Goal: Task Accomplishment & Management: Use online tool/utility

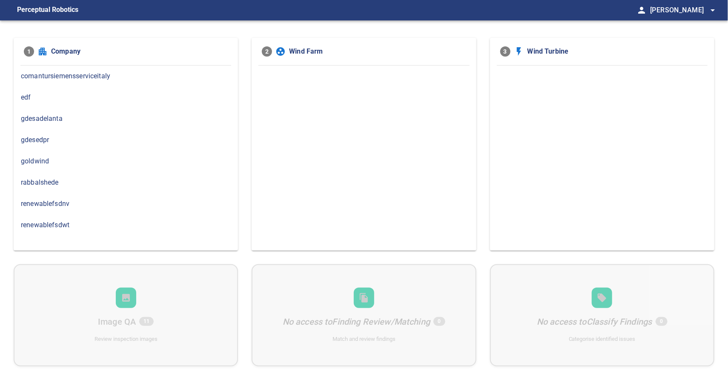
click at [112, 77] on span "comantursiemensserviceitaly" at bounding box center [126, 76] width 210 height 10
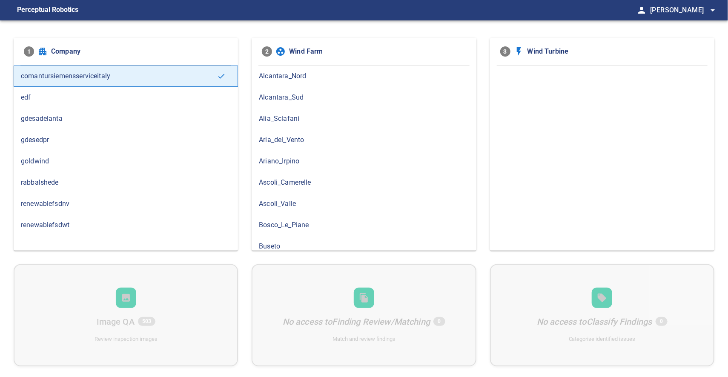
click at [278, 120] on span "Alia_Sclafani" at bounding box center [364, 119] width 210 height 10
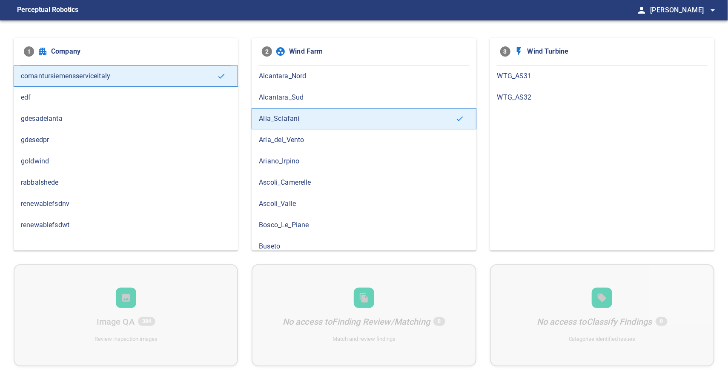
click at [508, 97] on span "WTG_AS32" at bounding box center [602, 97] width 210 height 10
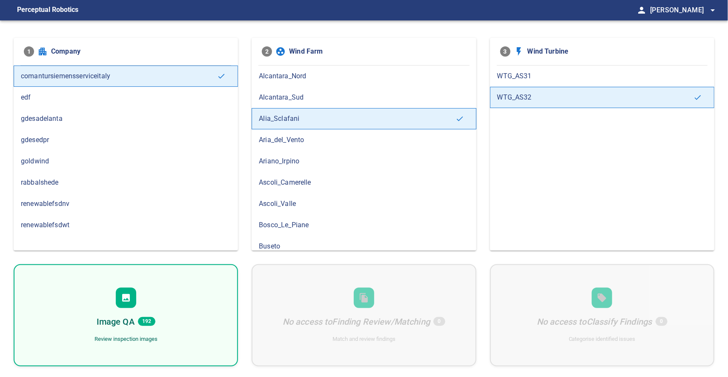
click at [181, 304] on div "Image QA 192 Review inspection images" at bounding box center [126, 315] width 224 height 102
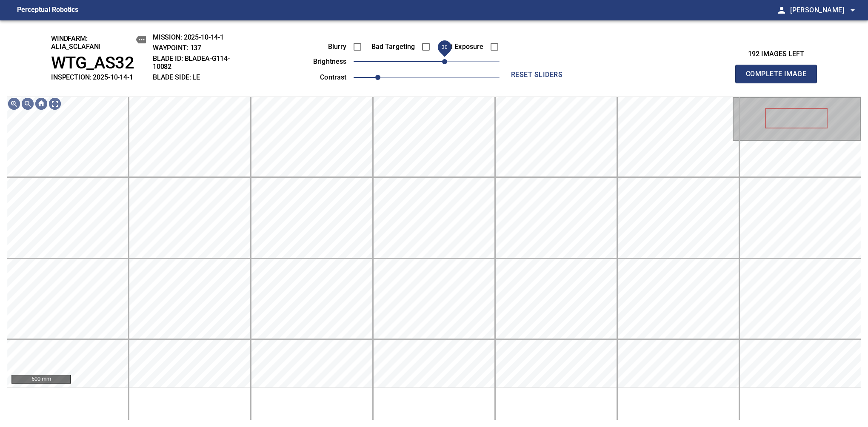
drag, startPoint x: 429, startPoint y: 60, endPoint x: 447, endPoint y: 61, distance: 17.9
click at [447, 61] on span "30" at bounding box center [444, 61] width 5 height 5
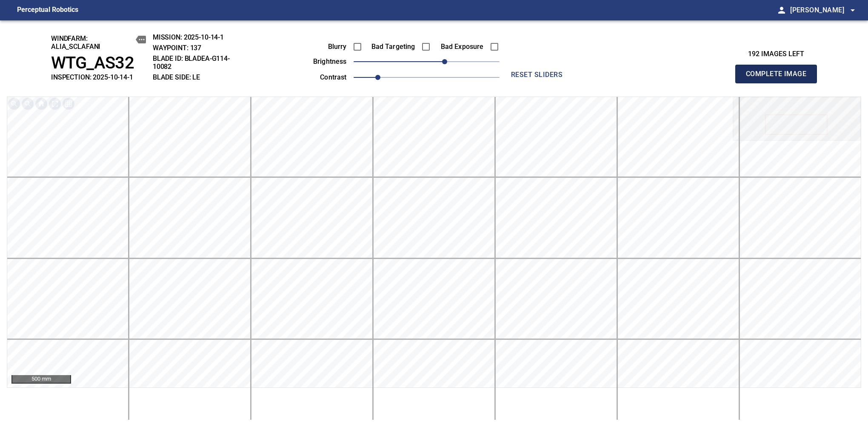
click at [727, 78] on span "Complete Image" at bounding box center [776, 74] width 63 height 12
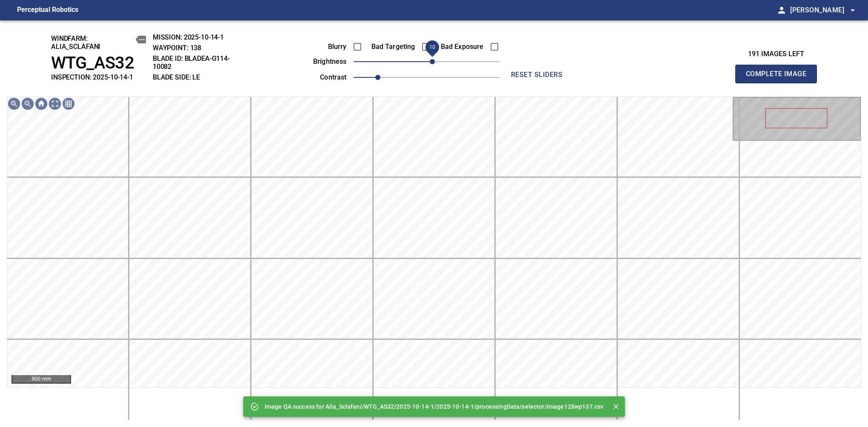
drag, startPoint x: 445, startPoint y: 60, endPoint x: 434, endPoint y: 66, distance: 12.9
click at [434, 66] on span "10" at bounding box center [427, 62] width 146 height 12
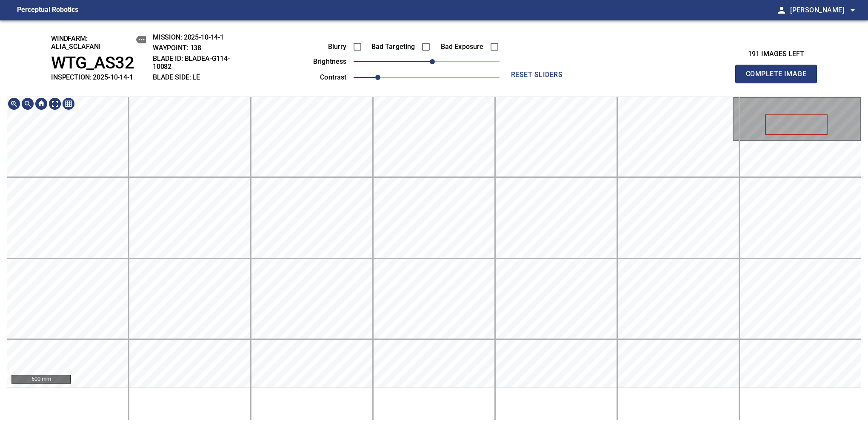
drag, startPoint x: 780, startPoint y: 78, endPoint x: 524, endPoint y: 95, distance: 255.9
click at [727, 78] on span "Complete Image" at bounding box center [776, 74] width 63 height 12
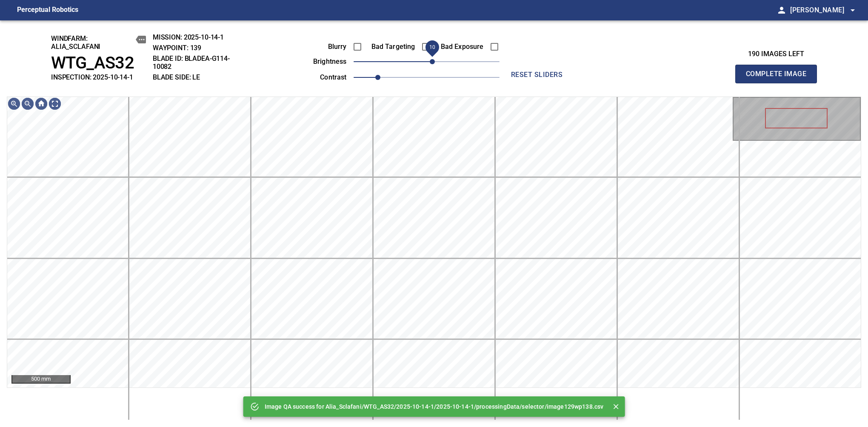
click at [435, 63] on span "10" at bounding box center [432, 61] width 5 height 5
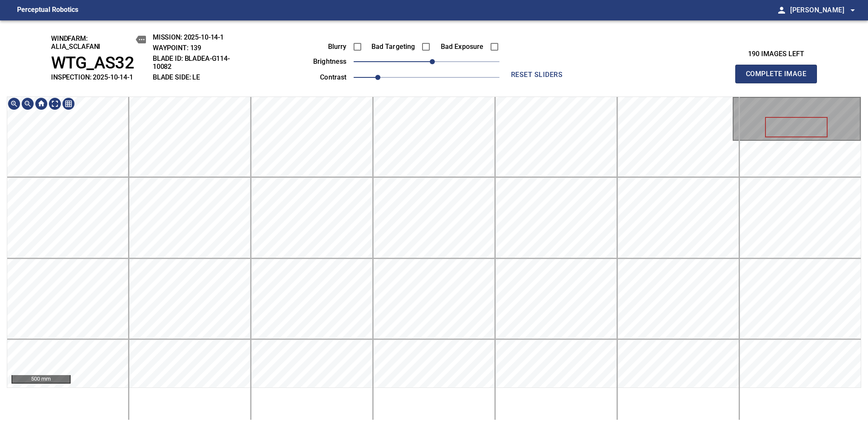
click at [727, 78] on span "Complete Image" at bounding box center [776, 74] width 63 height 12
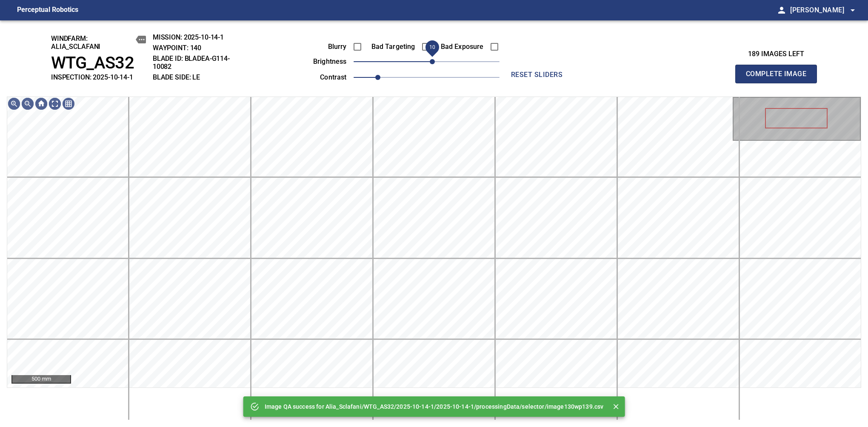
click at [432, 63] on span "10" at bounding box center [432, 61] width 5 height 5
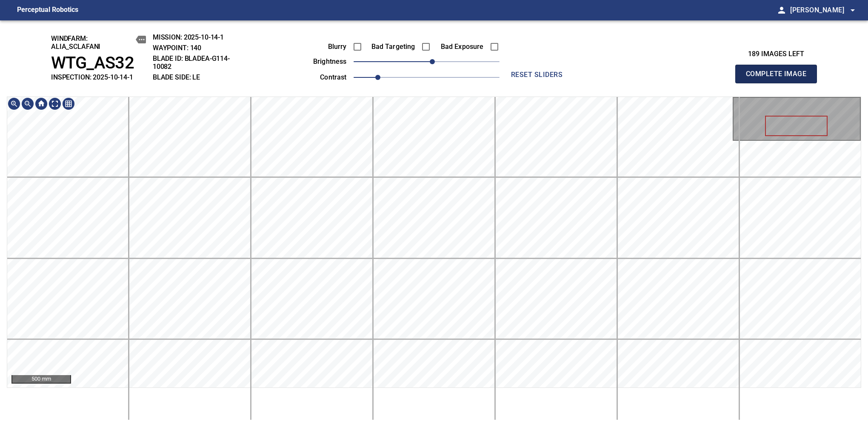
click at [727, 78] on span "Complete Image" at bounding box center [776, 74] width 63 height 12
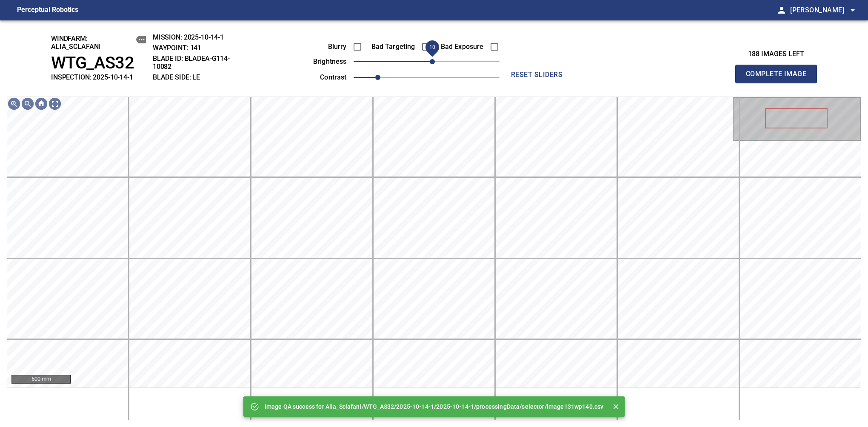
drag, startPoint x: 425, startPoint y: 62, endPoint x: 434, endPoint y: 60, distance: 9.1
click at [434, 60] on span "10" at bounding box center [432, 61] width 5 height 5
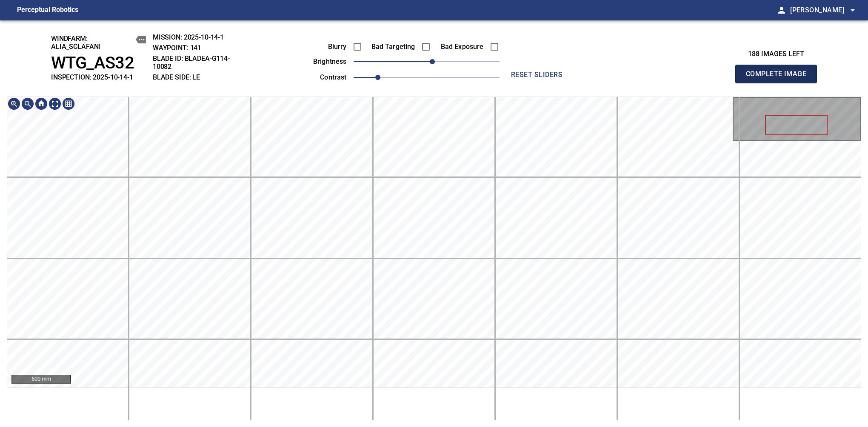
click at [727, 78] on span "Complete Image" at bounding box center [776, 74] width 63 height 12
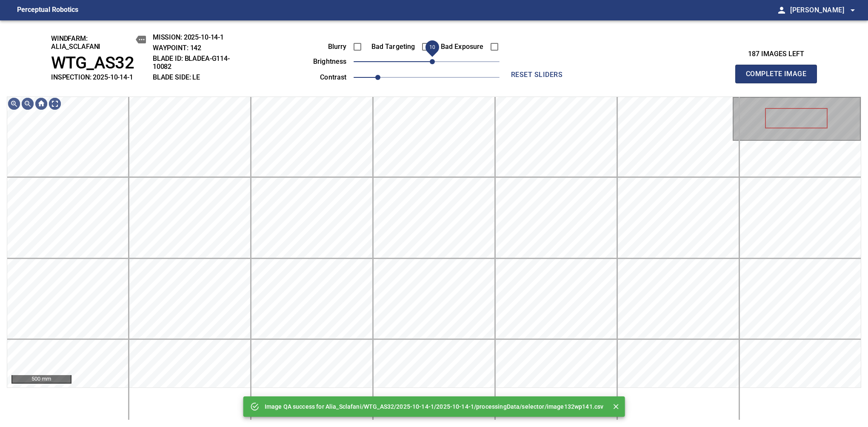
drag, startPoint x: 427, startPoint y: 64, endPoint x: 434, endPoint y: 62, distance: 7.5
click at [434, 62] on span "10" at bounding box center [432, 61] width 5 height 5
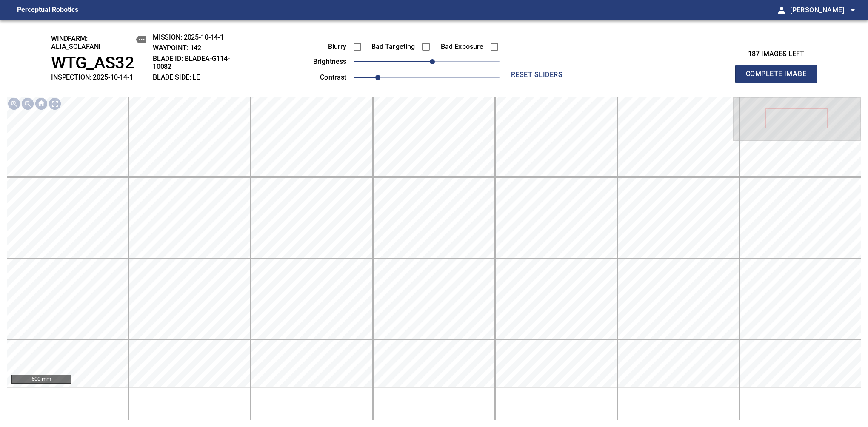
click at [727, 78] on span "Complete Image" at bounding box center [776, 74] width 63 height 12
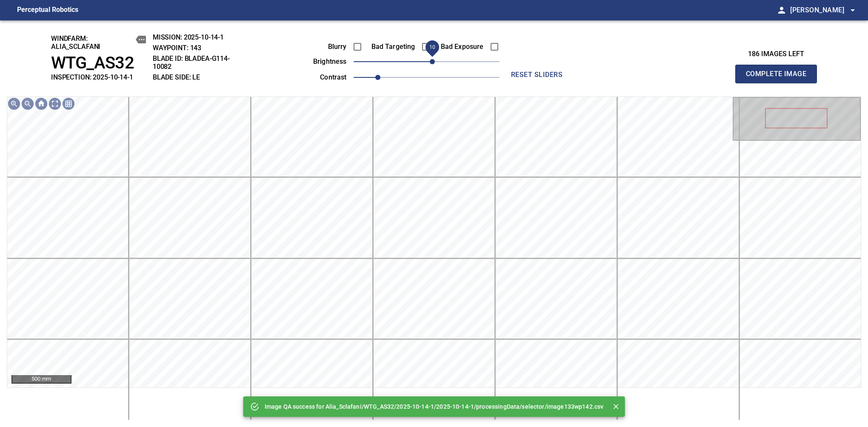
click at [433, 64] on span "10" at bounding box center [432, 61] width 5 height 5
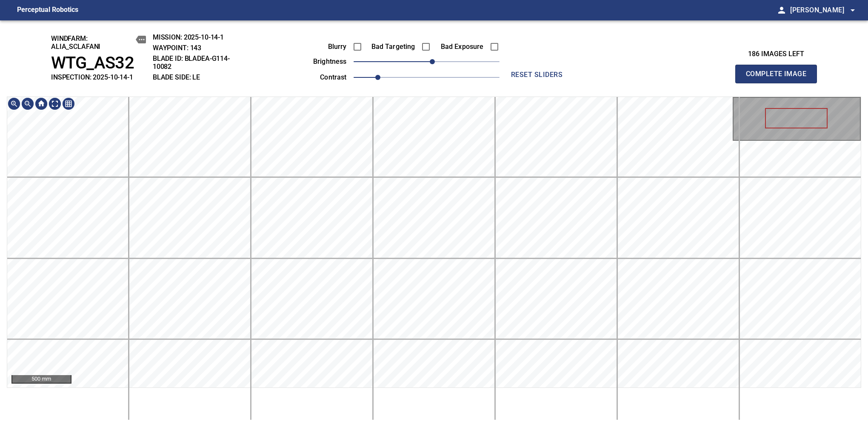
click at [415, 93] on div "windfarm: Alia_Sclafani WTG_AS32 INSPECTION: 2025-10-14-1 MISSION: 2025-10-14-1…" at bounding box center [434, 223] width 868 height 407
click at [727, 78] on span "Complete Image" at bounding box center [776, 74] width 63 height 12
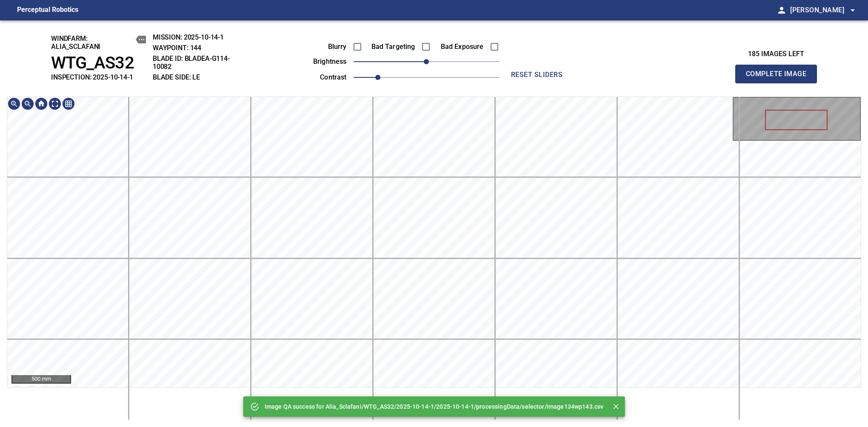
click at [436, 95] on div "Image QA success for Alia_Sclafani/WTG_AS32/2025-10-14-1/2025-10-14-1/processin…" at bounding box center [434, 223] width 868 height 407
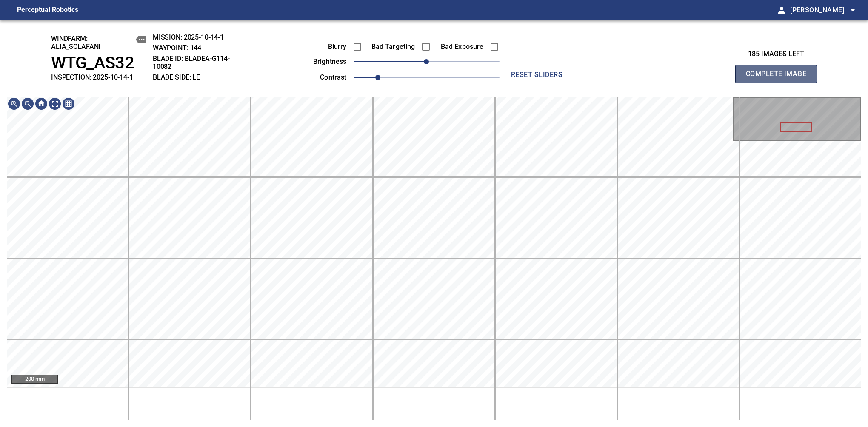
click at [727, 78] on span "Complete Image" at bounding box center [776, 74] width 63 height 12
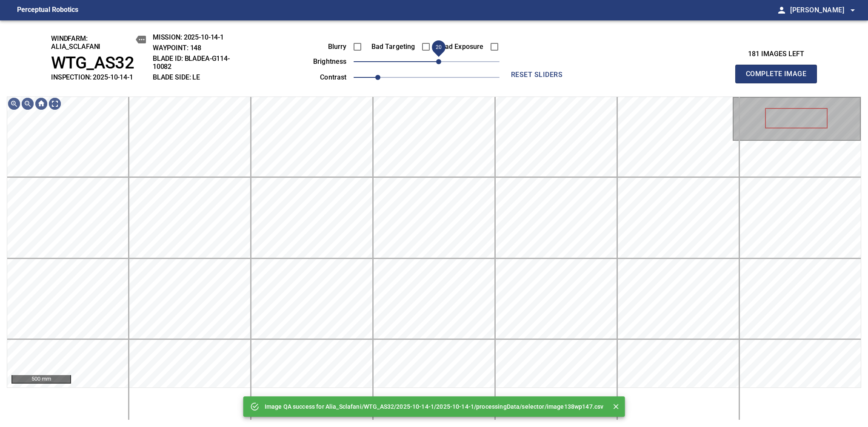
drag, startPoint x: 436, startPoint y: 67, endPoint x: 440, endPoint y: 64, distance: 5.0
click at [440, 64] on span "20" at bounding box center [438, 61] width 5 height 5
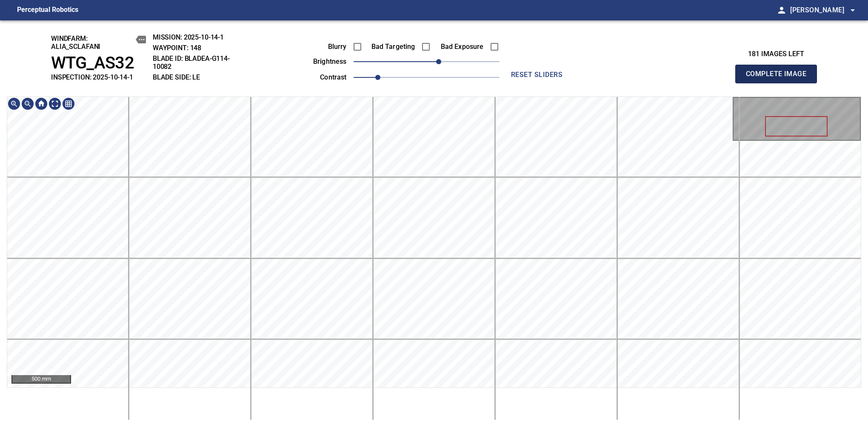
click at [727, 78] on span "Complete Image" at bounding box center [776, 74] width 63 height 12
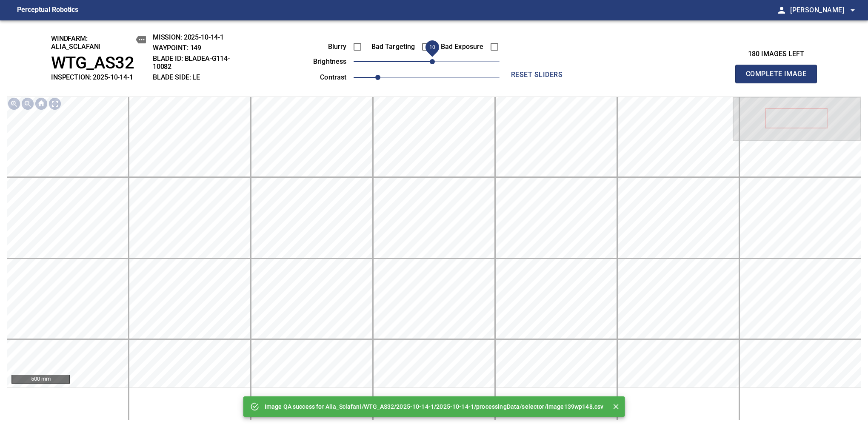
click at [432, 64] on span "10" at bounding box center [432, 61] width 5 height 5
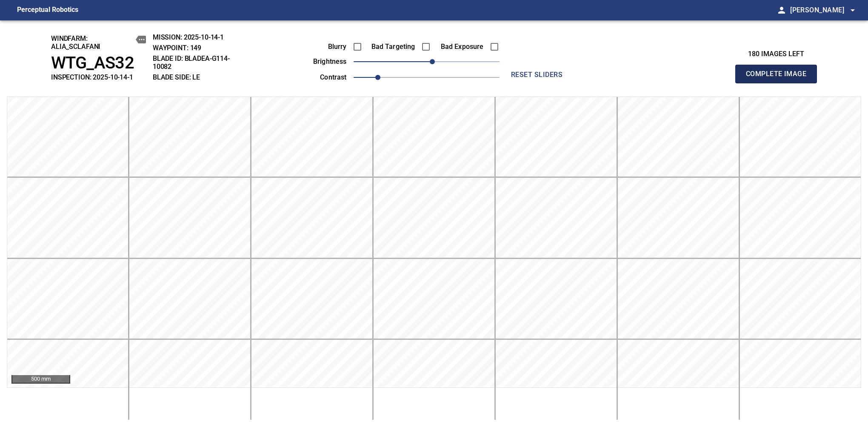
click at [727, 78] on span "Complete Image" at bounding box center [776, 74] width 63 height 12
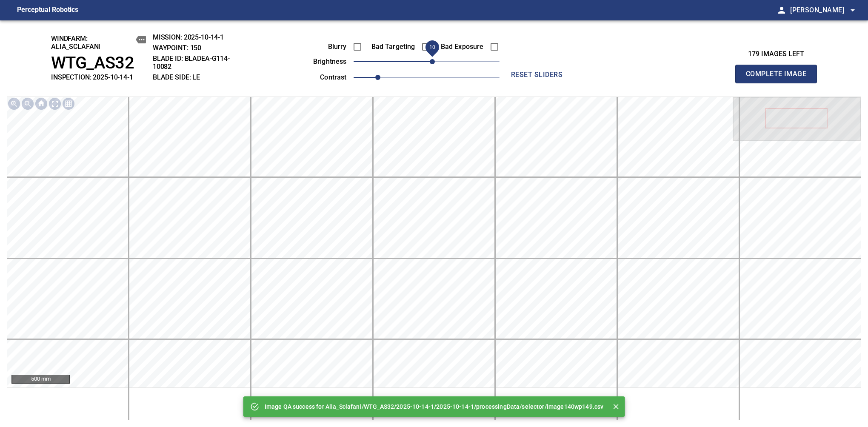
click at [433, 62] on span "10" at bounding box center [432, 61] width 5 height 5
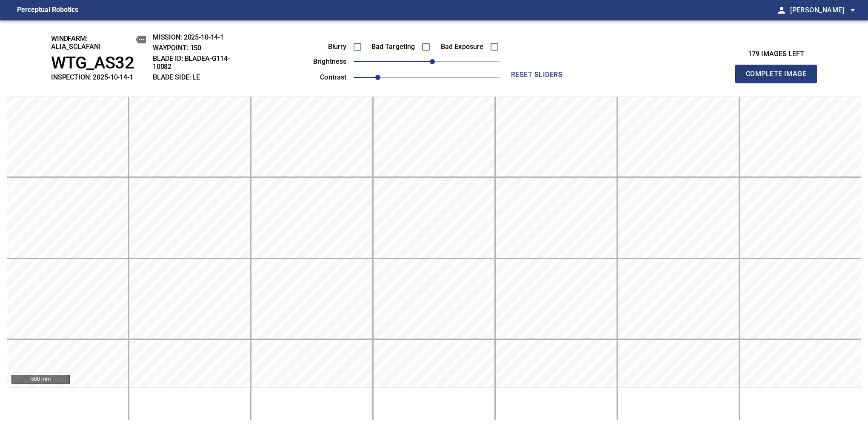
click at [727, 78] on span "Complete Image" at bounding box center [776, 74] width 63 height 12
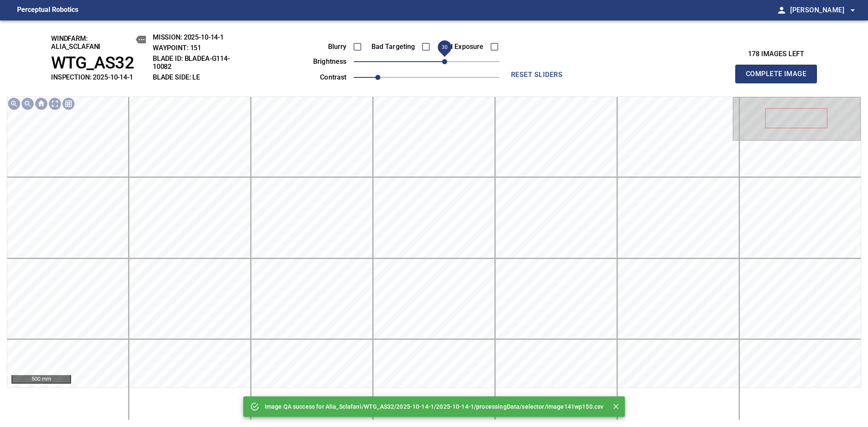
drag, startPoint x: 438, startPoint y: 63, endPoint x: 442, endPoint y: 62, distance: 4.3
click at [442, 62] on span "30" at bounding box center [444, 61] width 5 height 5
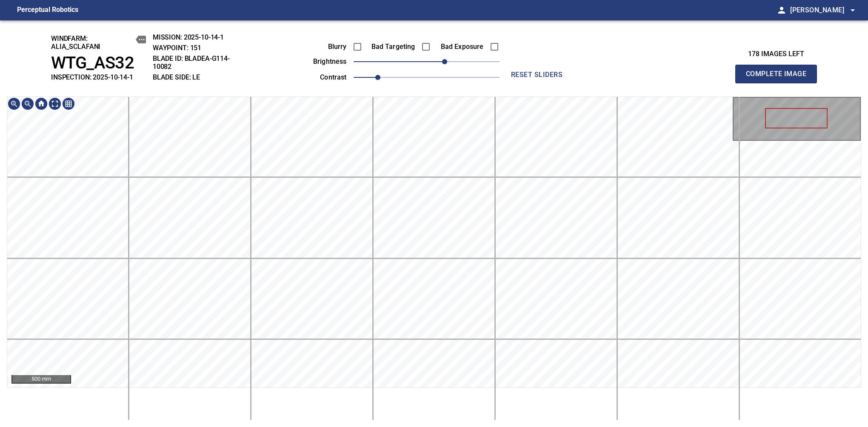
click at [426, 90] on div "windfarm: Alia_Sclafani WTG_AS32 INSPECTION: 2025-10-14-1 MISSION: 2025-10-14-1…" at bounding box center [434, 223] width 868 height 407
click at [727, 78] on span "Complete Image" at bounding box center [776, 74] width 63 height 12
click at [440, 63] on span "20" at bounding box center [438, 61] width 5 height 5
click at [432, 78] on div "windfarm: Alia_Sclafani WTG_AS32 INSPECTION: 2025-10-14-1 MISSION: 2025-10-14-1…" at bounding box center [434, 223] width 868 height 407
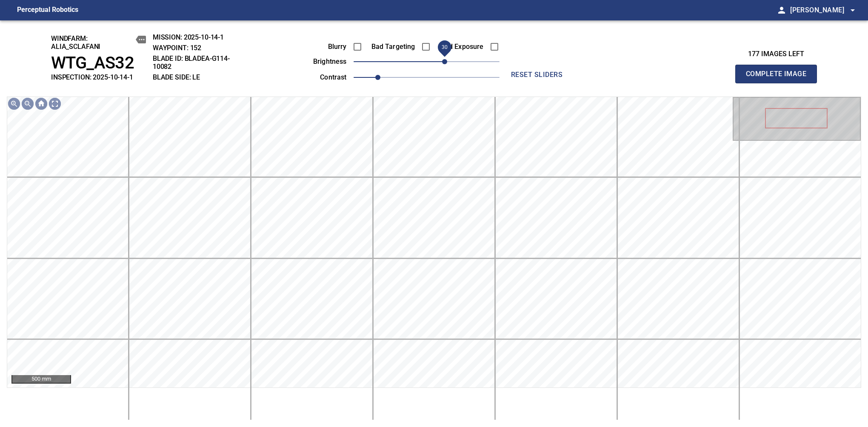
click at [443, 63] on span "30" at bounding box center [444, 61] width 5 height 5
click at [727, 75] on button "Complete Image" at bounding box center [776, 74] width 82 height 19
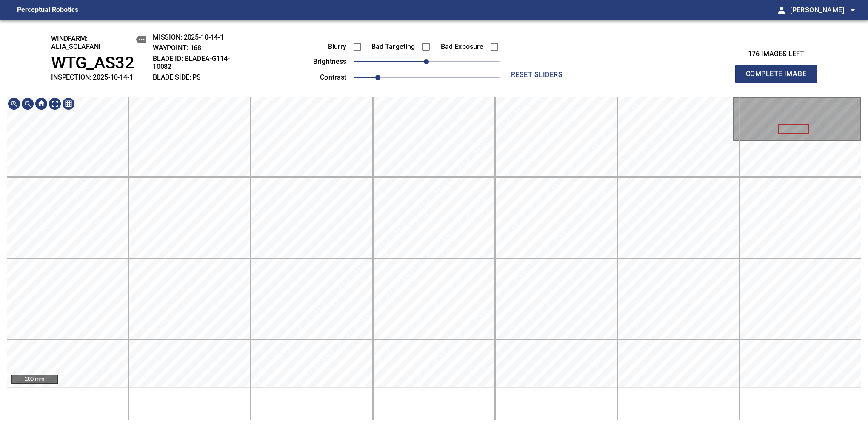
click at [429, 90] on div "windfarm: Alia_Sclafani WTG_AS32 INSPECTION: 2025-10-14-1 MISSION: 2025-10-14-1…" at bounding box center [434, 223] width 868 height 407
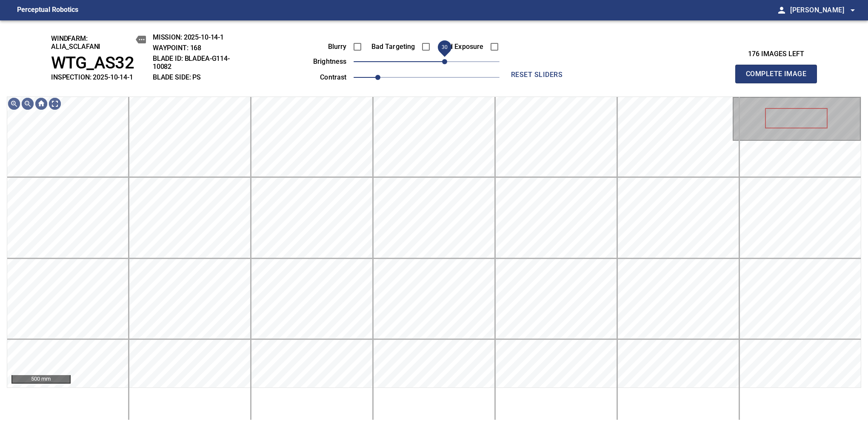
drag, startPoint x: 428, startPoint y: 66, endPoint x: 446, endPoint y: 64, distance: 18.0
click at [446, 64] on span "30" at bounding box center [444, 61] width 5 height 5
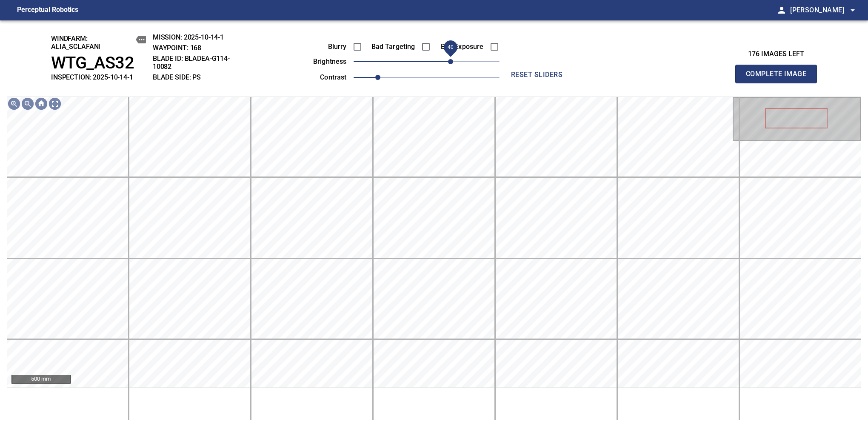
drag, startPoint x: 441, startPoint y: 65, endPoint x: 451, endPoint y: 62, distance: 9.8
click at [451, 62] on span "40" at bounding box center [450, 61] width 5 height 5
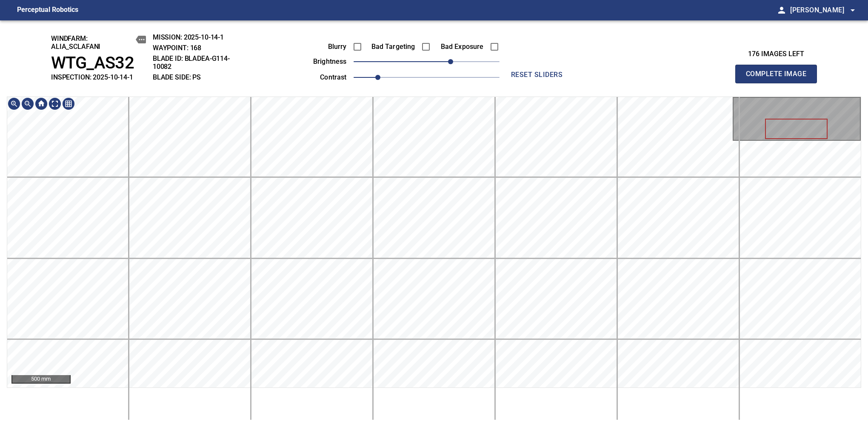
click at [407, 78] on div "windfarm: Alia_Sclafani WTG_AS32 INSPECTION: 2025-10-14-1 MISSION: 2025-10-14-1…" at bounding box center [434, 223] width 868 height 407
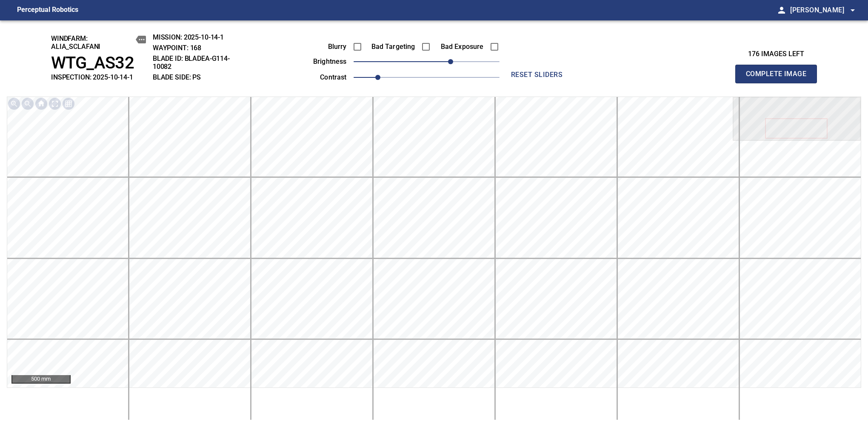
click at [727, 78] on span "Complete Image" at bounding box center [776, 74] width 63 height 12
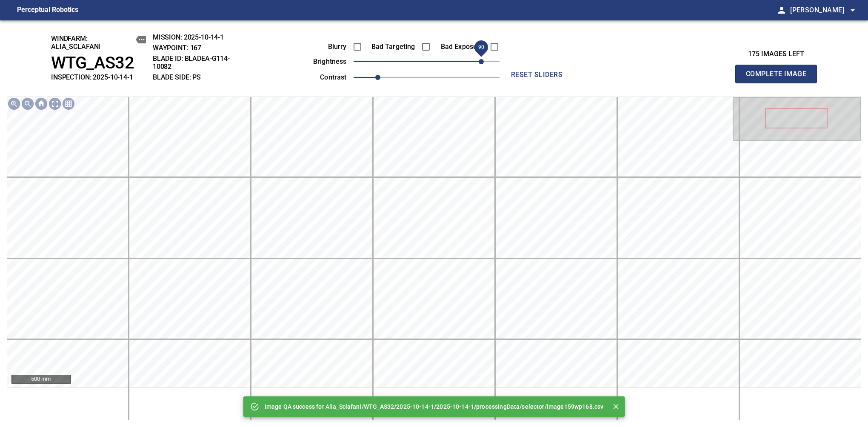
drag, startPoint x: 431, startPoint y: 64, endPoint x: 479, endPoint y: 58, distance: 48.0
click at [479, 59] on span "90" at bounding box center [481, 61] width 5 height 5
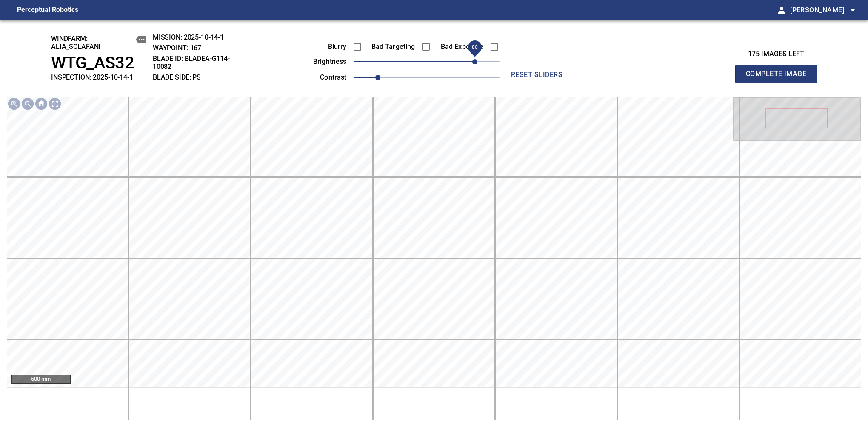
click at [477, 60] on span "80" at bounding box center [474, 61] width 5 height 5
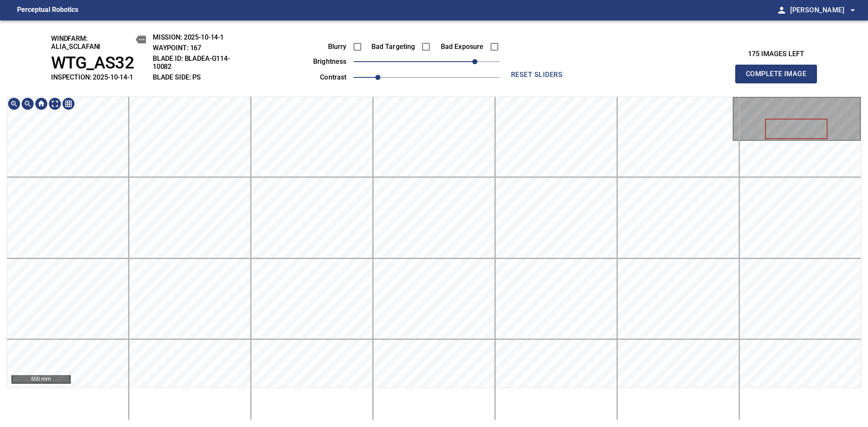
click at [426, 85] on div "windfarm: Alia_Sclafani WTG_AS32 INSPECTION: 2025-10-14-1 MISSION: 2025-10-14-1…" at bounding box center [434, 223] width 868 height 407
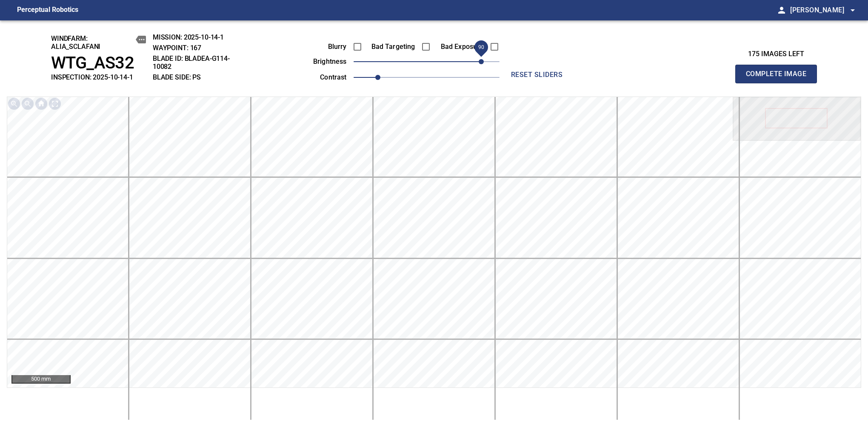
click at [480, 62] on span "90" at bounding box center [481, 61] width 5 height 5
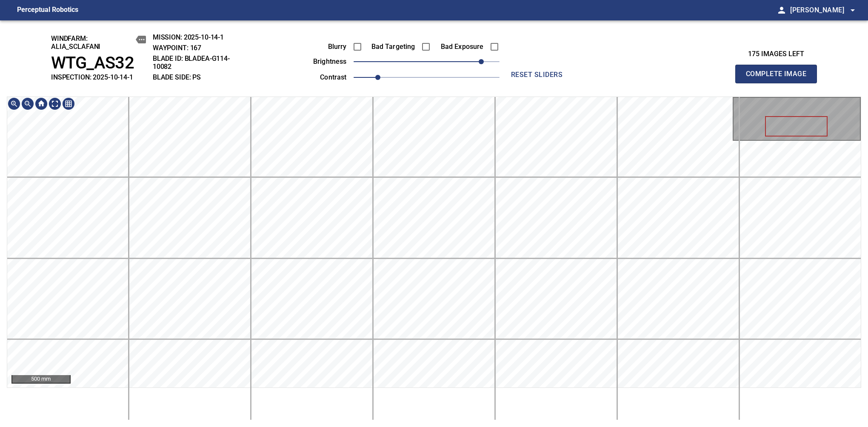
click at [398, 65] on div "windfarm: Alia_Sclafani WTG_AS32 INSPECTION: 2025-10-14-1 MISSION: 2025-10-14-1…" at bounding box center [434, 223] width 868 height 407
click at [727, 78] on span "Complete Image" at bounding box center [776, 74] width 63 height 12
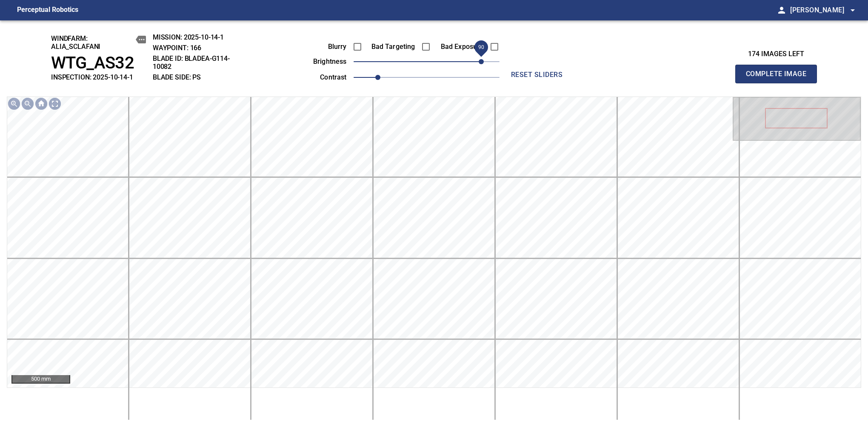
drag, startPoint x: 451, startPoint y: 65, endPoint x: 483, endPoint y: 66, distance: 32.8
click at [483, 64] on span "90" at bounding box center [481, 61] width 5 height 5
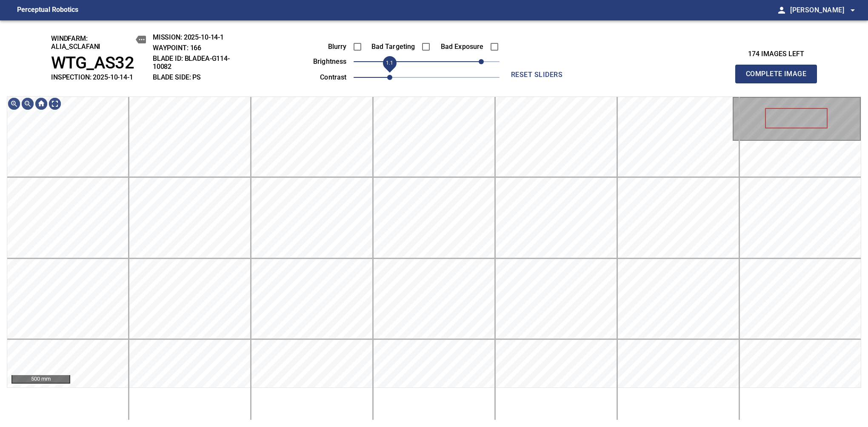
drag, startPoint x: 379, startPoint y: 77, endPoint x: 385, endPoint y: 77, distance: 6.0
click at [387, 77] on span "1.1" at bounding box center [389, 77] width 5 height 5
click at [442, 63] on div "windfarm: Alia_Sclafani WTG_AS32 INSPECTION: 2025-10-14-1 MISSION: 2025-10-14-1…" at bounding box center [434, 223] width 868 height 407
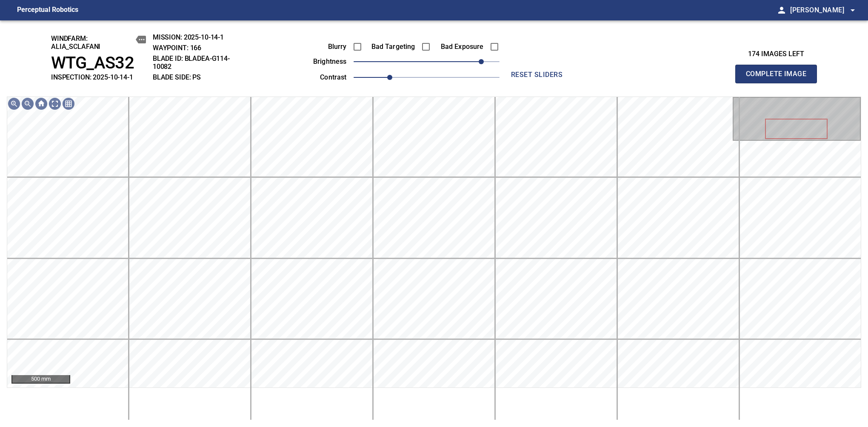
click at [727, 78] on span "Complete Image" at bounding box center [776, 74] width 63 height 12
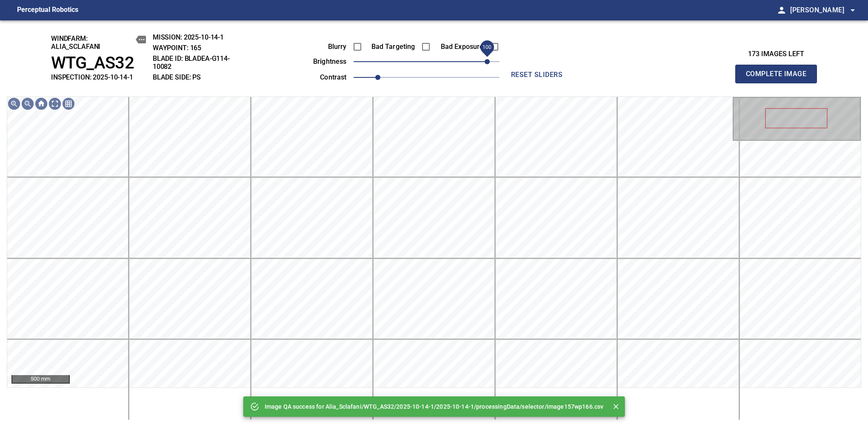
drag, startPoint x: 430, startPoint y: 63, endPoint x: 486, endPoint y: 62, distance: 55.8
click at [486, 62] on span "100" at bounding box center [487, 61] width 5 height 5
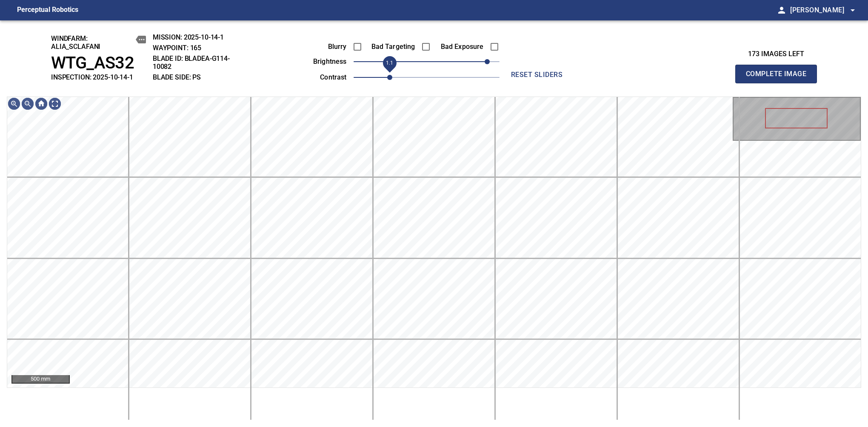
click at [387, 80] on span "1.1" at bounding box center [389, 77] width 5 height 5
click at [484, 60] on span "90" at bounding box center [481, 61] width 5 height 5
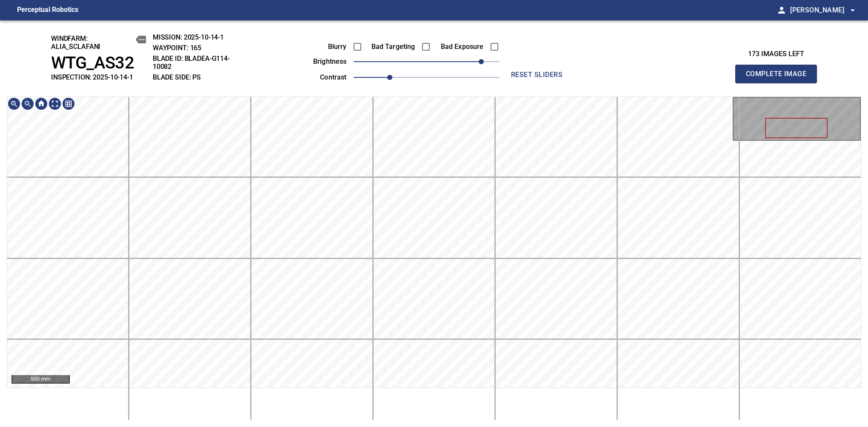
click at [727, 78] on span "Complete Image" at bounding box center [776, 74] width 63 height 12
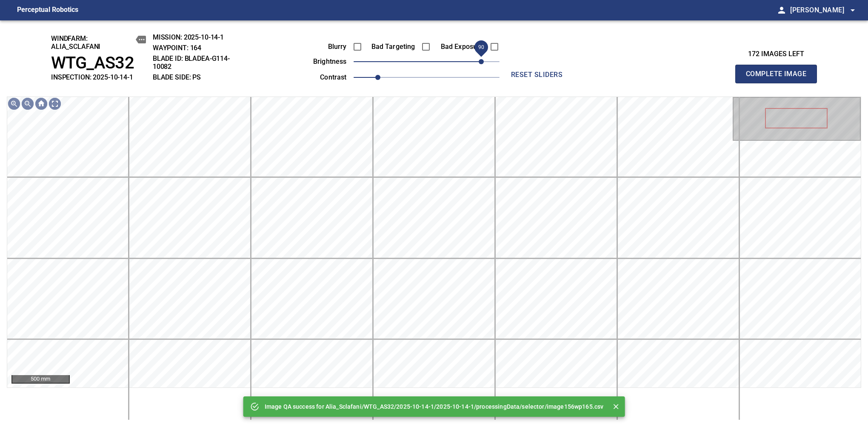
drag, startPoint x: 433, startPoint y: 63, endPoint x: 482, endPoint y: 65, distance: 49.0
click at [482, 64] on span "90" at bounding box center [481, 61] width 5 height 5
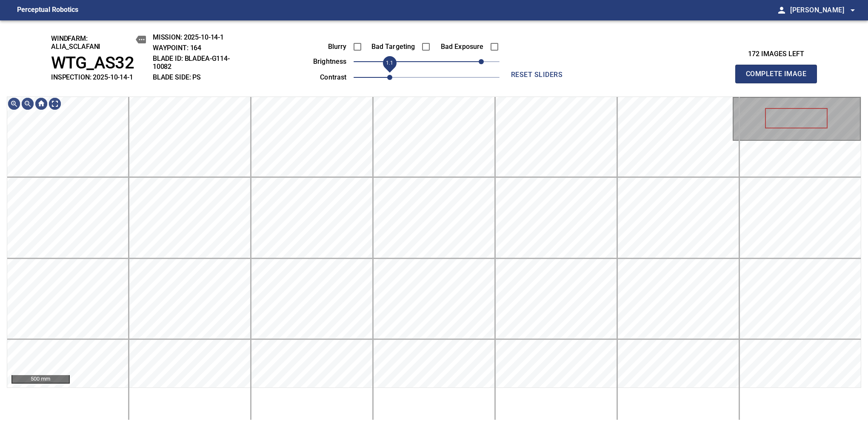
click at [387, 77] on span "1.1" at bounding box center [389, 77] width 5 height 5
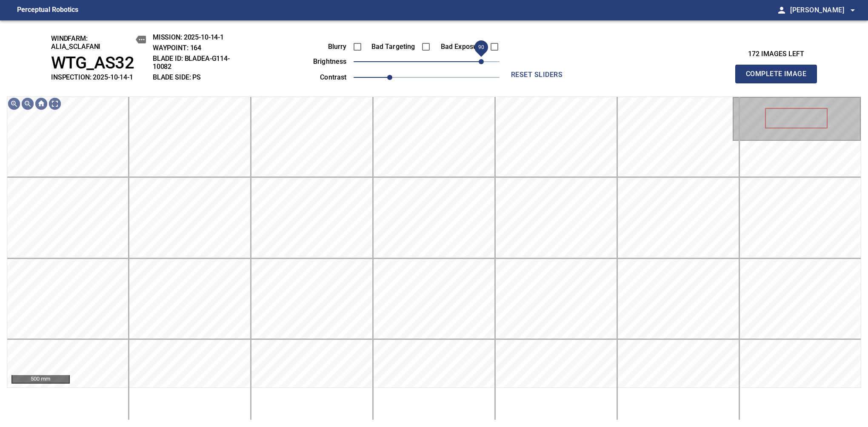
drag, startPoint x: 476, startPoint y: 61, endPoint x: 480, endPoint y: 60, distance: 4.6
click at [480, 60] on span "90" at bounding box center [481, 61] width 5 height 5
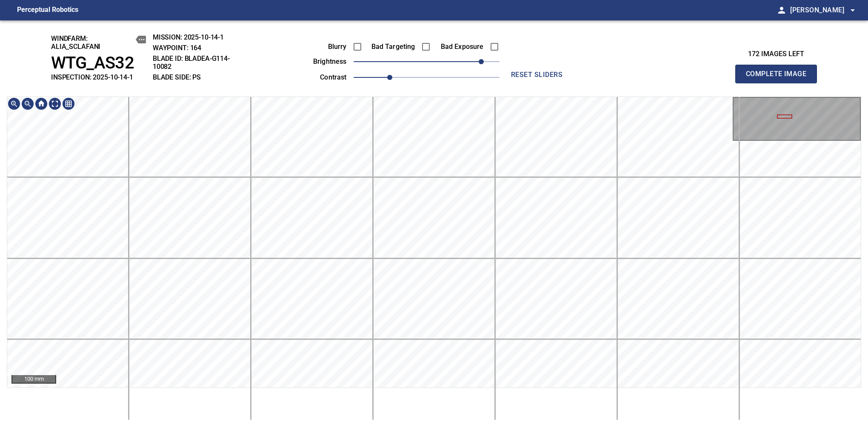
click at [125, 52] on div "windfarm: Alia_Sclafani WTG_AS32 INSPECTION: 2025-10-14-1 MISSION: 2025-10-14-1…" at bounding box center [434, 223] width 868 height 407
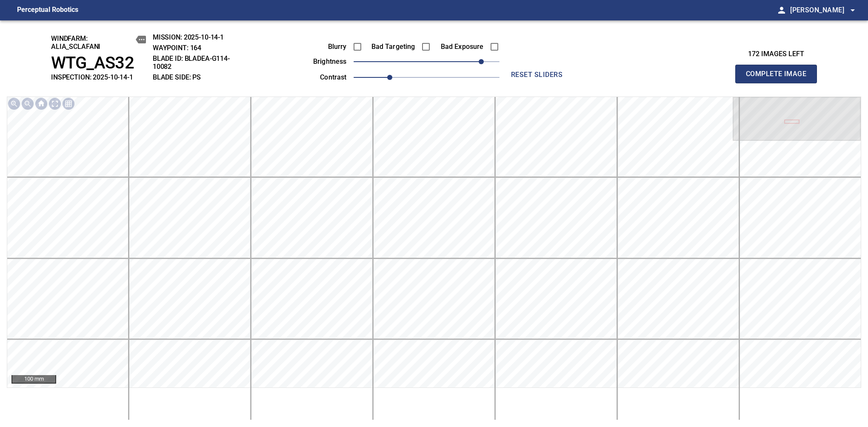
click at [727, 78] on span "Complete Image" at bounding box center [776, 74] width 63 height 12
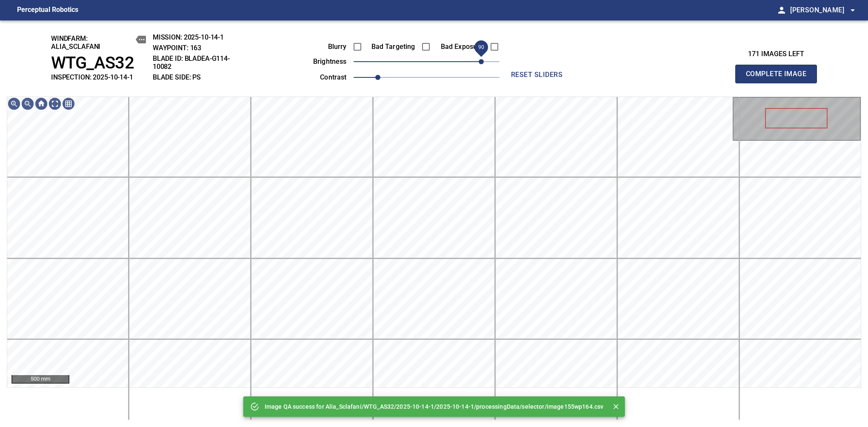
drag, startPoint x: 472, startPoint y: 61, endPoint x: 484, endPoint y: 60, distance: 11.6
click at [484, 60] on span "90" at bounding box center [427, 62] width 146 height 12
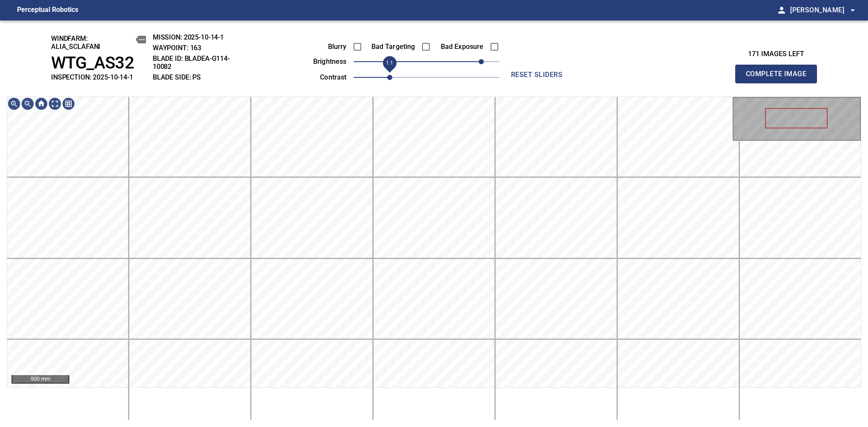
click at [390, 79] on span "1.1" at bounding box center [427, 77] width 146 height 12
click at [727, 78] on span "Complete Image" at bounding box center [776, 74] width 63 height 12
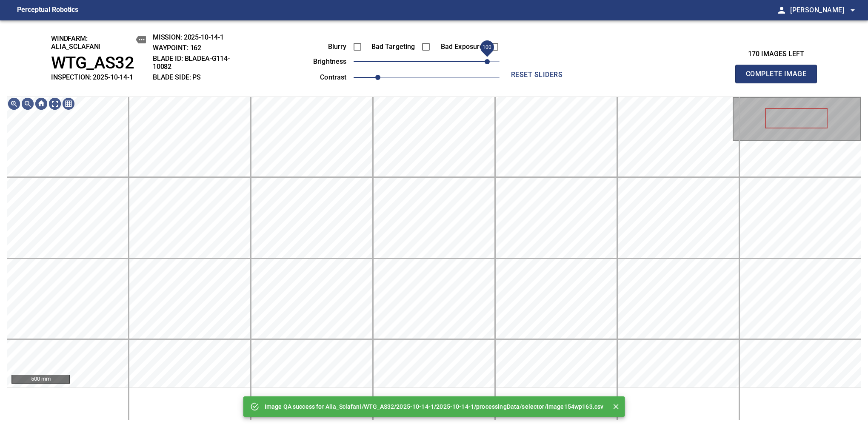
drag, startPoint x: 449, startPoint y: 65, endPoint x: 486, endPoint y: 65, distance: 37.0
click at [486, 65] on span "100" at bounding box center [427, 62] width 146 height 12
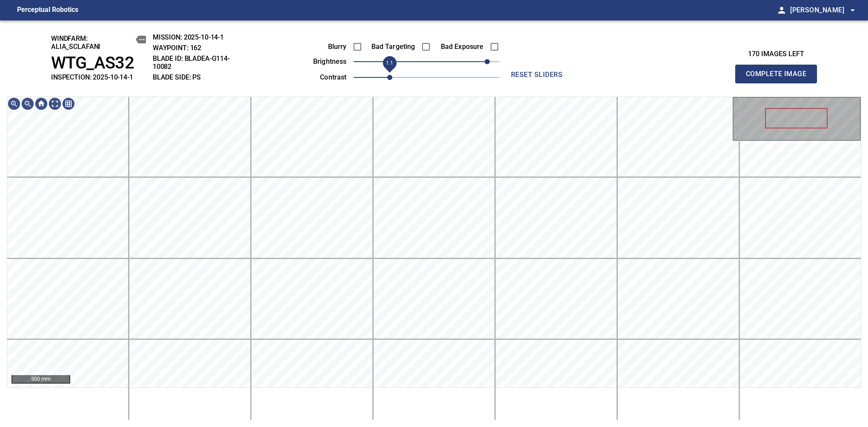
click at [387, 77] on span "1.1" at bounding box center [389, 77] width 5 height 5
click at [380, 78] on span "1" at bounding box center [377, 77] width 5 height 5
click at [459, 86] on div "windfarm: Alia_Sclafani WTG_AS32 INSPECTION: 2025-10-14-1 MISSION: 2025-10-14-1…" at bounding box center [434, 223] width 868 height 407
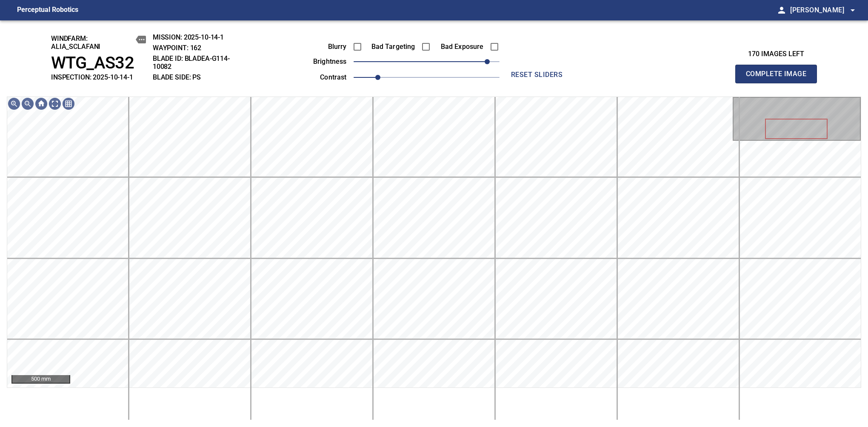
click at [727, 78] on span "Complete Image" at bounding box center [776, 74] width 63 height 12
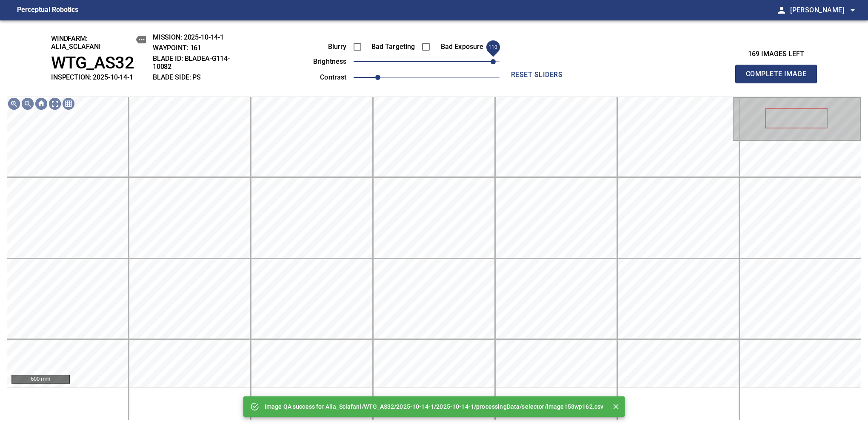
drag, startPoint x: 464, startPoint y: 62, endPoint x: 492, endPoint y: 61, distance: 27.7
click at [492, 61] on span "110" at bounding box center [427, 62] width 146 height 12
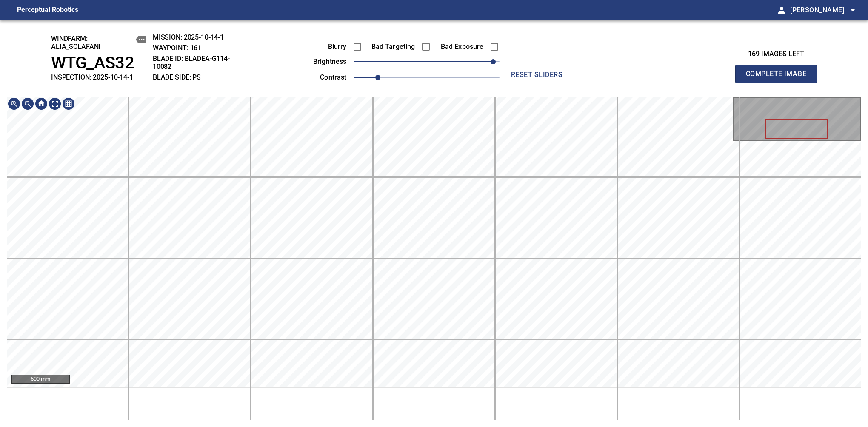
click at [409, 89] on div "windfarm: Alia_Sclafani WTG_AS32 INSPECTION: 2025-10-14-1 MISSION: 2025-10-14-1…" at bounding box center [434, 223] width 868 height 407
drag, startPoint x: 384, startPoint y: 76, endPoint x: 389, endPoint y: 76, distance: 4.7
click at [389, 76] on span "1.1" at bounding box center [389, 77] width 5 height 5
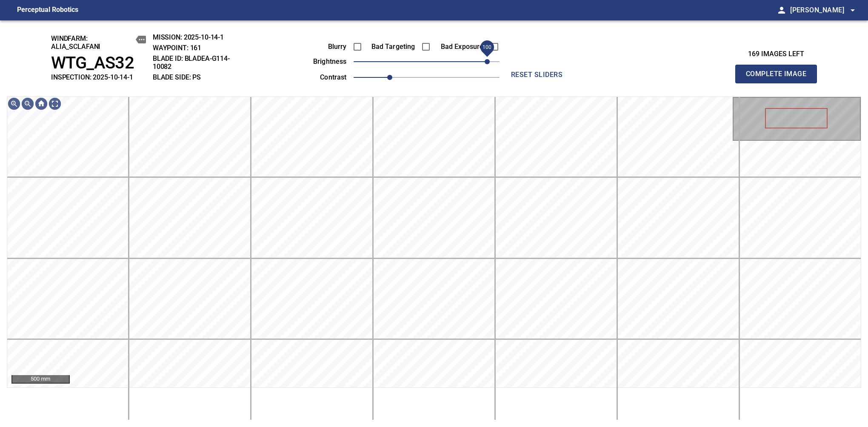
click at [486, 62] on span "100" at bounding box center [487, 61] width 5 height 5
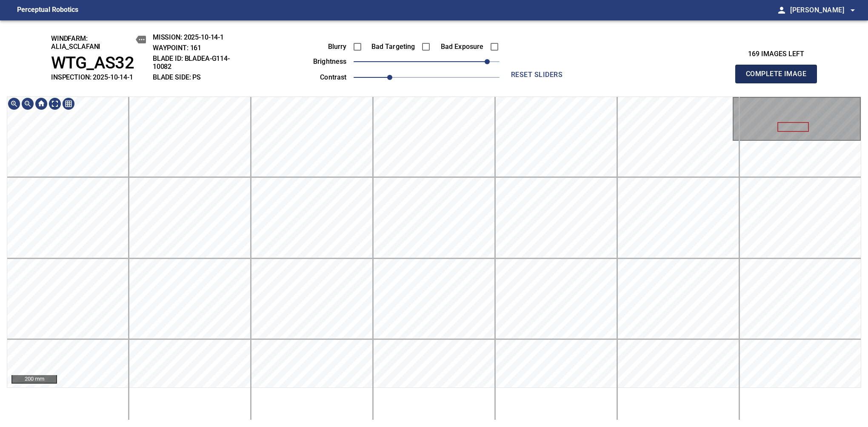
click at [727, 78] on span "Complete Image" at bounding box center [776, 74] width 63 height 12
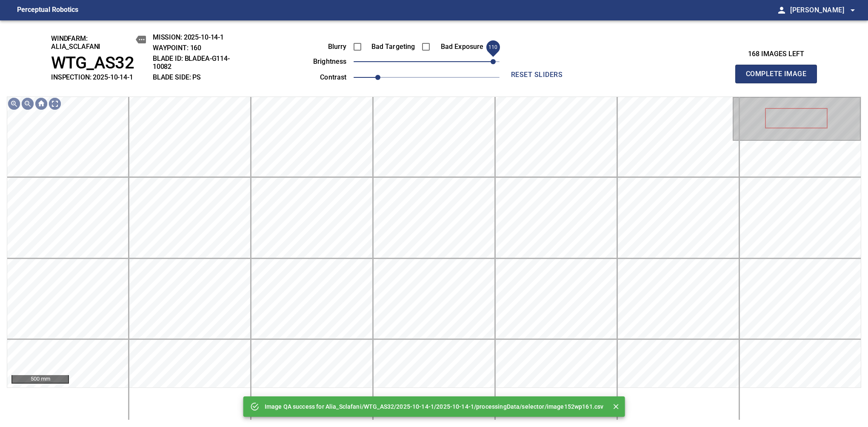
drag, startPoint x: 466, startPoint y: 66, endPoint x: 491, endPoint y: 61, distance: 25.5
click at [491, 61] on span "110" at bounding box center [427, 62] width 146 height 12
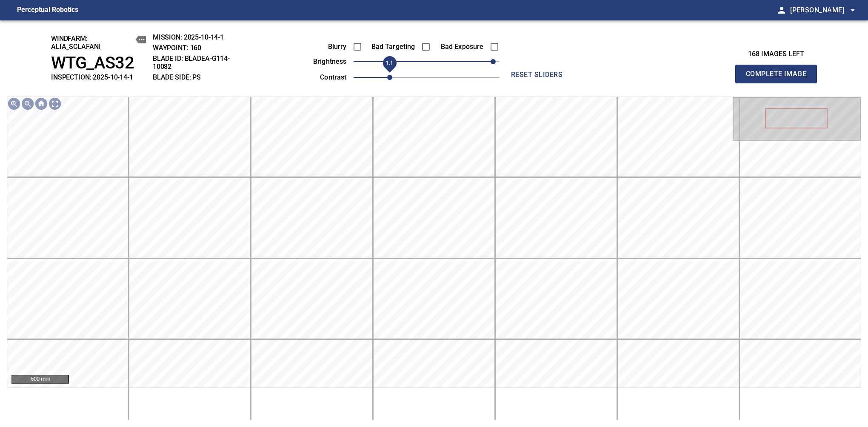
click at [387, 76] on span "1.1" at bounding box center [389, 77] width 5 height 5
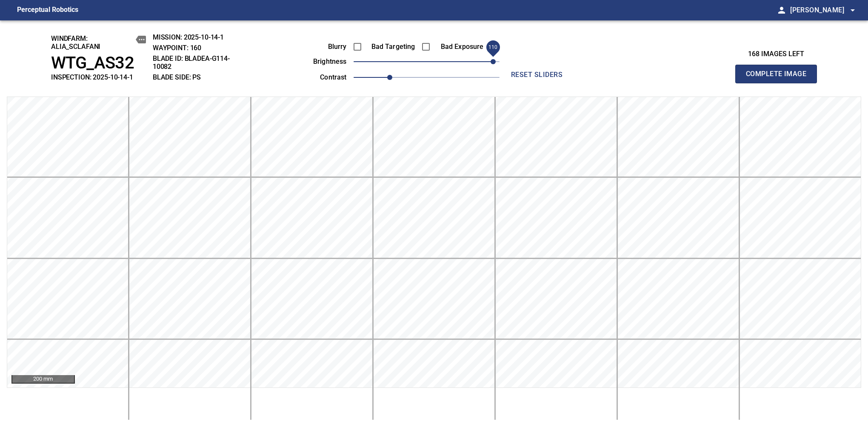
click at [727, 78] on span "Complete Image" at bounding box center [776, 74] width 63 height 12
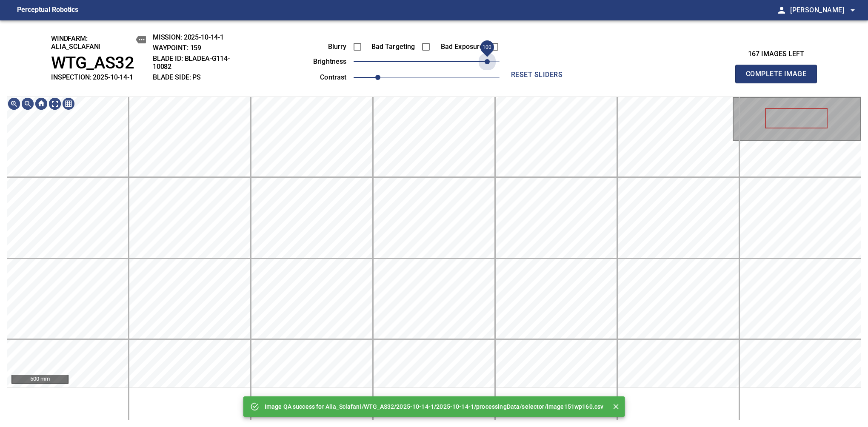
click at [488, 62] on span "100" at bounding box center [427, 62] width 146 height 12
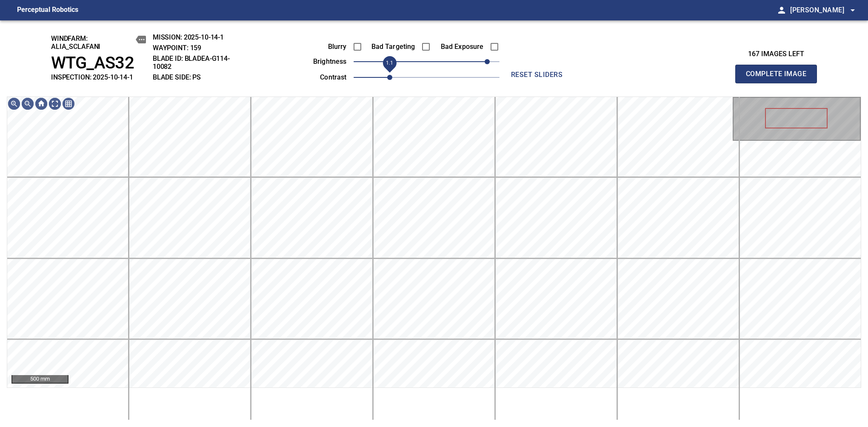
drag, startPoint x: 380, startPoint y: 77, endPoint x: 386, endPoint y: 75, distance: 5.4
click at [387, 75] on span "1.1" at bounding box center [389, 77] width 5 height 5
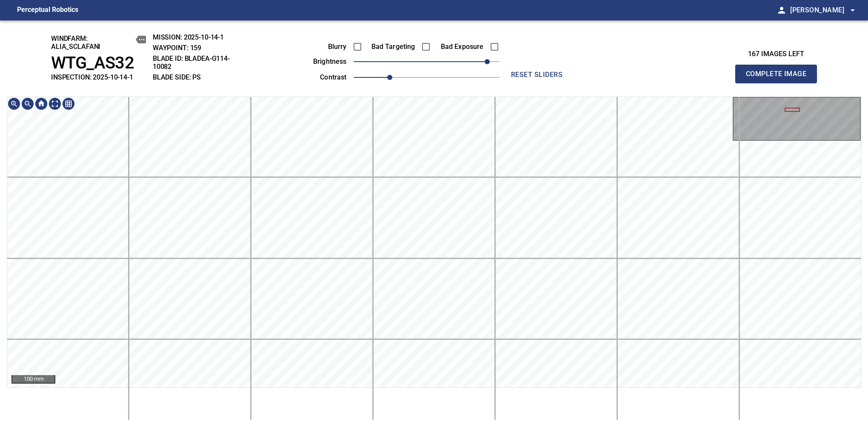
click at [129, 67] on div "windfarm: Alia_Sclafani WTG_AS32 INSPECTION: 2025-10-14-1 MISSION: 2025-10-14-1…" at bounding box center [434, 223] width 868 height 407
click at [727, 78] on span "Complete Image" at bounding box center [776, 74] width 63 height 12
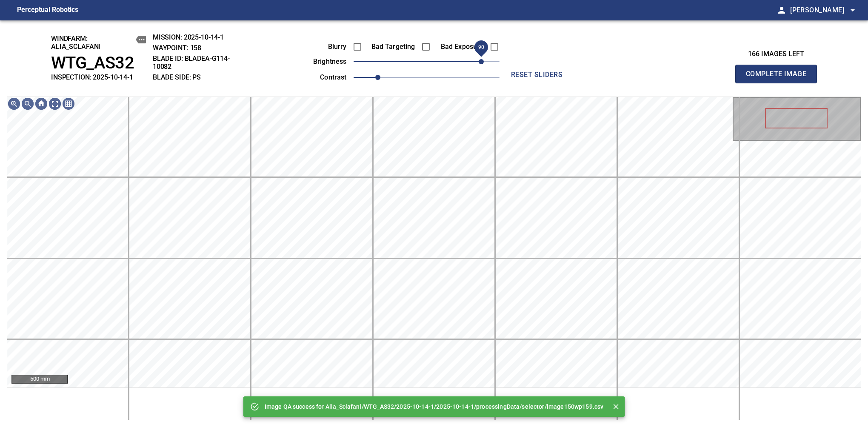
drag, startPoint x: 459, startPoint y: 63, endPoint x: 480, endPoint y: 62, distance: 21.3
click at [480, 62] on span "90" at bounding box center [481, 61] width 5 height 5
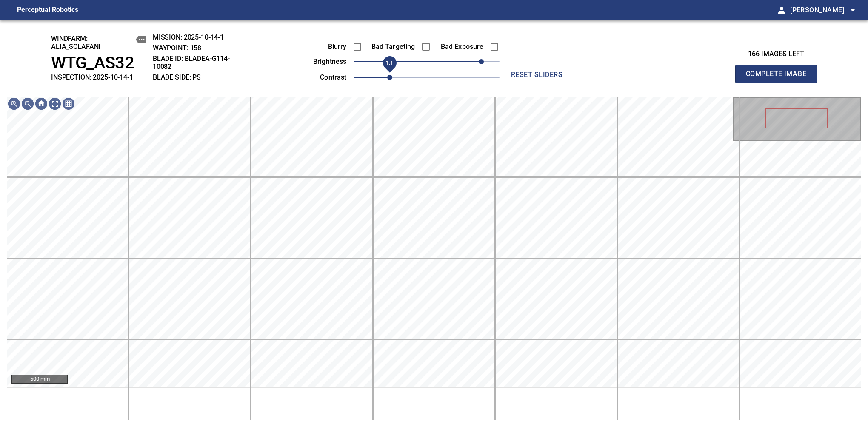
drag, startPoint x: 378, startPoint y: 76, endPoint x: 387, endPoint y: 76, distance: 8.9
click at [387, 76] on span "1.1" at bounding box center [389, 77] width 5 height 5
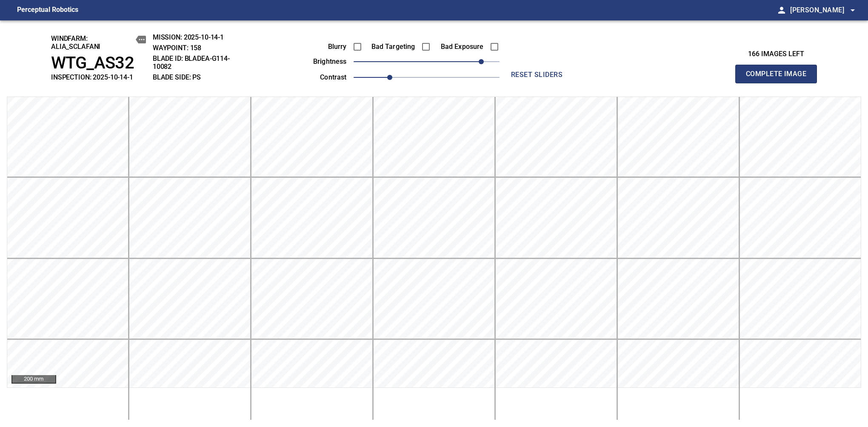
click at [727, 78] on span "Complete Image" at bounding box center [776, 74] width 63 height 12
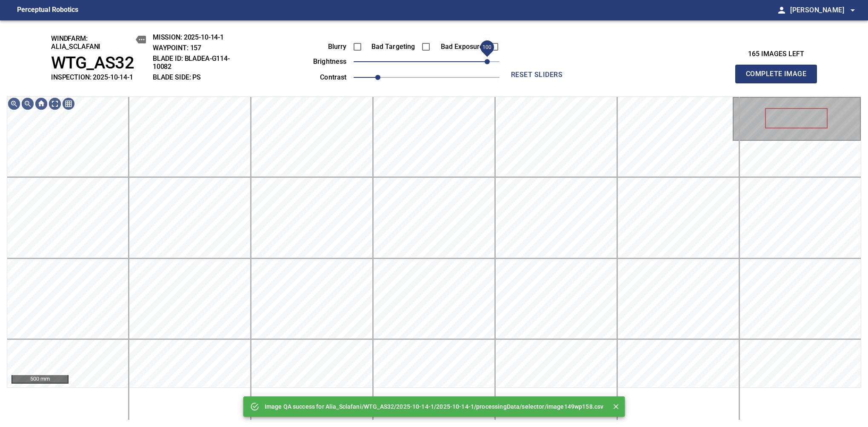
drag, startPoint x: 471, startPoint y: 61, endPoint x: 486, endPoint y: 61, distance: 14.9
click at [486, 61] on span "100" at bounding box center [427, 62] width 146 height 12
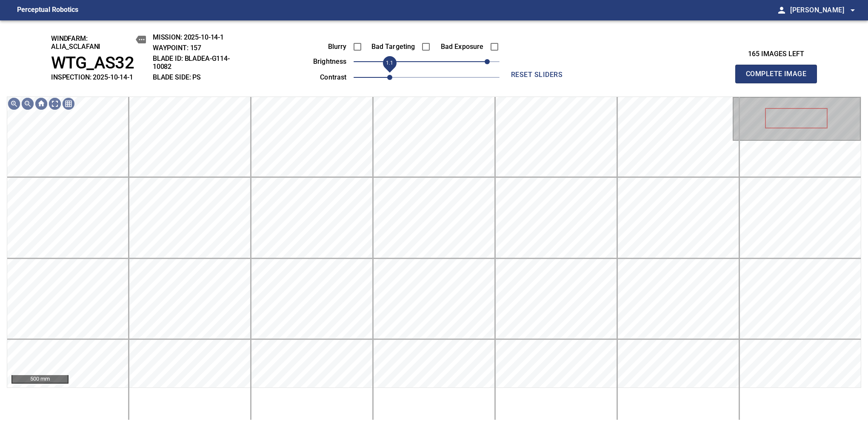
click at [387, 77] on span "1.1" at bounding box center [389, 77] width 5 height 5
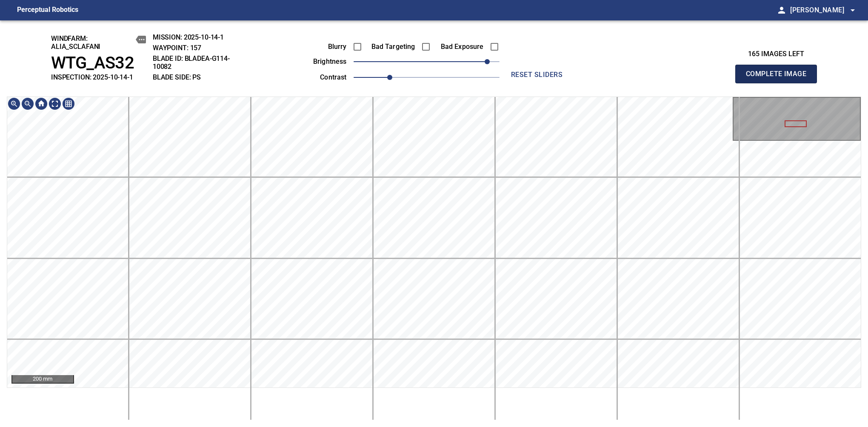
click at [727, 78] on span "Complete Image" at bounding box center [776, 74] width 63 height 12
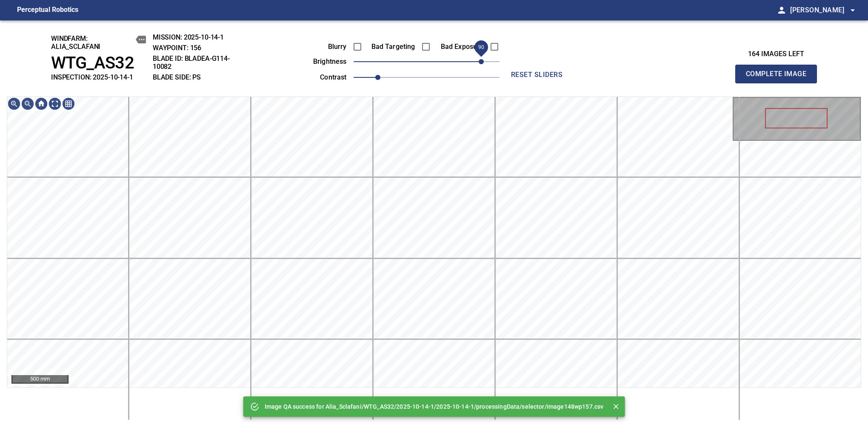
drag, startPoint x: 453, startPoint y: 63, endPoint x: 480, endPoint y: 61, distance: 26.8
click at [480, 61] on span "90" at bounding box center [427, 62] width 146 height 12
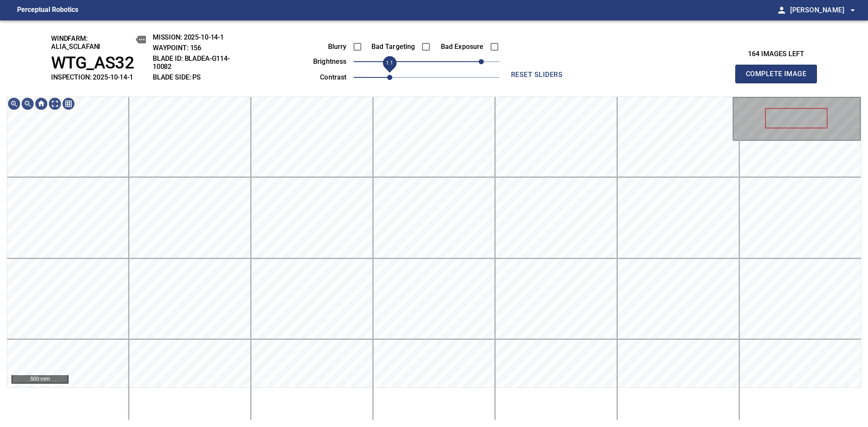
click at [387, 79] on span "1.1" at bounding box center [389, 77] width 5 height 5
click at [727, 78] on span "Complete Image" at bounding box center [776, 74] width 63 height 12
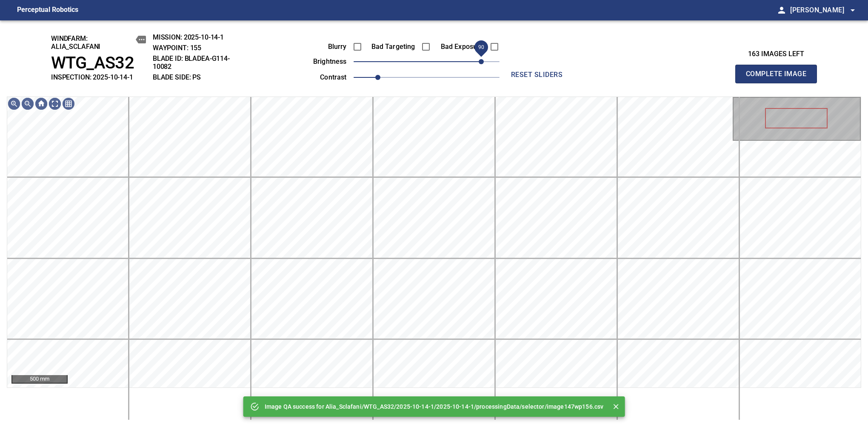
drag, startPoint x: 459, startPoint y: 61, endPoint x: 480, endPoint y: 61, distance: 21.7
click at [480, 61] on span "90" at bounding box center [427, 62] width 146 height 12
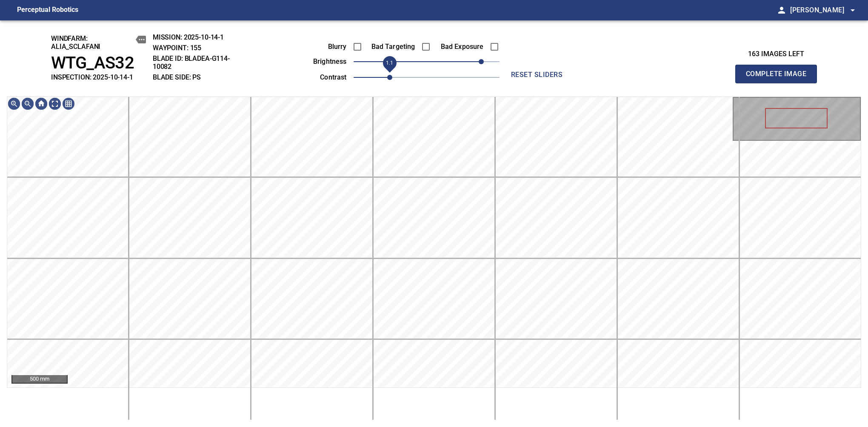
click at [387, 79] on span "1.1" at bounding box center [389, 77] width 5 height 5
click at [416, 377] on div "windfarm: Alia_Sclafani WTG_AS32 INSPECTION: 2025-10-14-1 MISSION: 2025-10-14-1…" at bounding box center [434, 223] width 868 height 407
click at [487, 60] on span "100" at bounding box center [487, 61] width 5 height 5
click at [727, 78] on span "Complete Image" at bounding box center [776, 74] width 63 height 12
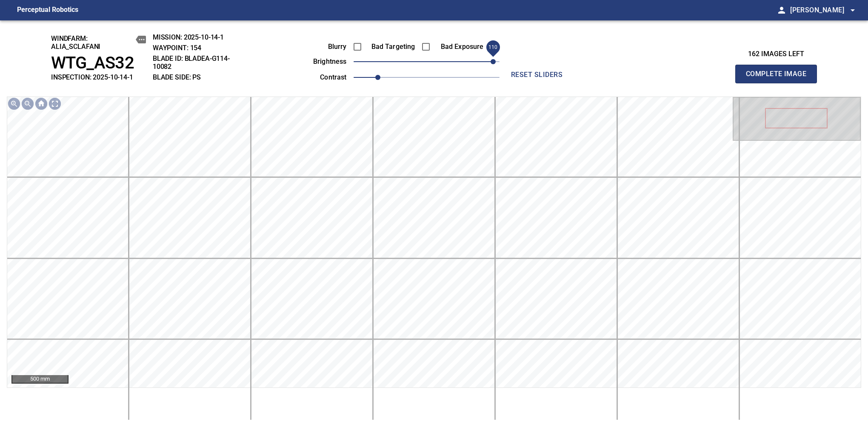
drag, startPoint x: 460, startPoint y: 66, endPoint x: 494, endPoint y: 63, distance: 34.3
click at [494, 63] on span "110" at bounding box center [427, 62] width 146 height 12
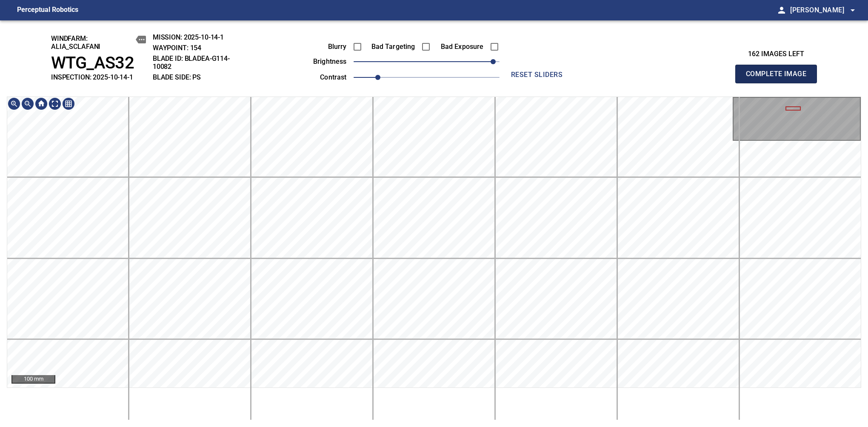
click at [727, 78] on span "Complete Image" at bounding box center [776, 74] width 63 height 12
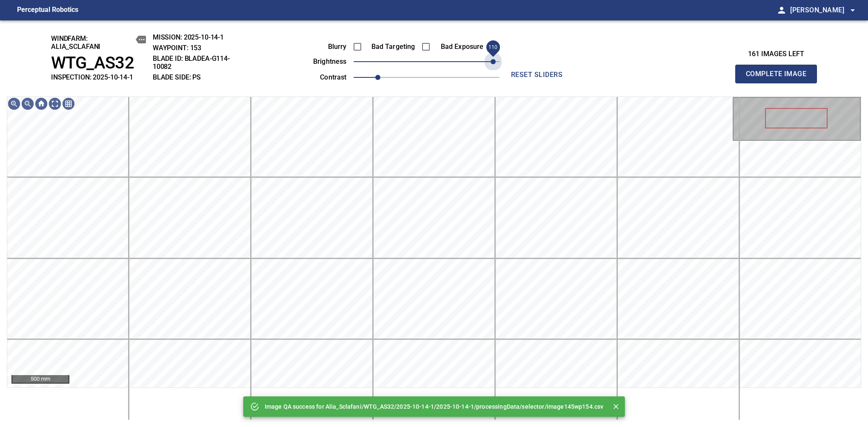
drag, startPoint x: 458, startPoint y: 63, endPoint x: 493, endPoint y: 68, distance: 35.2
click at [493, 68] on span "110" at bounding box center [427, 62] width 146 height 12
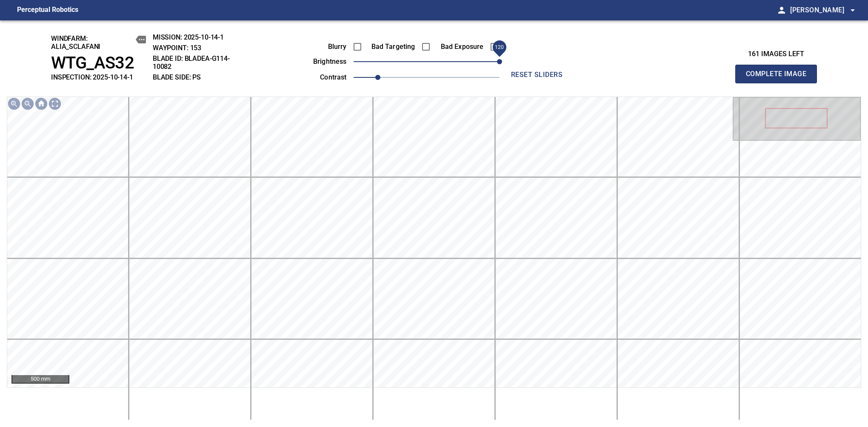
drag, startPoint x: 493, startPoint y: 60, endPoint x: 499, endPoint y: 60, distance: 6.0
click at [499, 60] on span "120" at bounding box center [499, 61] width 5 height 5
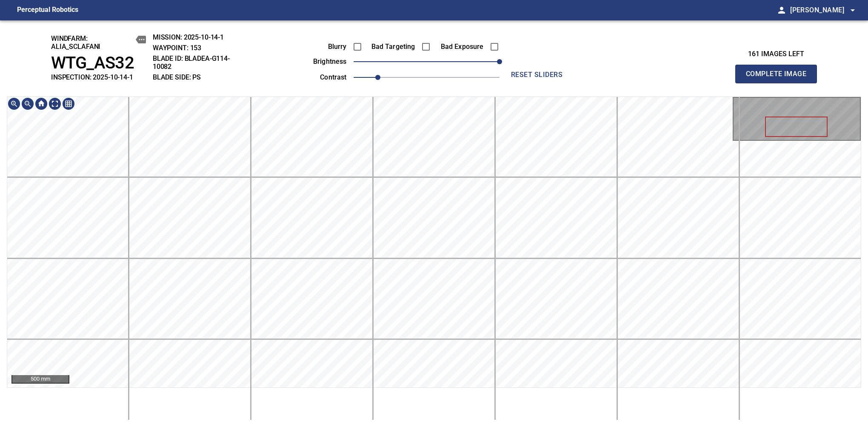
click at [426, 79] on div "windfarm: Alia_Sclafani WTG_AS32 INSPECTION: 2025-10-14-1 MISSION: 2025-10-14-1…" at bounding box center [434, 223] width 868 height 407
click at [727, 78] on span "Complete Image" at bounding box center [776, 74] width 63 height 12
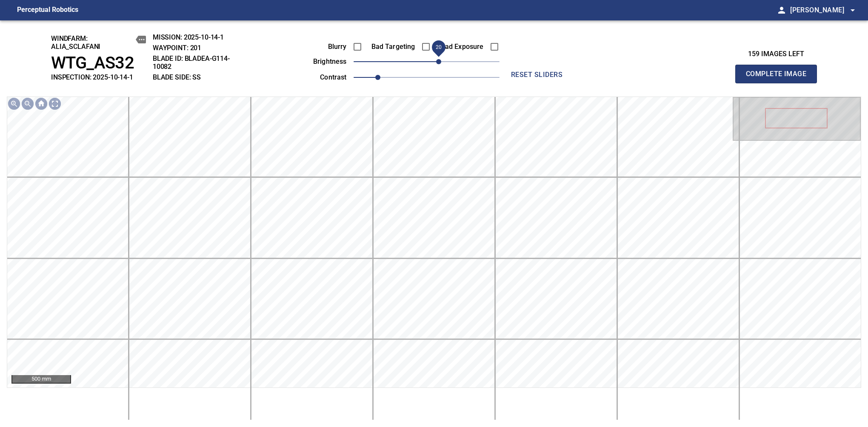
drag, startPoint x: 427, startPoint y: 62, endPoint x: 439, endPoint y: 63, distance: 11.9
click at [439, 63] on span "20" at bounding box center [438, 61] width 5 height 5
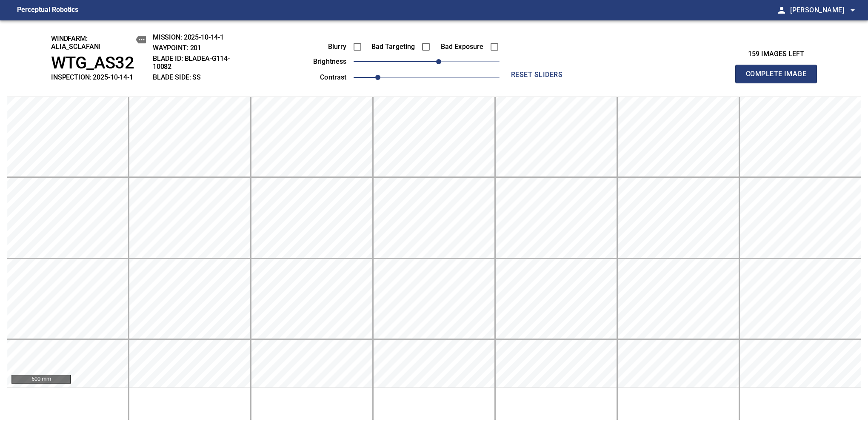
click at [727, 78] on span "Complete Image" at bounding box center [776, 74] width 63 height 12
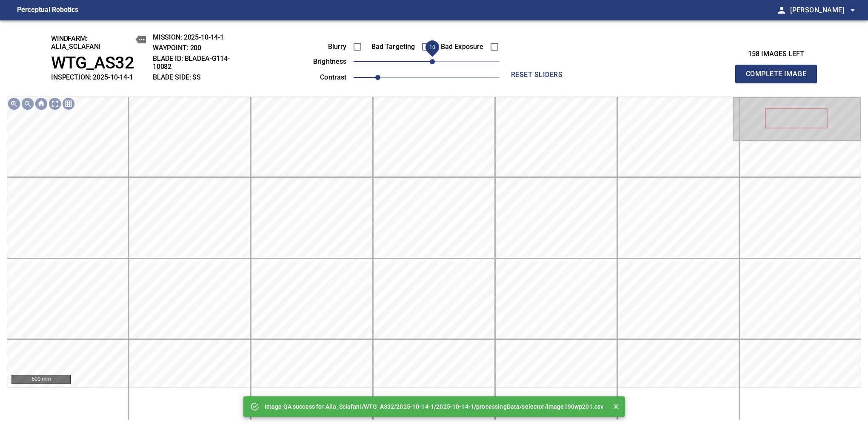
drag, startPoint x: 429, startPoint y: 65, endPoint x: 433, endPoint y: 64, distance: 4.3
click at [433, 64] on span "10" at bounding box center [432, 61] width 5 height 5
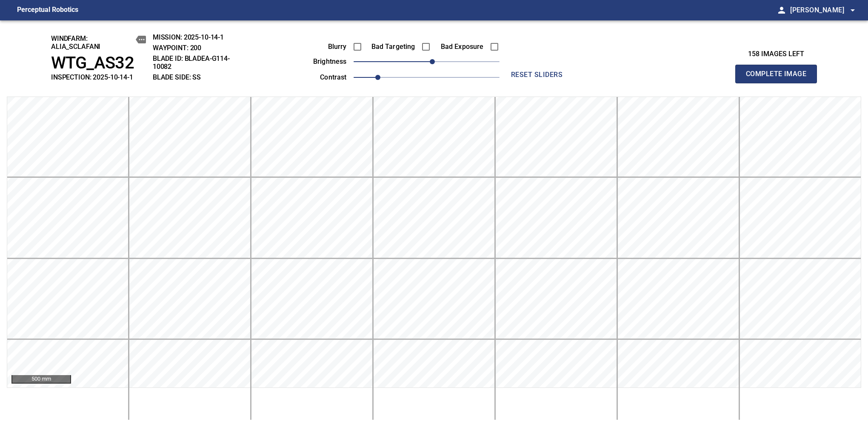
click at [727, 78] on span "Complete Image" at bounding box center [776, 74] width 63 height 12
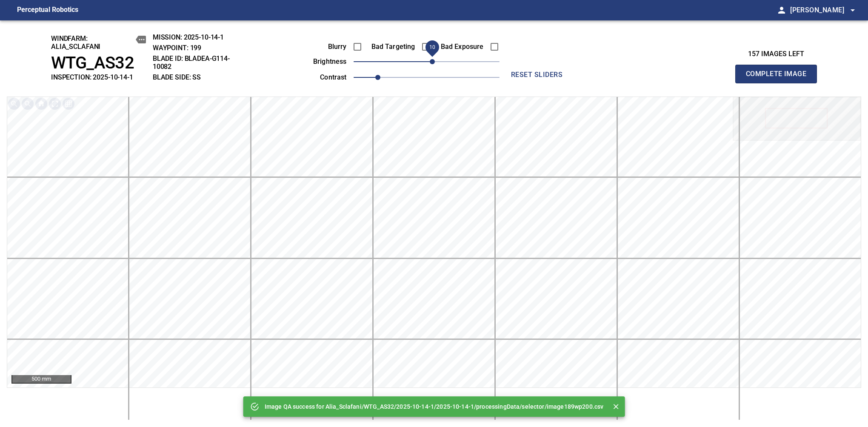
click at [430, 62] on span "10" at bounding box center [432, 61] width 5 height 5
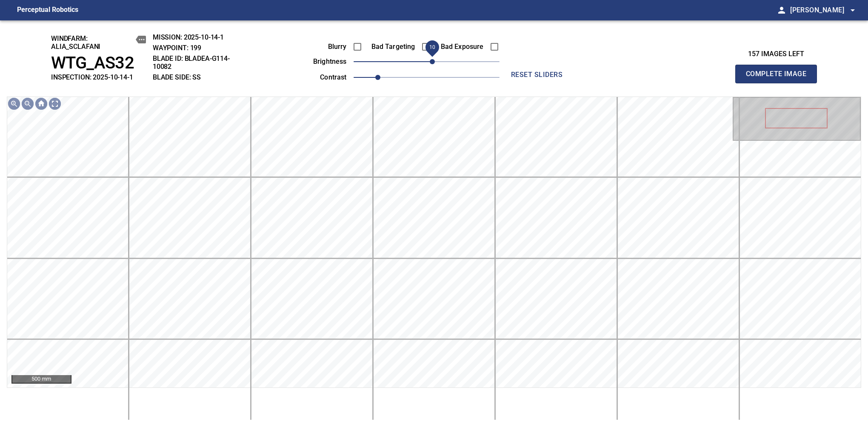
click at [430, 61] on span "10" at bounding box center [432, 61] width 5 height 5
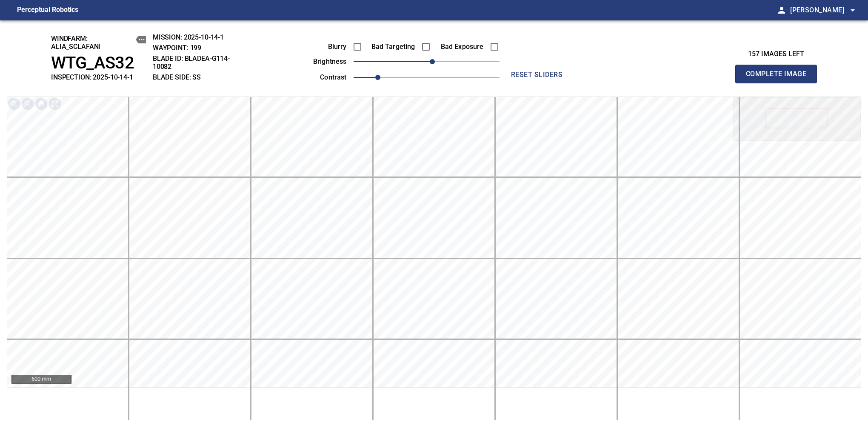
click at [727, 78] on span "Complete Image" at bounding box center [776, 74] width 63 height 12
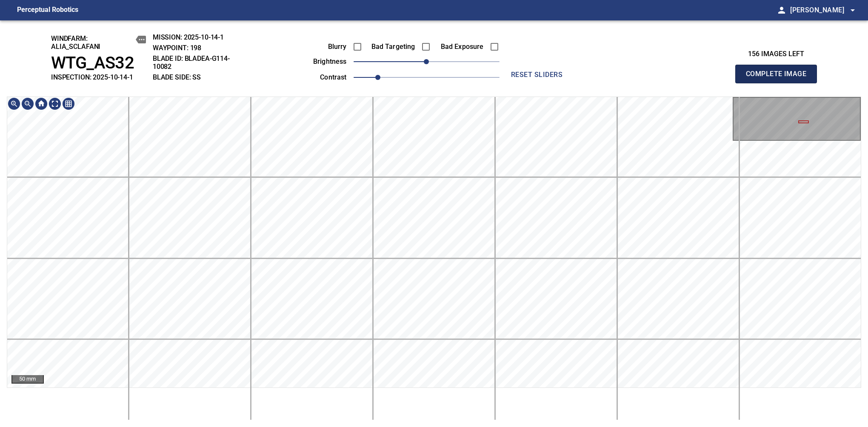
click at [727, 78] on span "Complete Image" at bounding box center [776, 74] width 63 height 12
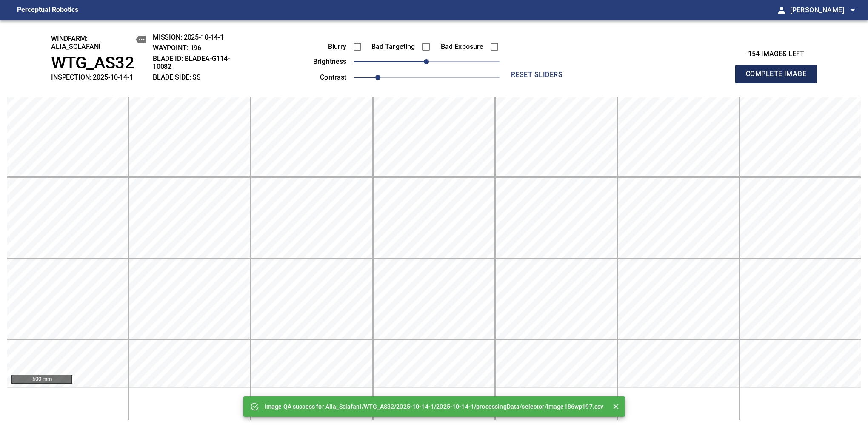
click at [727, 78] on span "Complete Image" at bounding box center [776, 74] width 63 height 12
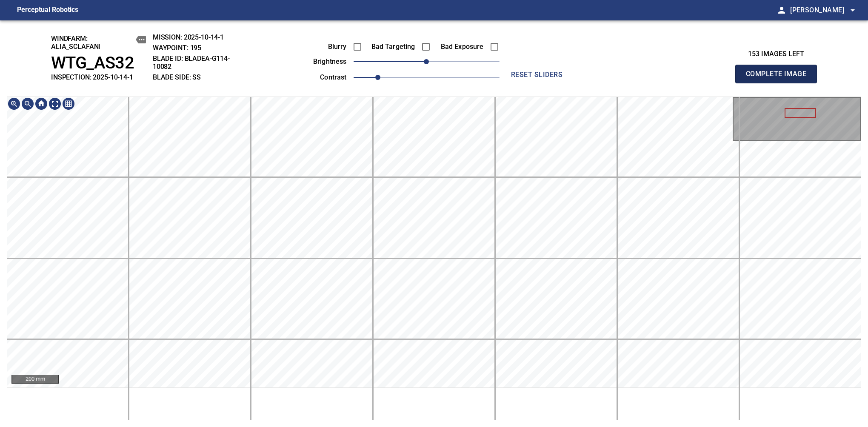
click at [727, 78] on span "Complete Image" at bounding box center [776, 74] width 63 height 12
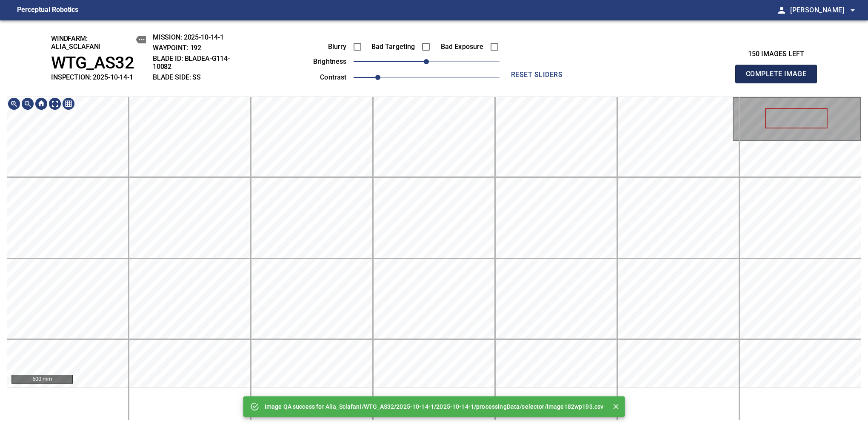
click at [727, 78] on span "Complete Image" at bounding box center [776, 74] width 63 height 12
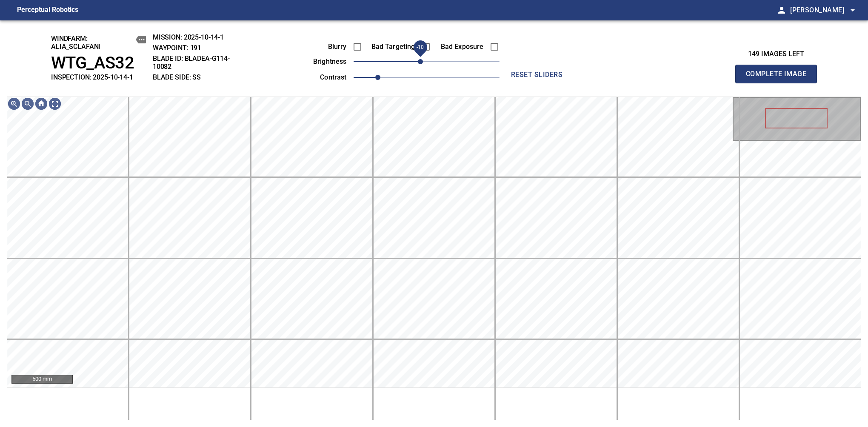
drag, startPoint x: 427, startPoint y: 60, endPoint x: 423, endPoint y: 61, distance: 4.4
click at [423, 61] on span "-10" at bounding box center [420, 61] width 5 height 5
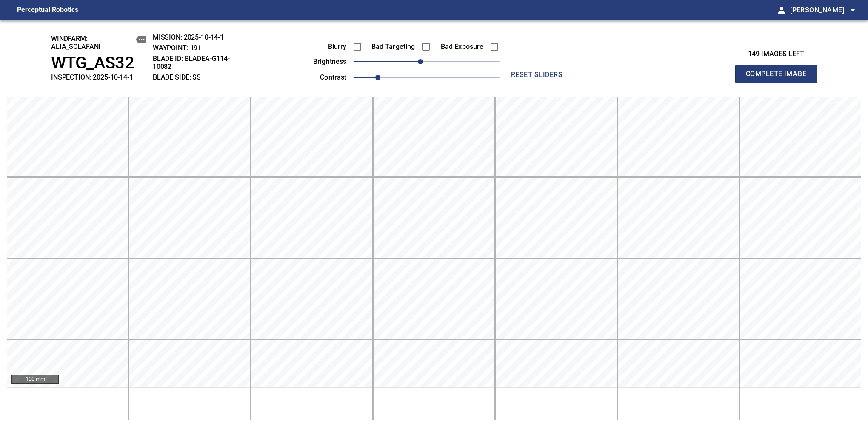
click at [727, 78] on span "Complete Image" at bounding box center [776, 74] width 63 height 12
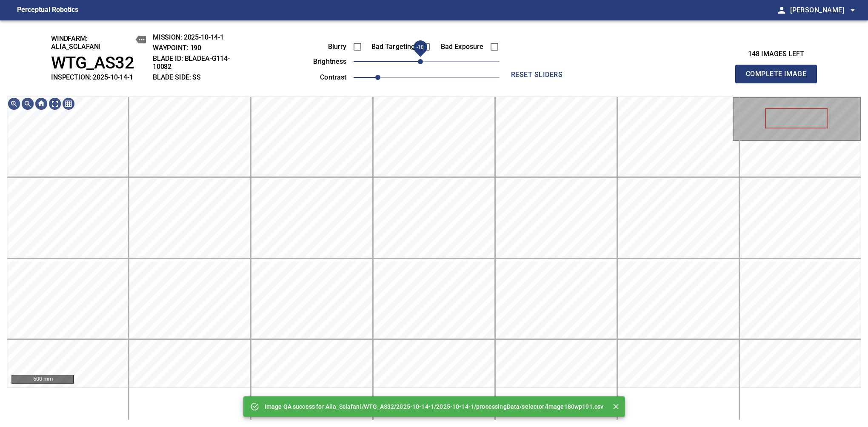
drag, startPoint x: 425, startPoint y: 62, endPoint x: 420, endPoint y: 63, distance: 4.4
click at [420, 63] on span "-10" at bounding box center [420, 61] width 5 height 5
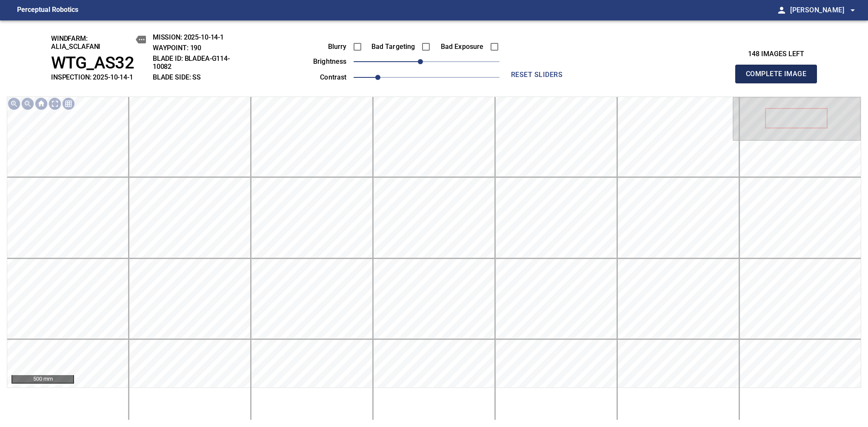
click at [727, 78] on span "Complete Image" at bounding box center [776, 74] width 63 height 12
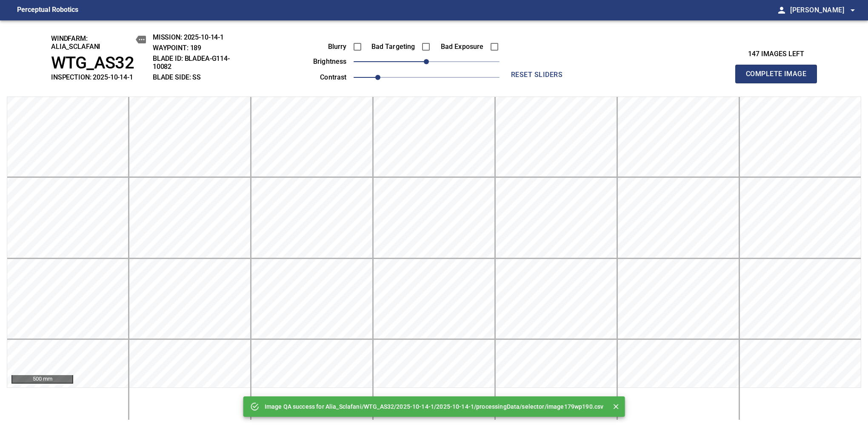
click at [727, 78] on span "Complete Image" at bounding box center [776, 74] width 63 height 12
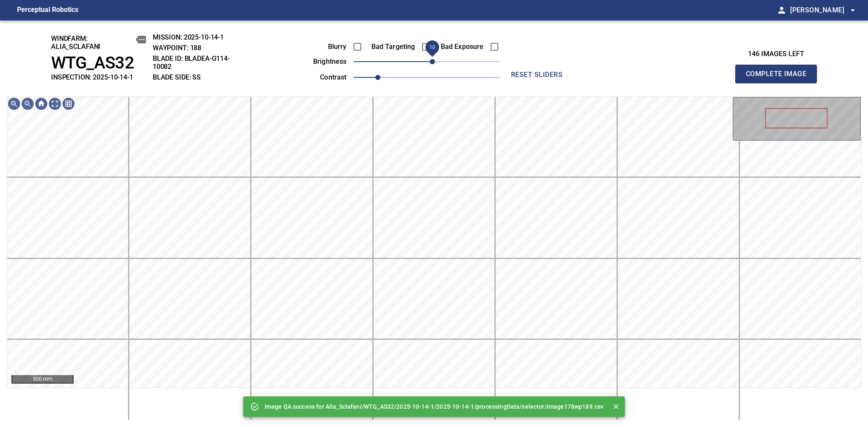
click at [431, 64] on span "10" at bounding box center [432, 61] width 5 height 5
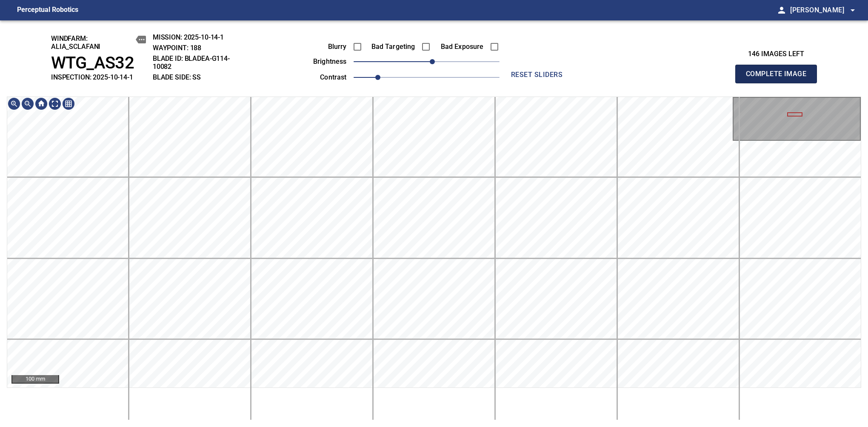
click at [727, 78] on span "Complete Image" at bounding box center [776, 74] width 63 height 12
click at [432, 64] on span "10" at bounding box center [432, 61] width 5 height 5
click at [727, 78] on span "Complete Image" at bounding box center [776, 74] width 63 height 12
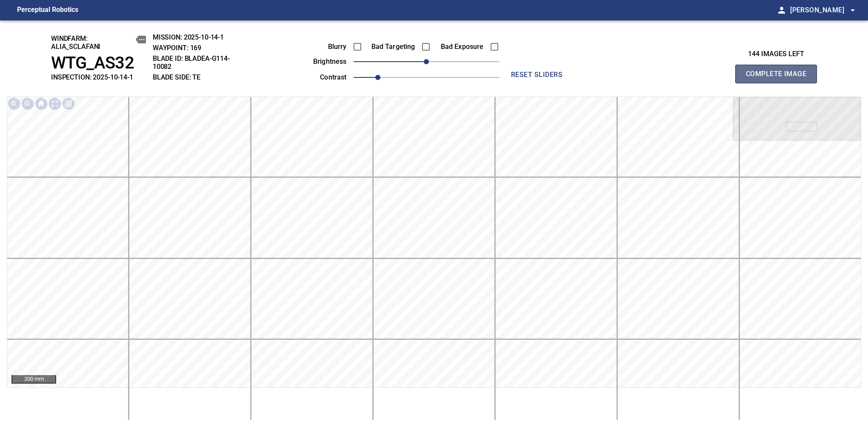
click at [727, 78] on span "Complete Image" at bounding box center [776, 74] width 63 height 12
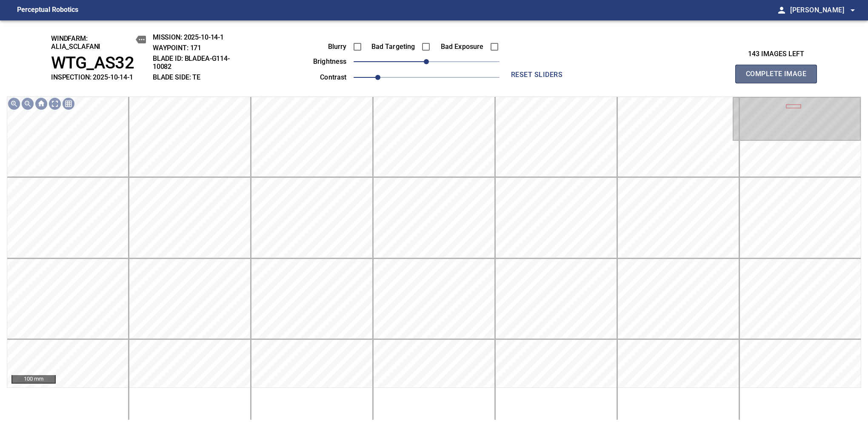
click at [727, 78] on span "Complete Image" at bounding box center [776, 74] width 63 height 12
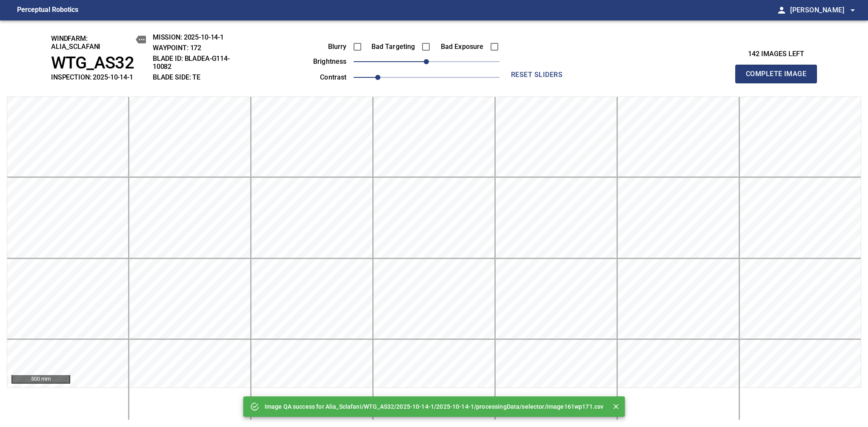
click at [727, 78] on span "Complete Image" at bounding box center [776, 74] width 63 height 12
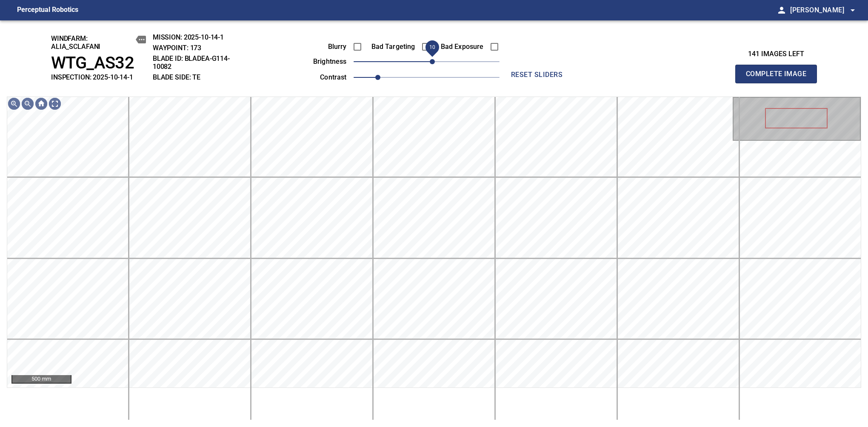
click at [430, 64] on span "10" at bounding box center [432, 61] width 5 height 5
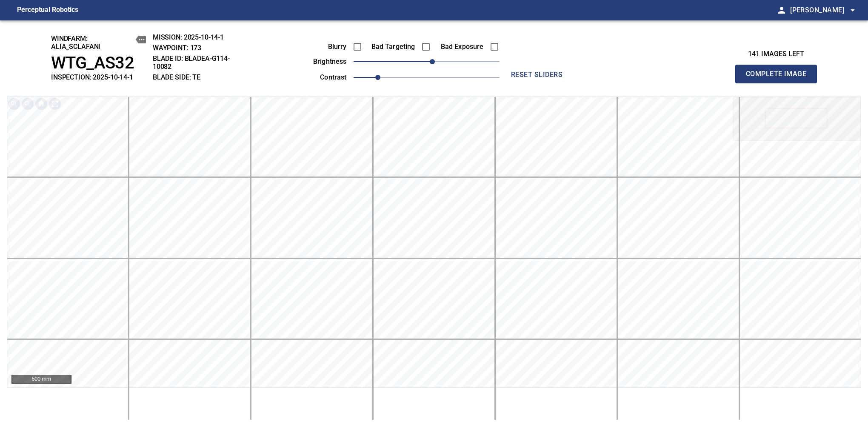
click at [727, 78] on span "Complete Image" at bounding box center [776, 74] width 63 height 12
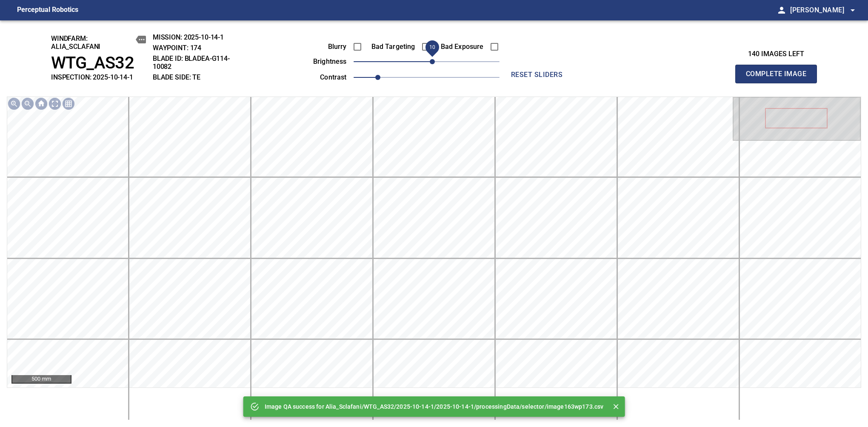
drag, startPoint x: 426, startPoint y: 62, endPoint x: 432, endPoint y: 62, distance: 6.0
click at [432, 62] on span "10" at bounding box center [432, 61] width 5 height 5
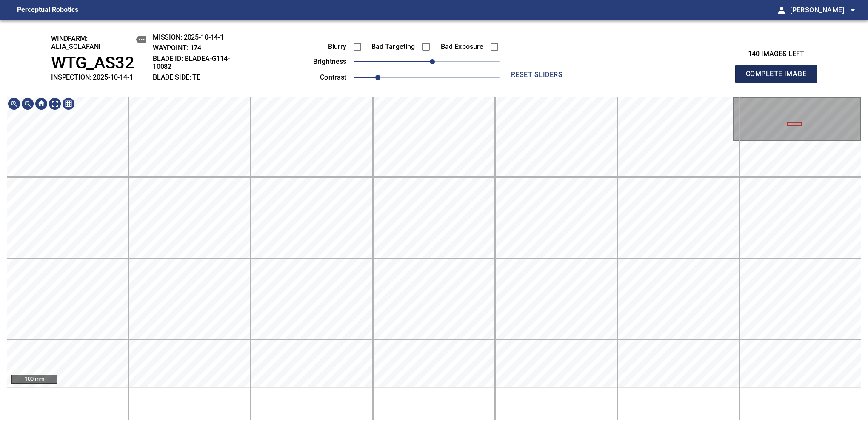
click at [727, 78] on span "Complete Image" at bounding box center [776, 74] width 63 height 12
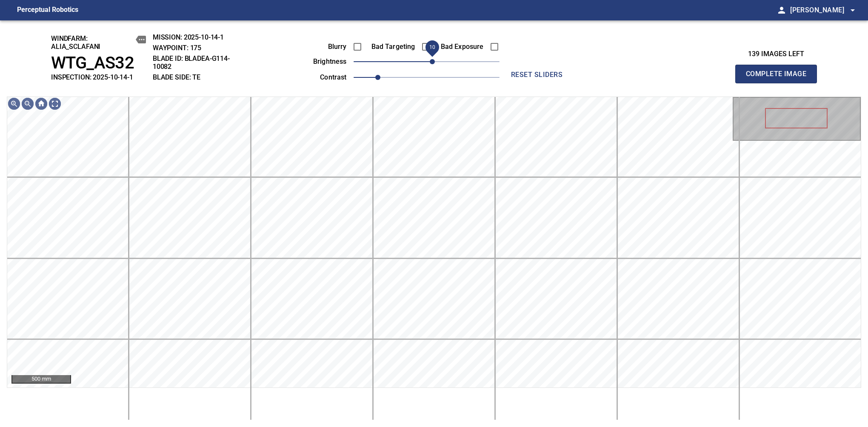
drag, startPoint x: 426, startPoint y: 66, endPoint x: 434, endPoint y: 63, distance: 8.2
click at [434, 63] on span "10" at bounding box center [432, 61] width 5 height 5
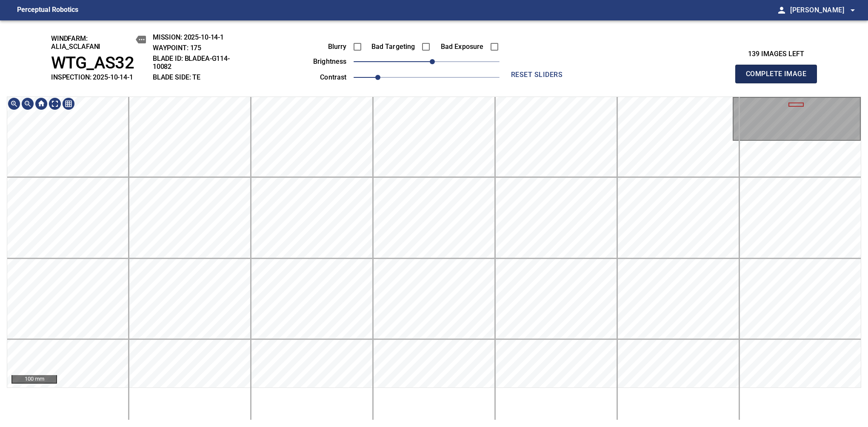
click at [727, 78] on span "Complete Image" at bounding box center [776, 74] width 63 height 12
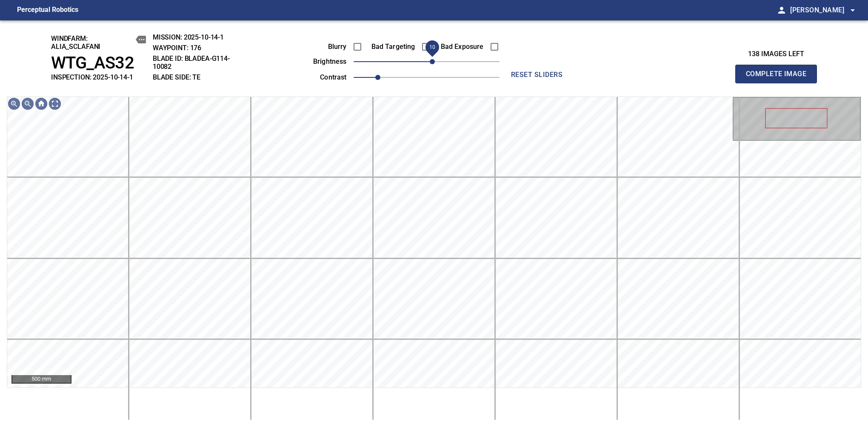
click at [432, 63] on span "10" at bounding box center [432, 61] width 5 height 5
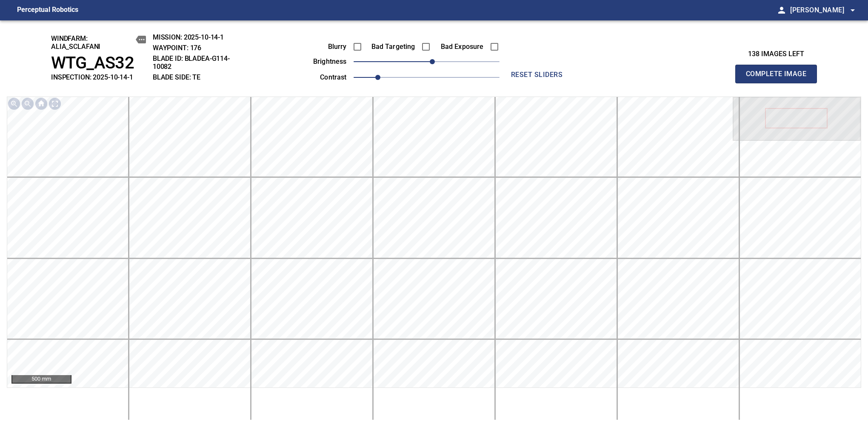
click at [727, 78] on span "Complete Image" at bounding box center [776, 74] width 63 height 12
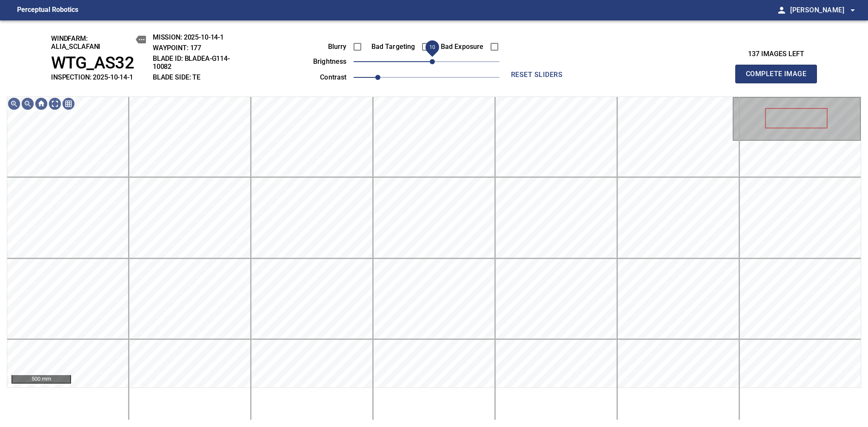
drag, startPoint x: 426, startPoint y: 62, endPoint x: 434, endPoint y: 66, distance: 8.4
click at [434, 64] on span "10" at bounding box center [432, 61] width 5 height 5
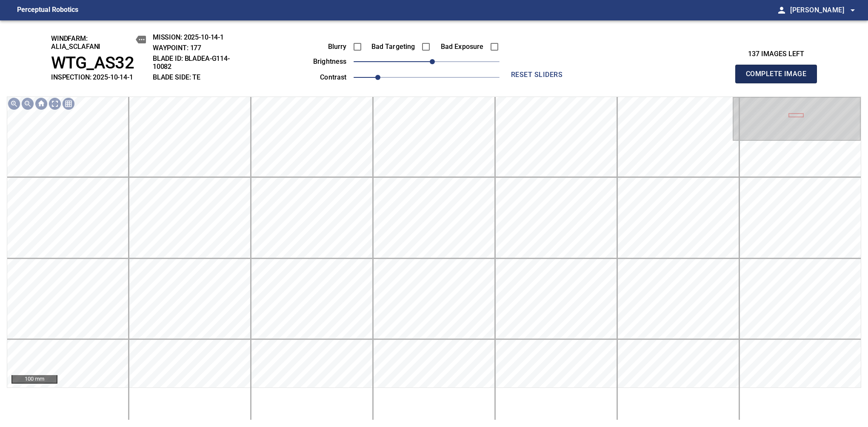
click at [727, 78] on span "Complete Image" at bounding box center [776, 74] width 63 height 12
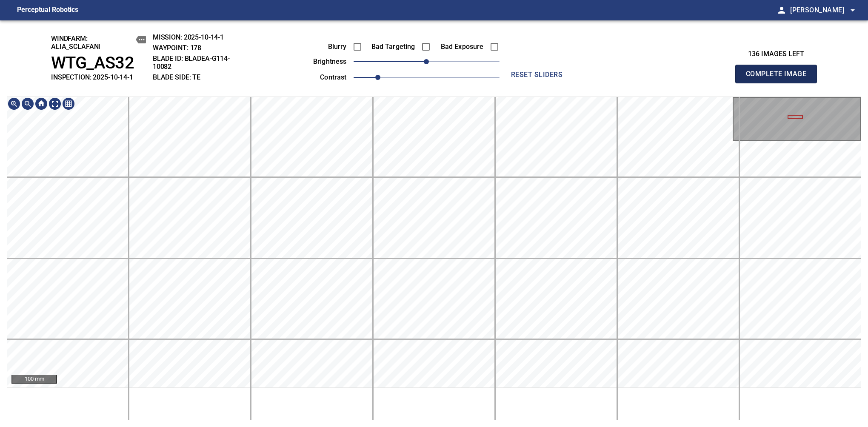
click at [727, 78] on span "Complete Image" at bounding box center [776, 74] width 63 height 12
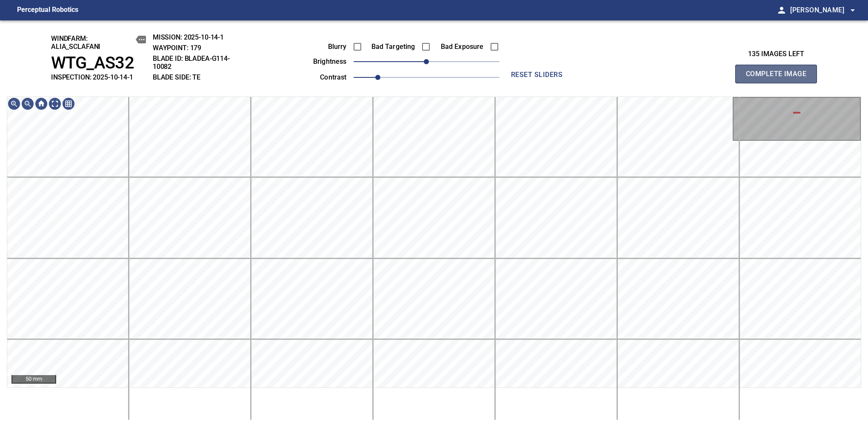
click at [727, 78] on span "Complete Image" at bounding box center [776, 74] width 63 height 12
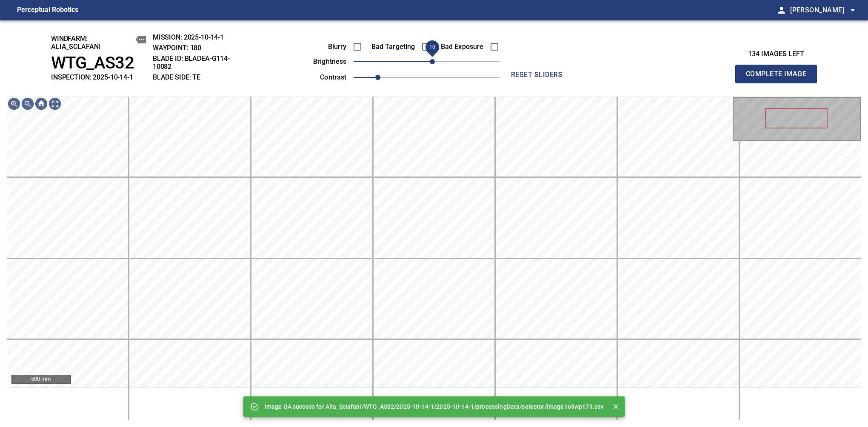
drag, startPoint x: 427, startPoint y: 59, endPoint x: 435, endPoint y: 58, distance: 7.8
click at [435, 59] on span "10" at bounding box center [432, 61] width 5 height 5
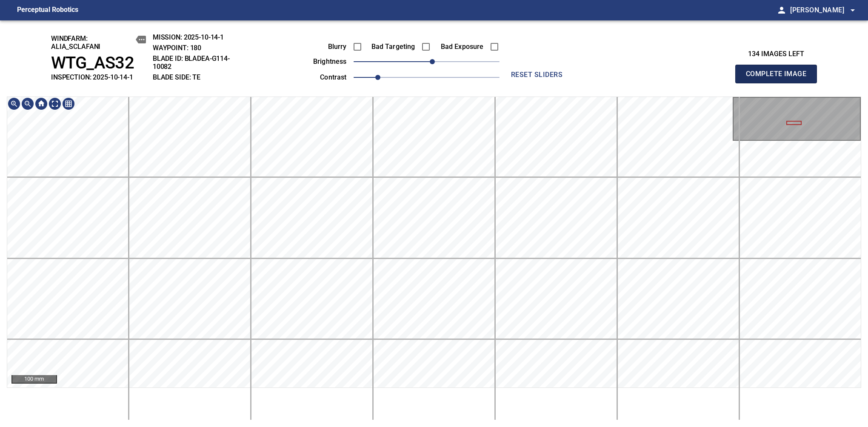
click at [727, 78] on span "Complete Image" at bounding box center [776, 74] width 63 height 12
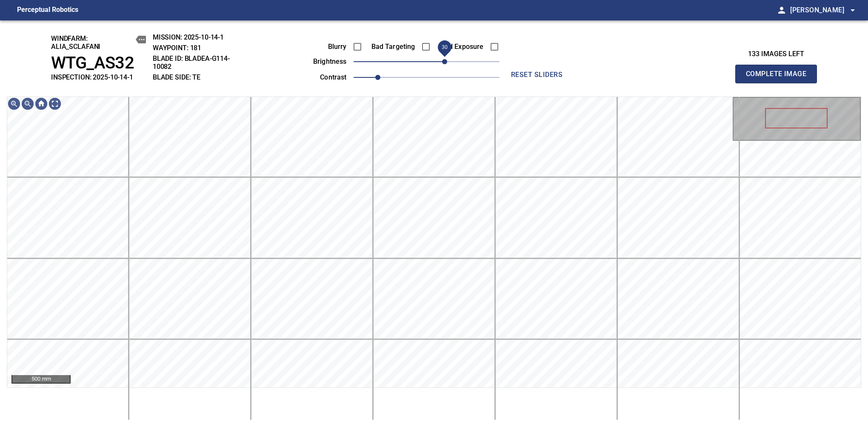
drag, startPoint x: 425, startPoint y: 66, endPoint x: 445, endPoint y: 63, distance: 20.6
click at [445, 63] on span "30" at bounding box center [444, 61] width 5 height 5
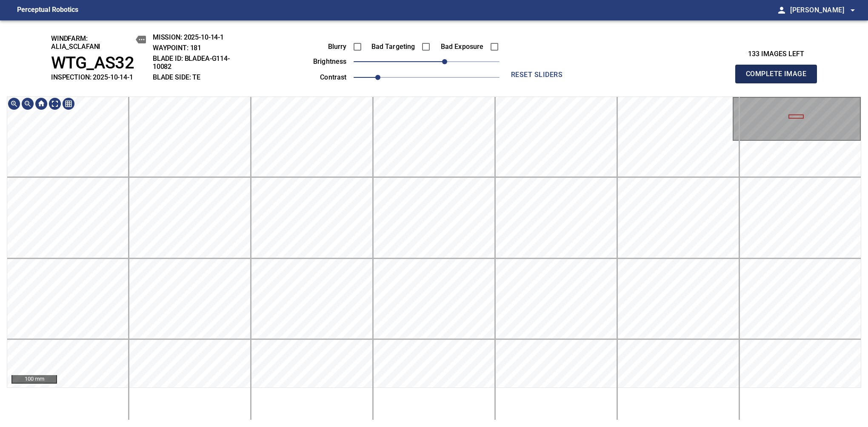
click at [727, 78] on span "Complete Image" at bounding box center [776, 74] width 63 height 12
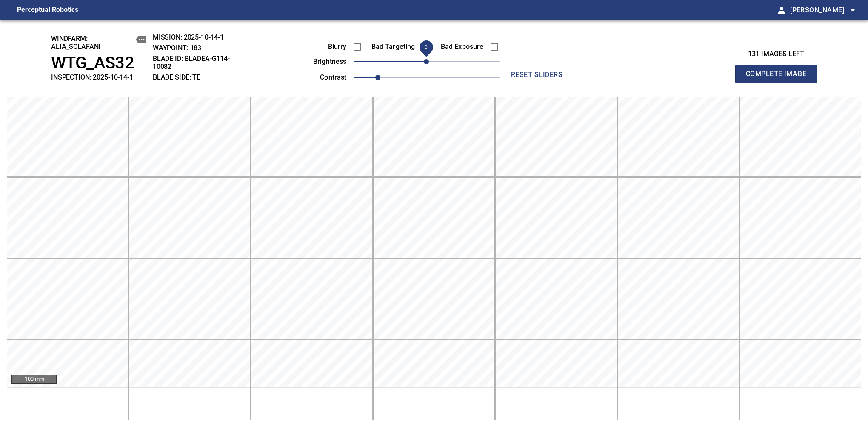
click at [727, 78] on span "Complete Image" at bounding box center [776, 74] width 63 height 12
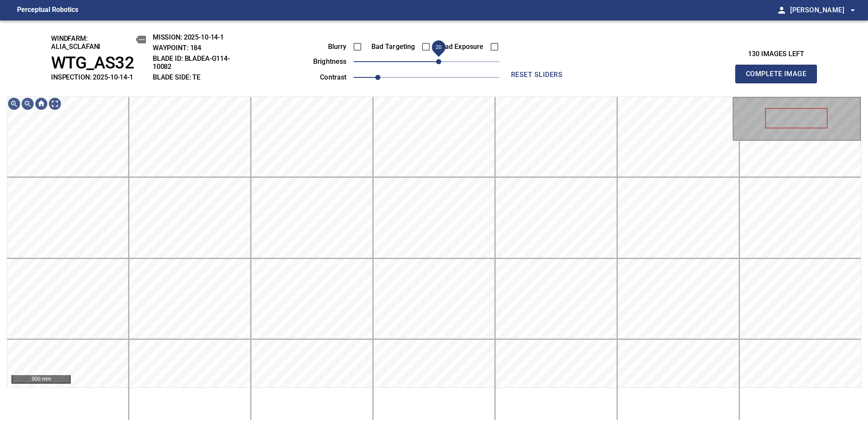
drag, startPoint x: 435, startPoint y: 60, endPoint x: 441, endPoint y: 59, distance: 6.0
click at [441, 59] on span "20" at bounding box center [438, 61] width 5 height 5
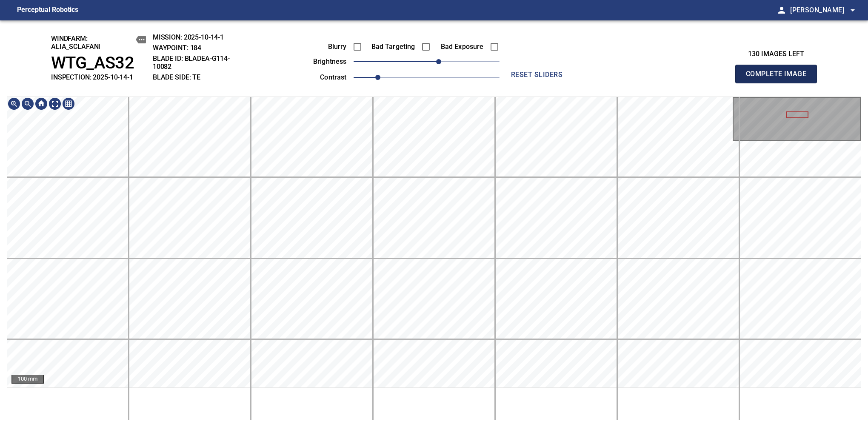
click at [727, 78] on span "Complete Image" at bounding box center [776, 74] width 63 height 12
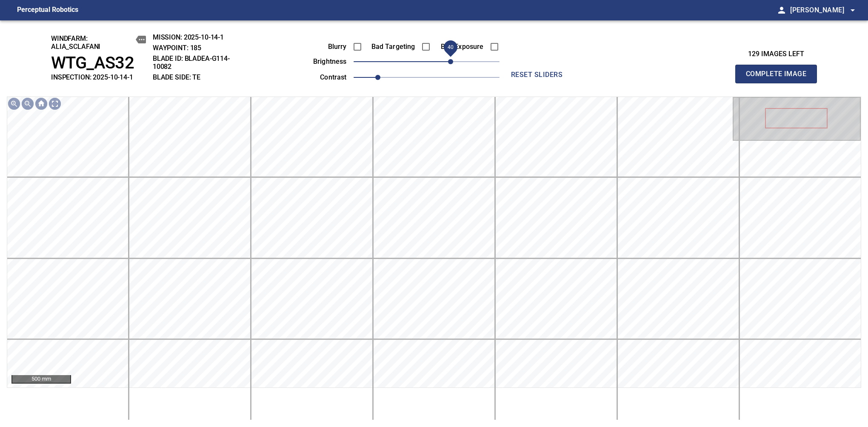
drag, startPoint x: 434, startPoint y: 63, endPoint x: 449, endPoint y: 60, distance: 15.6
click at [449, 60] on span "40" at bounding box center [450, 61] width 5 height 5
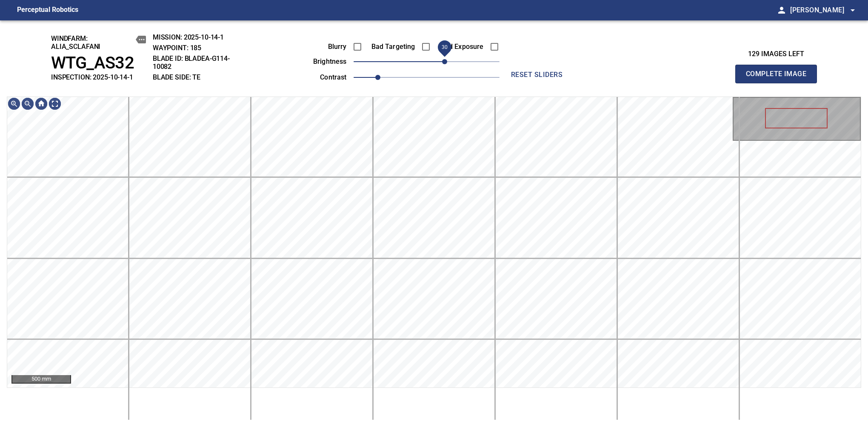
click at [447, 63] on span "30" at bounding box center [444, 61] width 5 height 5
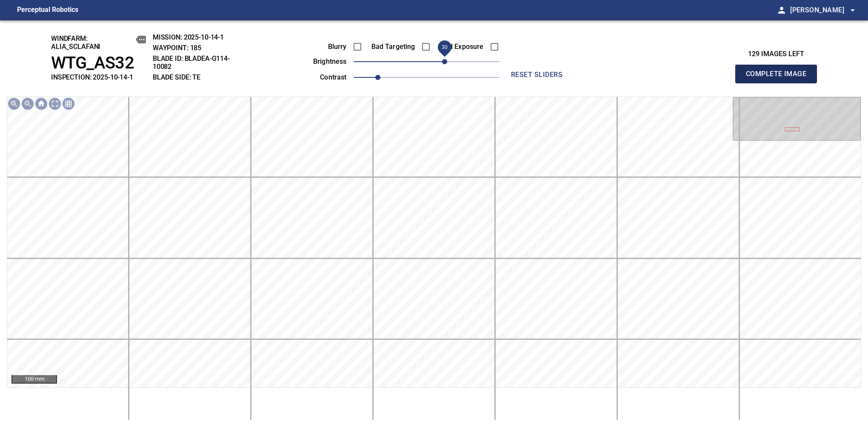
click at [727, 78] on span "Complete Image" at bounding box center [776, 74] width 63 height 12
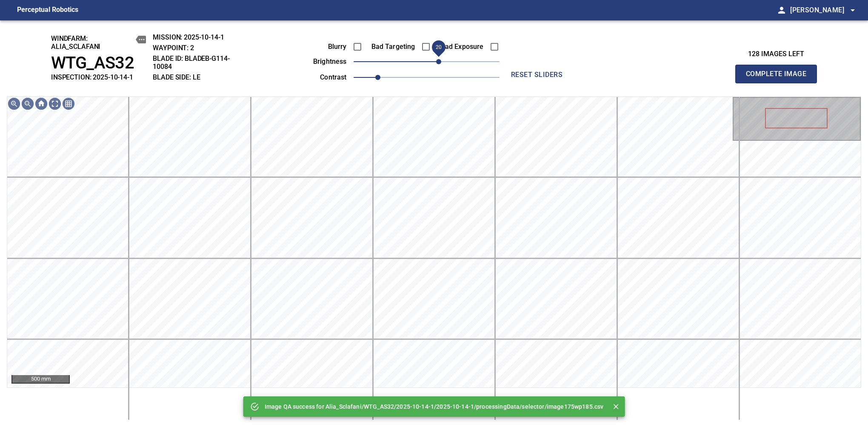
drag, startPoint x: 429, startPoint y: 61, endPoint x: 441, endPoint y: 63, distance: 12.5
click at [441, 63] on span "20" at bounding box center [438, 61] width 5 height 5
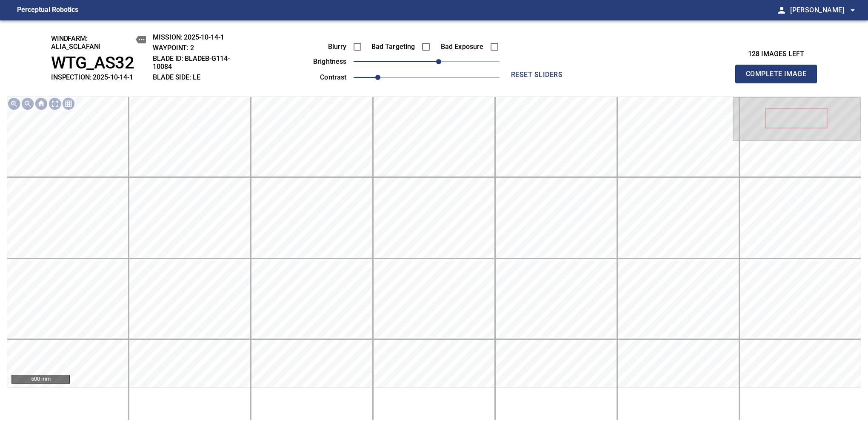
click at [727, 78] on span "Complete Image" at bounding box center [776, 74] width 63 height 12
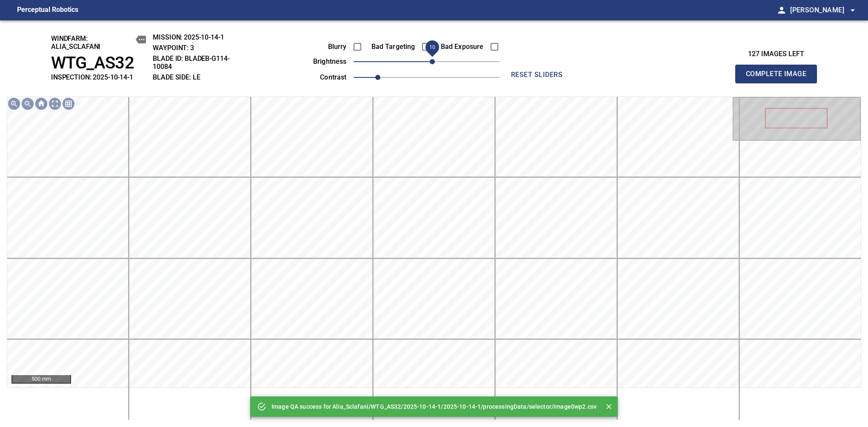
drag, startPoint x: 440, startPoint y: 61, endPoint x: 434, endPoint y: 61, distance: 5.5
click at [434, 61] on span "10" at bounding box center [432, 61] width 5 height 5
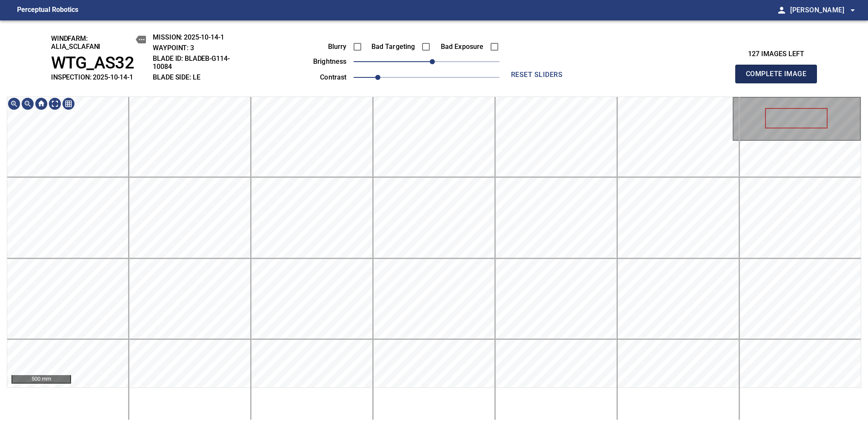
click at [727, 78] on span "Complete Image" at bounding box center [776, 74] width 63 height 12
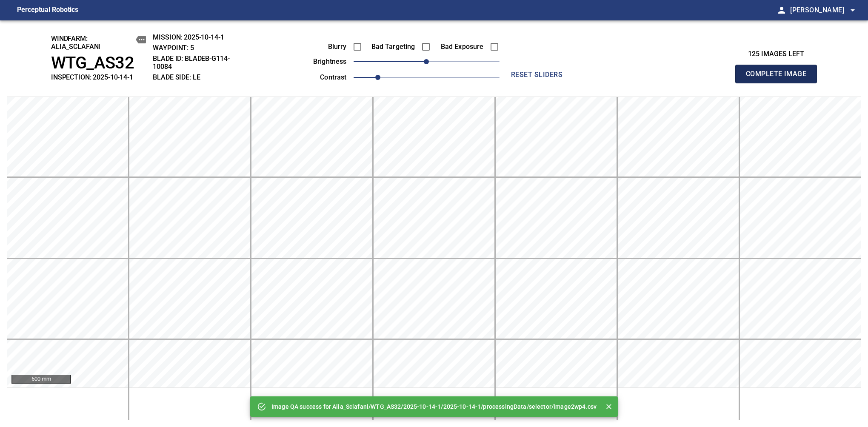
click at [727, 78] on span "Complete Image" at bounding box center [776, 74] width 63 height 12
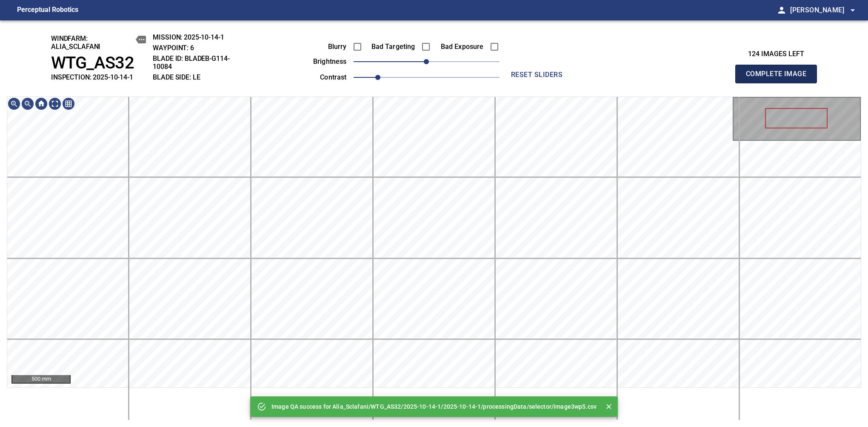
click at [727, 78] on span "Complete Image" at bounding box center [776, 74] width 63 height 12
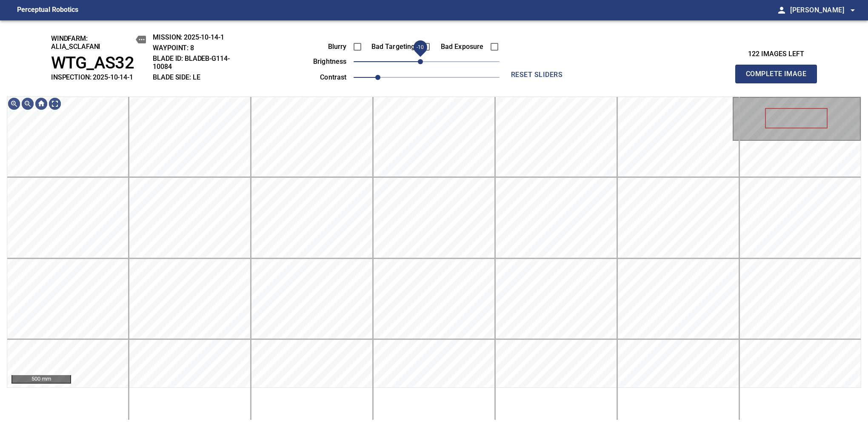
click at [422, 64] on span "-10" at bounding box center [420, 61] width 5 height 5
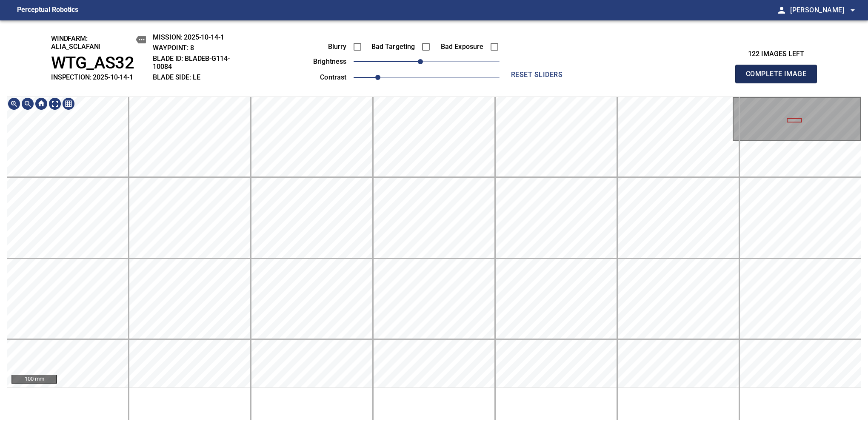
click at [727, 78] on span "Complete Image" at bounding box center [776, 74] width 63 height 12
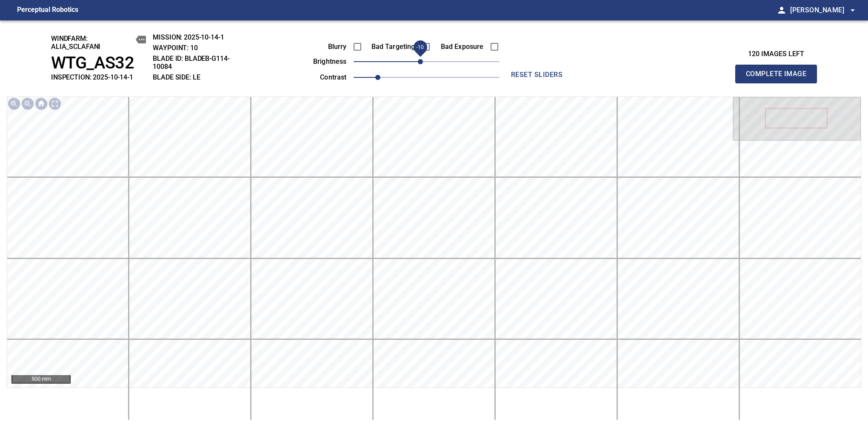
drag, startPoint x: 426, startPoint y: 65, endPoint x: 420, endPoint y: 66, distance: 5.6
click at [420, 64] on span "-10" at bounding box center [420, 61] width 5 height 5
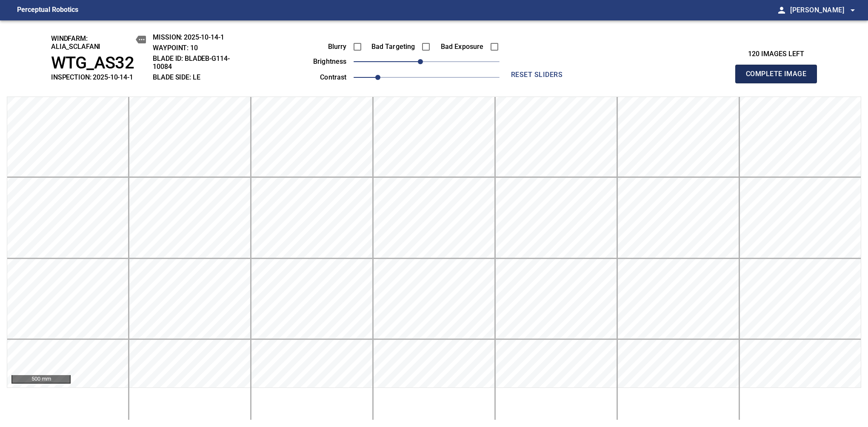
click at [727, 78] on span "Complete Image" at bounding box center [776, 74] width 63 height 12
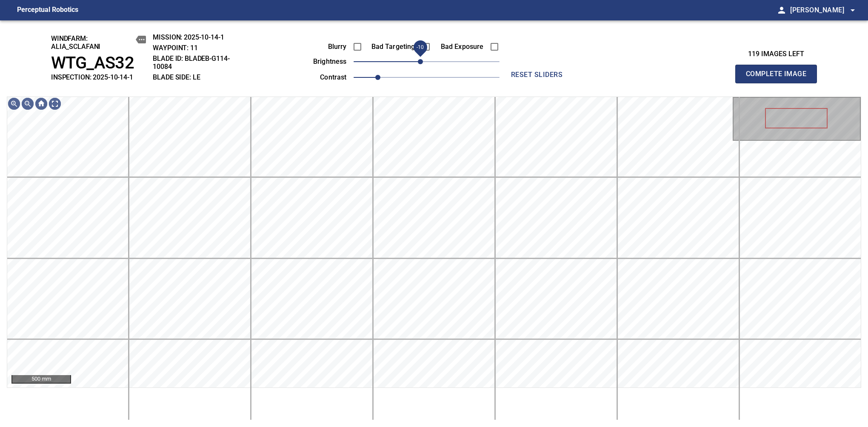
click at [423, 61] on span "-10" at bounding box center [420, 61] width 5 height 5
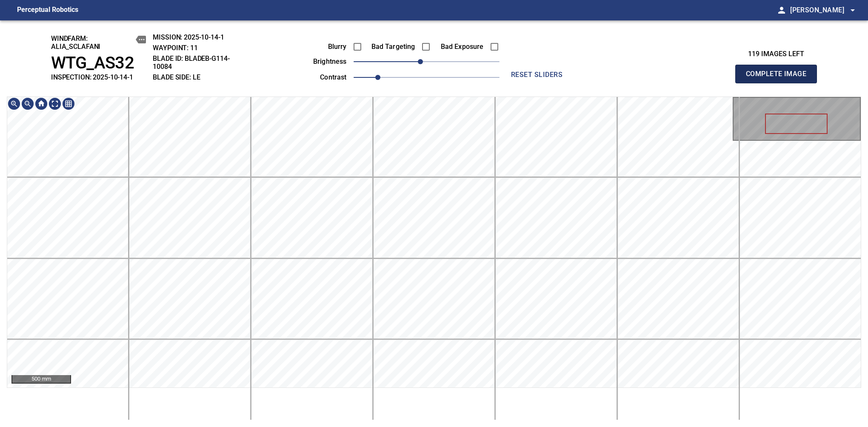
click at [727, 78] on span "Complete Image" at bounding box center [776, 74] width 63 height 12
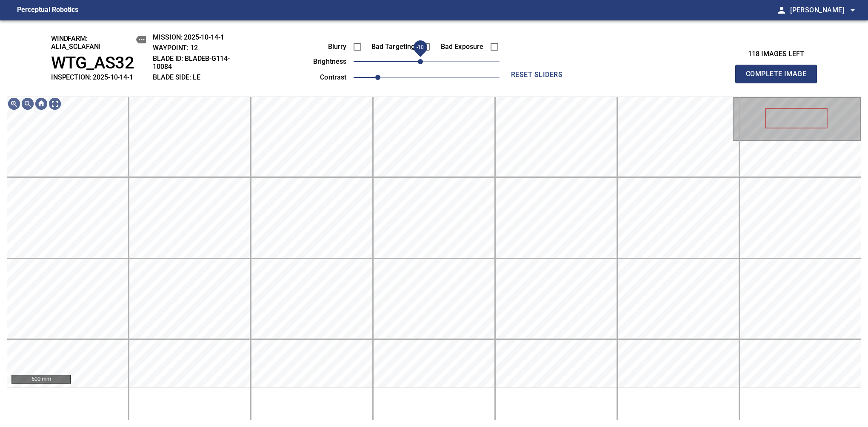
drag, startPoint x: 426, startPoint y: 61, endPoint x: 421, endPoint y: 62, distance: 5.6
click at [421, 62] on span "-10" at bounding box center [420, 61] width 5 height 5
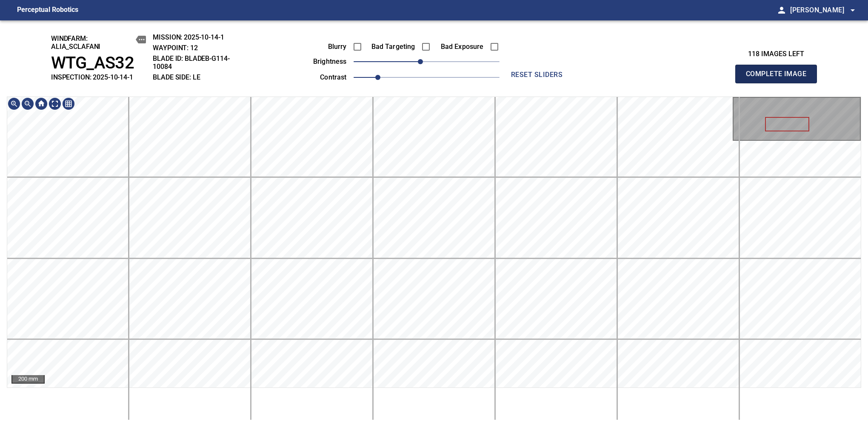
click at [727, 78] on span "Complete Image" at bounding box center [776, 74] width 63 height 12
drag, startPoint x: 425, startPoint y: 61, endPoint x: 420, endPoint y: 63, distance: 4.6
click at [420, 63] on span "-10" at bounding box center [420, 61] width 5 height 5
click at [727, 78] on span "Complete Image" at bounding box center [776, 74] width 63 height 12
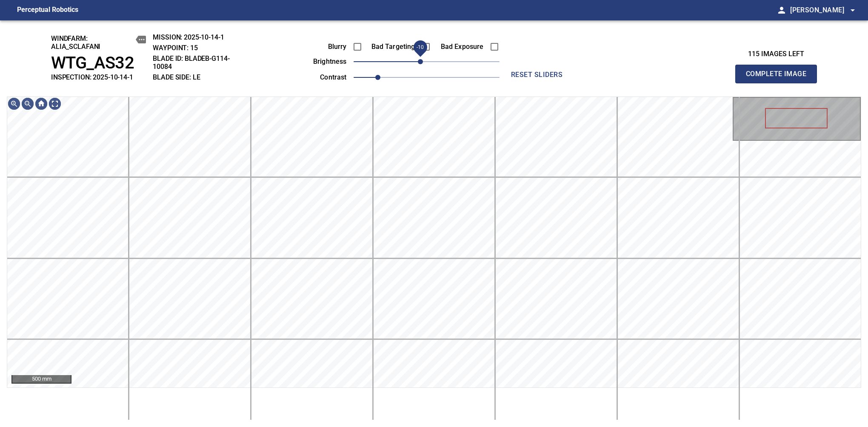
click at [421, 64] on span "-10" at bounding box center [420, 61] width 5 height 5
click at [727, 78] on span "Complete Image" at bounding box center [776, 74] width 63 height 12
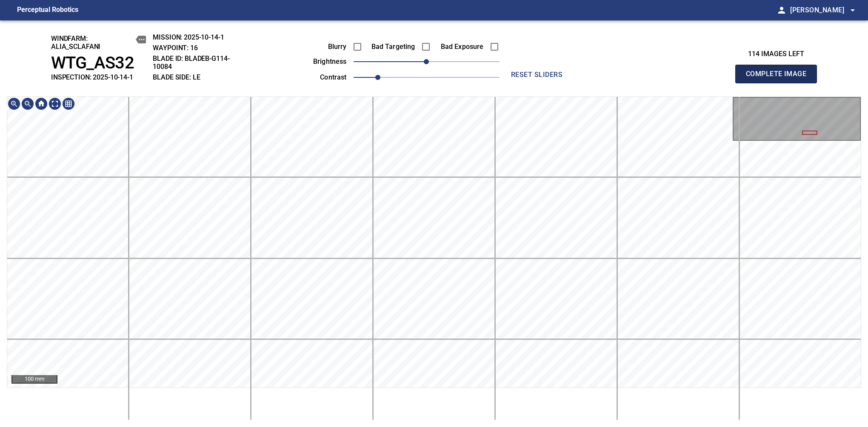
click at [727, 78] on span "Complete Image" at bounding box center [776, 74] width 63 height 12
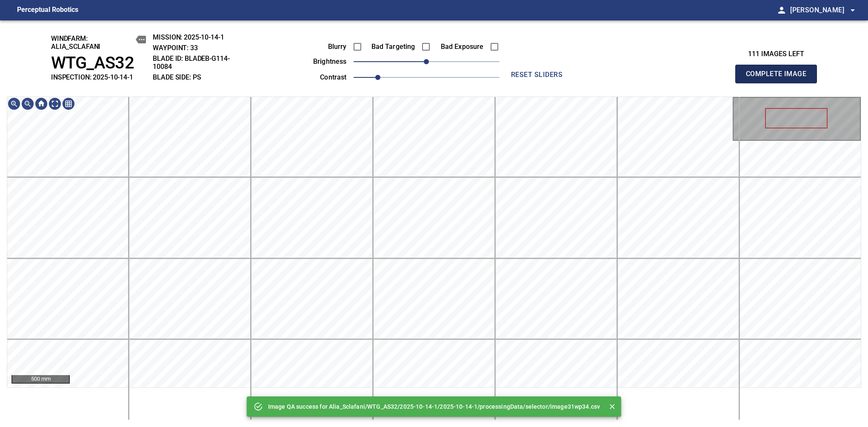
click at [727, 78] on span "Complete Image" at bounding box center [776, 74] width 63 height 12
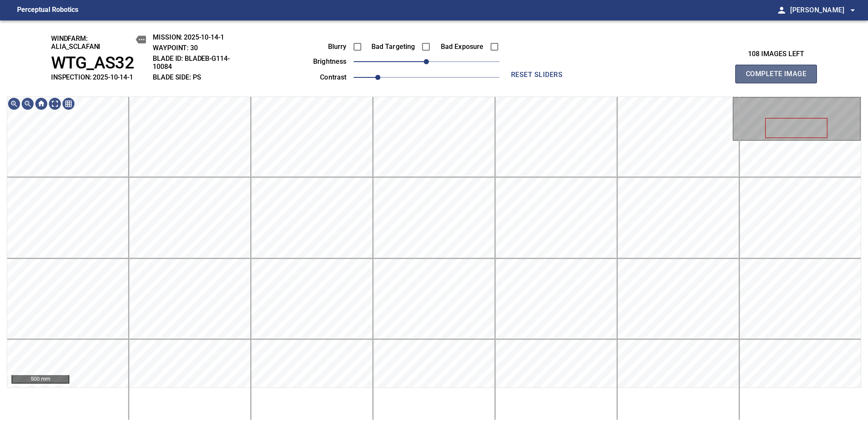
click at [727, 78] on span "Complete Image" at bounding box center [776, 74] width 63 height 12
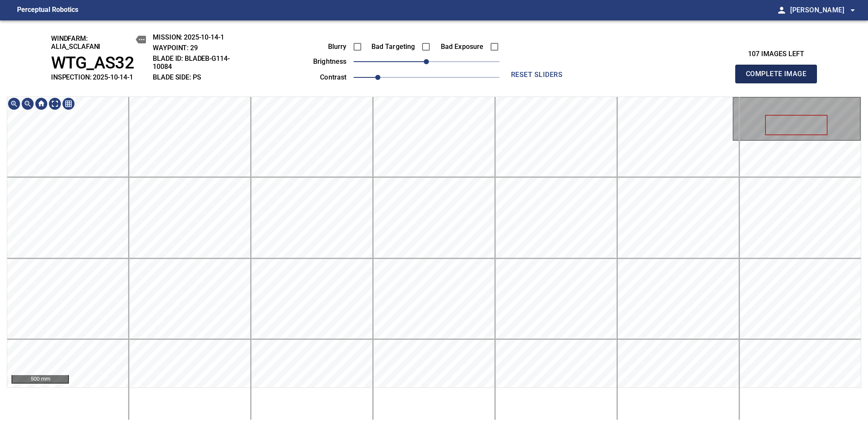
click at [727, 78] on span "Complete Image" at bounding box center [776, 74] width 63 height 12
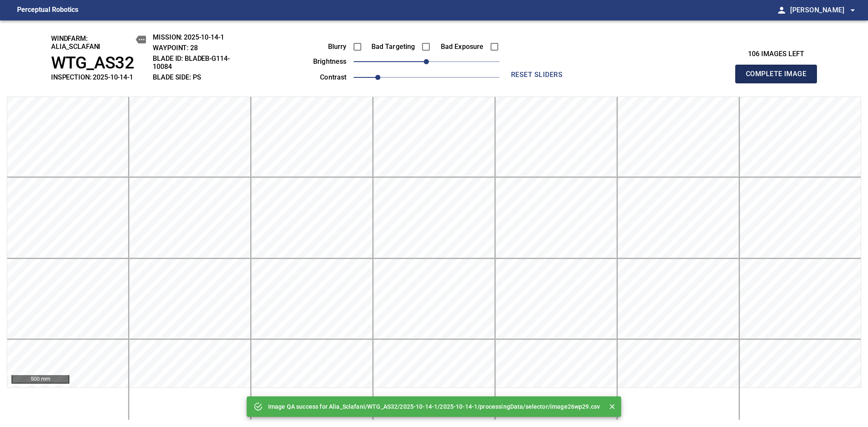
click at [727, 78] on span "Complete Image" at bounding box center [776, 74] width 63 height 12
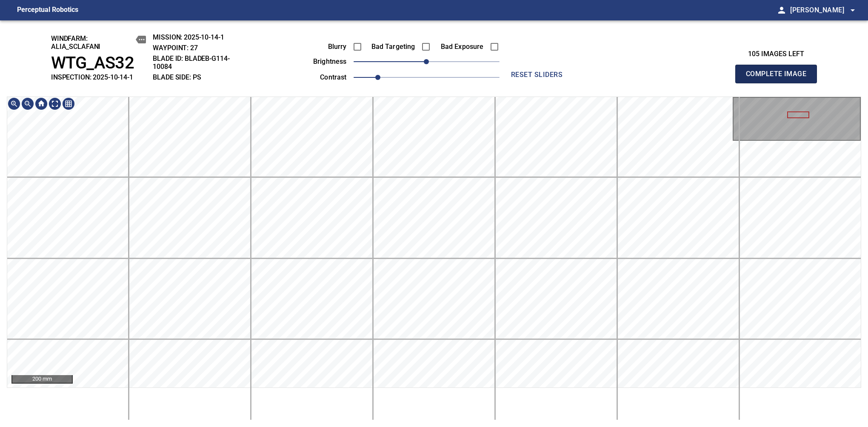
click at [727, 78] on span "Complete Image" at bounding box center [776, 74] width 63 height 12
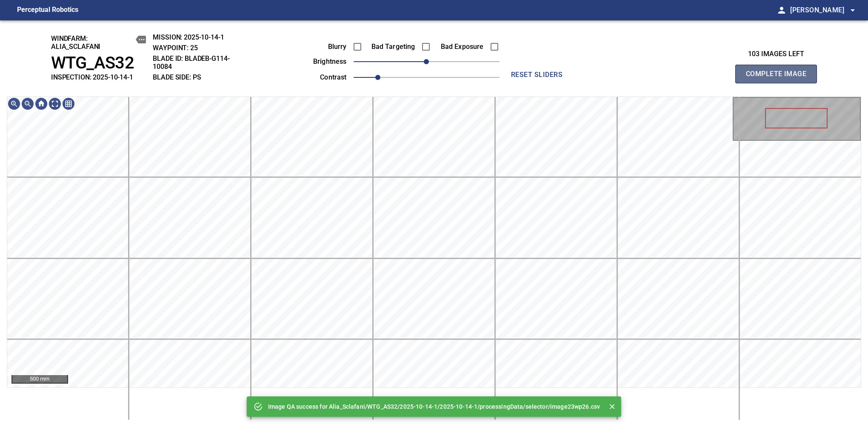
click at [727, 78] on span "Complete Image" at bounding box center [776, 74] width 63 height 12
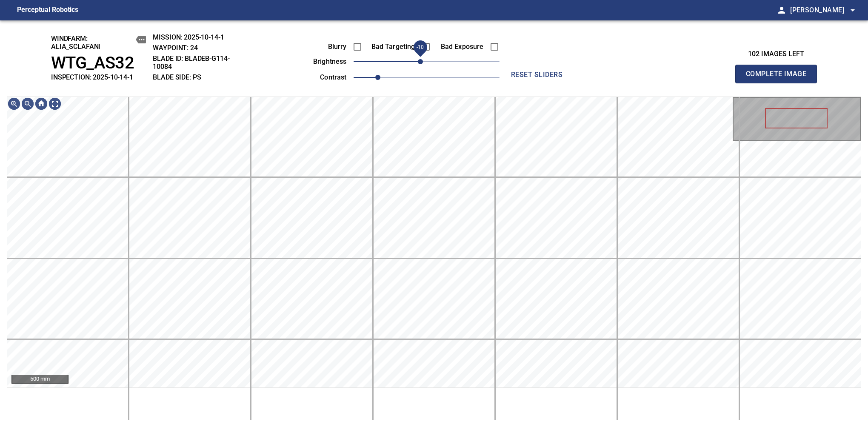
click at [421, 61] on span "-10" at bounding box center [420, 61] width 5 height 5
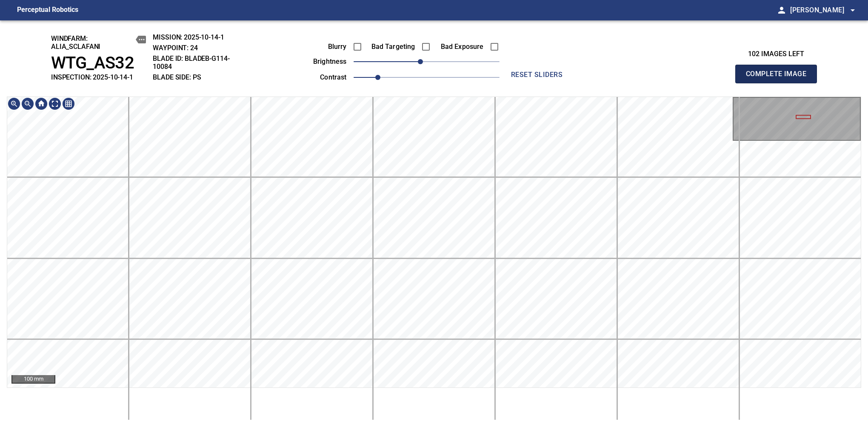
click at [727, 78] on span "Complete Image" at bounding box center [776, 74] width 63 height 12
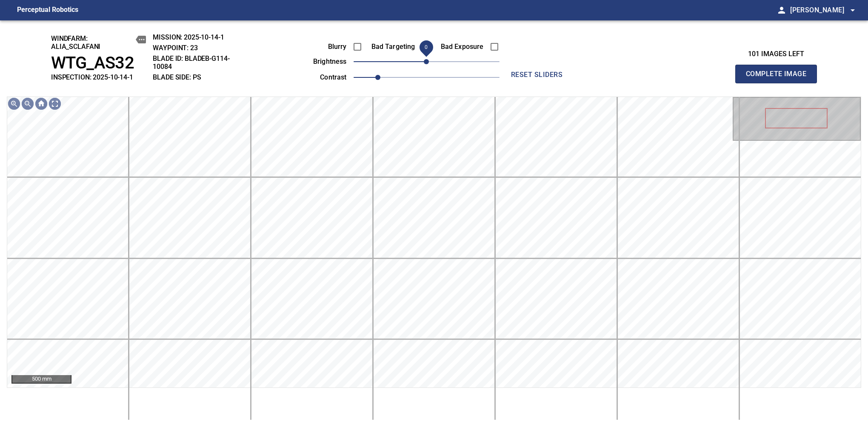
click at [429, 61] on span "0" at bounding box center [426, 61] width 5 height 5
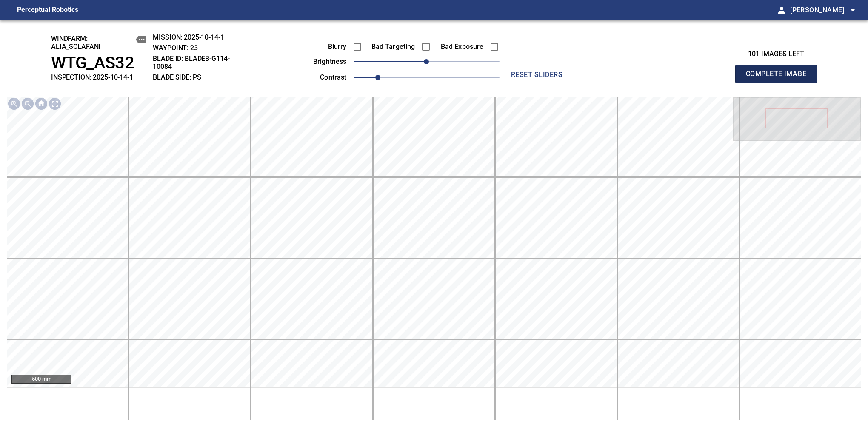
click at [727, 78] on span "Complete Image" at bounding box center [776, 74] width 63 height 12
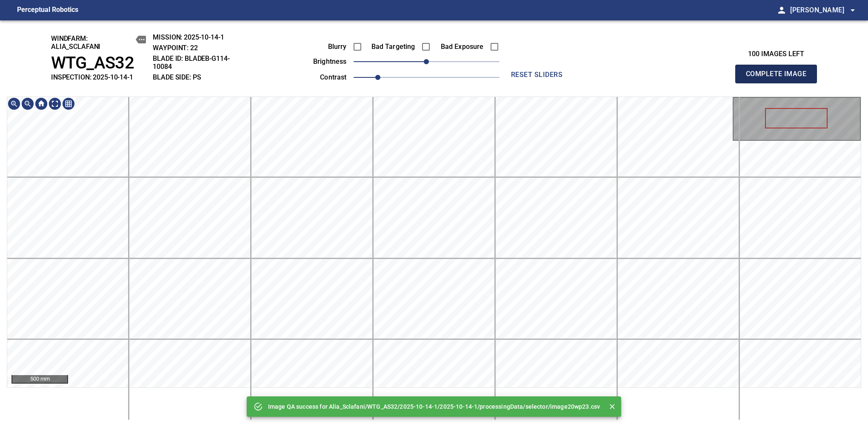
click at [727, 78] on span "Complete Image" at bounding box center [776, 74] width 63 height 12
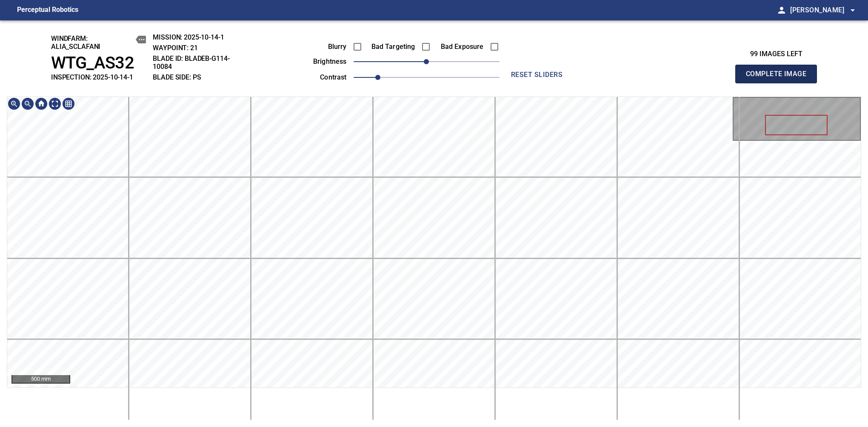
click at [727, 78] on span "Complete Image" at bounding box center [776, 74] width 63 height 12
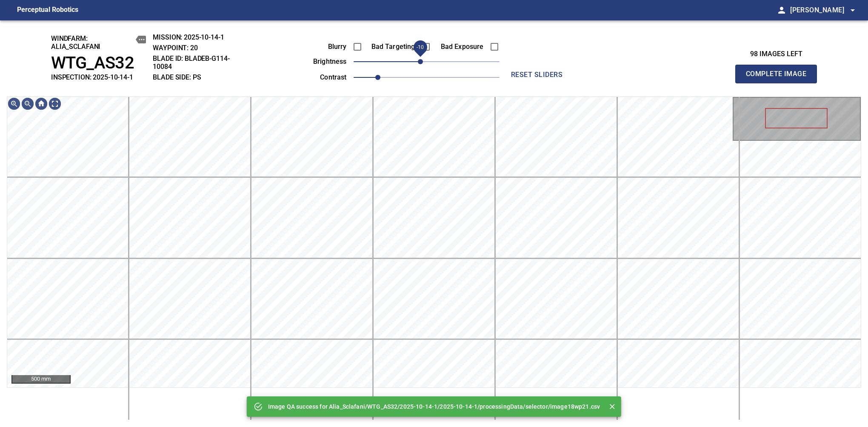
drag, startPoint x: 427, startPoint y: 63, endPoint x: 422, endPoint y: 63, distance: 5.1
click at [422, 63] on span "-10" at bounding box center [420, 61] width 5 height 5
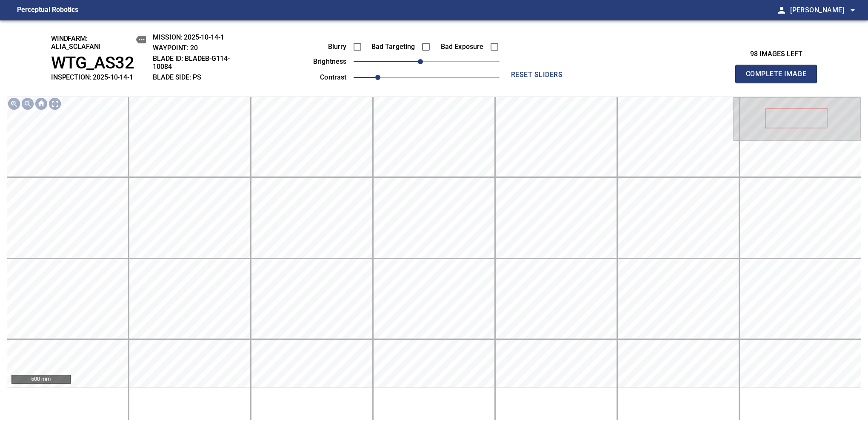
click at [727, 78] on span "Complete Image" at bounding box center [776, 74] width 63 height 12
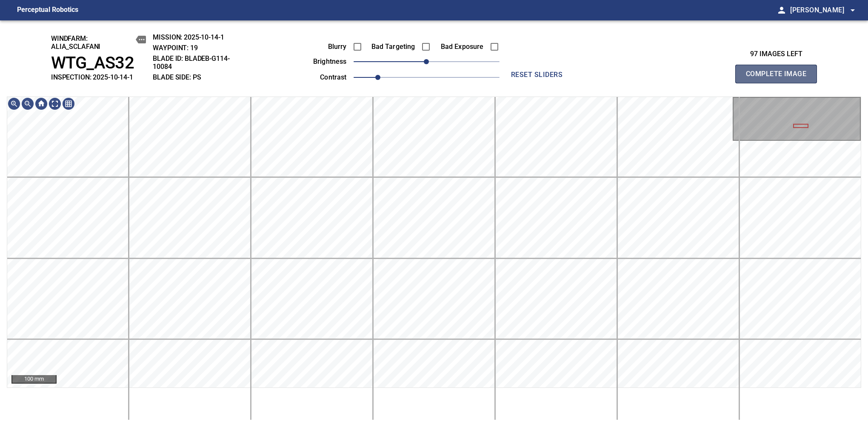
click at [727, 78] on span "Complete Image" at bounding box center [776, 74] width 63 height 12
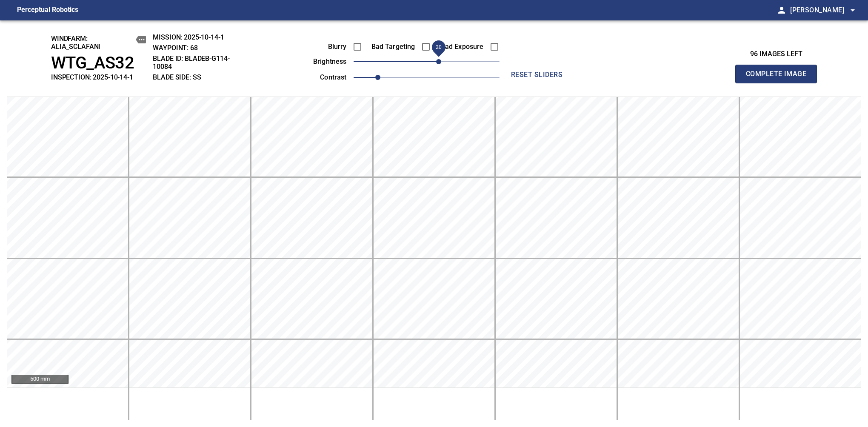
drag, startPoint x: 428, startPoint y: 65, endPoint x: 436, endPoint y: 61, distance: 8.8
click at [436, 61] on span "20" at bounding box center [438, 61] width 5 height 5
click at [727, 78] on span "Complete Image" at bounding box center [776, 74] width 63 height 12
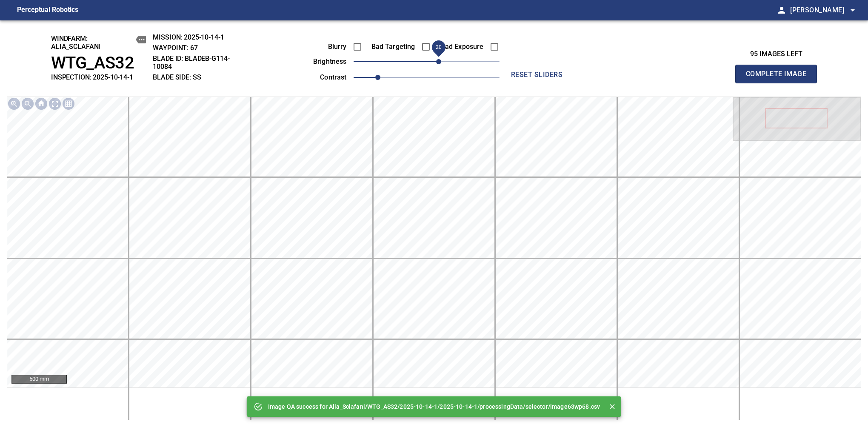
drag, startPoint x: 428, startPoint y: 61, endPoint x: 437, endPoint y: 60, distance: 9.0
click at [437, 60] on span "20" at bounding box center [438, 61] width 5 height 5
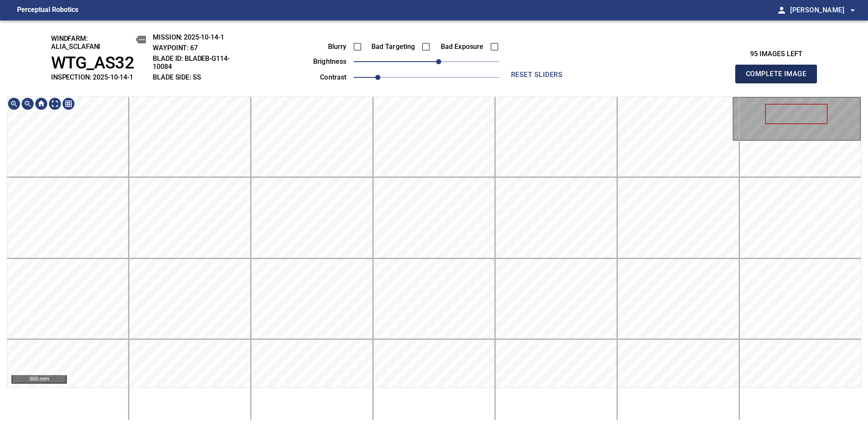
click at [727, 78] on span "Complete Image" at bounding box center [776, 74] width 63 height 12
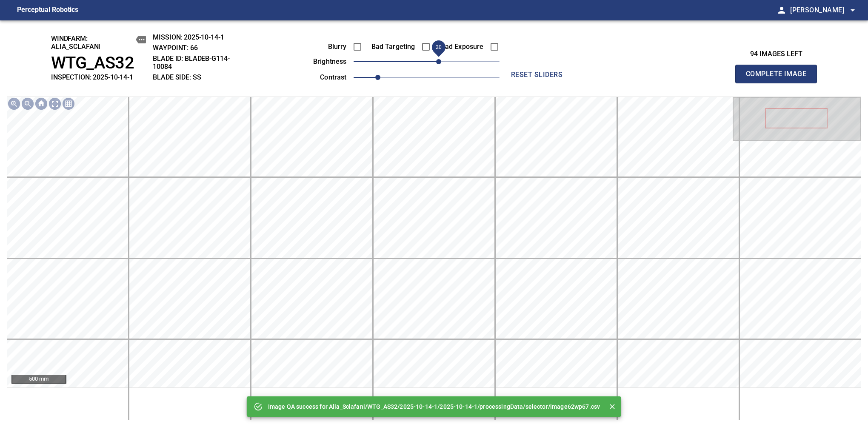
drag, startPoint x: 429, startPoint y: 63, endPoint x: 438, endPoint y: 61, distance: 9.6
click at [438, 61] on span "20" at bounding box center [438, 61] width 5 height 5
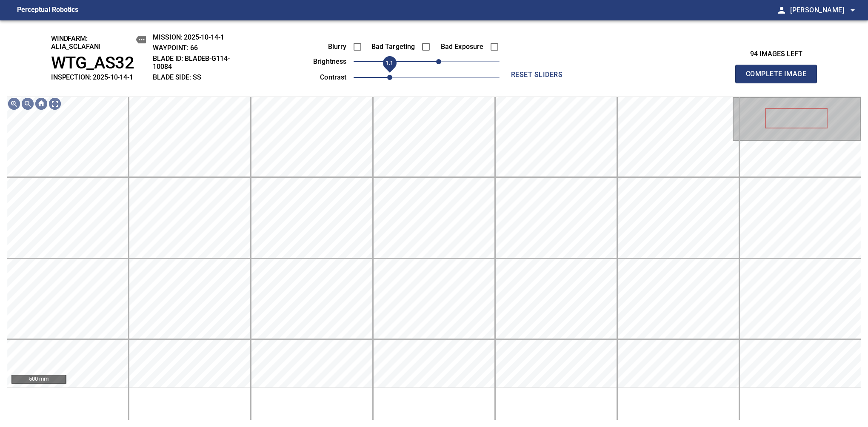
click at [387, 79] on span "1.1" at bounding box center [389, 77] width 5 height 5
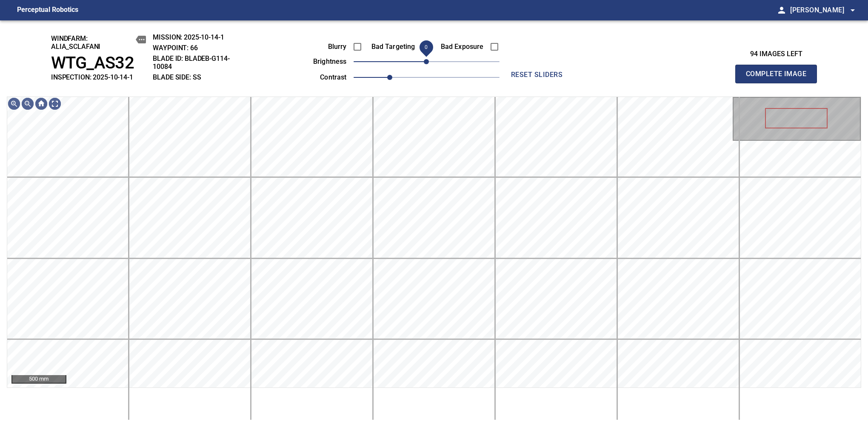
drag, startPoint x: 434, startPoint y: 63, endPoint x: 429, endPoint y: 65, distance: 5.4
click at [429, 64] on span "0" at bounding box center [426, 61] width 5 height 5
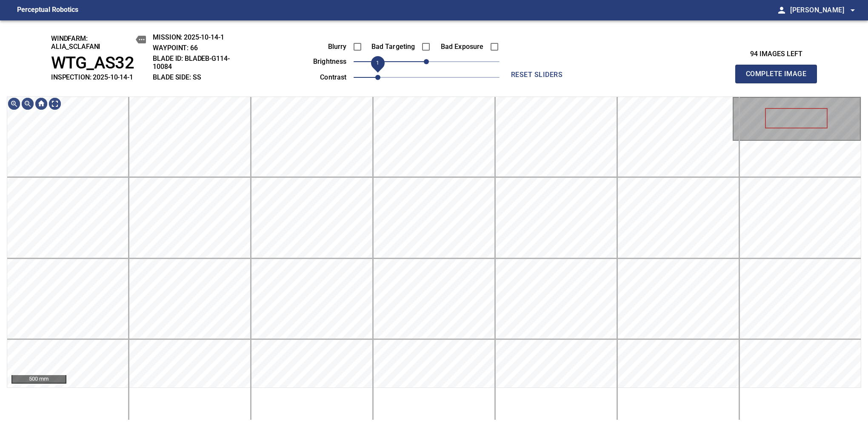
drag, startPoint x: 387, startPoint y: 78, endPoint x: 381, endPoint y: 80, distance: 6.3
click at [380, 80] on span "1" at bounding box center [377, 77] width 5 height 5
click at [432, 60] on span "10" at bounding box center [432, 61] width 5 height 5
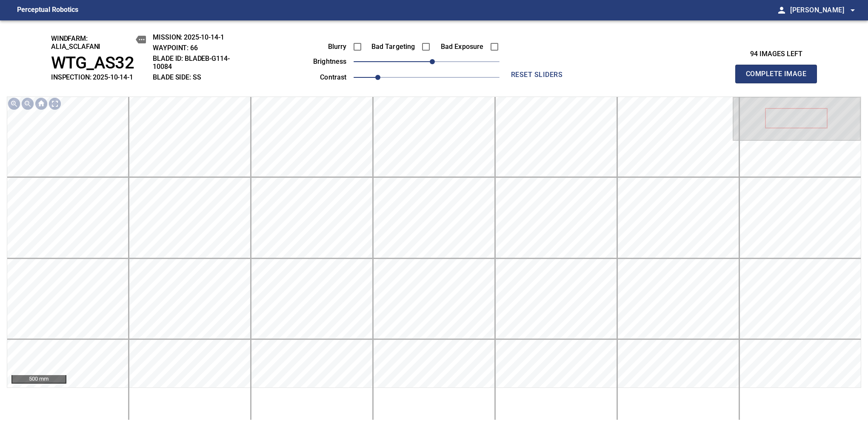
click at [727, 78] on span "Complete Image" at bounding box center [776, 74] width 63 height 12
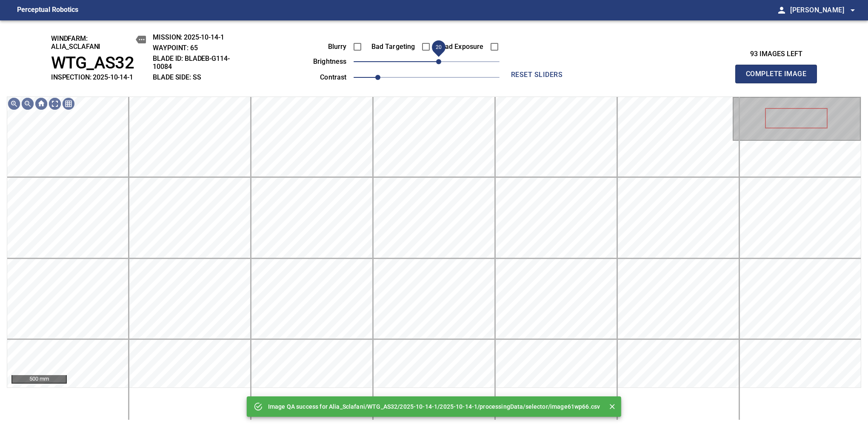
drag, startPoint x: 427, startPoint y: 61, endPoint x: 438, endPoint y: 61, distance: 11.1
click at [438, 61] on span "20" at bounding box center [438, 61] width 5 height 5
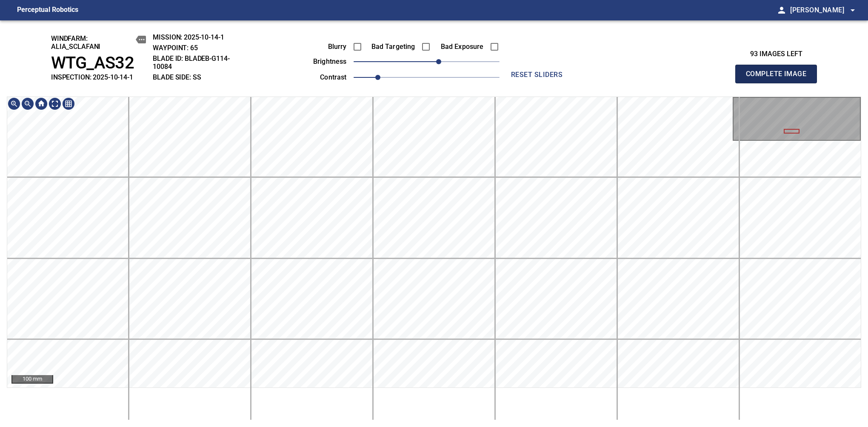
click at [727, 78] on span "Complete Image" at bounding box center [776, 74] width 63 height 12
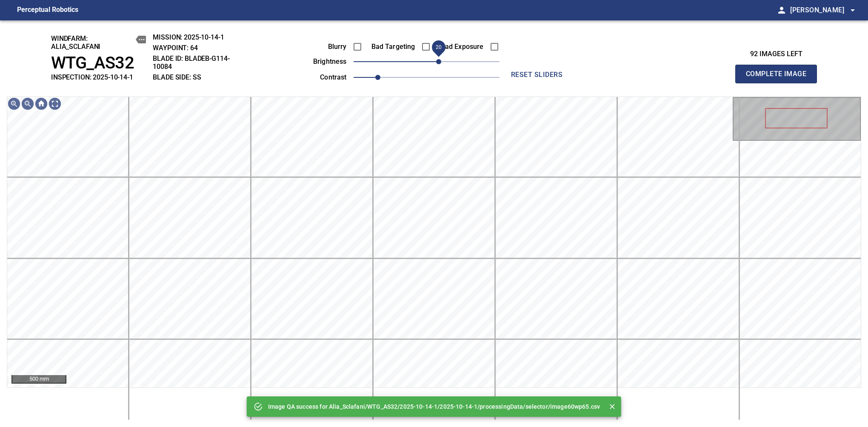
click at [439, 64] on span "20" at bounding box center [438, 61] width 5 height 5
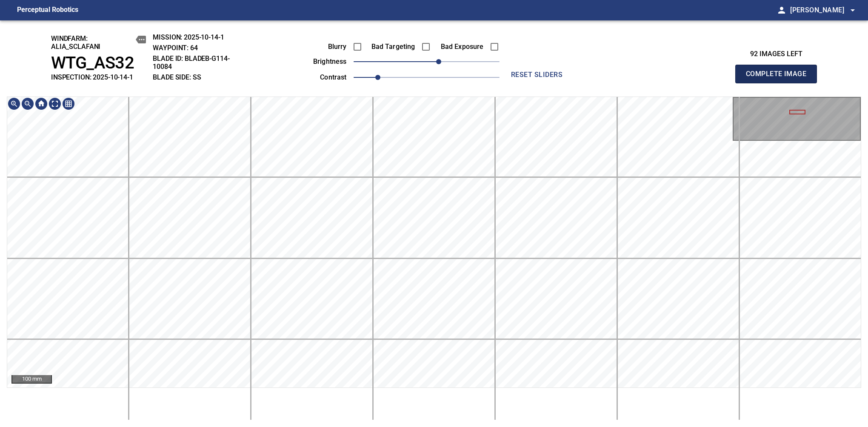
click at [727, 78] on span "Complete Image" at bounding box center [776, 74] width 63 height 12
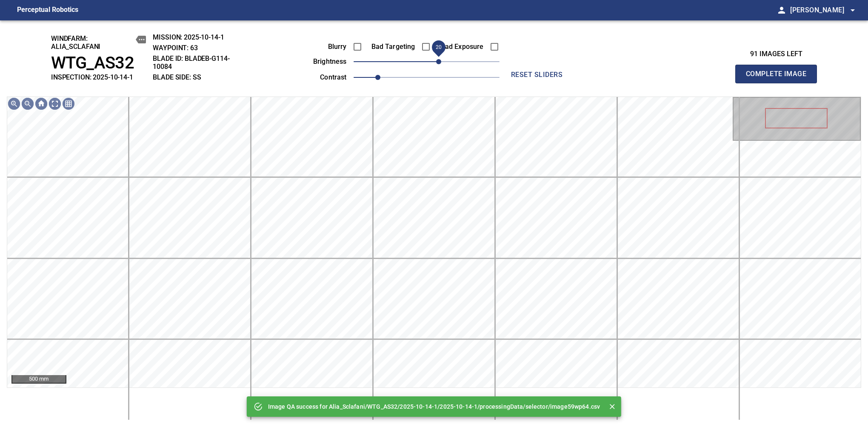
click at [436, 61] on span "20" at bounding box center [438, 61] width 5 height 5
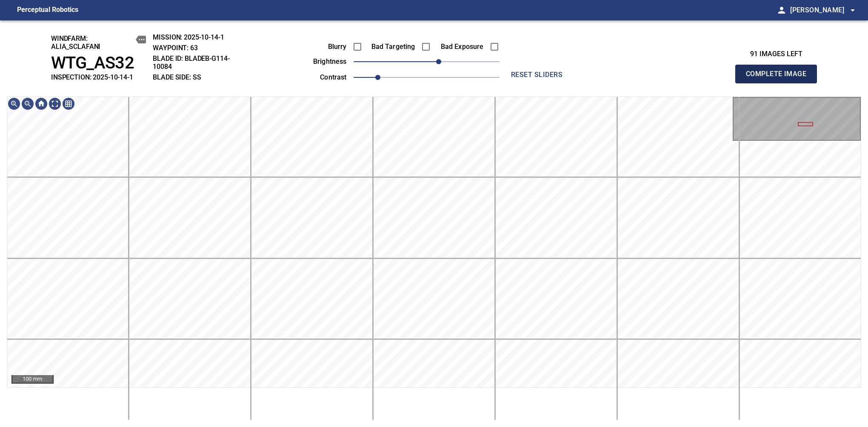
click at [727, 78] on span "Complete Image" at bounding box center [776, 74] width 63 height 12
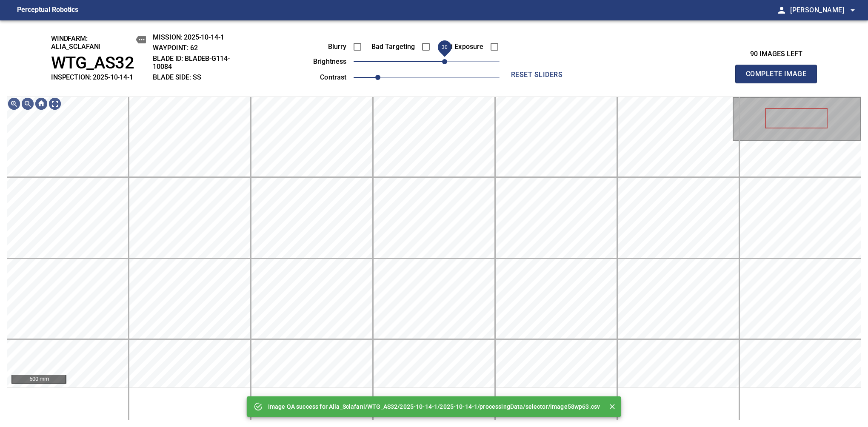
drag, startPoint x: 435, startPoint y: 65, endPoint x: 444, endPoint y: 63, distance: 9.6
click at [444, 63] on span "30" at bounding box center [444, 61] width 5 height 5
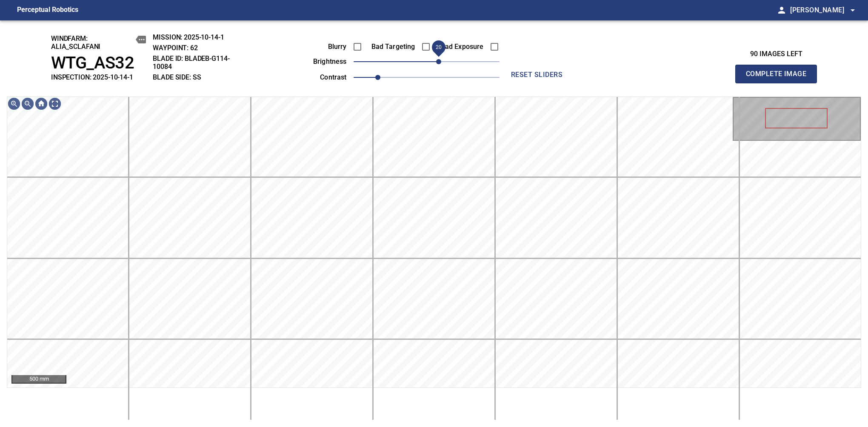
click at [441, 64] on span "20" at bounding box center [438, 61] width 5 height 5
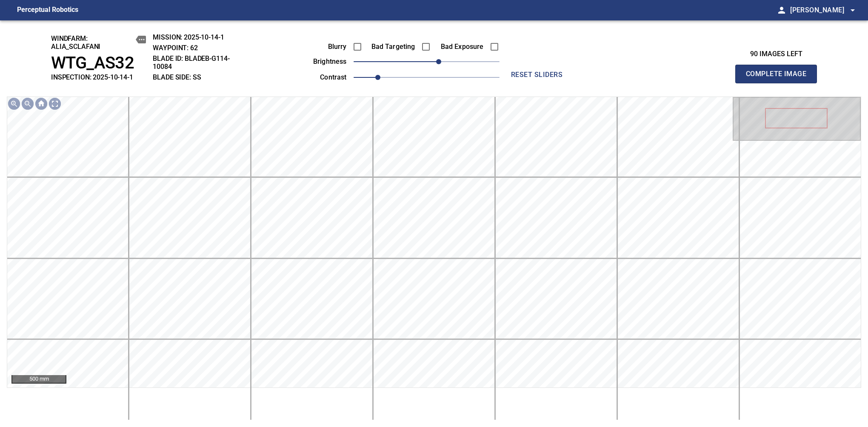
click at [727, 78] on span "Complete Image" at bounding box center [776, 74] width 63 height 12
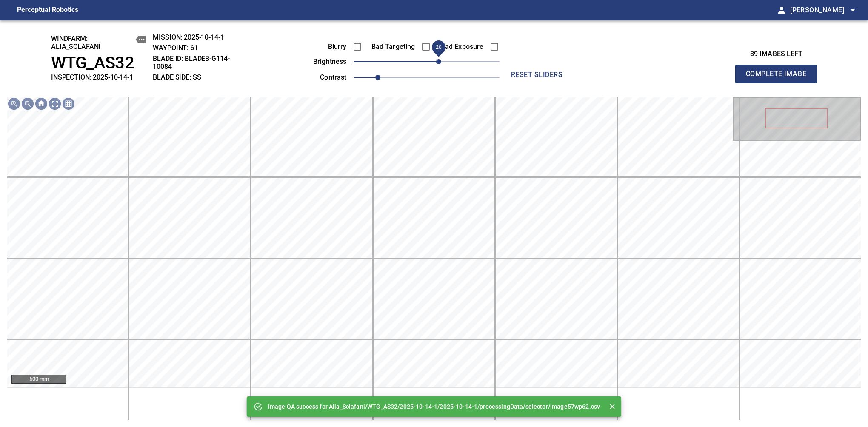
click at [437, 63] on span "20" at bounding box center [438, 61] width 5 height 5
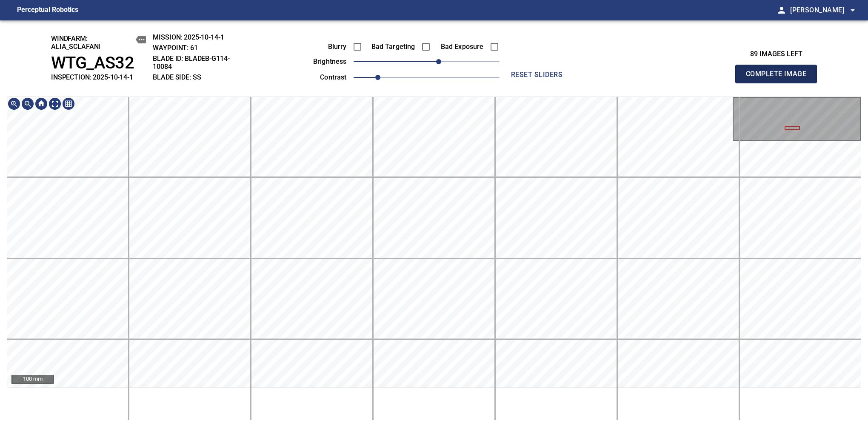
click at [727, 78] on span "Complete Image" at bounding box center [776, 74] width 63 height 12
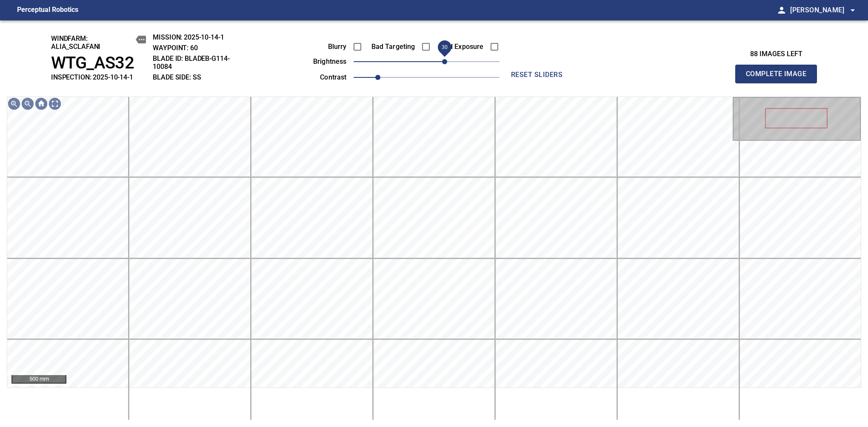
drag, startPoint x: 428, startPoint y: 60, endPoint x: 443, endPoint y: 60, distance: 15.3
click at [443, 60] on span "30" at bounding box center [444, 61] width 5 height 5
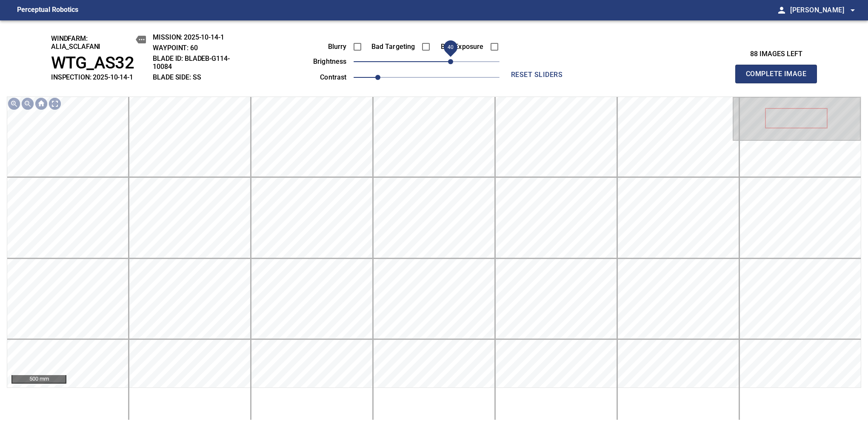
click at [448, 63] on span "40" at bounding box center [450, 61] width 5 height 5
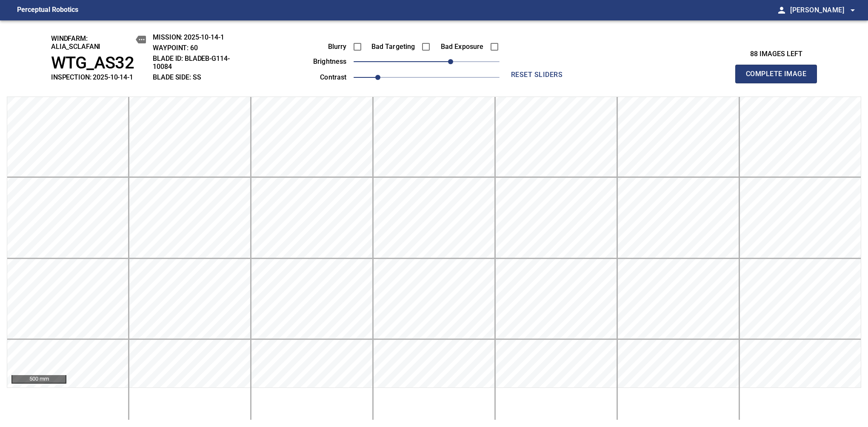
click at [727, 78] on span "Complete Image" at bounding box center [776, 74] width 63 height 12
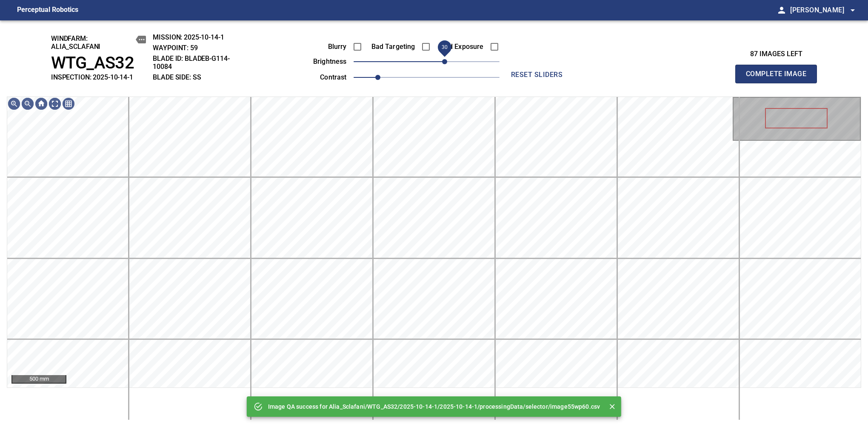
click at [446, 64] on span "30" at bounding box center [427, 62] width 146 height 12
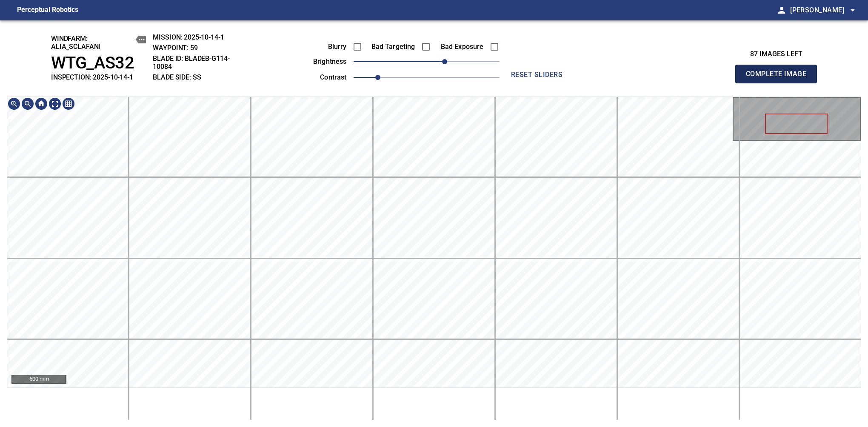
click at [727, 78] on span "Complete Image" at bounding box center [776, 74] width 63 height 12
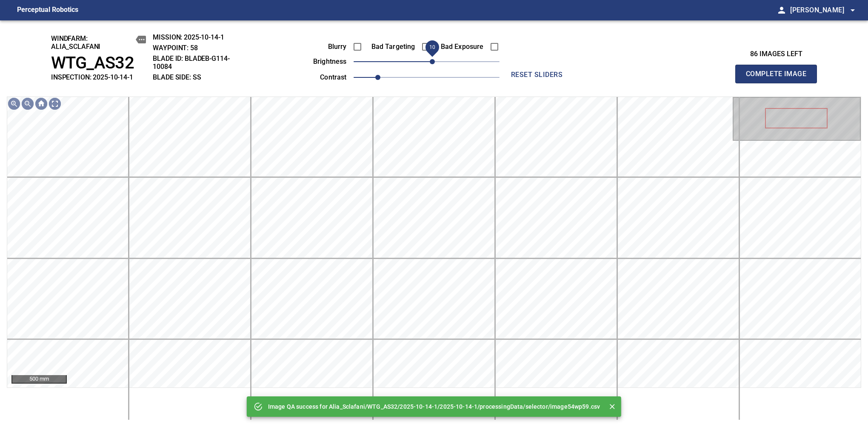
drag, startPoint x: 428, startPoint y: 64, endPoint x: 432, endPoint y: 63, distance: 4.8
click at [432, 63] on span "10" at bounding box center [432, 61] width 5 height 5
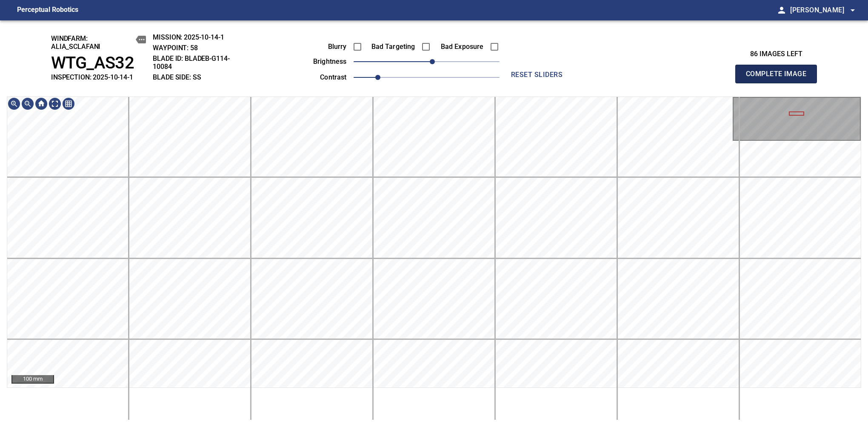
click at [727, 78] on span "Complete Image" at bounding box center [776, 74] width 63 height 12
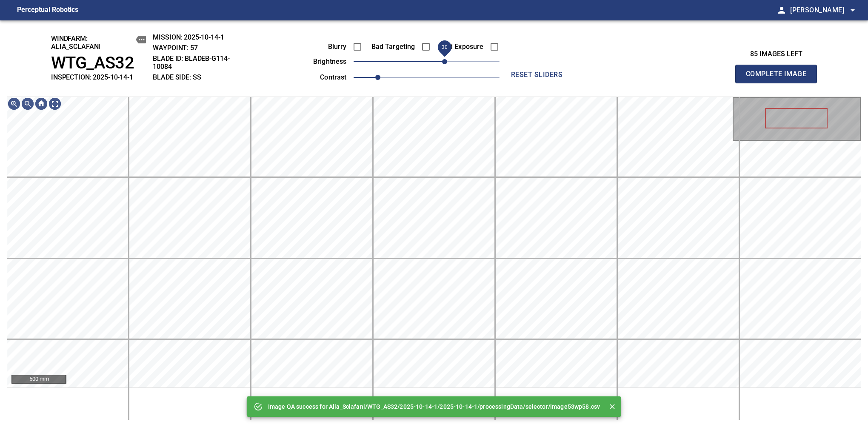
drag, startPoint x: 433, startPoint y: 61, endPoint x: 445, endPoint y: 59, distance: 12.2
click at [445, 59] on span "30" at bounding box center [444, 61] width 5 height 5
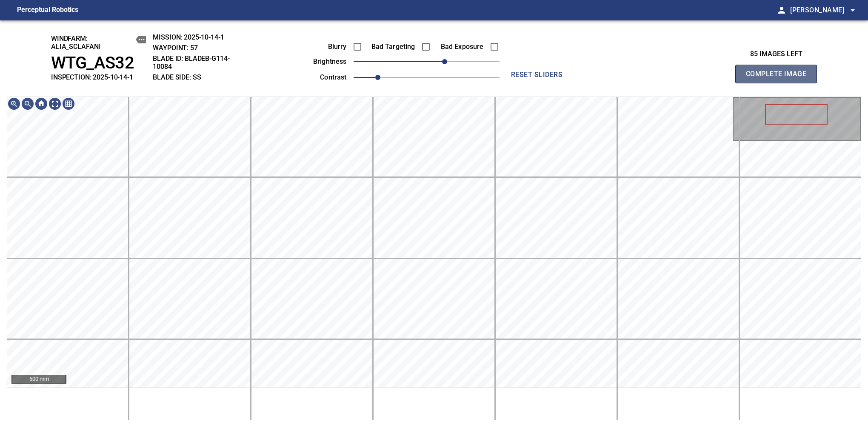
click at [727, 78] on span "Complete Image" at bounding box center [776, 74] width 63 height 12
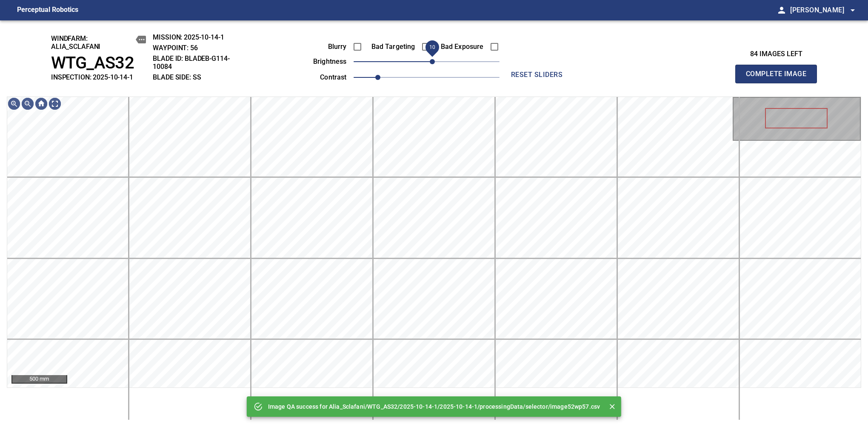
click at [432, 64] on span "10" at bounding box center [432, 61] width 5 height 5
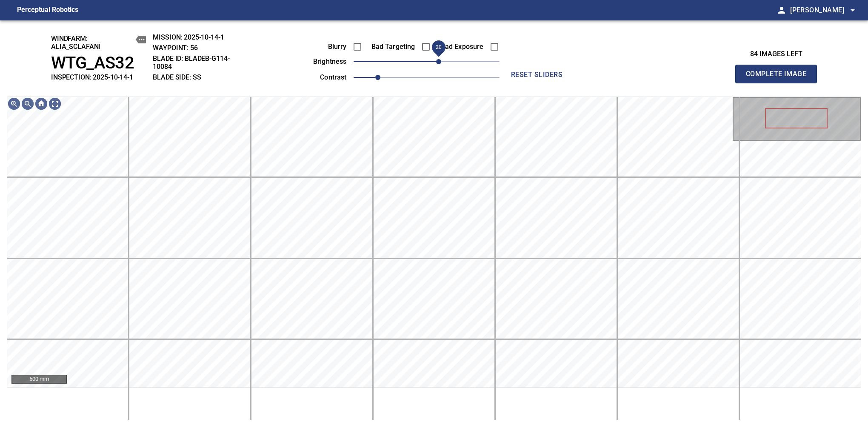
click at [437, 61] on span "20" at bounding box center [438, 61] width 5 height 5
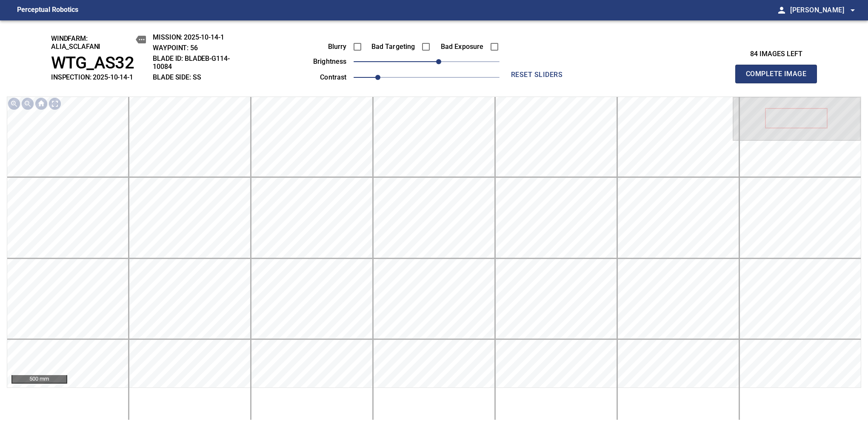
click at [727, 78] on span "Complete Image" at bounding box center [776, 74] width 63 height 12
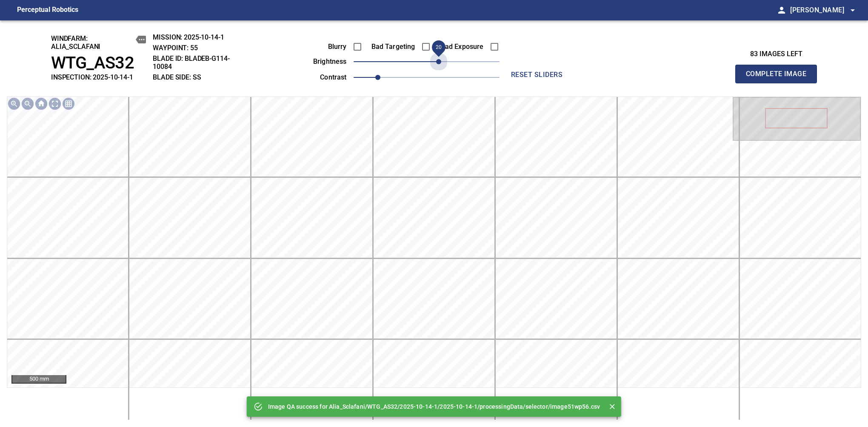
click at [437, 61] on span "20" at bounding box center [427, 62] width 146 height 12
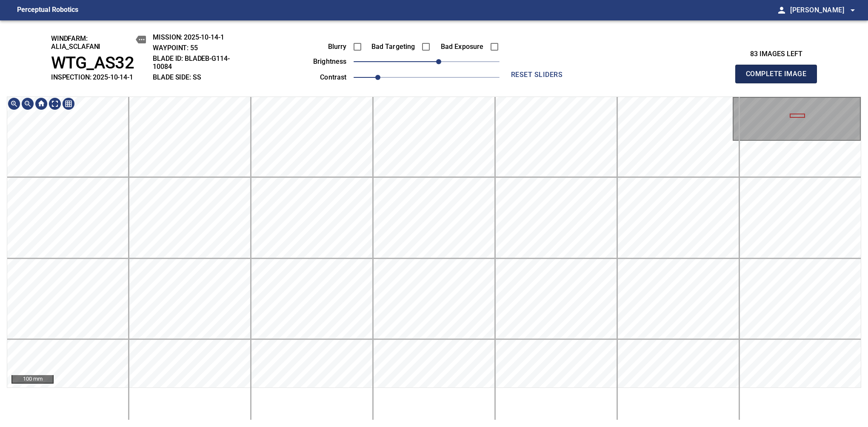
click at [727, 78] on span "Complete Image" at bounding box center [776, 74] width 63 height 12
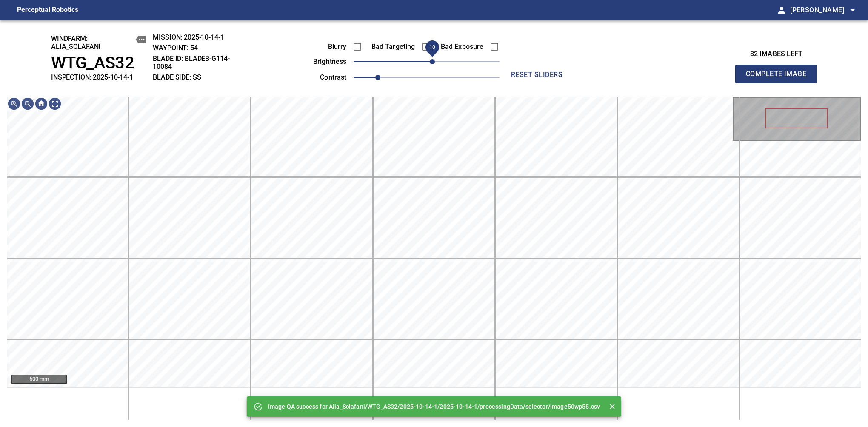
drag, startPoint x: 433, startPoint y: 63, endPoint x: 433, endPoint y: 67, distance: 4.3
click at [433, 64] on span "10" at bounding box center [432, 61] width 5 height 5
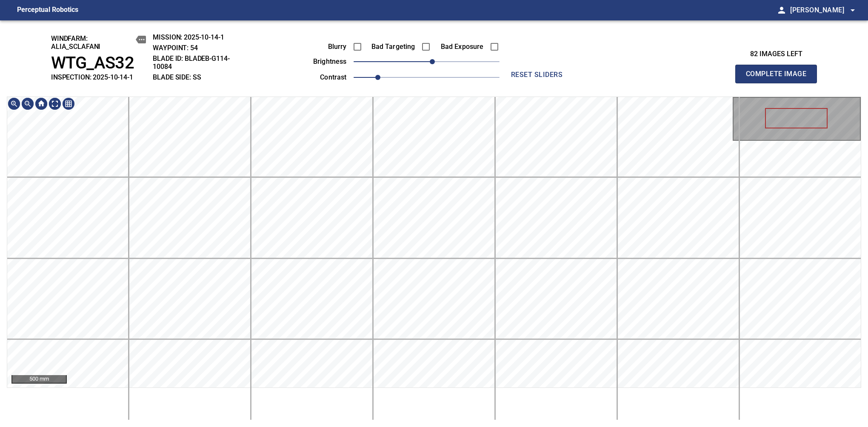
click at [422, 86] on div "windfarm: Alia_Sclafani WTG_AS32 INSPECTION: 2025-10-14-1 MISSION: 2025-10-14-1…" at bounding box center [434, 223] width 868 height 407
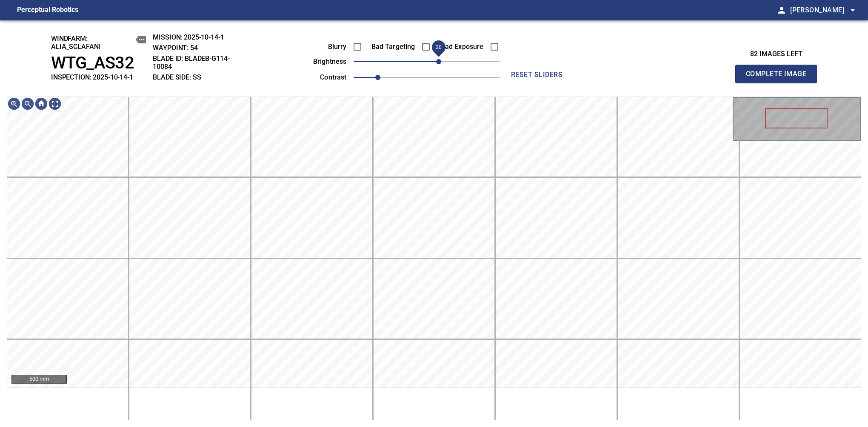
click at [437, 64] on span "20" at bounding box center [438, 61] width 5 height 5
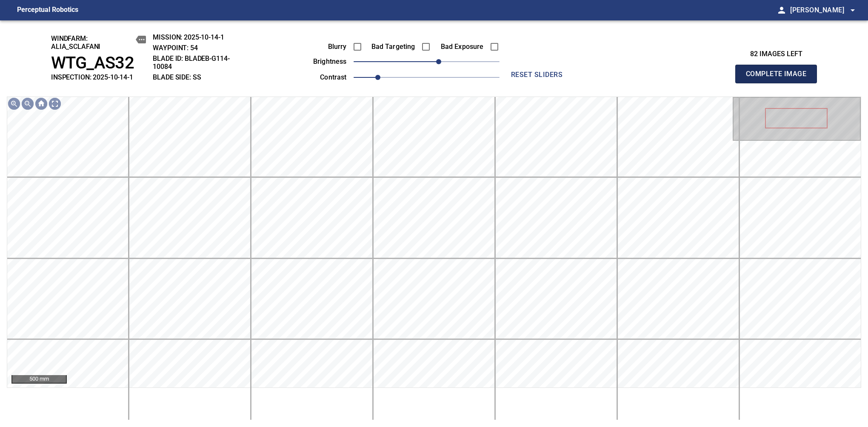
click at [727, 78] on span "Complete Image" at bounding box center [776, 74] width 63 height 12
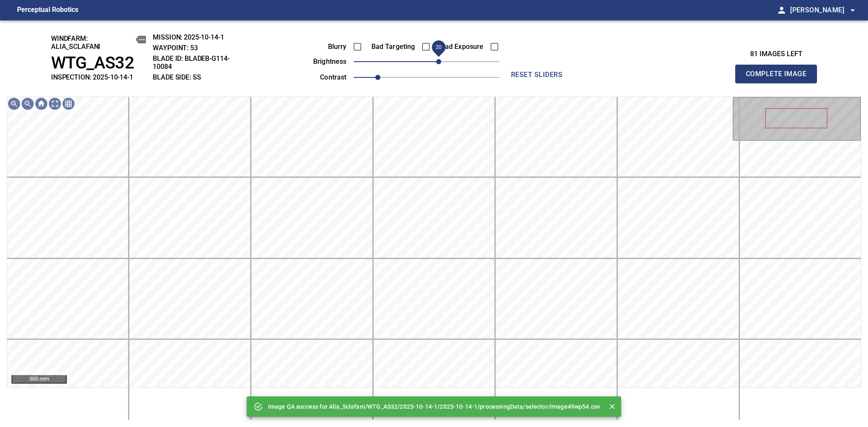
drag, startPoint x: 431, startPoint y: 62, endPoint x: 437, endPoint y: 62, distance: 6.4
click at [437, 62] on span "20" at bounding box center [438, 61] width 5 height 5
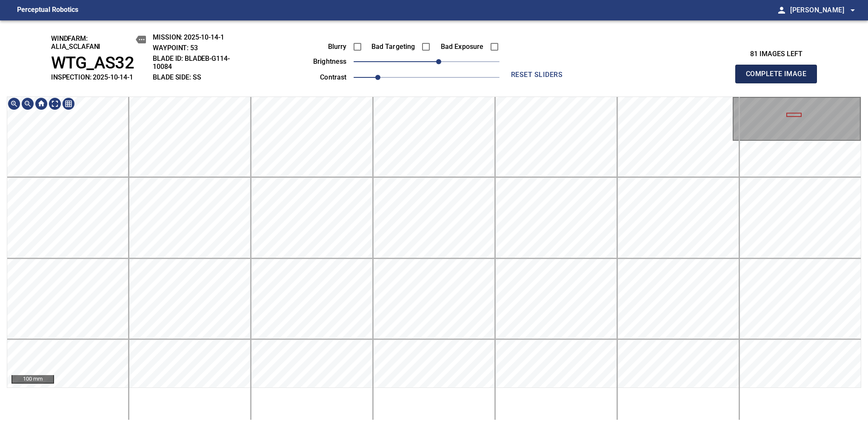
click at [727, 78] on span "Complete Image" at bounding box center [776, 74] width 63 height 12
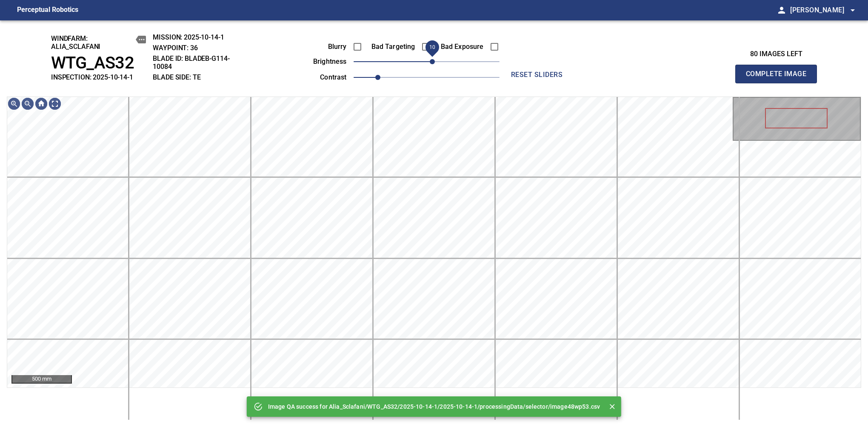
drag, startPoint x: 429, startPoint y: 62, endPoint x: 435, endPoint y: 62, distance: 5.1
click at [435, 62] on span "10" at bounding box center [432, 61] width 5 height 5
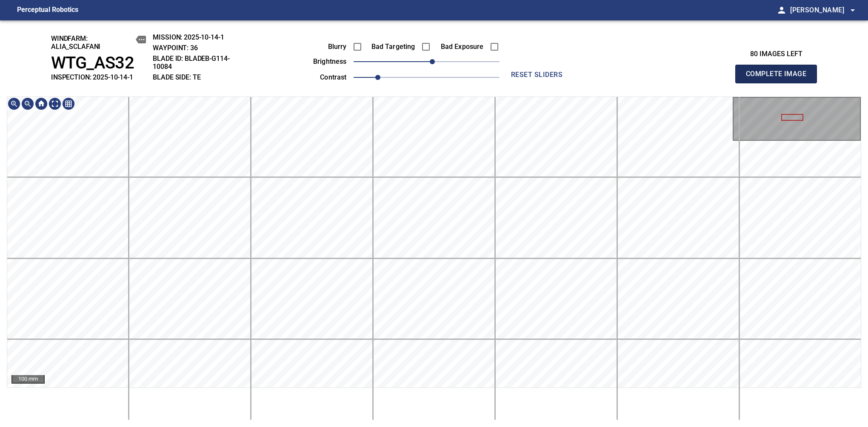
click at [727, 78] on span "Complete Image" at bounding box center [776, 74] width 63 height 12
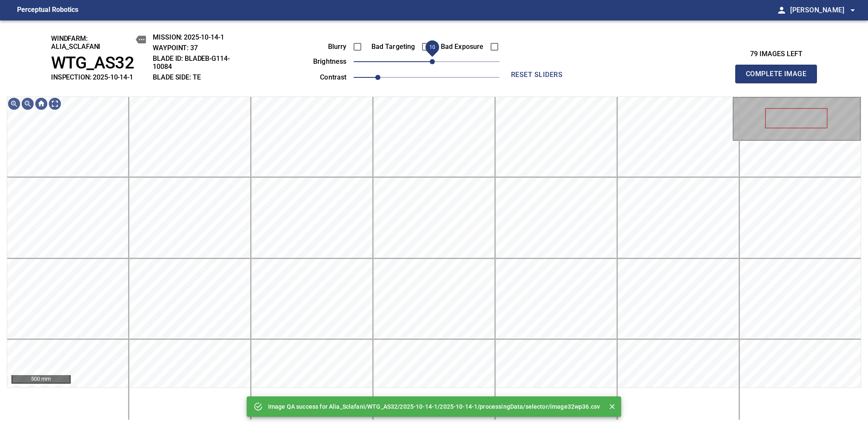
click at [434, 63] on span "10" at bounding box center [432, 61] width 5 height 5
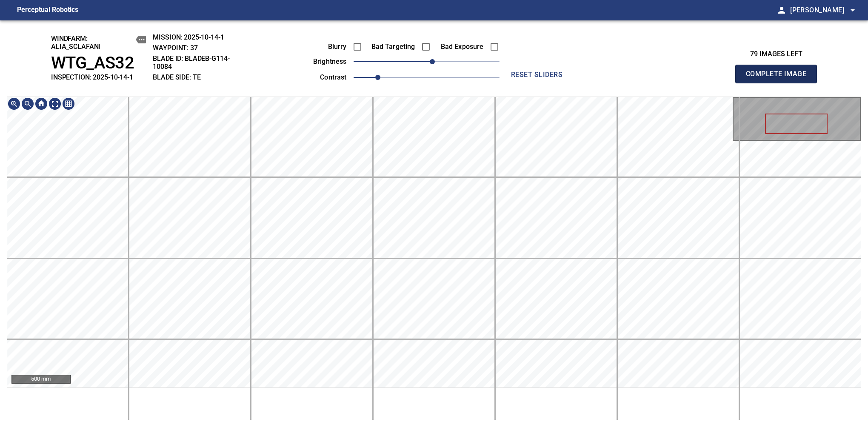
click at [727, 78] on span "Complete Image" at bounding box center [776, 74] width 63 height 12
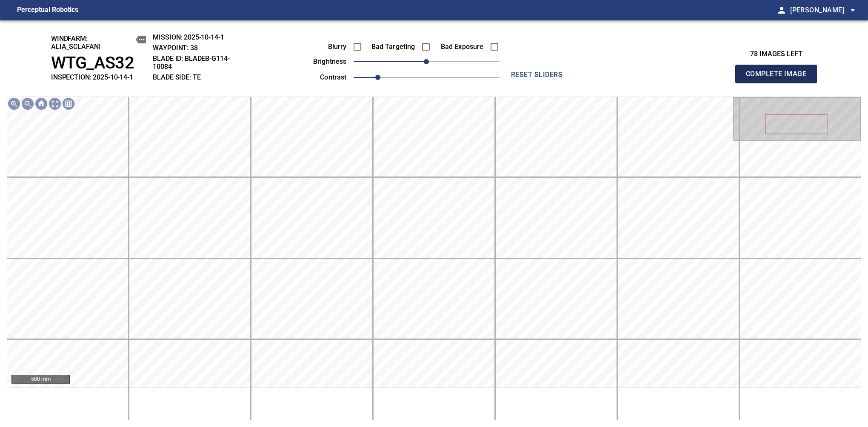
click at [727, 78] on span "Complete Image" at bounding box center [776, 74] width 63 height 12
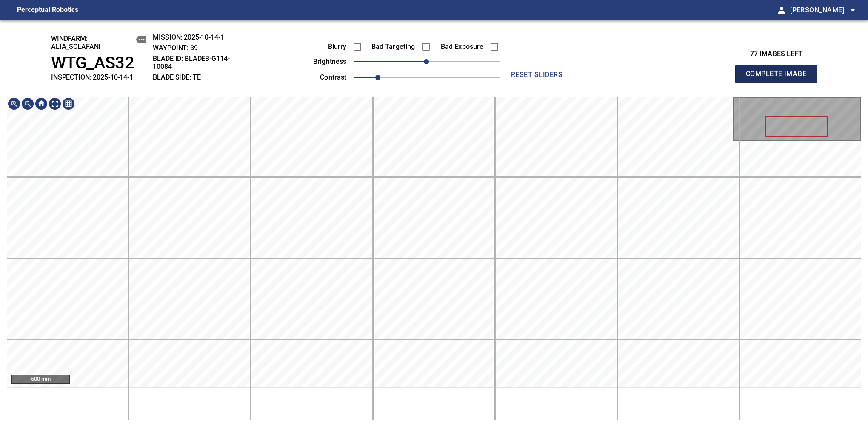
click at [727, 78] on span "Complete Image" at bounding box center [776, 74] width 63 height 12
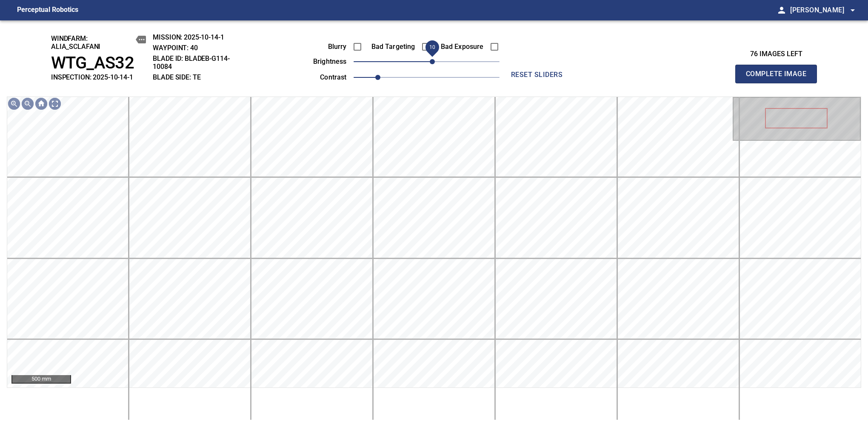
click at [433, 62] on span "10" at bounding box center [432, 61] width 5 height 5
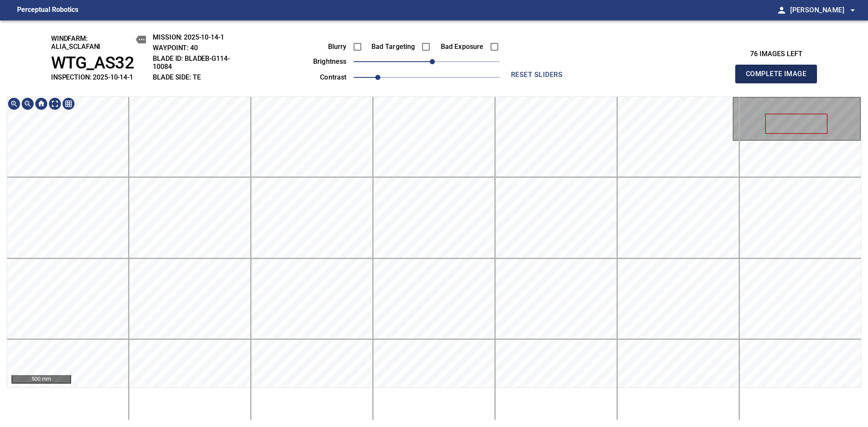
click at [727, 78] on span "Complete Image" at bounding box center [776, 74] width 63 height 12
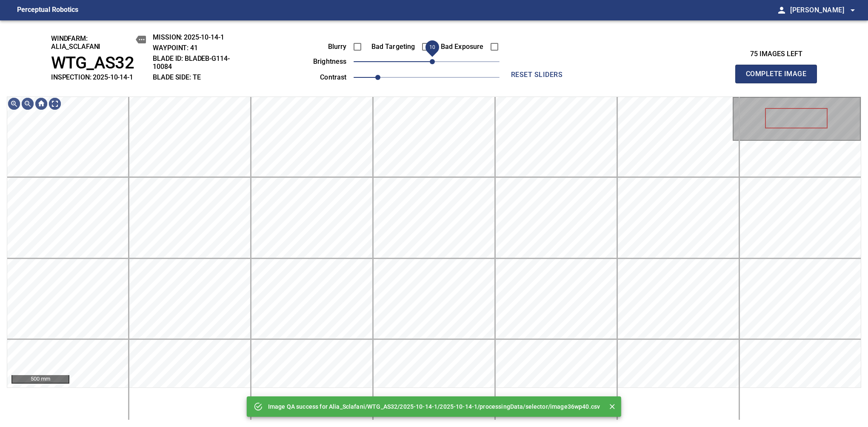
click at [434, 64] on span "10" at bounding box center [432, 61] width 5 height 5
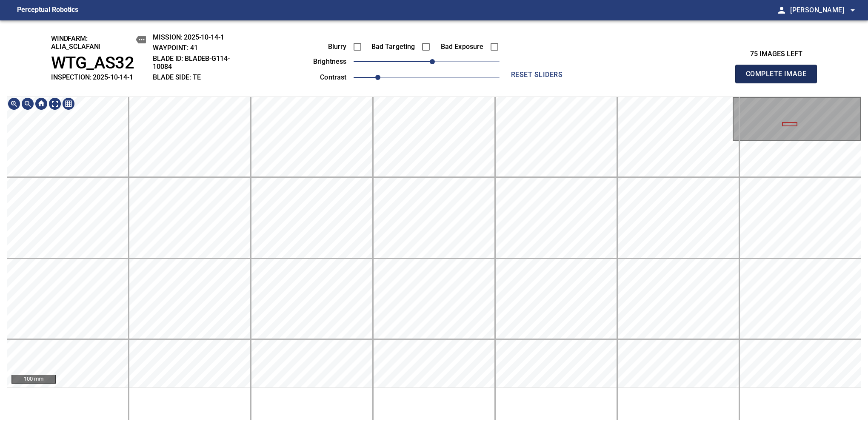
click at [727, 78] on span "Complete Image" at bounding box center [776, 74] width 63 height 12
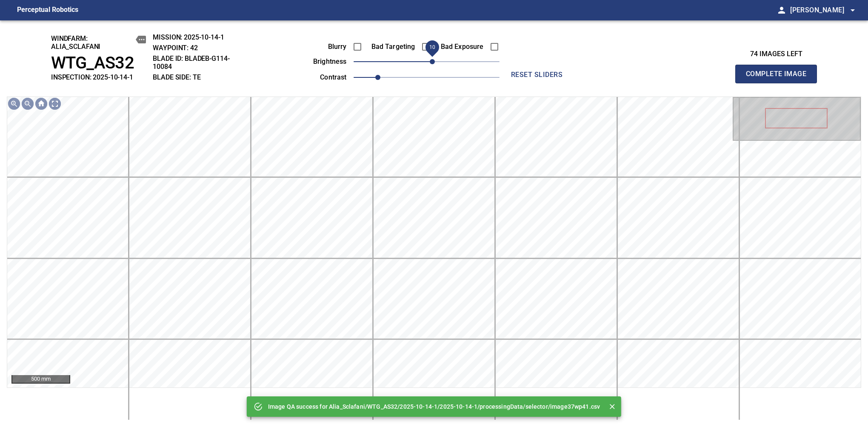
click at [431, 64] on span "10" at bounding box center [432, 61] width 5 height 5
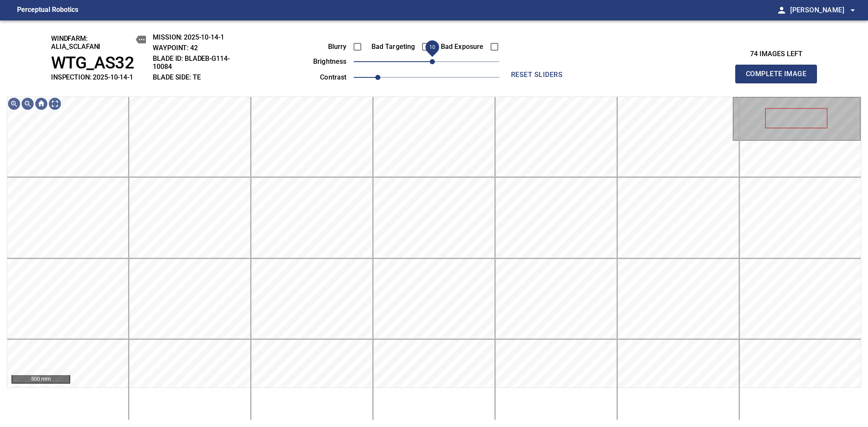
click at [431, 62] on span "10" at bounding box center [432, 61] width 5 height 5
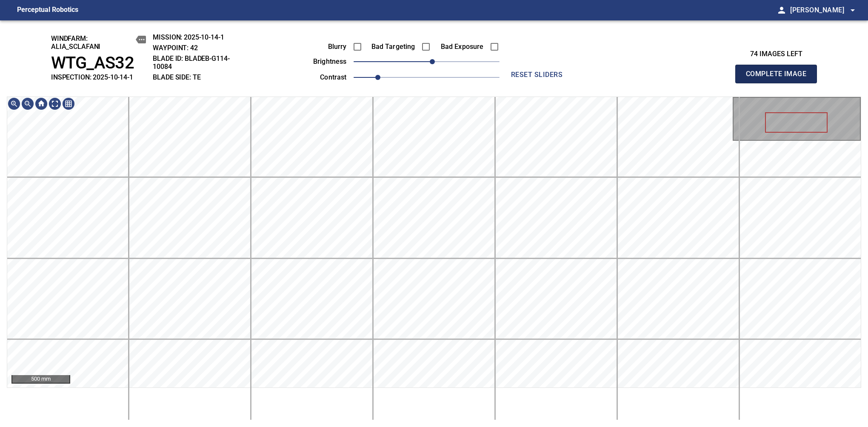
click at [727, 78] on span "Complete Image" at bounding box center [776, 74] width 63 height 12
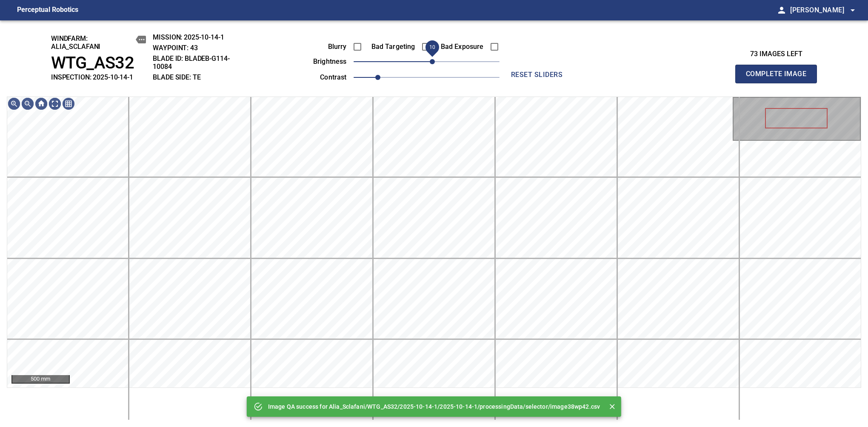
click at [432, 63] on span "10" at bounding box center [432, 61] width 5 height 5
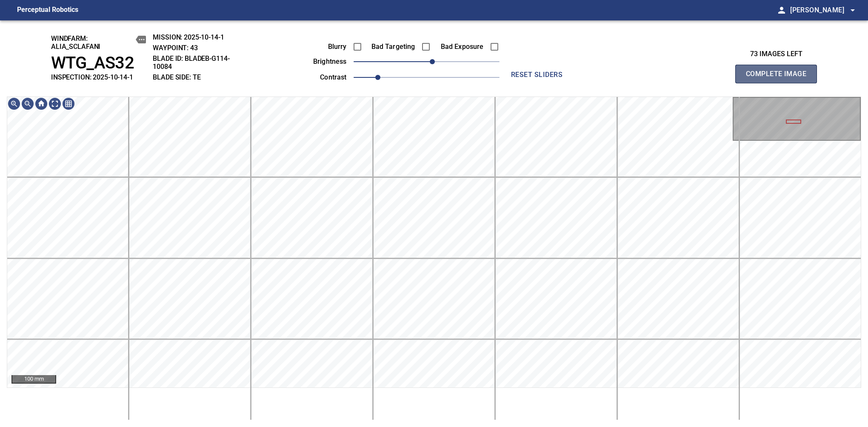
click at [727, 78] on span "Complete Image" at bounding box center [776, 74] width 63 height 12
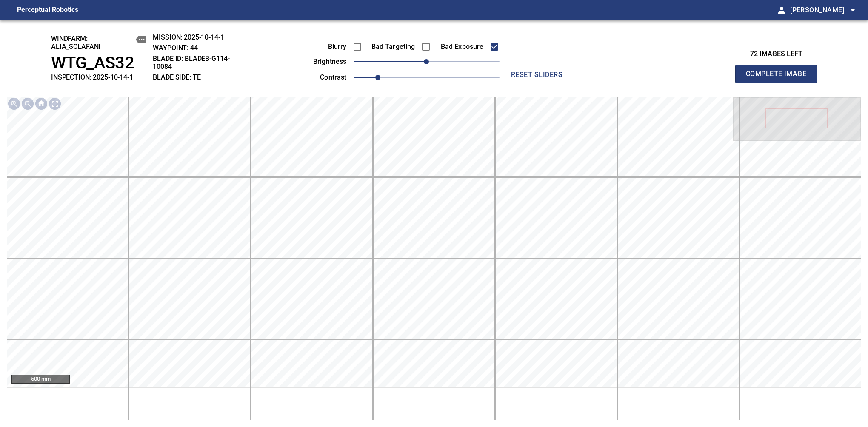
click at [727, 78] on span "Complete Image" at bounding box center [776, 74] width 63 height 12
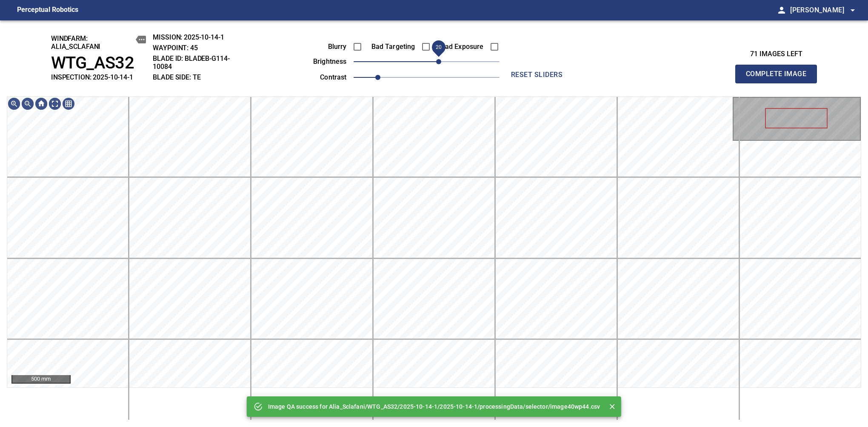
click at [437, 61] on span "20" at bounding box center [438, 61] width 5 height 5
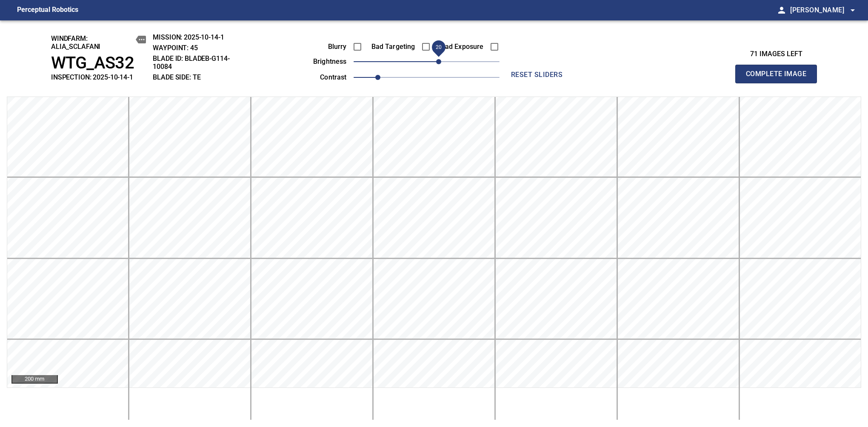
click at [441, 64] on span "20" at bounding box center [438, 61] width 5 height 5
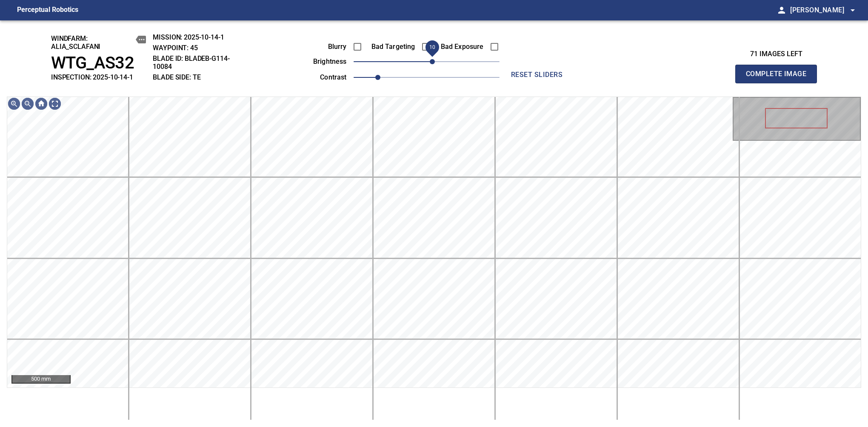
click at [435, 61] on span "10" at bounding box center [432, 61] width 5 height 5
click at [727, 78] on span "Complete Image" at bounding box center [776, 74] width 63 height 12
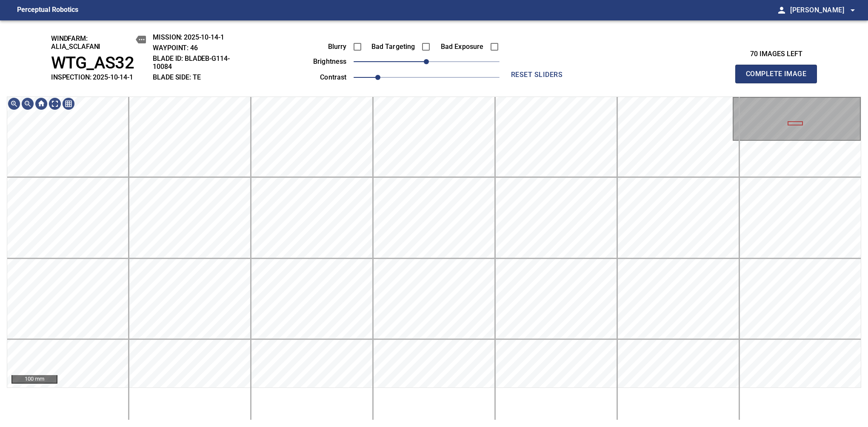
click at [727, 78] on span "Complete Image" at bounding box center [776, 74] width 63 height 12
drag, startPoint x: 424, startPoint y: 62, endPoint x: 436, endPoint y: 63, distance: 12.0
click at [436, 63] on span "20" at bounding box center [438, 61] width 5 height 5
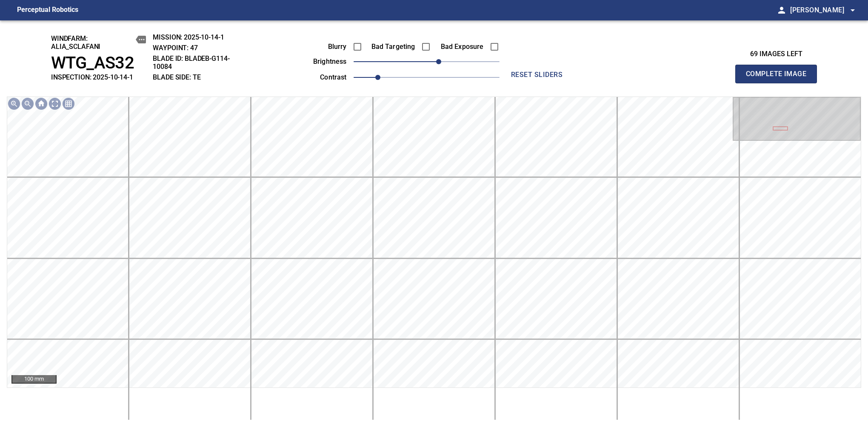
click at [727, 78] on span "Complete Image" at bounding box center [776, 74] width 63 height 12
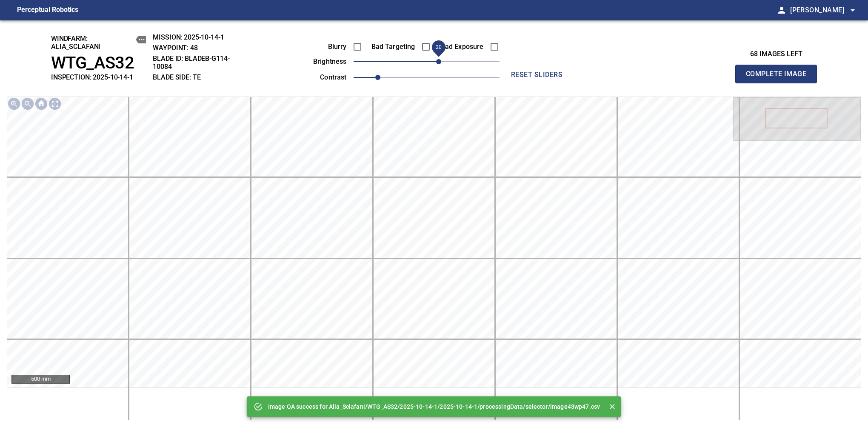
drag, startPoint x: 429, startPoint y: 64, endPoint x: 438, endPoint y: 61, distance: 9.8
click at [438, 61] on span "20" at bounding box center [438, 61] width 5 height 5
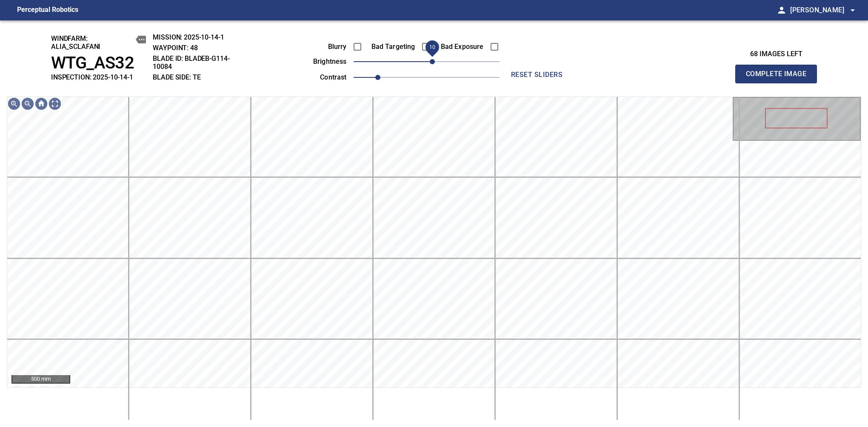
click at [435, 64] on span "10" at bounding box center [432, 61] width 5 height 5
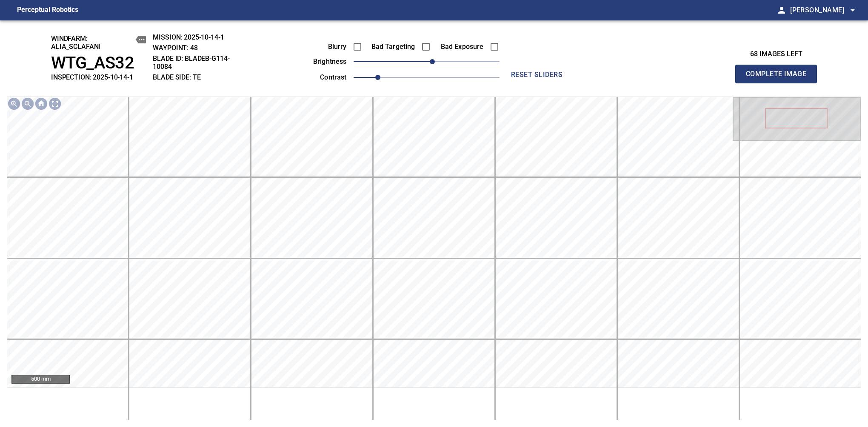
click at [727, 78] on span "Complete Image" at bounding box center [776, 74] width 63 height 12
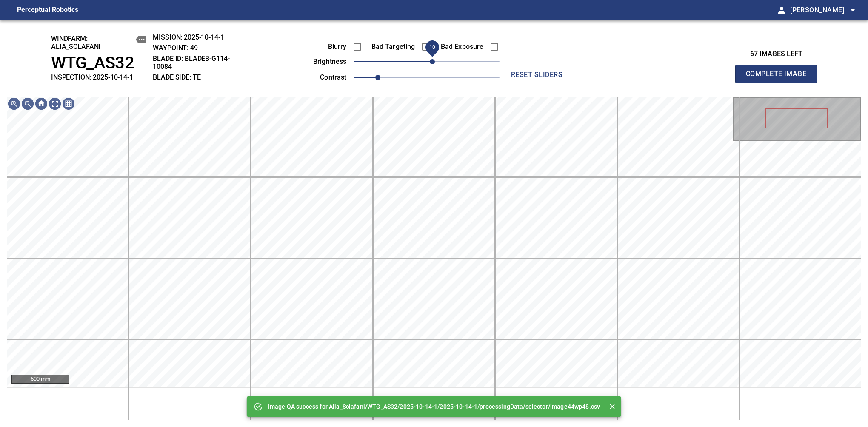
click at [434, 60] on span "10" at bounding box center [432, 61] width 5 height 5
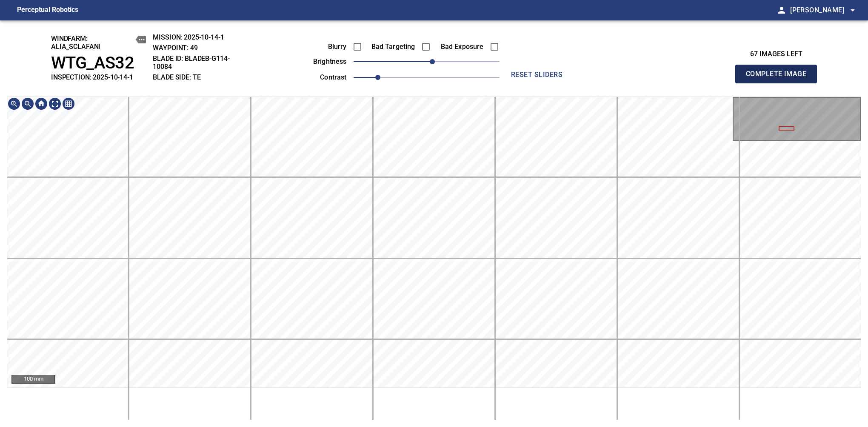
click at [727, 78] on span "Complete Image" at bounding box center [776, 74] width 63 height 12
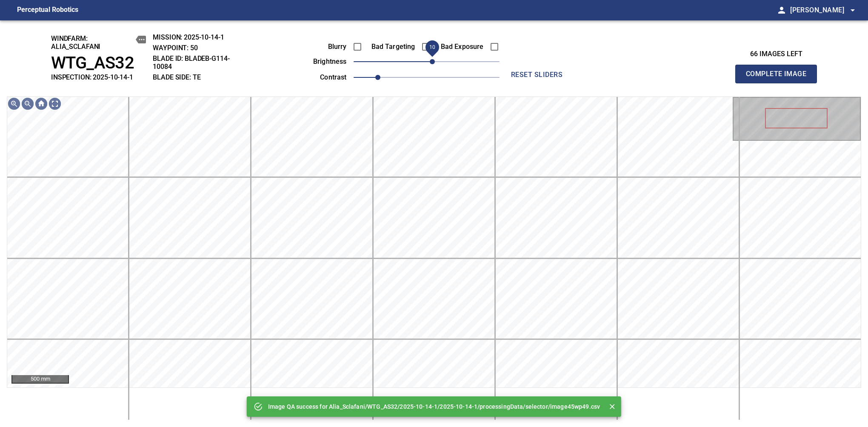
click at [435, 62] on span "10" at bounding box center [432, 61] width 5 height 5
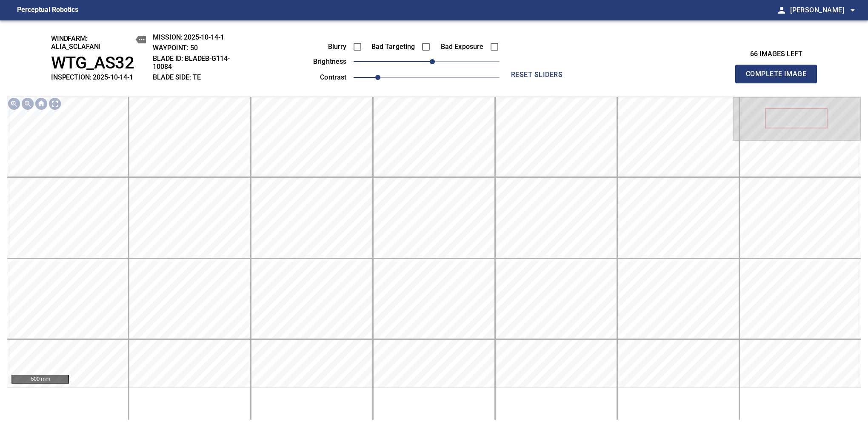
click at [727, 78] on span "Complete Image" at bounding box center [776, 74] width 63 height 12
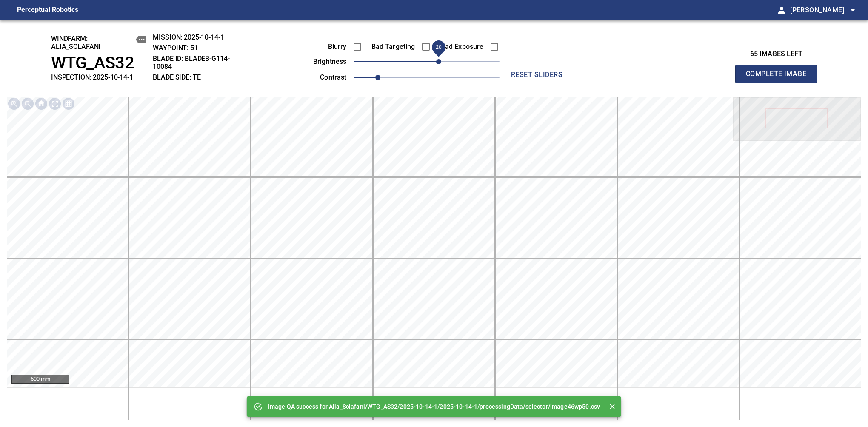
drag, startPoint x: 435, startPoint y: 62, endPoint x: 440, endPoint y: 60, distance: 5.1
click at [440, 60] on span "20" at bounding box center [438, 61] width 5 height 5
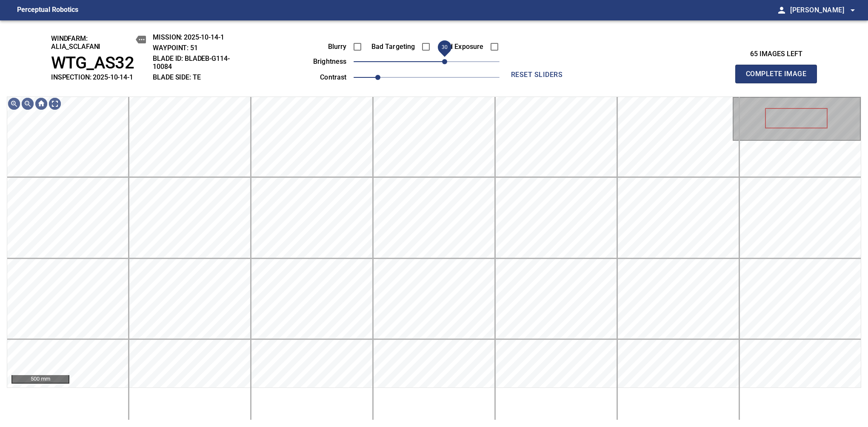
click at [443, 59] on span "30" at bounding box center [444, 61] width 5 height 5
click at [727, 78] on span "Complete Image" at bounding box center [776, 74] width 63 height 12
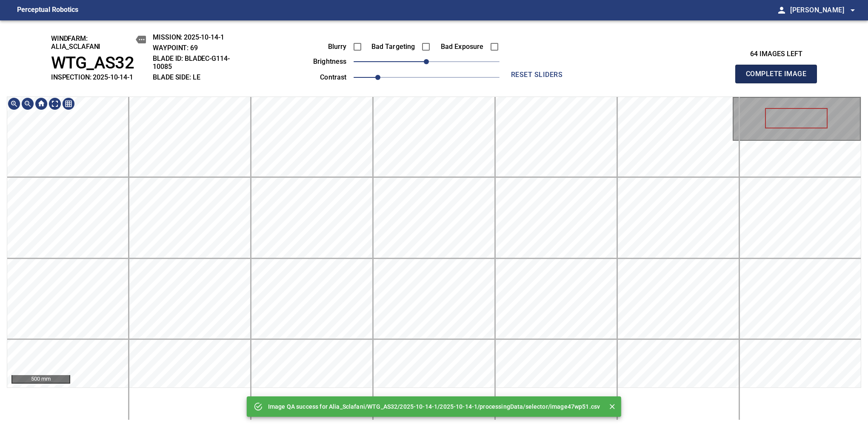
click at [727, 78] on span "Complete Image" at bounding box center [776, 74] width 63 height 12
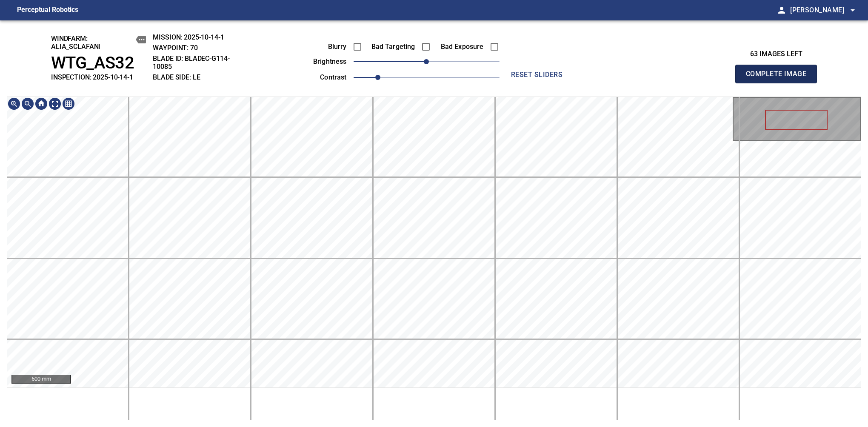
click at [727, 78] on span "Complete Image" at bounding box center [776, 74] width 63 height 12
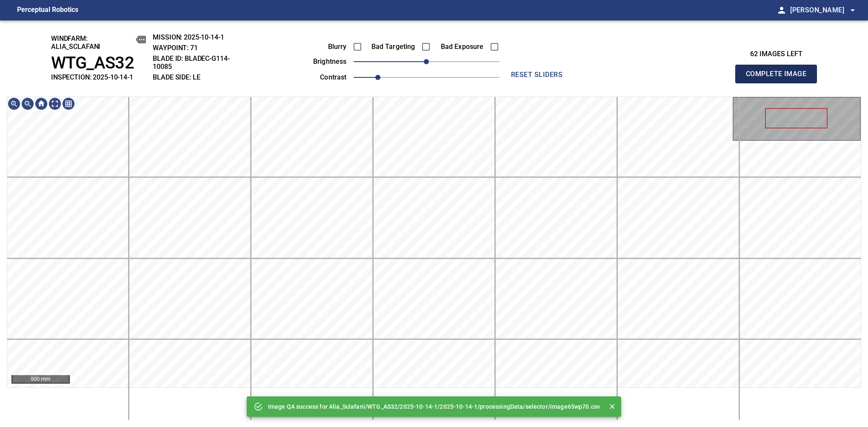
click at [727, 78] on span "Complete Image" at bounding box center [776, 74] width 63 height 12
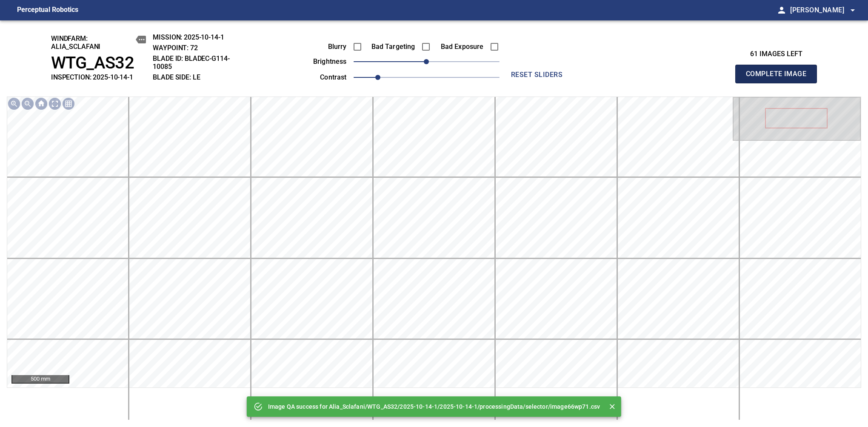
click at [727, 78] on span "Complete Image" at bounding box center [776, 74] width 63 height 12
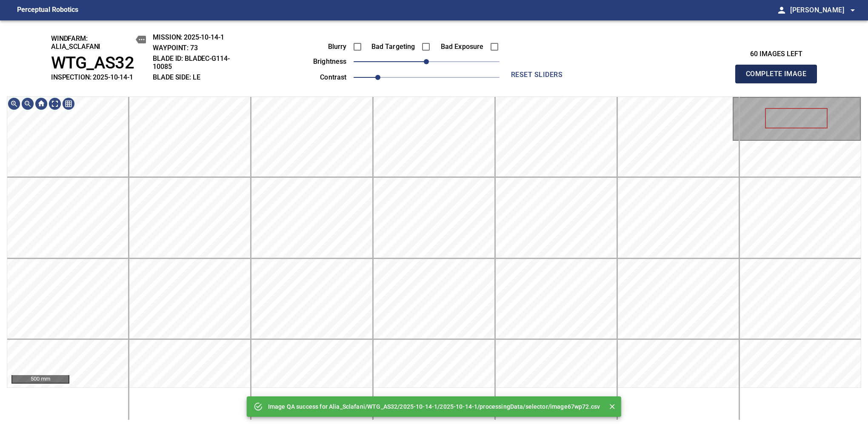
click at [727, 78] on span "Complete Image" at bounding box center [776, 74] width 63 height 12
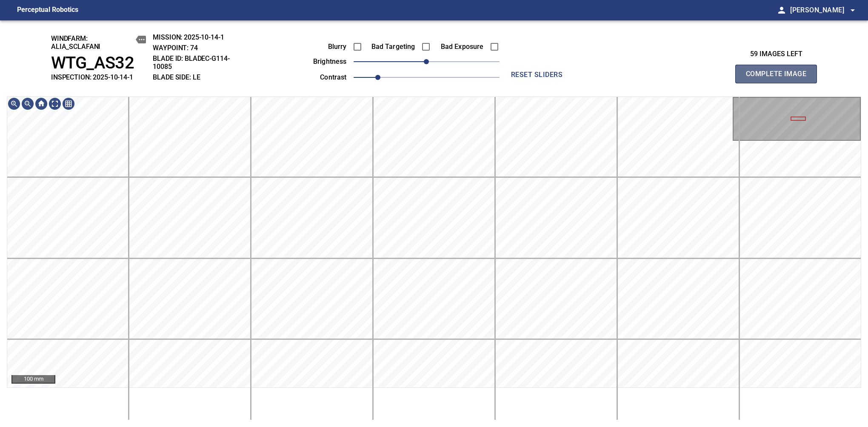
click at [727, 78] on span "Complete Image" at bounding box center [776, 74] width 63 height 12
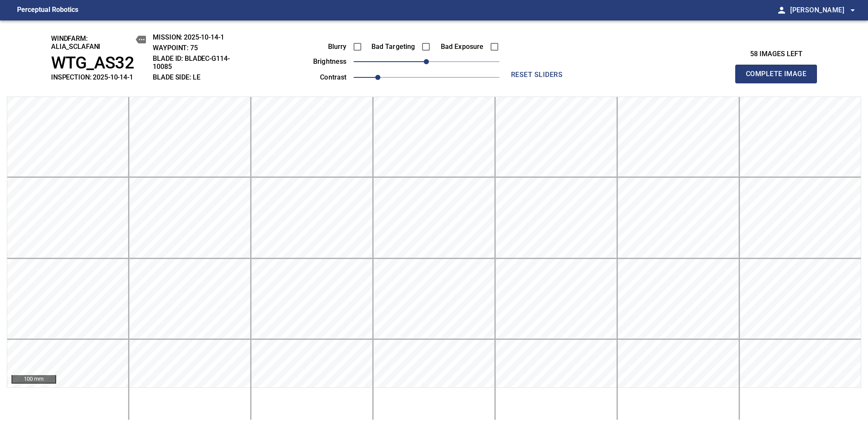
click at [727, 78] on span "Complete Image" at bounding box center [776, 74] width 63 height 12
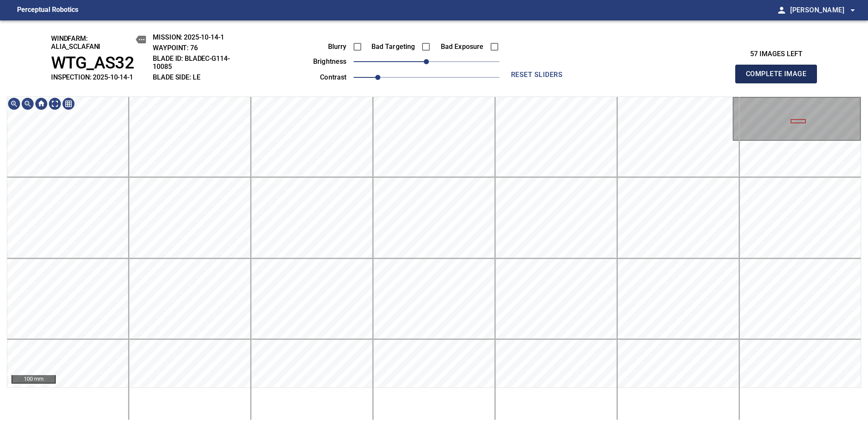
click at [727, 78] on span "Complete Image" at bounding box center [776, 74] width 63 height 12
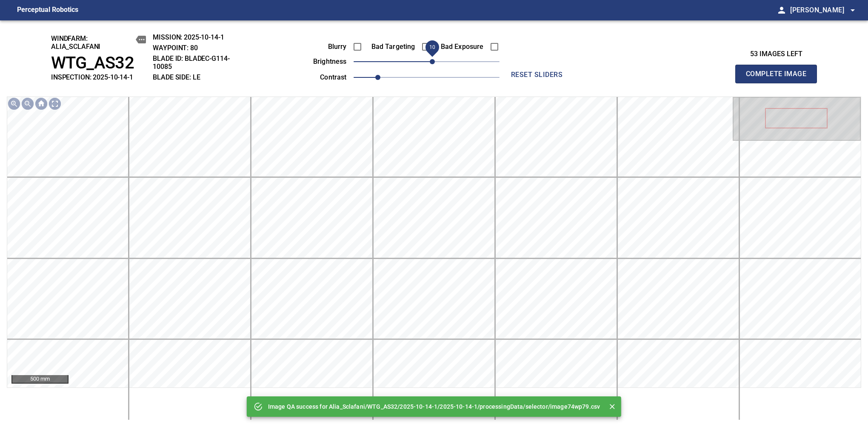
click at [432, 61] on span "10" at bounding box center [432, 61] width 5 height 5
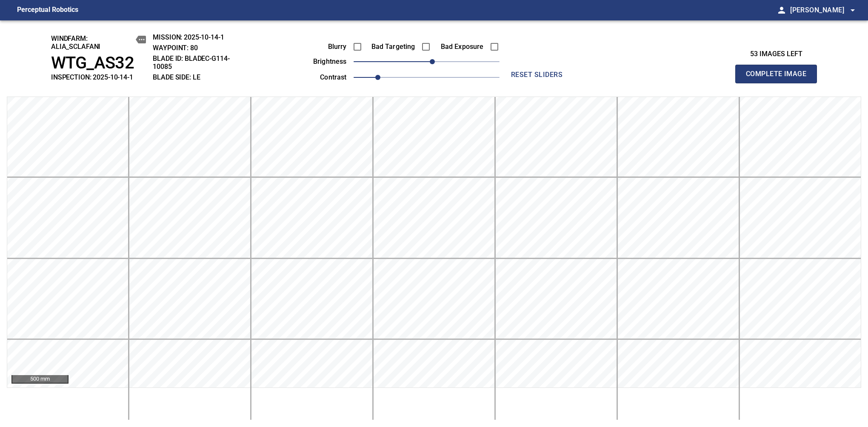
click at [727, 78] on span "Complete Image" at bounding box center [776, 74] width 63 height 12
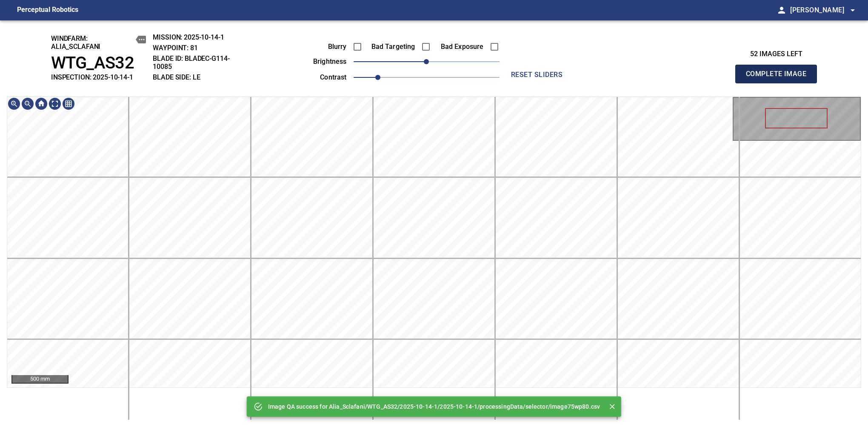
click at [727, 78] on span "Complete Image" at bounding box center [776, 74] width 63 height 12
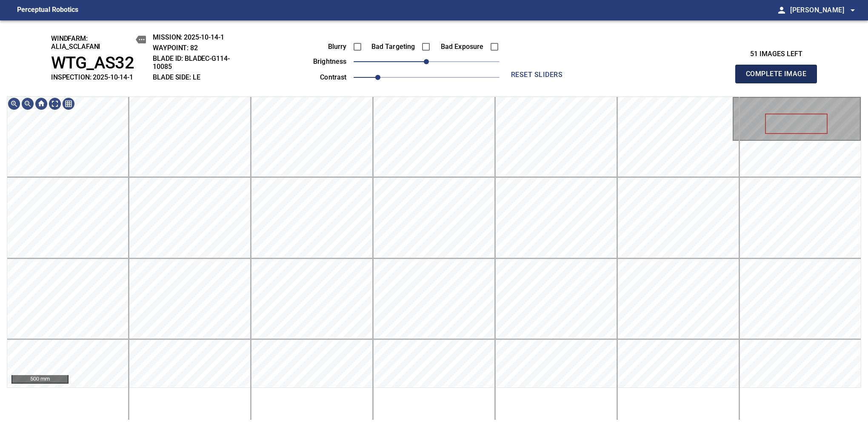
click at [727, 78] on span "Complete Image" at bounding box center [776, 74] width 63 height 12
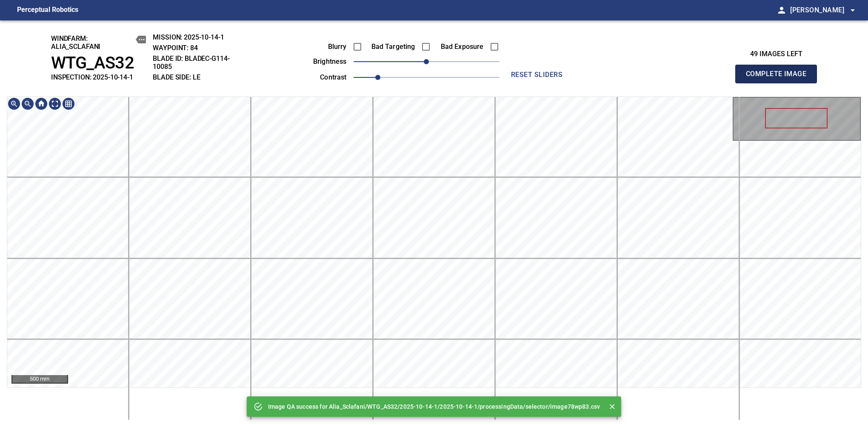
click at [727, 78] on span "Complete Image" at bounding box center [776, 74] width 63 height 12
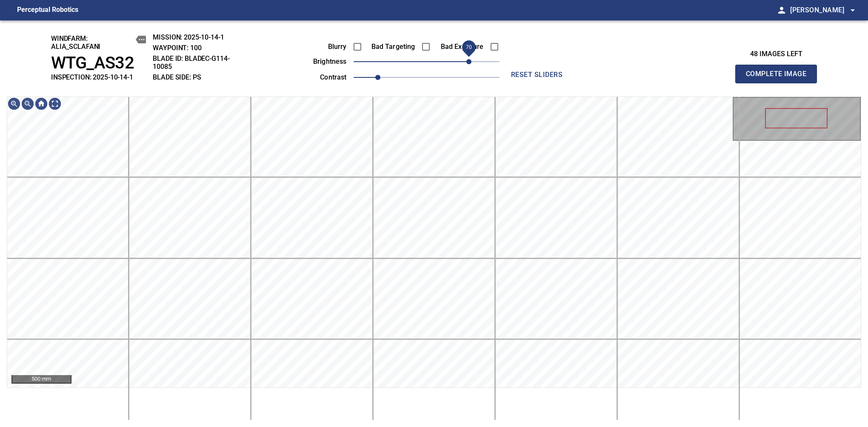
drag, startPoint x: 428, startPoint y: 67, endPoint x: 472, endPoint y: 60, distance: 44.4
click at [472, 60] on span "70" at bounding box center [468, 61] width 5 height 5
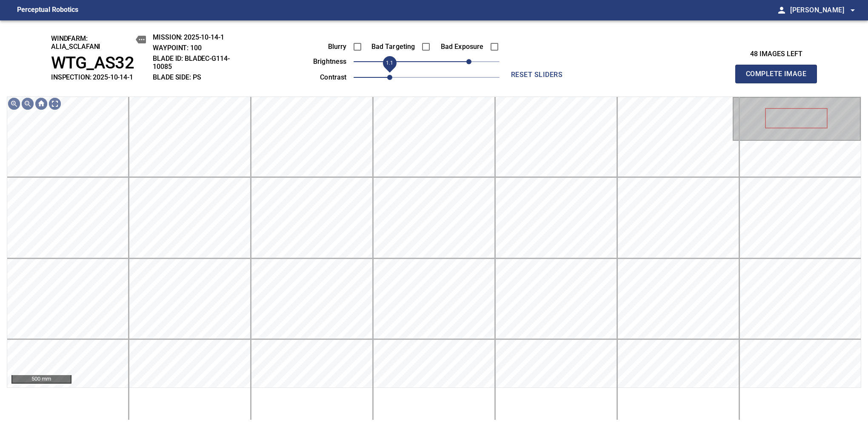
drag, startPoint x: 378, startPoint y: 79, endPoint x: 386, endPoint y: 75, distance: 9.3
click at [387, 75] on span "1.1" at bounding box center [389, 77] width 5 height 5
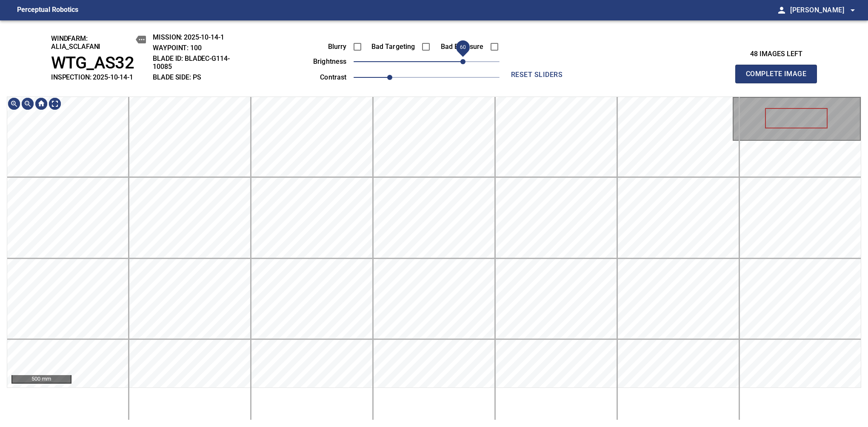
click at [464, 63] on span "60" at bounding box center [462, 61] width 5 height 5
click at [727, 78] on span "Complete Image" at bounding box center [776, 74] width 63 height 12
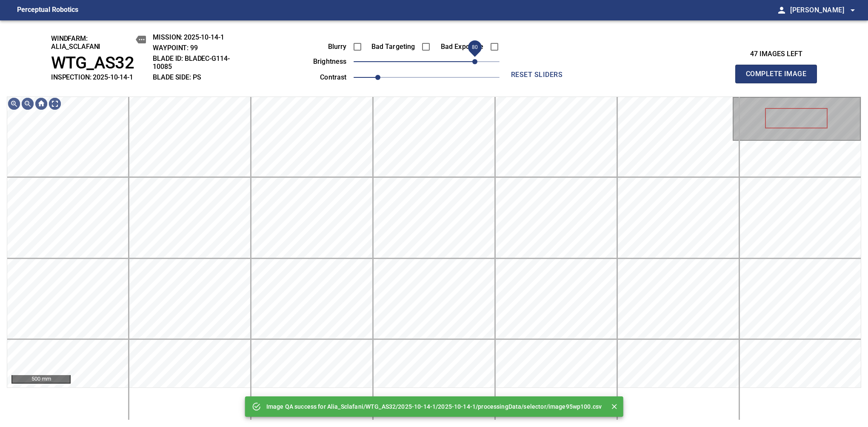
drag, startPoint x: 446, startPoint y: 64, endPoint x: 478, endPoint y: 64, distance: 31.5
click at [478, 64] on span "80" at bounding box center [427, 62] width 146 height 12
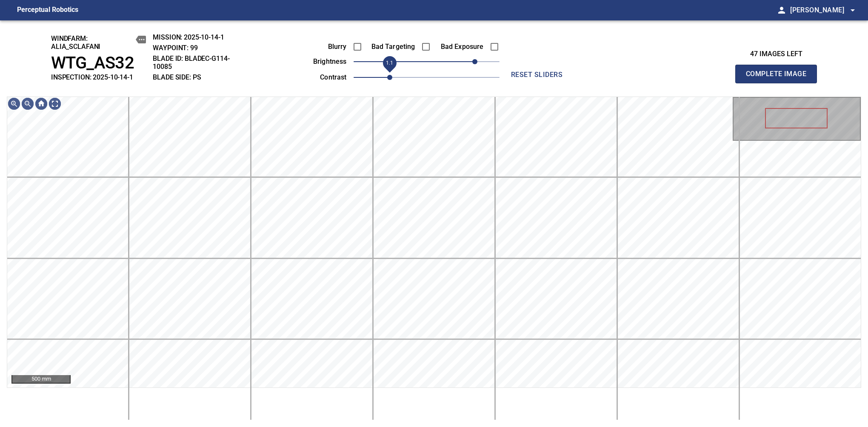
click at [387, 75] on span "1.1" at bounding box center [389, 77] width 5 height 5
click at [470, 60] on span "70" at bounding box center [468, 61] width 5 height 5
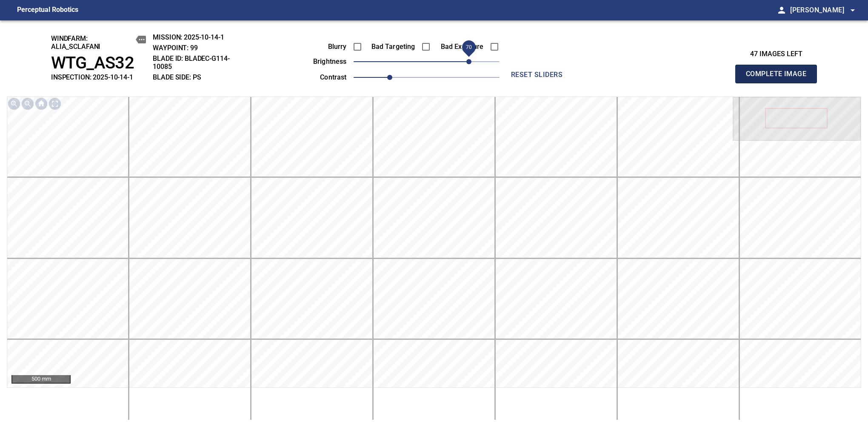
click at [727, 78] on span "Complete Image" at bounding box center [776, 74] width 63 height 12
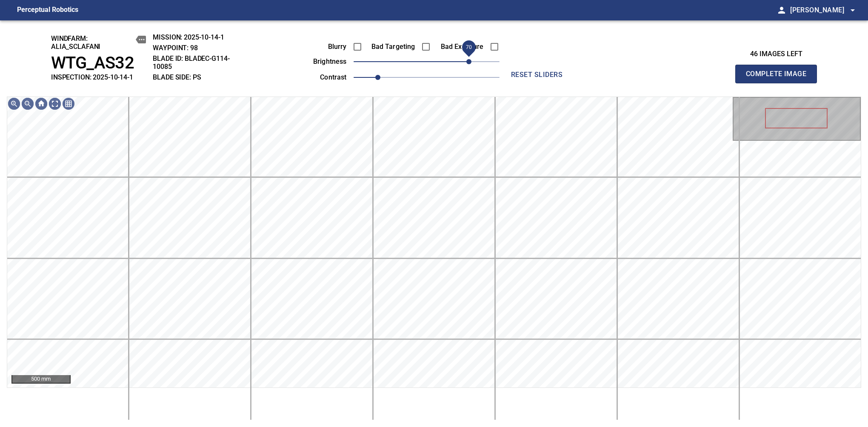
click at [468, 61] on span "70" at bounding box center [427, 62] width 146 height 12
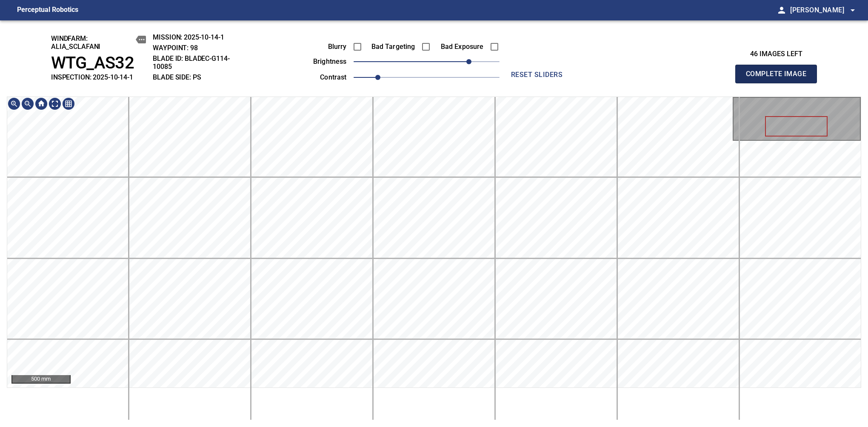
click at [727, 78] on span "Complete Image" at bounding box center [776, 74] width 63 height 12
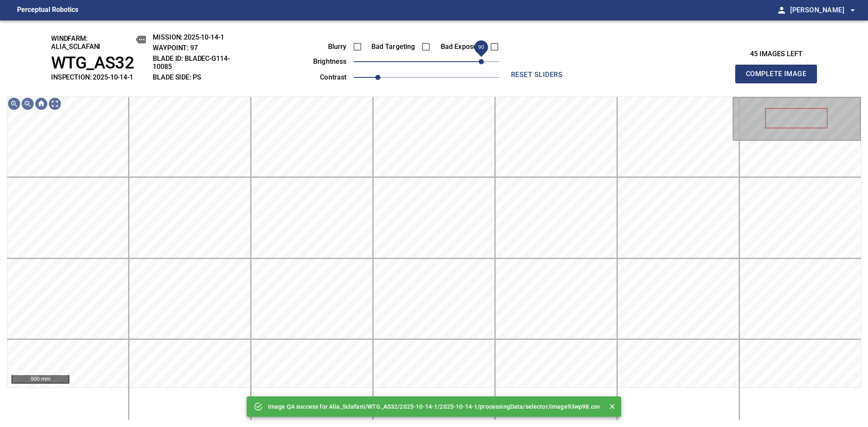
drag, startPoint x: 441, startPoint y: 61, endPoint x: 480, endPoint y: 58, distance: 38.8
click at [480, 58] on span "90" at bounding box center [427, 62] width 146 height 12
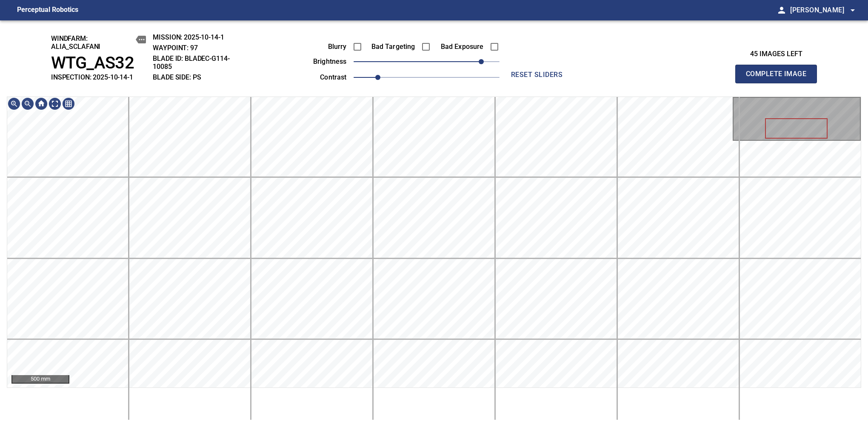
click at [727, 78] on span "Complete Image" at bounding box center [776, 74] width 63 height 12
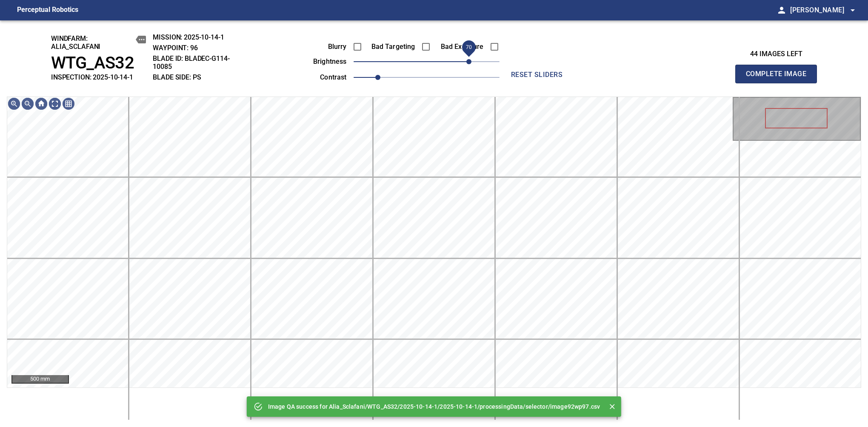
click at [472, 67] on span "70" at bounding box center [427, 62] width 146 height 12
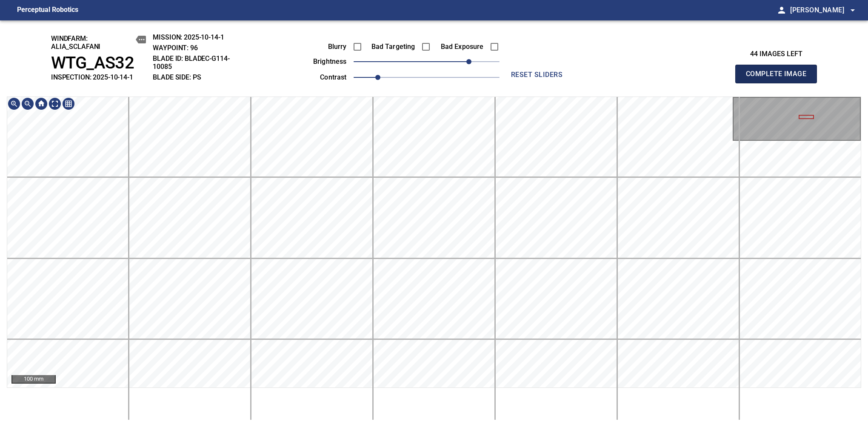
click at [727, 78] on span "Complete Image" at bounding box center [776, 74] width 63 height 12
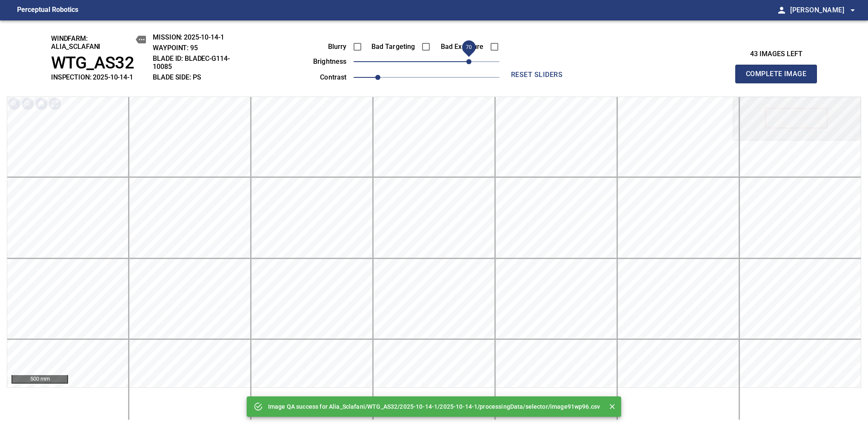
drag, startPoint x: 456, startPoint y: 63, endPoint x: 469, endPoint y: 61, distance: 12.5
click at [469, 61] on span "70" at bounding box center [427, 62] width 146 height 12
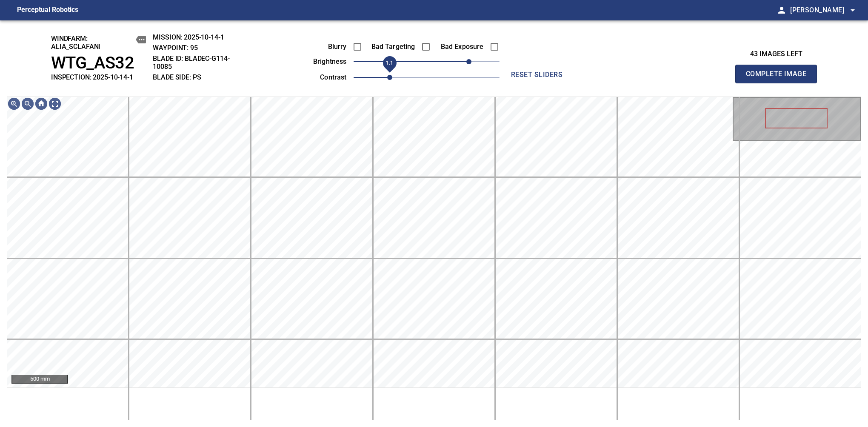
click at [387, 77] on span "1.1" at bounding box center [389, 77] width 5 height 5
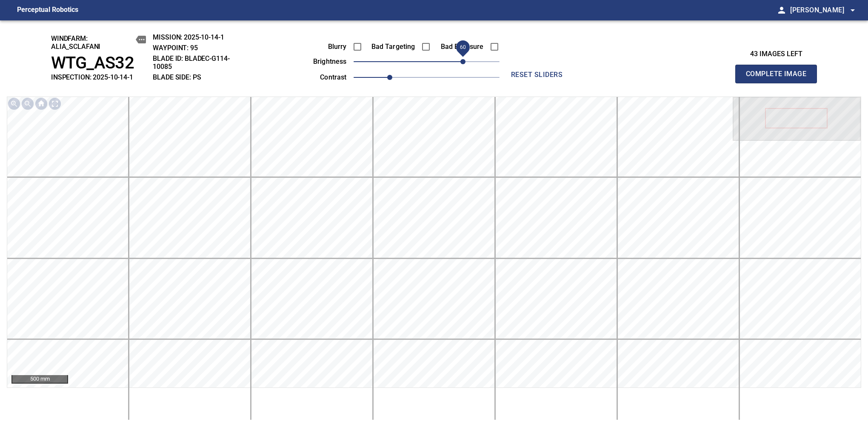
click at [464, 63] on span "60" at bounding box center [462, 61] width 5 height 5
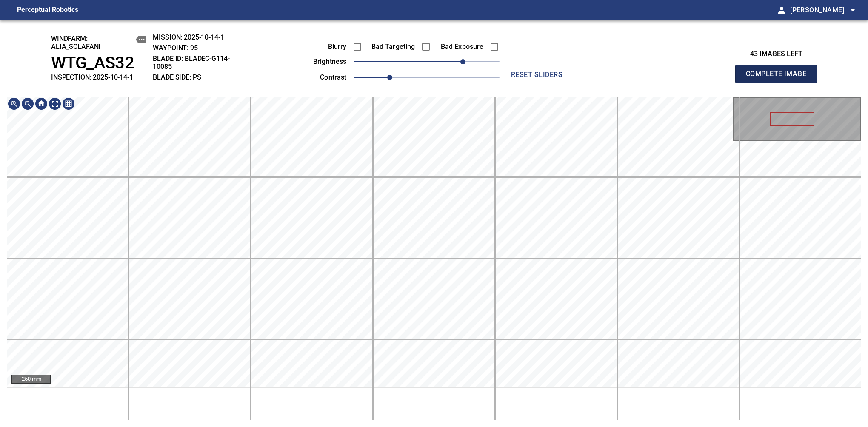
click at [727, 78] on span "Complete Image" at bounding box center [776, 74] width 63 height 12
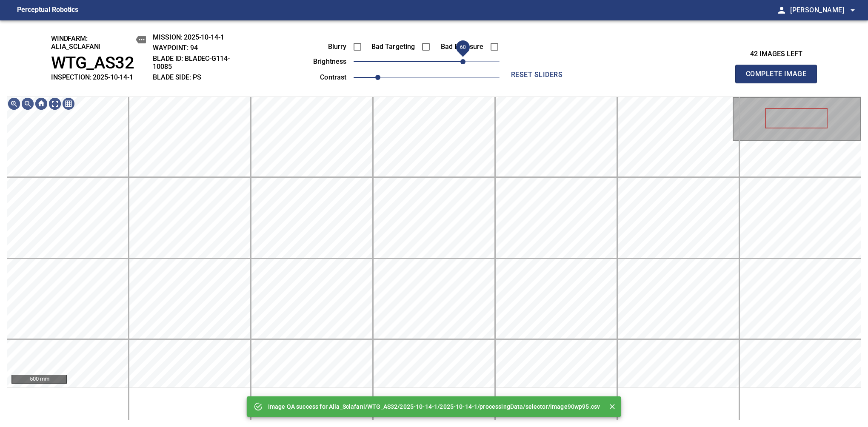
drag, startPoint x: 443, startPoint y: 65, endPoint x: 463, endPoint y: 63, distance: 19.7
click at [463, 63] on span "60" at bounding box center [427, 62] width 146 height 12
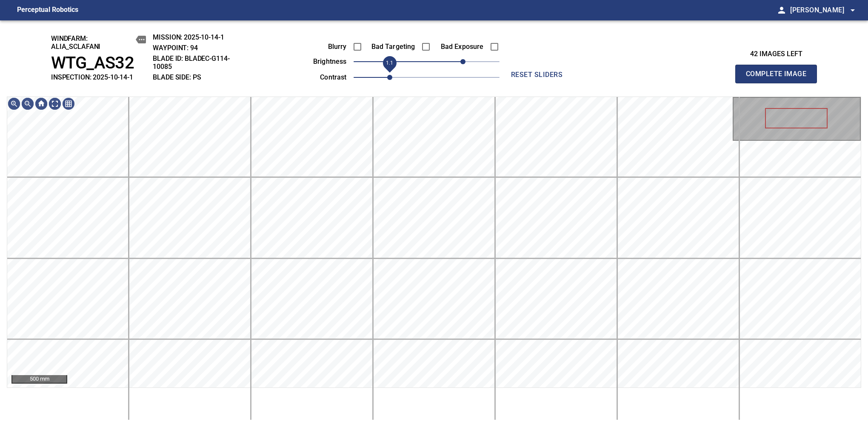
drag, startPoint x: 381, startPoint y: 77, endPoint x: 386, endPoint y: 76, distance: 5.8
click at [387, 76] on span "1.1" at bounding box center [389, 77] width 5 height 5
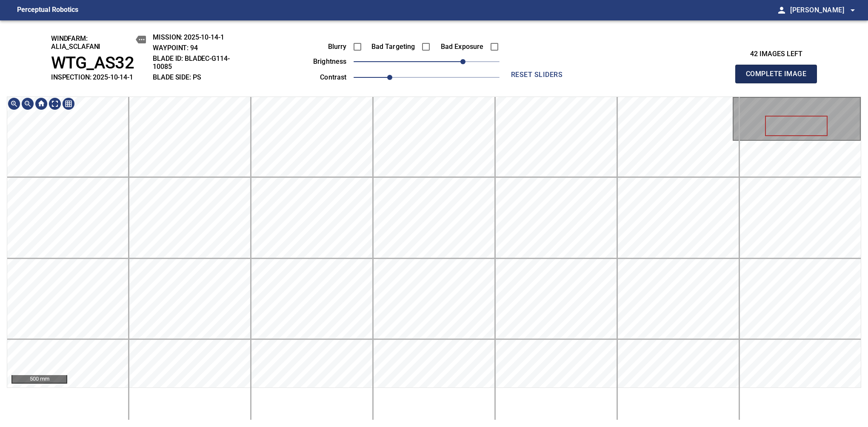
click at [727, 78] on span "Complete Image" at bounding box center [776, 74] width 63 height 12
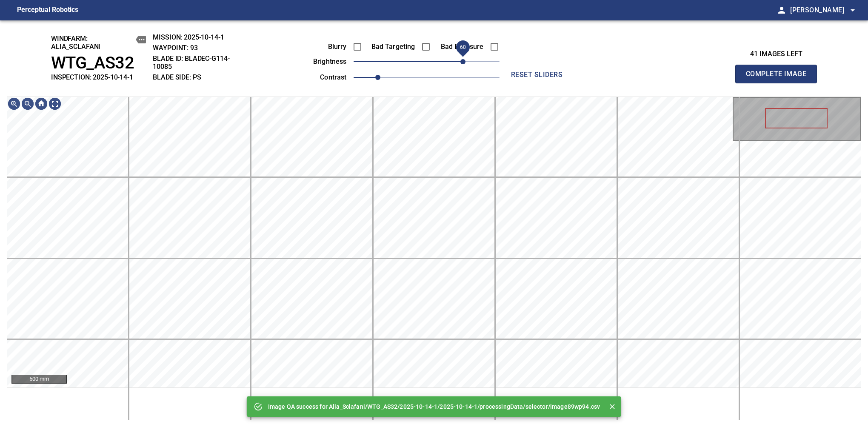
drag, startPoint x: 434, startPoint y: 63, endPoint x: 460, endPoint y: 60, distance: 27.0
click at [460, 60] on span "60" at bounding box center [462, 61] width 5 height 5
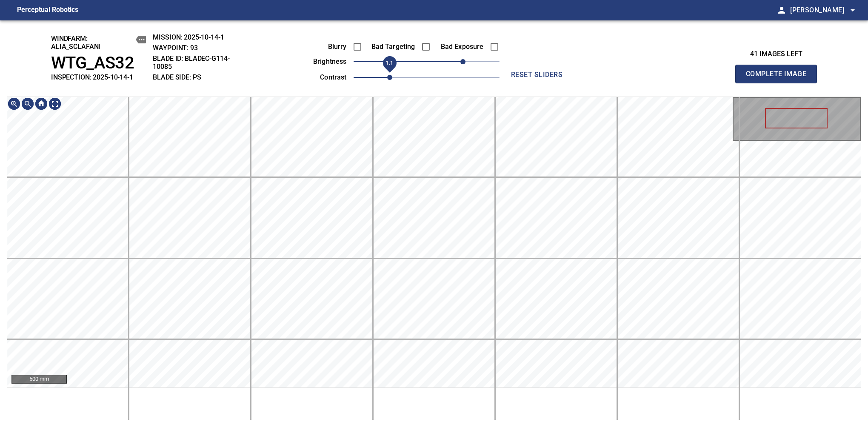
drag, startPoint x: 381, startPoint y: 74, endPoint x: 388, endPoint y: 75, distance: 7.3
click at [388, 75] on span "1.1" at bounding box center [389, 77] width 5 height 5
click at [727, 78] on span "Complete Image" at bounding box center [776, 74] width 63 height 12
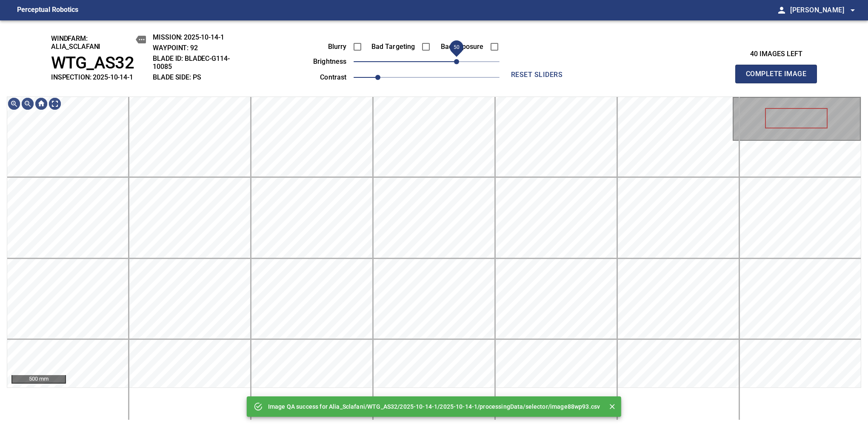
drag, startPoint x: 442, startPoint y: 62, endPoint x: 458, endPoint y: 61, distance: 16.2
click at [458, 61] on span "50" at bounding box center [427, 62] width 146 height 12
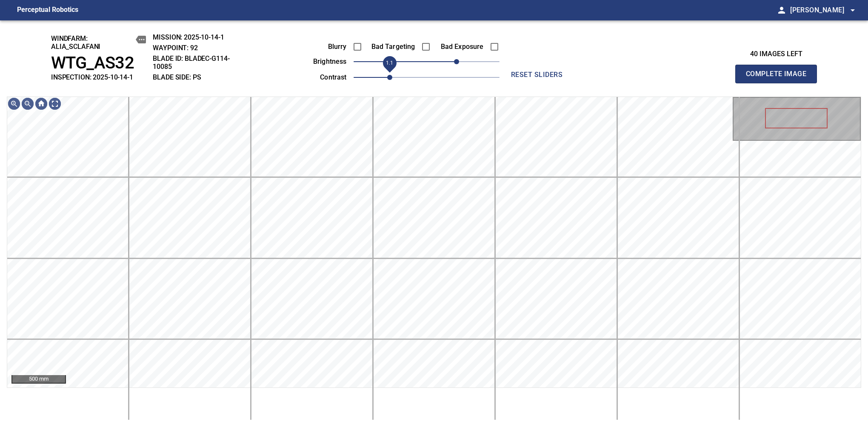
click at [387, 76] on span "1.1" at bounding box center [389, 77] width 5 height 5
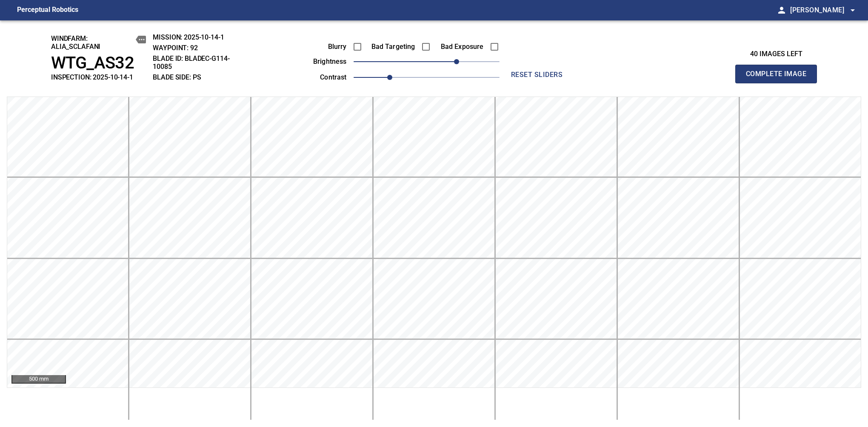
click at [727, 78] on span "Complete Image" at bounding box center [776, 74] width 63 height 12
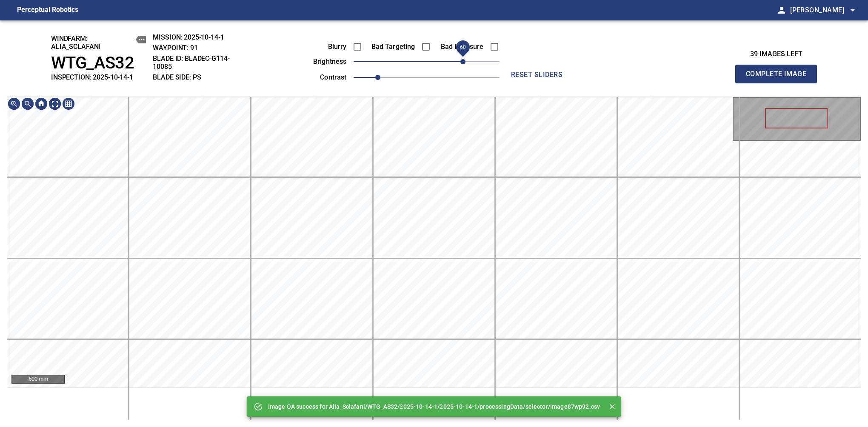
click at [463, 60] on span "60" at bounding box center [427, 62] width 146 height 12
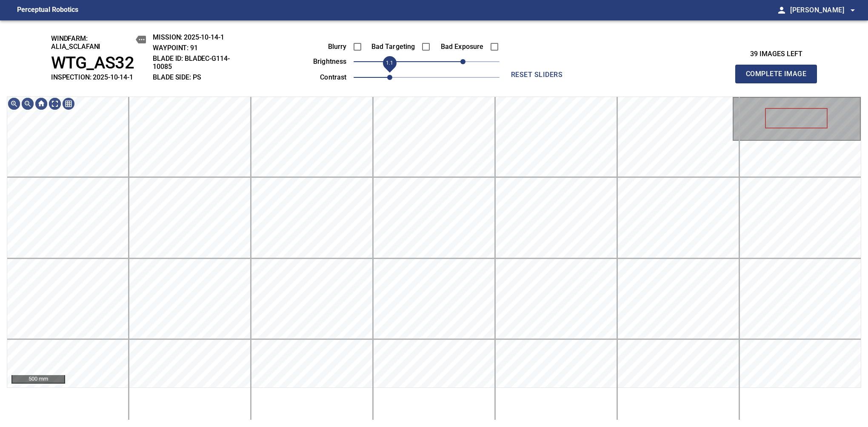
drag, startPoint x: 380, startPoint y: 77, endPoint x: 388, endPoint y: 78, distance: 8.2
click at [388, 78] on span "1.1" at bounding box center [389, 77] width 5 height 5
click at [780, 78] on span "Complete Image" at bounding box center [776, 74] width 63 height 12
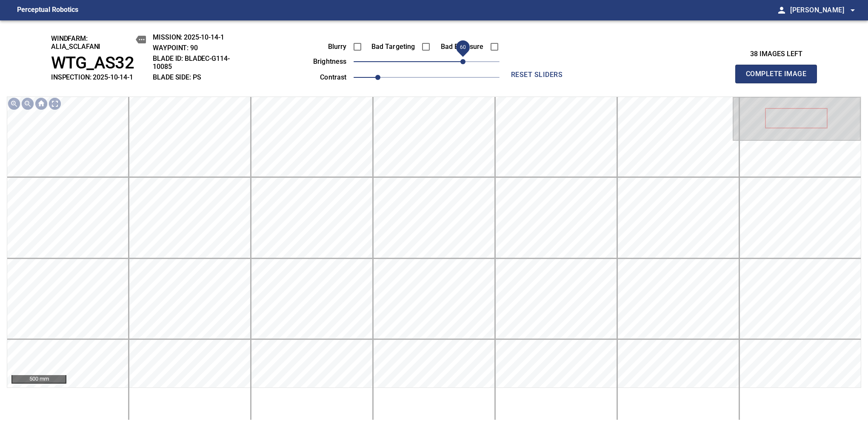
drag, startPoint x: 452, startPoint y: 65, endPoint x: 465, endPoint y: 65, distance: 13.6
click at [465, 65] on span "60" at bounding box center [427, 62] width 146 height 12
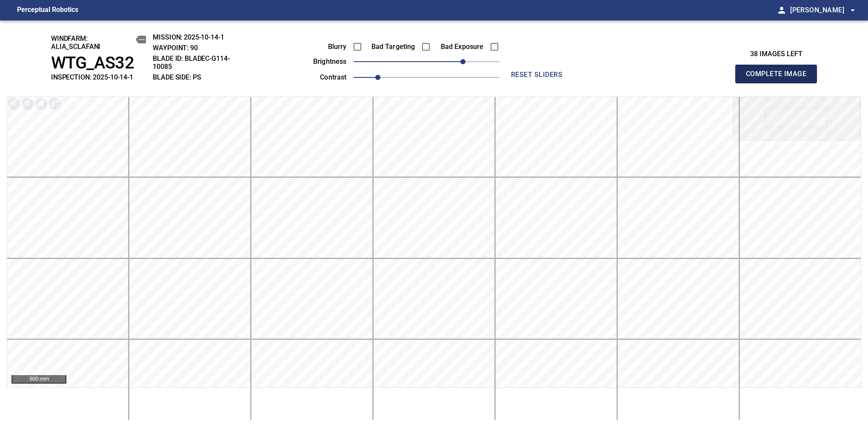
click at [780, 78] on span "Complete Image" at bounding box center [776, 74] width 63 height 12
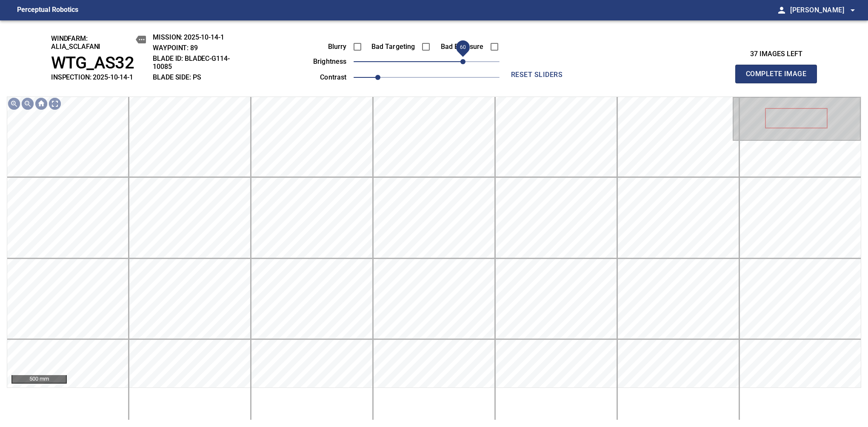
drag, startPoint x: 446, startPoint y: 63, endPoint x: 461, endPoint y: 60, distance: 15.2
click at [461, 60] on span "60" at bounding box center [462, 61] width 5 height 5
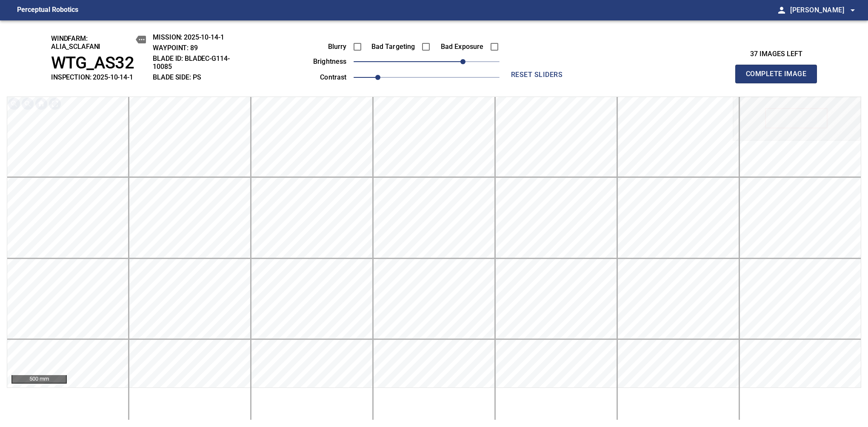
click at [780, 78] on span "Complete Image" at bounding box center [776, 74] width 63 height 12
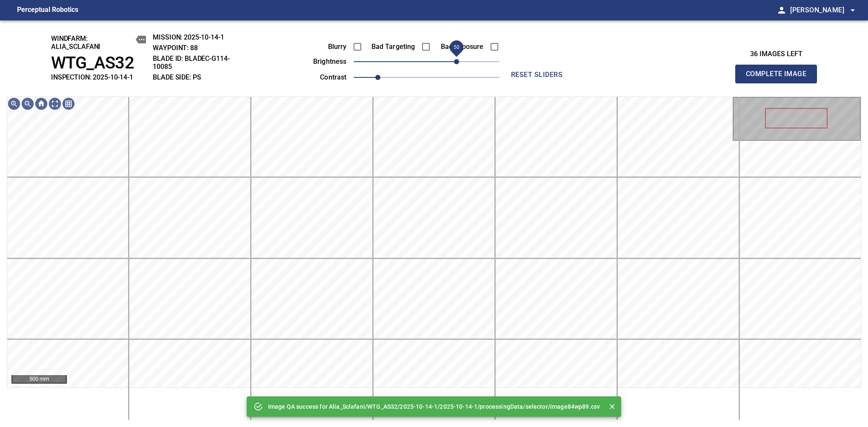
drag, startPoint x: 429, startPoint y: 63, endPoint x: 458, endPoint y: 62, distance: 29.0
click at [458, 62] on span "50" at bounding box center [456, 61] width 5 height 5
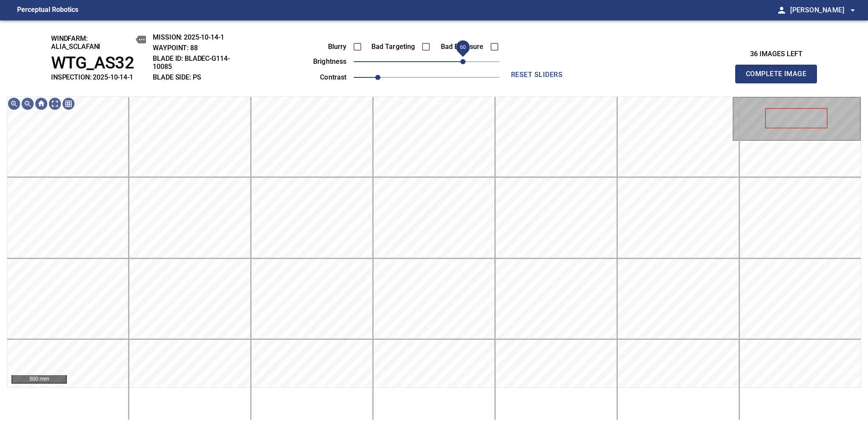
click at [461, 63] on span "60" at bounding box center [462, 61] width 5 height 5
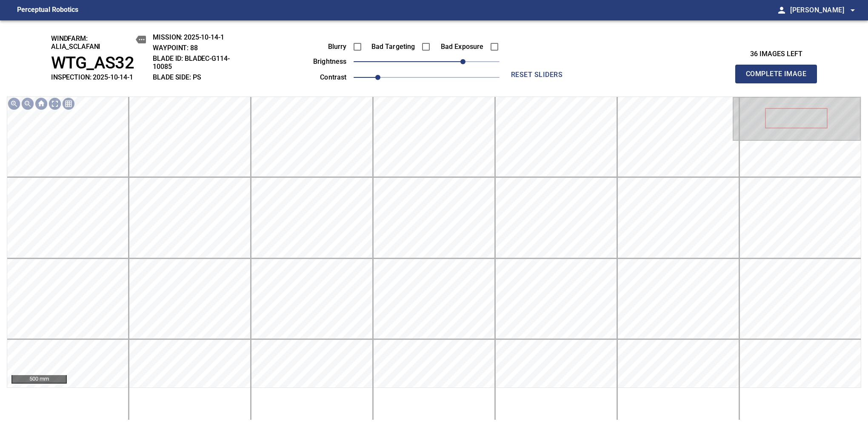
click at [780, 78] on span "Complete Image" at bounding box center [776, 74] width 63 height 12
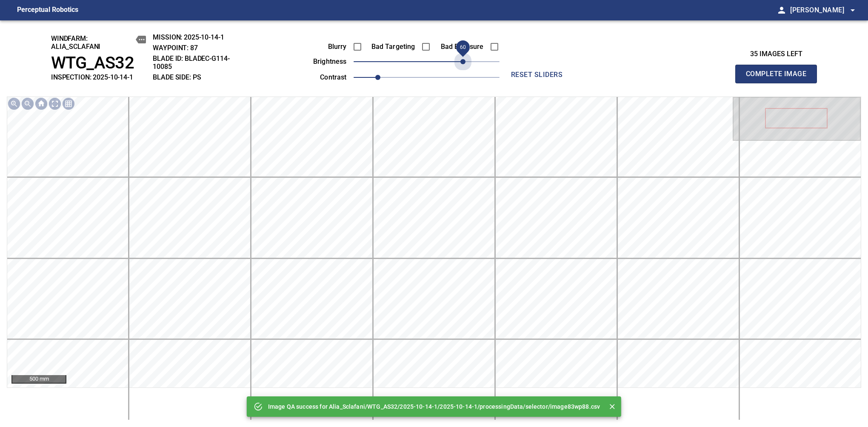
click at [461, 63] on span "60" at bounding box center [427, 62] width 146 height 12
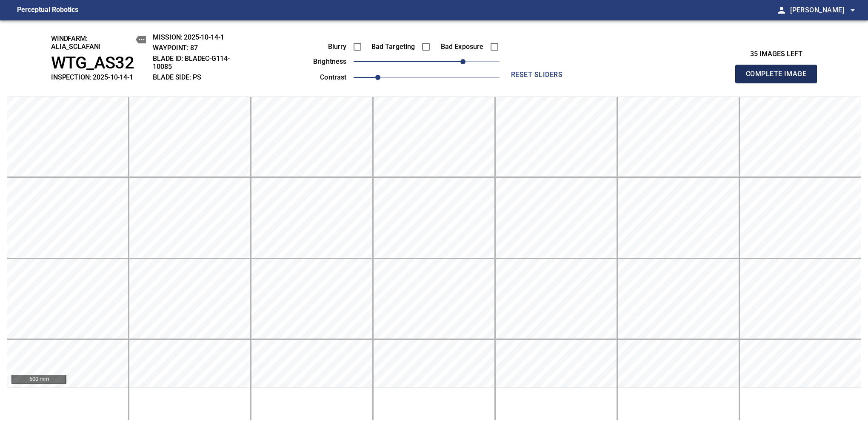
click at [780, 78] on span "Complete Image" at bounding box center [776, 74] width 63 height 12
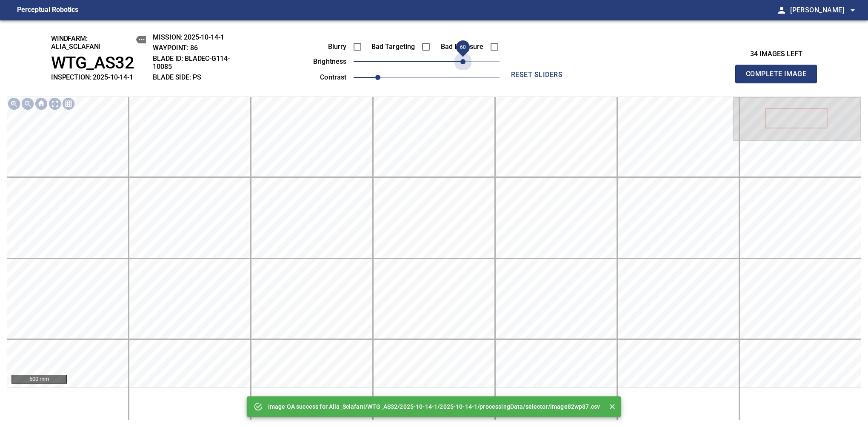
click at [461, 63] on span "60" at bounding box center [427, 62] width 146 height 12
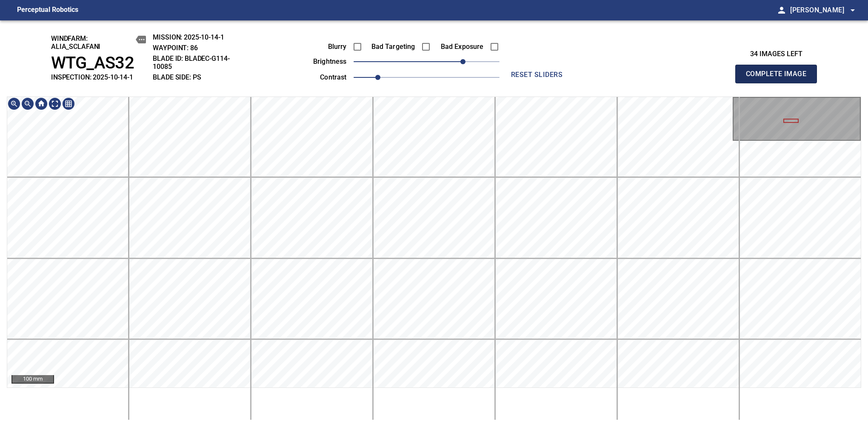
click at [780, 78] on span "Complete Image" at bounding box center [776, 74] width 63 height 12
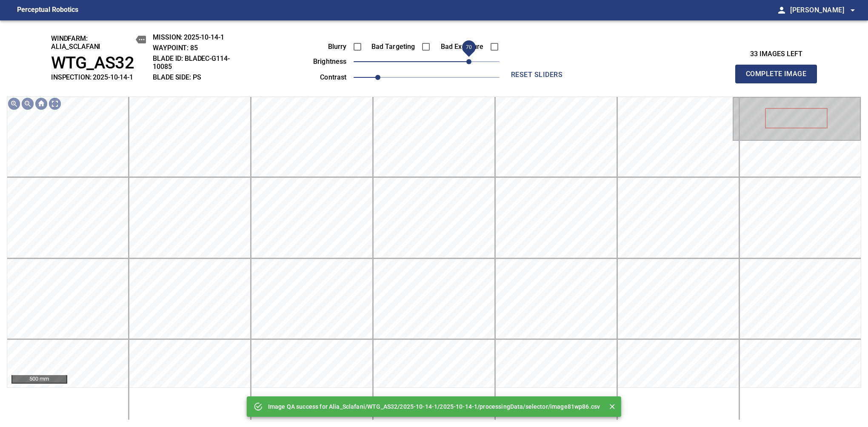
drag, startPoint x: 455, startPoint y: 61, endPoint x: 468, endPoint y: 60, distance: 12.9
click at [468, 60] on span "70" at bounding box center [427, 62] width 146 height 12
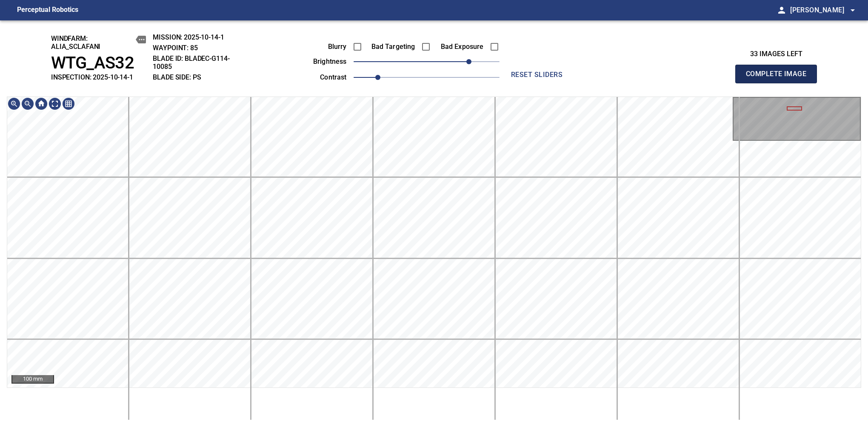
click at [780, 78] on span "Complete Image" at bounding box center [776, 74] width 63 height 12
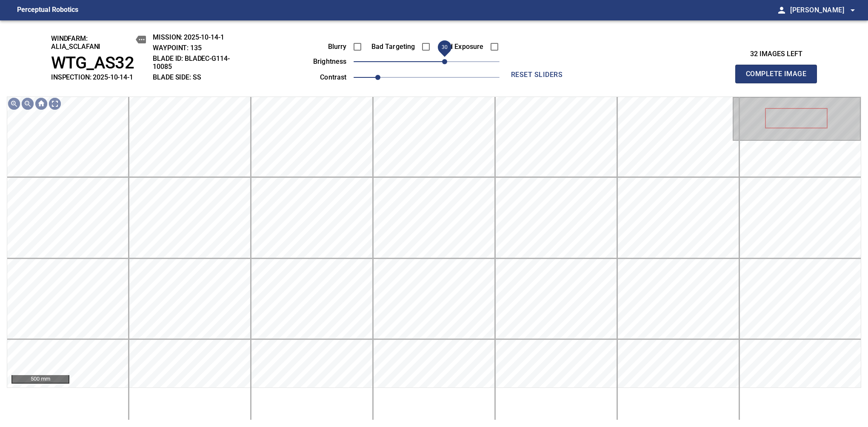
click at [444, 62] on span "30" at bounding box center [444, 61] width 5 height 5
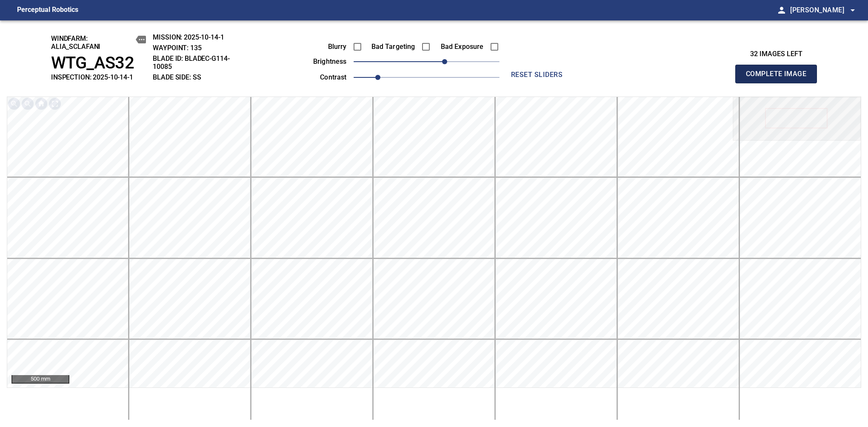
click at [780, 78] on span "Complete Image" at bounding box center [776, 74] width 63 height 12
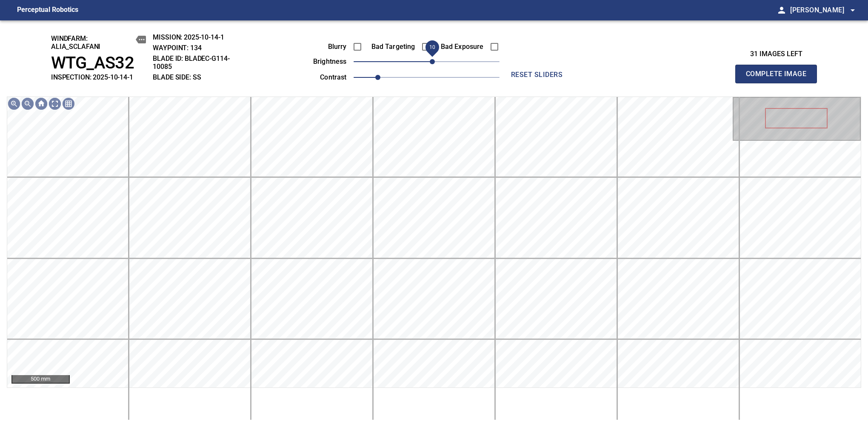
drag, startPoint x: 438, startPoint y: 64, endPoint x: 434, endPoint y: 70, distance: 7.0
click at [434, 64] on span "10" at bounding box center [432, 61] width 5 height 5
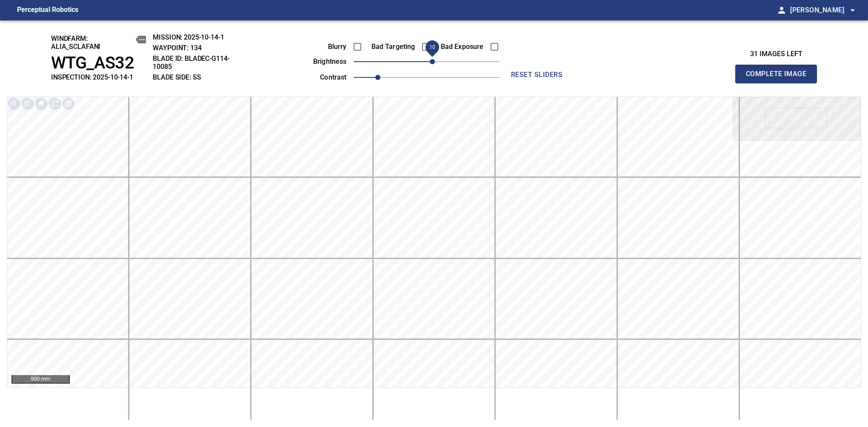
click at [780, 78] on span "Complete Image" at bounding box center [776, 74] width 63 height 12
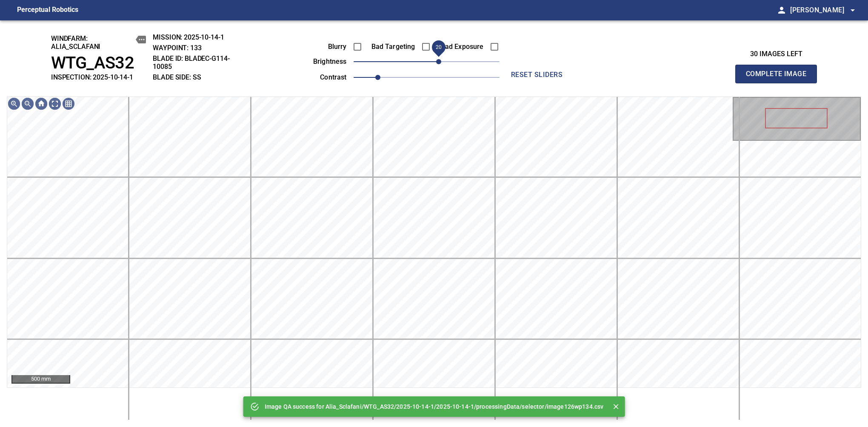
click at [441, 64] on span "20" at bounding box center [438, 61] width 5 height 5
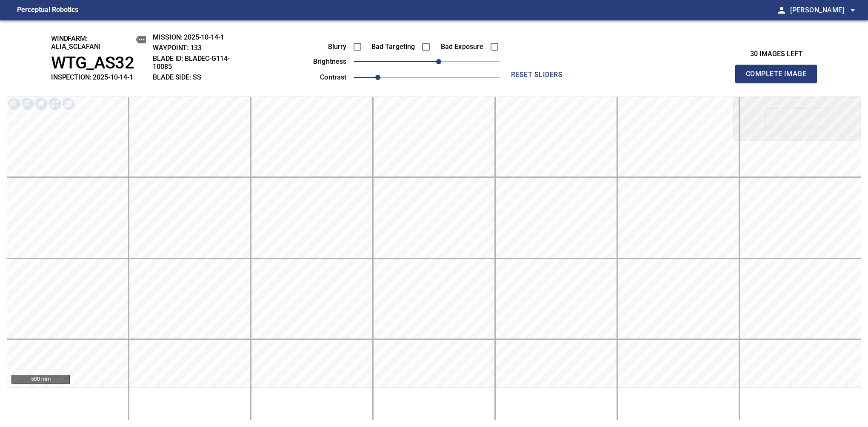
click at [780, 78] on span "Complete Image" at bounding box center [776, 74] width 63 height 12
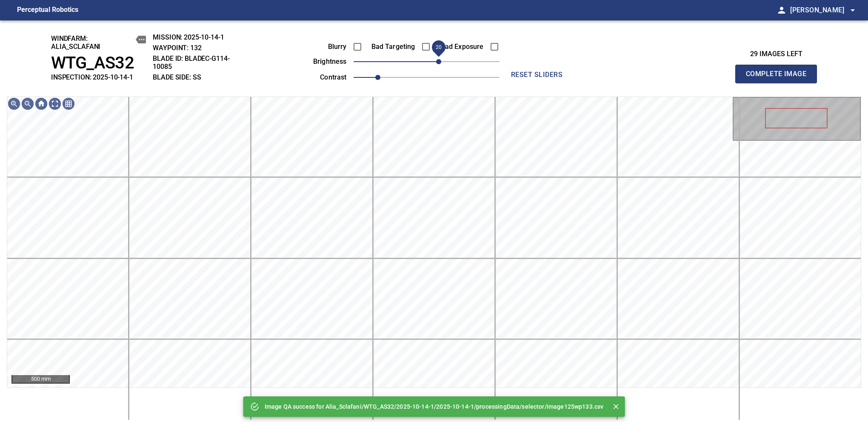
click at [441, 60] on span "20" at bounding box center [427, 62] width 146 height 12
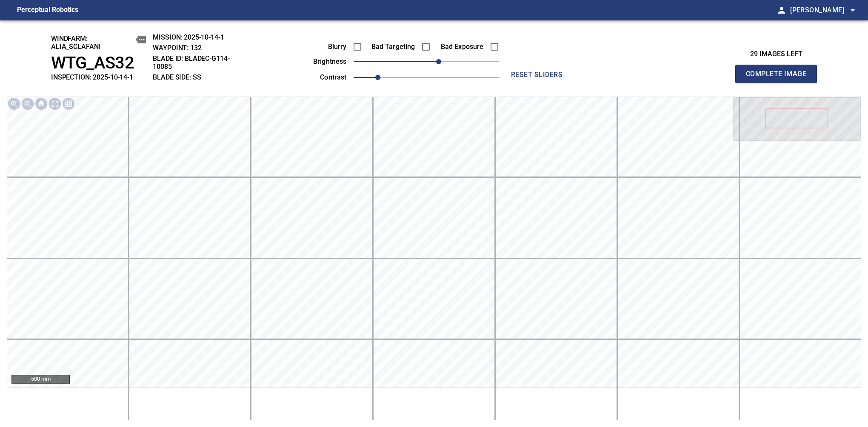
click at [780, 78] on span "Complete Image" at bounding box center [776, 74] width 63 height 12
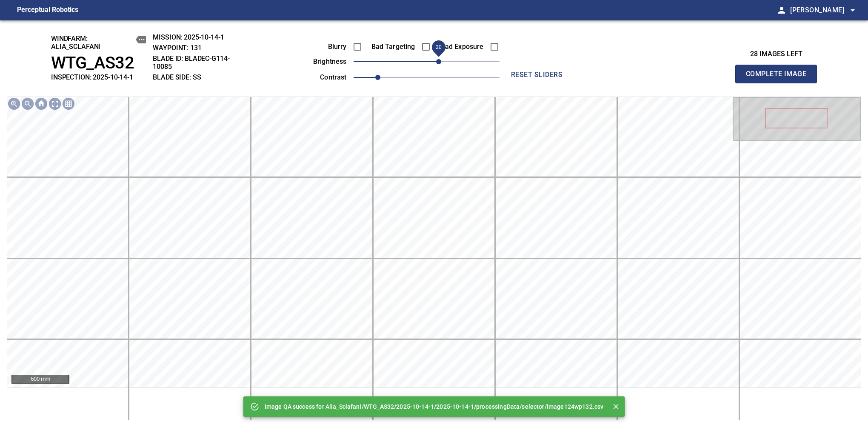
click at [438, 62] on span "20" at bounding box center [438, 61] width 5 height 5
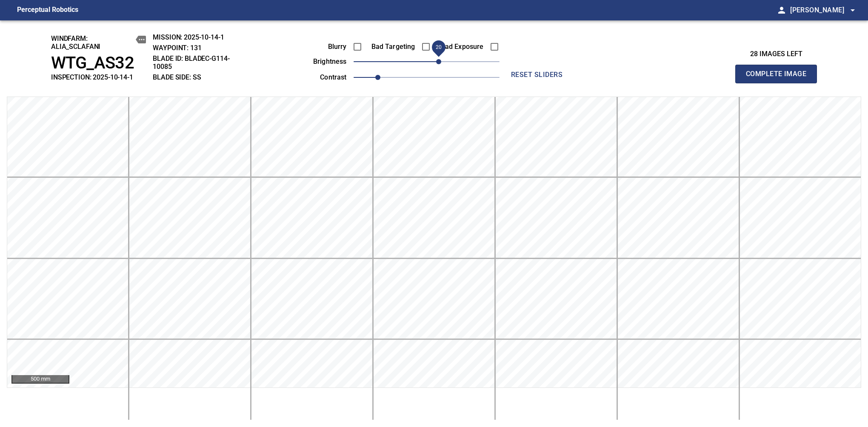
click at [438, 62] on span "20" at bounding box center [438, 61] width 5 height 5
click at [780, 78] on span "Complete Image" at bounding box center [776, 74] width 63 height 12
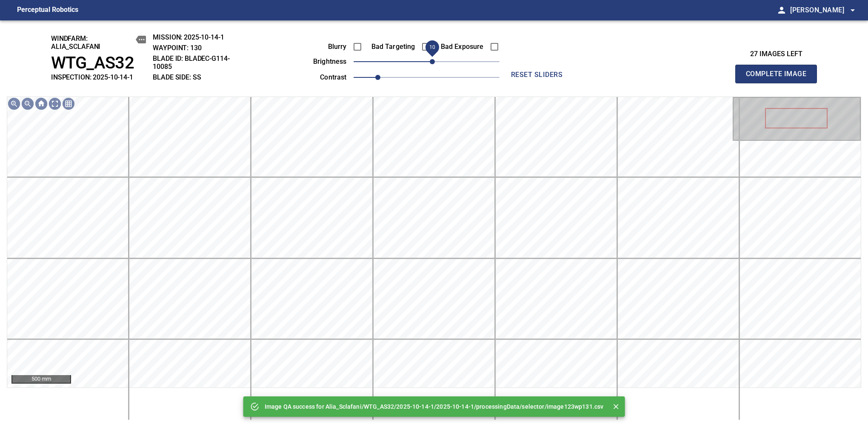
click at [435, 63] on span "10" at bounding box center [427, 62] width 146 height 12
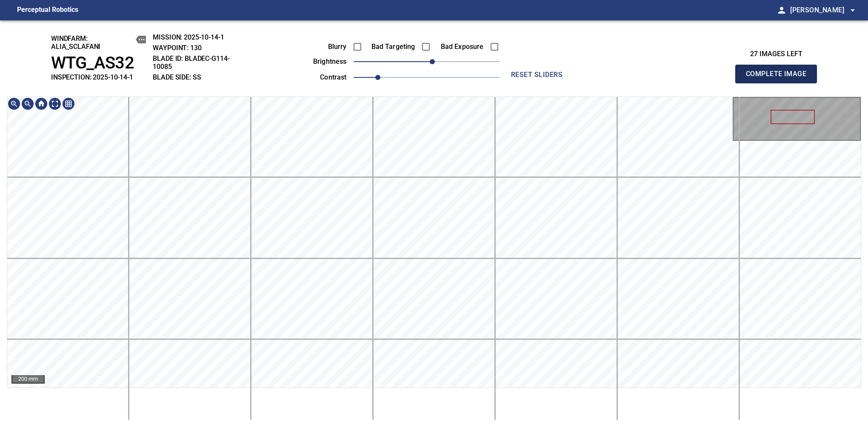
click at [780, 78] on span "Complete Image" at bounding box center [776, 74] width 63 height 12
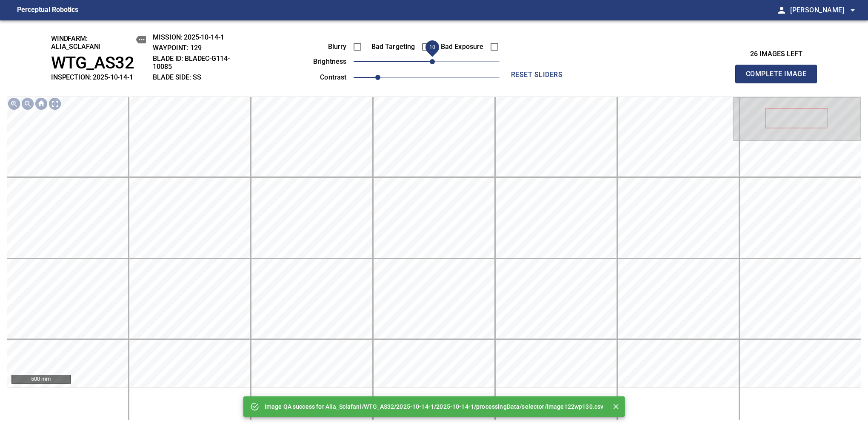
click at [432, 61] on span "10" at bounding box center [432, 61] width 5 height 5
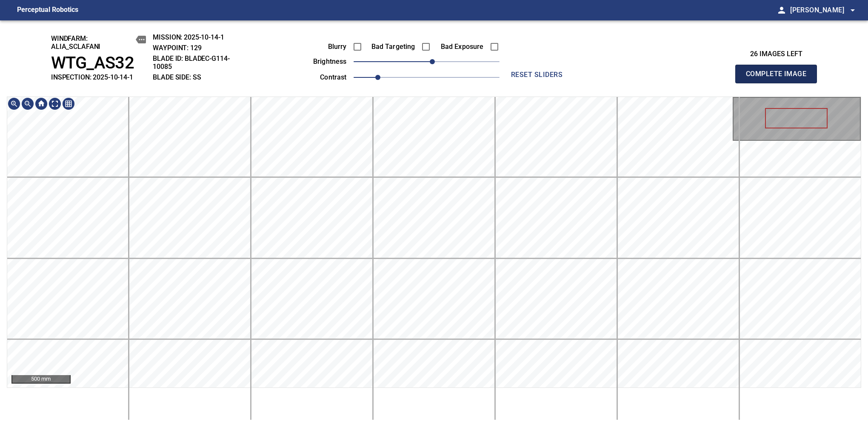
click at [780, 78] on span "Complete Image" at bounding box center [776, 74] width 63 height 12
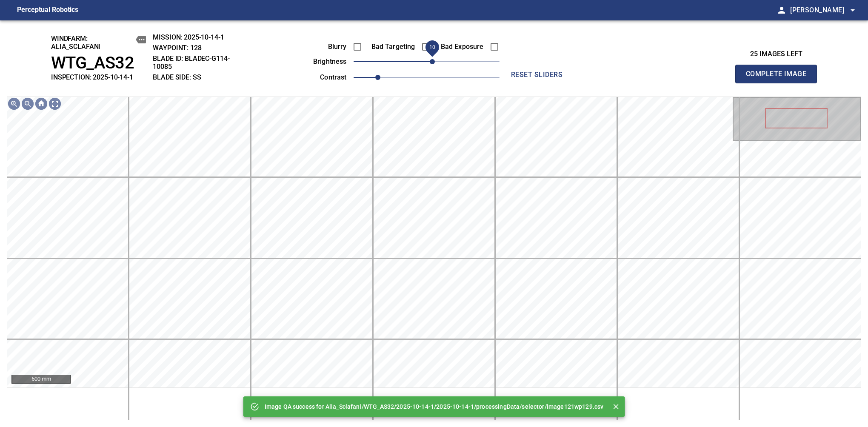
click at [432, 63] on span "10" at bounding box center [432, 61] width 5 height 5
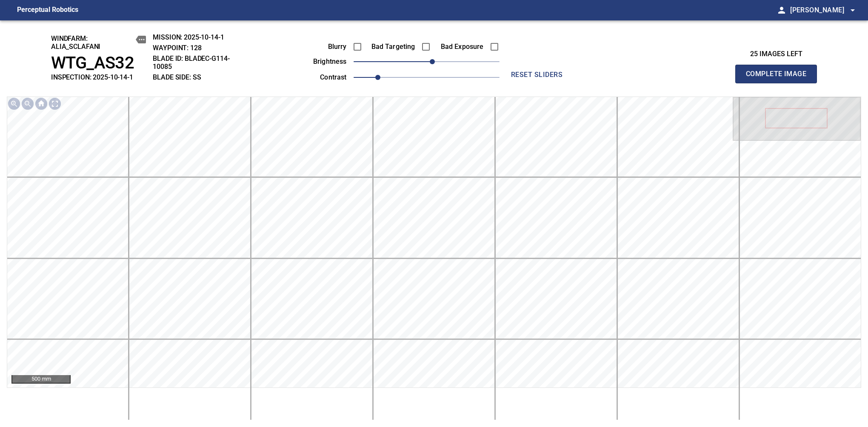
click at [780, 78] on span "Complete Image" at bounding box center [776, 74] width 63 height 12
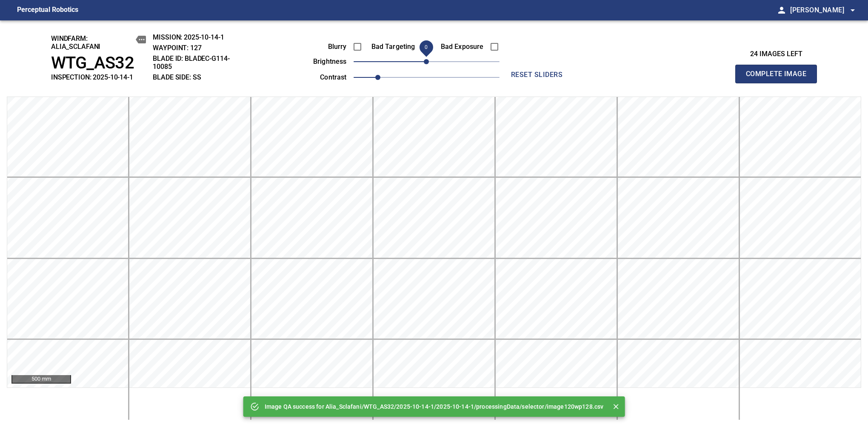
click at [780, 78] on span "Complete Image" at bounding box center [776, 74] width 63 height 12
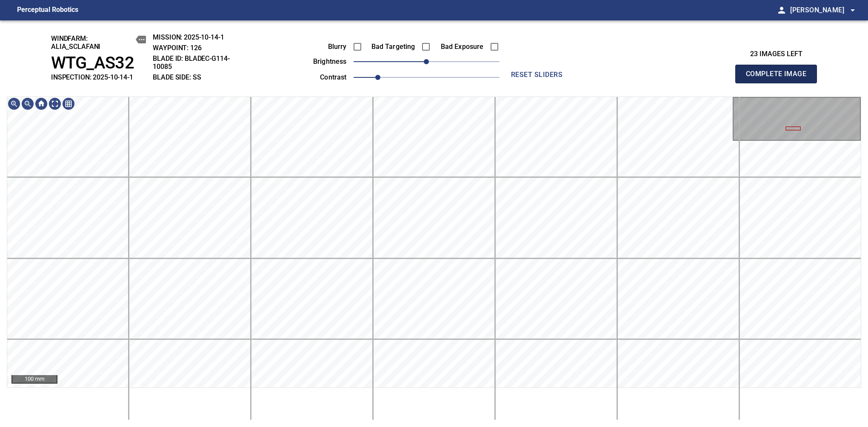
click at [780, 78] on span "Complete Image" at bounding box center [776, 74] width 63 height 12
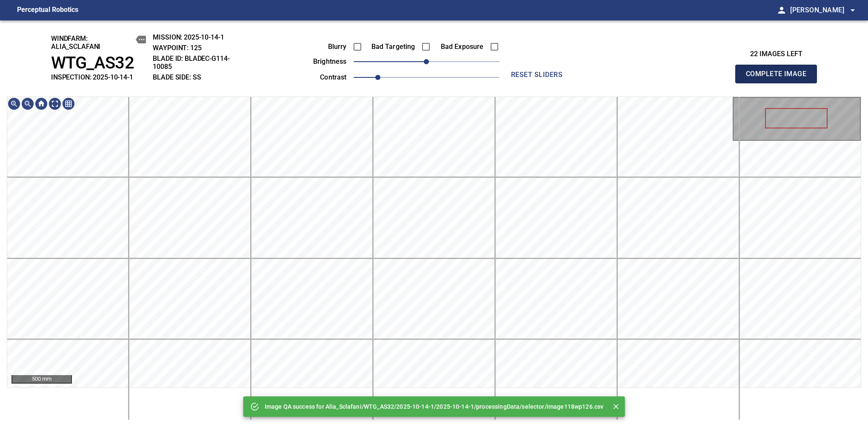
click at [780, 78] on span "Complete Image" at bounding box center [776, 74] width 63 height 12
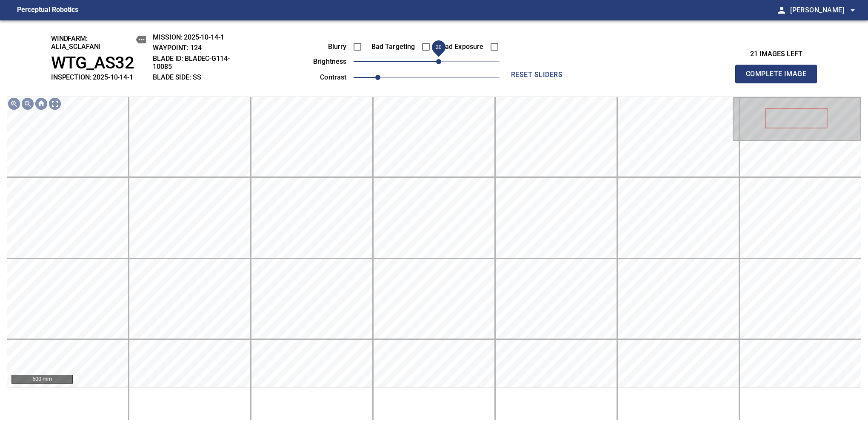
drag, startPoint x: 428, startPoint y: 61, endPoint x: 437, endPoint y: 60, distance: 9.5
click at [437, 60] on span "20" at bounding box center [438, 61] width 5 height 5
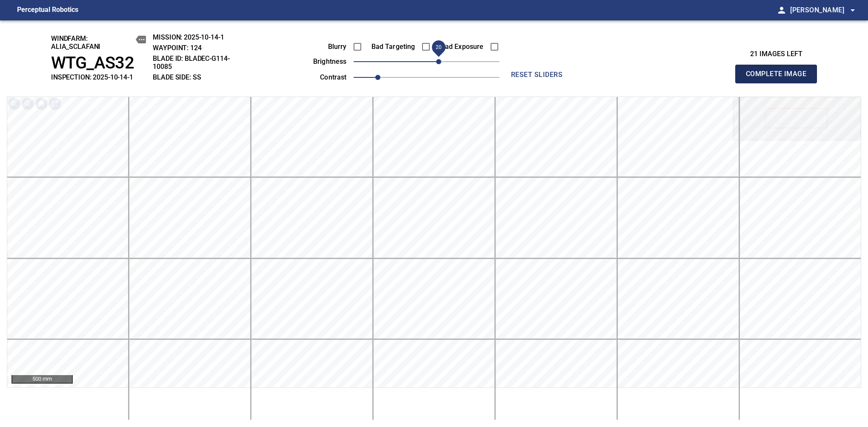
click at [780, 78] on span "Complete Image" at bounding box center [776, 74] width 63 height 12
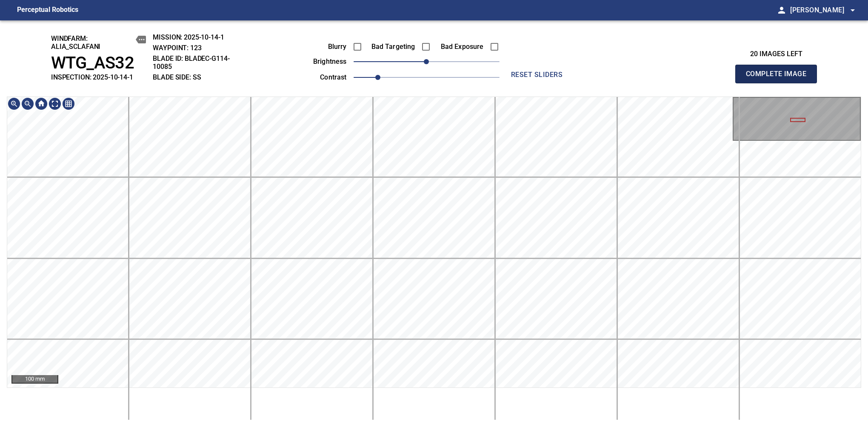
click at [780, 78] on span "Complete Image" at bounding box center [776, 74] width 63 height 12
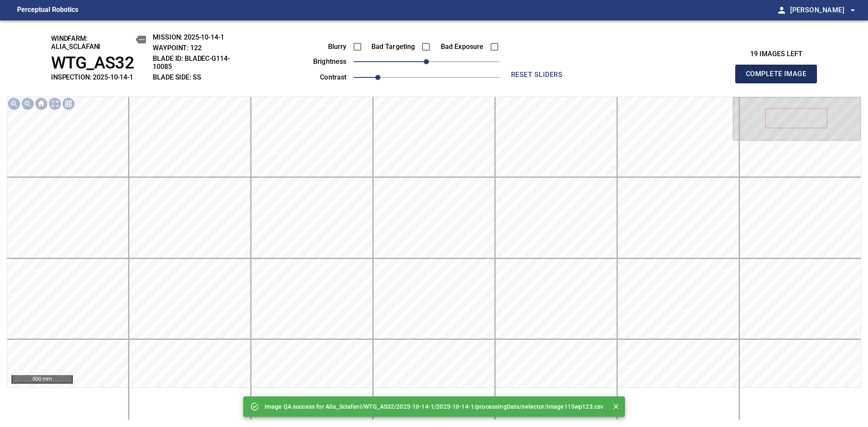
click at [780, 78] on span "Complete Image" at bounding box center [776, 74] width 63 height 12
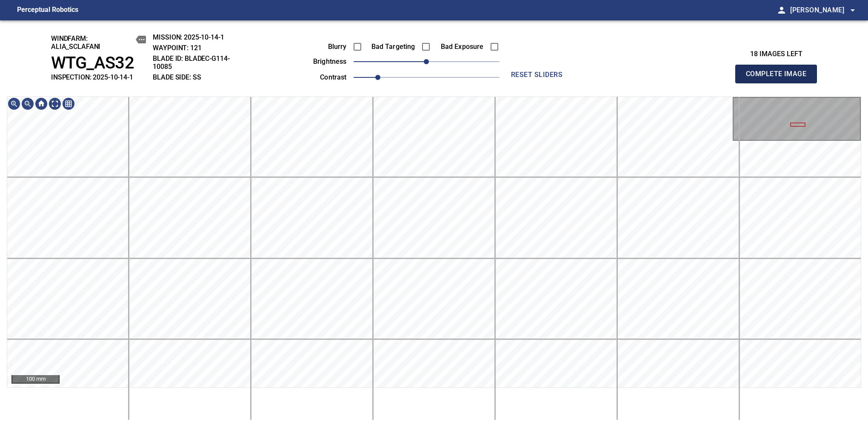
click at [780, 78] on span "Complete Image" at bounding box center [776, 74] width 63 height 12
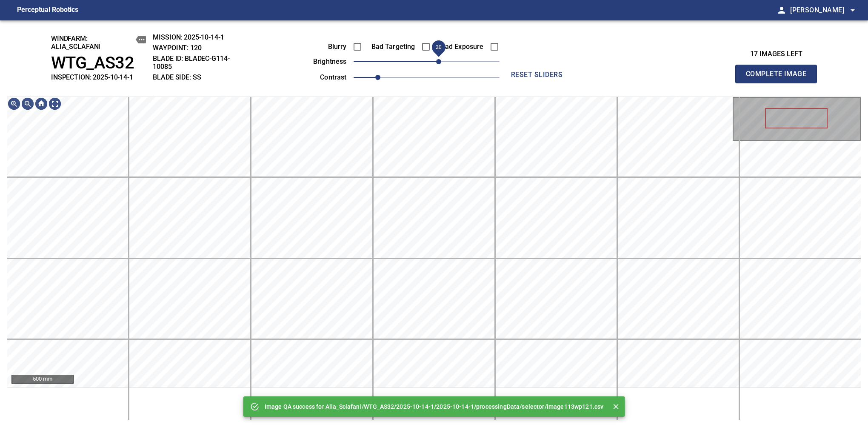
drag, startPoint x: 430, startPoint y: 62, endPoint x: 436, endPoint y: 61, distance: 6.0
click at [436, 61] on span "20" at bounding box center [438, 61] width 5 height 5
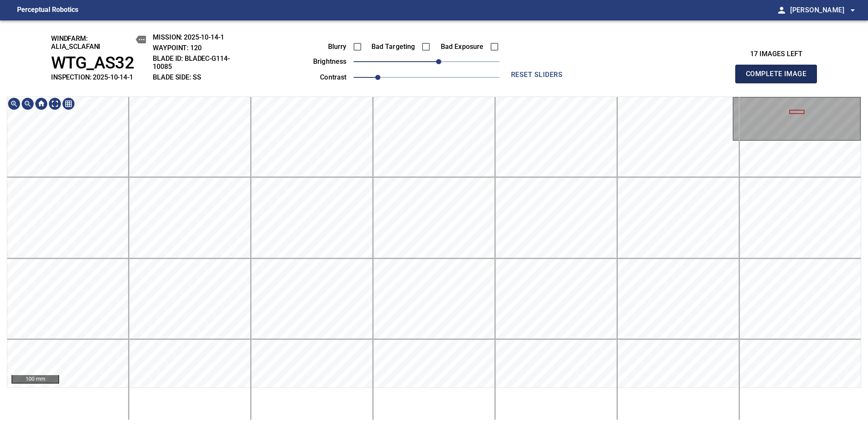
click at [780, 78] on span "Complete Image" at bounding box center [776, 74] width 63 height 12
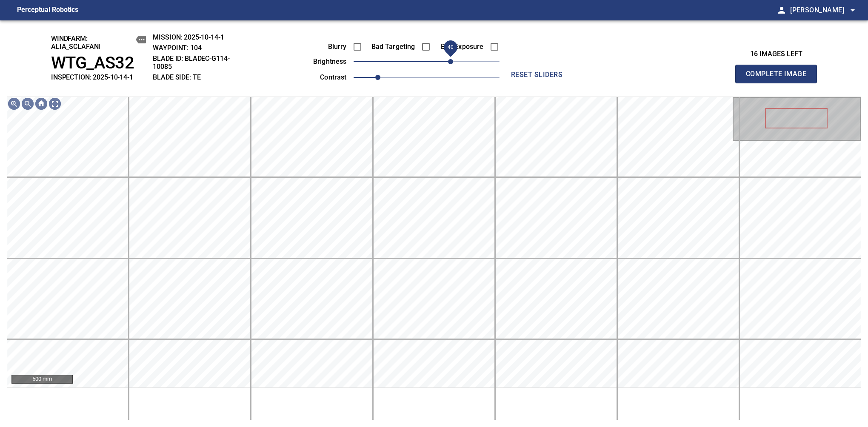
drag, startPoint x: 435, startPoint y: 62, endPoint x: 452, endPoint y: 62, distance: 17.0
click at [452, 62] on span "40" at bounding box center [450, 61] width 5 height 5
click at [447, 61] on span "30" at bounding box center [444, 61] width 5 height 5
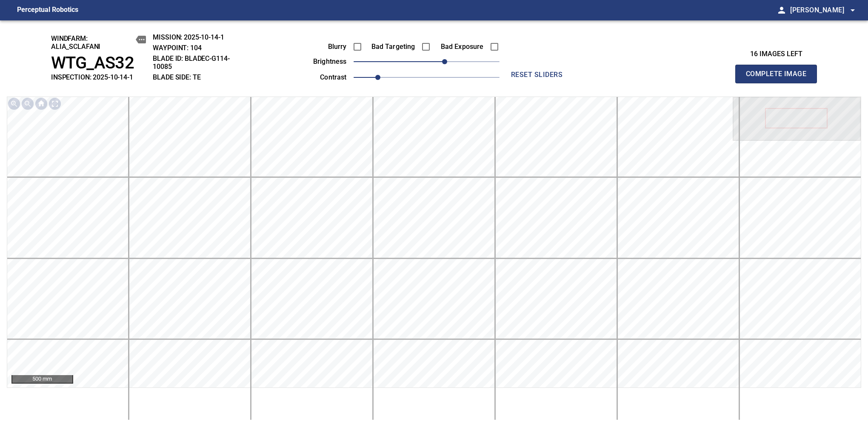
click at [780, 78] on span "Complete Image" at bounding box center [776, 74] width 63 height 12
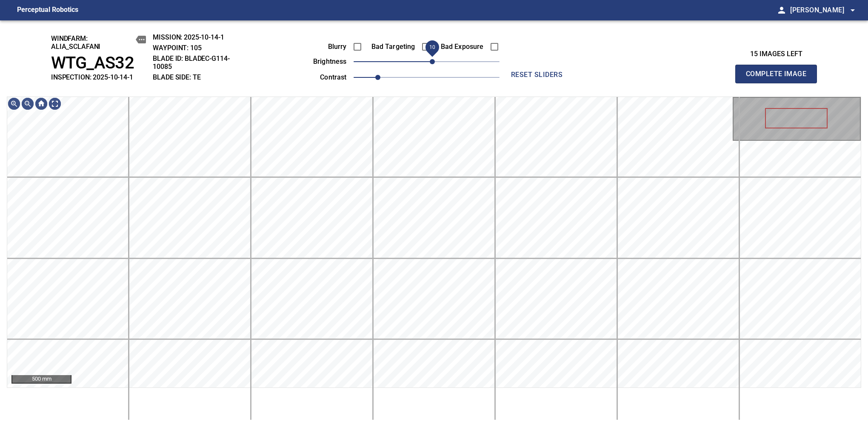
drag, startPoint x: 429, startPoint y: 61, endPoint x: 435, endPoint y: 61, distance: 6.0
click at [435, 61] on span "10" at bounding box center [432, 61] width 5 height 5
click at [548, 94] on div "windfarm: Alia_Sclafani WTG_AS32 INSPECTION: 2025-10-14-1 MISSION: 2025-10-14-1…" at bounding box center [434, 223] width 868 height 407
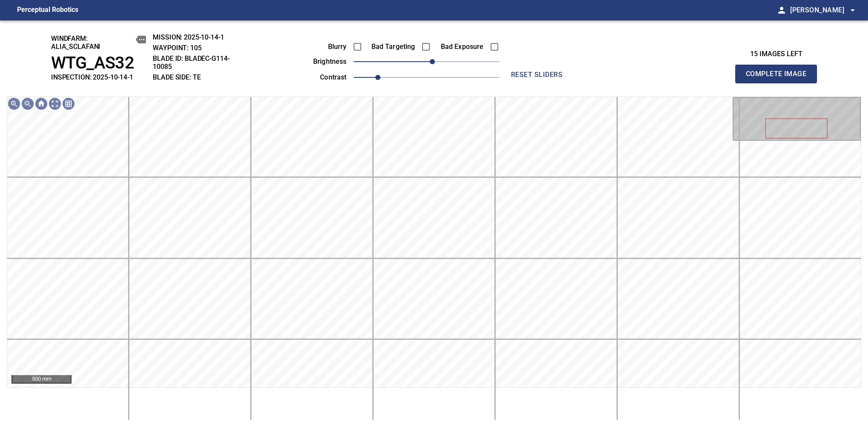
click at [780, 78] on span "Complete Image" at bounding box center [776, 74] width 63 height 12
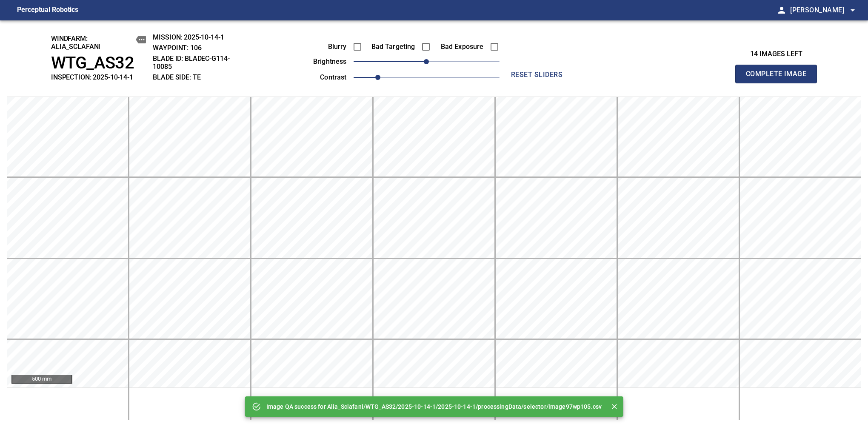
click at [780, 78] on span "Complete Image" at bounding box center [776, 74] width 63 height 12
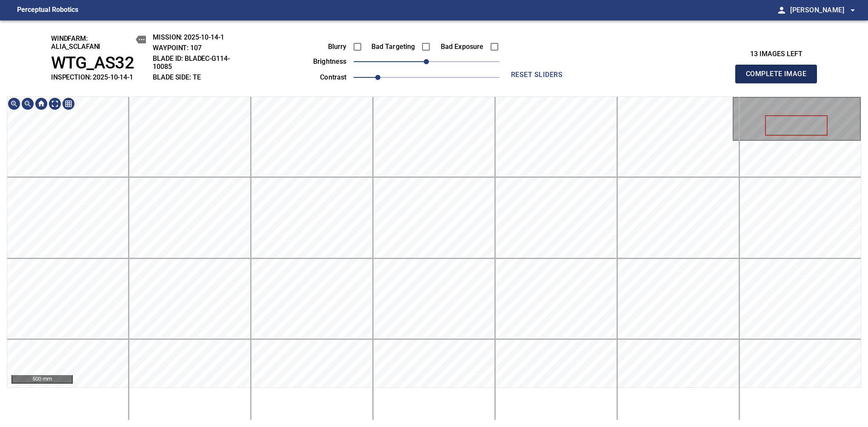
click at [780, 78] on span "Complete Image" at bounding box center [776, 74] width 63 height 12
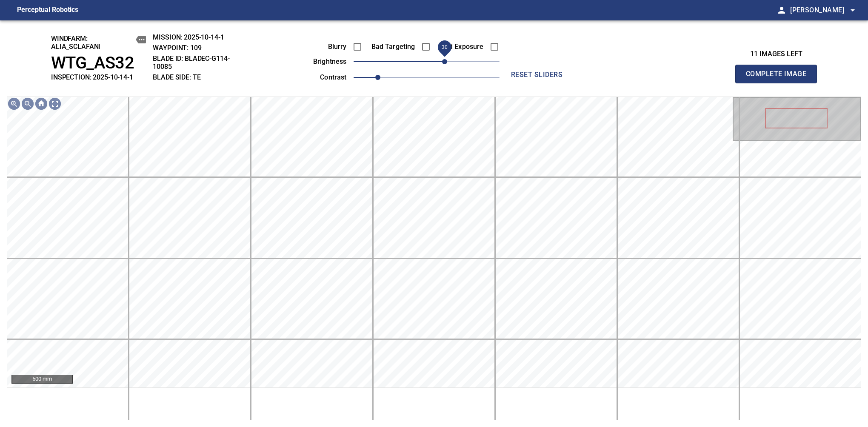
drag, startPoint x: 427, startPoint y: 68, endPoint x: 446, endPoint y: 61, distance: 19.8
click at [446, 61] on span "30" at bounding box center [444, 61] width 5 height 5
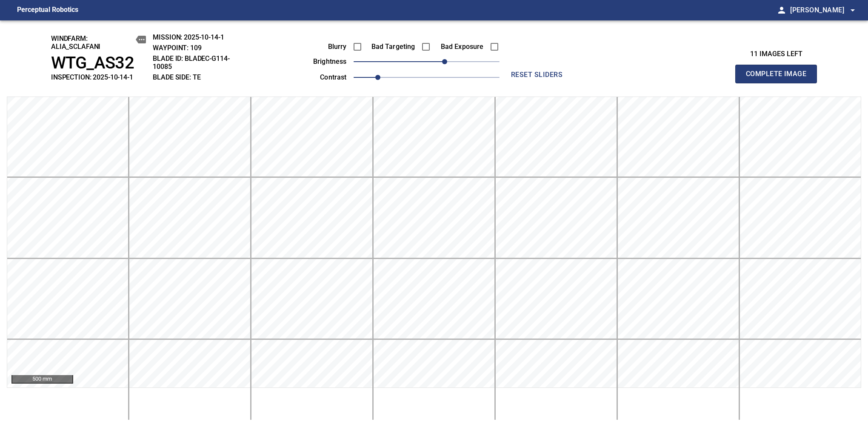
click at [780, 78] on span "Complete Image" at bounding box center [776, 74] width 63 height 12
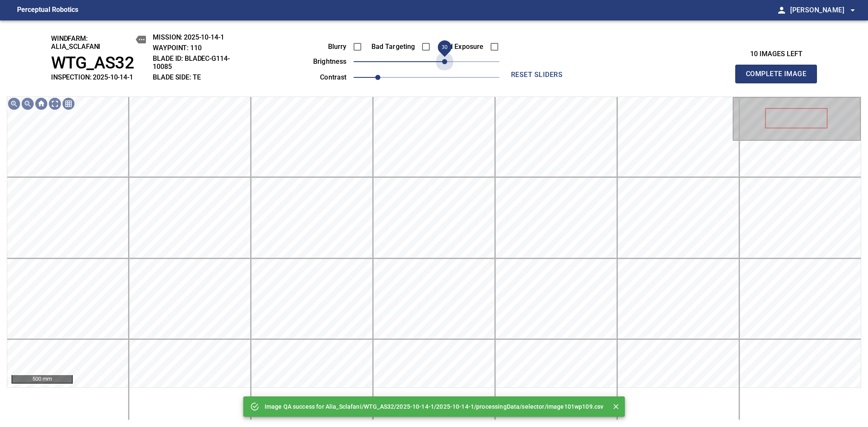
click at [446, 61] on span "30" at bounding box center [427, 62] width 146 height 12
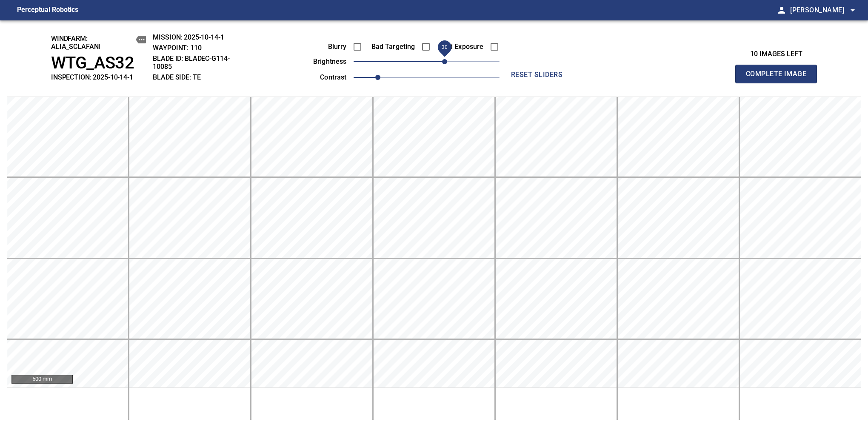
click at [447, 61] on span "30" at bounding box center [444, 61] width 5 height 5
click at [780, 78] on span "Complete Image" at bounding box center [776, 74] width 63 height 12
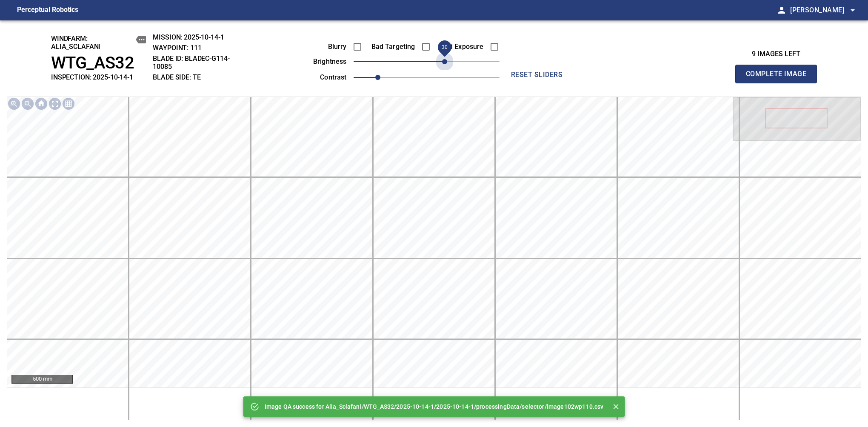
click at [447, 61] on span "30" at bounding box center [427, 62] width 146 height 12
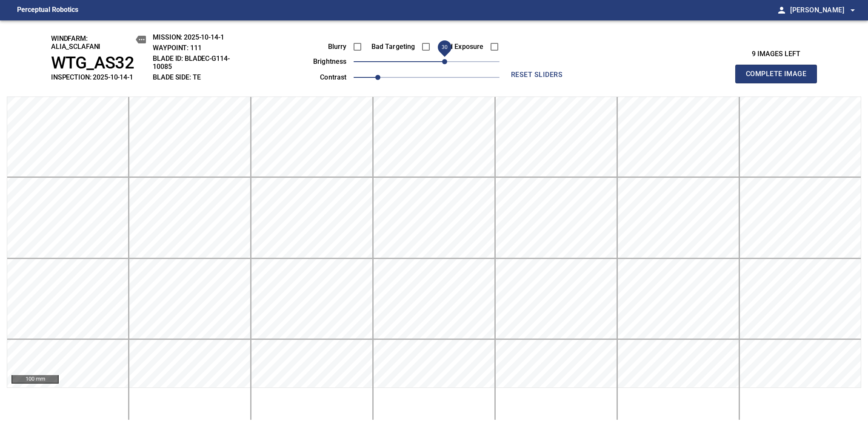
click at [780, 78] on span "Complete Image" at bounding box center [776, 74] width 63 height 12
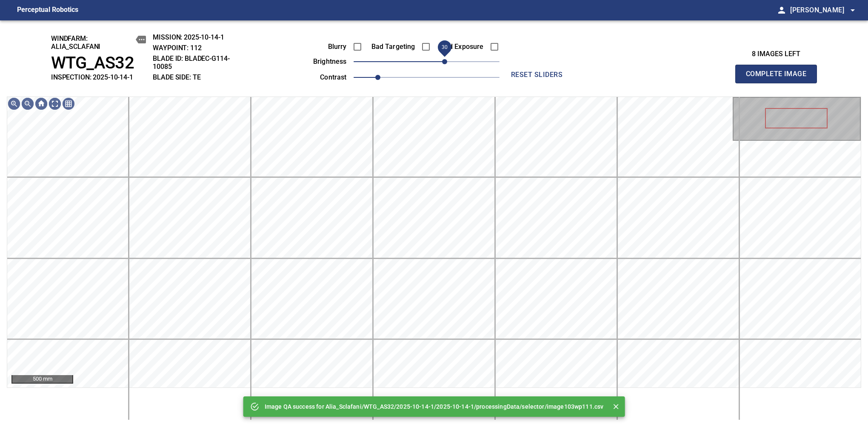
click at [446, 56] on span "30" at bounding box center [427, 62] width 146 height 12
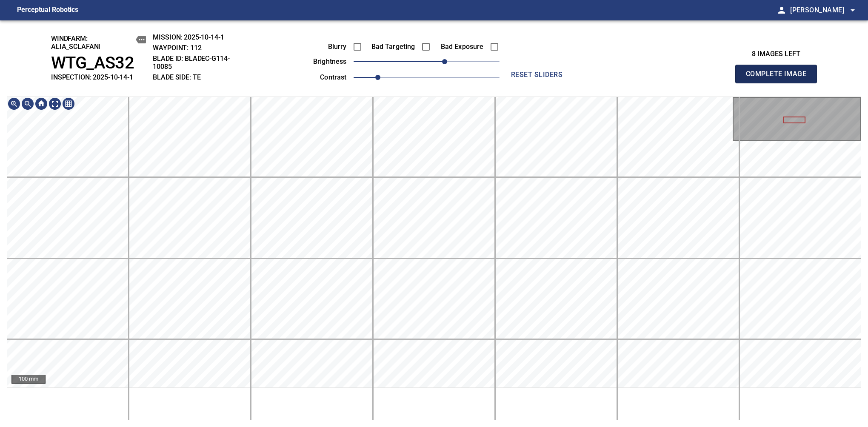
click at [780, 78] on span "Complete Image" at bounding box center [776, 74] width 63 height 12
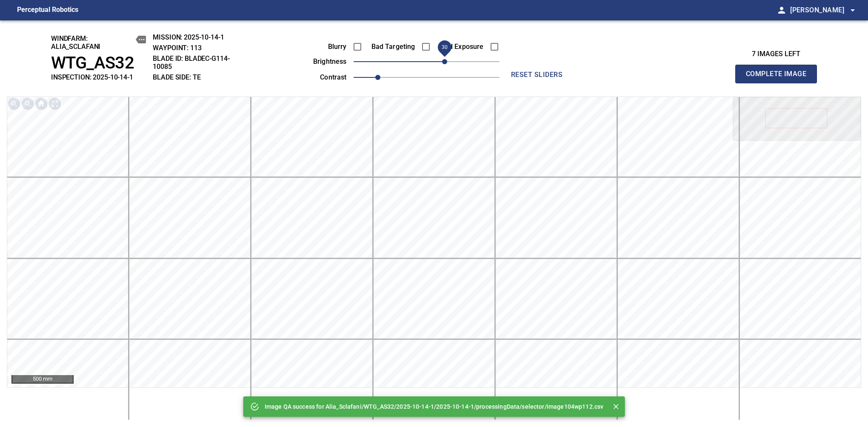
drag, startPoint x: 430, startPoint y: 63, endPoint x: 446, endPoint y: 60, distance: 16.2
click at [446, 60] on span "30" at bounding box center [444, 61] width 5 height 5
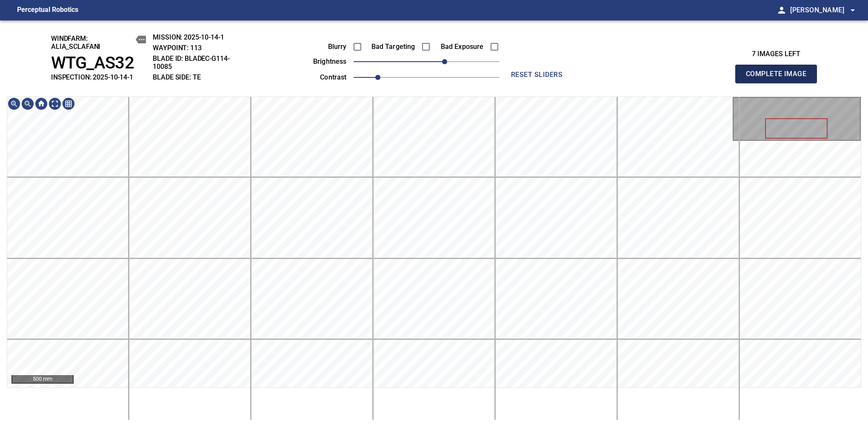
click at [780, 78] on span "Complete Image" at bounding box center [776, 74] width 63 height 12
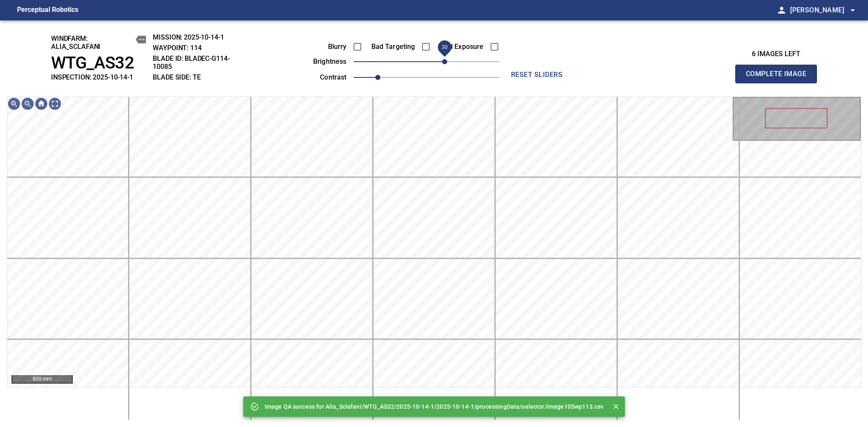
drag, startPoint x: 439, startPoint y: 61, endPoint x: 446, endPoint y: 58, distance: 8.2
click at [446, 58] on span "30" at bounding box center [427, 62] width 146 height 12
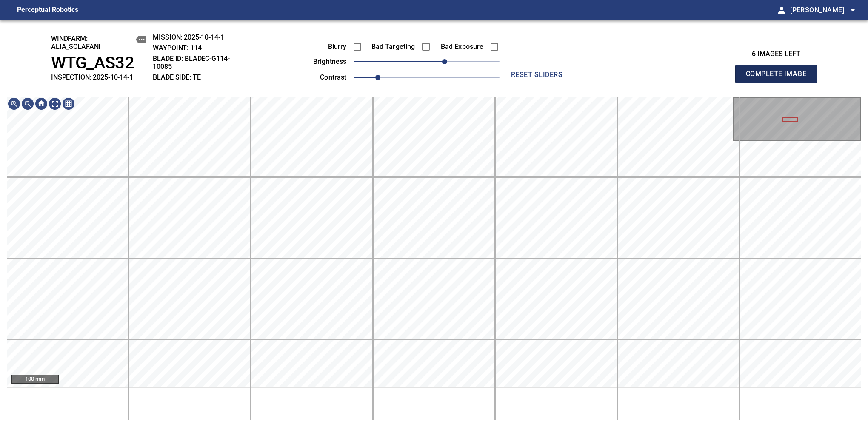
click at [780, 78] on span "Complete Image" at bounding box center [776, 74] width 63 height 12
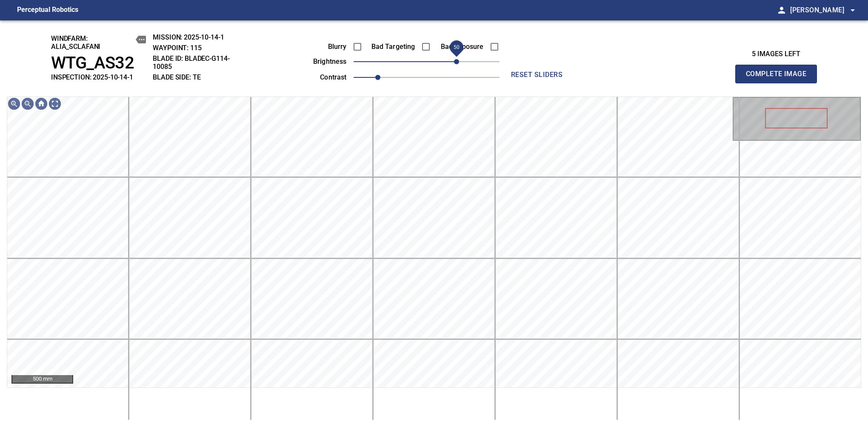
drag, startPoint x: 443, startPoint y: 64, endPoint x: 458, endPoint y: 63, distance: 14.5
click at [458, 63] on span "50" at bounding box center [456, 61] width 5 height 5
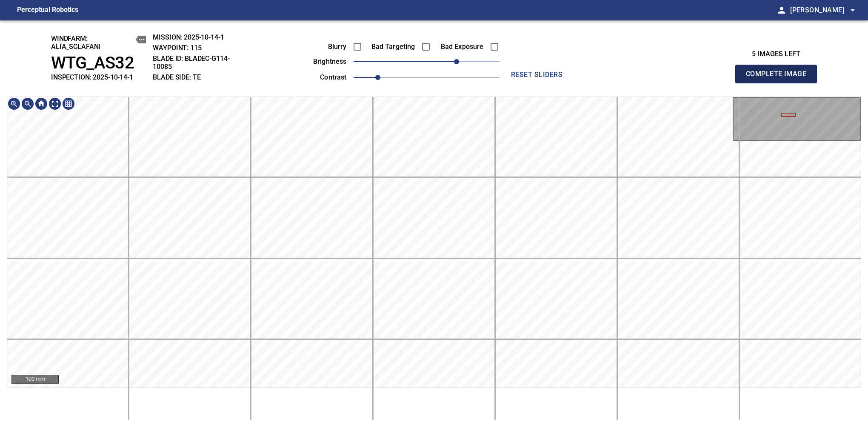
click at [780, 78] on span "Complete Image" at bounding box center [776, 74] width 63 height 12
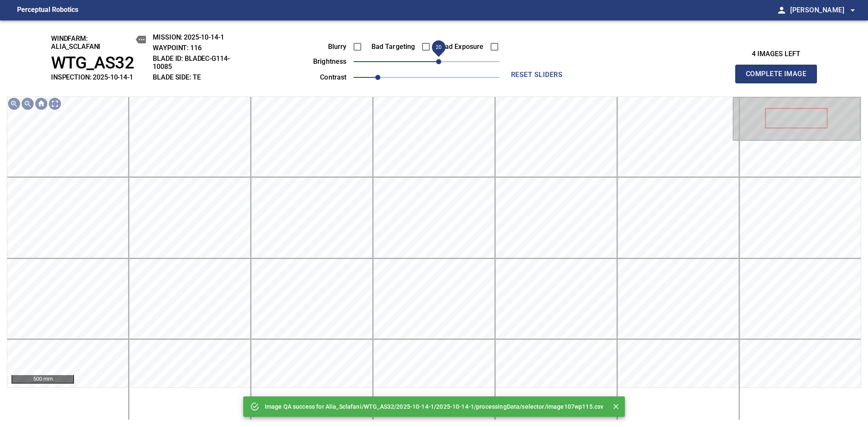
drag, startPoint x: 446, startPoint y: 63, endPoint x: 439, endPoint y: 65, distance: 8.1
click at [439, 64] on span "20" at bounding box center [438, 61] width 5 height 5
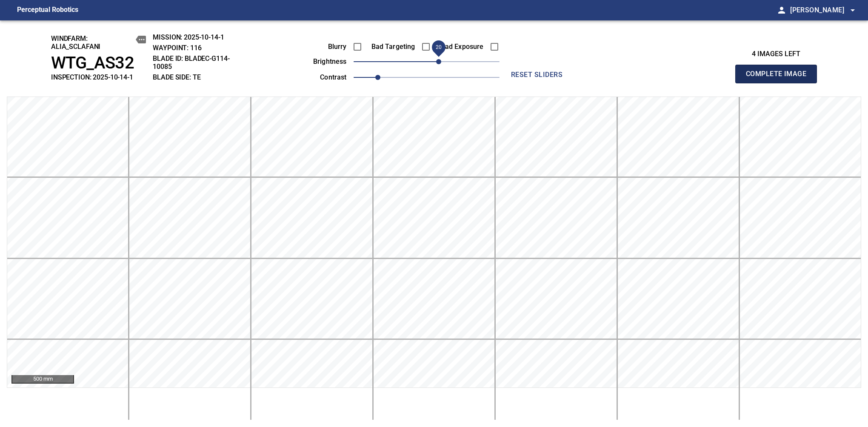
click at [780, 78] on span "Complete Image" at bounding box center [776, 74] width 63 height 12
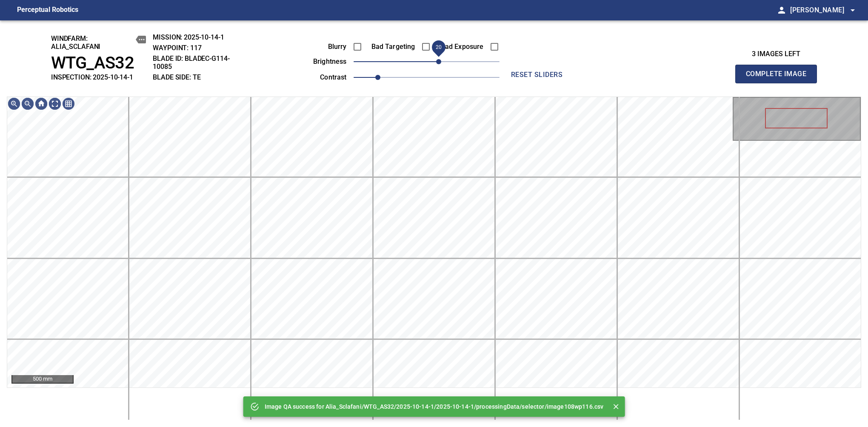
drag, startPoint x: 443, startPoint y: 64, endPoint x: 439, endPoint y: 65, distance: 4.4
click at [439, 65] on span "20" at bounding box center [427, 62] width 146 height 12
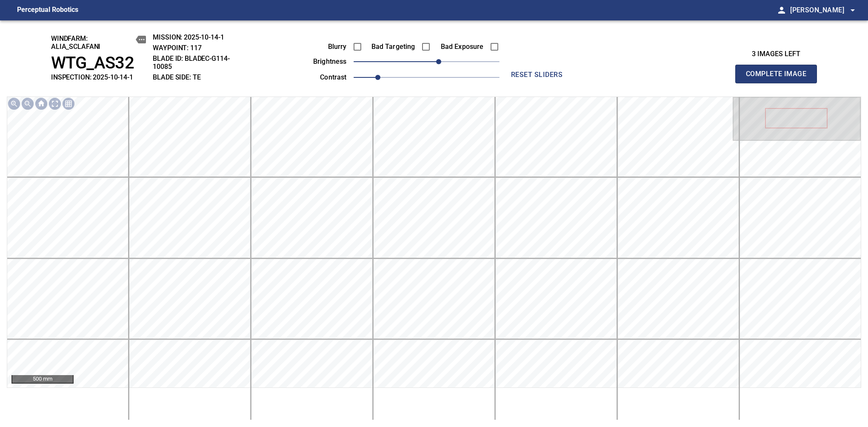
click at [780, 78] on span "Complete Image" at bounding box center [776, 74] width 63 height 12
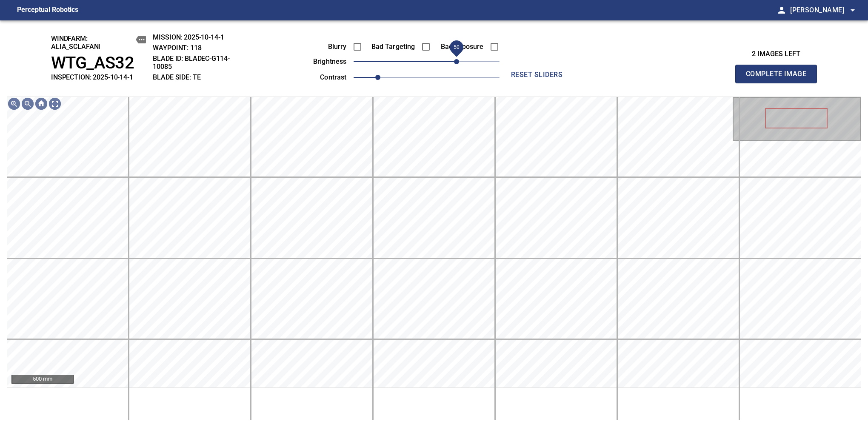
drag, startPoint x: 445, startPoint y: 63, endPoint x: 455, endPoint y: 62, distance: 9.8
click at [455, 62] on span "50" at bounding box center [427, 62] width 146 height 12
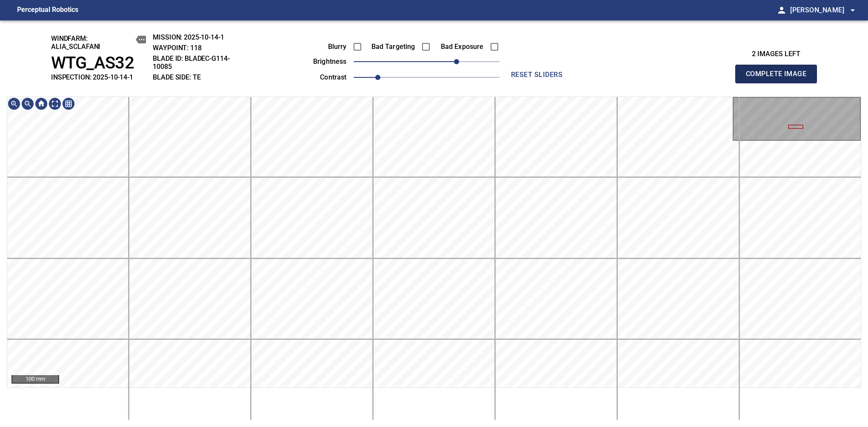
click at [780, 78] on span "Complete Image" at bounding box center [776, 74] width 63 height 12
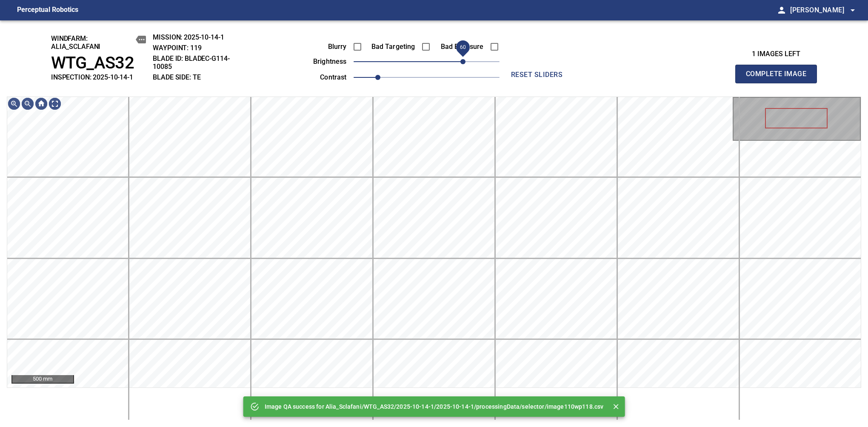
drag, startPoint x: 446, startPoint y: 64, endPoint x: 460, endPoint y: 63, distance: 14.5
click at [460, 63] on span "60" at bounding box center [427, 62] width 146 height 12
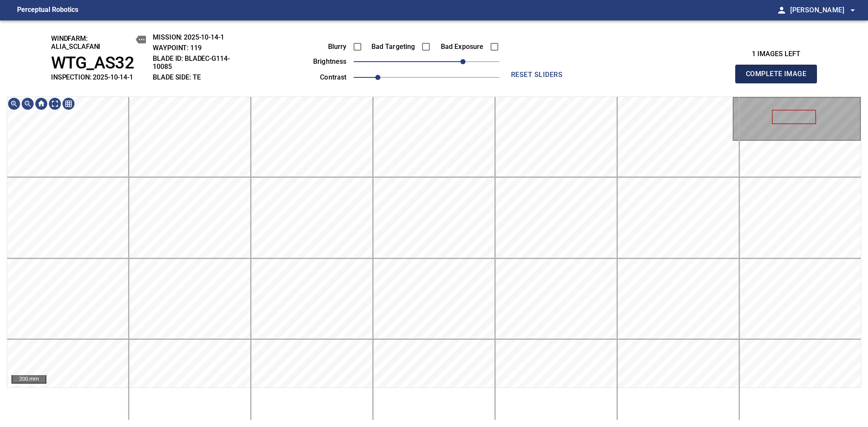
click at [780, 78] on span "Complete Image" at bounding box center [776, 74] width 63 height 12
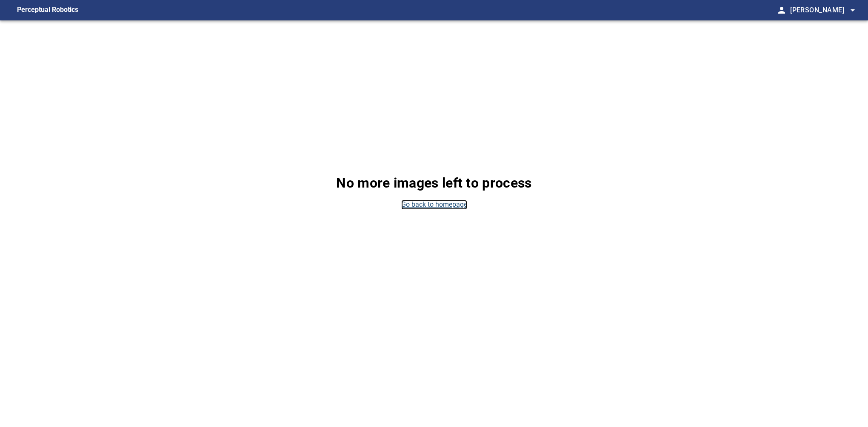
click at [407, 202] on link "Go back to homepage" at bounding box center [434, 205] width 66 height 10
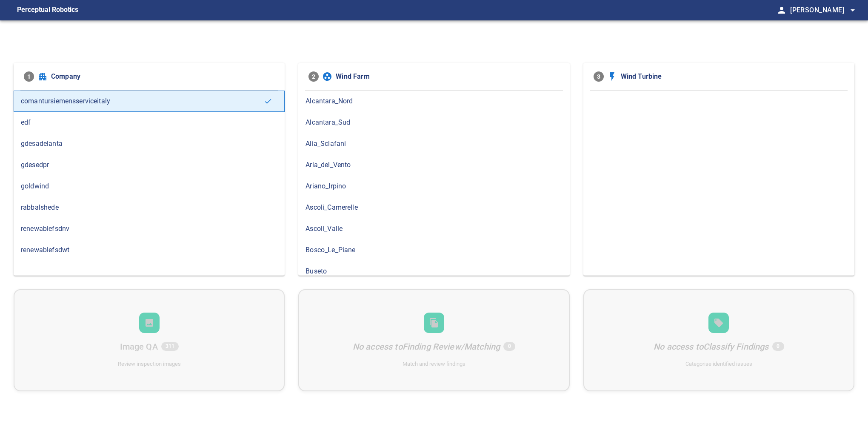
click at [347, 143] on span "Alia_Sclafani" at bounding box center [434, 144] width 257 height 10
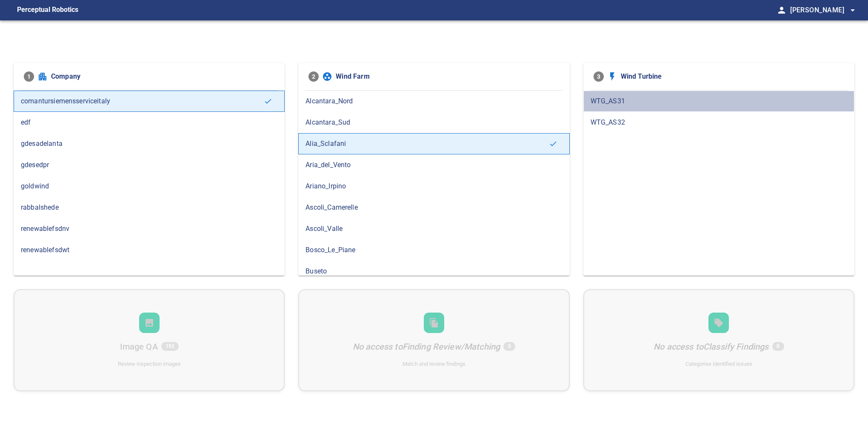
click at [636, 105] on span "WTG_AS31" at bounding box center [719, 101] width 257 height 10
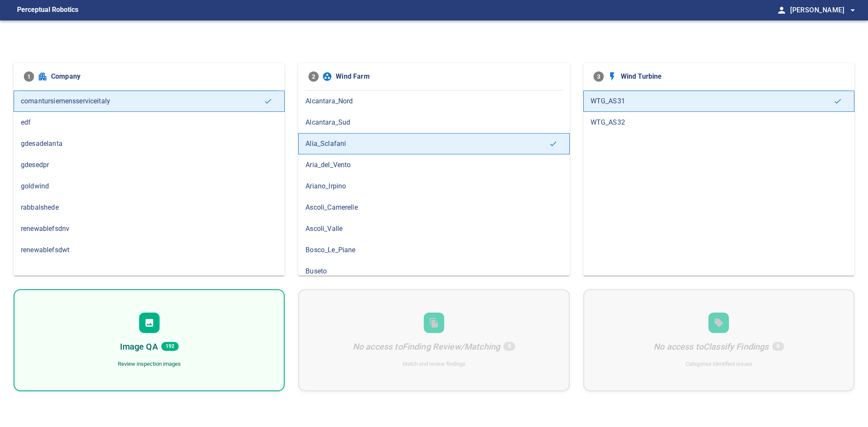
click at [111, 339] on div "Image QA 192 Review inspection images" at bounding box center [149, 340] width 271 height 102
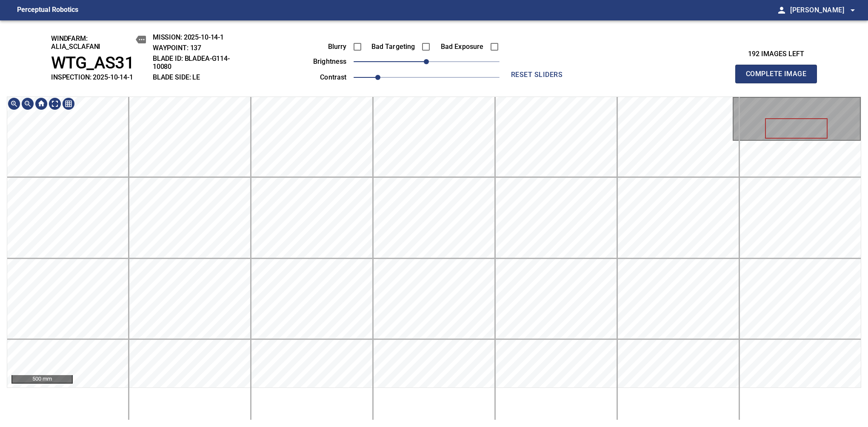
click at [424, 93] on div "windfarm: Alia_Sclafani WTG_AS31 INSPECTION: 2025-10-14-1 MISSION: 2025-10-14-1…" at bounding box center [434, 223] width 868 height 407
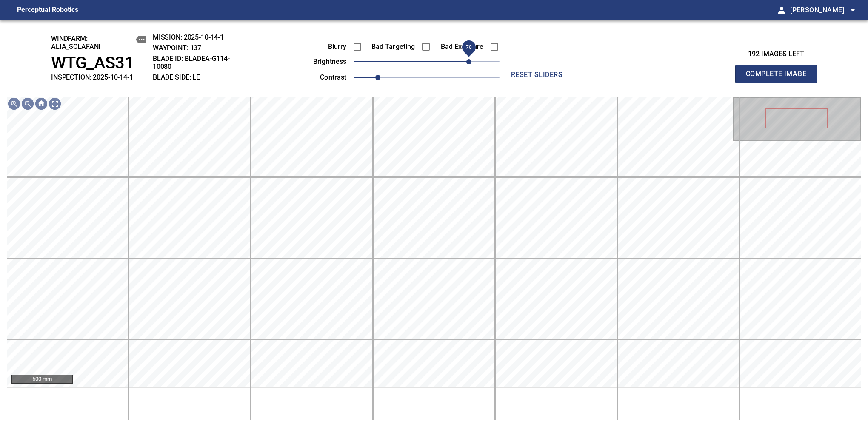
drag, startPoint x: 438, startPoint y: 61, endPoint x: 470, endPoint y: 63, distance: 32.4
click at [470, 63] on span "70" at bounding box center [468, 61] width 5 height 5
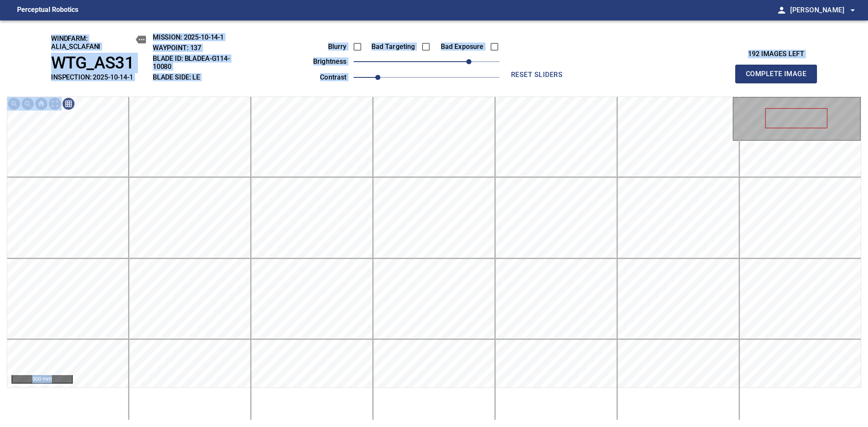
drag, startPoint x: 412, startPoint y: 392, endPoint x: 388, endPoint y: 18, distance: 374.0
click at [388, 18] on main "Perceptual Robotics person Alex Semenov arrow_drop_down windfarm: Alia_Sclafani…" at bounding box center [434, 213] width 868 height 427
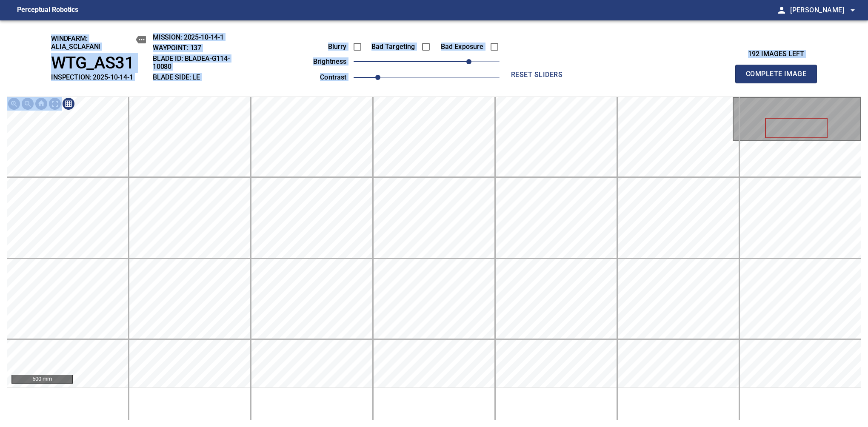
click at [364, 63] on div "windfarm: Alia_Sclafani WTG_AS31 INSPECTION: 2025-10-14-1 MISSION: 2025-10-14-1…" at bounding box center [434, 223] width 868 height 407
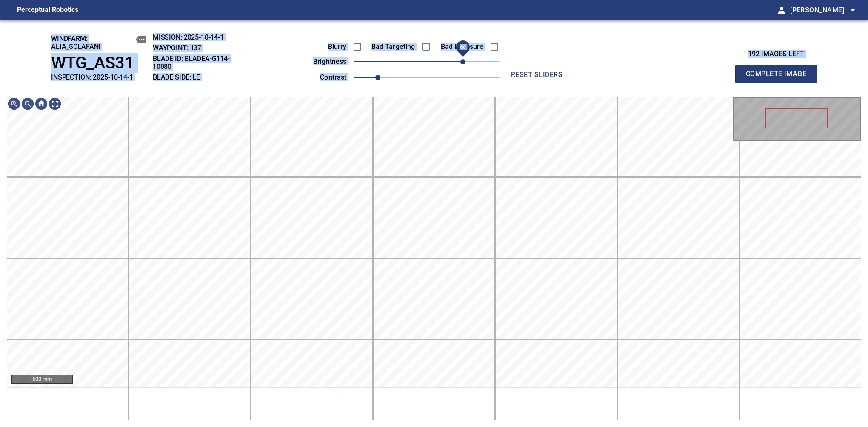
click at [465, 64] on span "60" at bounding box center [462, 61] width 5 height 5
click at [406, 64] on div "windfarm: Alia_Sclafani WTG_AS31 INSPECTION: 2025-10-14-1 MISSION: 2025-10-14-1…" at bounding box center [434, 223] width 868 height 407
click at [0, 290] on html "Perceptual Robotics person Alex Semenov arrow_drop_down windfarm: Alia_Sclafani…" at bounding box center [434, 213] width 868 height 427
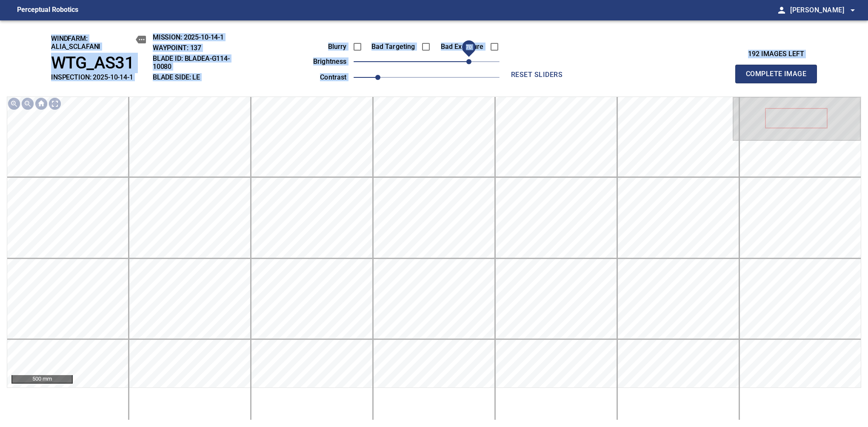
click at [466, 59] on span "70" at bounding box center [468, 61] width 5 height 5
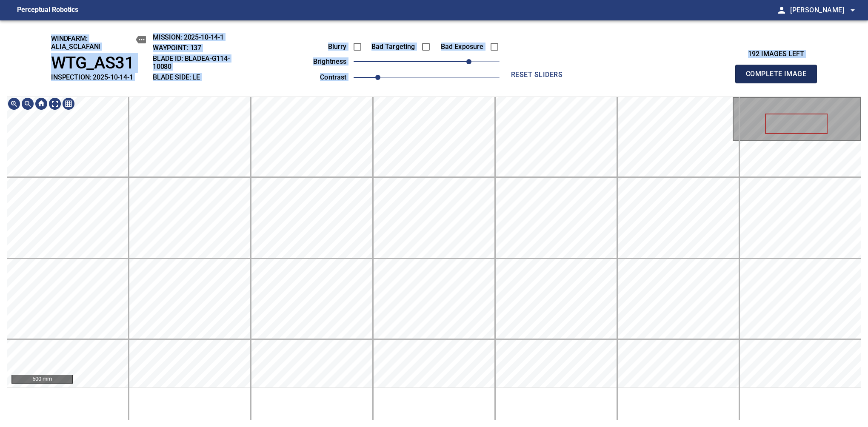
click at [780, 78] on span "Complete Image" at bounding box center [776, 74] width 63 height 12
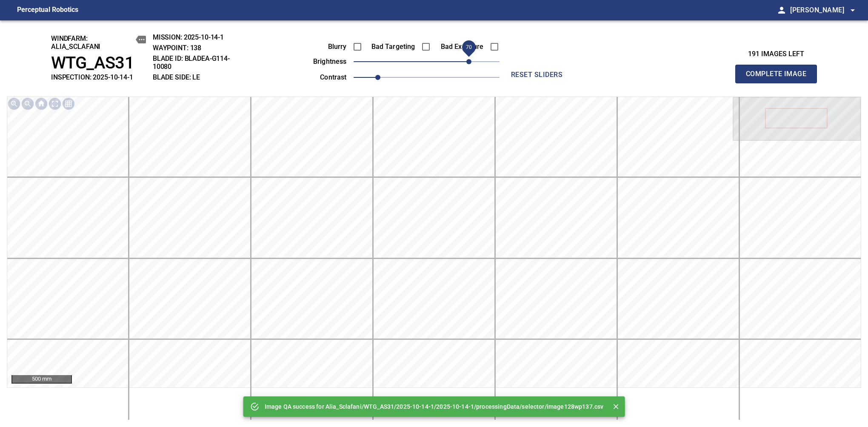
drag, startPoint x: 454, startPoint y: 63, endPoint x: 467, endPoint y: 63, distance: 13.6
click at [467, 63] on span "70" at bounding box center [427, 62] width 146 height 12
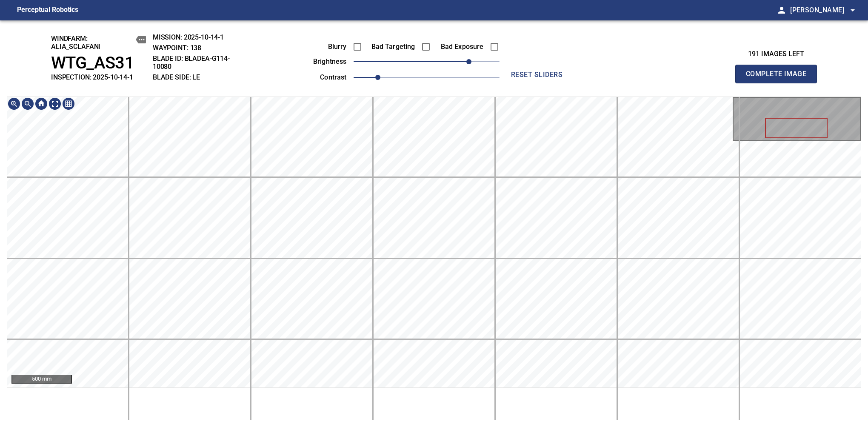
click at [342, 72] on div "windfarm: Alia_Sclafani WTG_AS31 INSPECTION: 2025-10-14-1 MISSION: 2025-10-14-1…" at bounding box center [434, 223] width 868 height 407
click at [780, 78] on span "Complete Image" at bounding box center [776, 74] width 63 height 12
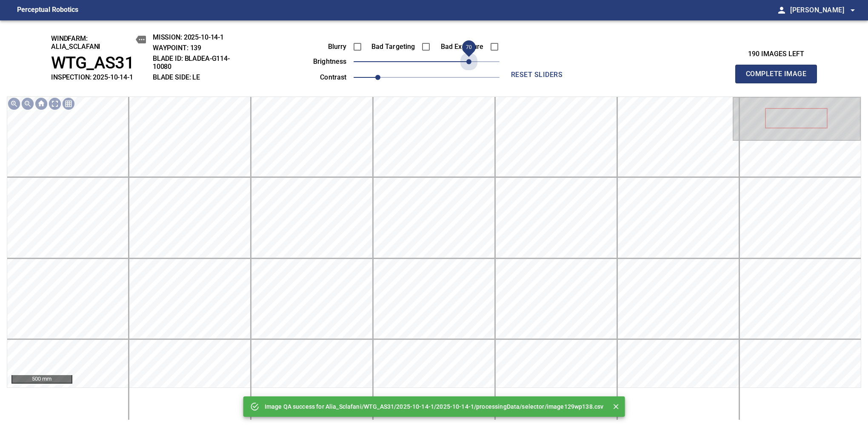
drag, startPoint x: 448, startPoint y: 70, endPoint x: 470, endPoint y: 71, distance: 22.2
click at [470, 71] on div "Blurry Bad Targeting Bad Exposure brightness 70 contrast 1" at bounding box center [397, 61] width 206 height 46
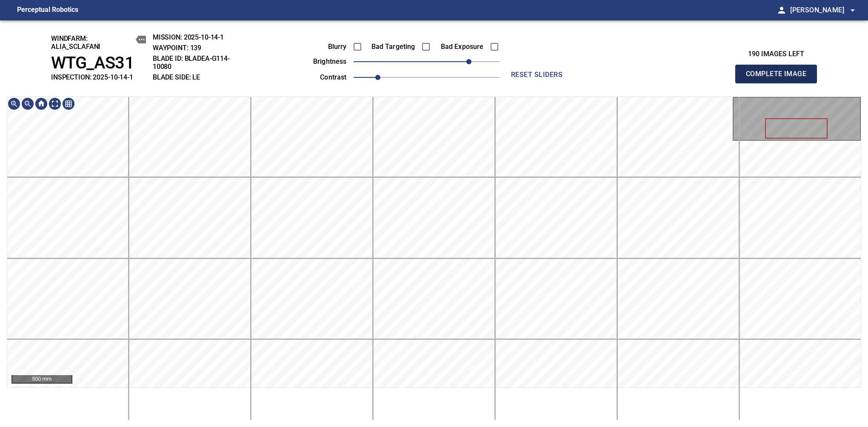
click at [780, 78] on span "Complete Image" at bounding box center [776, 74] width 63 height 12
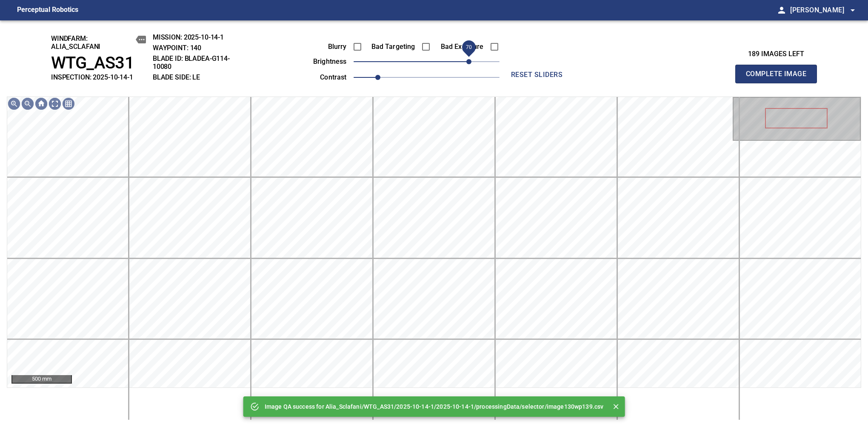
drag, startPoint x: 434, startPoint y: 60, endPoint x: 472, endPoint y: 67, distance: 38.2
click at [472, 64] on span "70" at bounding box center [468, 61] width 5 height 5
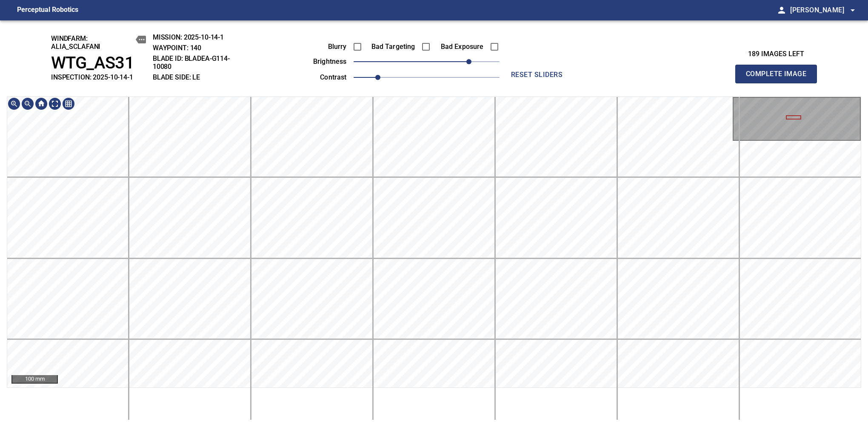
click at [389, 34] on div "windfarm: Alia_Sclafani WTG_AS31 INSPECTION: 2025-10-14-1 MISSION: 2025-10-14-1…" at bounding box center [434, 223] width 868 height 407
click at [377, 80] on div "windfarm: Alia_Sclafani WTG_AS31 INSPECTION: 2025-10-14-1 MISSION: 2025-10-14-1…" at bounding box center [434, 223] width 868 height 407
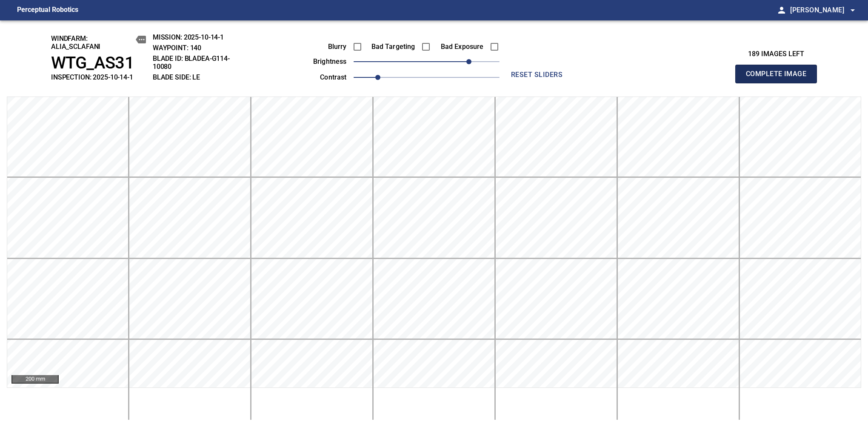
click at [780, 78] on span "Complete Image" at bounding box center [776, 74] width 63 height 12
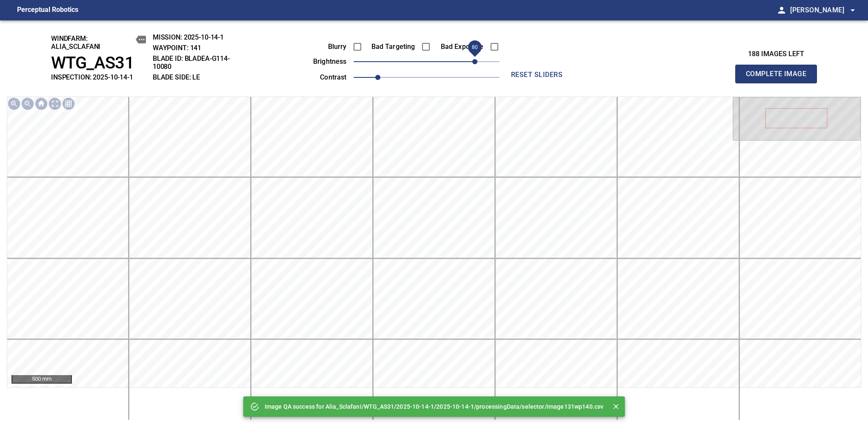
drag, startPoint x: 469, startPoint y: 61, endPoint x: 476, endPoint y: 59, distance: 7.7
click at [476, 59] on span "80" at bounding box center [427, 62] width 146 height 12
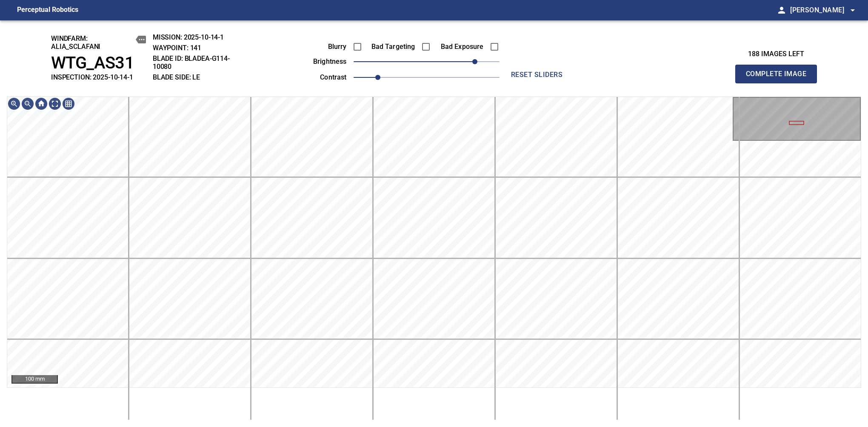
click at [780, 78] on span "Complete Image" at bounding box center [776, 74] width 63 height 12
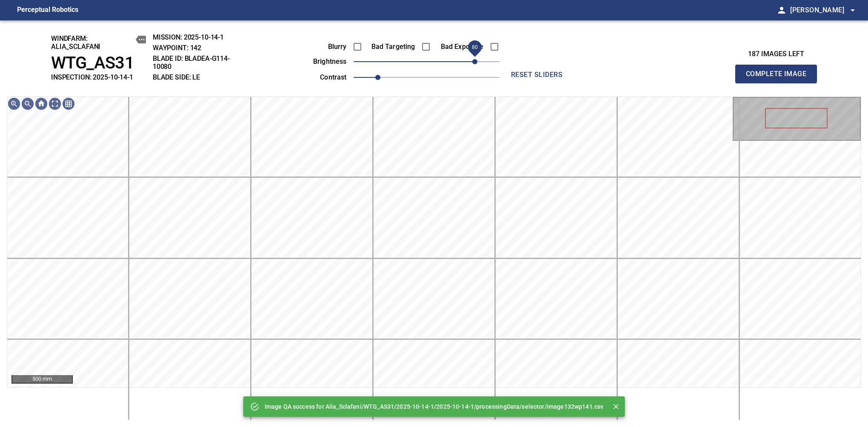
drag, startPoint x: 465, startPoint y: 60, endPoint x: 473, endPoint y: 59, distance: 7.8
click at [473, 59] on span "80" at bounding box center [427, 62] width 146 height 12
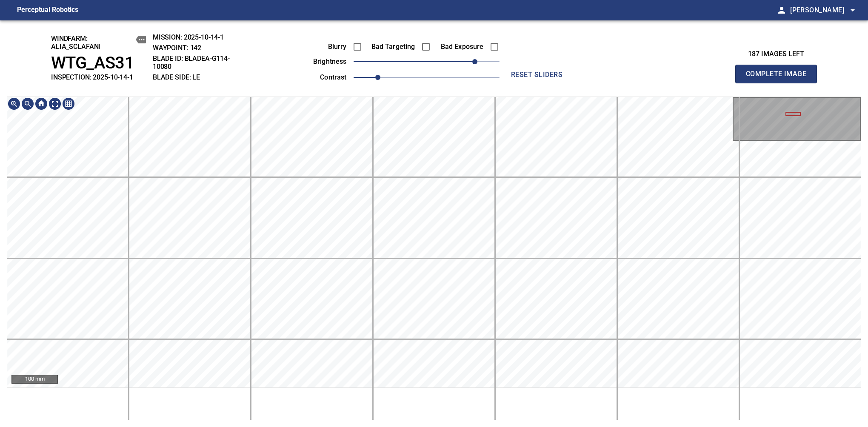
click at [451, 407] on div "100 mm" at bounding box center [434, 259] width 855 height 324
click at [780, 78] on span "Complete Image" at bounding box center [776, 74] width 63 height 12
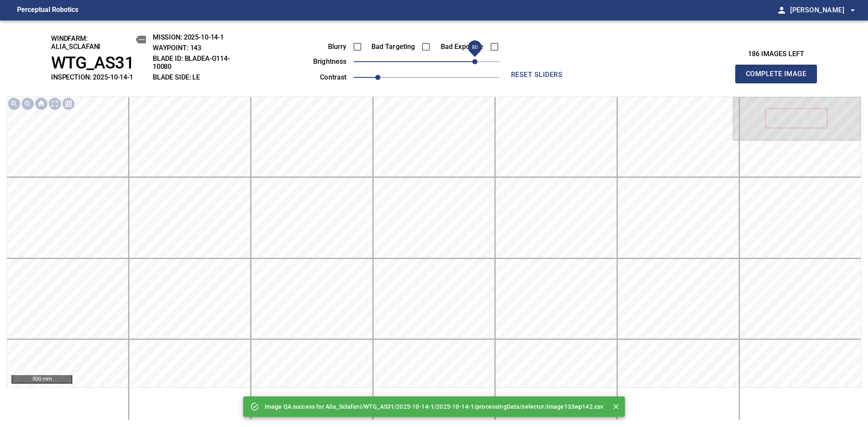
drag, startPoint x: 484, startPoint y: 62, endPoint x: 476, endPoint y: 63, distance: 8.6
click at [476, 63] on span "80" at bounding box center [427, 62] width 146 height 12
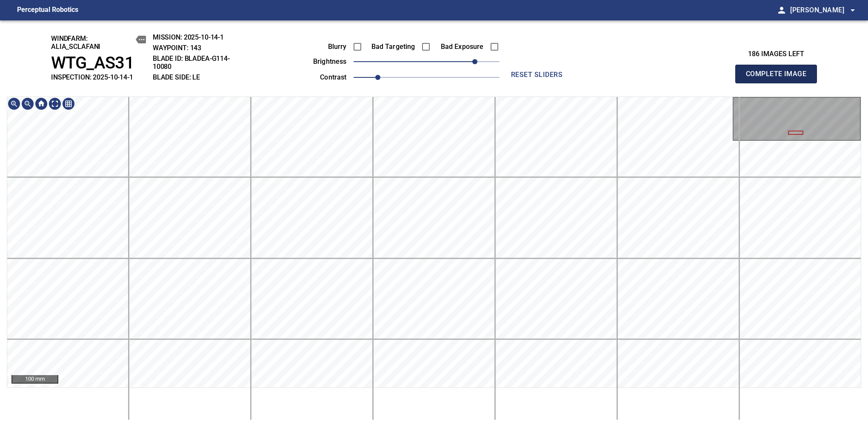
click at [780, 78] on span "Complete Image" at bounding box center [776, 74] width 63 height 12
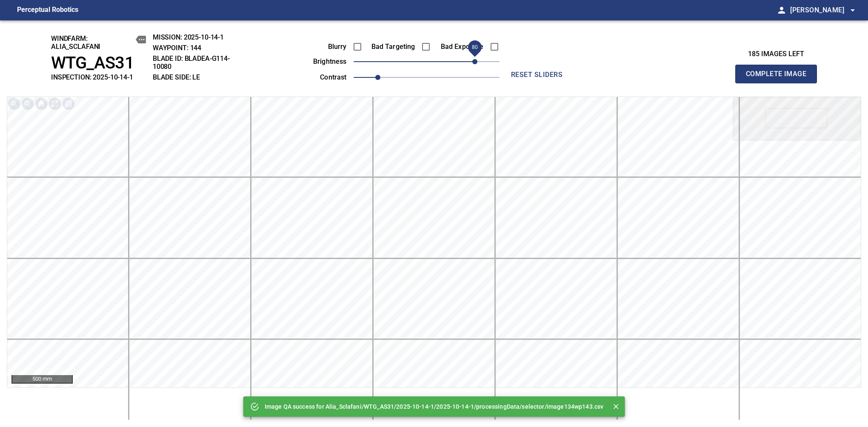
drag, startPoint x: 450, startPoint y: 61, endPoint x: 477, endPoint y: 62, distance: 26.8
click at [477, 62] on span "80" at bounding box center [427, 62] width 146 height 12
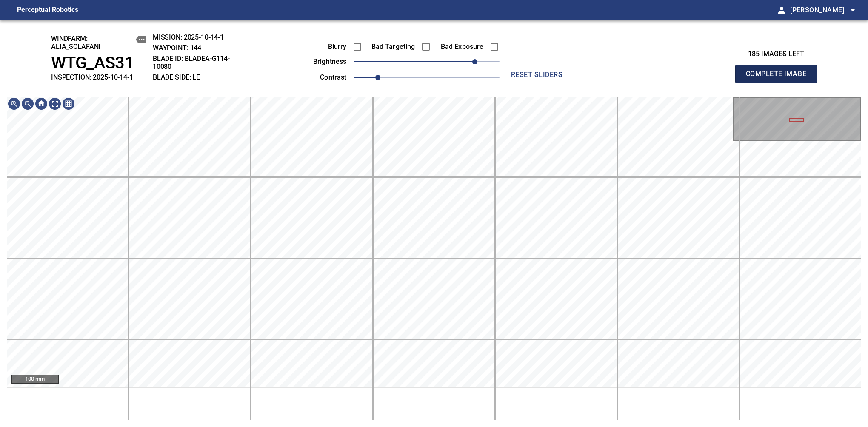
click at [780, 78] on span "Complete Image" at bounding box center [776, 74] width 63 height 12
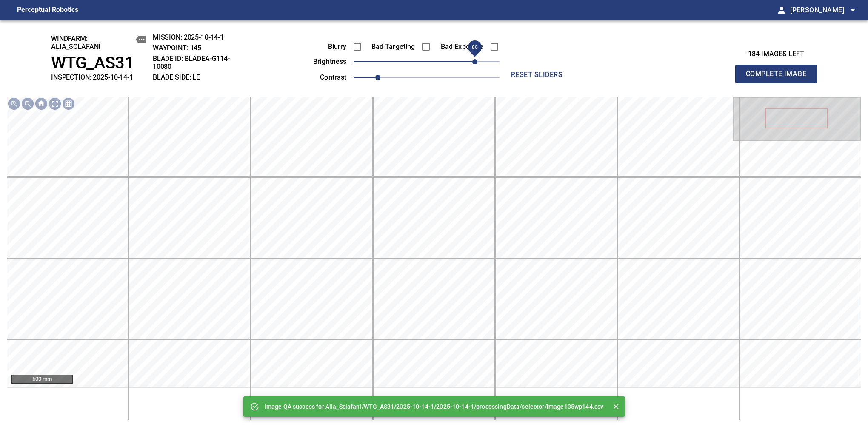
drag, startPoint x: 440, startPoint y: 58, endPoint x: 477, endPoint y: 61, distance: 37.6
click at [477, 61] on span "80" at bounding box center [427, 62] width 146 height 12
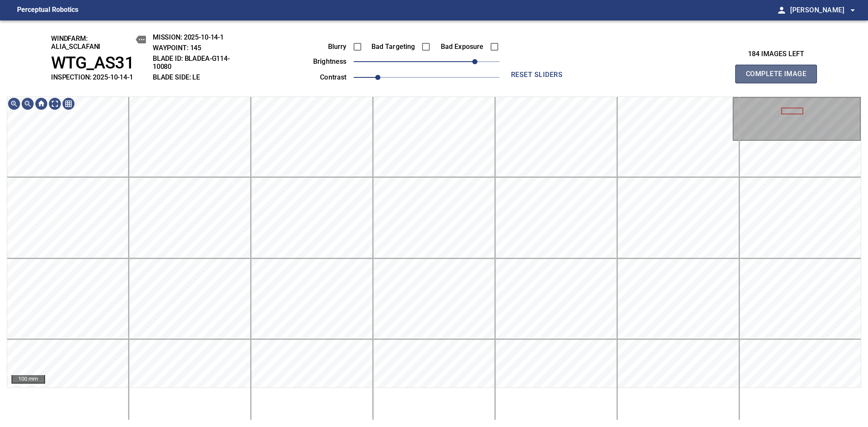
click at [780, 78] on span "Complete Image" at bounding box center [776, 74] width 63 height 12
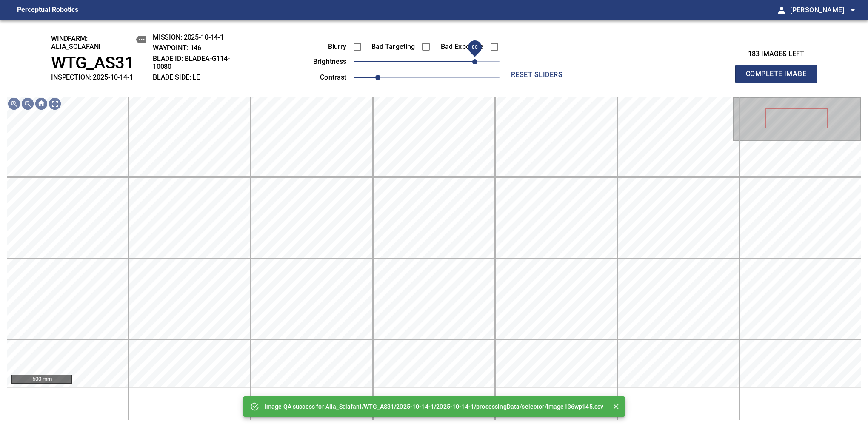
drag, startPoint x: 465, startPoint y: 66, endPoint x: 477, endPoint y: 65, distance: 12.4
click at [477, 65] on span "80" at bounding box center [427, 62] width 146 height 12
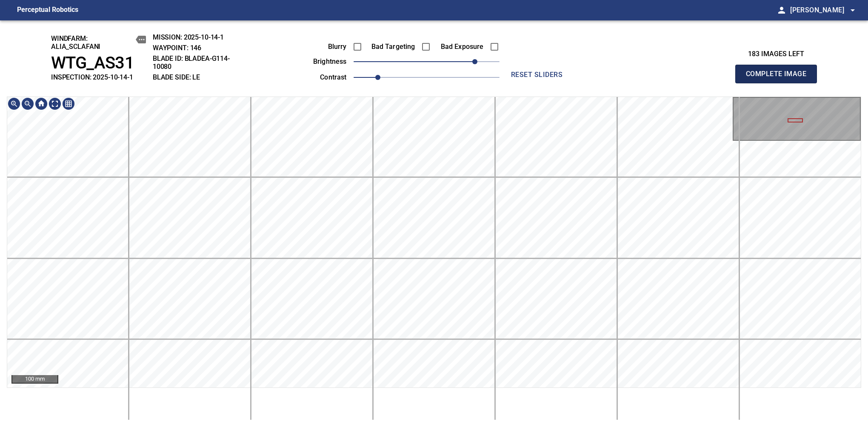
click at [780, 78] on span "Complete Image" at bounding box center [776, 74] width 63 height 12
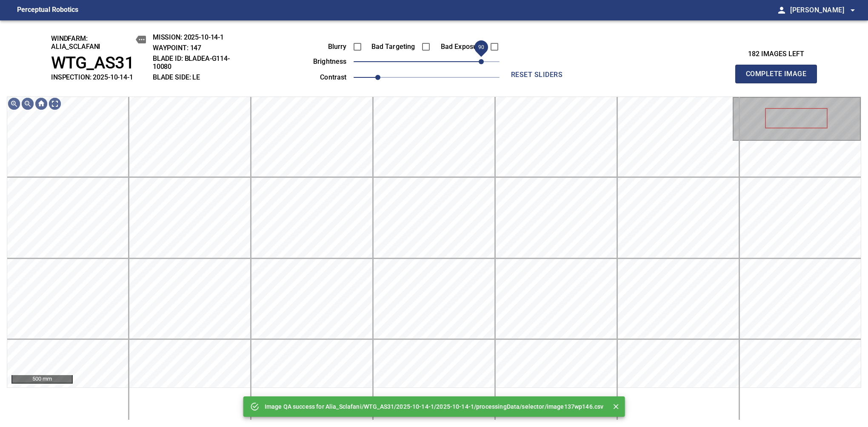
drag, startPoint x: 465, startPoint y: 67, endPoint x: 482, endPoint y: 61, distance: 17.6
click at [482, 61] on span "90" at bounding box center [427, 62] width 146 height 12
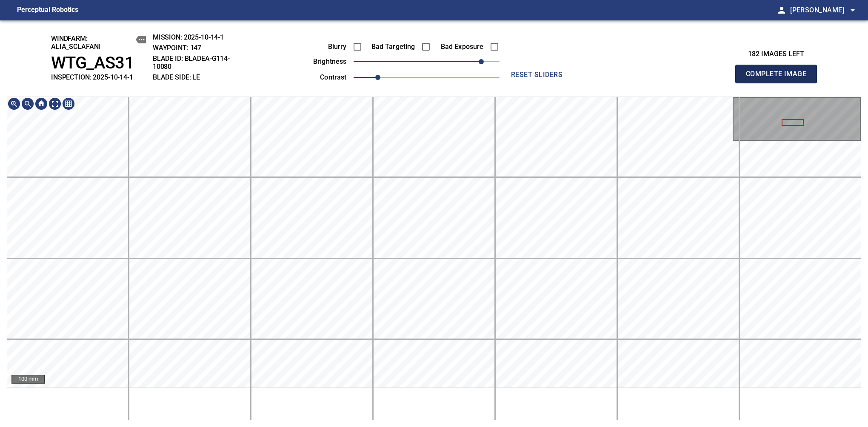
click at [780, 78] on span "Complete Image" at bounding box center [776, 74] width 63 height 12
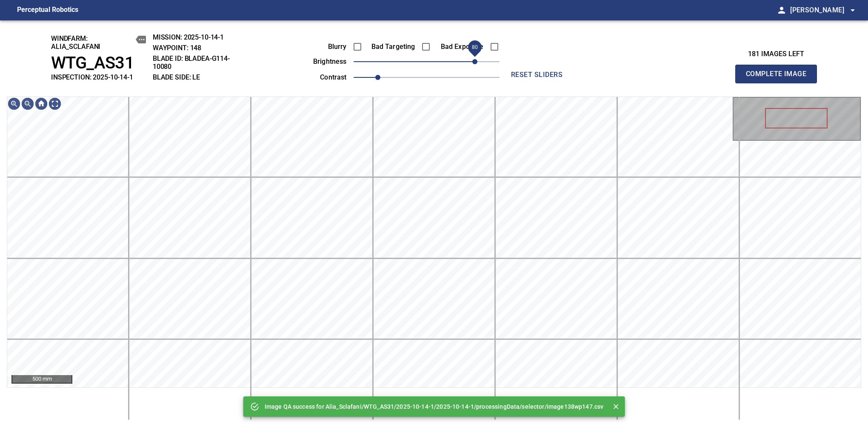
drag, startPoint x: 455, startPoint y: 66, endPoint x: 472, endPoint y: 68, distance: 18.0
click at [472, 64] on span "80" at bounding box center [474, 61] width 5 height 5
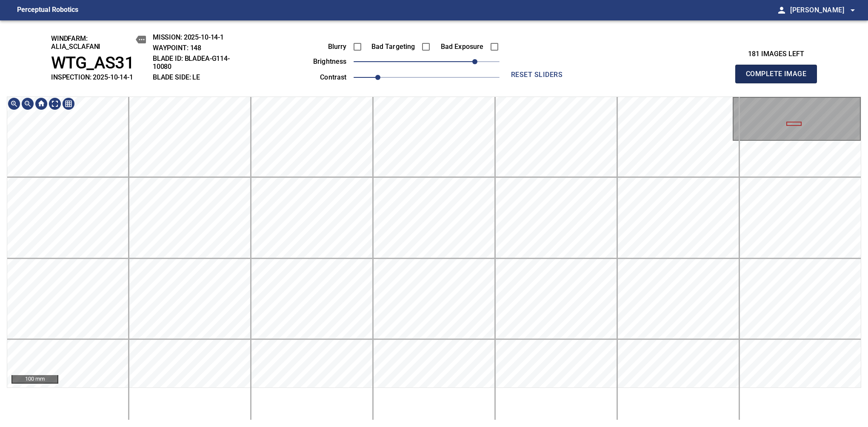
click at [780, 78] on span "Complete Image" at bounding box center [776, 74] width 63 height 12
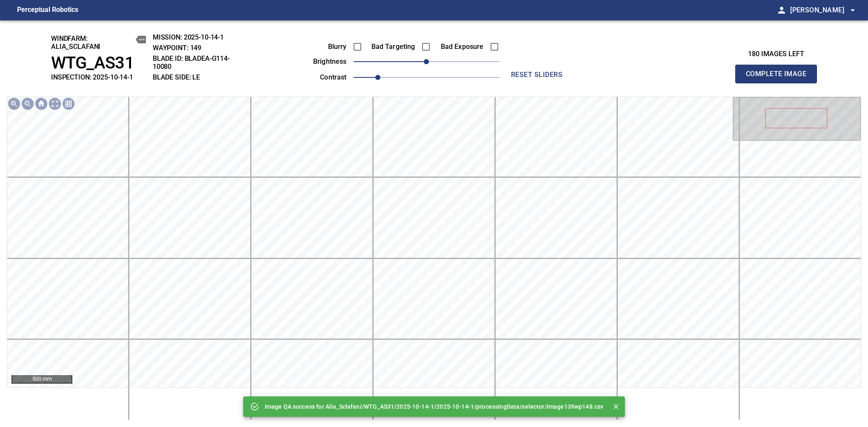
click at [466, 63] on div "Blurry Bad Targeting Bad Exposure brightness 0 contrast 1" at bounding box center [397, 61] width 206 height 46
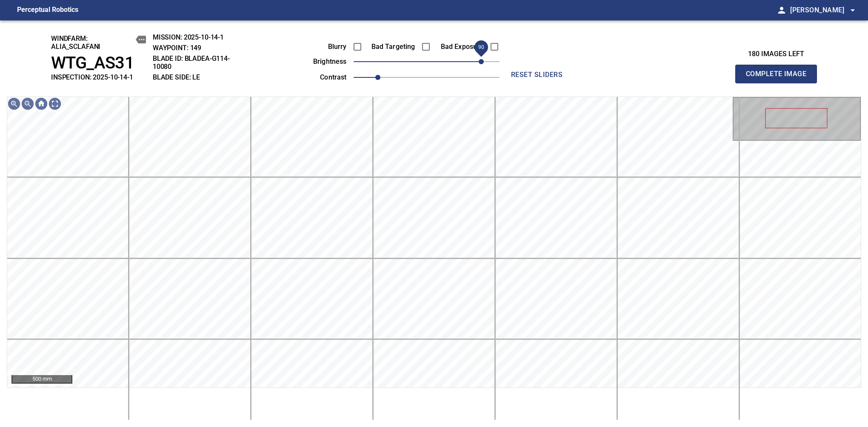
drag, startPoint x: 441, startPoint y: 61, endPoint x: 480, endPoint y: 65, distance: 38.9
click at [480, 65] on span "90" at bounding box center [427, 62] width 146 height 12
click at [480, 61] on span "90" at bounding box center [481, 61] width 5 height 5
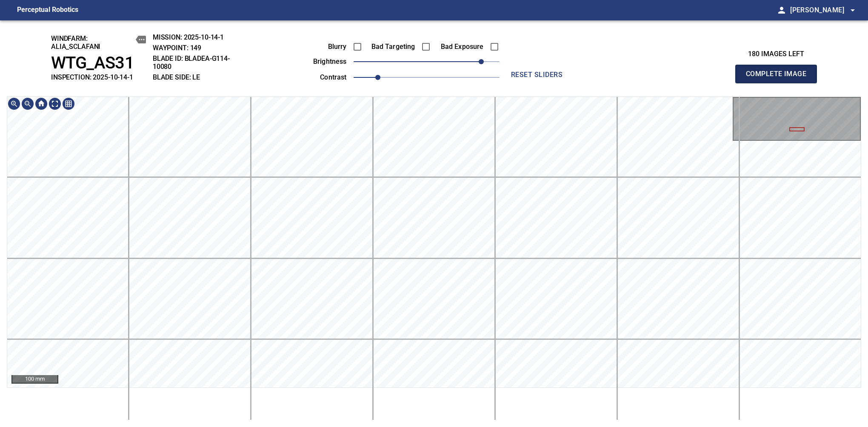
click at [780, 78] on span "Complete Image" at bounding box center [776, 74] width 63 height 12
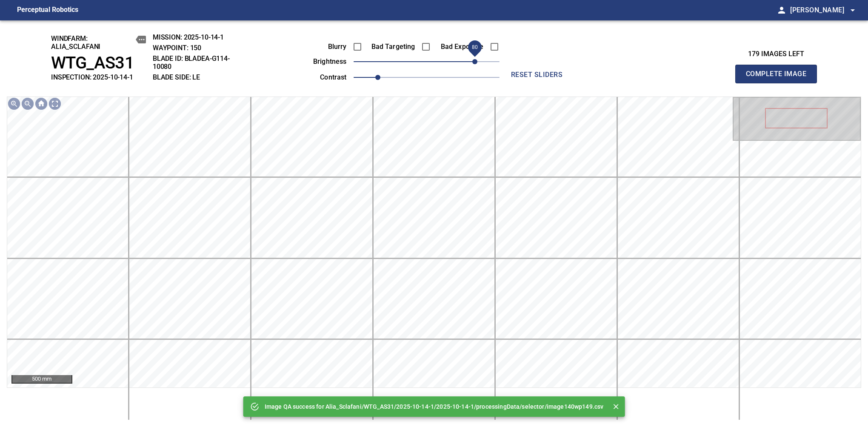
drag, startPoint x: 448, startPoint y: 65, endPoint x: 475, endPoint y: 60, distance: 27.2
click at [475, 60] on span "80" at bounding box center [474, 61] width 5 height 5
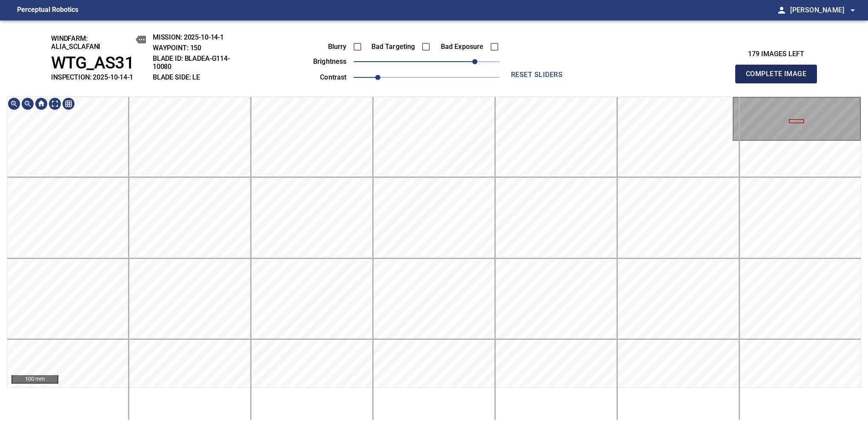
click at [780, 78] on span "Complete Image" at bounding box center [776, 74] width 63 height 12
drag, startPoint x: 445, startPoint y: 70, endPoint x: 478, endPoint y: 75, distance: 33.6
click at [478, 75] on div "Blurry Bad Targeting Bad Exposure brightness 90 contrast 1" at bounding box center [397, 61] width 206 height 46
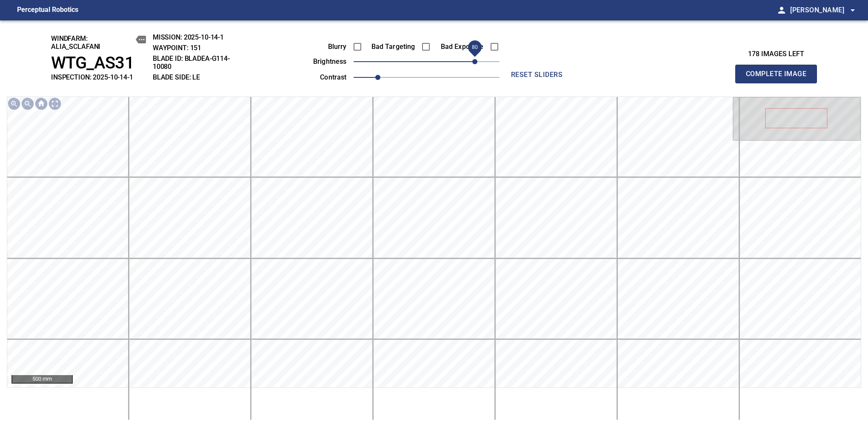
click at [475, 64] on span "80" at bounding box center [474, 61] width 5 height 5
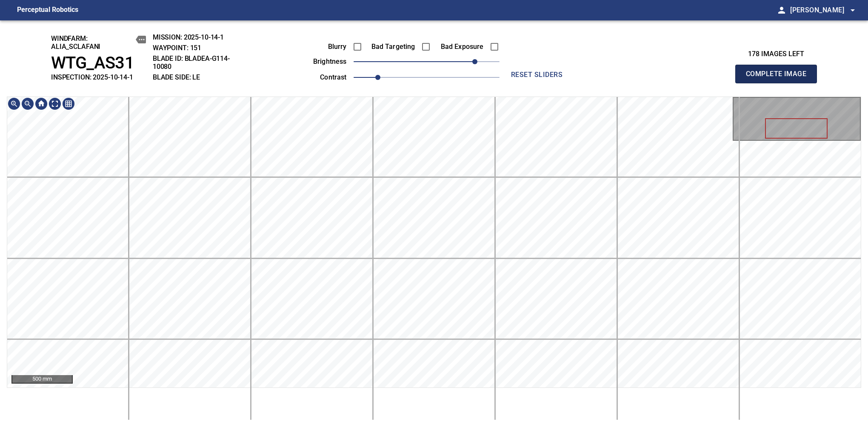
click at [780, 78] on span "Complete Image" at bounding box center [776, 74] width 63 height 12
click at [482, 282] on div "500 mm" at bounding box center [434, 243] width 855 height 292
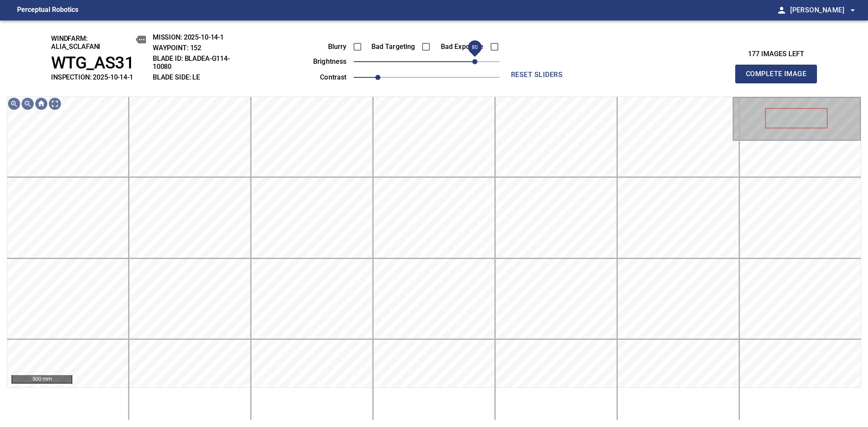
drag, startPoint x: 450, startPoint y: 67, endPoint x: 475, endPoint y: 70, distance: 25.7
click at [475, 64] on span "80" at bounding box center [474, 61] width 5 height 5
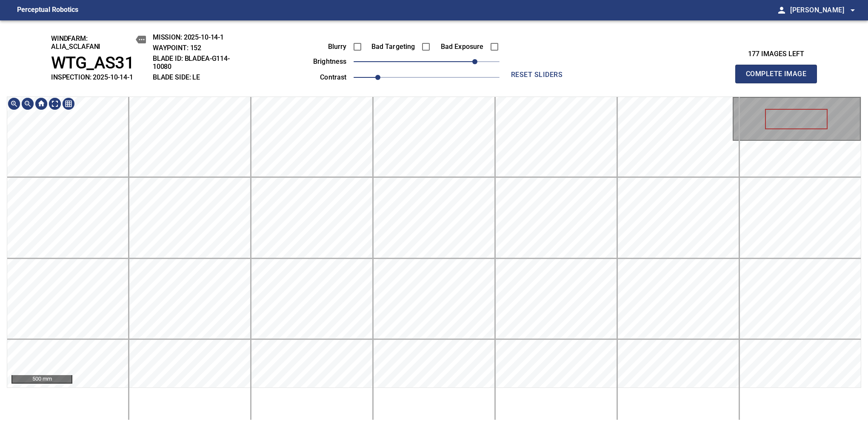
click at [403, 45] on div "windfarm: Alia_Sclafani WTG_AS31 INSPECTION: 2025-10-14-1 MISSION: 2025-10-14-1…" at bounding box center [434, 223] width 868 height 407
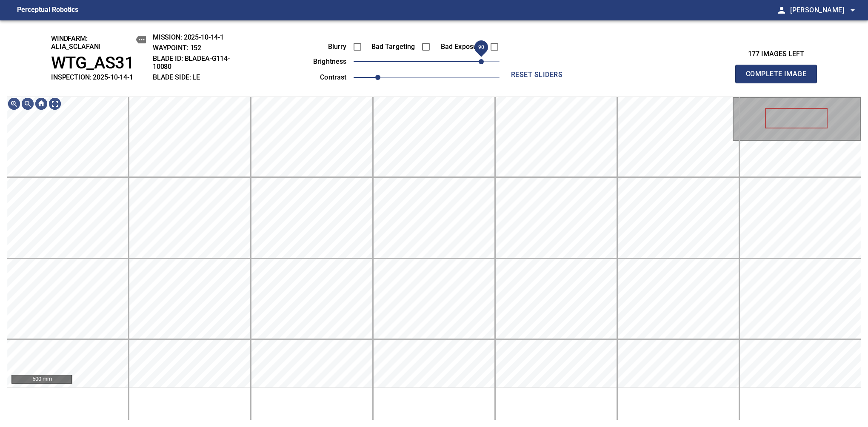
click at [483, 61] on span "90" at bounding box center [481, 61] width 5 height 5
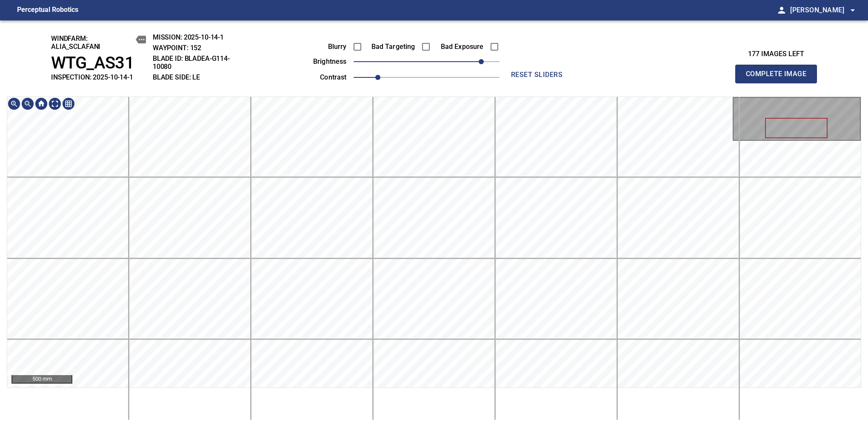
click at [431, 75] on div "windfarm: Alia_Sclafani WTG_AS31 INSPECTION: 2025-10-14-1 MISSION: 2025-10-14-1…" at bounding box center [434, 223] width 868 height 407
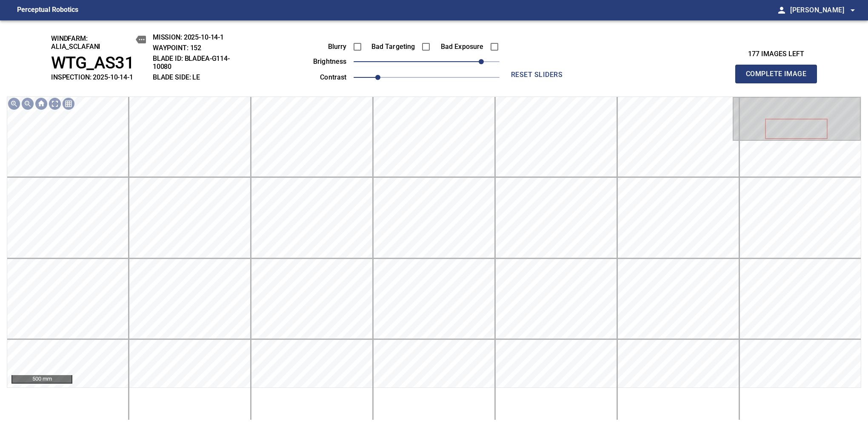
click at [780, 78] on span "Complete Image" at bounding box center [776, 74] width 63 height 12
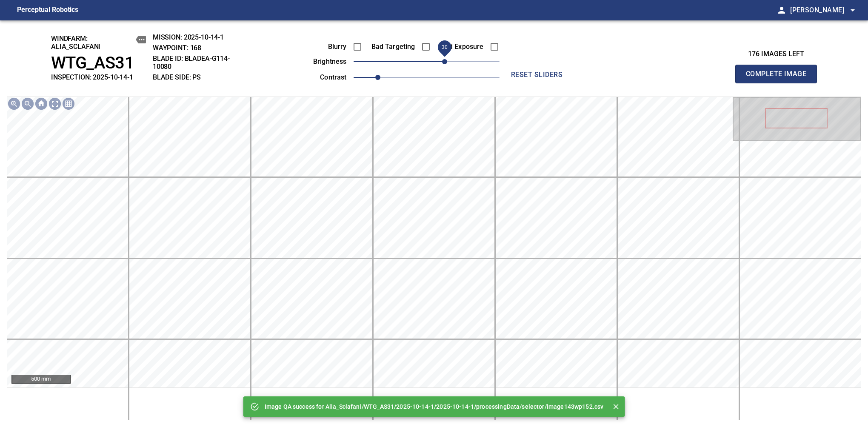
drag, startPoint x: 432, startPoint y: 63, endPoint x: 446, endPoint y: 66, distance: 13.5
click at [446, 64] on span "30" at bounding box center [444, 61] width 5 height 5
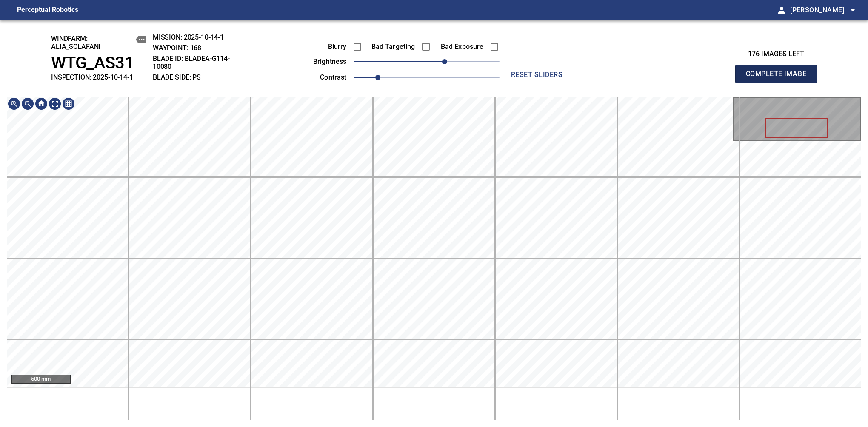
click at [780, 78] on span "Complete Image" at bounding box center [776, 74] width 63 height 12
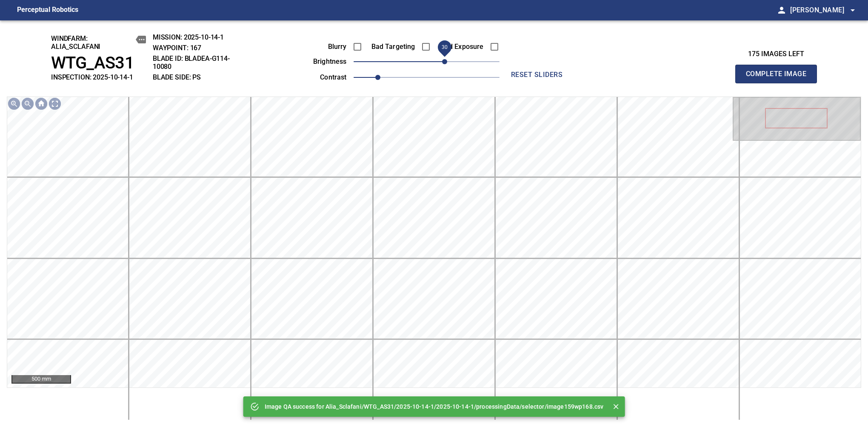
drag, startPoint x: 463, startPoint y: 63, endPoint x: 447, endPoint y: 62, distance: 16.3
click at [447, 62] on span "30" at bounding box center [427, 62] width 146 height 12
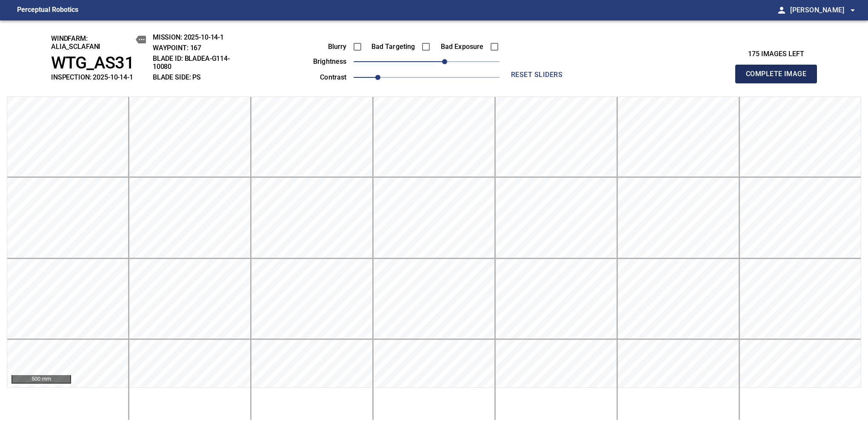
click at [780, 78] on span "Complete Image" at bounding box center [776, 74] width 63 height 12
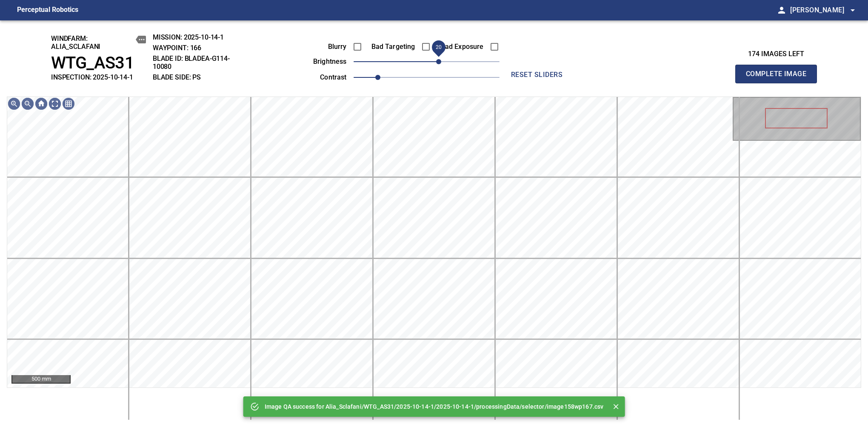
drag, startPoint x: 447, startPoint y: 62, endPoint x: 441, endPoint y: 62, distance: 6.0
click at [441, 62] on span "20" at bounding box center [427, 62] width 146 height 12
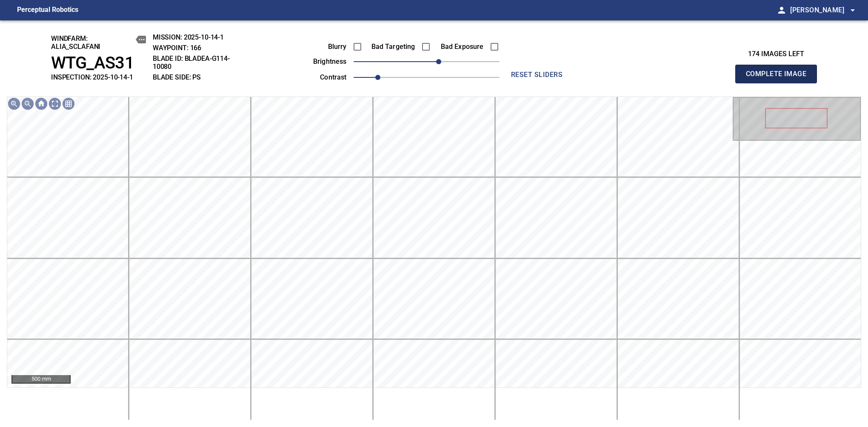
click at [780, 78] on span "Complete Image" at bounding box center [776, 74] width 63 height 12
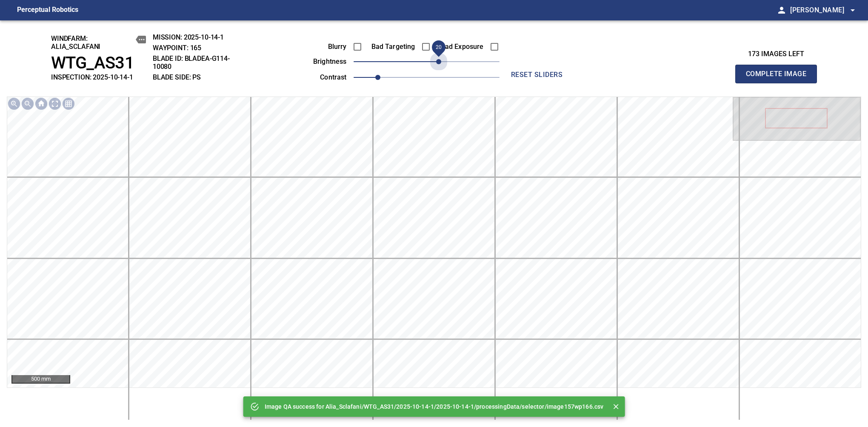
click at [441, 62] on span "20" at bounding box center [427, 62] width 146 height 12
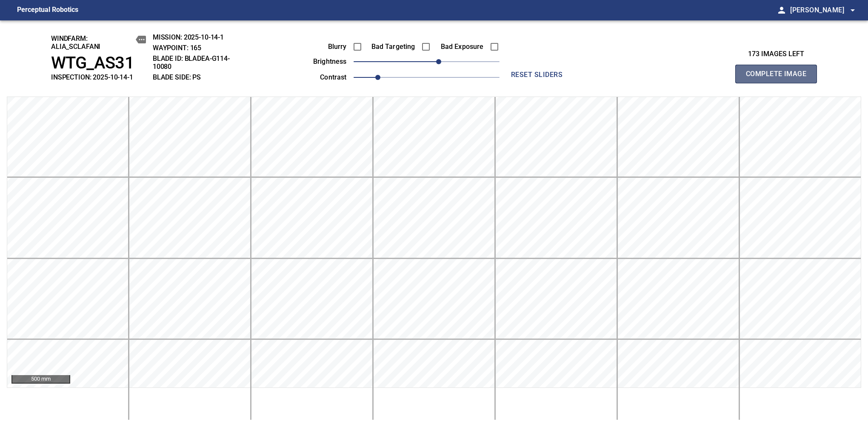
click at [780, 78] on span "Complete Image" at bounding box center [776, 74] width 63 height 12
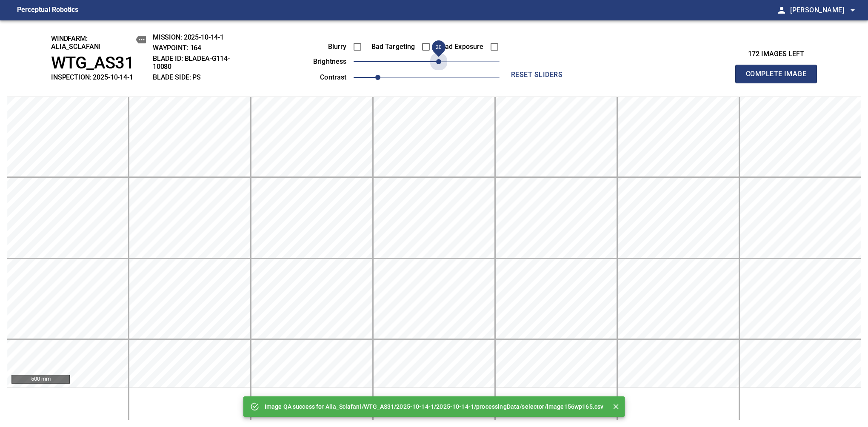
click at [441, 62] on span "20" at bounding box center [427, 62] width 146 height 12
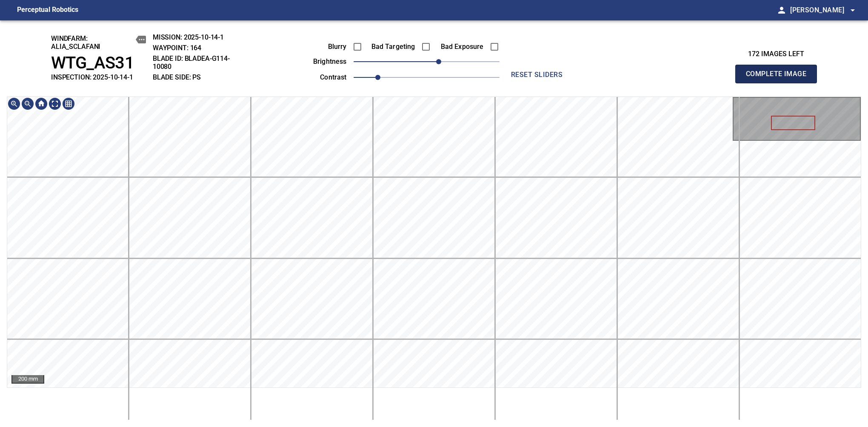
click at [780, 78] on span "Complete Image" at bounding box center [776, 74] width 63 height 12
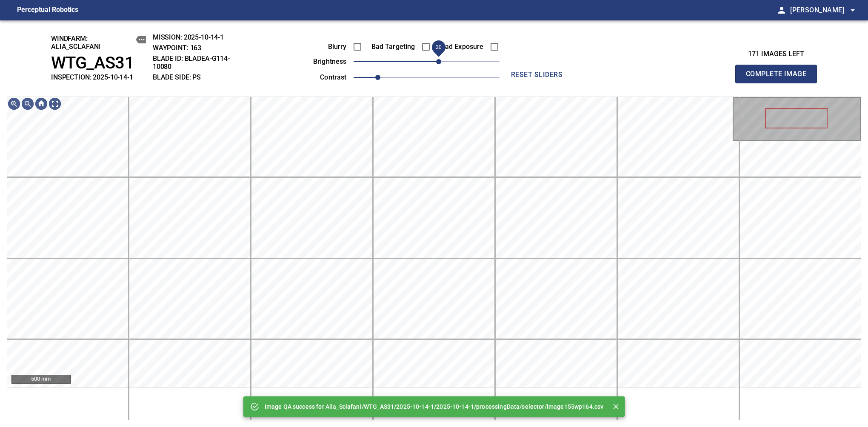
click at [437, 60] on span "20" at bounding box center [438, 61] width 5 height 5
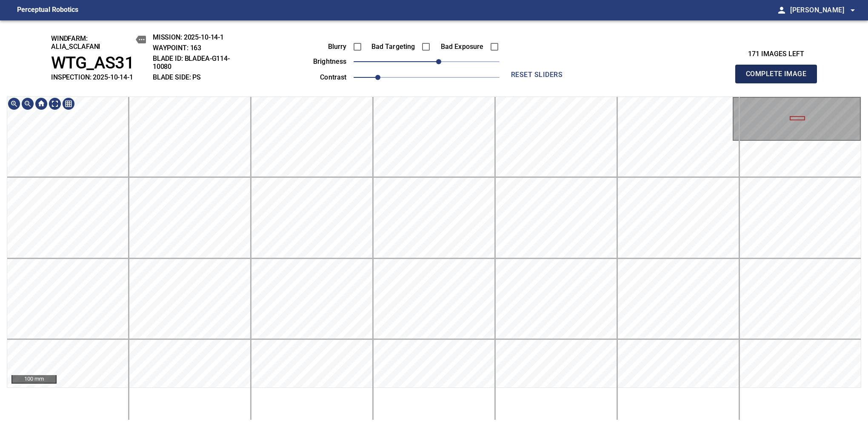
click at [780, 78] on span "Complete Image" at bounding box center [776, 74] width 63 height 12
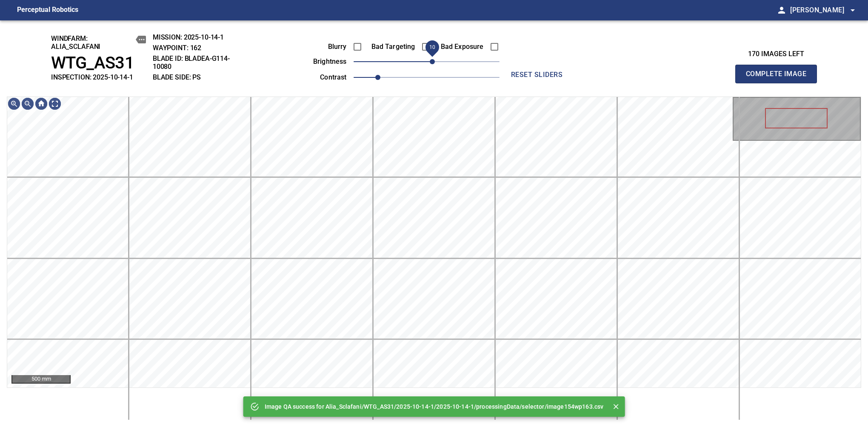
drag, startPoint x: 437, startPoint y: 62, endPoint x: 431, endPoint y: 66, distance: 7.0
click at [431, 64] on span "10" at bounding box center [432, 61] width 5 height 5
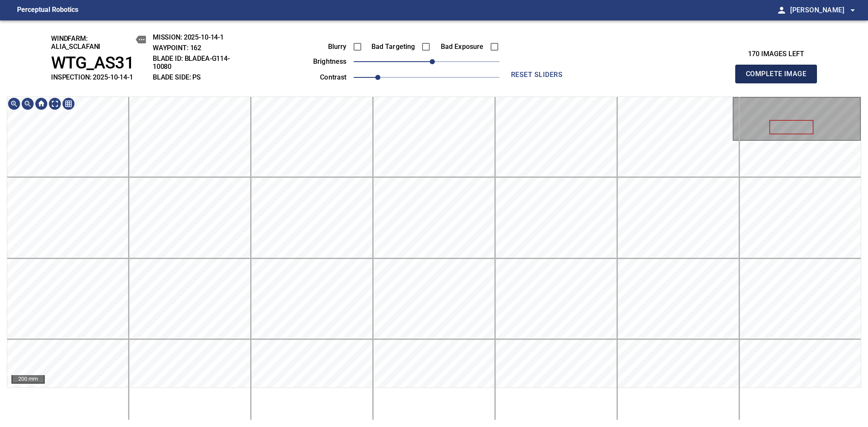
click at [780, 78] on span "Complete Image" at bounding box center [776, 74] width 63 height 12
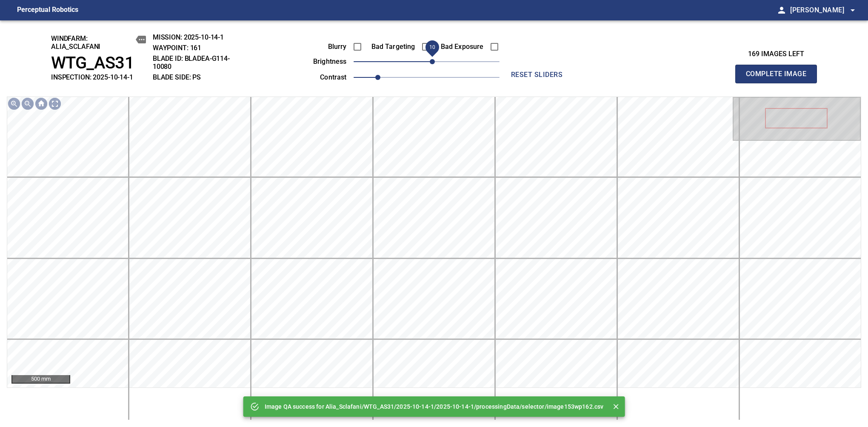
drag, startPoint x: 428, startPoint y: 62, endPoint x: 434, endPoint y: 65, distance: 6.7
click at [434, 64] on span "10" at bounding box center [432, 61] width 5 height 5
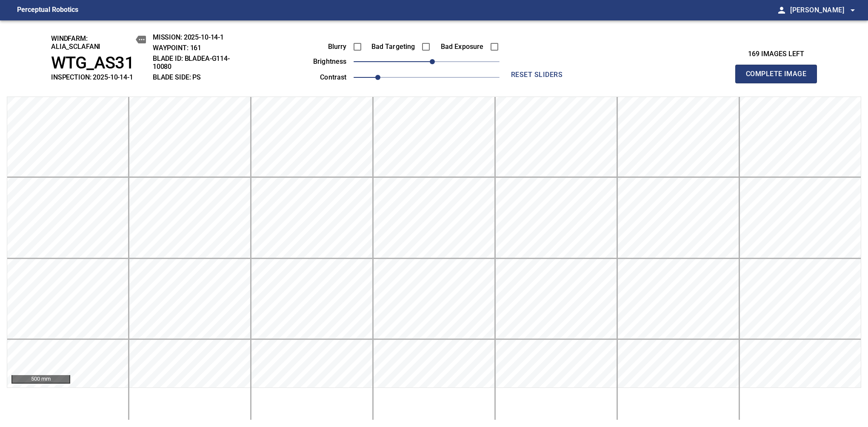
click at [780, 78] on span "Complete Image" at bounding box center [776, 74] width 63 height 12
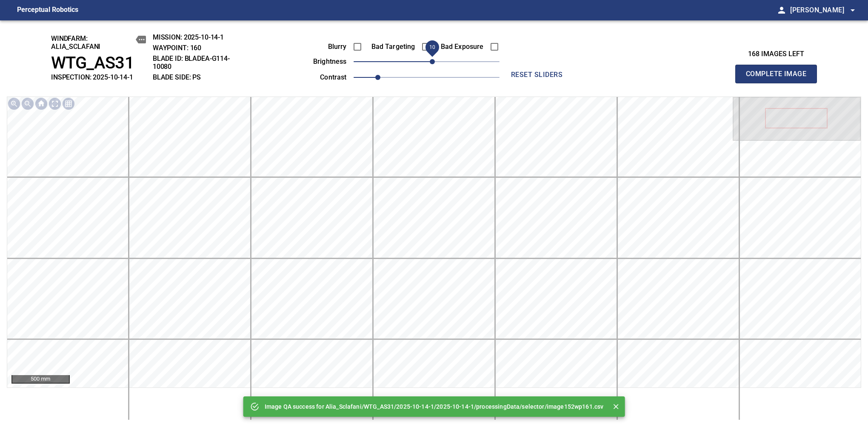
drag, startPoint x: 426, startPoint y: 65, endPoint x: 434, endPoint y: 62, distance: 8.2
click at [434, 62] on span "10" at bounding box center [432, 61] width 5 height 5
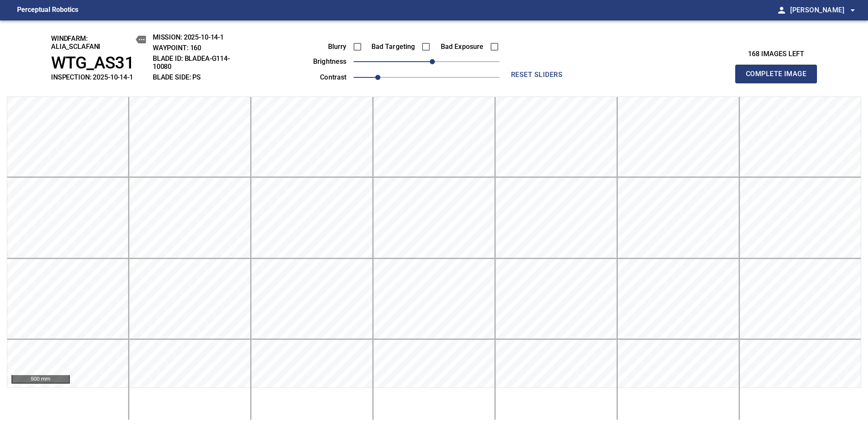
click at [780, 78] on span "Complete Image" at bounding box center [776, 74] width 63 height 12
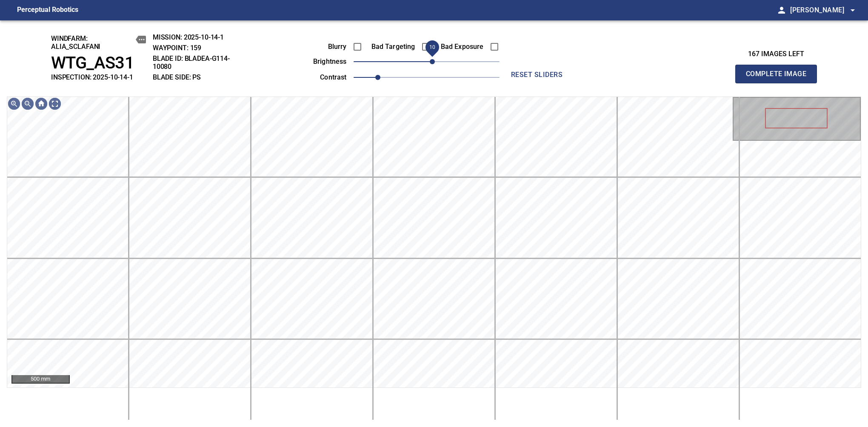
drag, startPoint x: 432, startPoint y: 63, endPoint x: 432, endPoint y: 68, distance: 4.7
click at [432, 64] on span "10" at bounding box center [432, 61] width 5 height 5
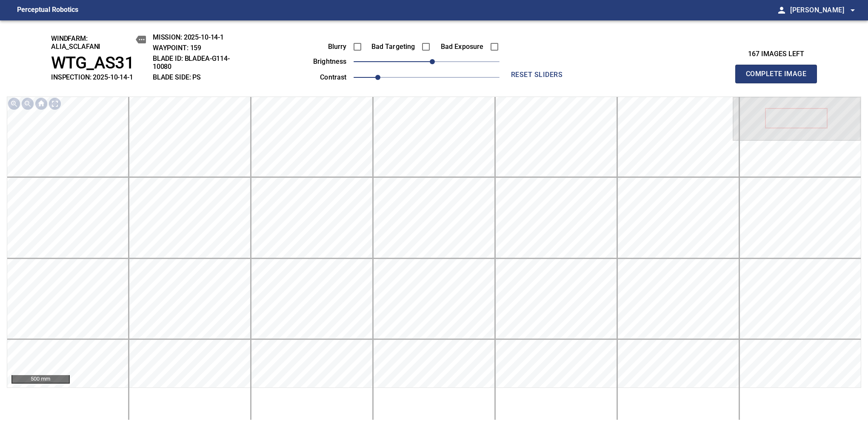
click at [780, 78] on span "Complete Image" at bounding box center [776, 74] width 63 height 12
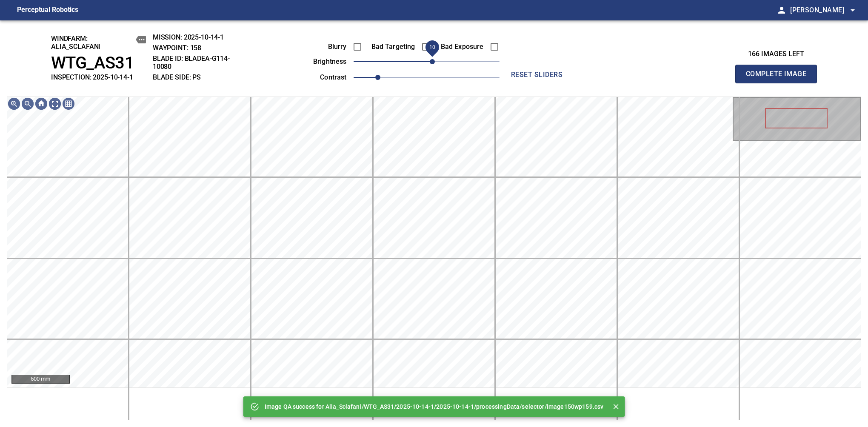
click at [432, 63] on span "10" at bounding box center [432, 61] width 5 height 5
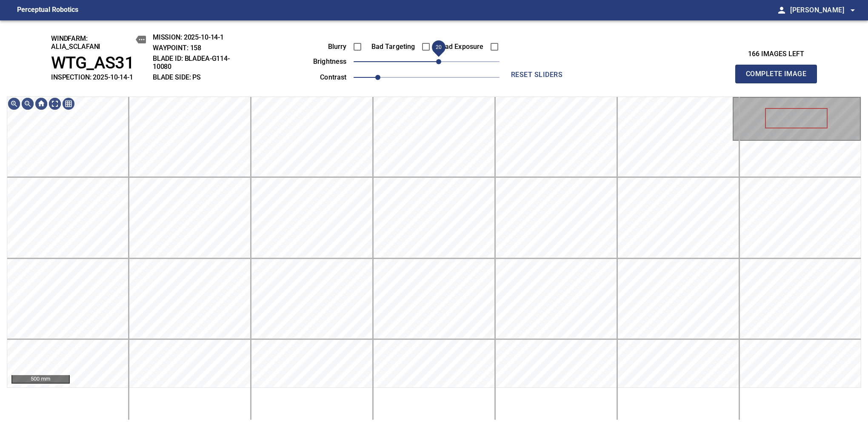
drag, startPoint x: 432, startPoint y: 63, endPoint x: 437, endPoint y: 62, distance: 4.9
click at [437, 62] on span "20" at bounding box center [438, 61] width 5 height 5
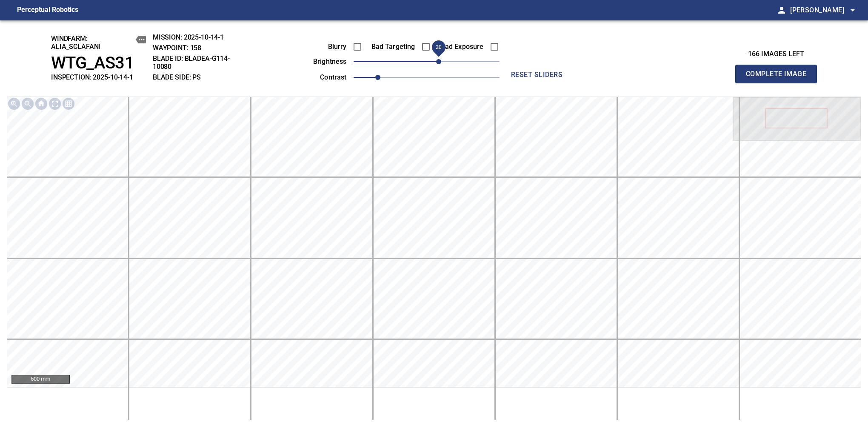
click at [780, 78] on span "Complete Image" at bounding box center [776, 74] width 63 height 12
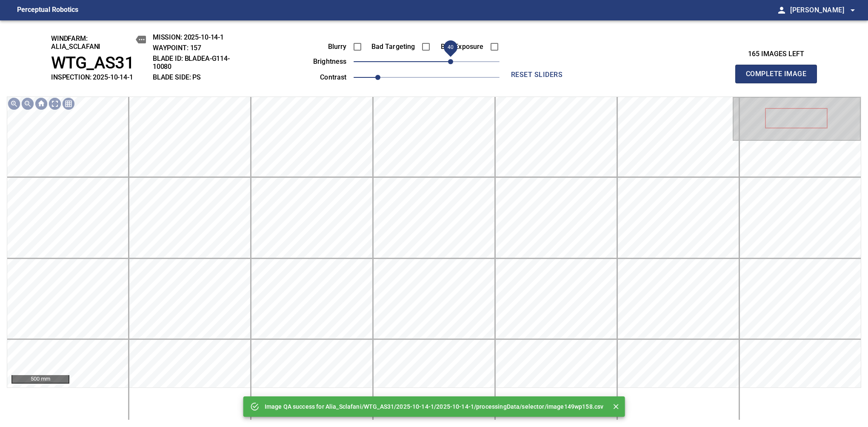
drag, startPoint x: 437, startPoint y: 62, endPoint x: 450, endPoint y: 57, distance: 13.9
click at [450, 57] on span "40" at bounding box center [427, 62] width 146 height 12
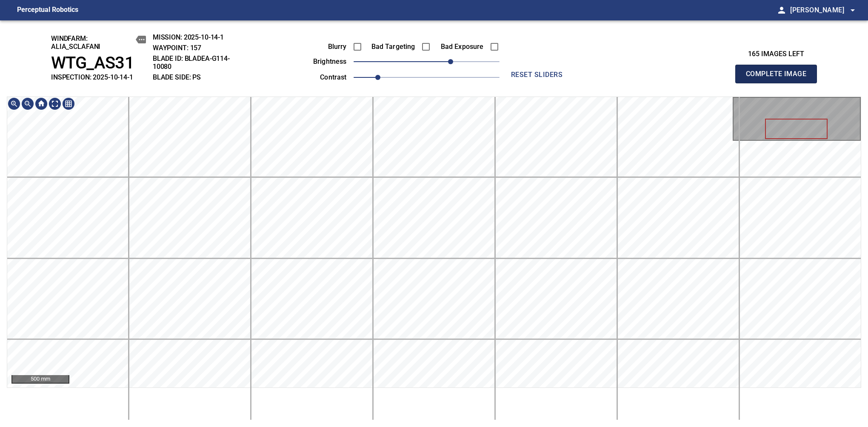
click at [780, 78] on span "Complete Image" at bounding box center [776, 74] width 63 height 12
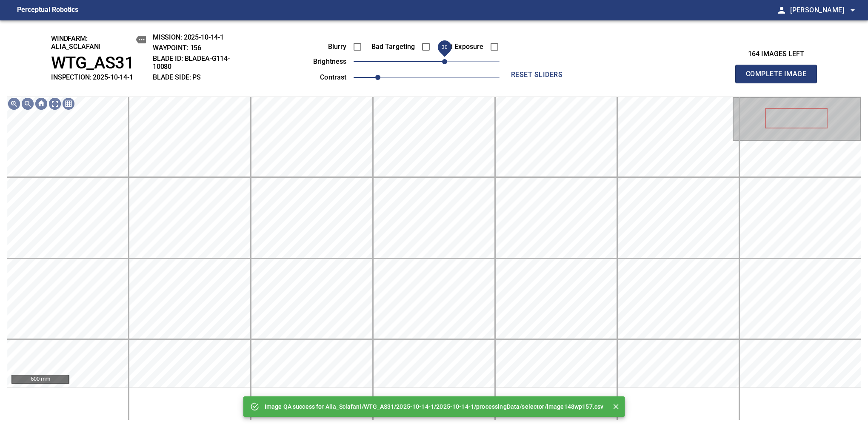
drag, startPoint x: 441, startPoint y: 62, endPoint x: 445, endPoint y: 65, distance: 4.5
click at [445, 64] on span "30" at bounding box center [444, 61] width 5 height 5
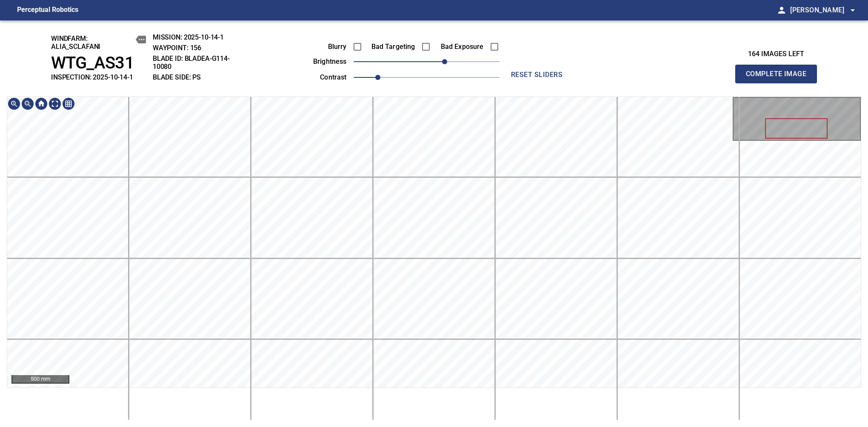
click at [780, 78] on span "Complete Image" at bounding box center [776, 74] width 63 height 12
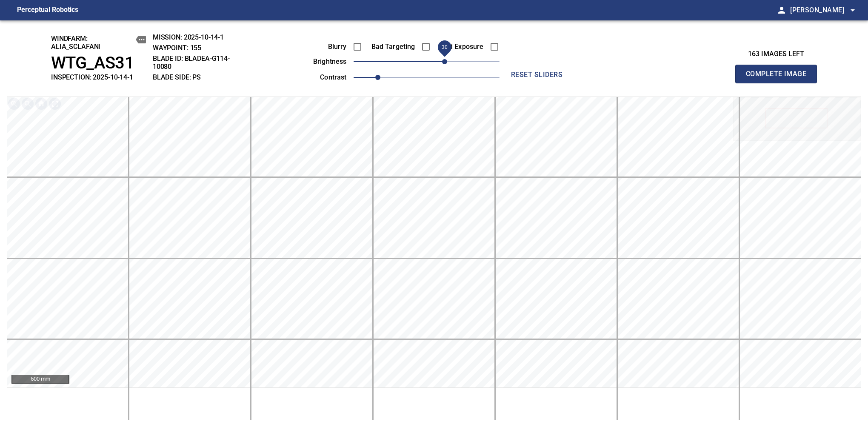
click at [443, 63] on span "30" at bounding box center [444, 61] width 5 height 5
click at [780, 78] on span "Complete Image" at bounding box center [776, 74] width 63 height 12
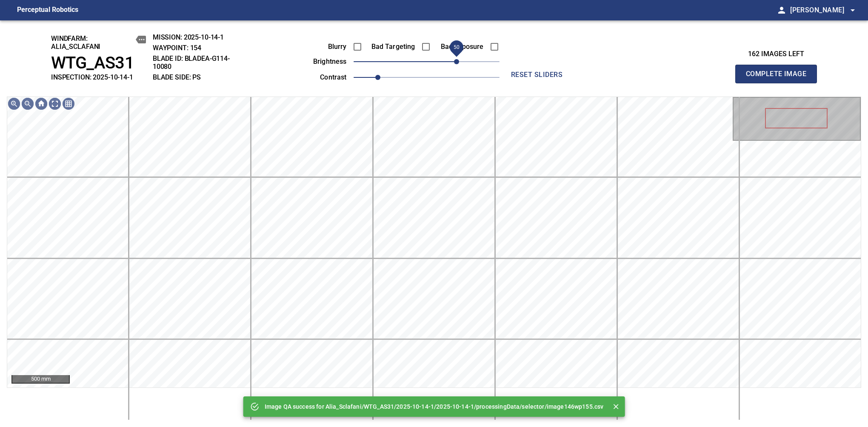
drag, startPoint x: 443, startPoint y: 63, endPoint x: 454, endPoint y: 61, distance: 10.8
click at [454, 61] on span "50" at bounding box center [427, 62] width 146 height 12
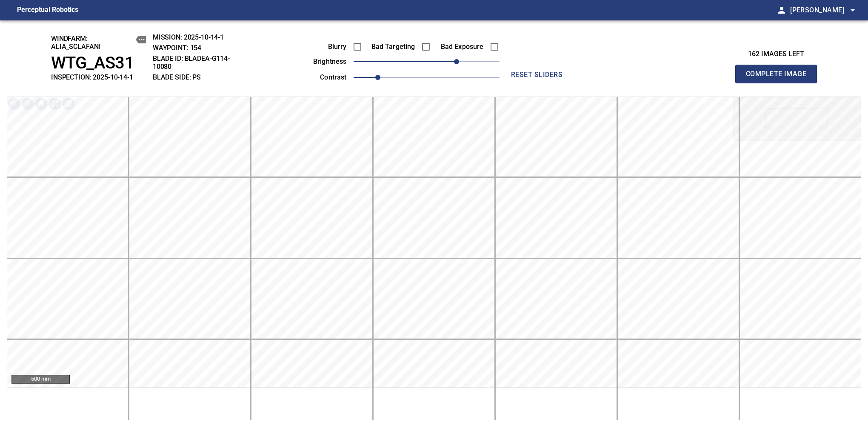
click at [780, 78] on span "Complete Image" at bounding box center [776, 74] width 63 height 12
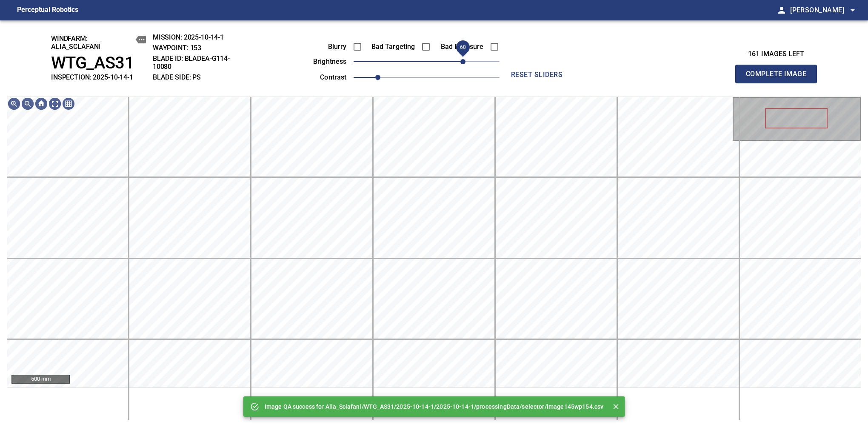
drag, startPoint x: 454, startPoint y: 61, endPoint x: 461, endPoint y: 61, distance: 7.2
click at [461, 61] on span "60" at bounding box center [427, 62] width 146 height 12
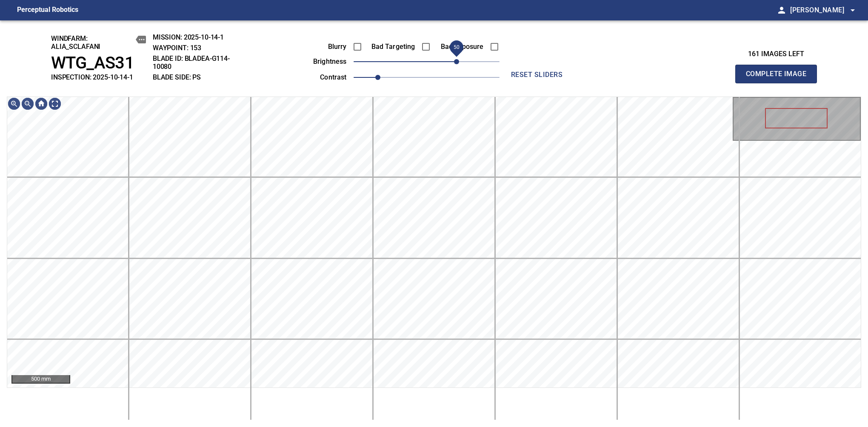
drag, startPoint x: 461, startPoint y: 63, endPoint x: 456, endPoint y: 66, distance: 6.3
click at [456, 64] on span "50" at bounding box center [456, 61] width 5 height 5
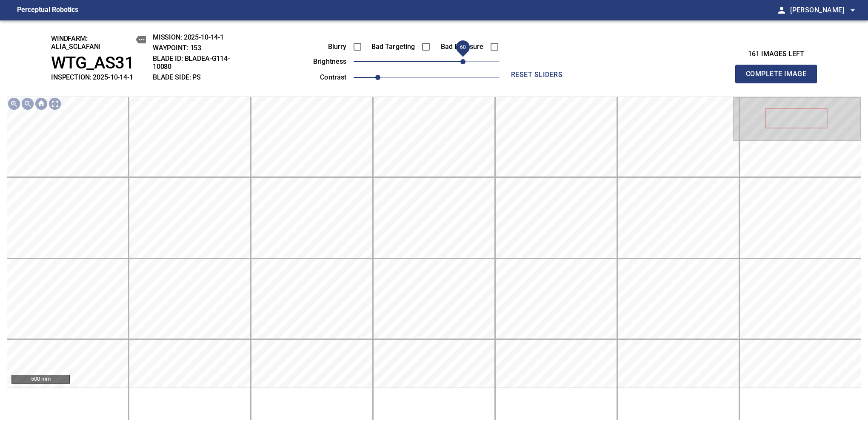
click at [463, 64] on span "60" at bounding box center [462, 61] width 5 height 5
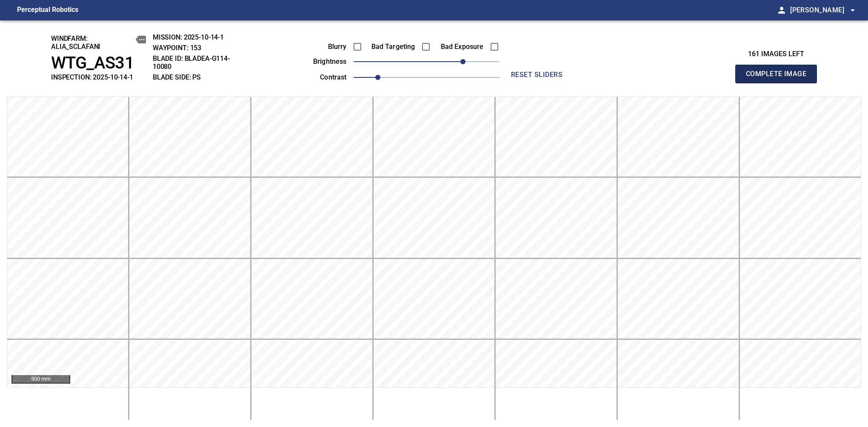
click at [780, 78] on span "Complete Image" at bounding box center [776, 74] width 63 height 12
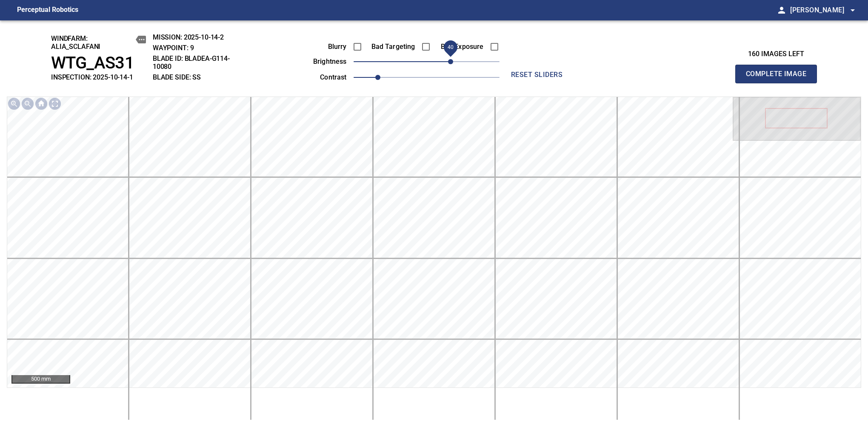
drag, startPoint x: 427, startPoint y: 63, endPoint x: 451, endPoint y: 66, distance: 24.0
click at [451, 64] on span "40" at bounding box center [450, 61] width 5 height 5
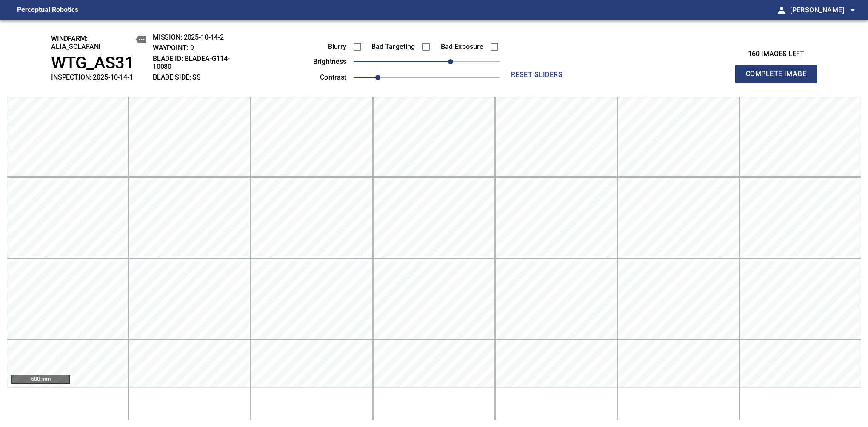
click at [780, 78] on span "Complete Image" at bounding box center [776, 74] width 63 height 12
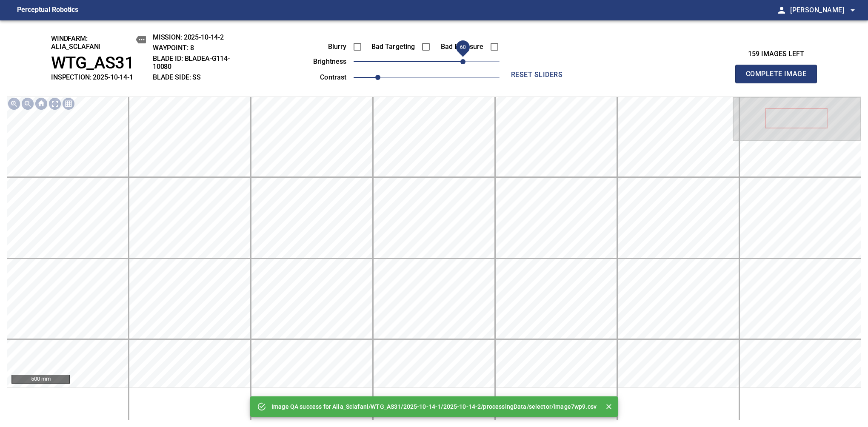
drag, startPoint x: 449, startPoint y: 65, endPoint x: 463, endPoint y: 65, distance: 13.6
click at [463, 64] on span "60" at bounding box center [462, 61] width 5 height 5
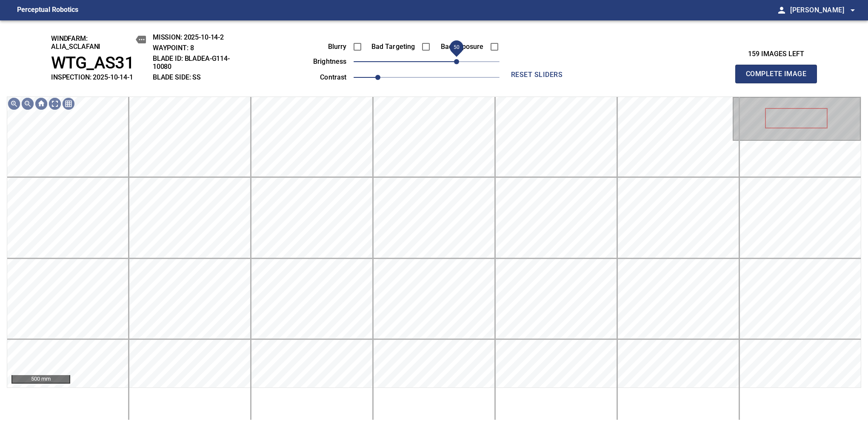
drag, startPoint x: 463, startPoint y: 65, endPoint x: 457, endPoint y: 66, distance: 6.1
click at [457, 64] on span "50" at bounding box center [456, 61] width 5 height 5
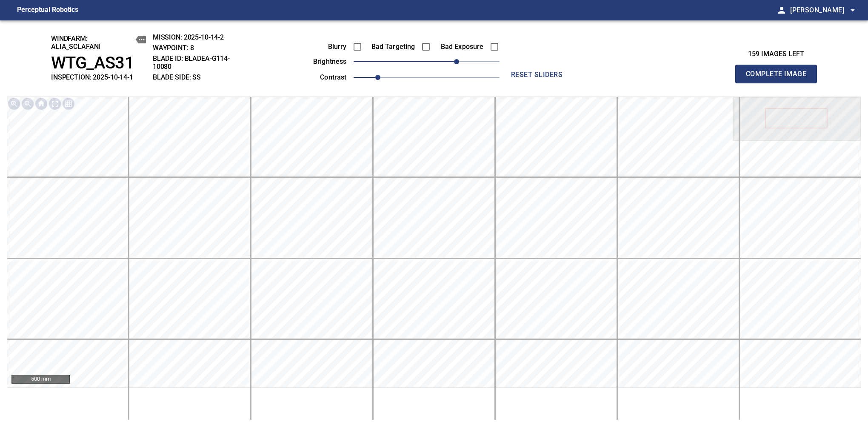
click at [780, 78] on span "Complete Image" at bounding box center [776, 74] width 63 height 12
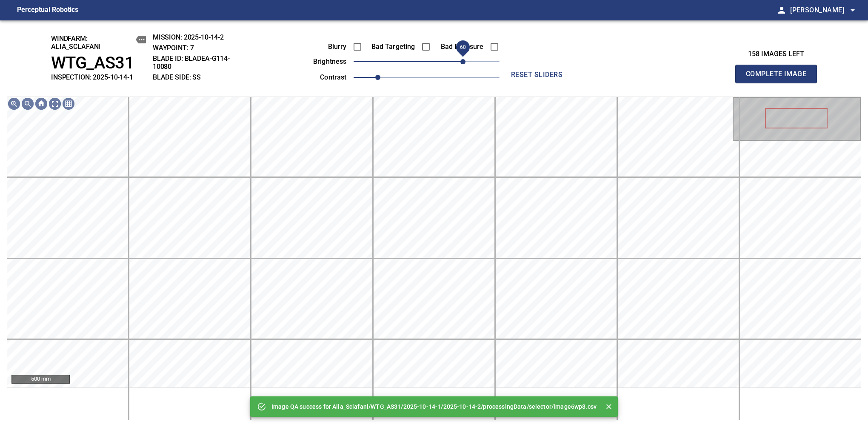
drag, startPoint x: 460, startPoint y: 64, endPoint x: 463, endPoint y: 70, distance: 6.9
click at [463, 68] on span "60" at bounding box center [427, 62] width 146 height 12
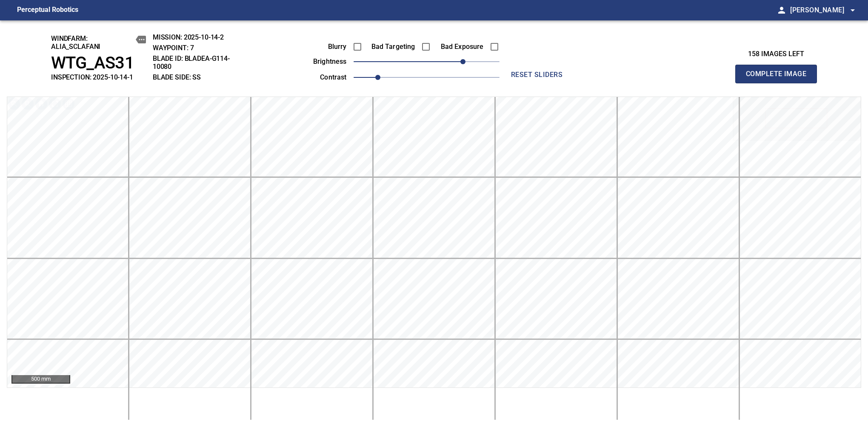
click at [780, 78] on span "Complete Image" at bounding box center [776, 74] width 63 height 12
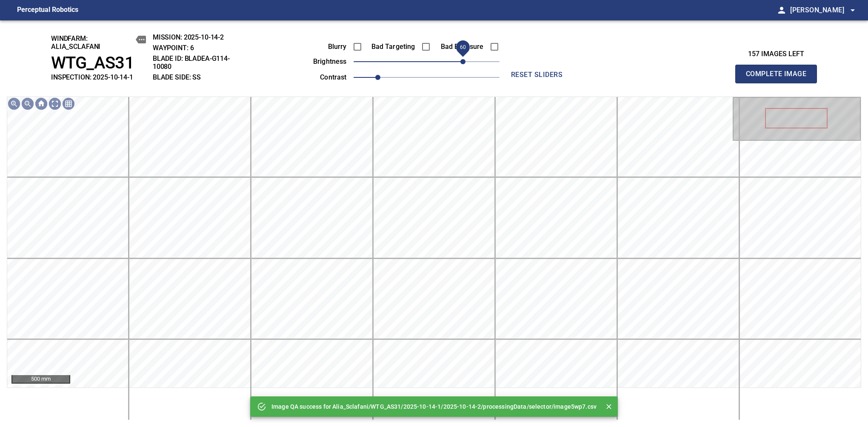
drag, startPoint x: 466, startPoint y: 61, endPoint x: 462, endPoint y: 60, distance: 4.4
click at [462, 60] on span "60" at bounding box center [427, 62] width 146 height 12
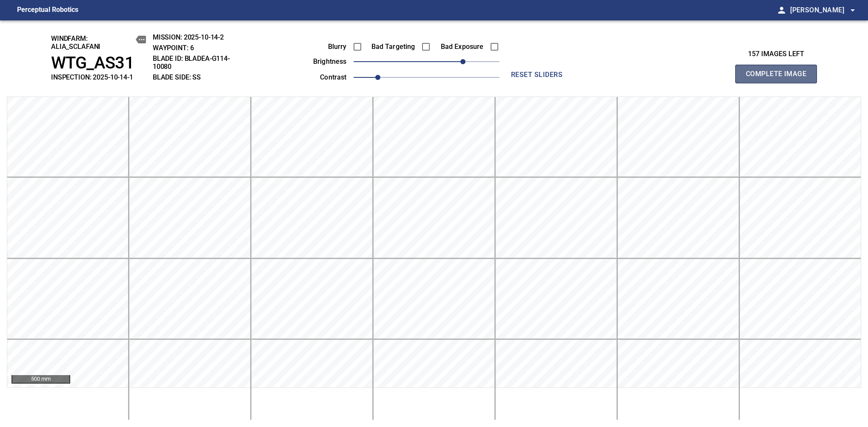
click at [780, 78] on span "Complete Image" at bounding box center [776, 74] width 63 height 12
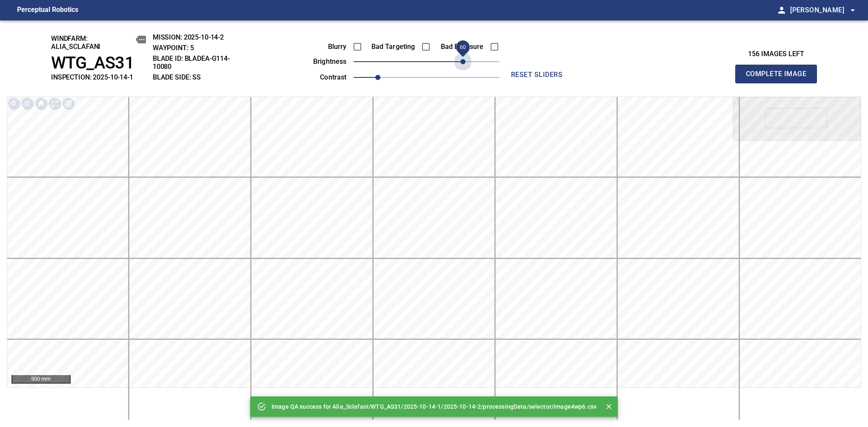
click at [460, 61] on span "60" at bounding box center [427, 62] width 146 height 12
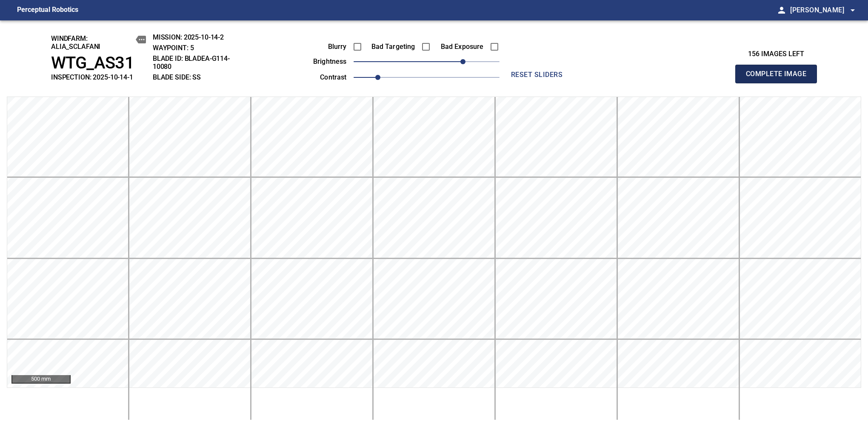
click at [780, 78] on span "Complete Image" at bounding box center [776, 74] width 63 height 12
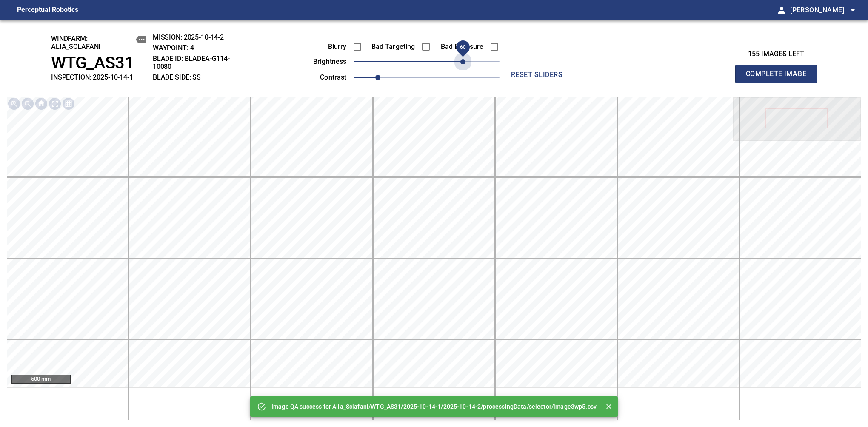
click at [460, 61] on span "60" at bounding box center [427, 62] width 146 height 12
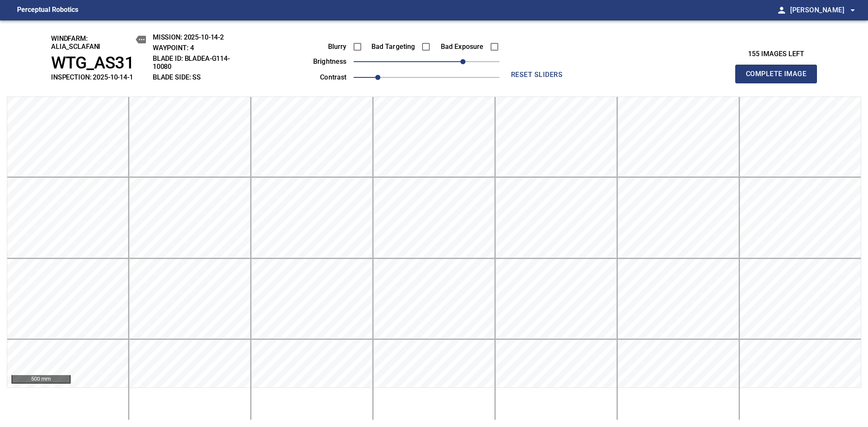
click at [780, 78] on span "Complete Image" at bounding box center [776, 74] width 63 height 12
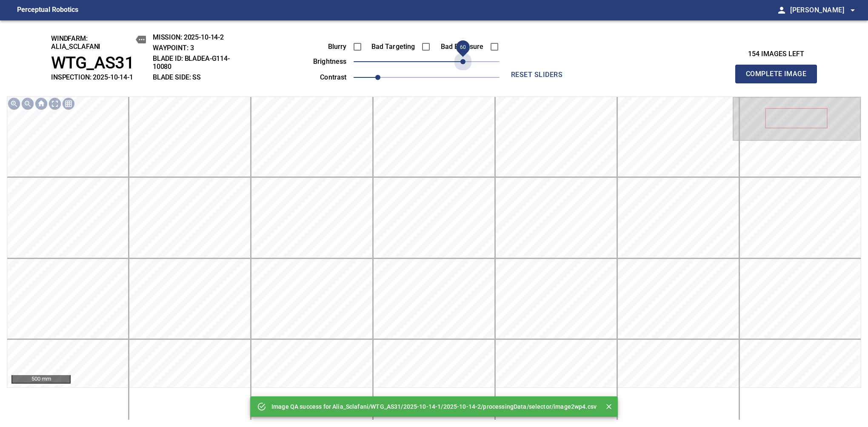
click at [460, 61] on span "60" at bounding box center [427, 62] width 146 height 12
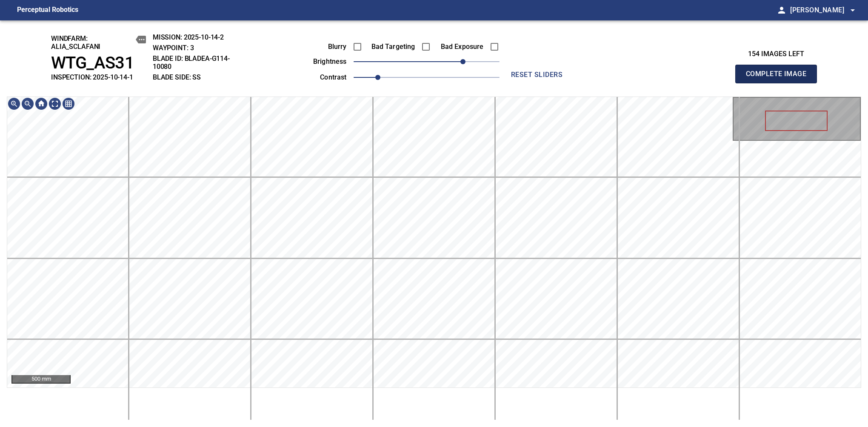
click at [780, 78] on span "Complete Image" at bounding box center [776, 74] width 63 height 12
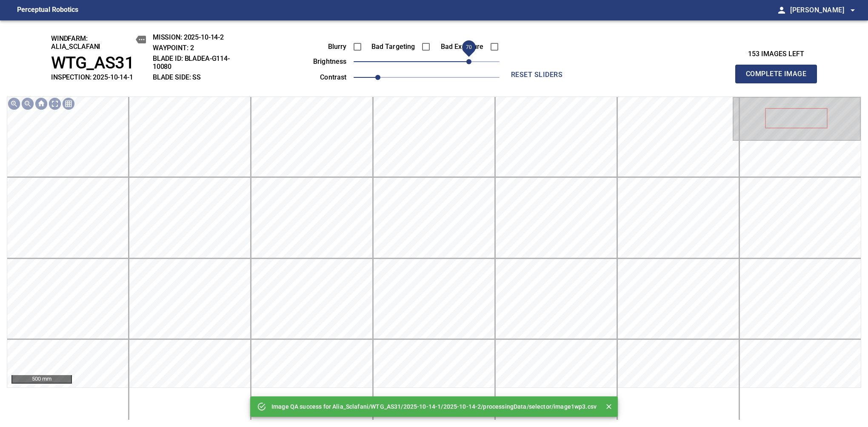
click at [471, 60] on span "70" at bounding box center [427, 62] width 146 height 12
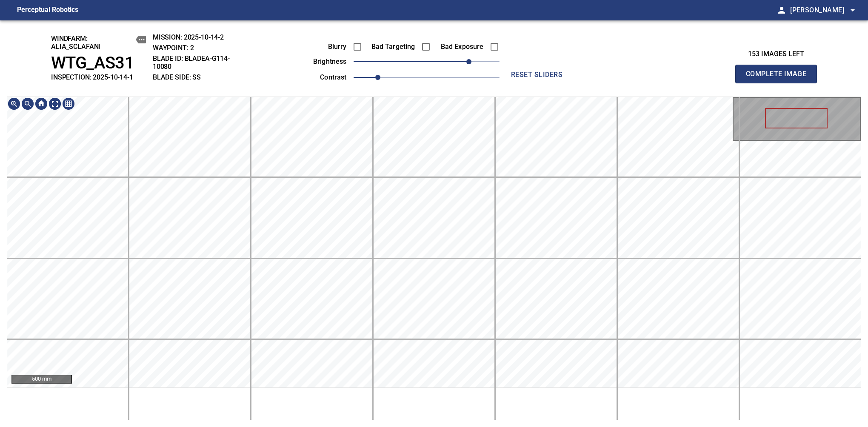
click at [361, 427] on html "Perceptual Robotics person Alex Semenov arrow_drop_down windfarm: Alia_Sclafani…" at bounding box center [434, 213] width 868 height 427
click at [507, 427] on html "Perceptual Robotics person Alex Semenov arrow_drop_down windfarm: Alia_Sclafani…" at bounding box center [434, 213] width 868 height 427
click at [780, 78] on span "Complete Image" at bounding box center [776, 74] width 63 height 12
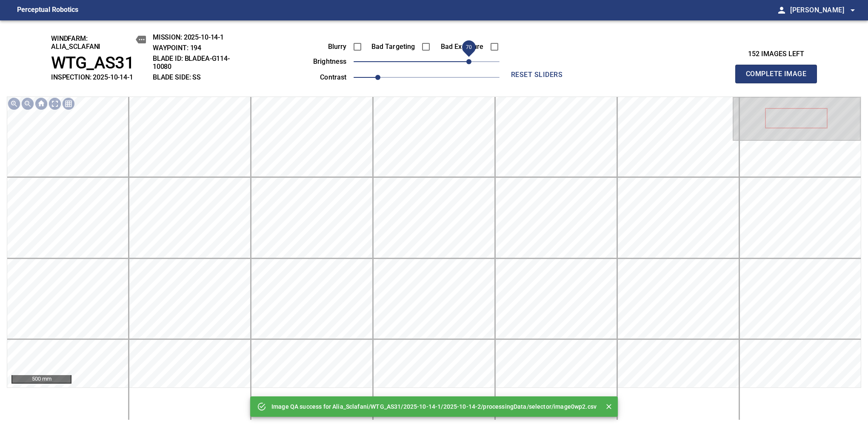
drag, startPoint x: 456, startPoint y: 61, endPoint x: 471, endPoint y: 60, distance: 15.0
click at [471, 60] on span "70" at bounding box center [427, 62] width 146 height 12
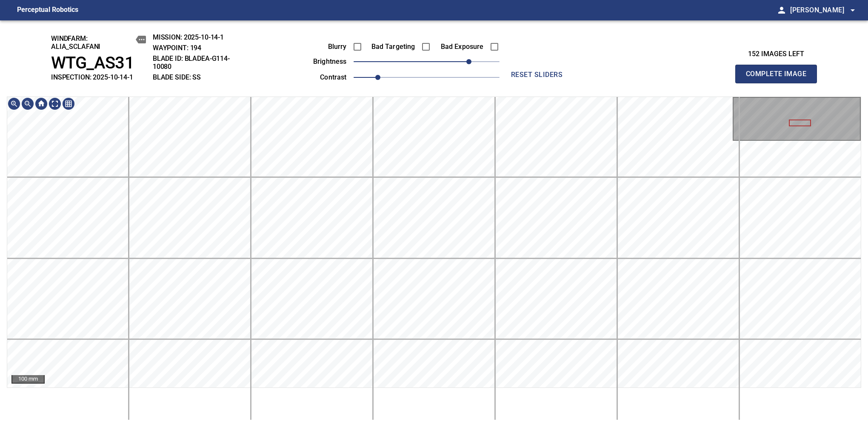
drag, startPoint x: 780, startPoint y: 63, endPoint x: 778, endPoint y: 51, distance: 12.0
click at [780, 78] on span "Complete Image" at bounding box center [776, 74] width 63 height 12
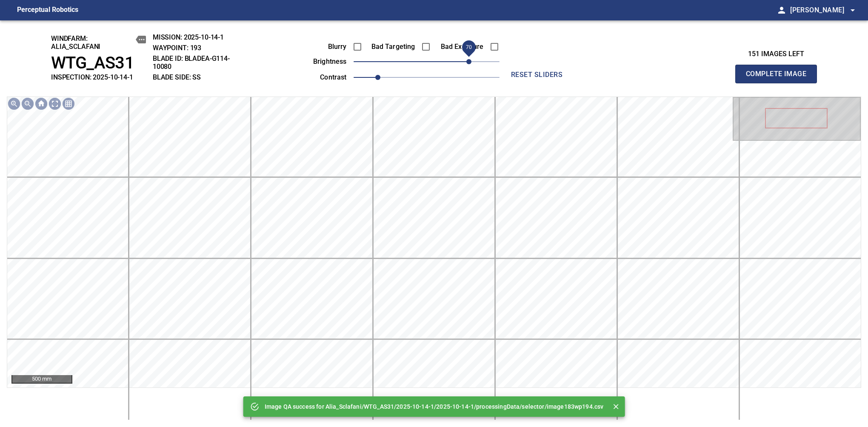
drag, startPoint x: 450, startPoint y: 65, endPoint x: 471, endPoint y: 59, distance: 21.7
click at [471, 59] on span "70" at bounding box center [427, 62] width 146 height 12
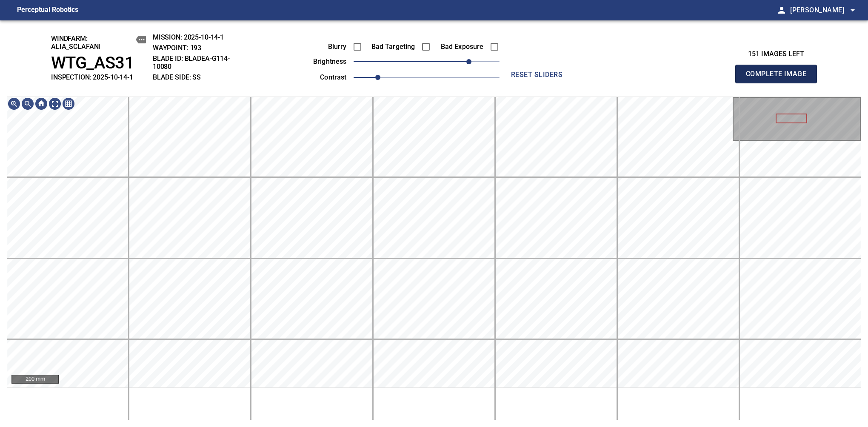
click at [780, 78] on span "Complete Image" at bounding box center [776, 74] width 63 height 12
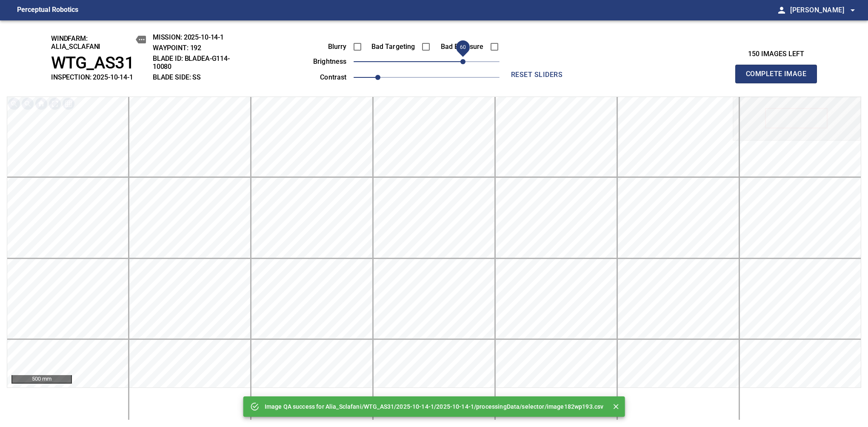
drag, startPoint x: 450, startPoint y: 66, endPoint x: 463, endPoint y: 66, distance: 13.2
click at [463, 64] on span "60" at bounding box center [462, 61] width 5 height 5
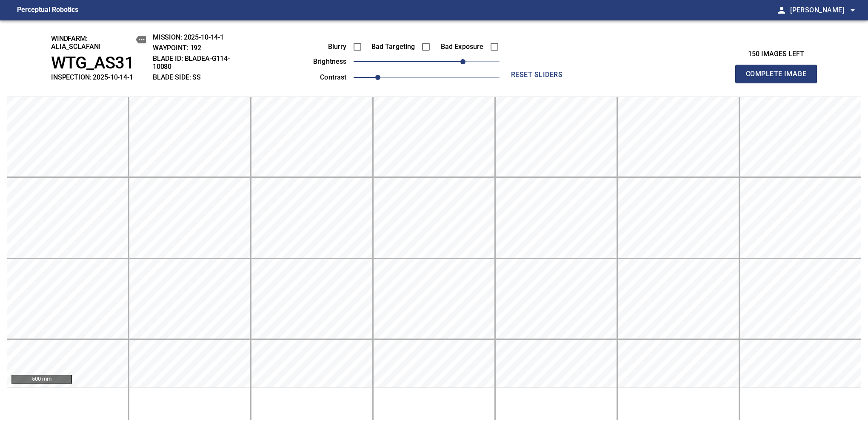
click at [780, 78] on span "Complete Image" at bounding box center [776, 74] width 63 height 12
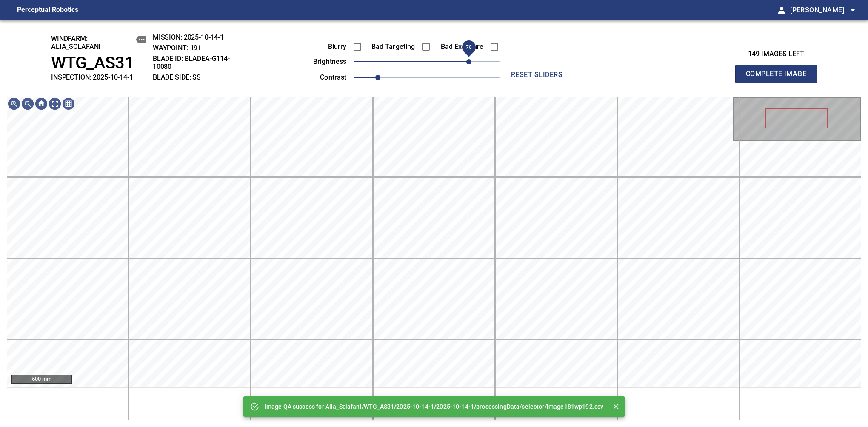
drag, startPoint x: 463, startPoint y: 66, endPoint x: 469, endPoint y: 65, distance: 6.1
click at [469, 65] on span "70" at bounding box center [427, 62] width 146 height 12
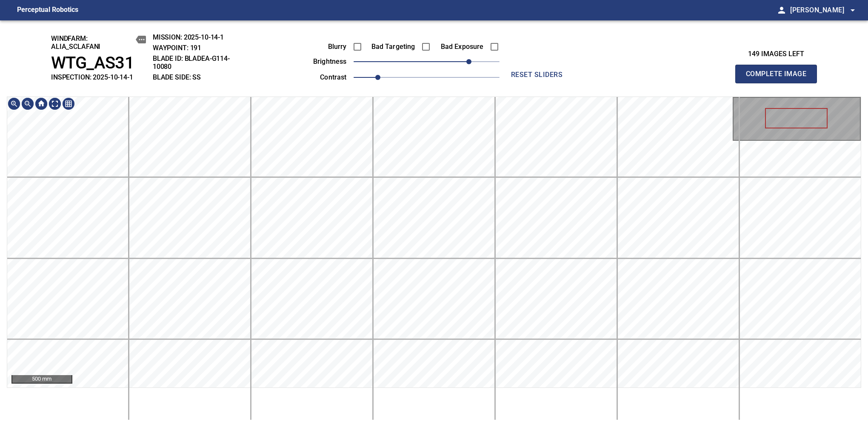
click at [397, 427] on html "Perceptual Robotics person Alex Semenov arrow_drop_down windfarm: Alia_Sclafani…" at bounding box center [434, 213] width 868 height 427
click at [463, 63] on span "60" at bounding box center [462, 61] width 5 height 5
click at [413, 427] on html "Perceptual Robotics person Alex Semenov arrow_drop_down windfarm: Alia_Sclafani…" at bounding box center [434, 213] width 868 height 427
click at [780, 78] on span "Complete Image" at bounding box center [776, 74] width 63 height 12
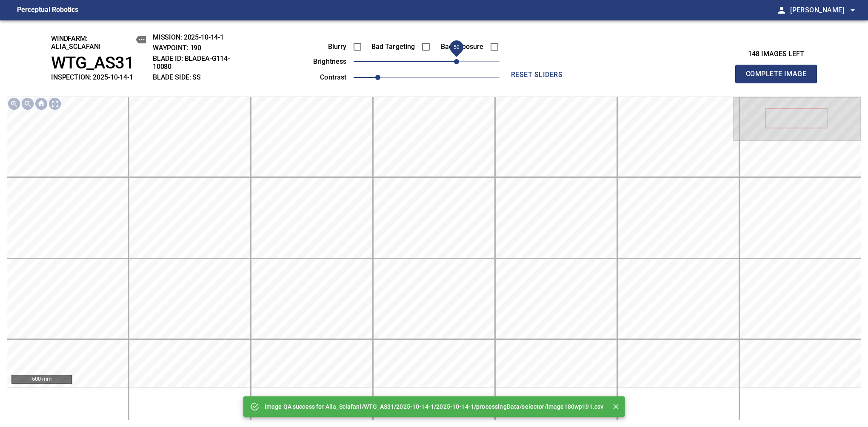
drag, startPoint x: 437, startPoint y: 61, endPoint x: 459, endPoint y: 60, distance: 22.6
click at [459, 60] on span "50" at bounding box center [456, 61] width 5 height 5
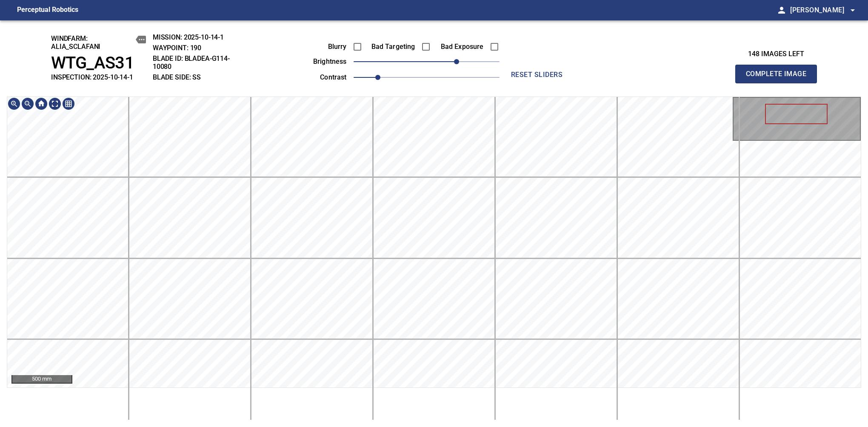
click at [339, 415] on div "500 mm" at bounding box center [434, 259] width 855 height 324
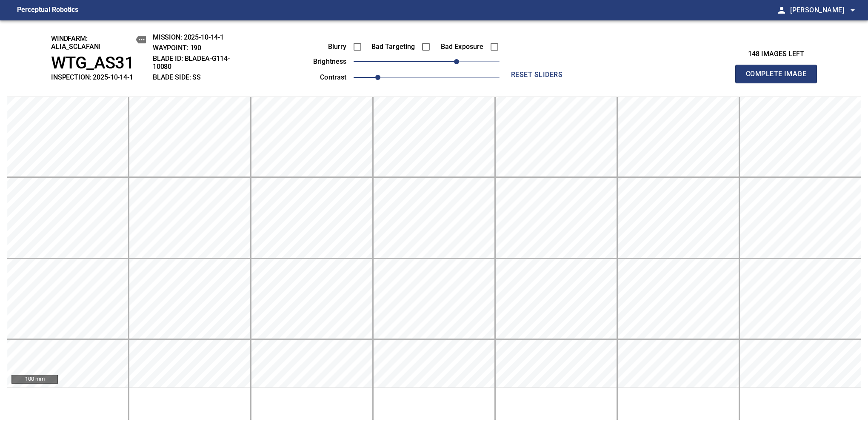
click at [780, 78] on span "Complete Image" at bounding box center [776, 74] width 63 height 12
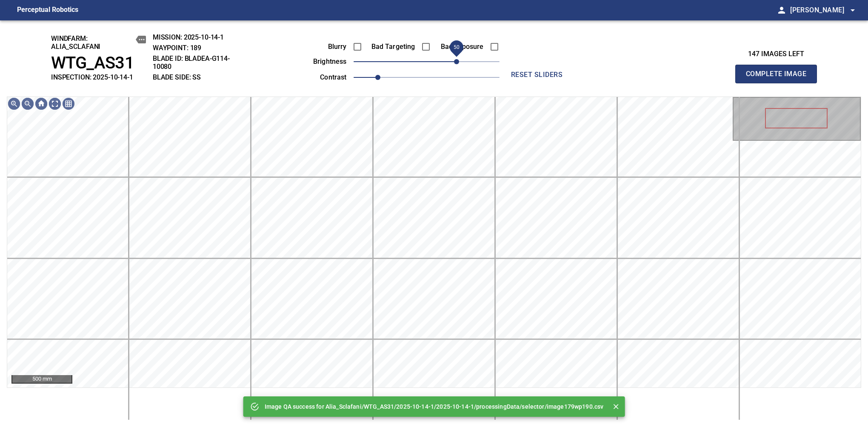
drag, startPoint x: 427, startPoint y: 62, endPoint x: 458, endPoint y: 66, distance: 30.5
click at [458, 64] on span "50" at bounding box center [456, 61] width 5 height 5
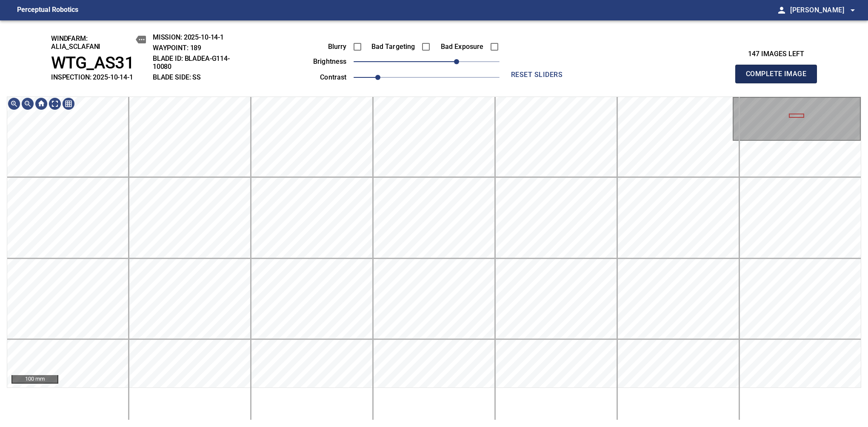
click at [780, 78] on span "Complete Image" at bounding box center [776, 74] width 63 height 12
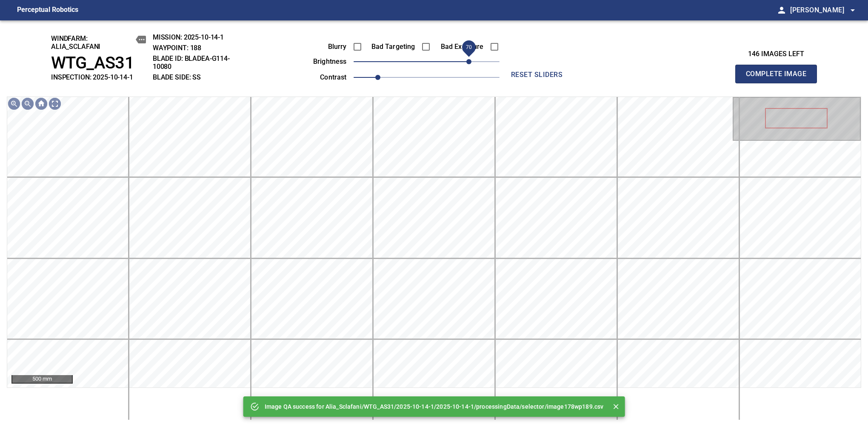
drag, startPoint x: 431, startPoint y: 61, endPoint x: 470, endPoint y: 64, distance: 39.3
click at [470, 64] on span "70" at bounding box center [468, 61] width 5 height 5
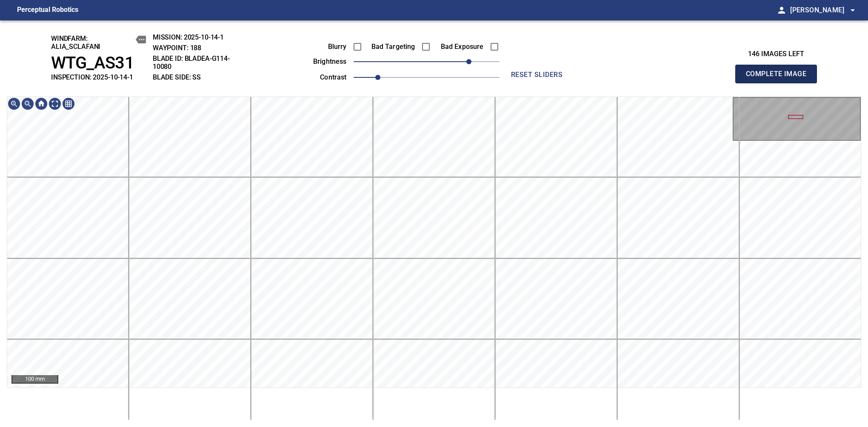
click at [780, 78] on span "Complete Image" at bounding box center [776, 74] width 63 height 12
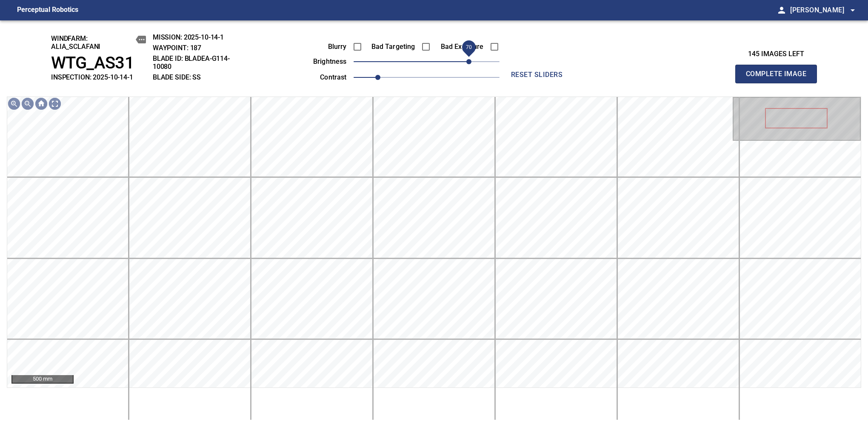
drag, startPoint x: 462, startPoint y: 67, endPoint x: 468, endPoint y: 67, distance: 6.0
click at [468, 64] on span "70" at bounding box center [468, 61] width 5 height 5
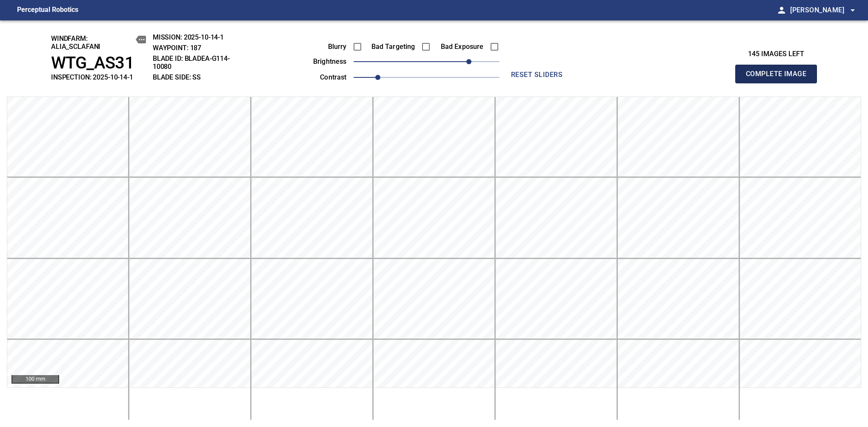
click at [780, 78] on span "Complete Image" at bounding box center [776, 74] width 63 height 12
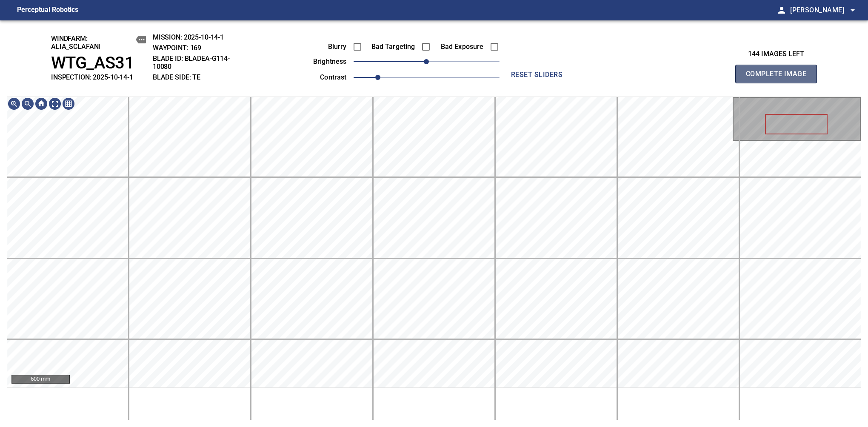
click at [780, 78] on span "Complete Image" at bounding box center [776, 74] width 63 height 12
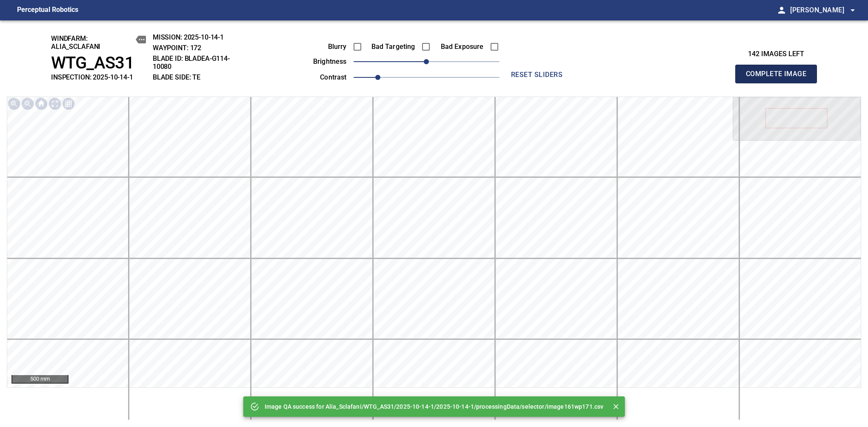
click at [780, 78] on span "Complete Image" at bounding box center [776, 74] width 63 height 12
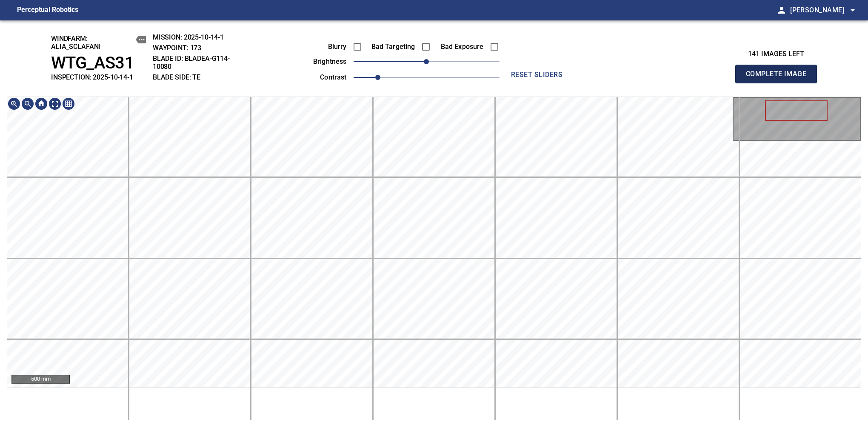
click at [780, 78] on span "Complete Image" at bounding box center [776, 74] width 63 height 12
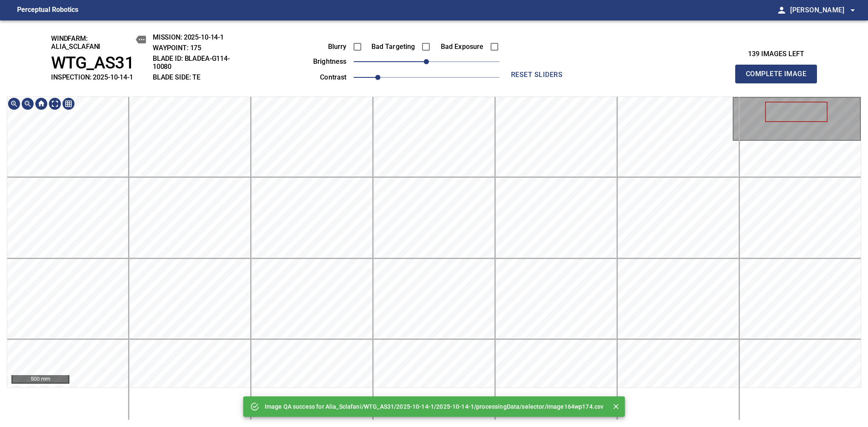
click at [395, 404] on div "Image QA success for Alia_Sclafani/WTG_AS31/2025-10-14-1/2025-10-14-1/processin…" at bounding box center [434, 223] width 868 height 407
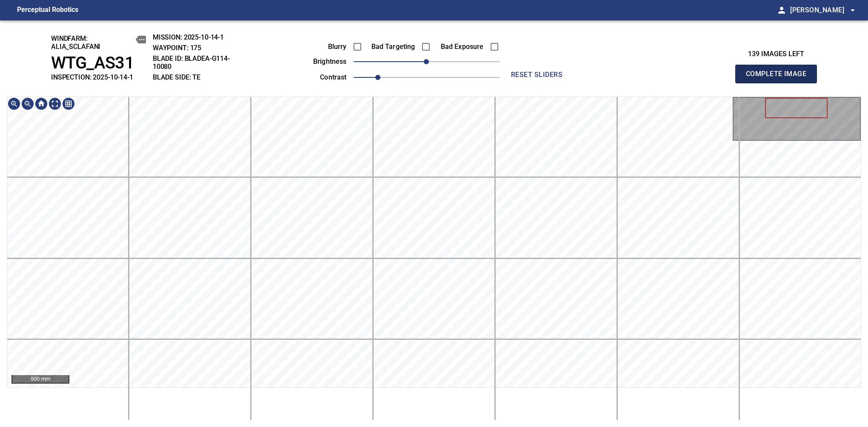
click at [780, 78] on span "Complete Image" at bounding box center [776, 74] width 63 height 12
click at [410, 413] on div "500 mm" at bounding box center [434, 259] width 855 height 324
click at [780, 78] on span "Complete Image" at bounding box center [776, 74] width 63 height 12
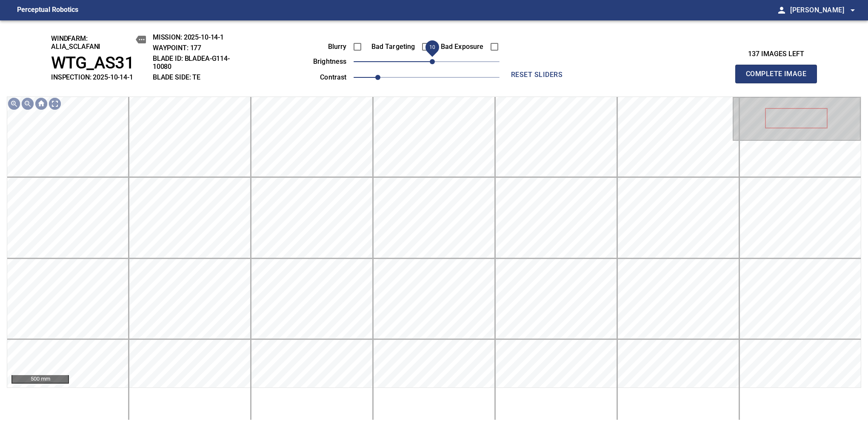
click at [431, 61] on span "10" at bounding box center [432, 61] width 5 height 5
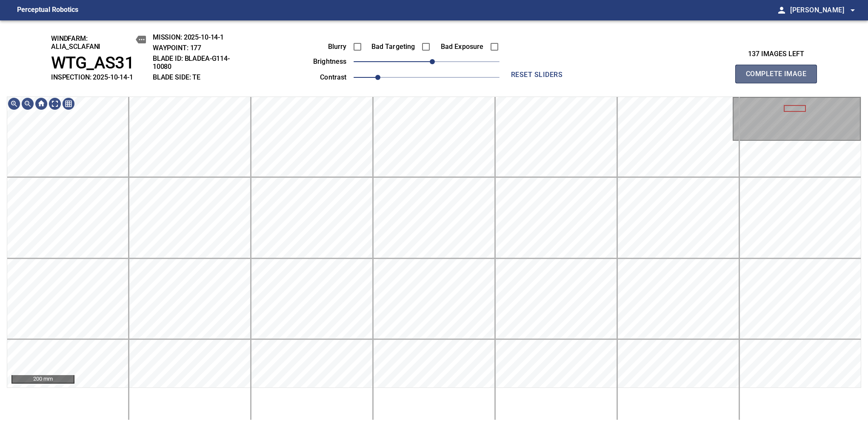
click at [780, 78] on span "Complete Image" at bounding box center [776, 74] width 63 height 12
click at [433, 64] on span "10" at bounding box center [432, 61] width 5 height 5
click at [780, 78] on span "Complete Image" at bounding box center [776, 74] width 63 height 12
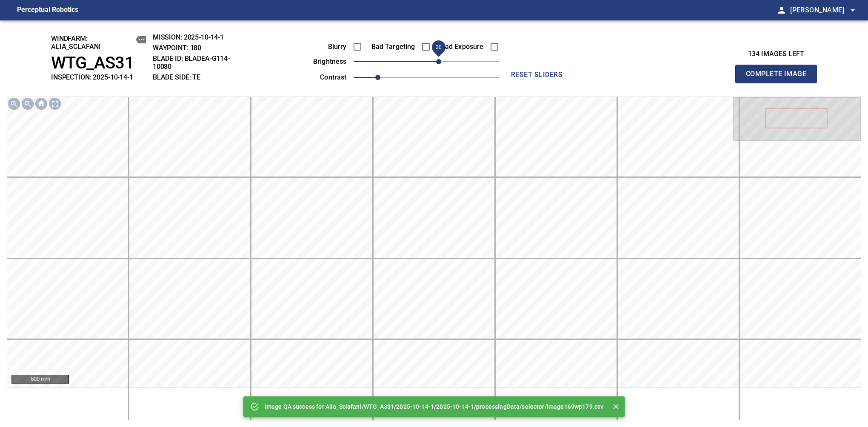
drag, startPoint x: 435, startPoint y: 63, endPoint x: 441, endPoint y: 62, distance: 6.5
click at [441, 62] on span "20" at bounding box center [438, 61] width 5 height 5
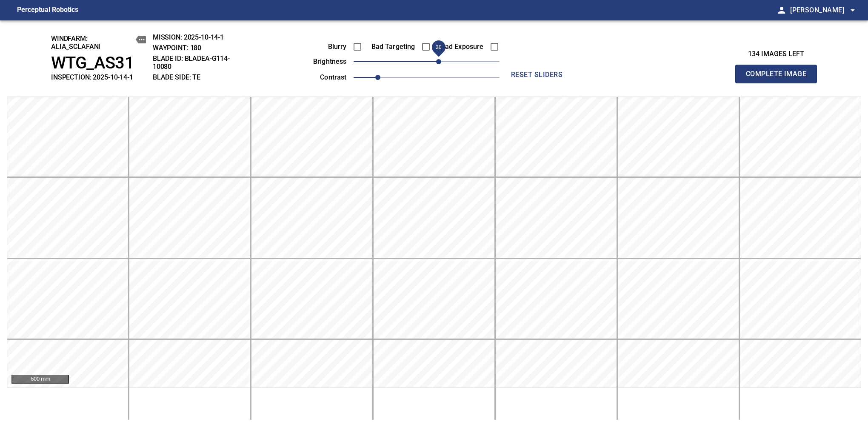
click at [780, 78] on span "Complete Image" at bounding box center [776, 74] width 63 height 12
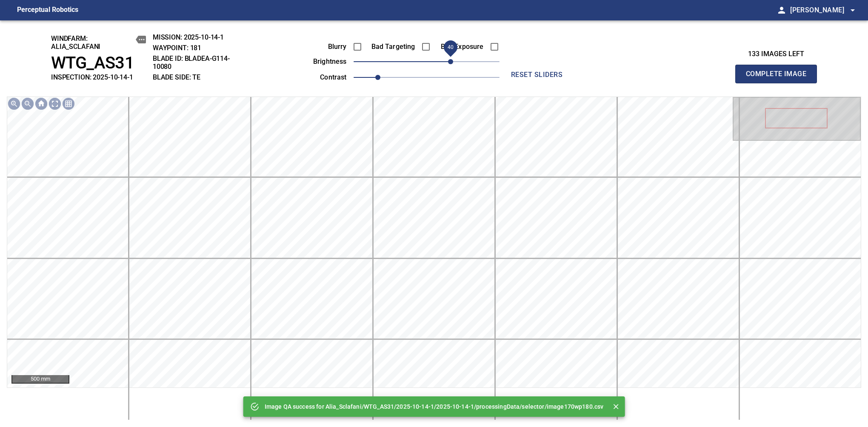
drag, startPoint x: 435, startPoint y: 65, endPoint x: 453, endPoint y: 63, distance: 18.3
click at [453, 63] on span "40" at bounding box center [450, 61] width 5 height 5
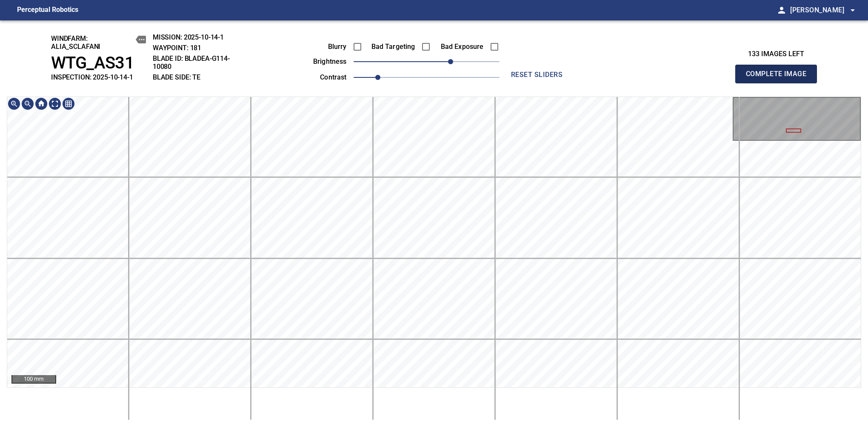
click at [780, 78] on span "Complete Image" at bounding box center [776, 74] width 63 height 12
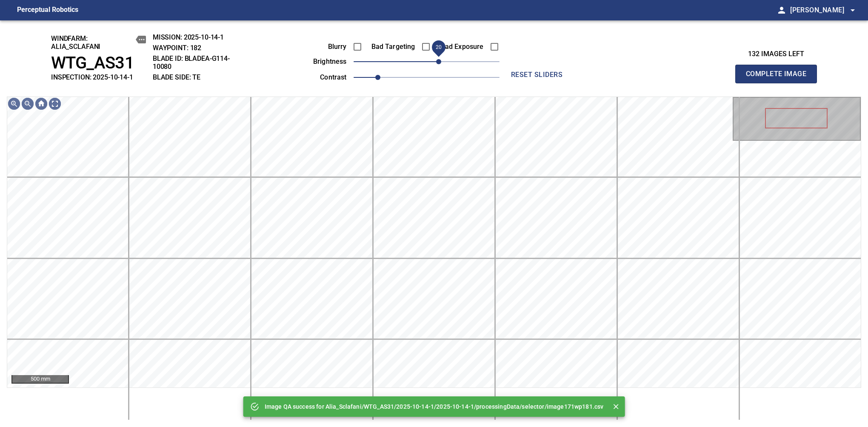
drag, startPoint x: 426, startPoint y: 65, endPoint x: 438, endPoint y: 65, distance: 12.3
click at [438, 64] on span "20" at bounding box center [438, 61] width 5 height 5
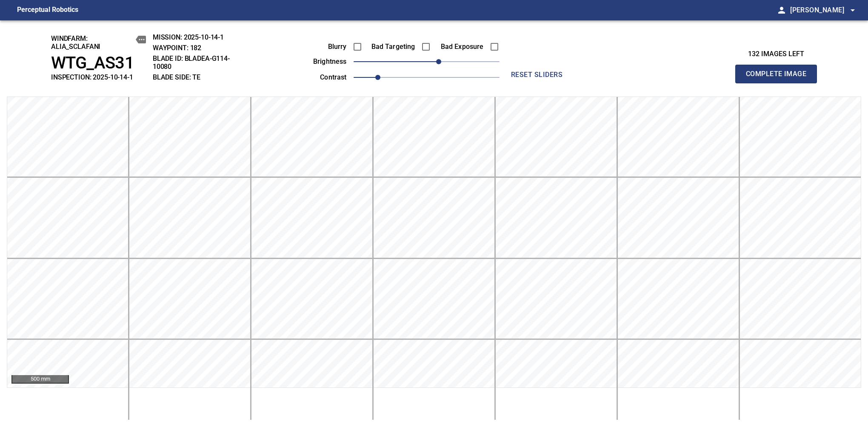
click at [780, 78] on span "Complete Image" at bounding box center [776, 74] width 63 height 12
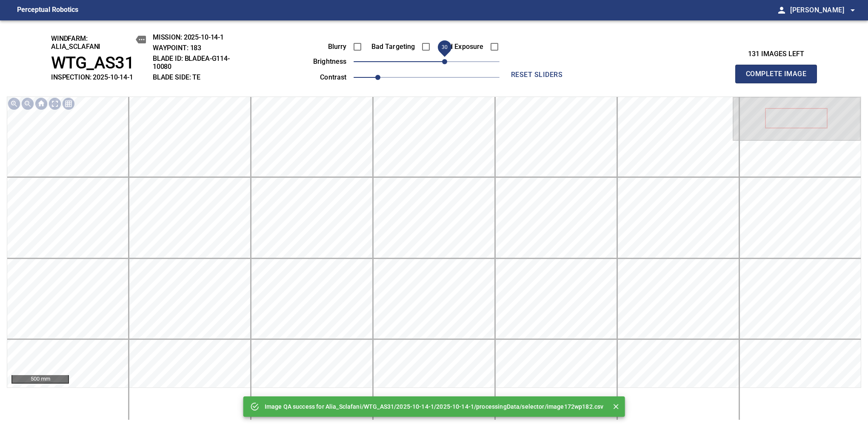
drag, startPoint x: 435, startPoint y: 66, endPoint x: 444, endPoint y: 63, distance: 9.4
click at [444, 63] on span "30" at bounding box center [444, 61] width 5 height 5
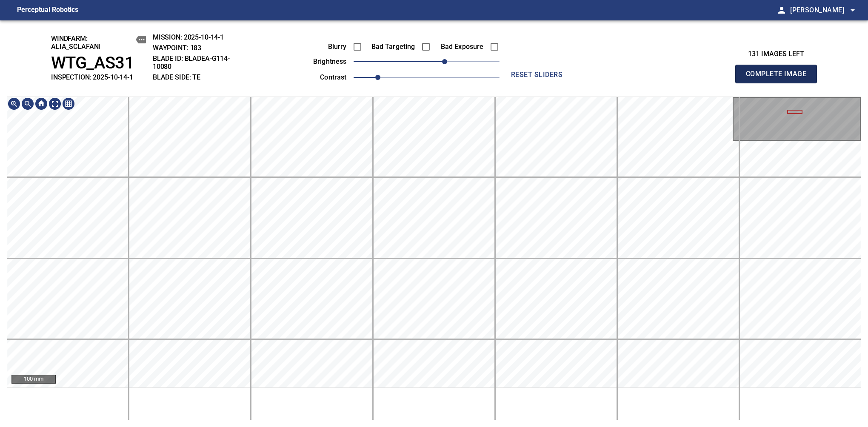
click at [780, 78] on span "Complete Image" at bounding box center [776, 74] width 63 height 12
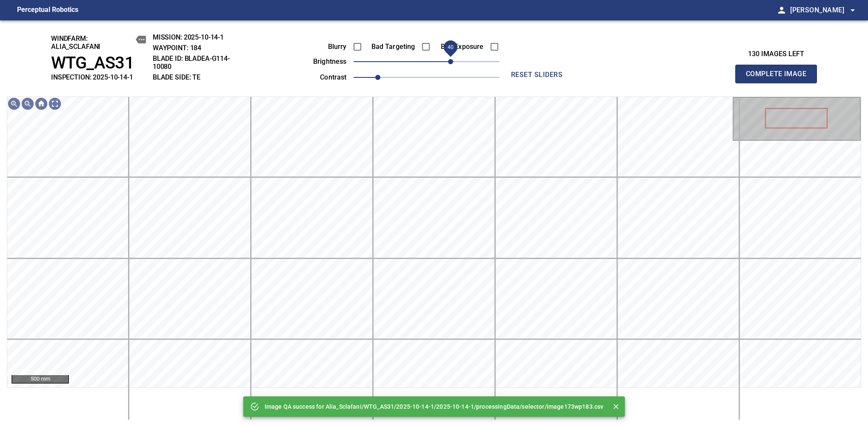
drag, startPoint x: 444, startPoint y: 61, endPoint x: 452, endPoint y: 61, distance: 7.2
click at [452, 61] on span "40" at bounding box center [450, 61] width 5 height 5
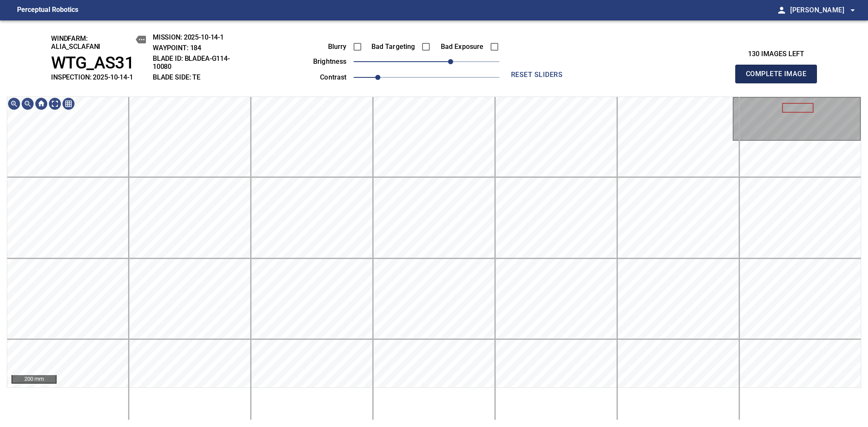
click at [780, 78] on span "Complete Image" at bounding box center [776, 74] width 63 height 12
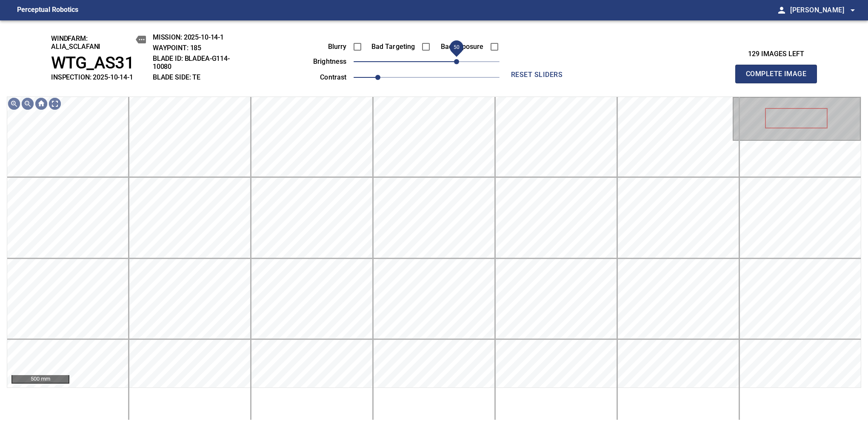
drag, startPoint x: 449, startPoint y: 65, endPoint x: 459, endPoint y: 66, distance: 10.7
click at [459, 64] on span "50" at bounding box center [456, 61] width 5 height 5
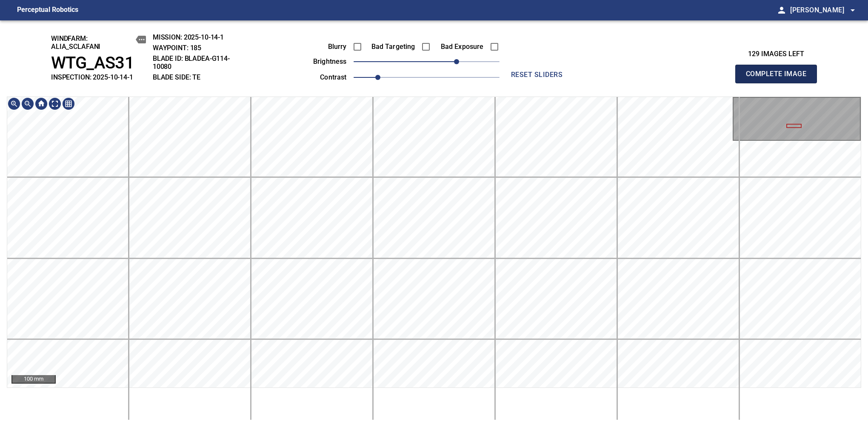
click at [780, 78] on span "Complete Image" at bounding box center [776, 74] width 63 height 12
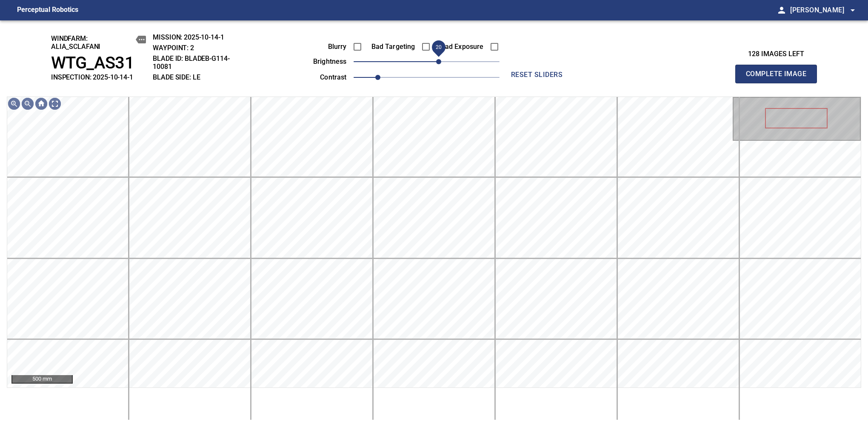
click at [440, 63] on span "20" at bounding box center [438, 61] width 5 height 5
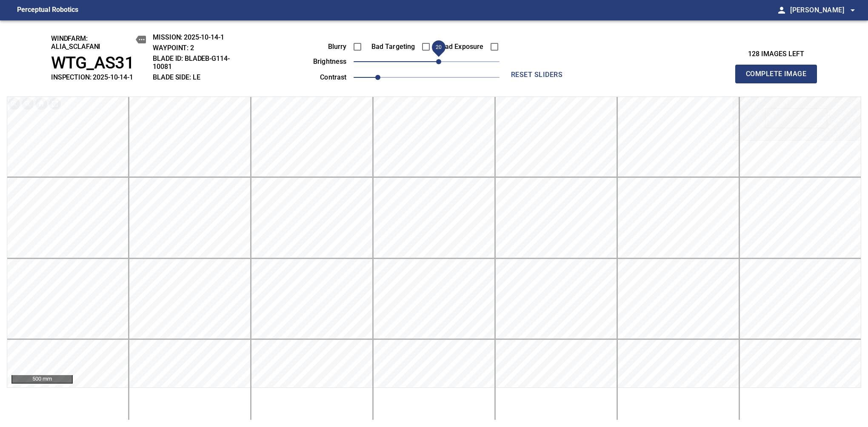
click at [780, 78] on span "Complete Image" at bounding box center [776, 74] width 63 height 12
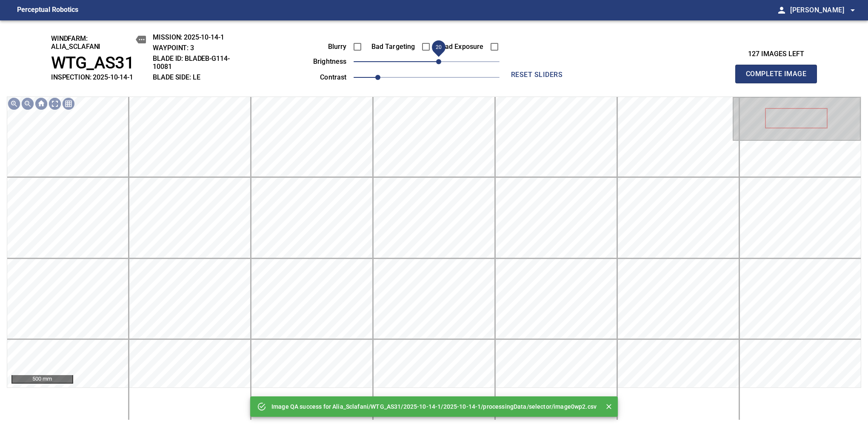
click at [440, 63] on span "20" at bounding box center [438, 61] width 5 height 5
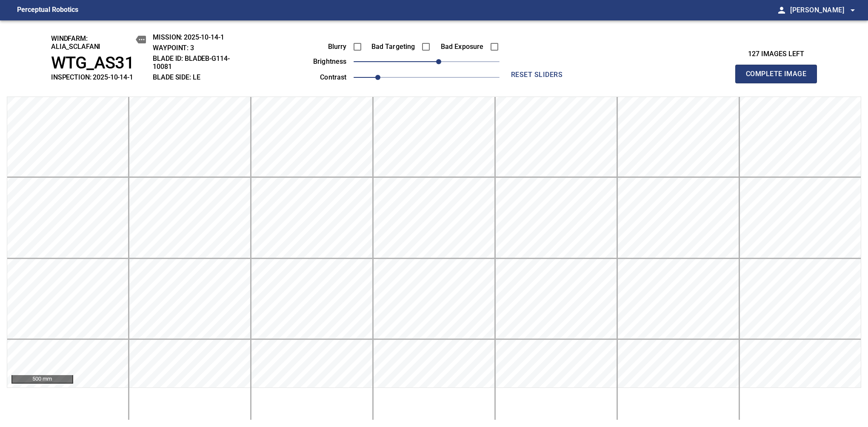
click at [780, 78] on span "Complete Image" at bounding box center [776, 74] width 63 height 12
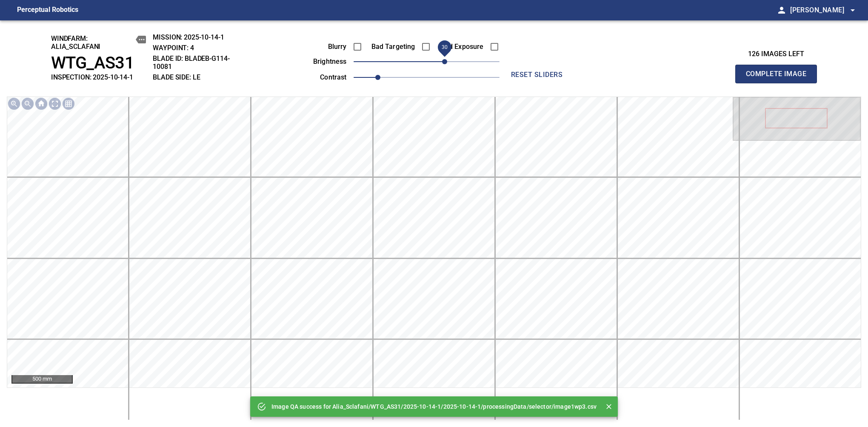
drag, startPoint x: 440, startPoint y: 63, endPoint x: 444, endPoint y: 63, distance: 4.7
click at [444, 63] on span "30" at bounding box center [427, 62] width 146 height 12
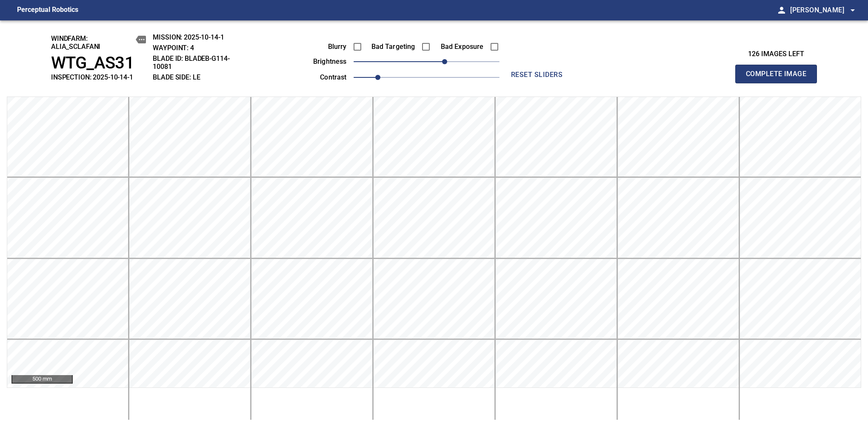
click at [780, 78] on span "Complete Image" at bounding box center [776, 74] width 63 height 12
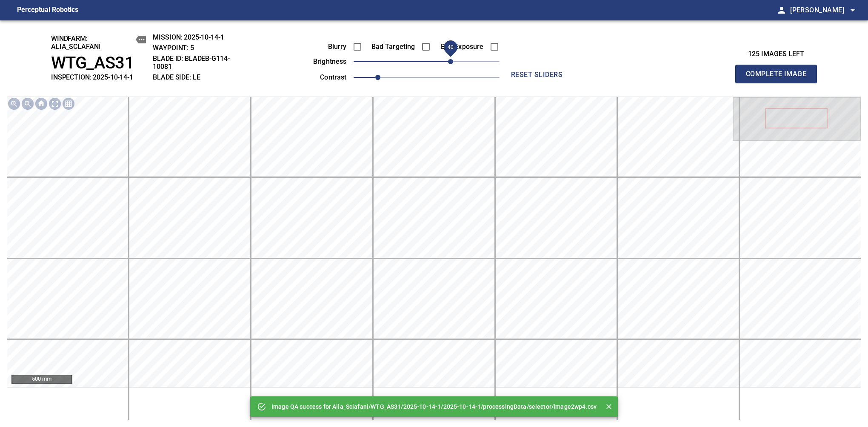
drag, startPoint x: 444, startPoint y: 63, endPoint x: 451, endPoint y: 63, distance: 6.8
click at [451, 63] on span "40" at bounding box center [427, 62] width 146 height 12
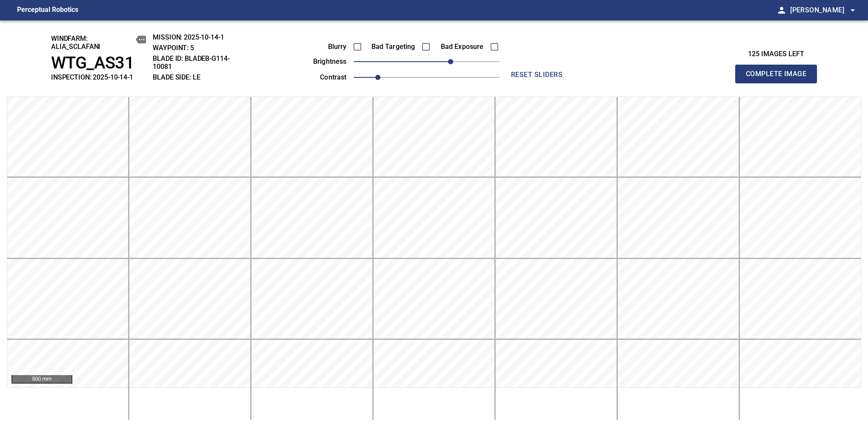
click at [780, 78] on span "Complete Image" at bounding box center [776, 74] width 63 height 12
click at [451, 63] on span "40" at bounding box center [427, 62] width 146 height 12
click at [780, 78] on span "Complete Image" at bounding box center [776, 74] width 63 height 12
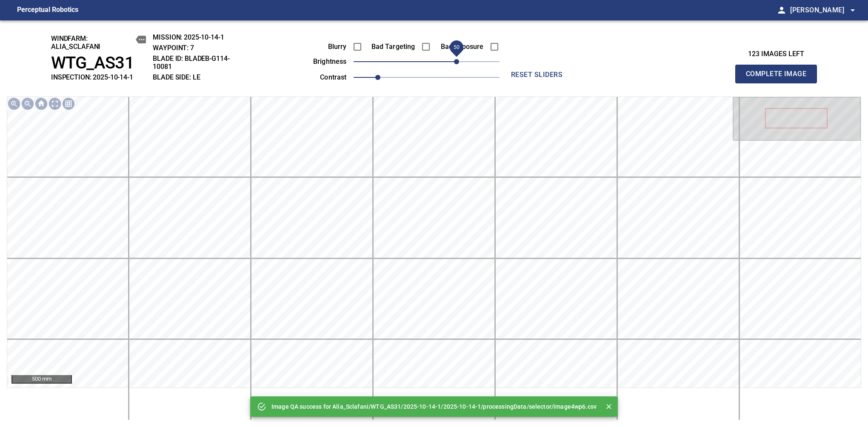
drag, startPoint x: 451, startPoint y: 63, endPoint x: 456, endPoint y: 63, distance: 4.7
click at [456, 63] on span "50" at bounding box center [427, 62] width 146 height 12
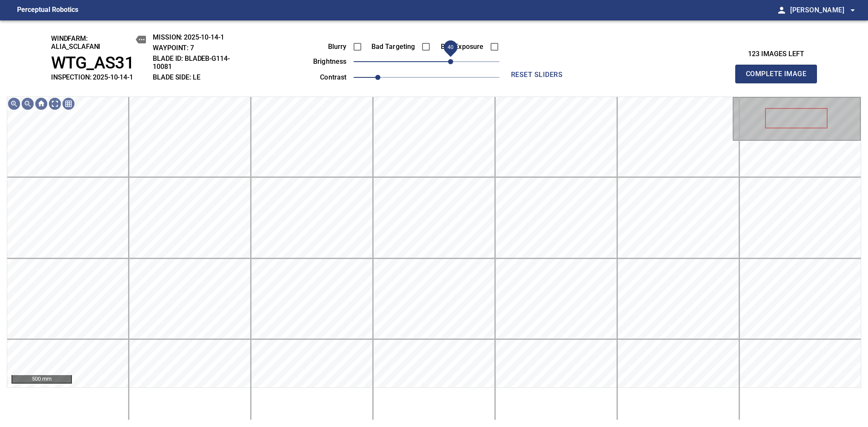
click at [453, 64] on span "40" at bounding box center [450, 61] width 5 height 5
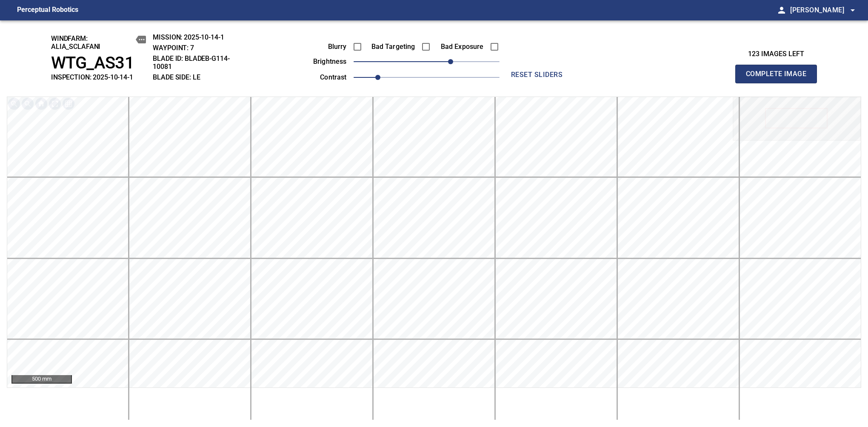
click at [780, 78] on span "Complete Image" at bounding box center [776, 74] width 63 height 12
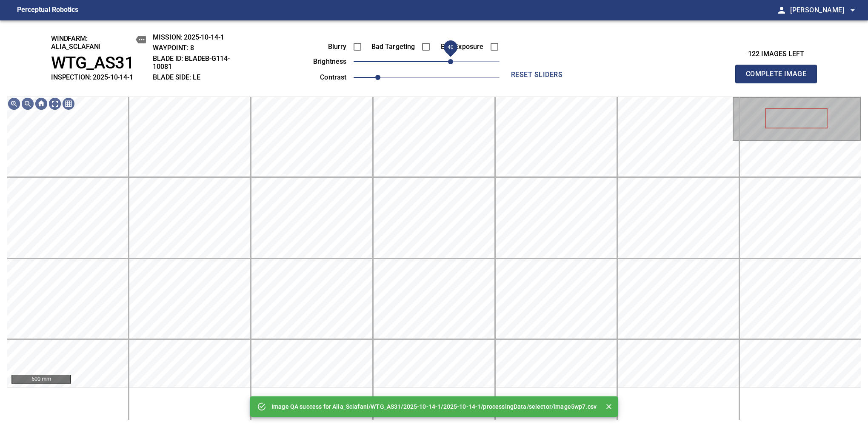
click at [450, 61] on span "40" at bounding box center [427, 62] width 146 height 12
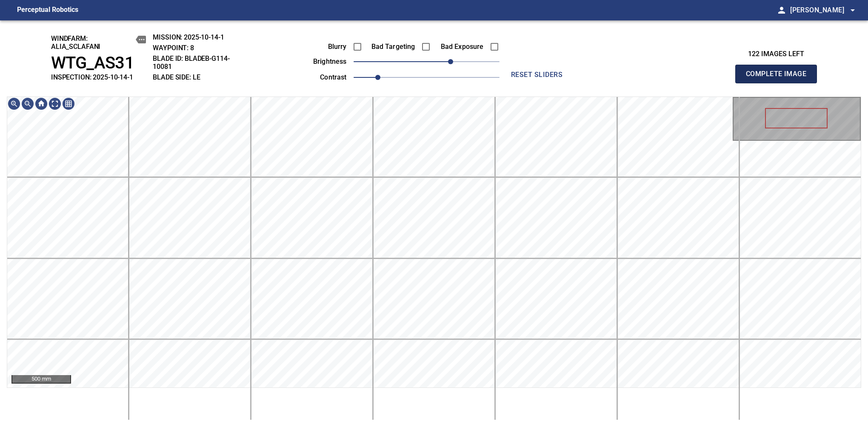
click at [780, 78] on span "Complete Image" at bounding box center [776, 74] width 63 height 12
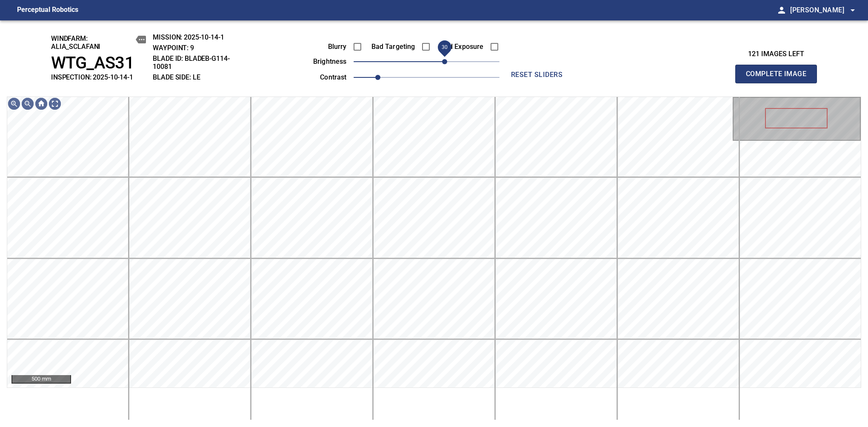
drag, startPoint x: 435, startPoint y: 64, endPoint x: 444, endPoint y: 64, distance: 9.4
click at [444, 64] on span "30" at bounding box center [444, 61] width 5 height 5
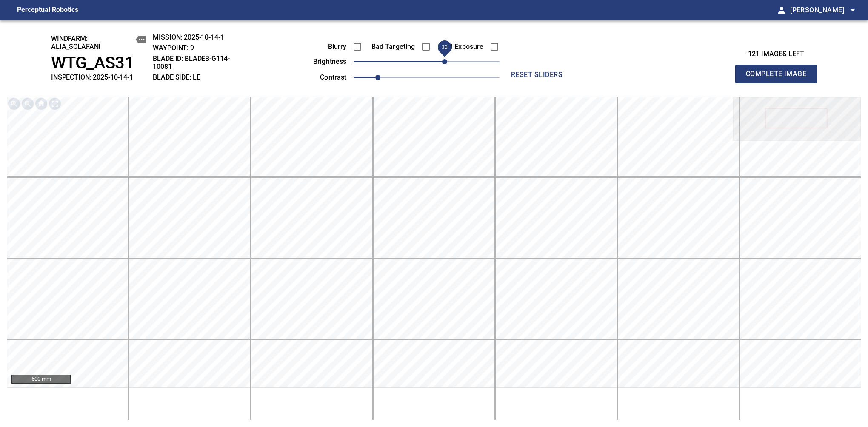
click at [780, 78] on span "Complete Image" at bounding box center [776, 74] width 63 height 12
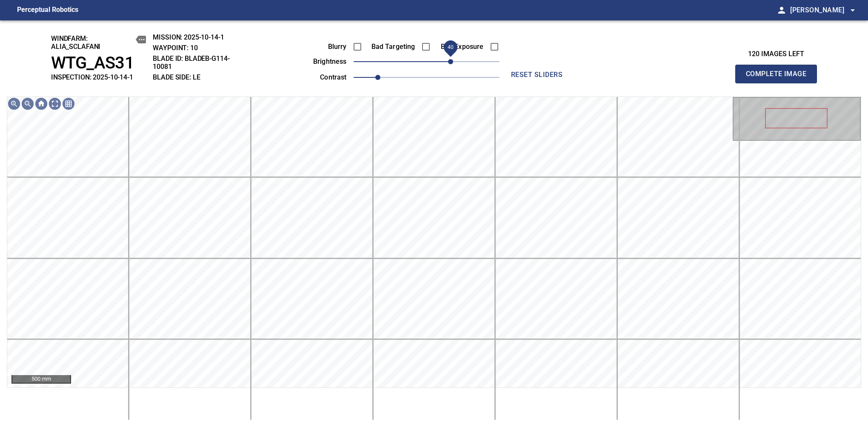
drag, startPoint x: 429, startPoint y: 58, endPoint x: 451, endPoint y: 61, distance: 22.4
click at [451, 61] on span "40" at bounding box center [450, 61] width 5 height 5
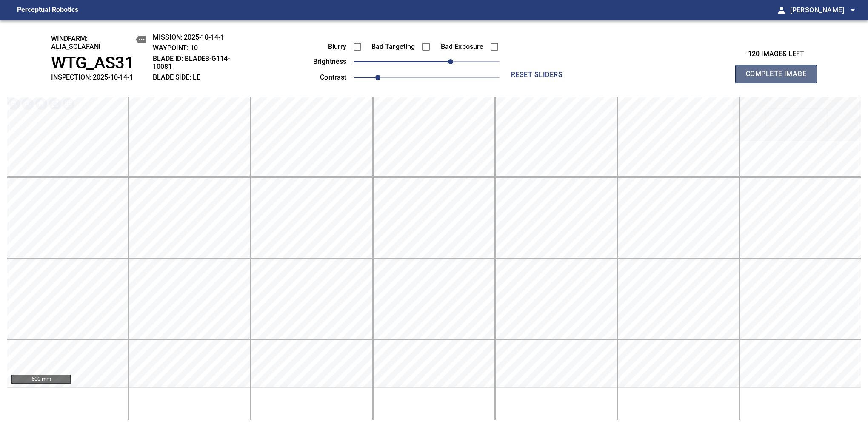
click at [780, 78] on span "Complete Image" at bounding box center [776, 74] width 63 height 12
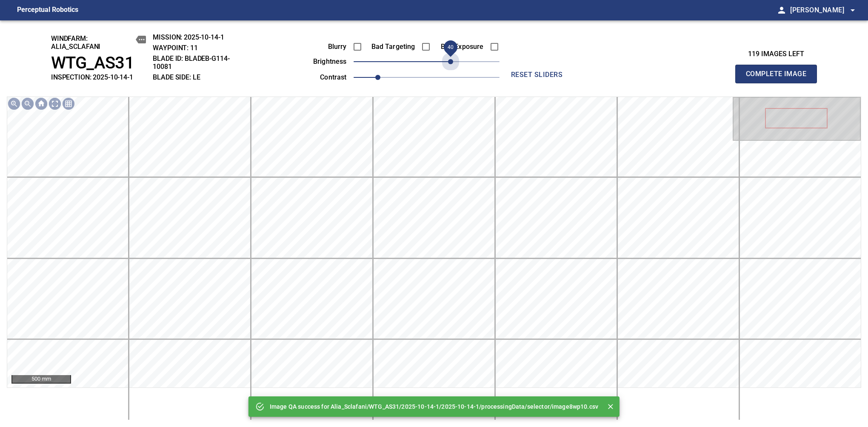
click at [451, 61] on span "40" at bounding box center [427, 62] width 146 height 12
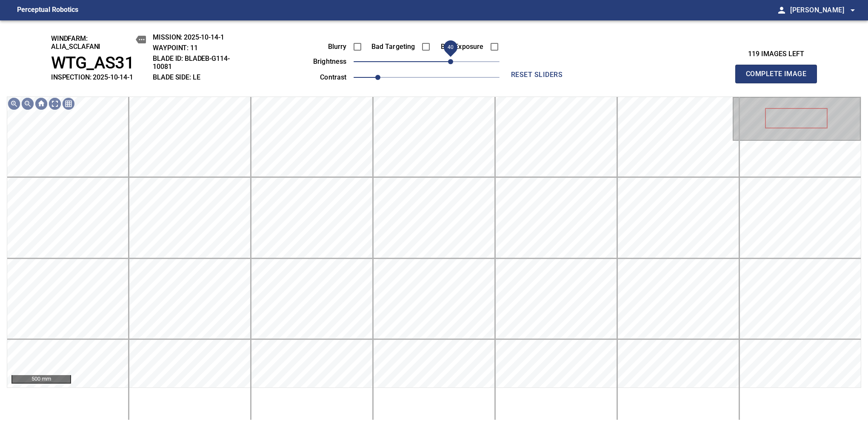
click at [448, 61] on span "40" at bounding box center [450, 61] width 5 height 5
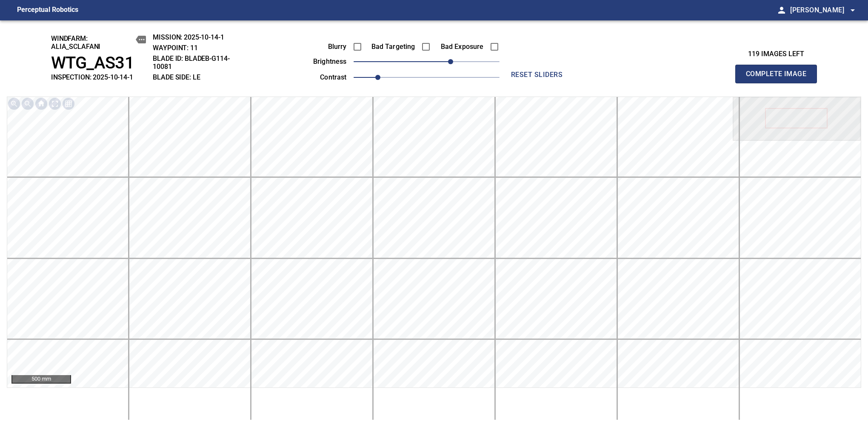
click at [780, 78] on span "Complete Image" at bounding box center [776, 74] width 63 height 12
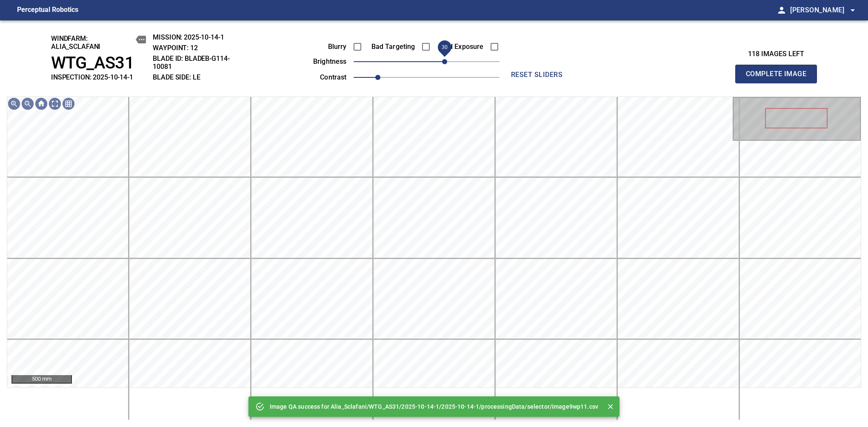
click at [447, 61] on span "30" at bounding box center [427, 62] width 146 height 12
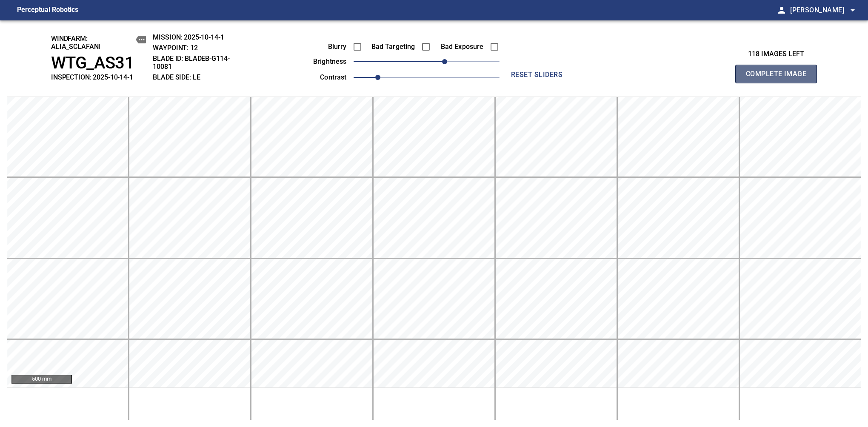
click at [780, 78] on span "Complete Image" at bounding box center [776, 74] width 63 height 12
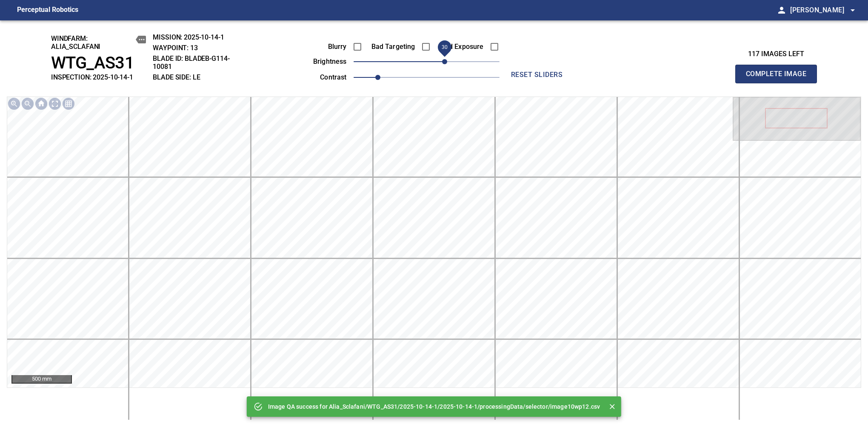
click at [447, 59] on span "30" at bounding box center [444, 61] width 5 height 5
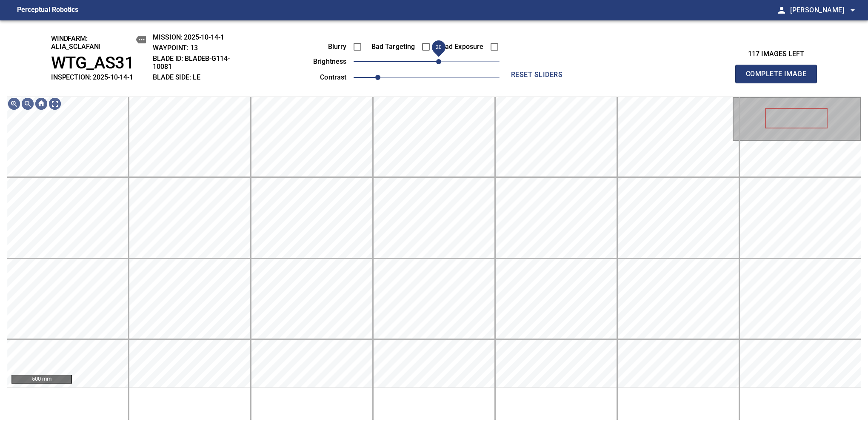
drag, startPoint x: 446, startPoint y: 58, endPoint x: 440, endPoint y: 67, distance: 10.4
click at [440, 64] on span "20" at bounding box center [438, 61] width 5 height 5
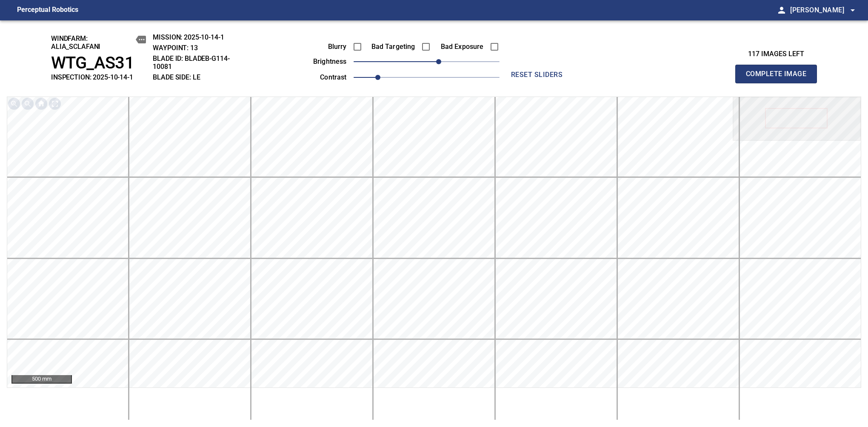
click at [780, 78] on span "Complete Image" at bounding box center [776, 74] width 63 height 12
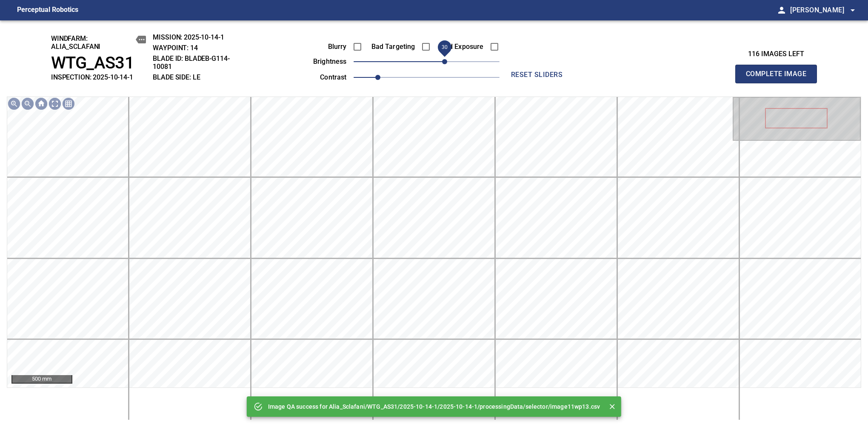
drag, startPoint x: 445, startPoint y: 66, endPoint x: 448, endPoint y: 61, distance: 5.0
click at [448, 61] on span "30" at bounding box center [427, 62] width 146 height 12
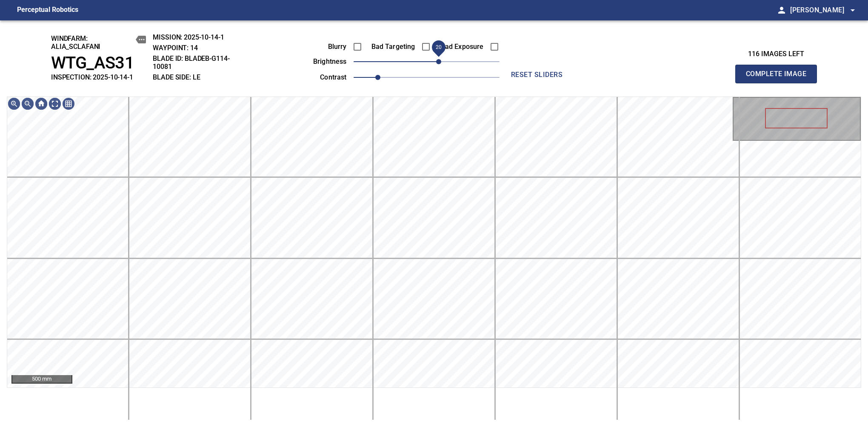
drag, startPoint x: 448, startPoint y: 61, endPoint x: 439, endPoint y: 62, distance: 8.6
click at [439, 62] on span "20" at bounding box center [438, 61] width 5 height 5
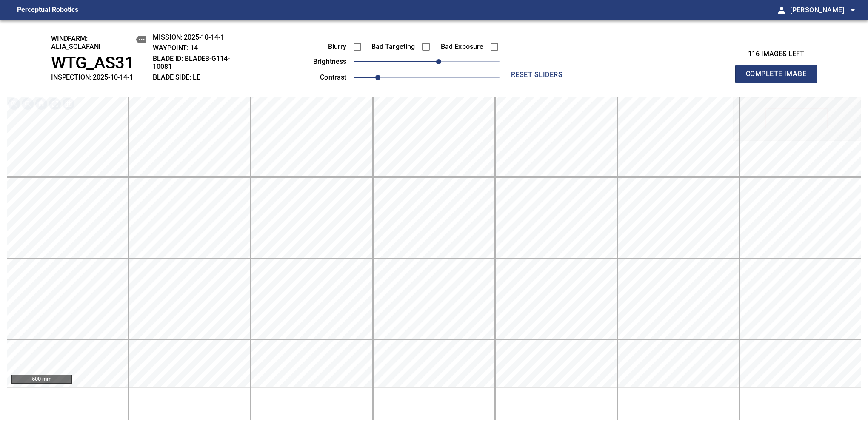
click at [780, 78] on span "Complete Image" at bounding box center [776, 74] width 63 height 12
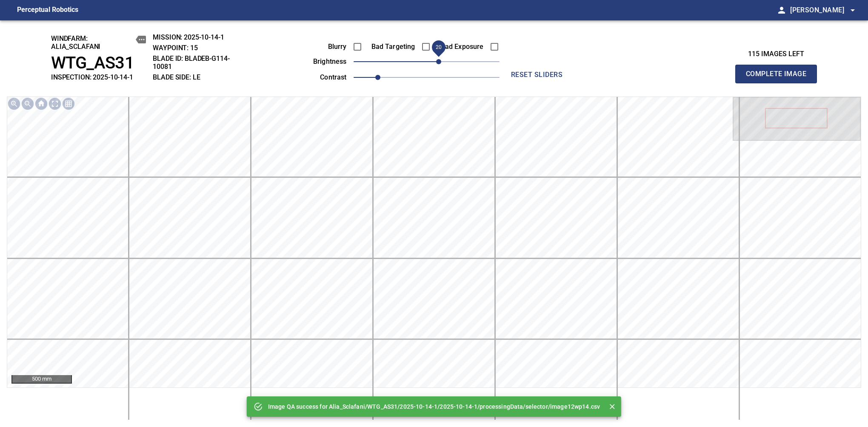
click at [441, 63] on span "20" at bounding box center [438, 61] width 5 height 5
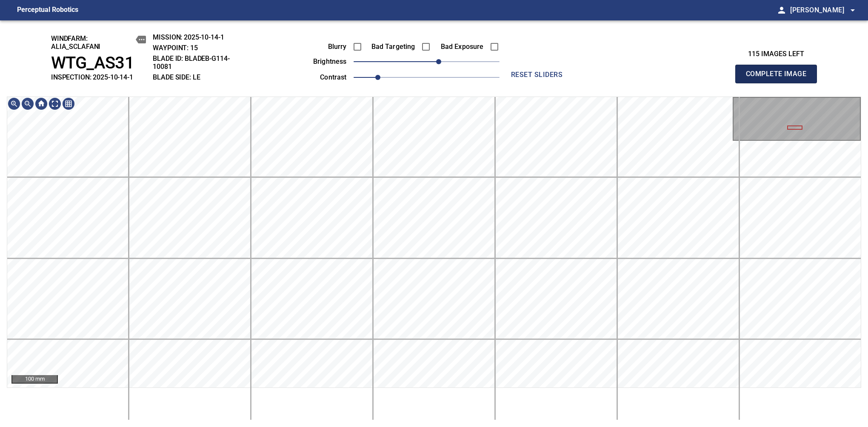
click at [780, 78] on span "Complete Image" at bounding box center [776, 74] width 63 height 12
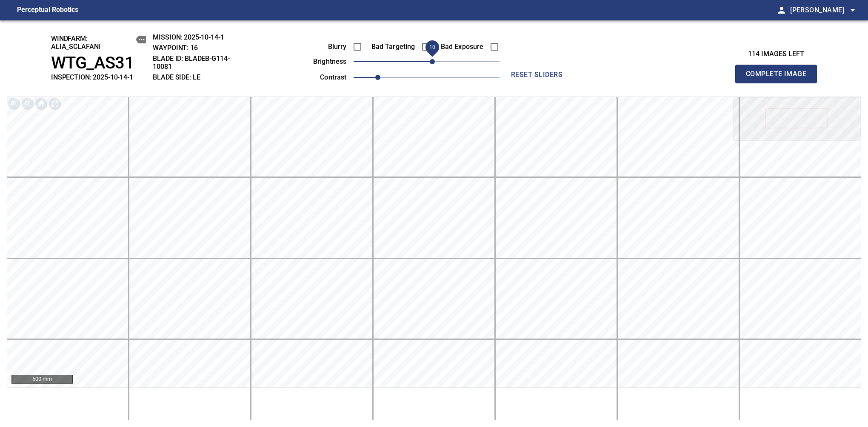
click at [432, 61] on span "10" at bounding box center [432, 61] width 5 height 5
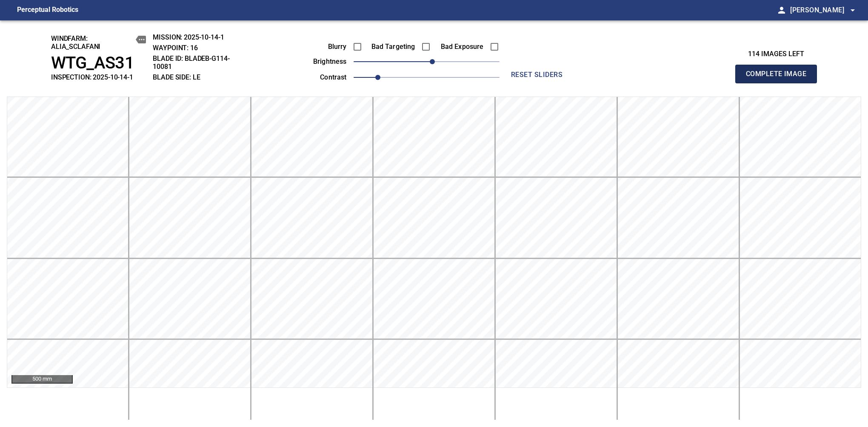
click at [780, 78] on span "Complete Image" at bounding box center [776, 74] width 63 height 12
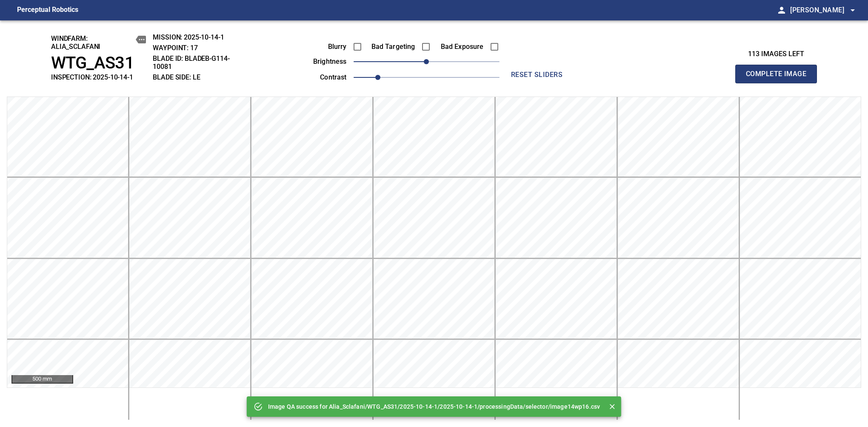
click at [780, 78] on span "Complete Image" at bounding box center [776, 74] width 63 height 12
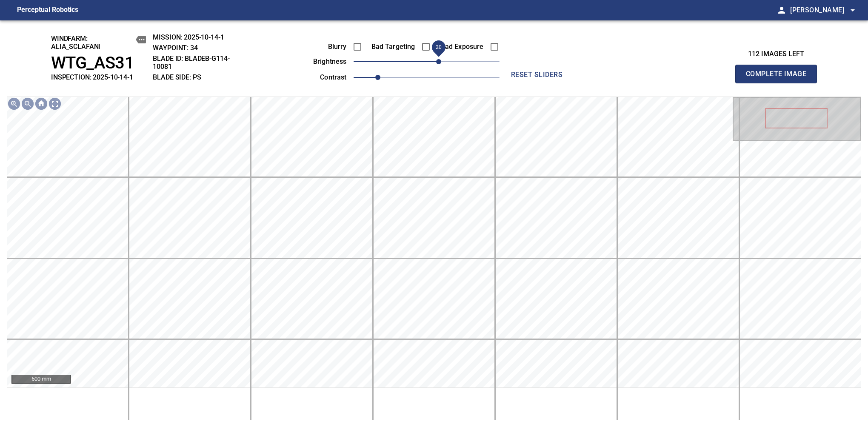
drag, startPoint x: 432, startPoint y: 62, endPoint x: 439, endPoint y: 62, distance: 7.2
click at [439, 62] on span "20" at bounding box center [438, 61] width 5 height 5
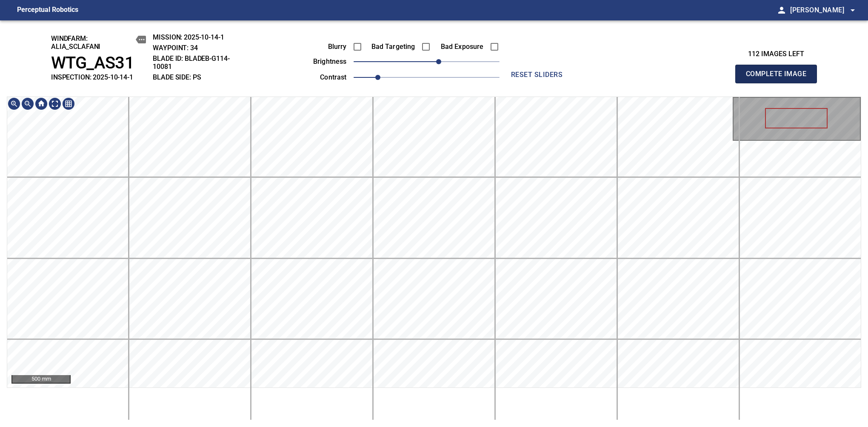
click at [780, 78] on span "Complete Image" at bounding box center [776, 74] width 63 height 12
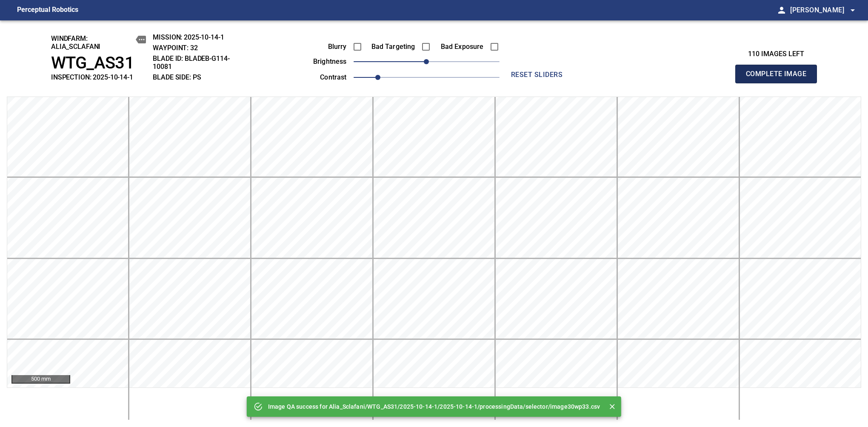
click at [780, 78] on span "Complete Image" at bounding box center [776, 74] width 63 height 12
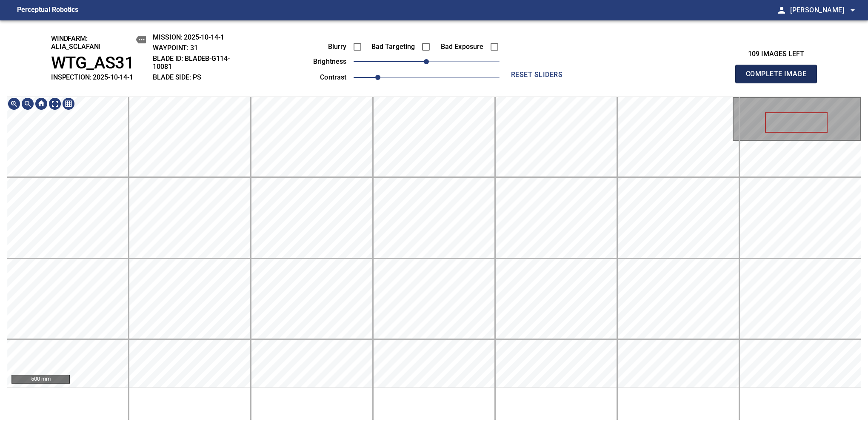
click at [780, 78] on span "Complete Image" at bounding box center [776, 74] width 63 height 12
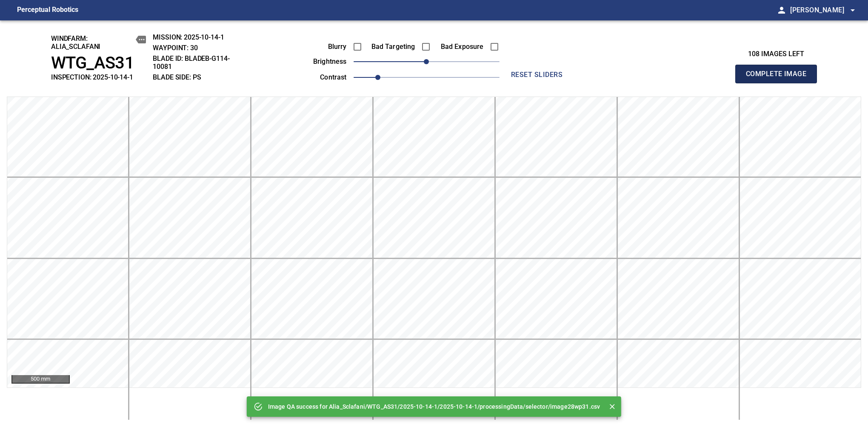
click at [780, 78] on span "Complete Image" at bounding box center [776, 74] width 63 height 12
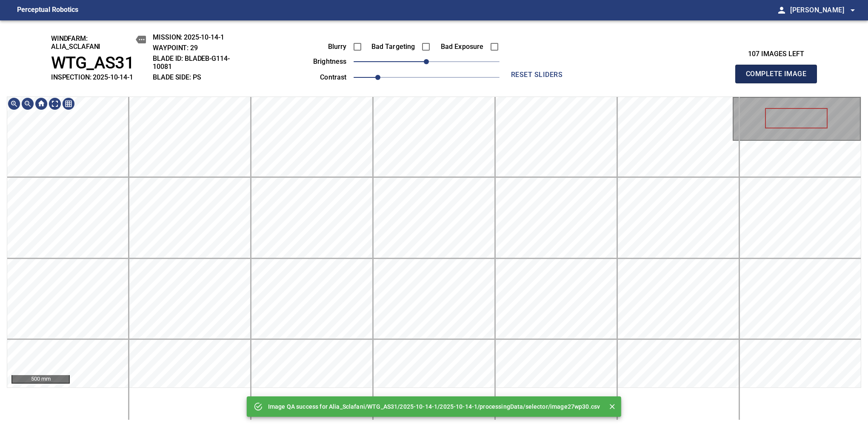
click at [780, 78] on span "Complete Image" at bounding box center [776, 74] width 63 height 12
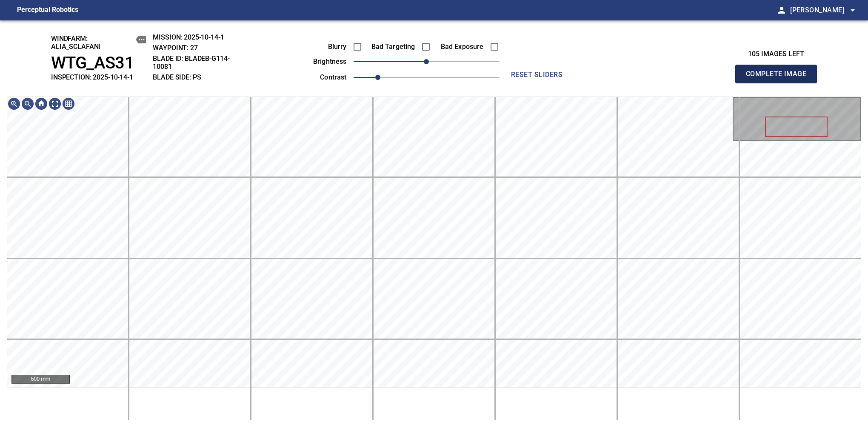
click at [780, 78] on span "Complete Image" at bounding box center [776, 74] width 63 height 12
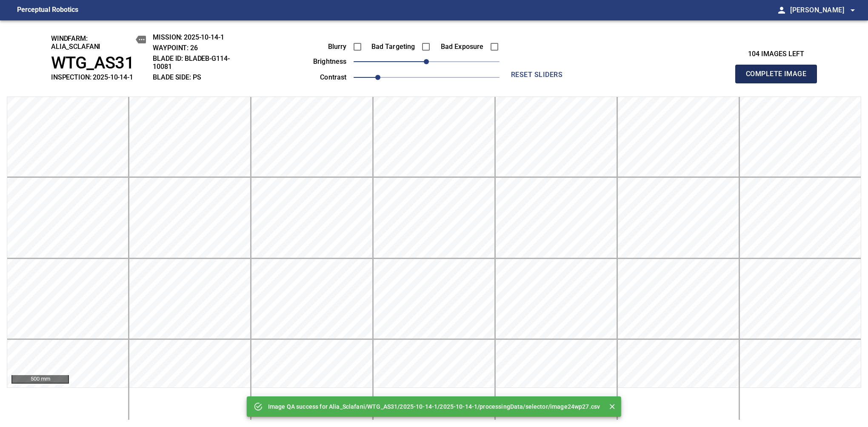
click at [780, 78] on span "Complete Image" at bounding box center [776, 74] width 63 height 12
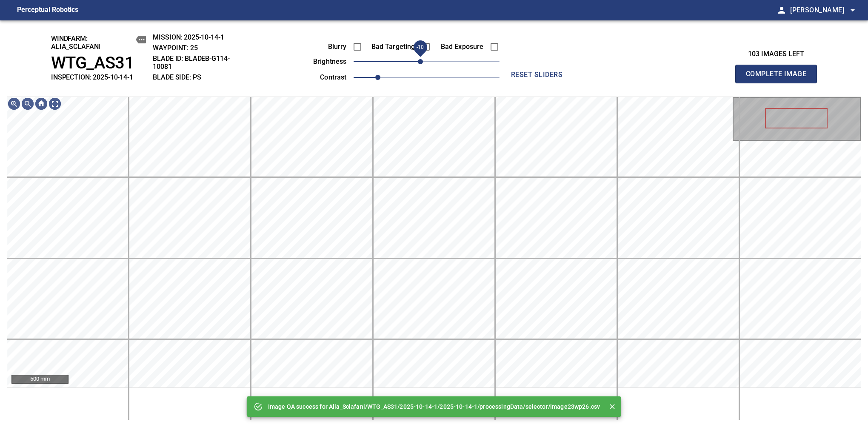
click at [420, 60] on span "-10" at bounding box center [420, 61] width 5 height 5
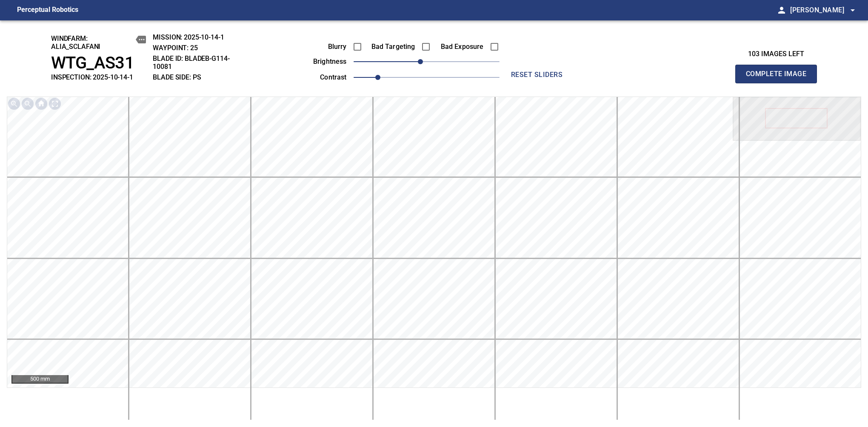
click at [780, 78] on span "Complete Image" at bounding box center [776, 74] width 63 height 12
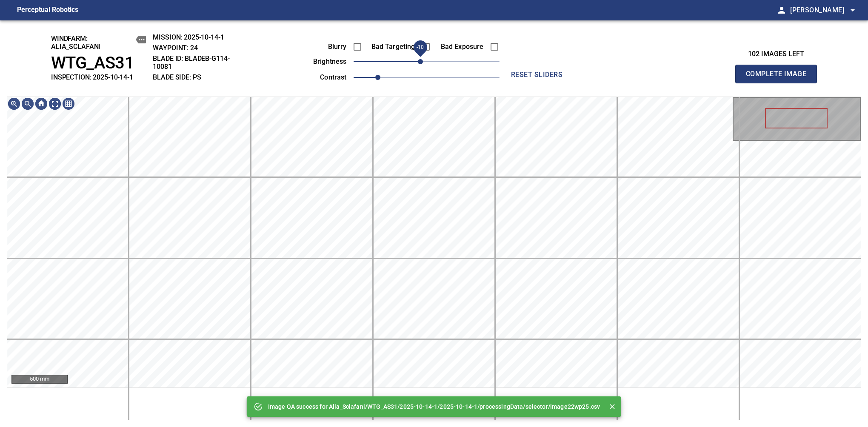
click at [423, 64] on span "-10" at bounding box center [420, 61] width 5 height 5
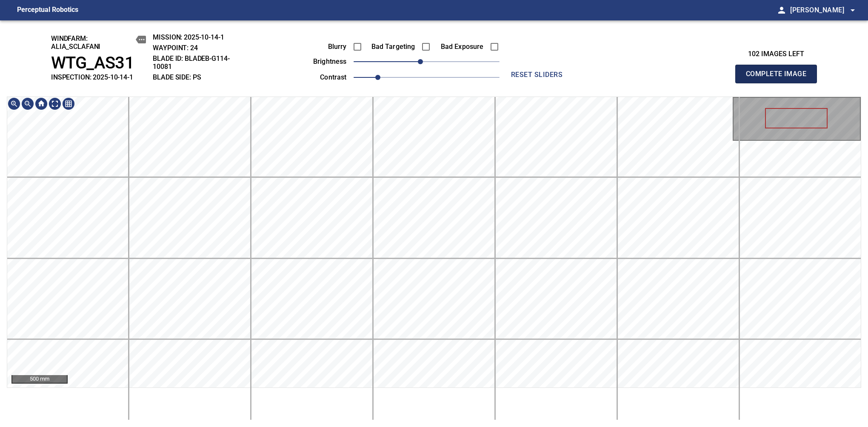
click at [780, 78] on span "Complete Image" at bounding box center [776, 74] width 63 height 12
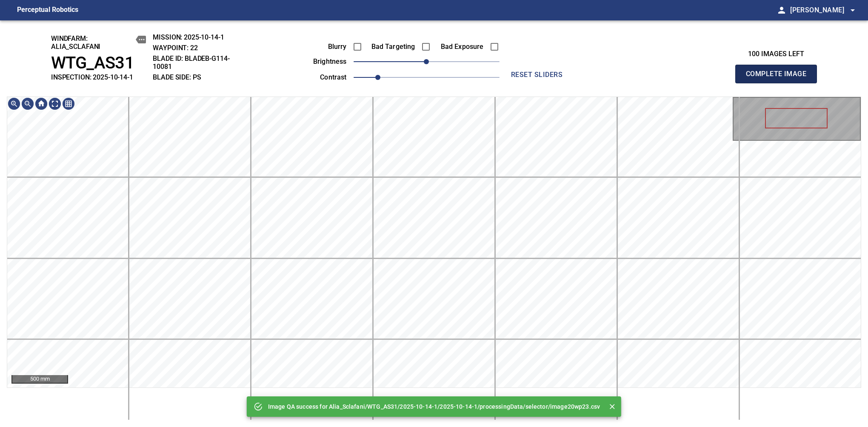
click at [780, 78] on span "Complete Image" at bounding box center [776, 74] width 63 height 12
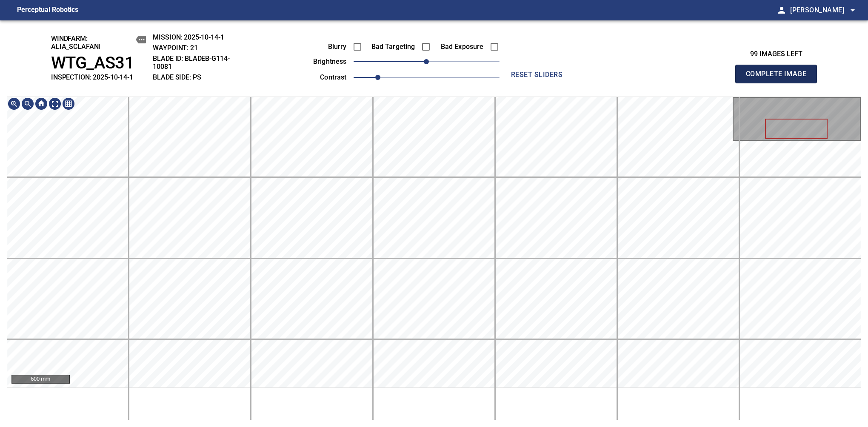
click at [780, 78] on span "Complete Image" at bounding box center [776, 74] width 63 height 12
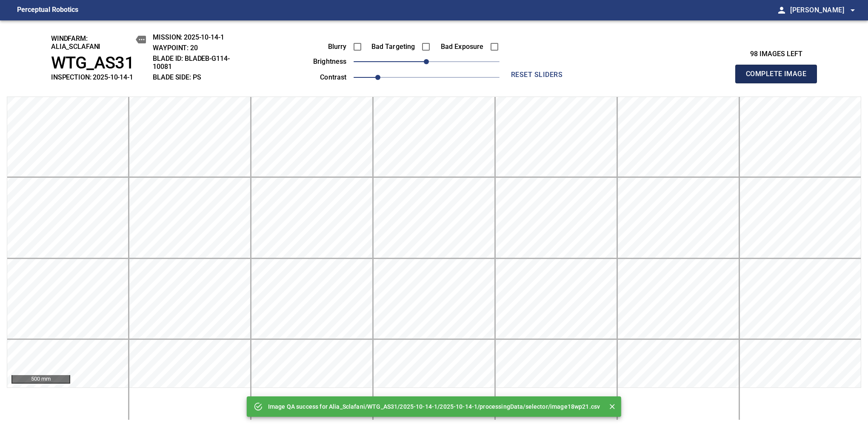
click at [780, 78] on span "Complete Image" at bounding box center [776, 74] width 63 height 12
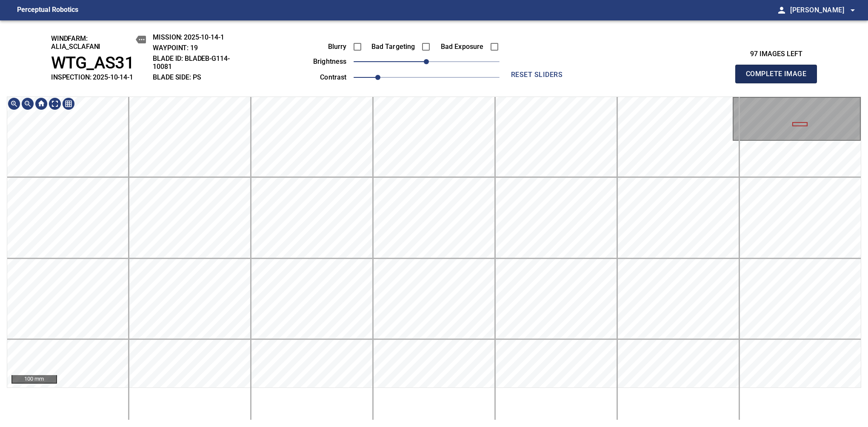
click at [780, 78] on span "Complete Image" at bounding box center [776, 74] width 63 height 12
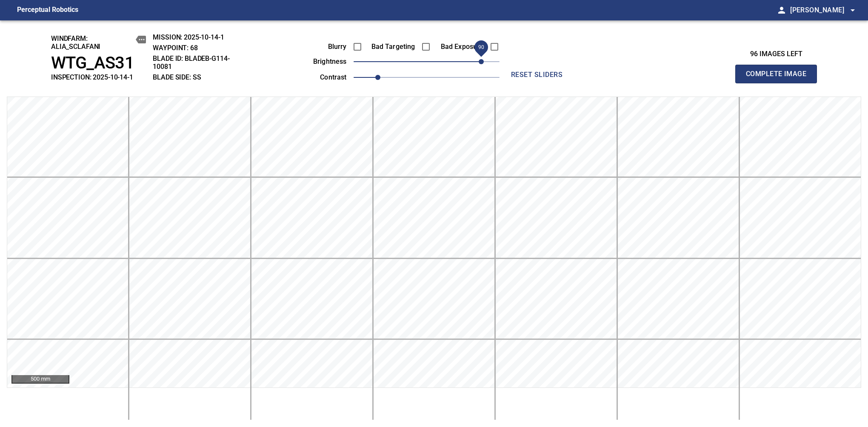
drag, startPoint x: 456, startPoint y: 66, endPoint x: 481, endPoint y: 60, distance: 25.8
click at [481, 60] on span "90" at bounding box center [481, 61] width 5 height 5
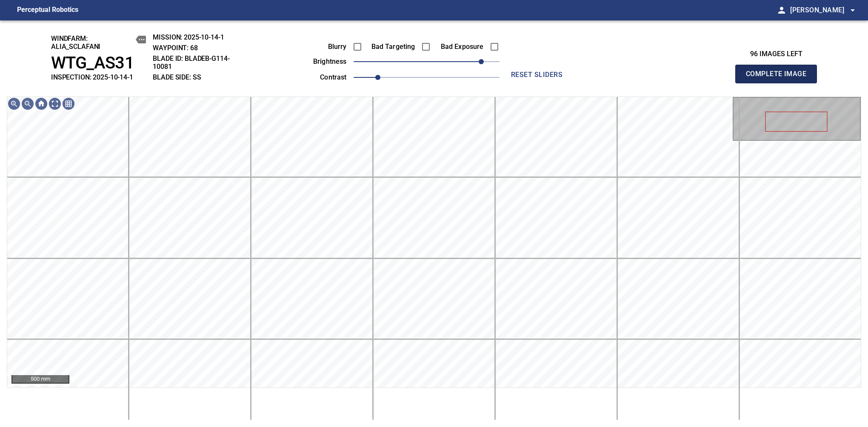
click at [780, 78] on span "Complete Image" at bounding box center [776, 74] width 63 height 12
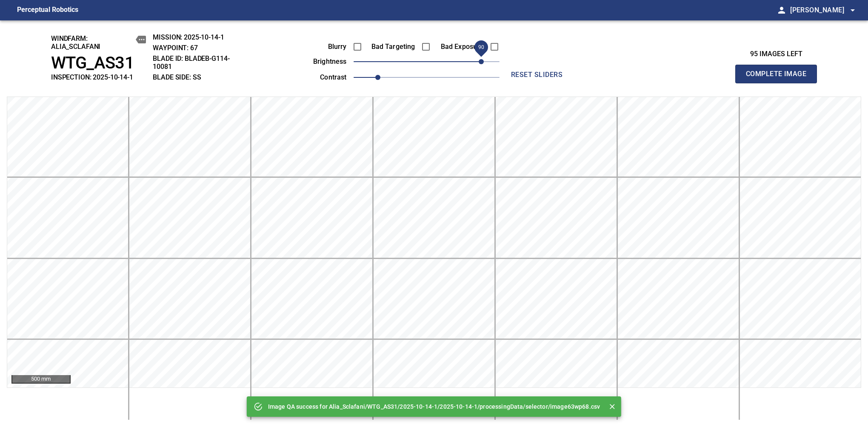
drag, startPoint x: 430, startPoint y: 65, endPoint x: 480, endPoint y: 65, distance: 49.4
click at [480, 64] on span "90" at bounding box center [481, 61] width 5 height 5
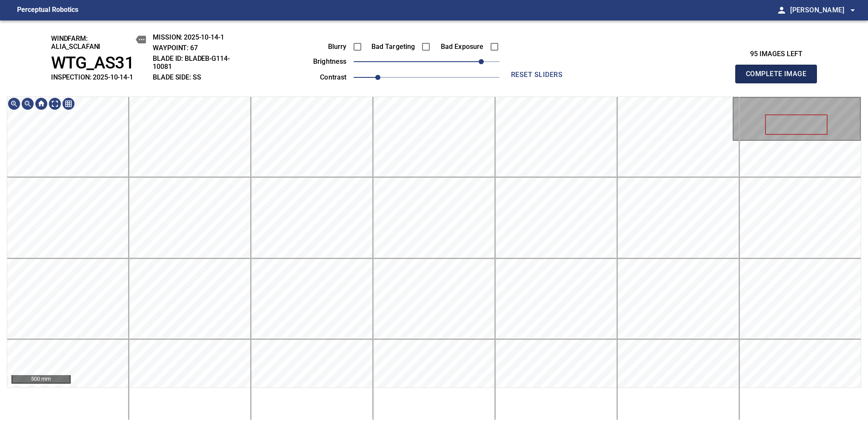
click at [780, 78] on span "Complete Image" at bounding box center [776, 74] width 63 height 12
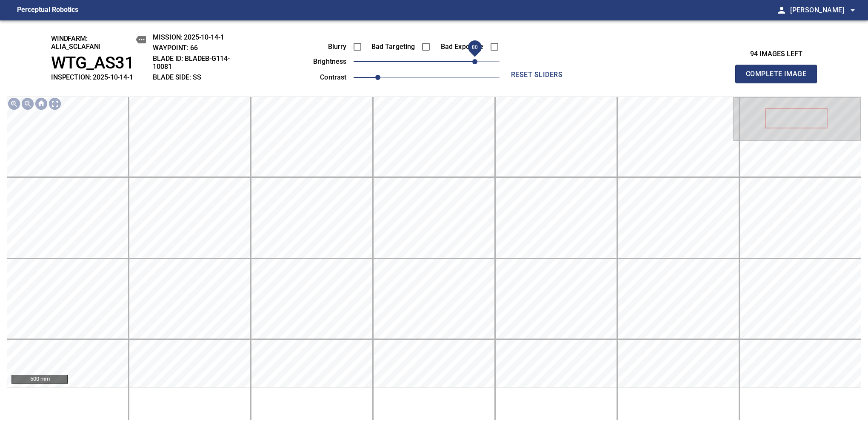
drag, startPoint x: 430, startPoint y: 61, endPoint x: 476, endPoint y: 63, distance: 46.0
click at [476, 63] on span "80" at bounding box center [474, 61] width 5 height 5
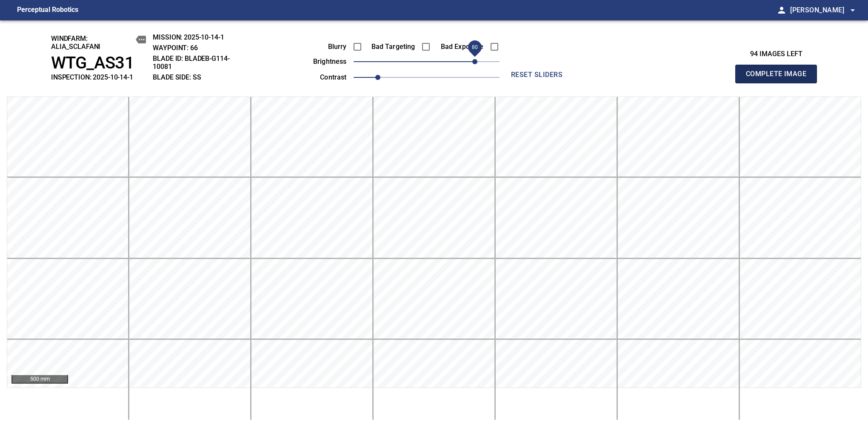
click at [780, 78] on span "Complete Image" at bounding box center [776, 74] width 63 height 12
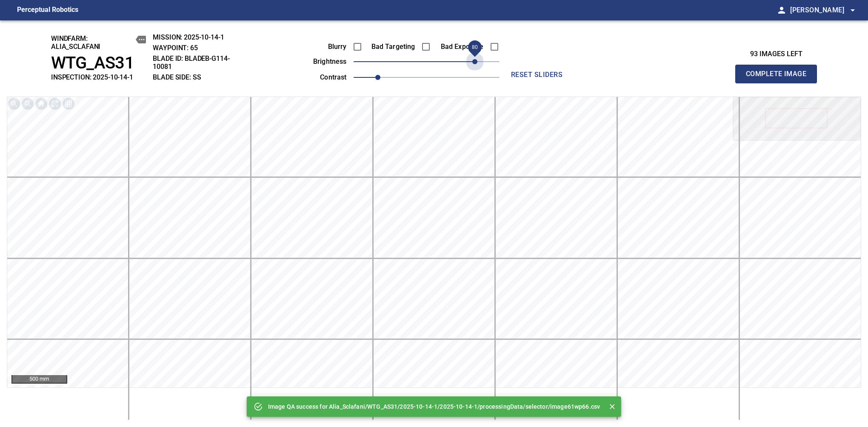
click at [476, 63] on span "80" at bounding box center [427, 62] width 146 height 12
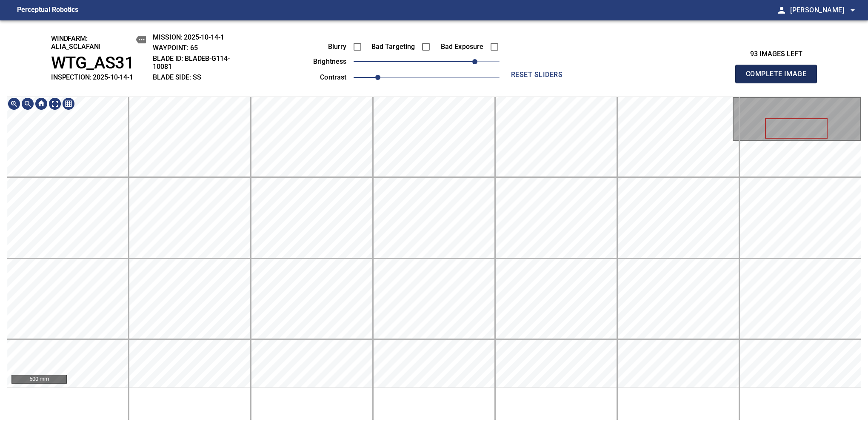
click at [780, 78] on span "Complete Image" at bounding box center [776, 74] width 63 height 12
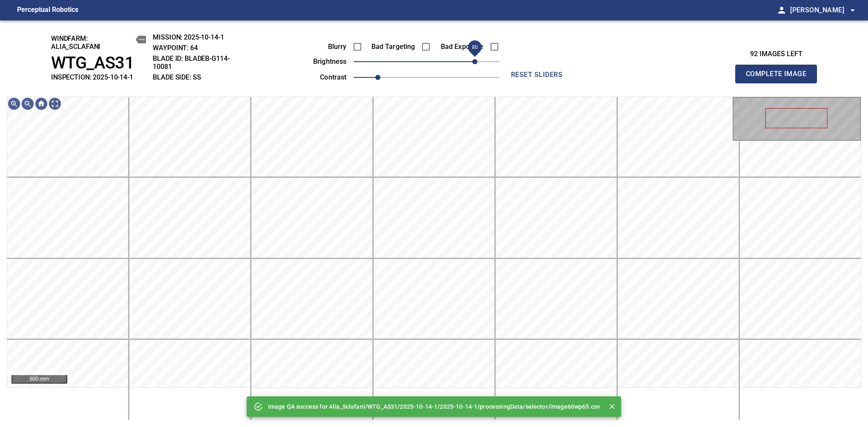
drag, startPoint x: 461, startPoint y: 64, endPoint x: 475, endPoint y: 64, distance: 13.6
click at [475, 64] on span "80" at bounding box center [474, 61] width 5 height 5
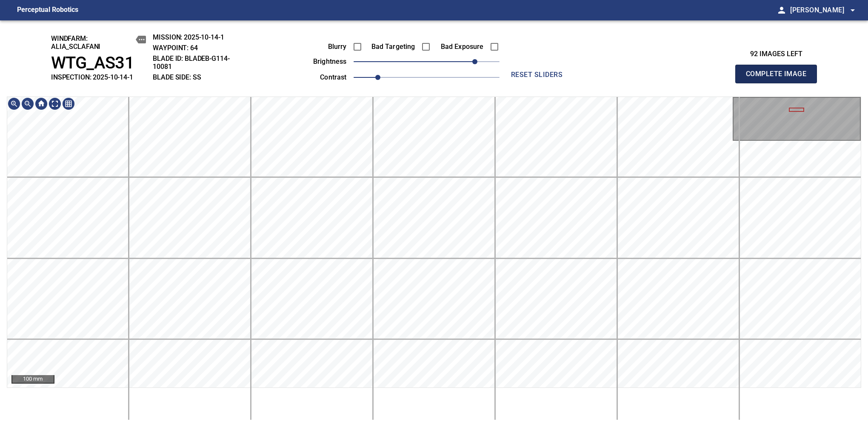
click at [780, 78] on span "Complete Image" at bounding box center [776, 74] width 63 height 12
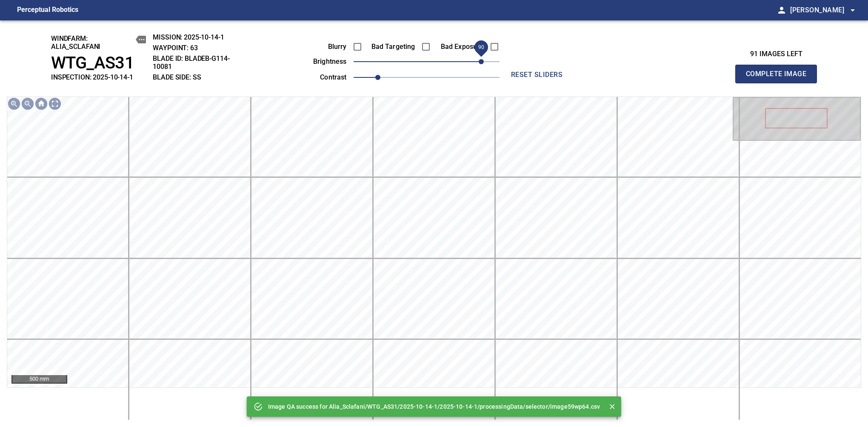
drag, startPoint x: 468, startPoint y: 64, endPoint x: 479, endPoint y: 67, distance: 11.0
click at [479, 67] on span "90" at bounding box center [427, 62] width 146 height 12
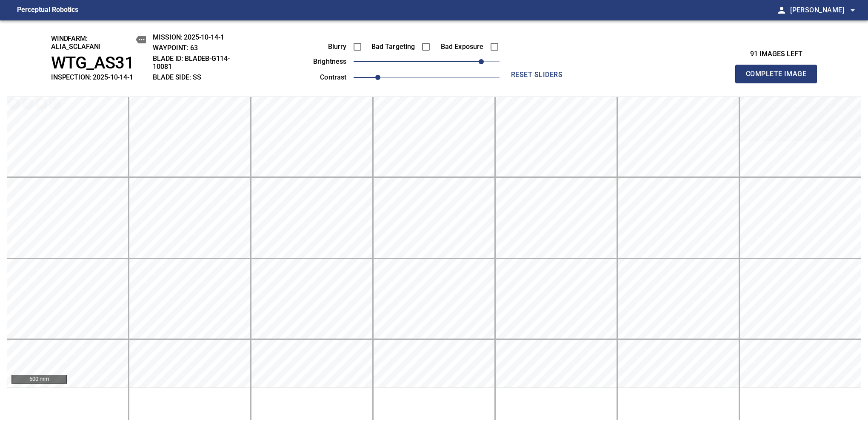
click at [780, 78] on span "Complete Image" at bounding box center [776, 74] width 63 height 12
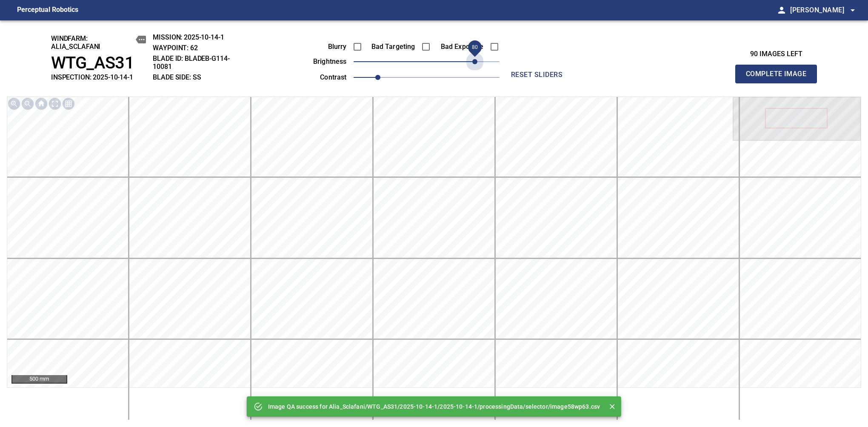
click at [476, 64] on span "80" at bounding box center [427, 62] width 146 height 12
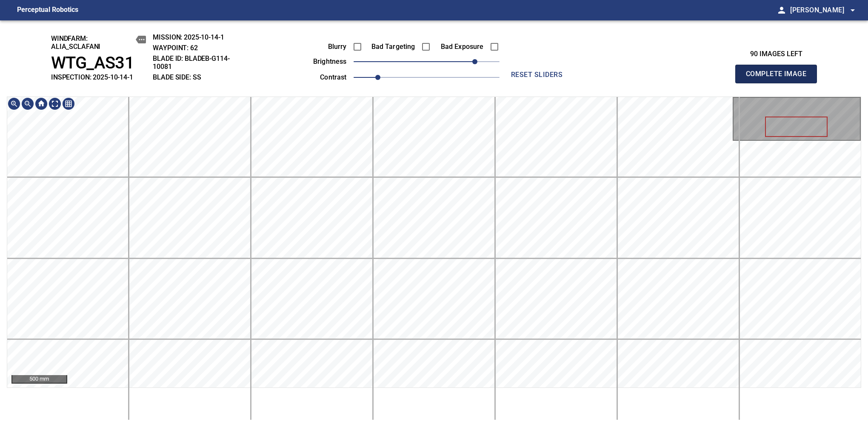
click at [780, 78] on span "Complete Image" at bounding box center [776, 74] width 63 height 12
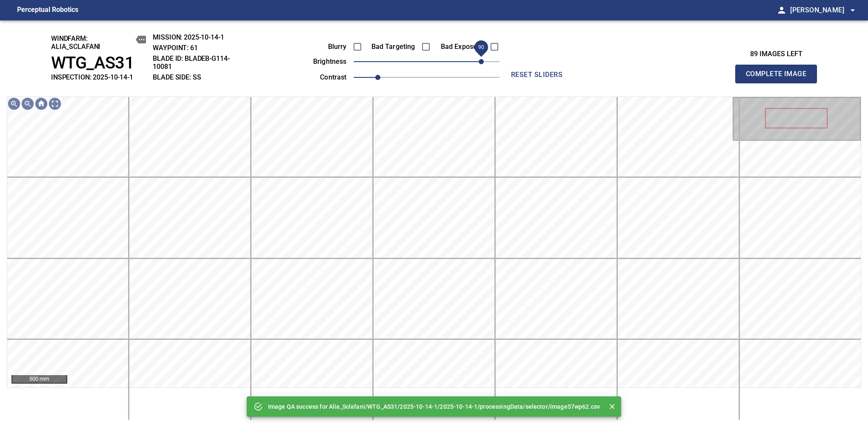
drag, startPoint x: 462, startPoint y: 64, endPoint x: 482, endPoint y: 63, distance: 19.6
click at [482, 63] on span "90" at bounding box center [427, 62] width 146 height 12
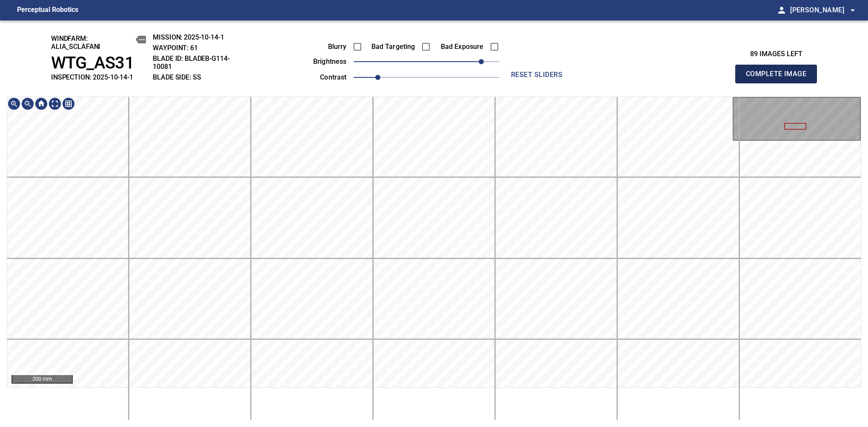
click at [780, 78] on span "Complete Image" at bounding box center [776, 74] width 63 height 12
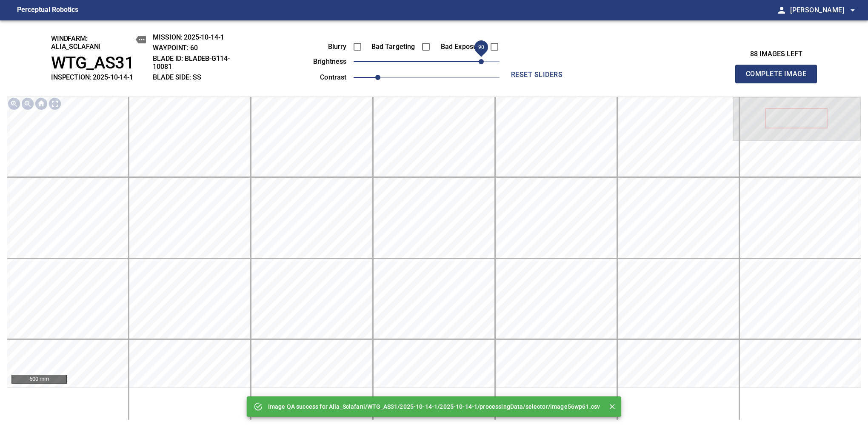
drag, startPoint x: 440, startPoint y: 60, endPoint x: 479, endPoint y: 67, distance: 39.5
click at [479, 64] on span "90" at bounding box center [481, 61] width 5 height 5
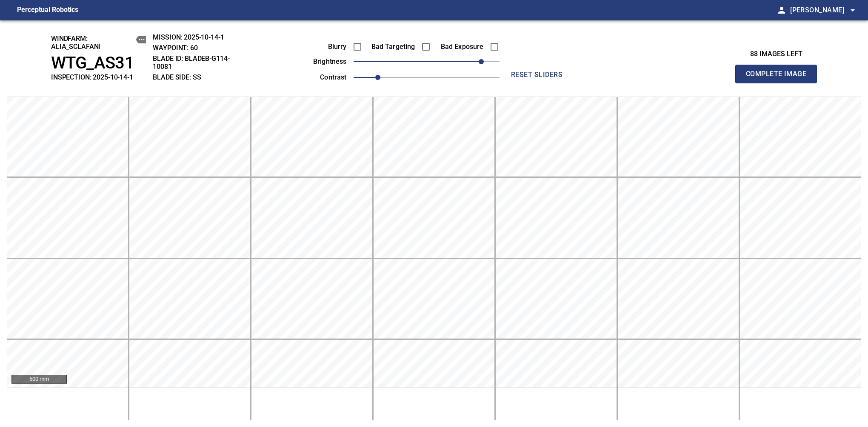
click at [780, 78] on span "Complete Image" at bounding box center [776, 74] width 63 height 12
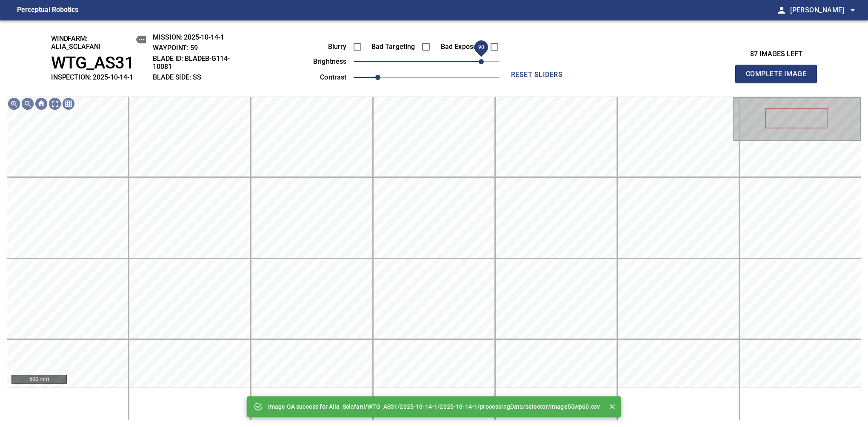
drag, startPoint x: 477, startPoint y: 66, endPoint x: 480, endPoint y: 63, distance: 4.9
click at [480, 63] on span "90" at bounding box center [427, 62] width 146 height 12
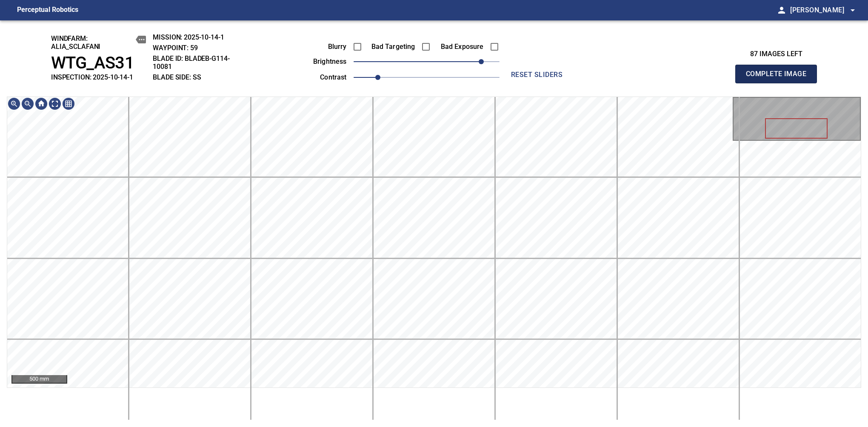
click at [780, 78] on span "Complete Image" at bounding box center [776, 74] width 63 height 12
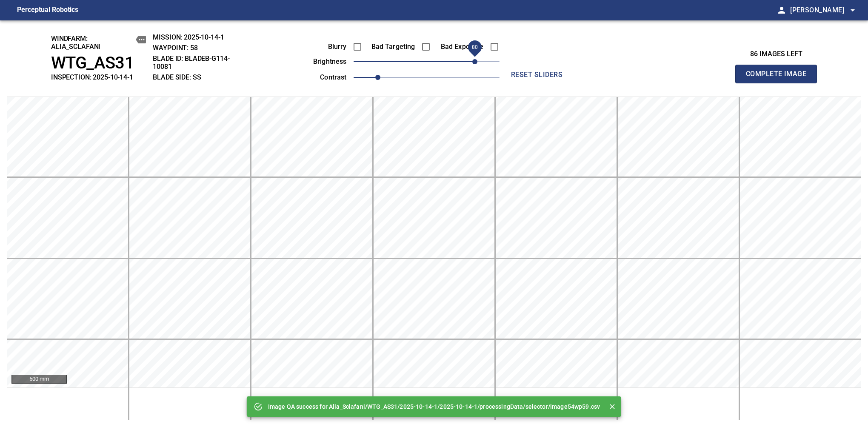
drag, startPoint x: 457, startPoint y: 61, endPoint x: 475, endPoint y: 61, distance: 17.9
click at [475, 61] on span "80" at bounding box center [427, 62] width 146 height 12
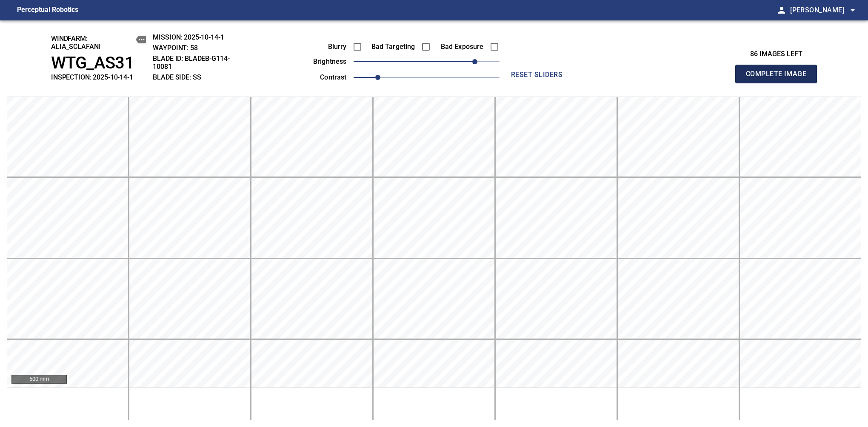
click at [780, 78] on span "Complete Image" at bounding box center [776, 74] width 63 height 12
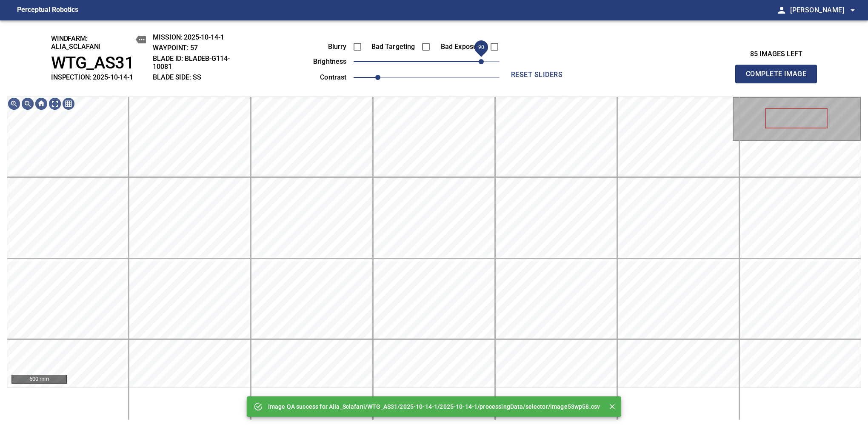
click at [479, 61] on span "90" at bounding box center [427, 62] width 146 height 12
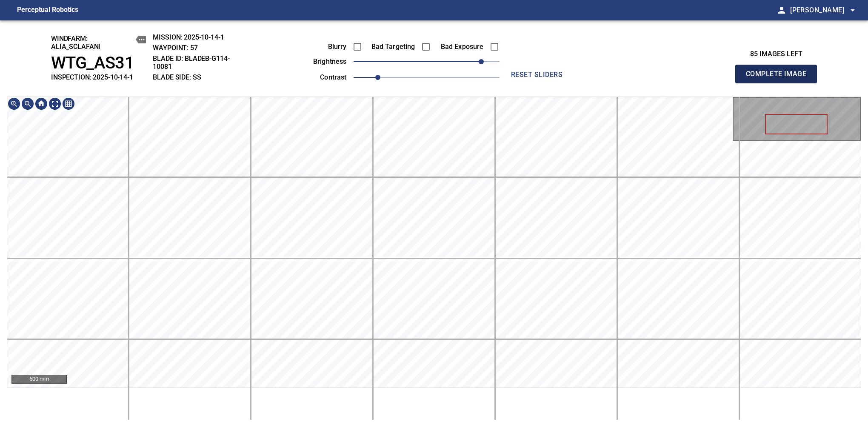
click at [780, 78] on span "Complete Image" at bounding box center [776, 74] width 63 height 12
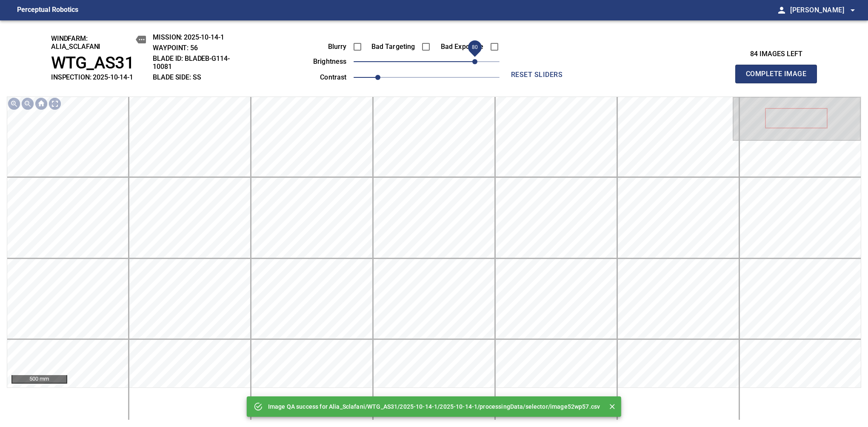
drag, startPoint x: 433, startPoint y: 65, endPoint x: 478, endPoint y: 68, distance: 44.8
click at [478, 64] on span "80" at bounding box center [474, 61] width 5 height 5
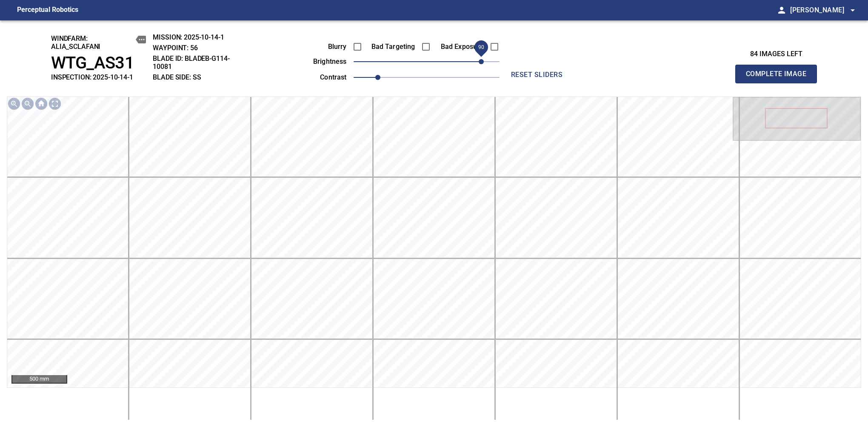
click at [483, 60] on span "90" at bounding box center [481, 61] width 5 height 5
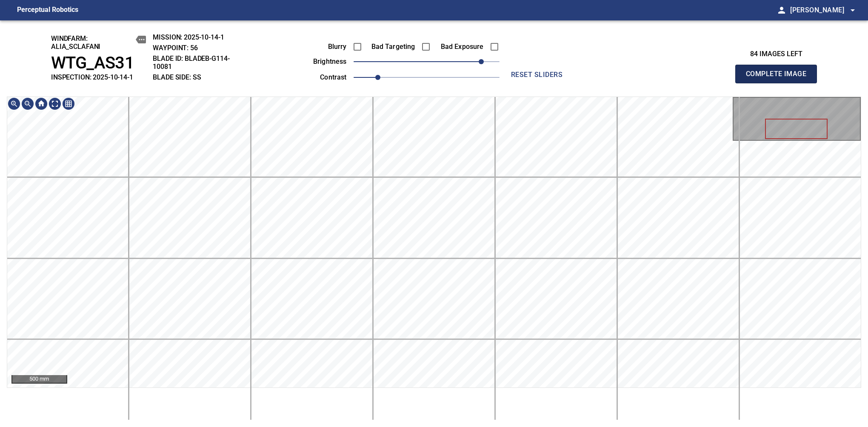
click at [780, 78] on span "Complete Image" at bounding box center [776, 74] width 63 height 12
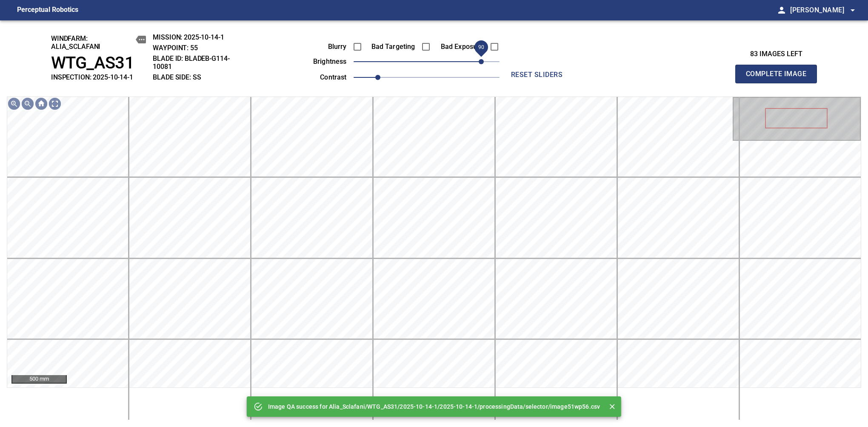
drag, startPoint x: 457, startPoint y: 62, endPoint x: 480, endPoint y: 62, distance: 22.6
click at [480, 62] on span "90" at bounding box center [481, 61] width 5 height 5
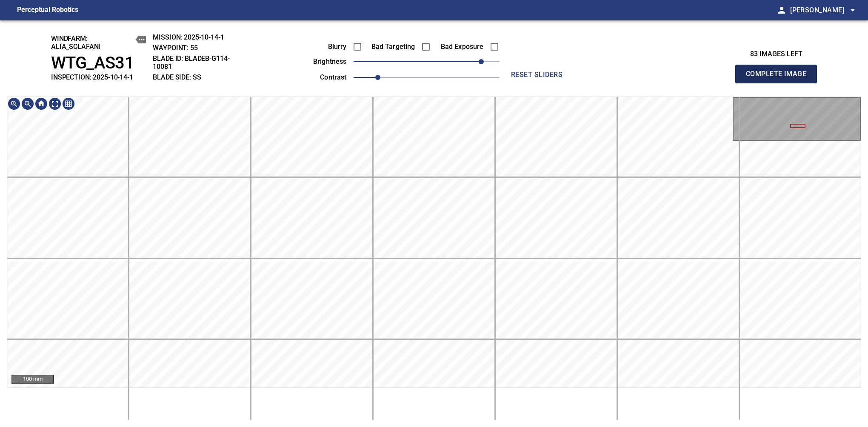
click at [780, 78] on span "Complete Image" at bounding box center [776, 74] width 63 height 12
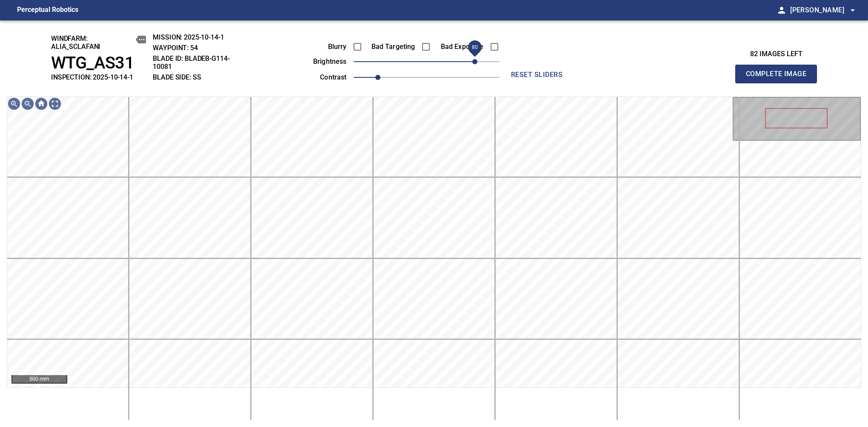
drag, startPoint x: 442, startPoint y: 65, endPoint x: 477, endPoint y: 67, distance: 34.6
click at [477, 64] on span "80" at bounding box center [474, 61] width 5 height 5
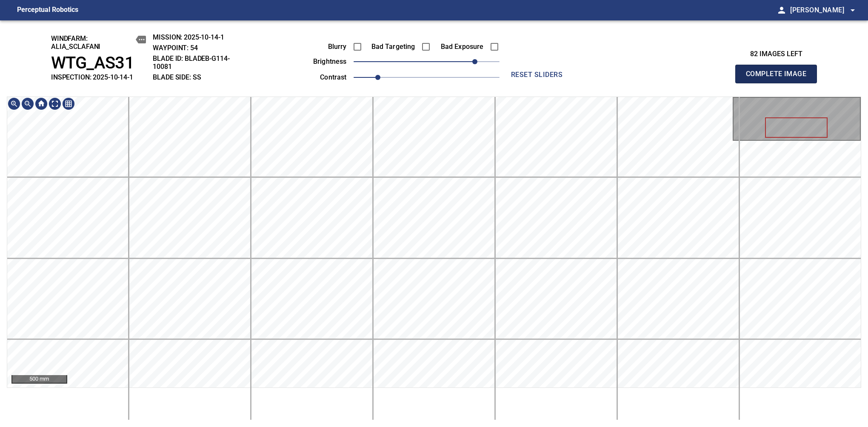
click at [780, 78] on span "Complete Image" at bounding box center [776, 74] width 63 height 12
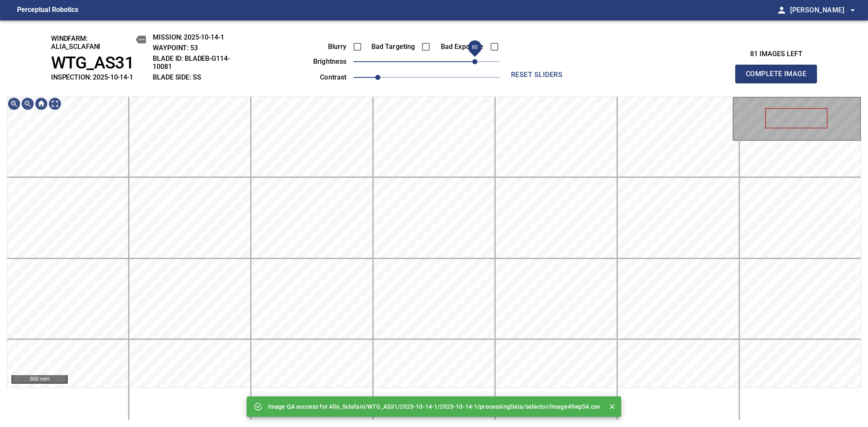
drag, startPoint x: 443, startPoint y: 62, endPoint x: 478, endPoint y: 66, distance: 34.7
click at [478, 64] on span "80" at bounding box center [474, 61] width 5 height 5
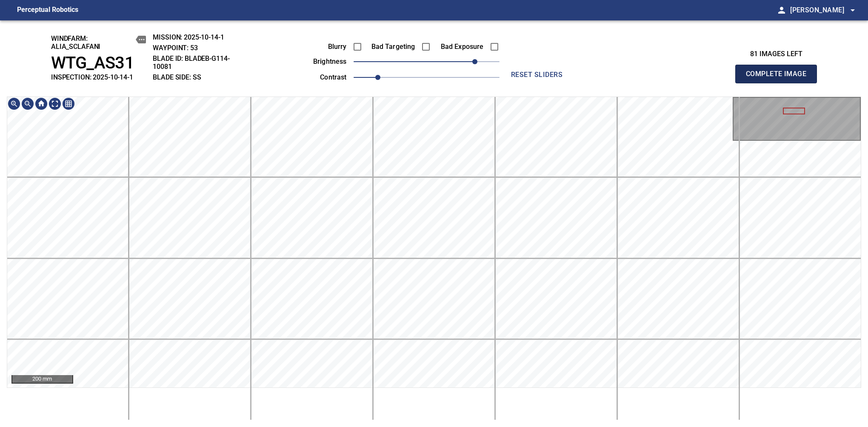
click at [780, 78] on span "Complete Image" at bounding box center [776, 74] width 63 height 12
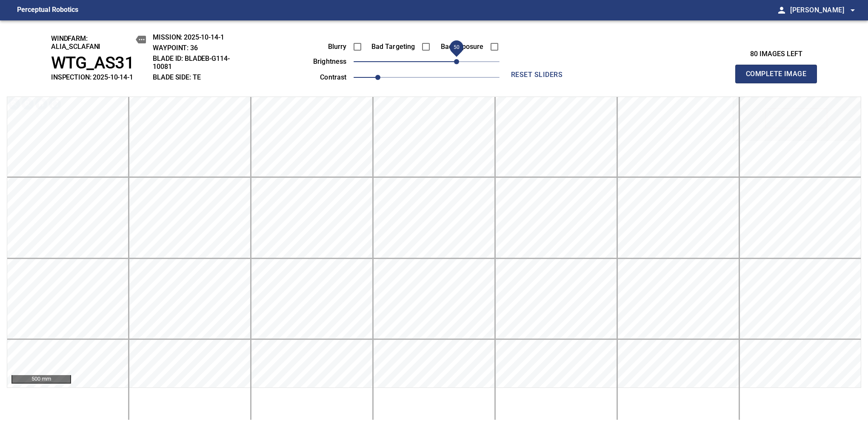
drag, startPoint x: 442, startPoint y: 66, endPoint x: 460, endPoint y: 65, distance: 17.9
click at [459, 64] on span "50" at bounding box center [456, 61] width 5 height 5
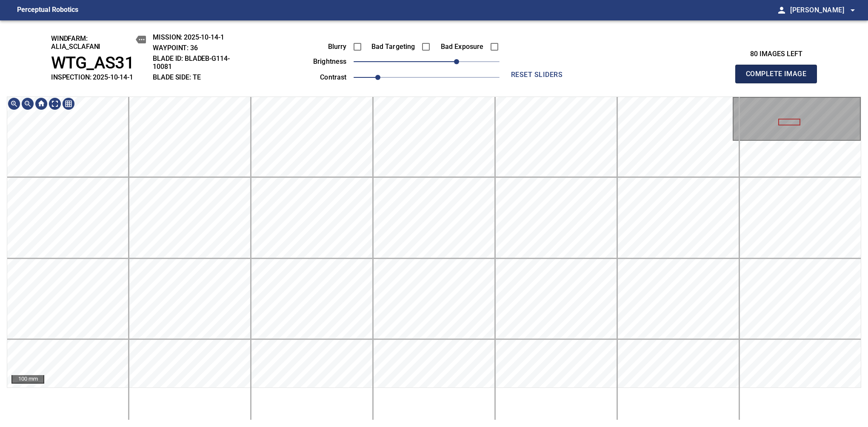
click at [780, 78] on span "Complete Image" at bounding box center [776, 74] width 63 height 12
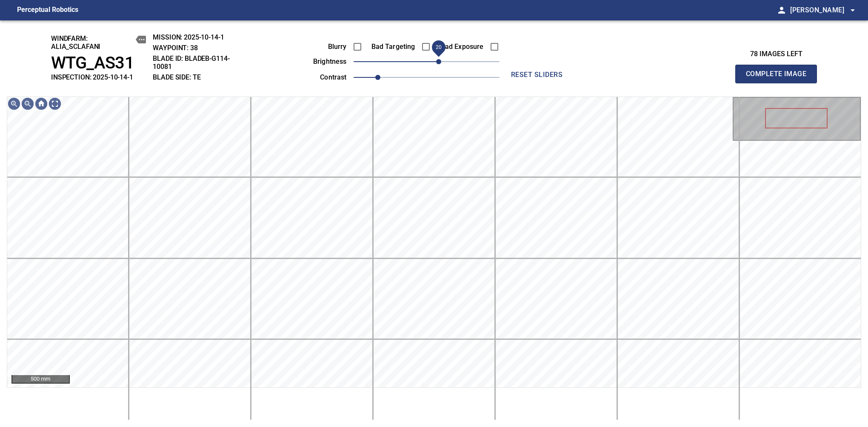
drag, startPoint x: 440, startPoint y: 63, endPoint x: 439, endPoint y: 69, distance: 6.1
click at [439, 64] on span "20" at bounding box center [438, 61] width 5 height 5
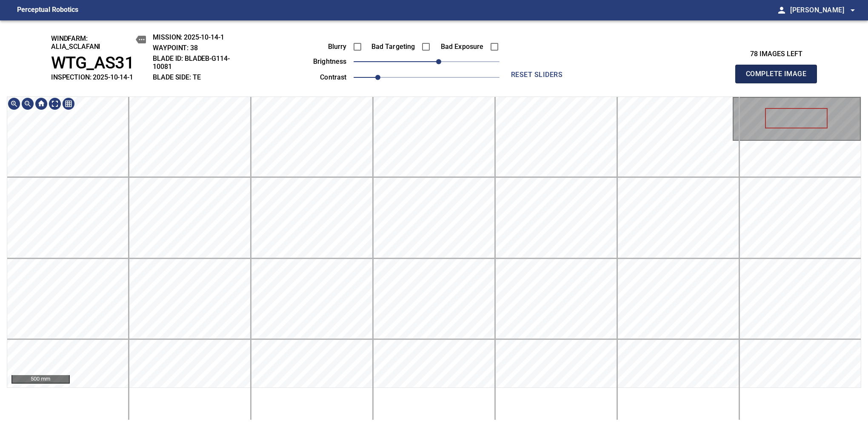
click at [780, 78] on span "Complete Image" at bounding box center [776, 74] width 63 height 12
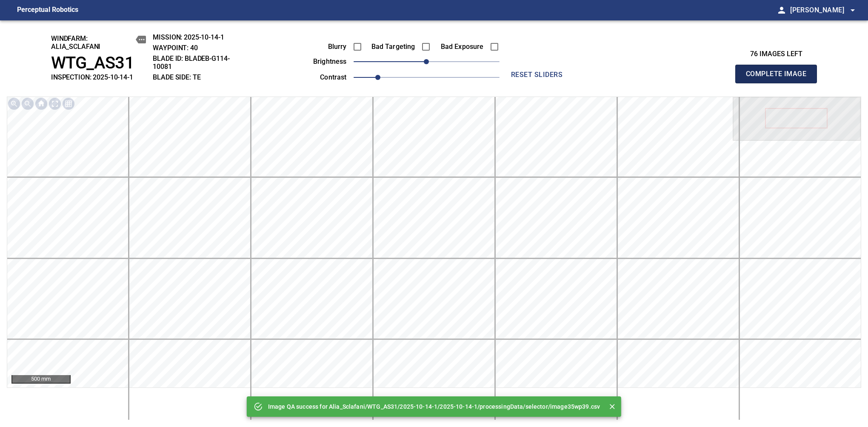
click at [780, 78] on span "Complete Image" at bounding box center [776, 74] width 63 height 12
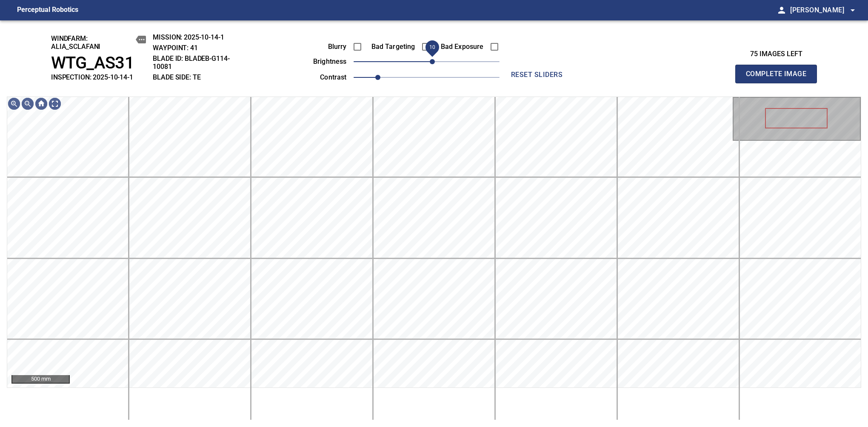
drag, startPoint x: 427, startPoint y: 60, endPoint x: 436, endPoint y: 54, distance: 10.7
click at [434, 59] on span "10" at bounding box center [432, 61] width 5 height 5
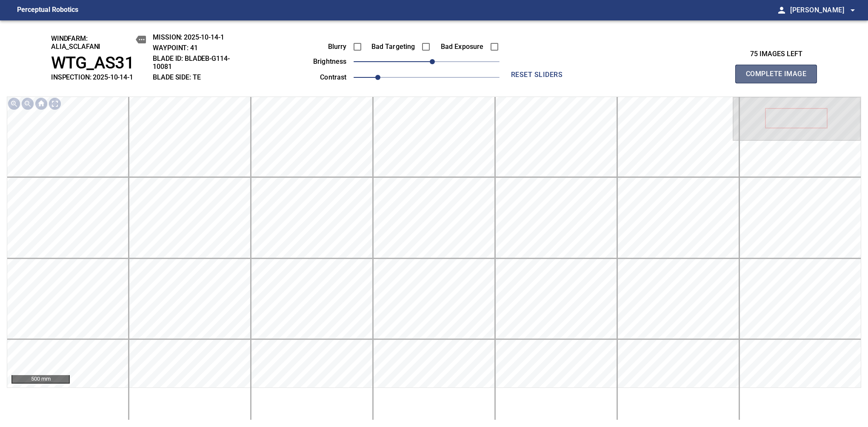
click at [780, 78] on span "Complete Image" at bounding box center [776, 74] width 63 height 12
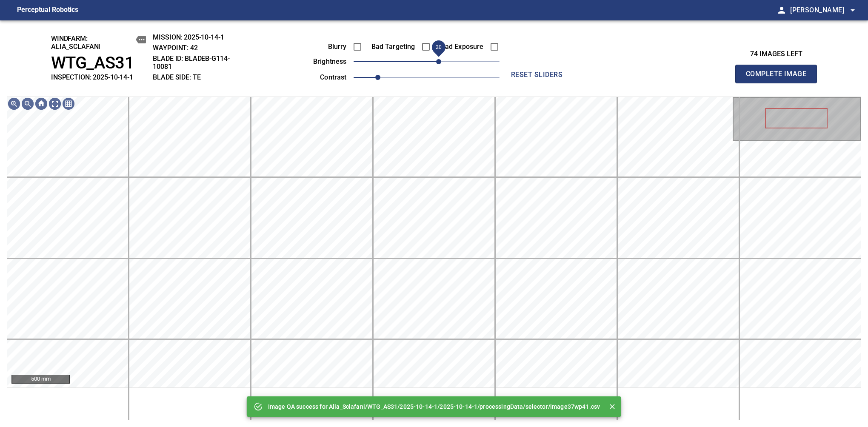
drag, startPoint x: 426, startPoint y: 60, endPoint x: 438, endPoint y: 60, distance: 11.9
click at [438, 60] on span "20" at bounding box center [438, 61] width 5 height 5
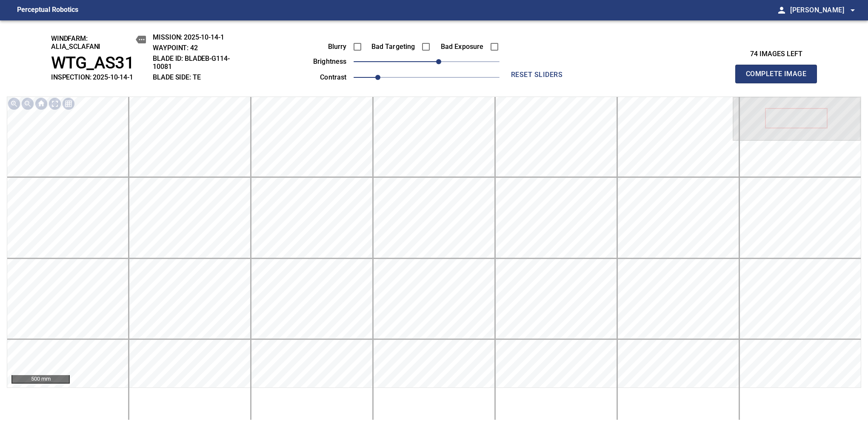
click at [780, 78] on span "Complete Image" at bounding box center [776, 74] width 63 height 12
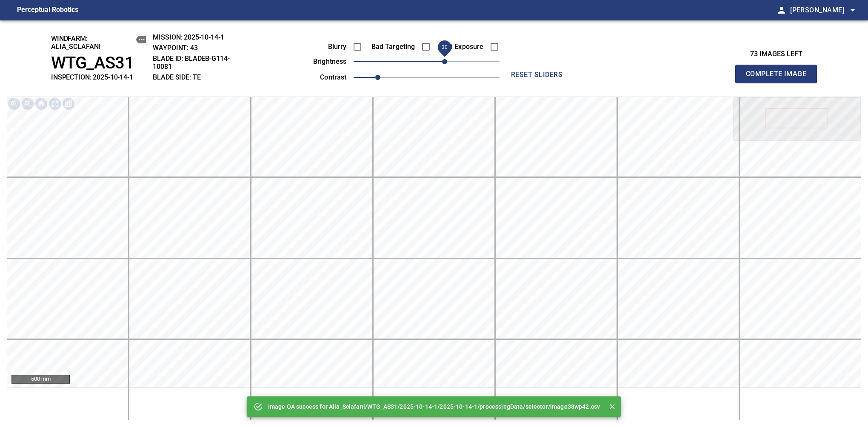
drag, startPoint x: 438, startPoint y: 61, endPoint x: 443, endPoint y: 61, distance: 6.0
click at [443, 61] on span "30" at bounding box center [427, 62] width 146 height 12
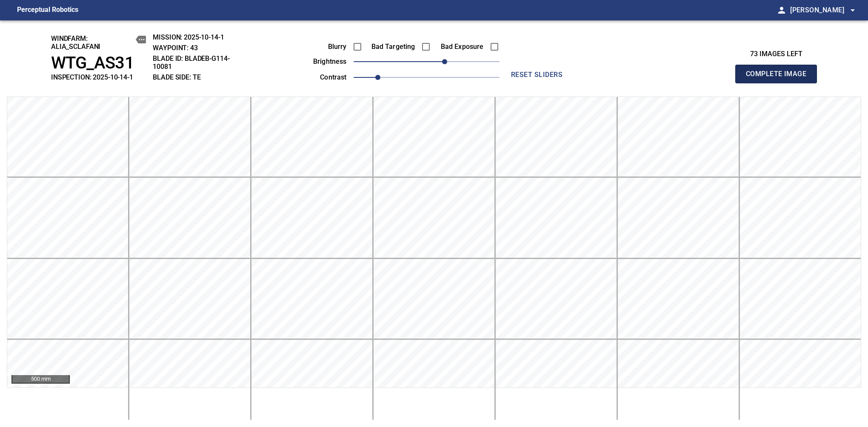
click at [780, 78] on span "Complete Image" at bounding box center [776, 74] width 63 height 12
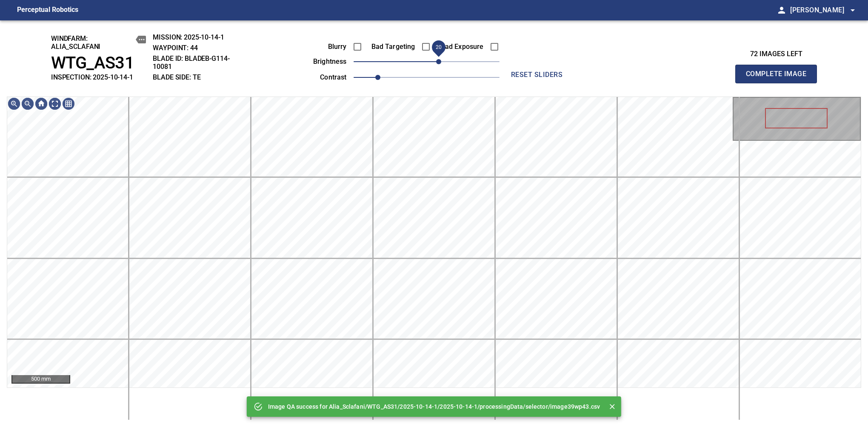
drag, startPoint x: 443, startPoint y: 61, endPoint x: 436, endPoint y: 66, distance: 8.6
click at [436, 66] on span "20" at bounding box center [427, 62] width 146 height 12
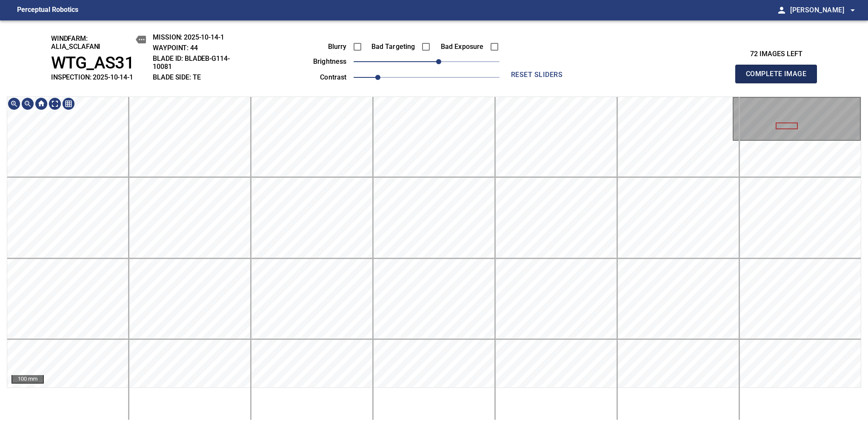
click at [780, 78] on span "Complete Image" at bounding box center [776, 74] width 63 height 12
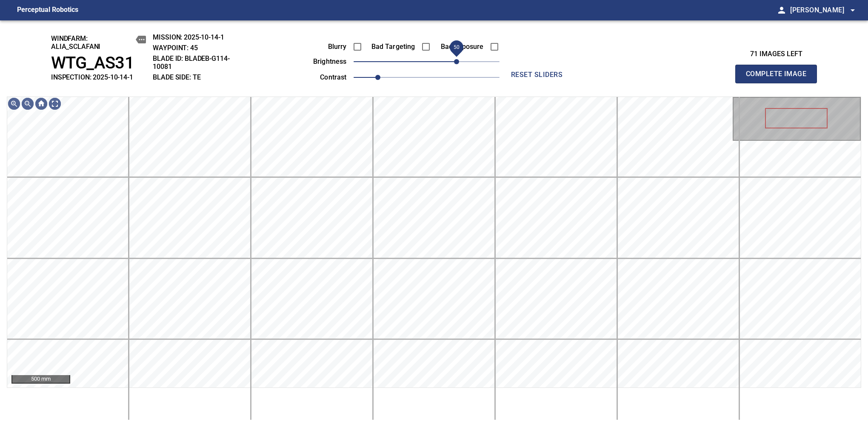
drag, startPoint x: 443, startPoint y: 63, endPoint x: 460, endPoint y: 65, distance: 16.6
click at [459, 64] on span "50" at bounding box center [456, 61] width 5 height 5
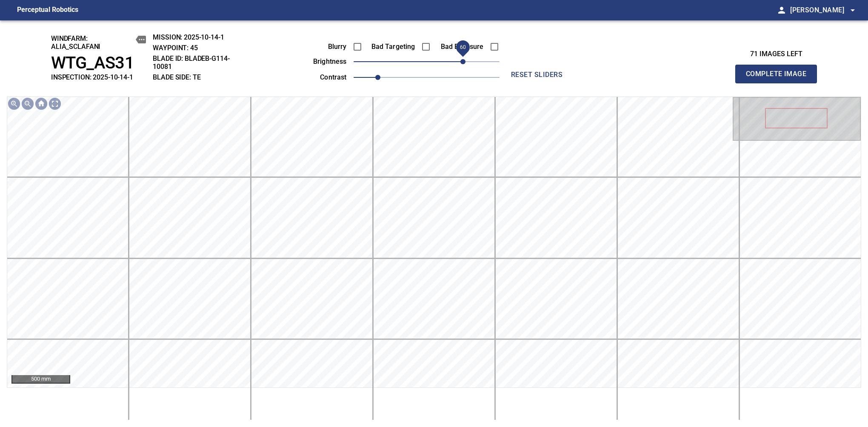
drag, startPoint x: 455, startPoint y: 63, endPoint x: 461, endPoint y: 62, distance: 6.6
click at [461, 62] on span "60" at bounding box center [462, 61] width 5 height 5
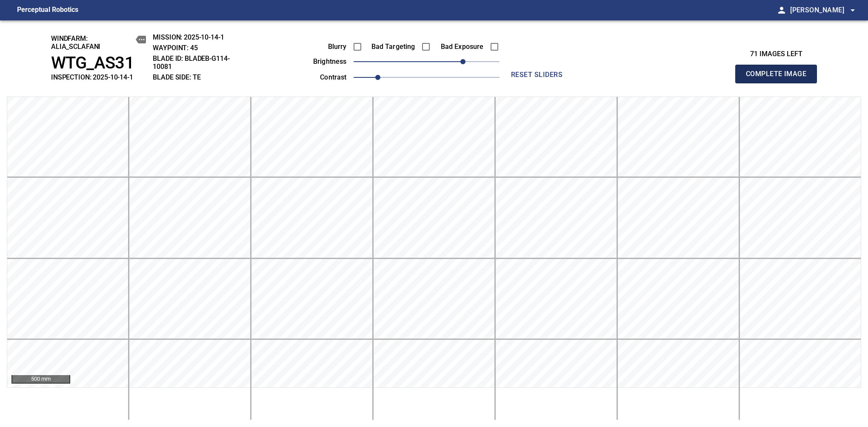
click at [780, 78] on span "Complete Image" at bounding box center [776, 74] width 63 height 12
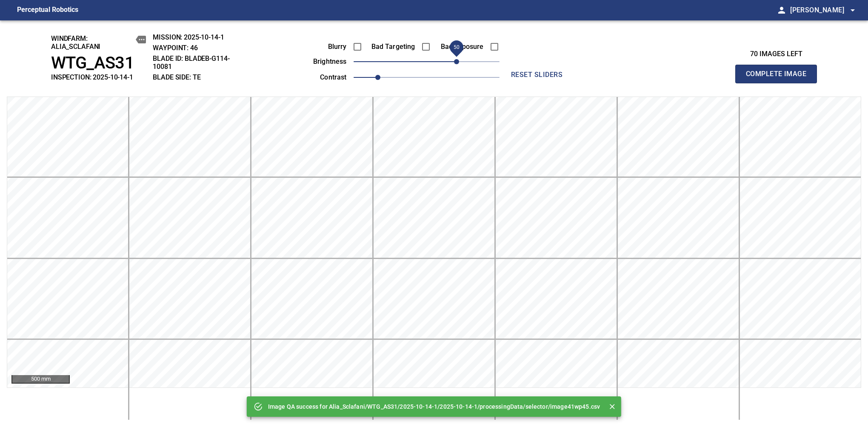
drag, startPoint x: 461, startPoint y: 62, endPoint x: 455, endPoint y: 65, distance: 6.7
click at [455, 65] on span "50" at bounding box center [427, 62] width 146 height 12
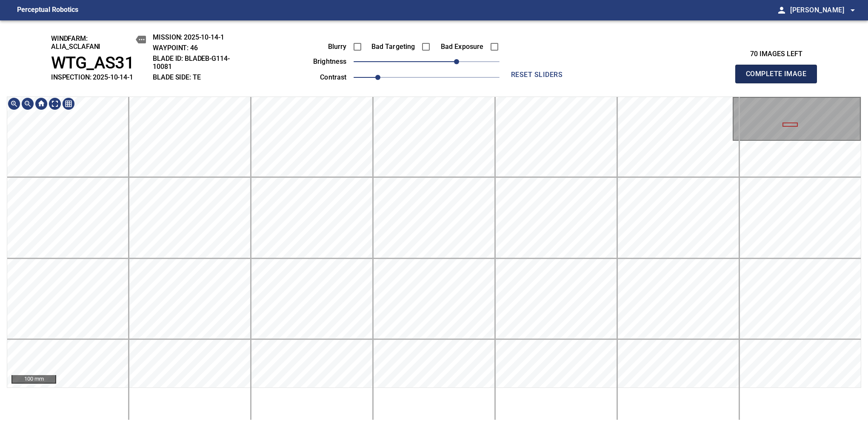
click at [780, 78] on span "Complete Image" at bounding box center [776, 74] width 63 height 12
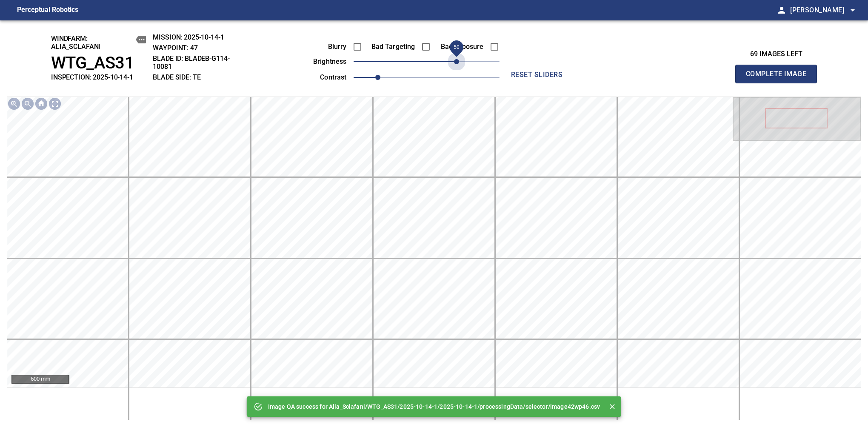
drag, startPoint x: 449, startPoint y: 61, endPoint x: 460, endPoint y: 63, distance: 10.8
click at [460, 63] on span "50" at bounding box center [427, 62] width 146 height 12
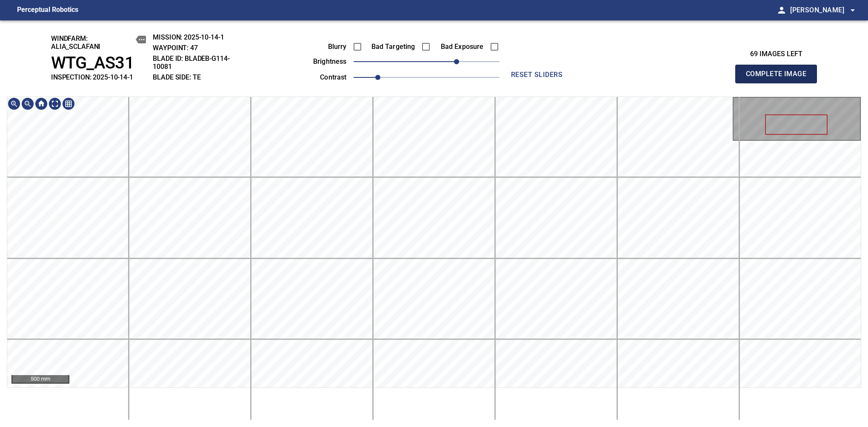
click at [780, 78] on span "Complete Image" at bounding box center [776, 74] width 63 height 12
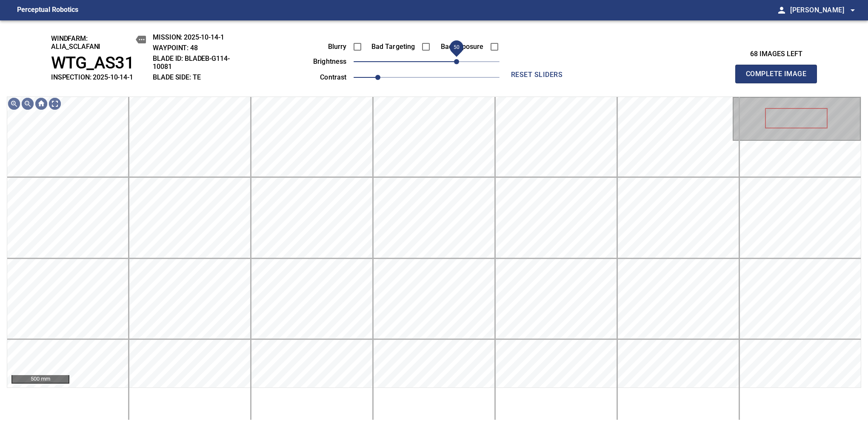
drag, startPoint x: 431, startPoint y: 63, endPoint x: 457, endPoint y: 65, distance: 25.6
click at [457, 64] on span "50" at bounding box center [456, 61] width 5 height 5
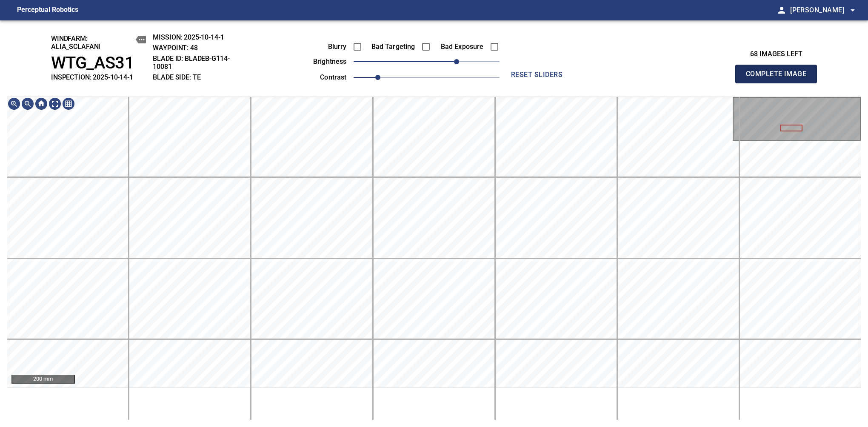
click at [780, 78] on span "Complete Image" at bounding box center [776, 74] width 63 height 12
drag, startPoint x: 438, startPoint y: 61, endPoint x: 452, endPoint y: 66, distance: 15.9
click at [452, 66] on span "40" at bounding box center [427, 62] width 146 height 12
click at [780, 78] on span "Complete Image" at bounding box center [776, 74] width 63 height 12
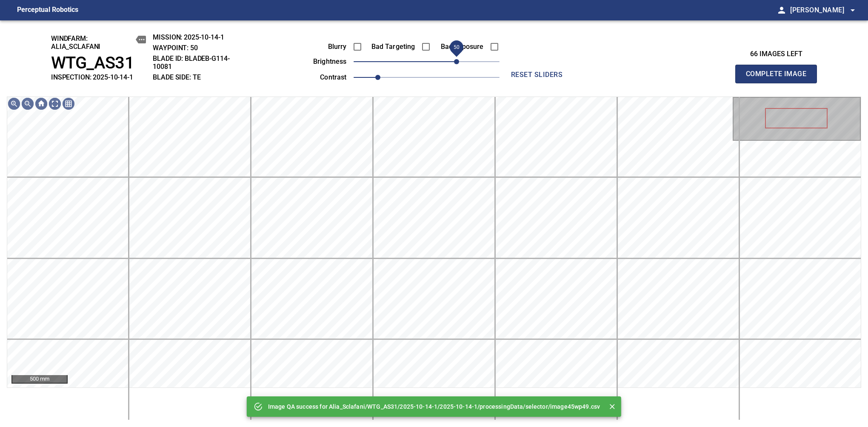
drag, startPoint x: 445, startPoint y: 65, endPoint x: 460, endPoint y: 68, distance: 15.2
click at [459, 64] on span "50" at bounding box center [456, 61] width 5 height 5
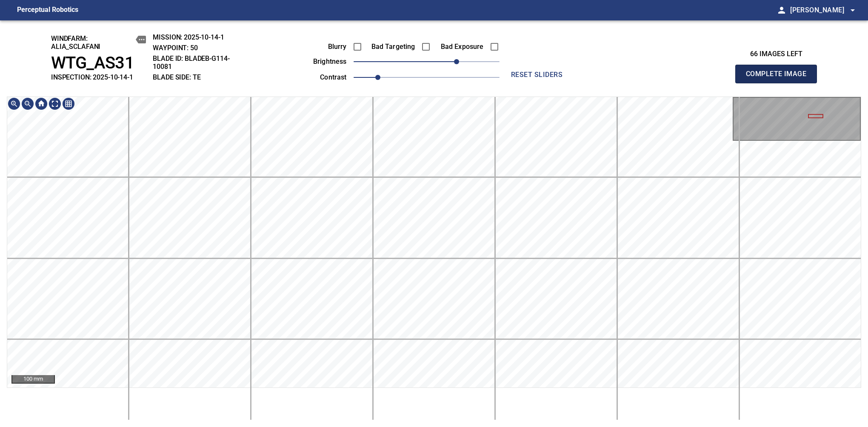
click at [780, 78] on span "Complete Image" at bounding box center [776, 74] width 63 height 12
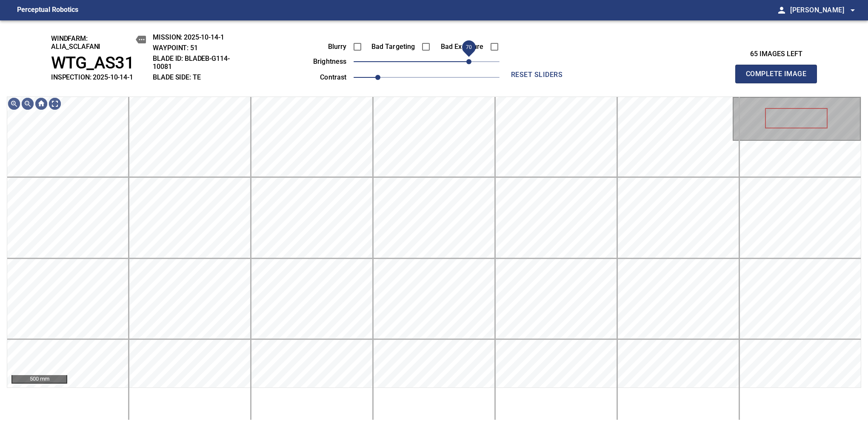
drag, startPoint x: 452, startPoint y: 62, endPoint x: 469, endPoint y: 67, distance: 17.2
click at [469, 64] on span "70" at bounding box center [468, 61] width 5 height 5
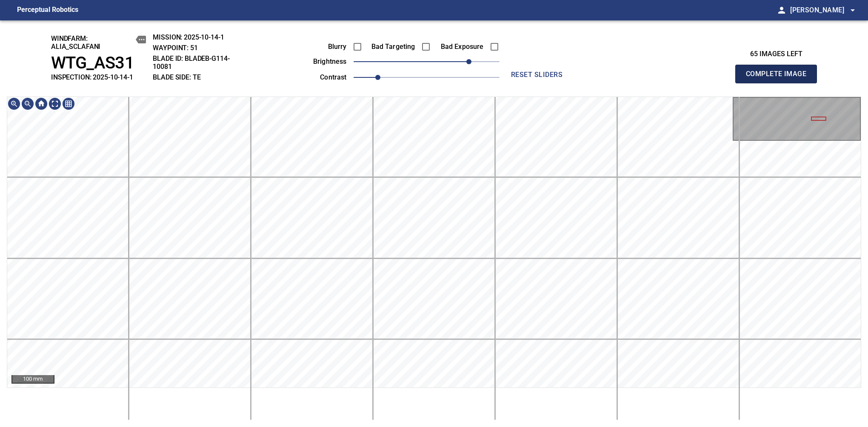
click at [780, 78] on span "Complete Image" at bounding box center [776, 74] width 63 height 12
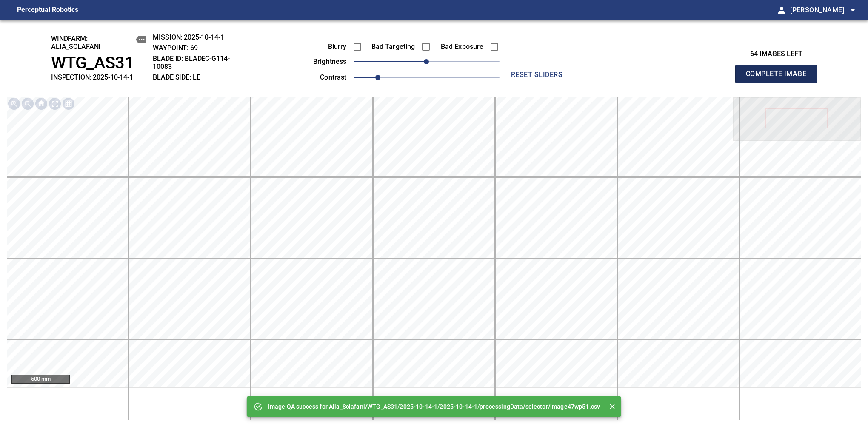
click at [780, 78] on span "Complete Image" at bounding box center [776, 74] width 63 height 12
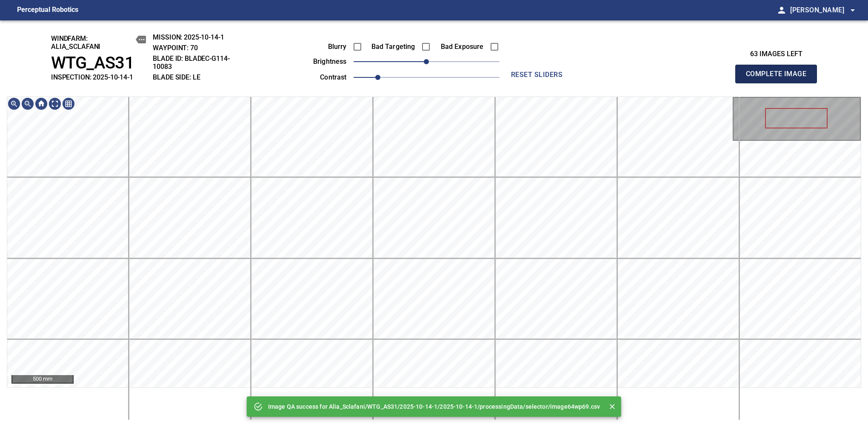
click at [780, 78] on span "Complete Image" at bounding box center [776, 74] width 63 height 12
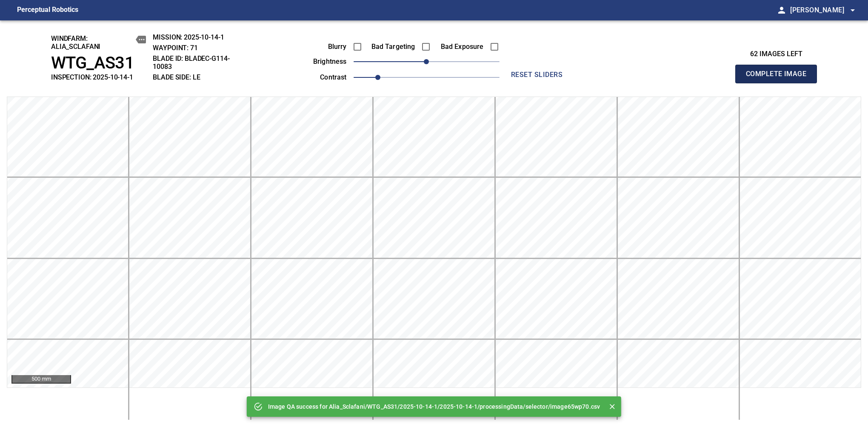
click at [780, 78] on span "Complete Image" at bounding box center [776, 74] width 63 height 12
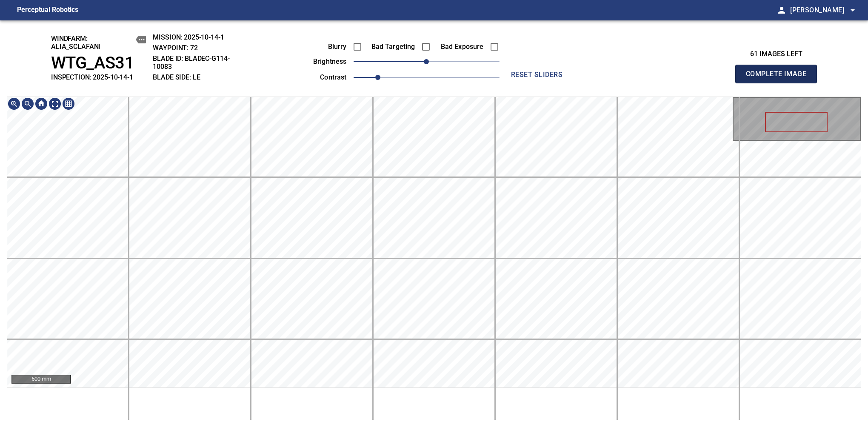
click at [780, 78] on span "Complete Image" at bounding box center [776, 74] width 63 height 12
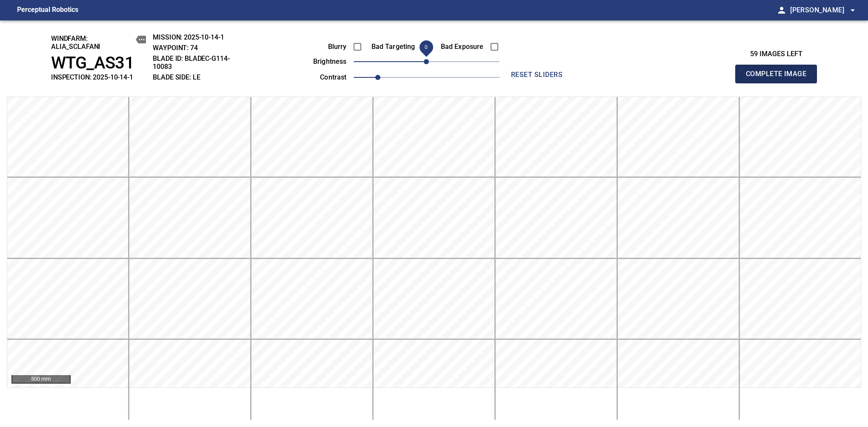
click at [780, 78] on span "Complete Image" at bounding box center [776, 74] width 63 height 12
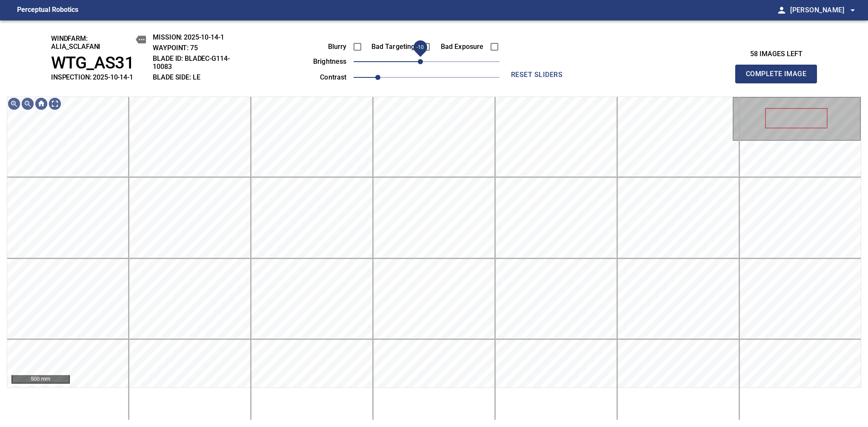
click at [420, 63] on span "-10" at bounding box center [420, 61] width 5 height 5
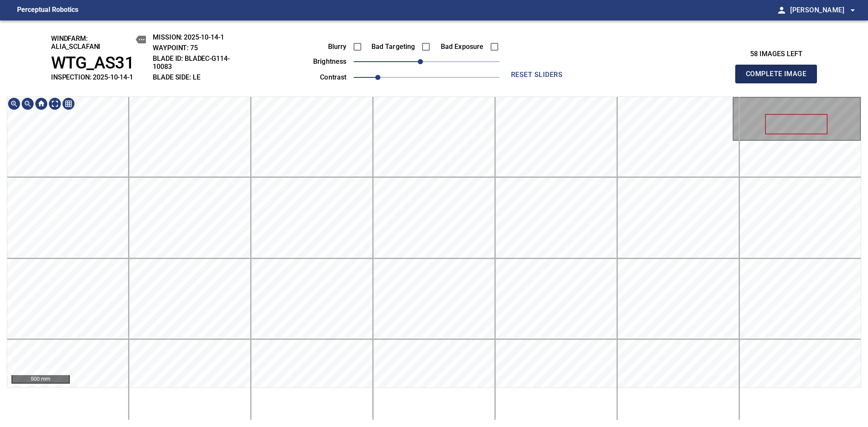
click at [780, 78] on span "Complete Image" at bounding box center [776, 74] width 63 height 12
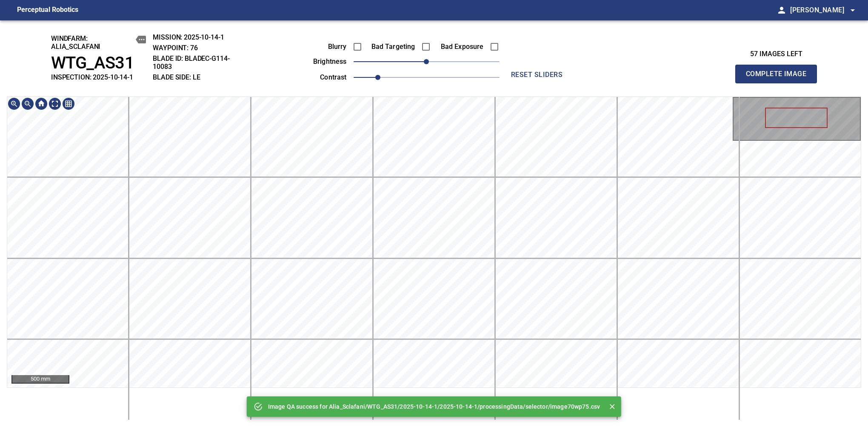
click at [359, 418] on div "500 mm" at bounding box center [434, 259] width 855 height 324
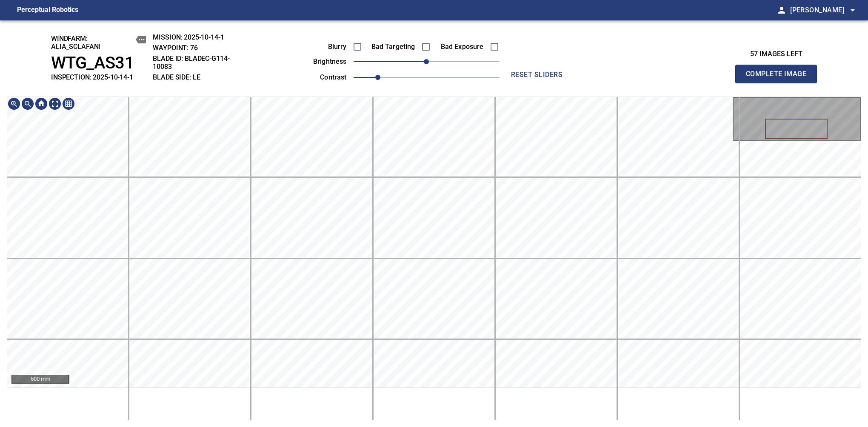
click at [366, 7] on main "Perceptual Robotics person Alex Semenov arrow_drop_down windfarm: Alia_Sclafani…" at bounding box center [434, 213] width 868 height 427
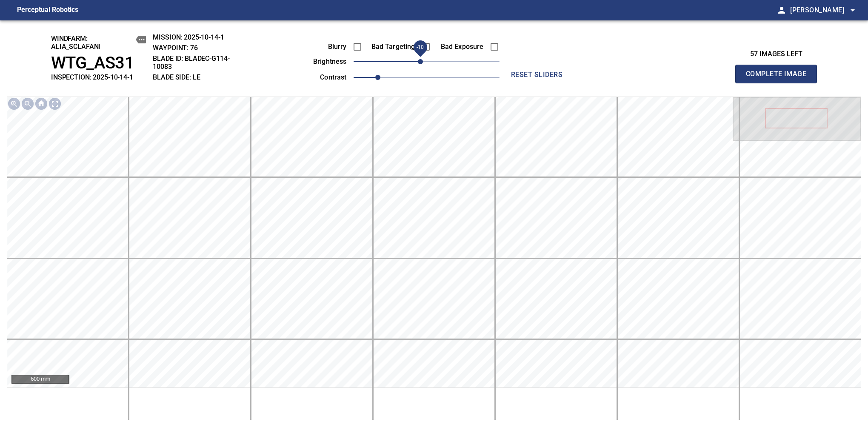
click at [421, 63] on span "-10" at bounding box center [420, 61] width 5 height 5
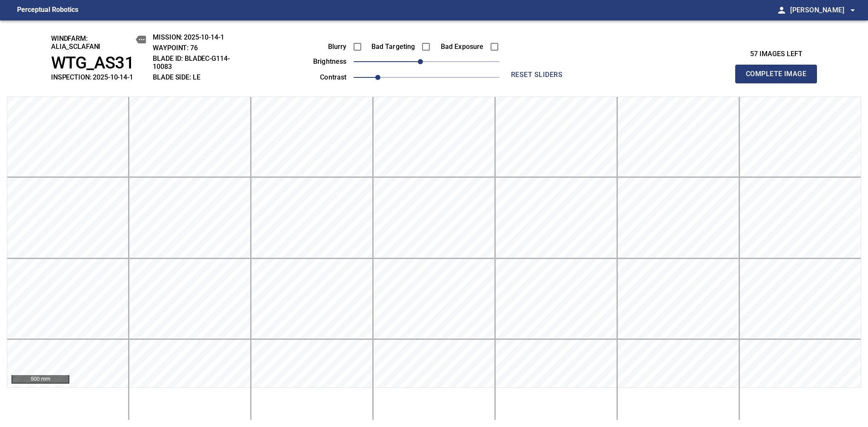
click at [780, 78] on span "Complete Image" at bounding box center [776, 74] width 63 height 12
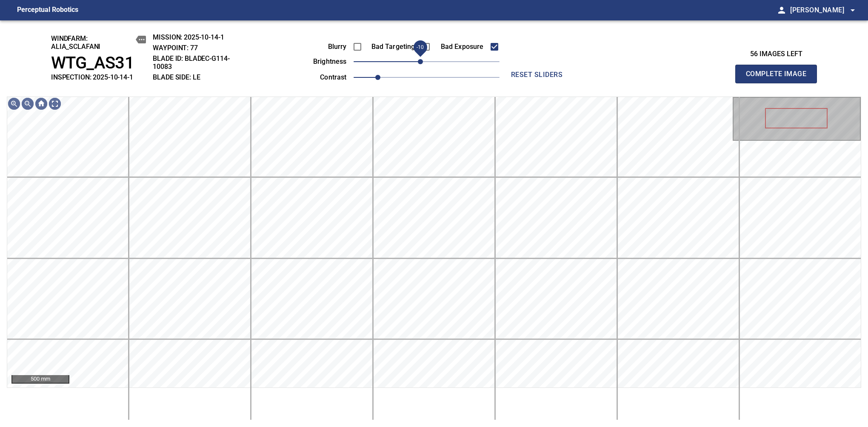
click at [423, 60] on span "-10" at bounding box center [420, 61] width 5 height 5
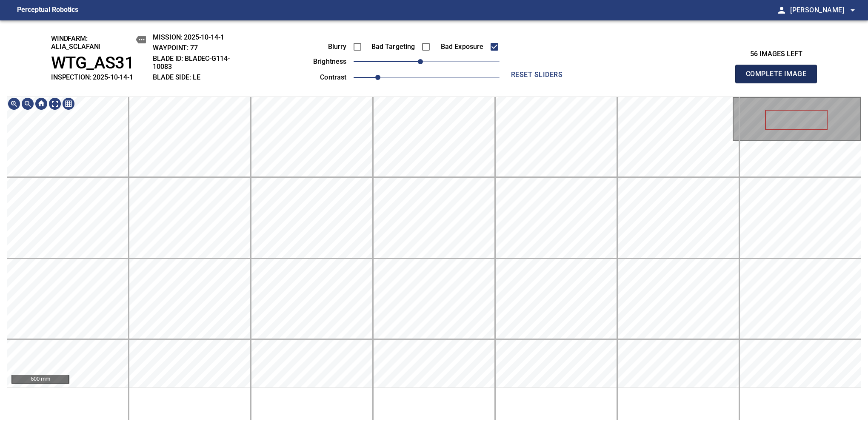
click at [780, 78] on span "Complete Image" at bounding box center [776, 74] width 63 height 12
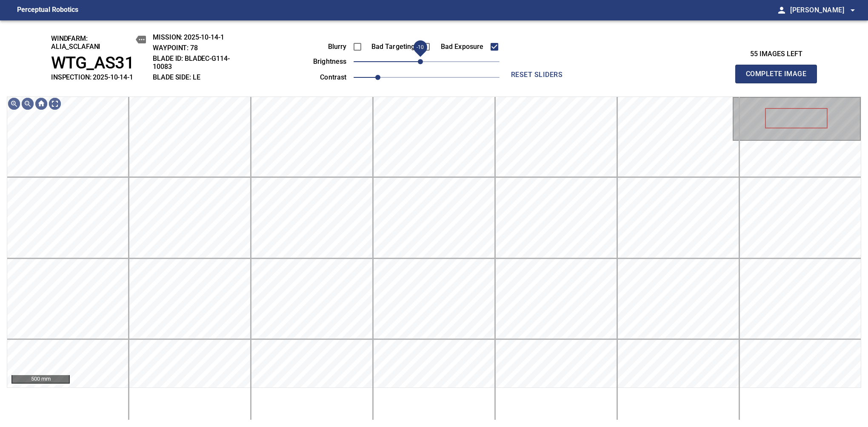
click at [422, 64] on span "-10" at bounding box center [420, 61] width 5 height 5
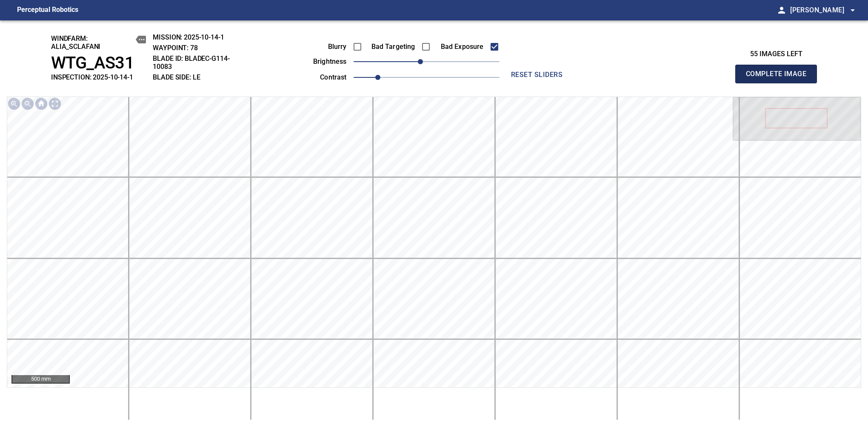
click at [780, 78] on span "Complete Image" at bounding box center [776, 74] width 63 height 12
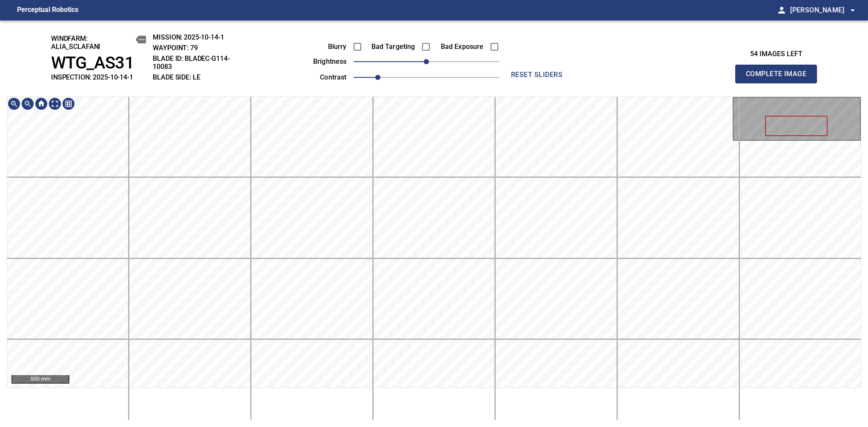
click at [541, 80] on div "windfarm: Alia_Sclafani WTG_AS31 INSPECTION: 2025-10-14-1 MISSION: 2025-10-14-1…" at bounding box center [434, 223] width 868 height 407
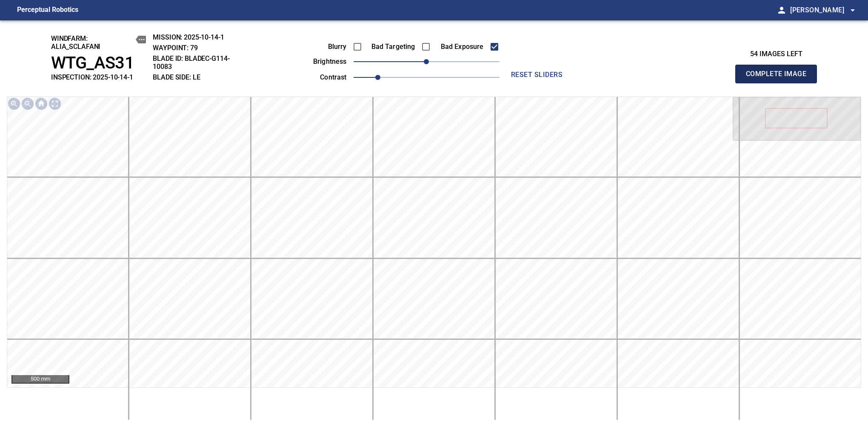
click at [780, 78] on span "Complete Image" at bounding box center [776, 74] width 63 height 12
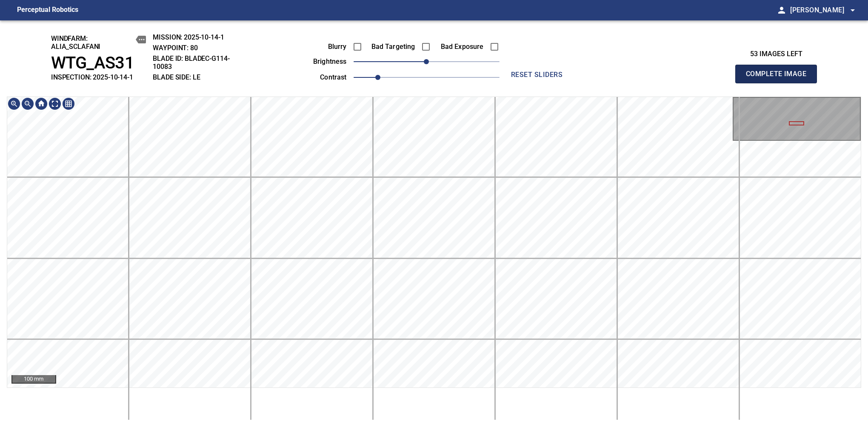
click at [780, 78] on span "Complete Image" at bounding box center [776, 74] width 63 height 12
click at [567, 80] on div "windfarm: Alia_Sclafani WTG_AS31 INSPECTION: 2025-10-14-1 MISSION: 2025-10-14-1…" at bounding box center [434, 223] width 868 height 407
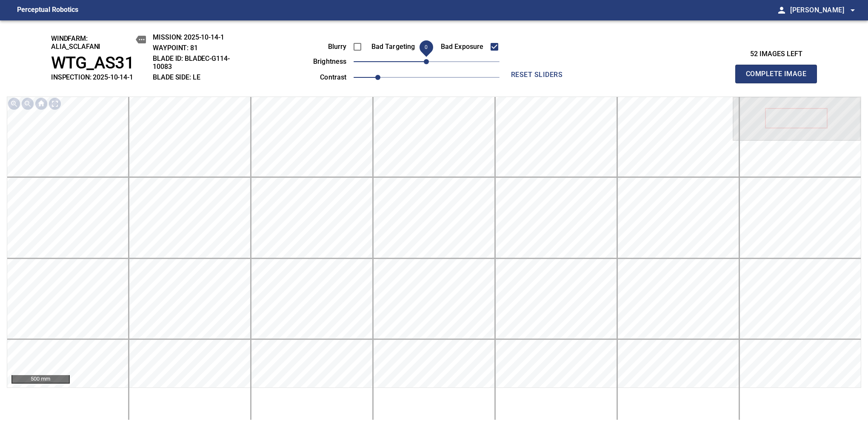
click at [780, 78] on span "Complete Image" at bounding box center [776, 74] width 63 height 12
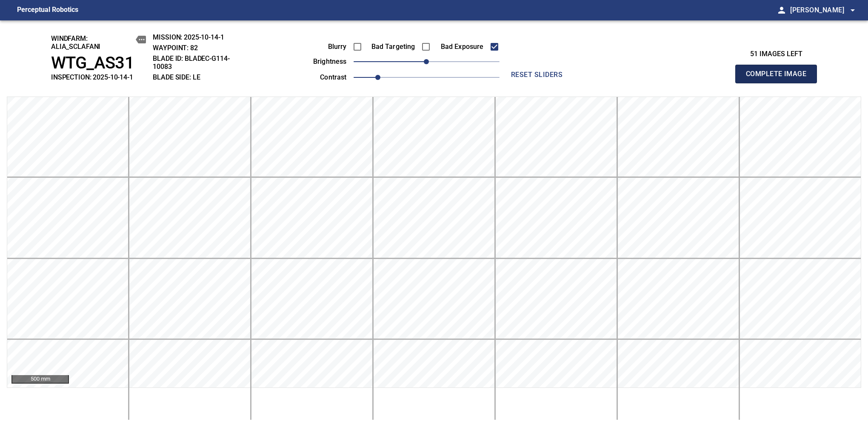
click at [780, 78] on span "Complete Image" at bounding box center [776, 74] width 63 height 12
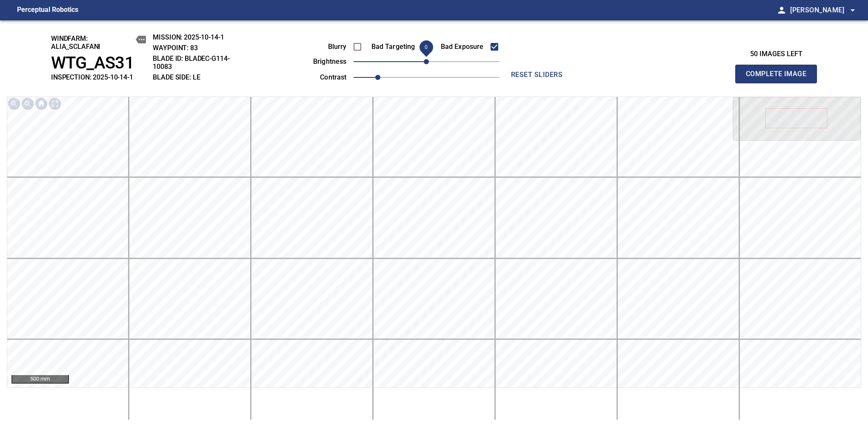
click at [424, 61] on span "0" at bounding box center [426, 61] width 5 height 5
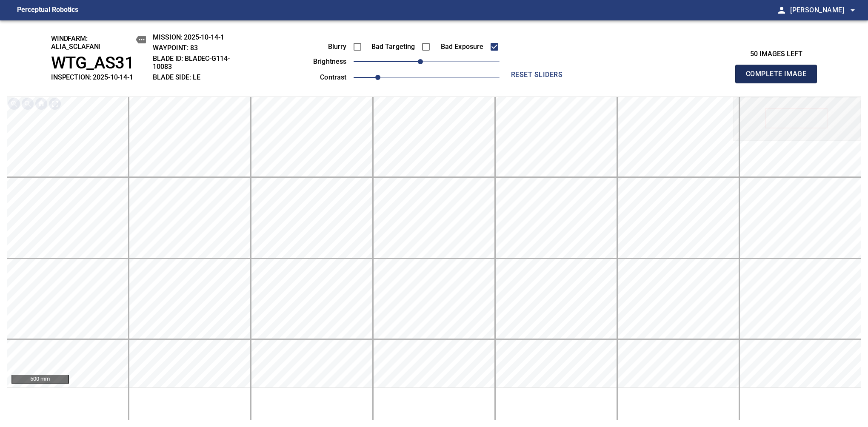
click at [780, 78] on span "Complete Image" at bounding box center [776, 74] width 63 height 12
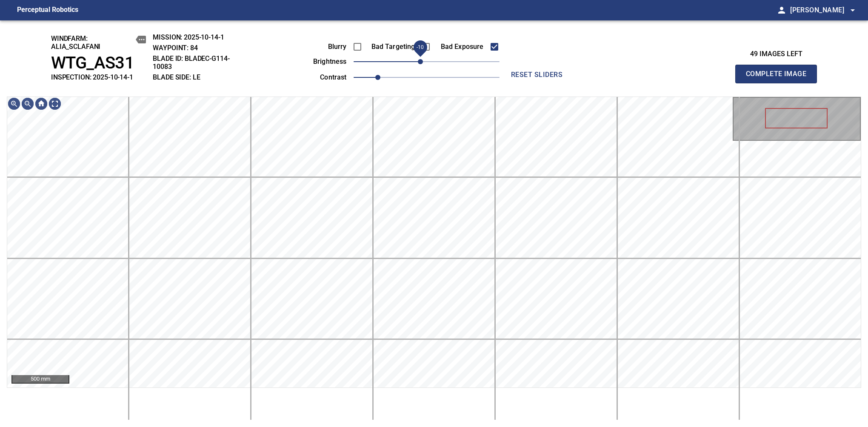
drag, startPoint x: 427, startPoint y: 63, endPoint x: 421, endPoint y: 64, distance: 6.1
click at [421, 64] on span "-10" at bounding box center [420, 61] width 5 height 5
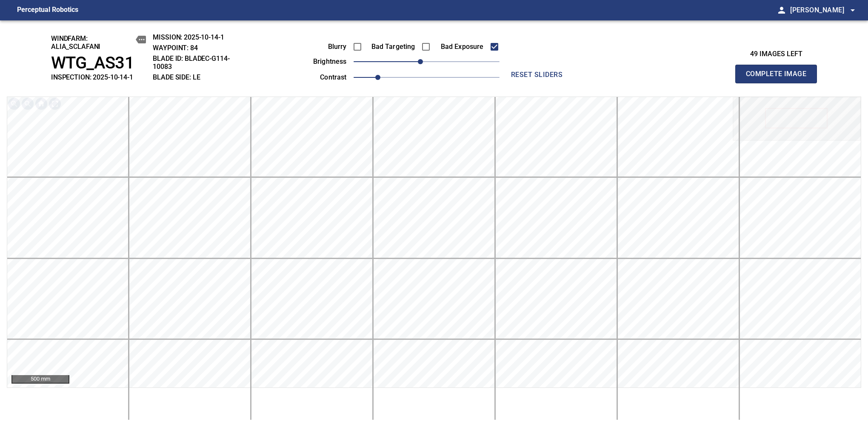
click at [780, 78] on span "Complete Image" at bounding box center [776, 74] width 63 height 12
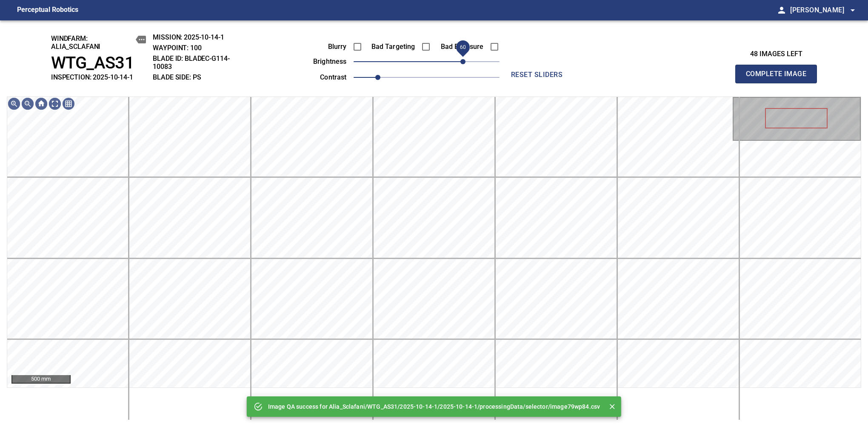
drag, startPoint x: 433, startPoint y: 61, endPoint x: 460, endPoint y: 61, distance: 26.8
click at [460, 61] on span "60" at bounding box center [462, 61] width 5 height 5
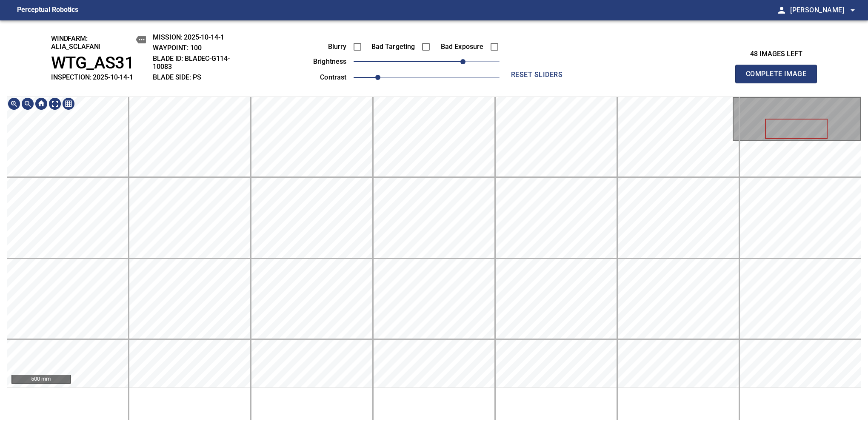
click at [460, 76] on div "windfarm: Alia_Sclafani WTG_AS31 INSPECTION: 2025-10-14-1 MISSION: 2025-10-14-1…" at bounding box center [434, 223] width 868 height 407
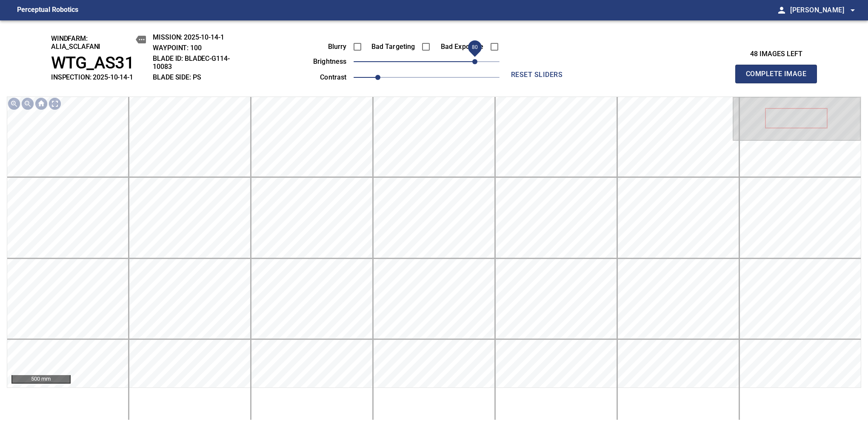
click at [473, 60] on span "80" at bounding box center [474, 61] width 5 height 5
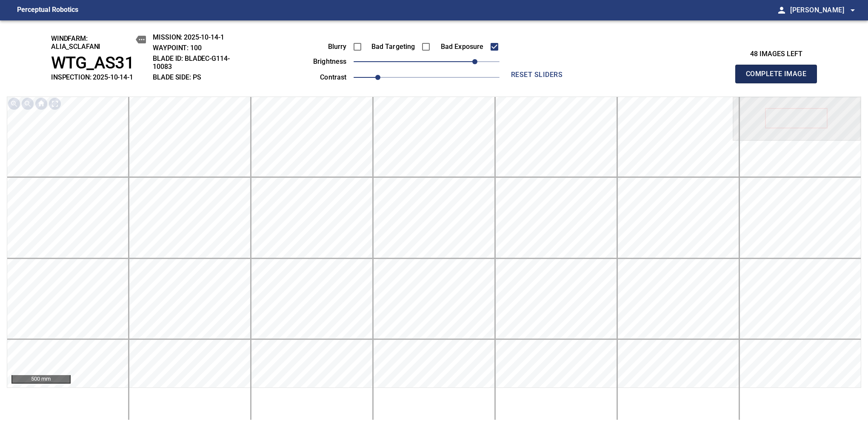
click at [780, 78] on span "Complete Image" at bounding box center [776, 74] width 63 height 12
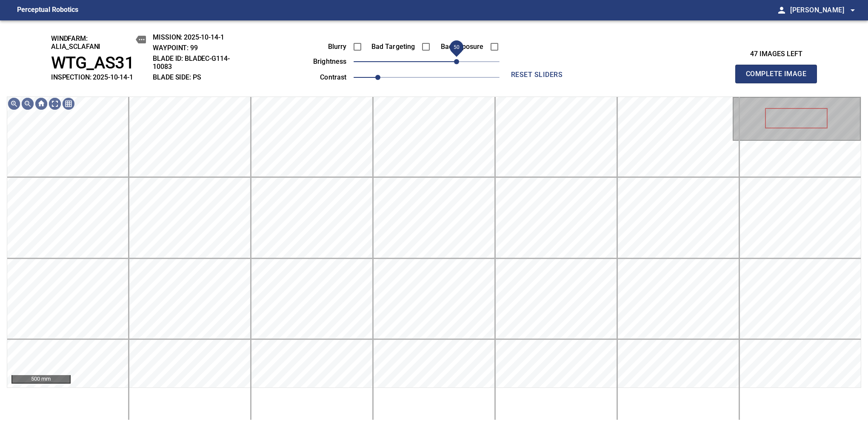
drag, startPoint x: 461, startPoint y: 65, endPoint x: 458, endPoint y: 62, distance: 4.6
click at [458, 62] on span "50" at bounding box center [427, 62] width 146 height 12
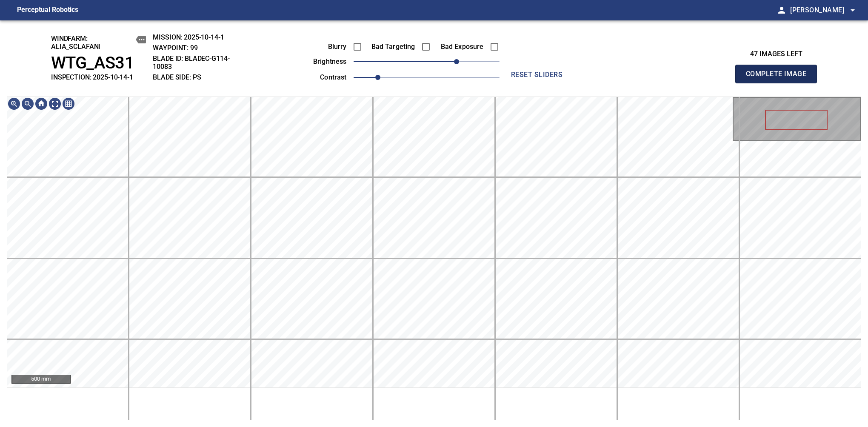
click at [780, 78] on span "Complete Image" at bounding box center [776, 74] width 63 height 12
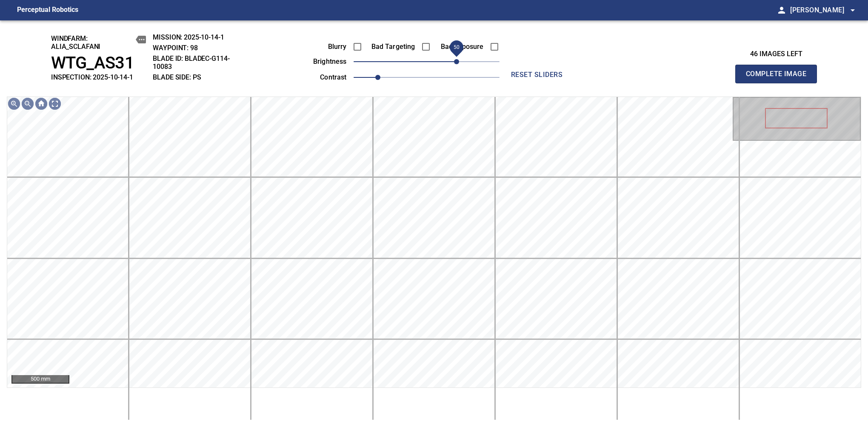
drag, startPoint x: 439, startPoint y: 66, endPoint x: 455, endPoint y: 59, distance: 17.7
click at [455, 59] on span "50" at bounding box center [456, 61] width 5 height 5
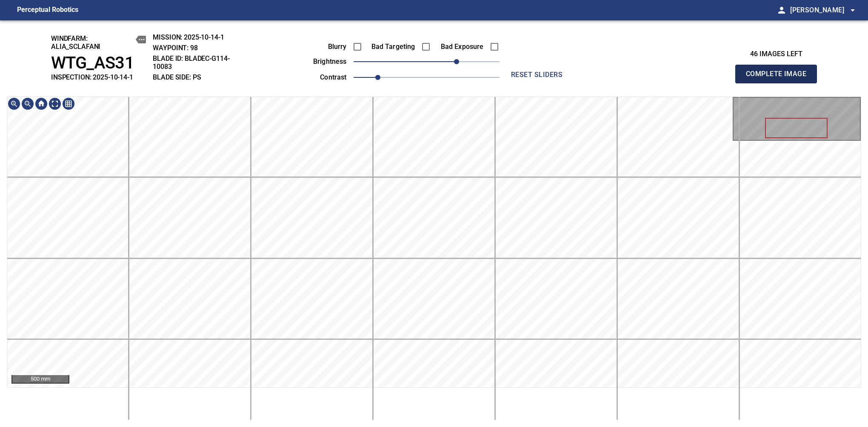
click at [780, 78] on span "Complete Image" at bounding box center [776, 74] width 63 height 12
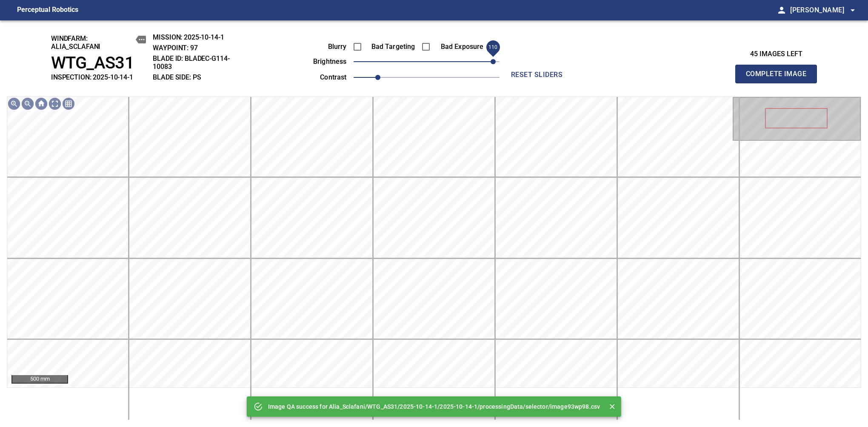
drag, startPoint x: 436, startPoint y: 62, endPoint x: 495, endPoint y: 60, distance: 59.6
click at [495, 60] on span "110" at bounding box center [493, 61] width 5 height 5
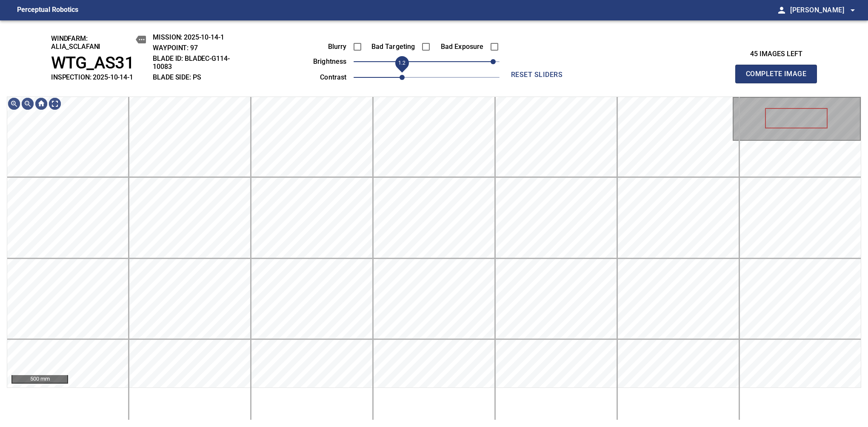
drag, startPoint x: 391, startPoint y: 77, endPoint x: 402, endPoint y: 73, distance: 11.5
click at [402, 75] on span "1.2" at bounding box center [402, 77] width 5 height 5
click at [487, 59] on span "100" at bounding box center [487, 61] width 5 height 5
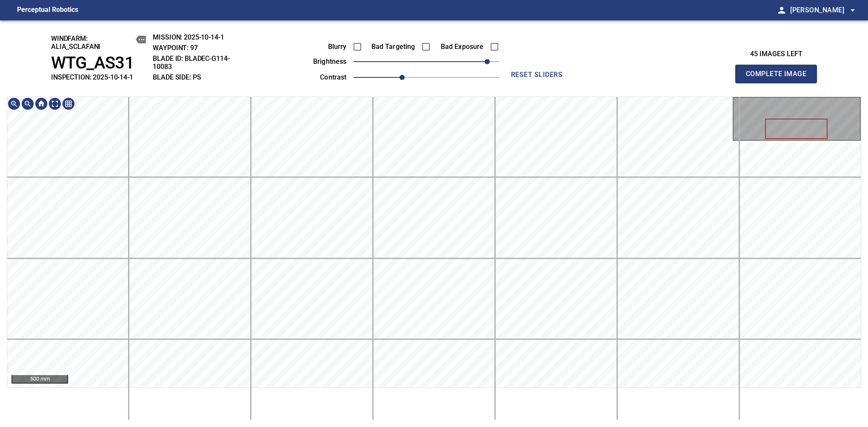
click at [376, 78] on div "windfarm: Alia_Sclafani WTG_AS31 INSPECTION: 2025-10-14-1 MISSION: 2025-10-14-1…" at bounding box center [434, 223] width 868 height 407
click at [421, 427] on html "Perceptual Robotics person Alex Semenov arrow_drop_down windfarm: Alia_Sclafani…" at bounding box center [434, 213] width 868 height 427
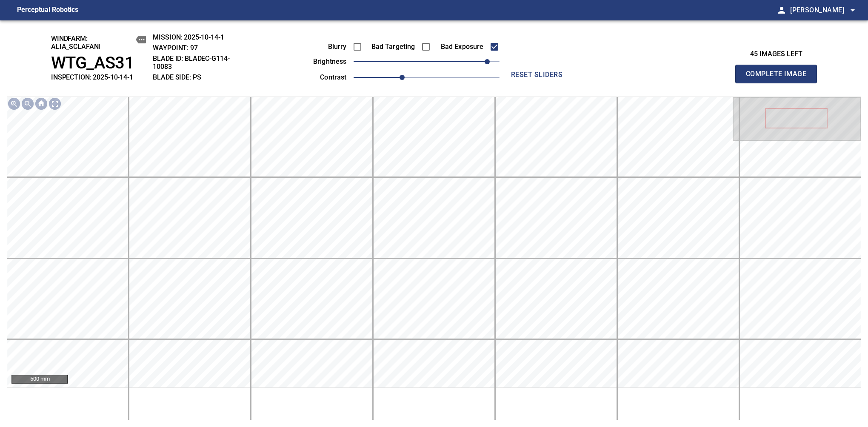
click at [780, 78] on span "Complete Image" at bounding box center [776, 74] width 63 height 12
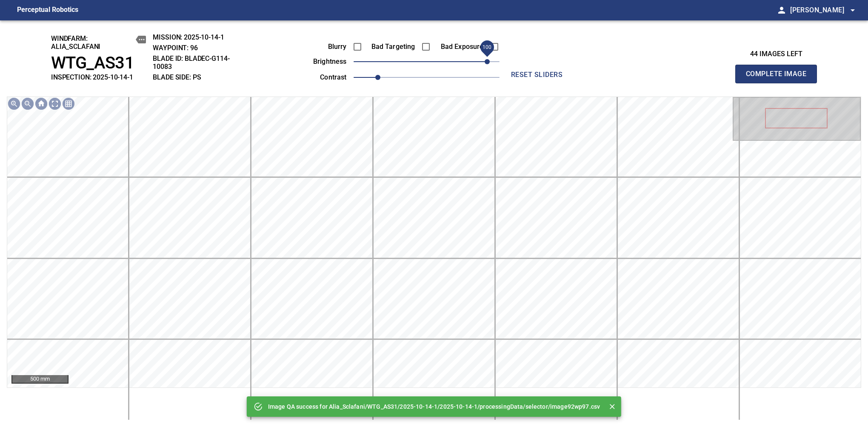
drag, startPoint x: 433, startPoint y: 64, endPoint x: 489, endPoint y: 61, distance: 56.7
click at [489, 61] on span "100" at bounding box center [487, 61] width 5 height 5
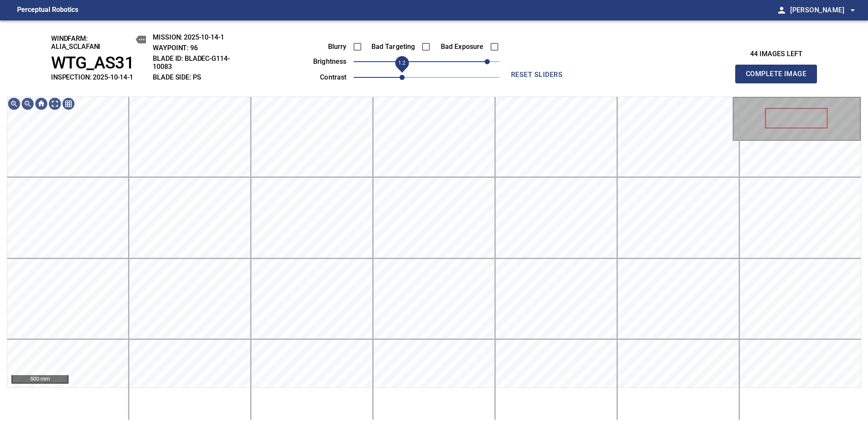
drag, startPoint x: 384, startPoint y: 77, endPoint x: 402, endPoint y: 76, distance: 17.9
click at [402, 76] on span "1.2" at bounding box center [402, 77] width 5 height 5
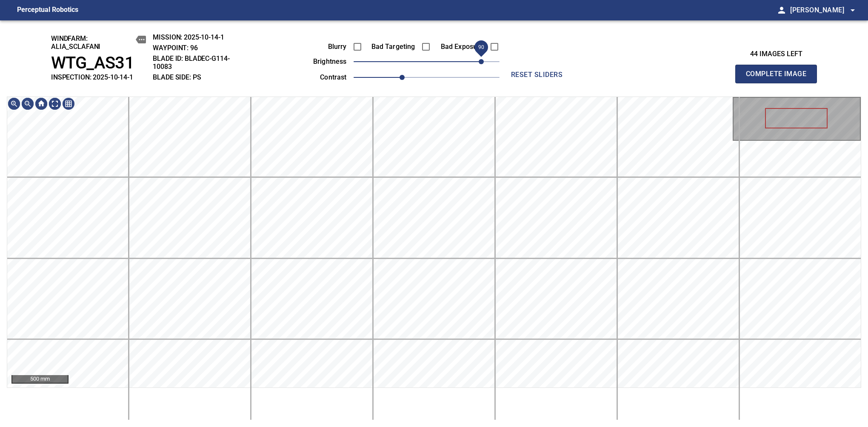
click at [483, 61] on span "90" at bounding box center [481, 61] width 5 height 5
click at [601, 0] on main "Perceptual Robotics person Alex Semenov arrow_drop_down windfarm: Alia_Sclafani…" at bounding box center [434, 213] width 868 height 427
click at [435, 76] on div "windfarm: Alia_Sclafani WTG_AS31 INSPECTION: 2025-10-14-1 MISSION: 2025-10-14-1…" at bounding box center [434, 223] width 868 height 407
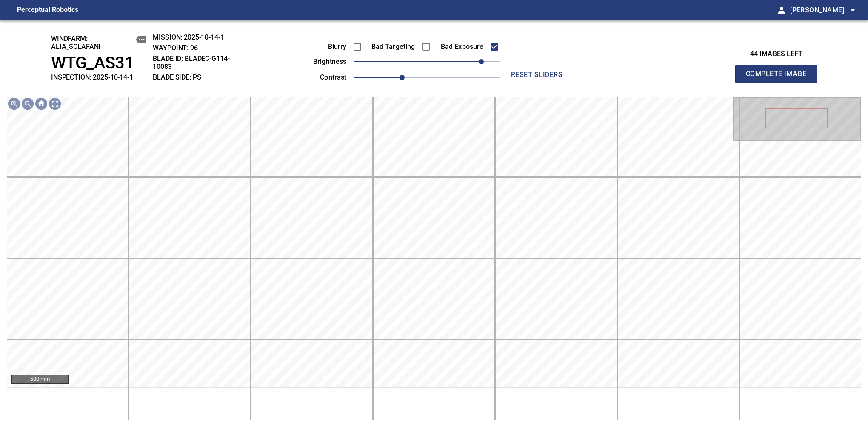
click at [780, 78] on span "Complete Image" at bounding box center [776, 74] width 63 height 12
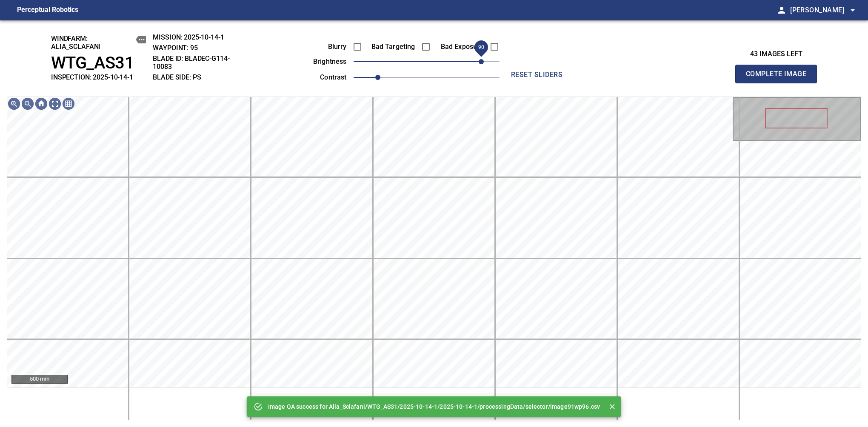
drag, startPoint x: 460, startPoint y: 60, endPoint x: 483, endPoint y: 58, distance: 23.9
click at [483, 59] on span "90" at bounding box center [481, 61] width 5 height 5
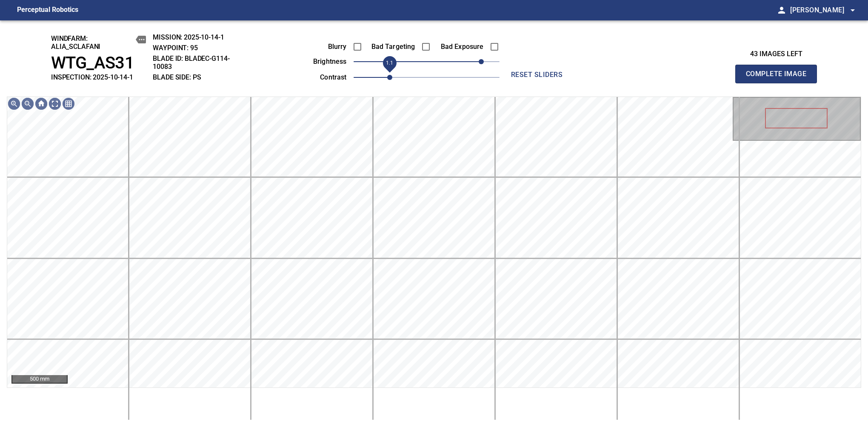
click at [391, 76] on span "1.1" at bounding box center [427, 77] width 146 height 12
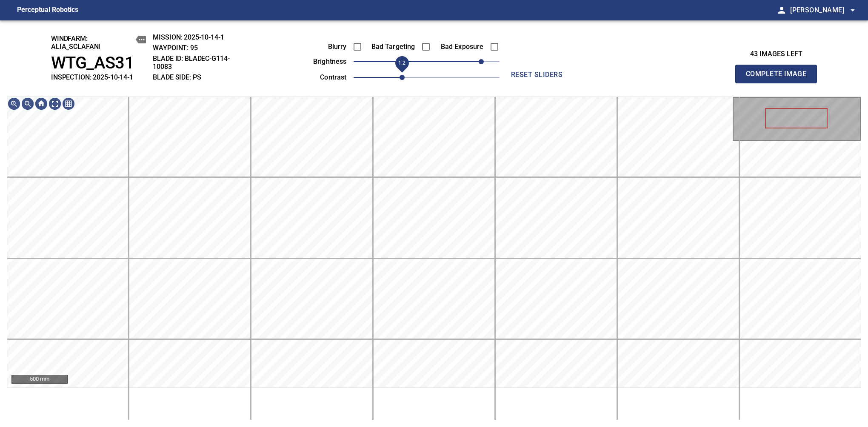
click at [400, 76] on span "1.2" at bounding box center [402, 77] width 5 height 5
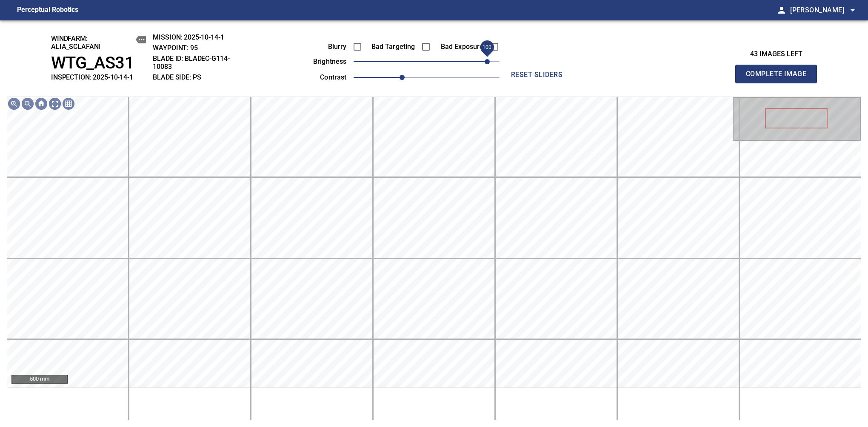
click at [485, 60] on span "100" at bounding box center [487, 61] width 5 height 5
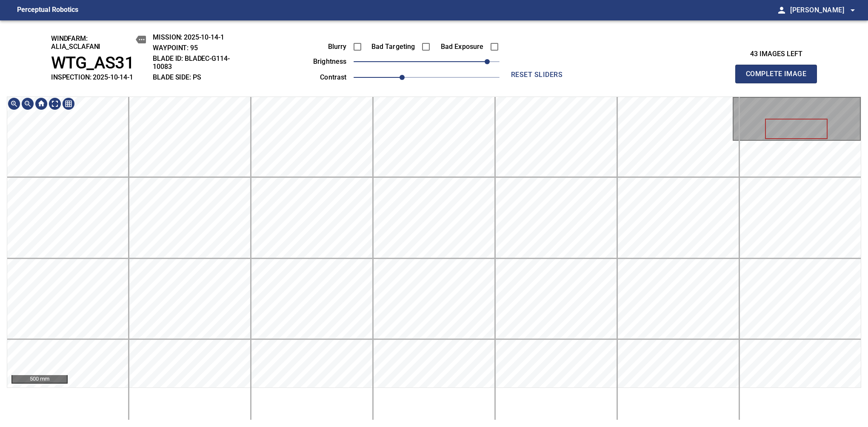
click at [422, 52] on div "windfarm: Alia_Sclafani WTG_AS31 INSPECTION: 2025-10-14-1 MISSION: 2025-10-14-1…" at bounding box center [434, 223] width 868 height 407
click at [405, 390] on div "500 mm" at bounding box center [434, 259] width 855 height 324
click at [418, 415] on div "500 mm" at bounding box center [434, 259] width 855 height 324
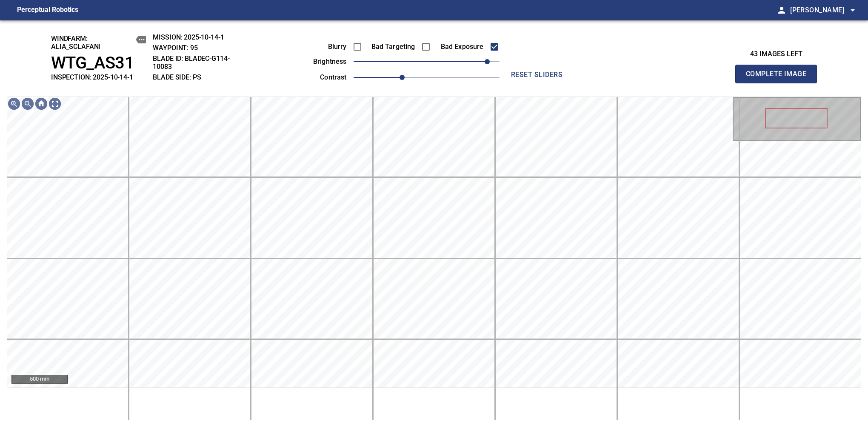
click at [780, 78] on span "Complete Image" at bounding box center [776, 74] width 63 height 12
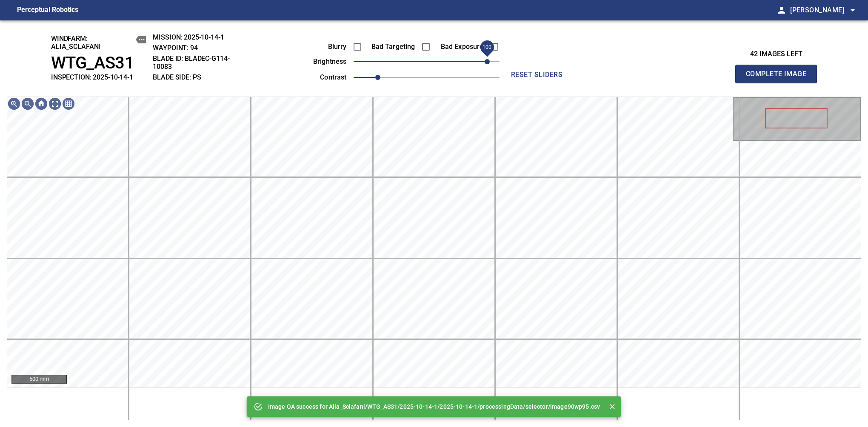
drag, startPoint x: 453, startPoint y: 61, endPoint x: 490, endPoint y: 64, distance: 37.1
click at [490, 64] on span "100" at bounding box center [427, 62] width 146 height 12
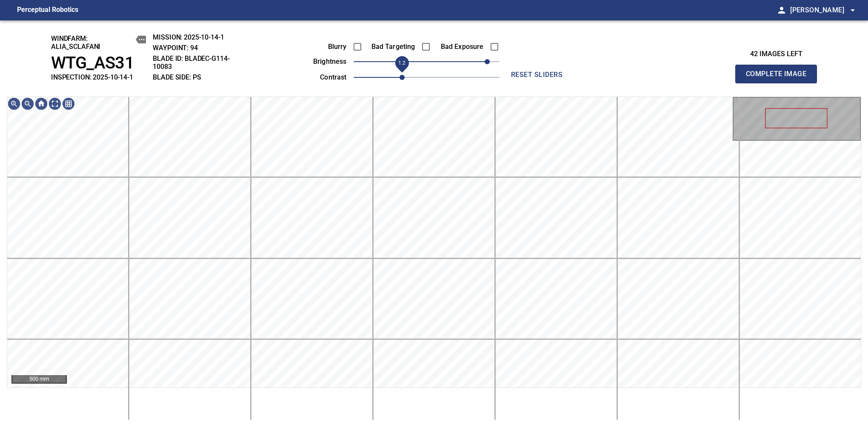
drag, startPoint x: 383, startPoint y: 77, endPoint x: 396, endPoint y: 76, distance: 13.3
click at [400, 76] on span "1.2" at bounding box center [402, 77] width 5 height 5
click at [347, 80] on div "windfarm: Alia_Sclafani WTG_AS31 INSPECTION: 2025-10-14-1 MISSION: 2025-10-14-1…" at bounding box center [434, 223] width 868 height 407
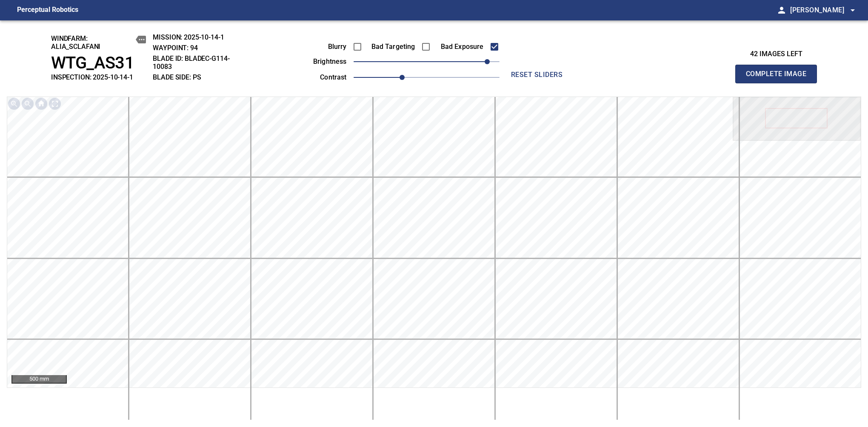
click at [780, 78] on span "Complete Image" at bounding box center [776, 74] width 63 height 12
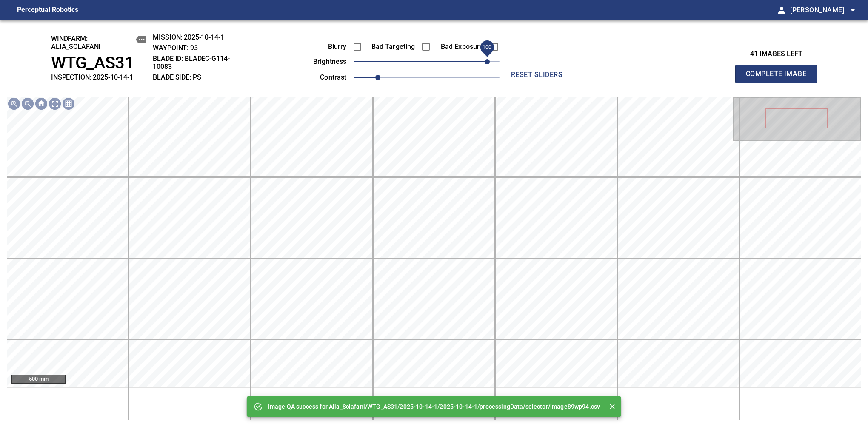
drag, startPoint x: 443, startPoint y: 63, endPoint x: 487, endPoint y: 60, distance: 44.4
click at [487, 60] on span "100" at bounding box center [427, 62] width 146 height 12
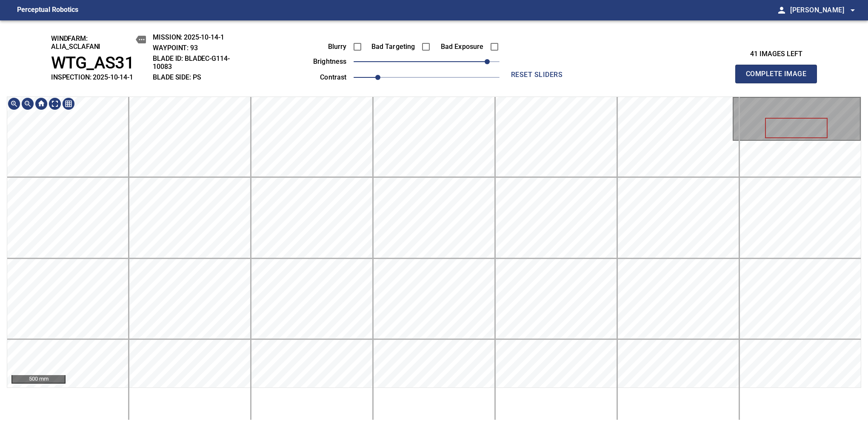
click at [401, 91] on div "windfarm: Alia_Sclafani WTG_AS31 INSPECTION: 2025-10-14-1 MISSION: 2025-10-14-1…" at bounding box center [434, 223] width 868 height 407
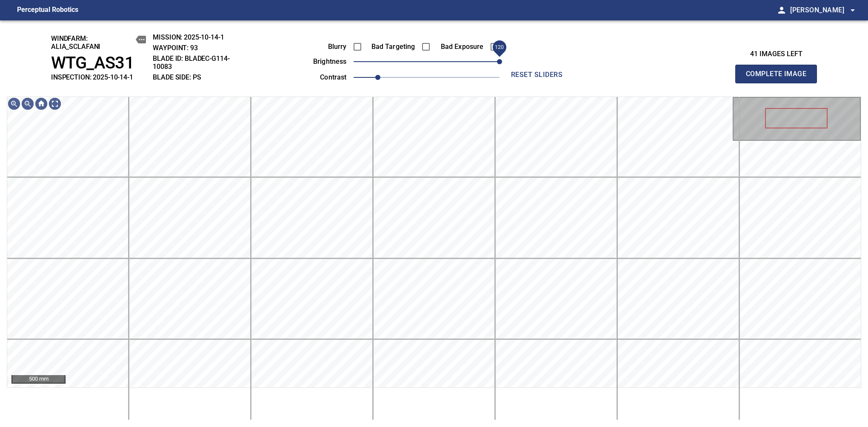
drag, startPoint x: 490, startPoint y: 61, endPoint x: 499, endPoint y: 58, distance: 9.2
click at [499, 59] on span "120" at bounding box center [499, 61] width 5 height 5
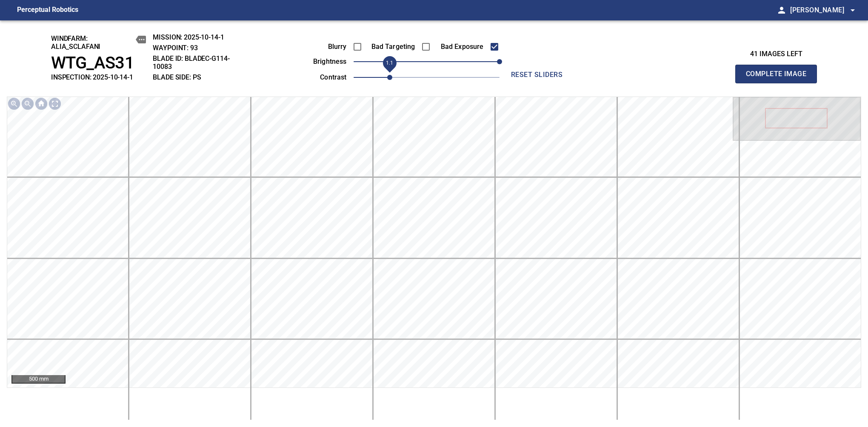
drag, startPoint x: 383, startPoint y: 79, endPoint x: 392, endPoint y: 79, distance: 8.5
click at [392, 79] on span "1.1" at bounding box center [389, 77] width 5 height 5
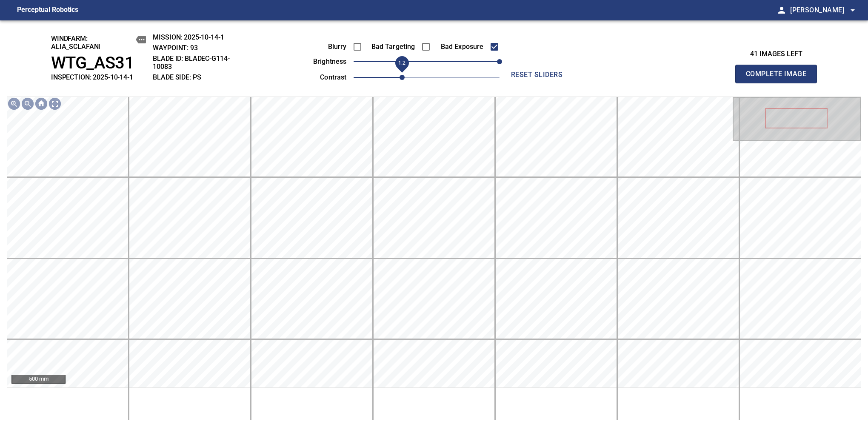
drag, startPoint x: 392, startPoint y: 79, endPoint x: 400, endPoint y: 79, distance: 7.7
click at [400, 79] on span "1.2" at bounding box center [402, 77] width 5 height 5
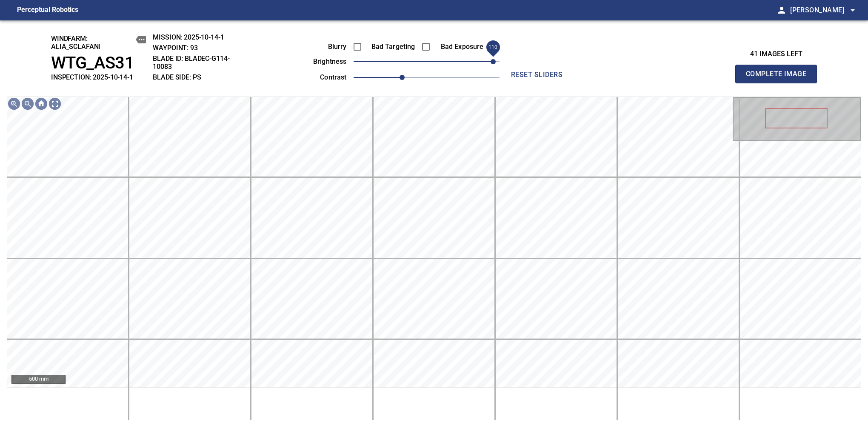
drag, startPoint x: 498, startPoint y: 66, endPoint x: 492, endPoint y: 66, distance: 5.5
click at [492, 64] on span "110" at bounding box center [493, 61] width 5 height 5
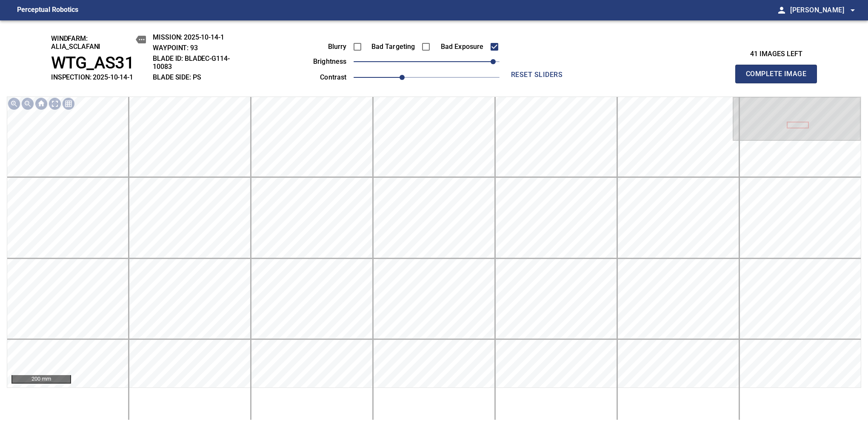
click at [780, 78] on span "Complete Image" at bounding box center [776, 74] width 63 height 12
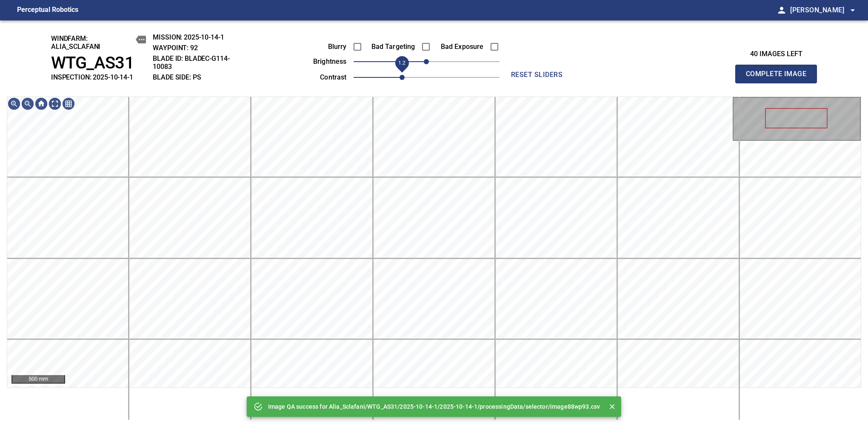
click at [400, 79] on span "1.2" at bounding box center [402, 77] width 5 height 5
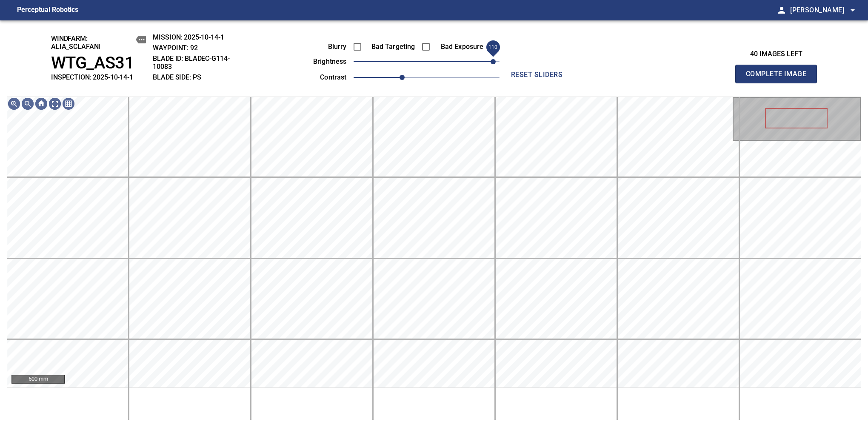
drag, startPoint x: 439, startPoint y: 63, endPoint x: 496, endPoint y: 61, distance: 56.6
click at [496, 61] on span "110" at bounding box center [427, 62] width 146 height 12
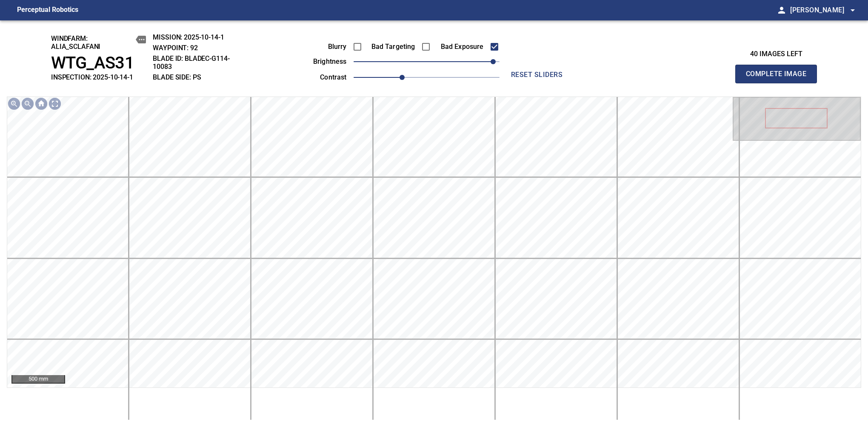
click at [780, 78] on span "Complete Image" at bounding box center [776, 74] width 63 height 12
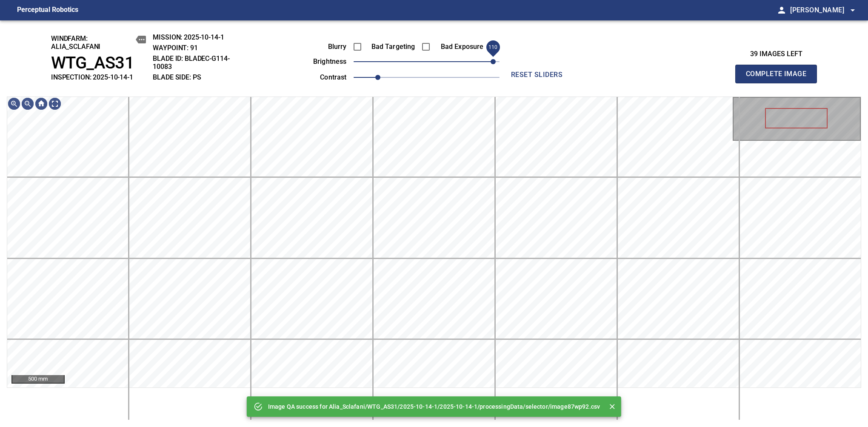
drag, startPoint x: 447, startPoint y: 60, endPoint x: 495, endPoint y: 58, distance: 47.7
click at [495, 58] on span "110" at bounding box center [427, 62] width 146 height 12
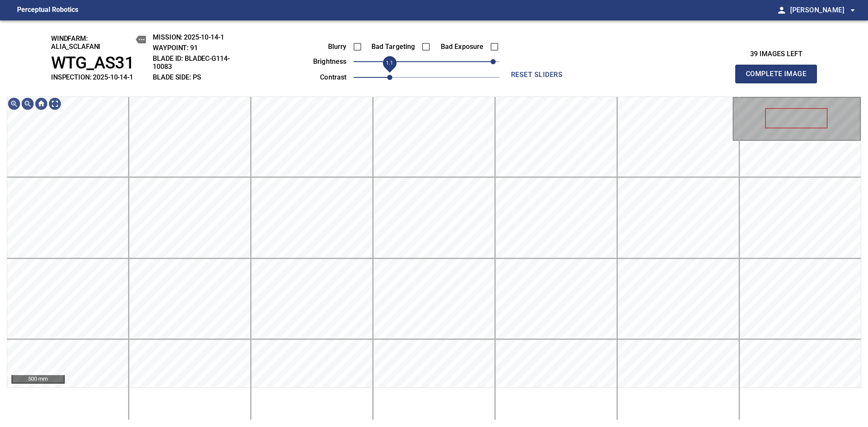
drag, startPoint x: 379, startPoint y: 76, endPoint x: 387, endPoint y: 77, distance: 8.7
click at [387, 77] on span "1.1" at bounding box center [389, 77] width 5 height 5
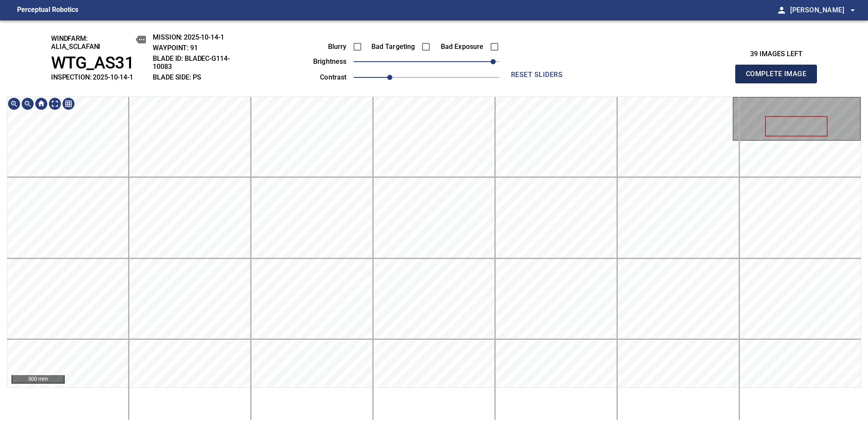
click at [780, 78] on span "Complete Image" at bounding box center [776, 74] width 63 height 12
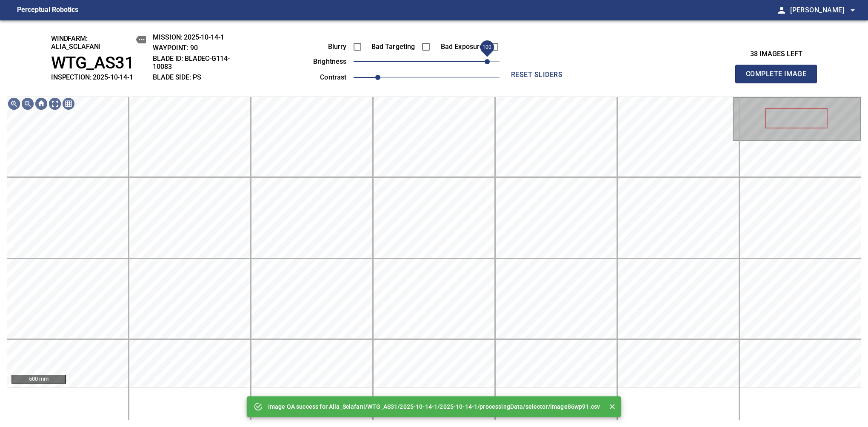
click at [488, 57] on div "Blurry Bad Targeting Bad Exposure brightness 100 contrast 1" at bounding box center [397, 61] width 206 height 46
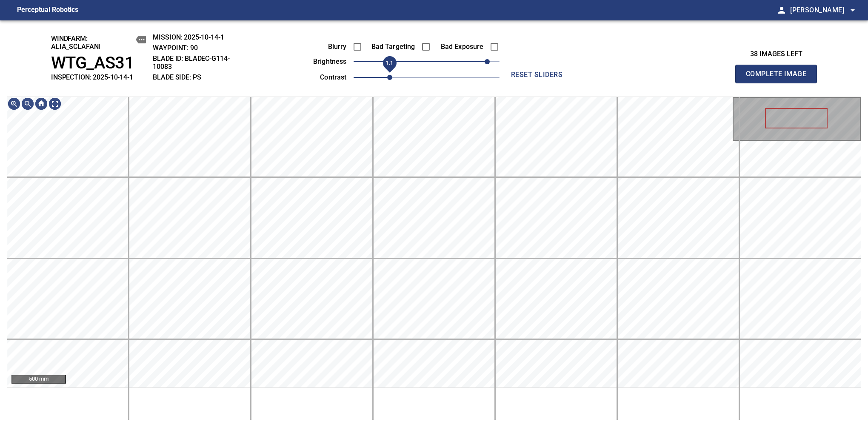
click at [389, 79] on span "1.1" at bounding box center [389, 77] width 5 height 5
click at [780, 78] on span "Complete Image" at bounding box center [776, 74] width 63 height 12
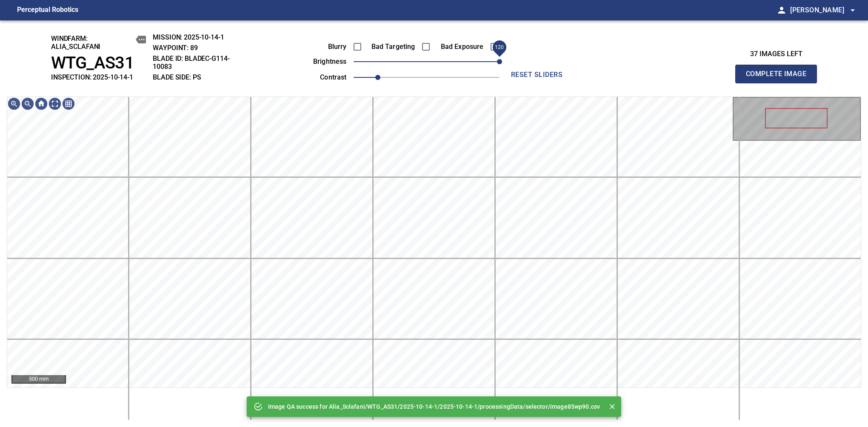
drag, startPoint x: 453, startPoint y: 60, endPoint x: 502, endPoint y: 58, distance: 49.4
click at [500, 58] on span "120" at bounding box center [427, 62] width 146 height 12
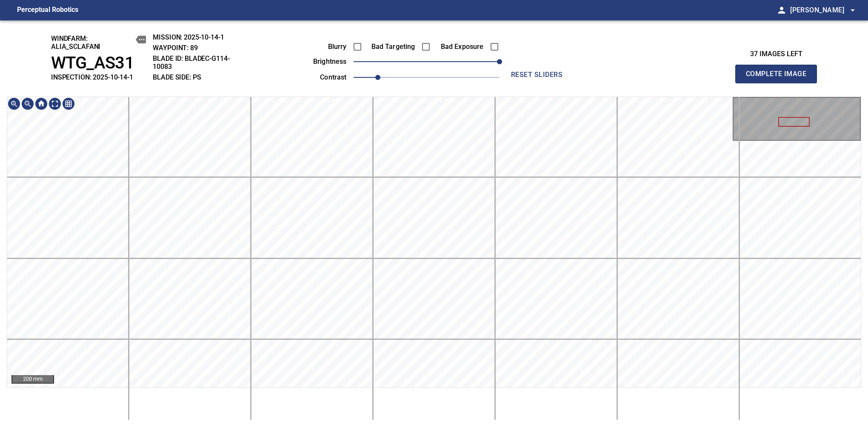
click at [424, 76] on div "windfarm: Alia_Sclafani WTG_AS31 INSPECTION: 2025-10-14-1 MISSION: 2025-10-14-1…" at bounding box center [434, 223] width 868 height 407
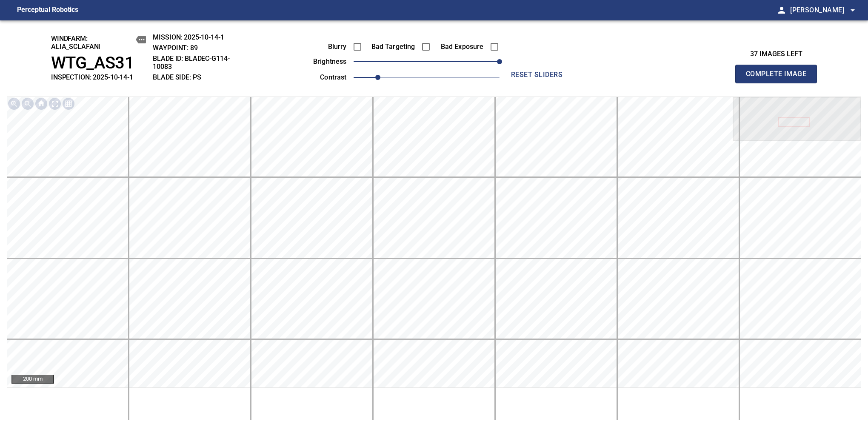
click at [780, 78] on span "Complete Image" at bounding box center [776, 74] width 63 height 12
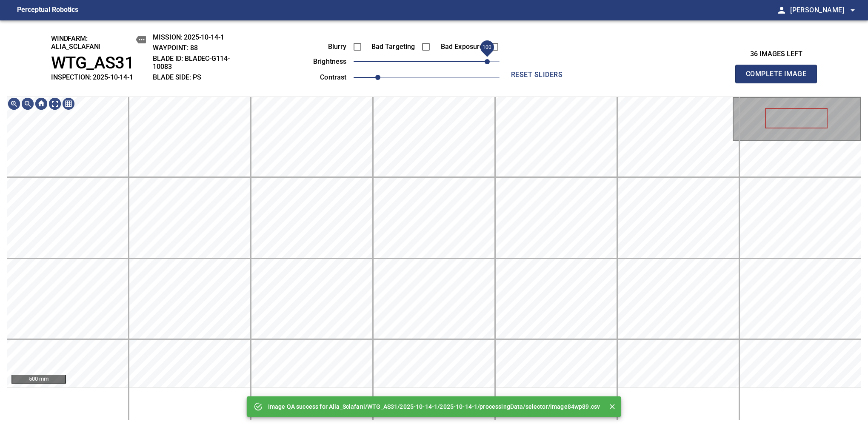
drag, startPoint x: 450, startPoint y: 61, endPoint x: 488, endPoint y: 54, distance: 38.5
click at [488, 56] on span "100" at bounding box center [427, 62] width 146 height 12
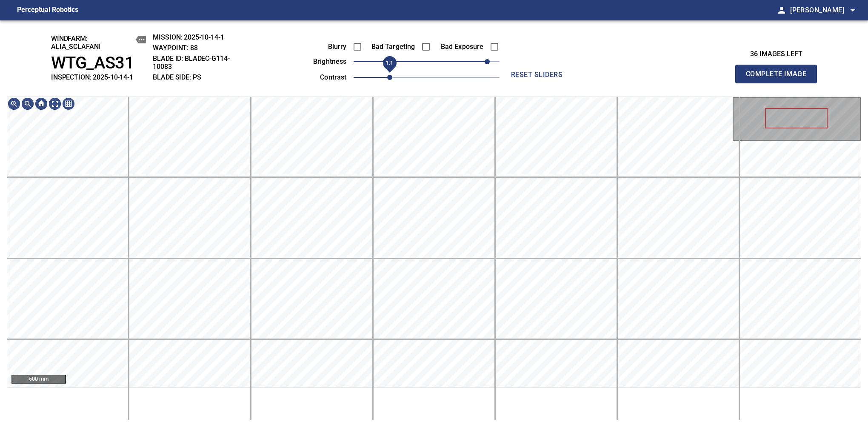
drag, startPoint x: 376, startPoint y: 78, endPoint x: 385, endPoint y: 79, distance: 8.9
click at [387, 79] on span "1.1" at bounding box center [389, 77] width 5 height 5
click at [780, 78] on span "Complete Image" at bounding box center [776, 74] width 63 height 12
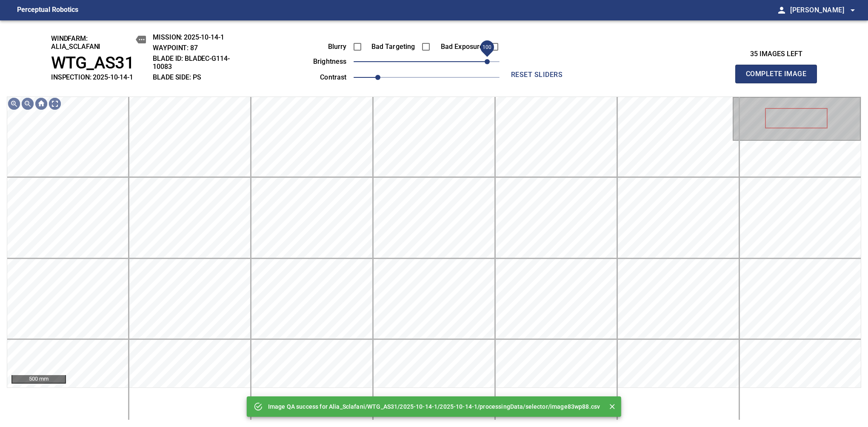
drag, startPoint x: 458, startPoint y: 63, endPoint x: 489, endPoint y: 58, distance: 31.4
click at [489, 58] on span "100" at bounding box center [427, 62] width 146 height 12
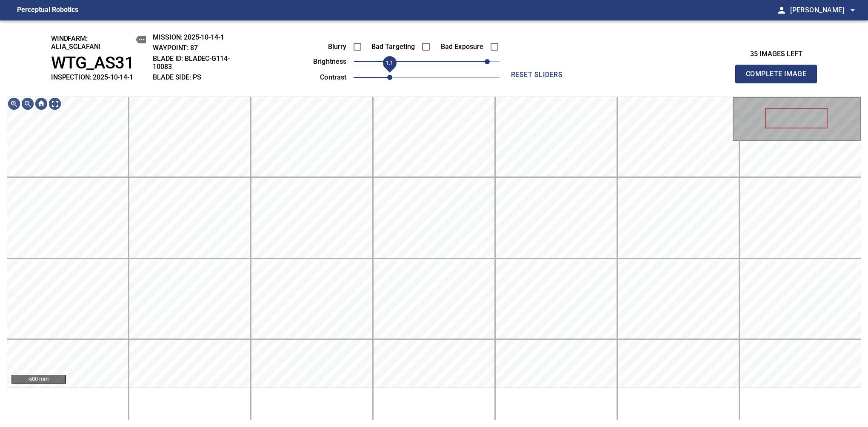
click at [387, 76] on span "1.1" at bounding box center [389, 77] width 5 height 5
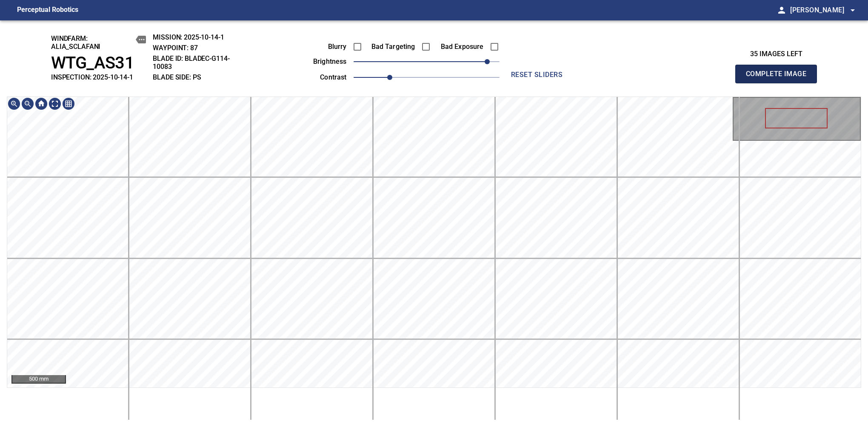
click at [780, 78] on span "Complete Image" at bounding box center [776, 74] width 63 height 12
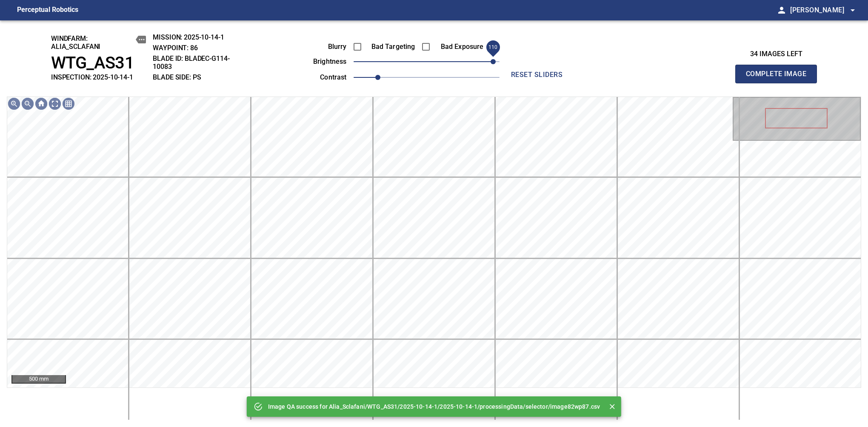
drag, startPoint x: 434, startPoint y: 61, endPoint x: 492, endPoint y: 60, distance: 57.9
click at [492, 60] on span "110" at bounding box center [493, 61] width 5 height 5
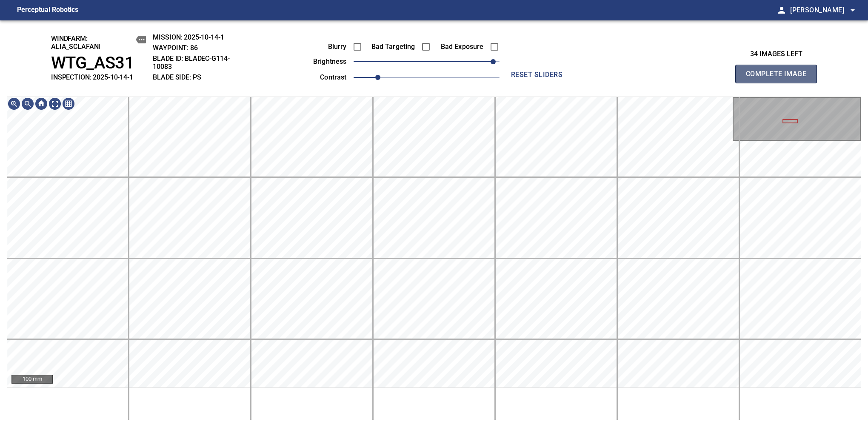
click at [780, 78] on span "Complete Image" at bounding box center [776, 74] width 63 height 12
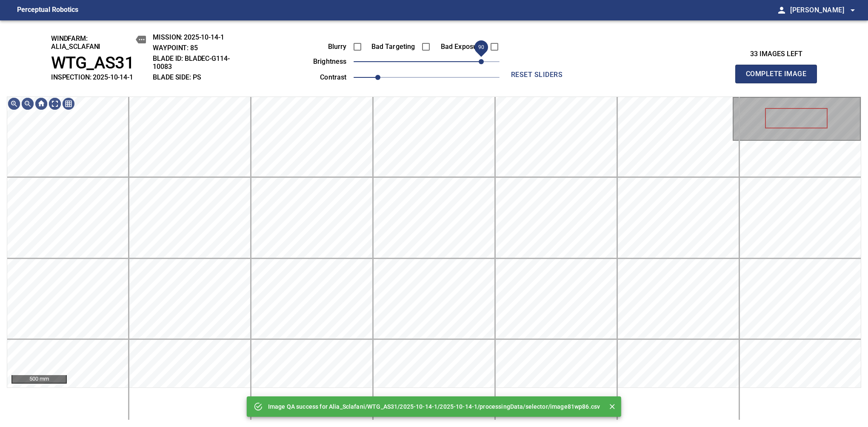
drag, startPoint x: 468, startPoint y: 66, endPoint x: 480, endPoint y: 70, distance: 12.5
click at [480, 64] on span "90" at bounding box center [481, 61] width 5 height 5
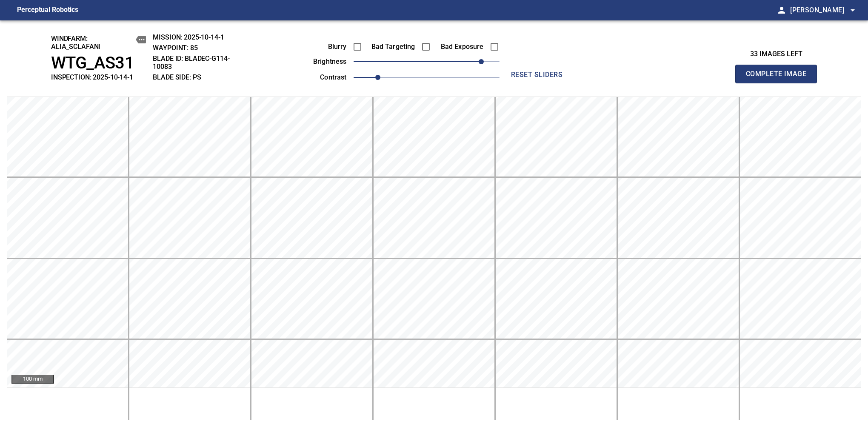
click at [780, 78] on span "Complete Image" at bounding box center [776, 74] width 63 height 12
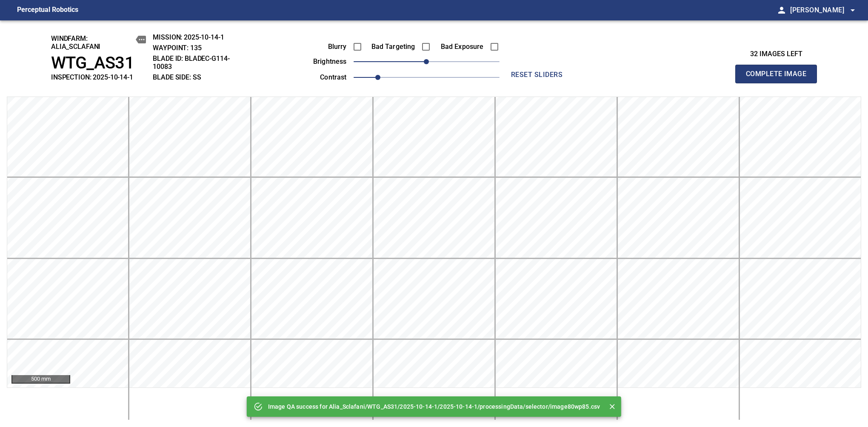
click at [780, 78] on span "Complete Image" at bounding box center [776, 74] width 63 height 12
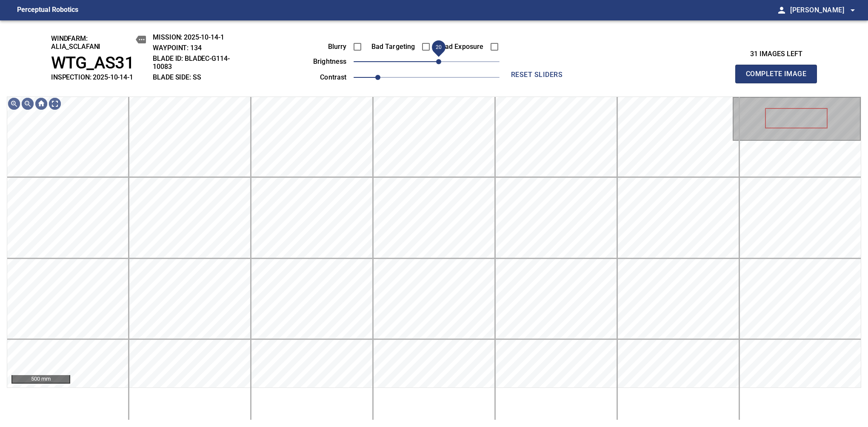
drag, startPoint x: 443, startPoint y: 63, endPoint x: 439, endPoint y: 70, distance: 8.4
click at [439, 68] on span "20" at bounding box center [427, 62] width 146 height 12
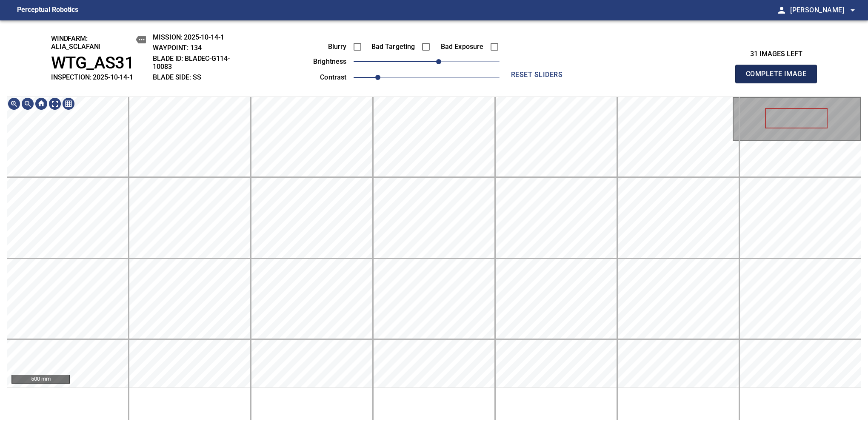
click at [780, 78] on span "Complete Image" at bounding box center [776, 74] width 63 height 12
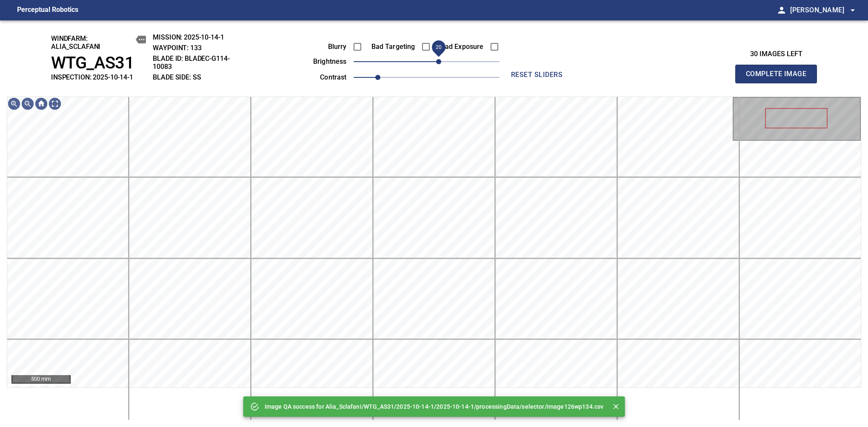
drag, startPoint x: 436, startPoint y: 63, endPoint x: 440, endPoint y: 63, distance: 4.7
click at [440, 63] on span "20" at bounding box center [438, 61] width 5 height 5
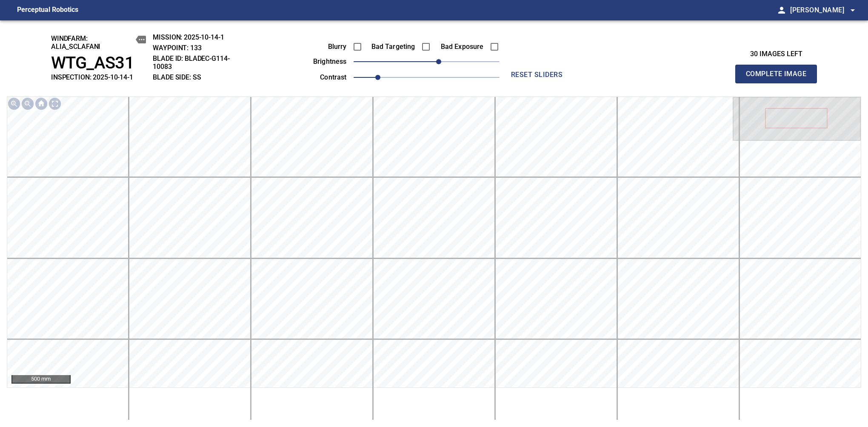
click at [780, 78] on span "Complete Image" at bounding box center [776, 74] width 63 height 12
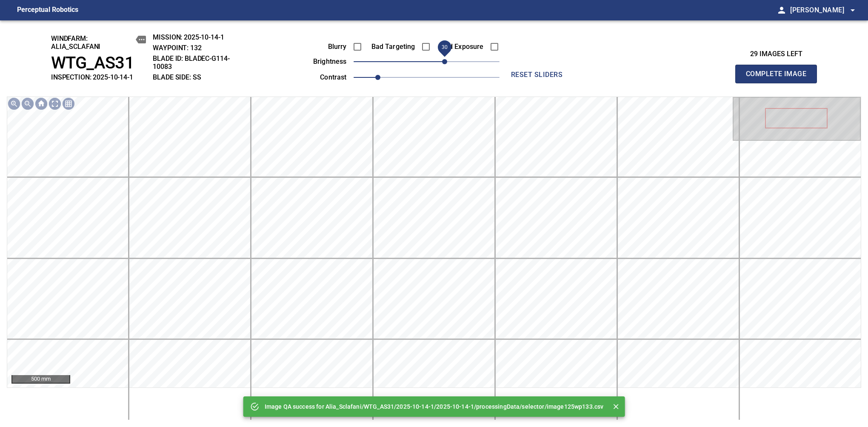
drag, startPoint x: 427, startPoint y: 63, endPoint x: 445, endPoint y: 64, distance: 17.9
click at [445, 64] on span "30" at bounding box center [444, 61] width 5 height 5
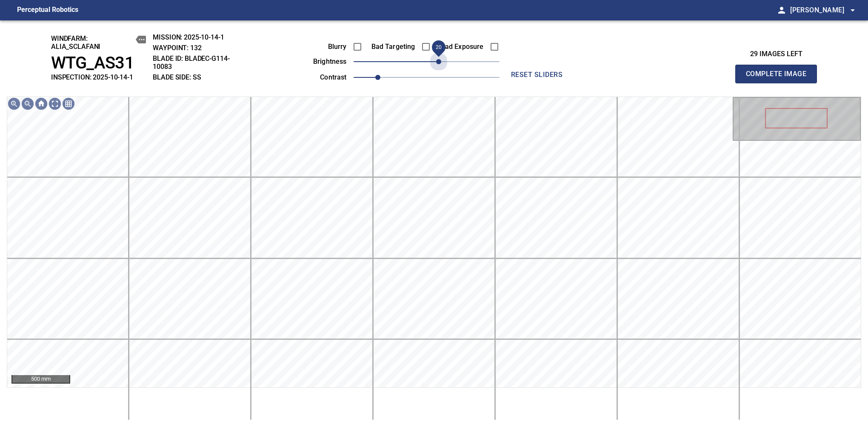
drag, startPoint x: 445, startPoint y: 64, endPoint x: 440, endPoint y: 71, distance: 9.0
click at [440, 71] on div "Blurry Bad Targeting Bad Exposure brightness 20 contrast 1" at bounding box center [397, 61] width 206 height 46
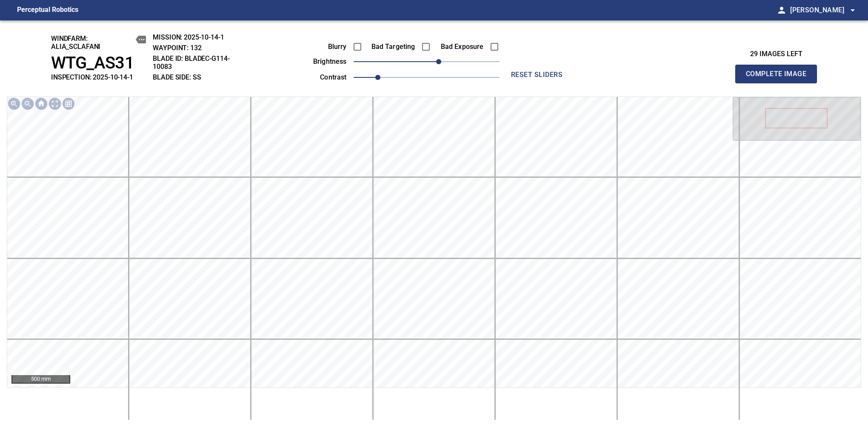
click at [780, 78] on span "Complete Image" at bounding box center [776, 74] width 63 height 12
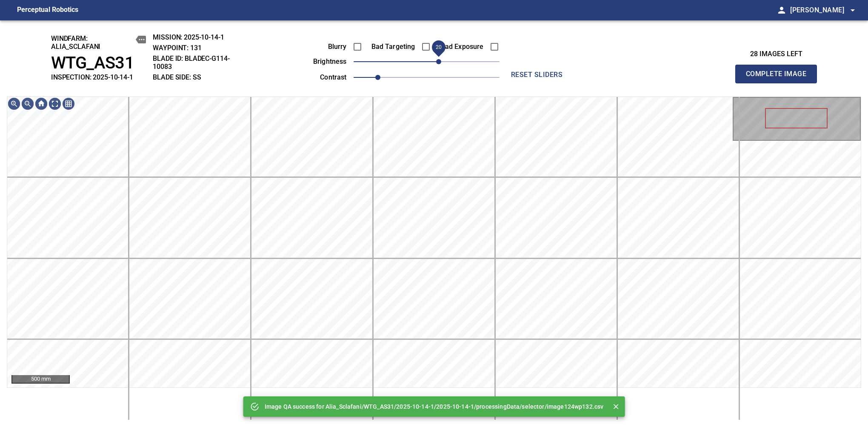
drag, startPoint x: 432, startPoint y: 63, endPoint x: 438, endPoint y: 64, distance: 6.1
click at [438, 64] on span "20" at bounding box center [438, 61] width 5 height 5
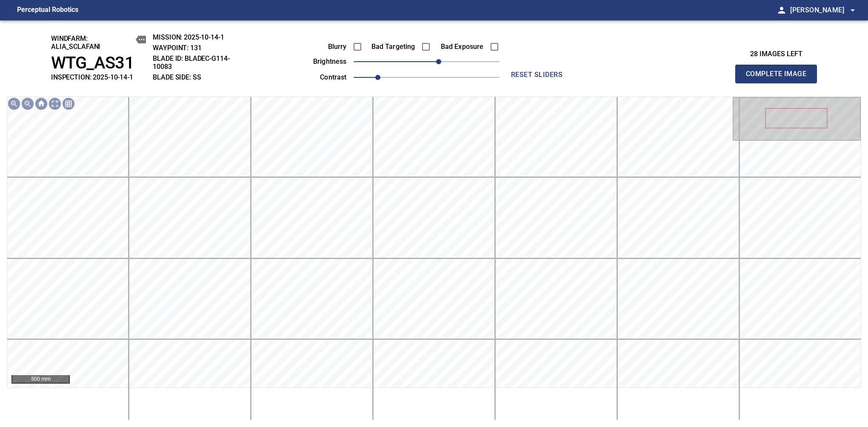
click at [780, 78] on span "Complete Image" at bounding box center [776, 74] width 63 height 12
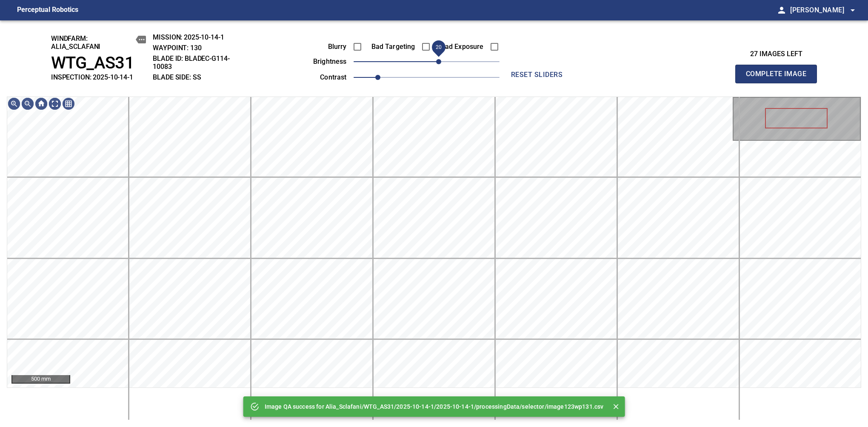
drag, startPoint x: 424, startPoint y: 64, endPoint x: 439, endPoint y: 62, distance: 15.0
click at [439, 62] on span "20" at bounding box center [438, 61] width 5 height 5
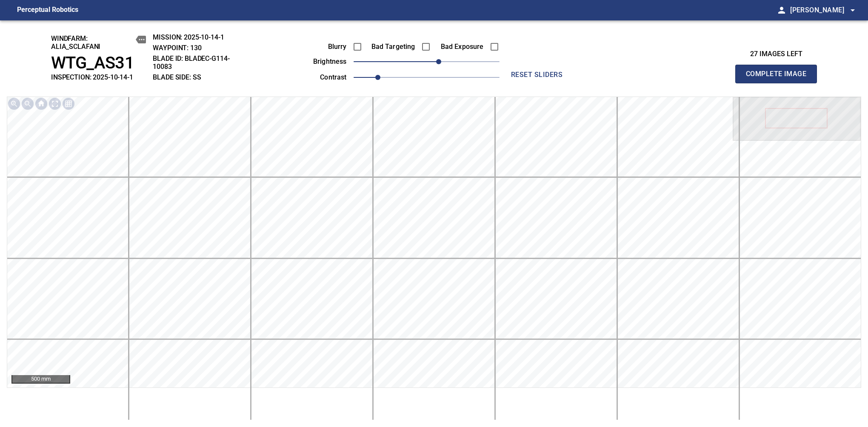
click at [780, 78] on span "Complete Image" at bounding box center [776, 74] width 63 height 12
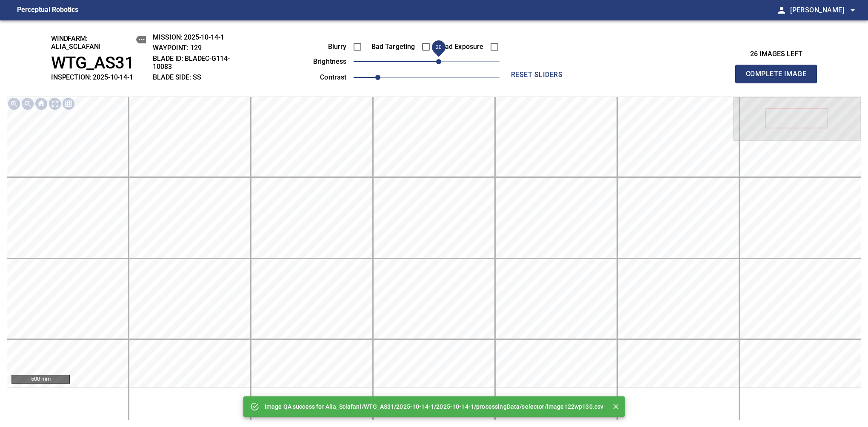
click at [438, 62] on span "20" at bounding box center [427, 62] width 146 height 12
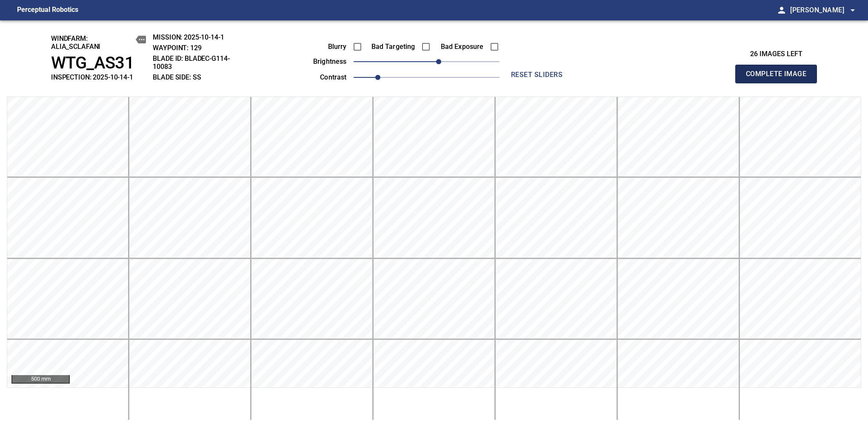
click at [780, 78] on span "Complete Image" at bounding box center [776, 74] width 63 height 12
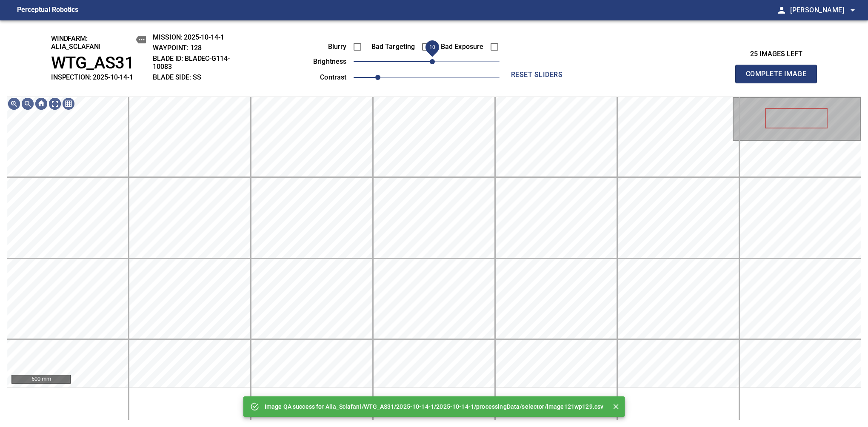
drag, startPoint x: 439, startPoint y: 61, endPoint x: 432, endPoint y: 63, distance: 7.3
click at [432, 63] on span "10" at bounding box center [427, 62] width 146 height 12
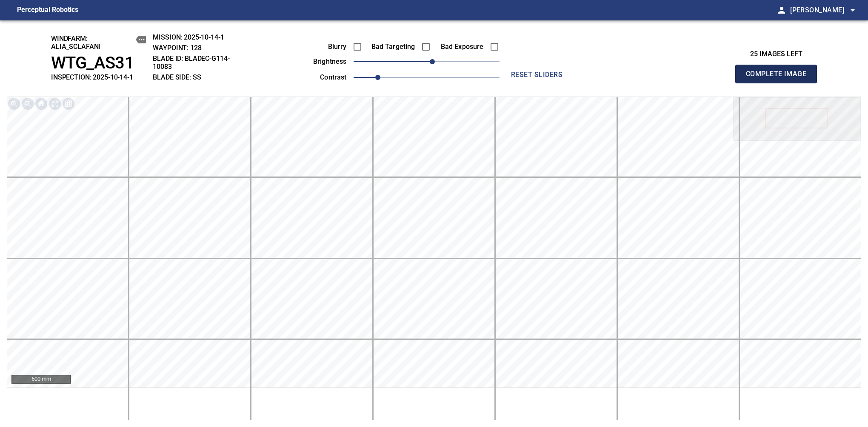
click at [780, 78] on span "Complete Image" at bounding box center [776, 74] width 63 height 12
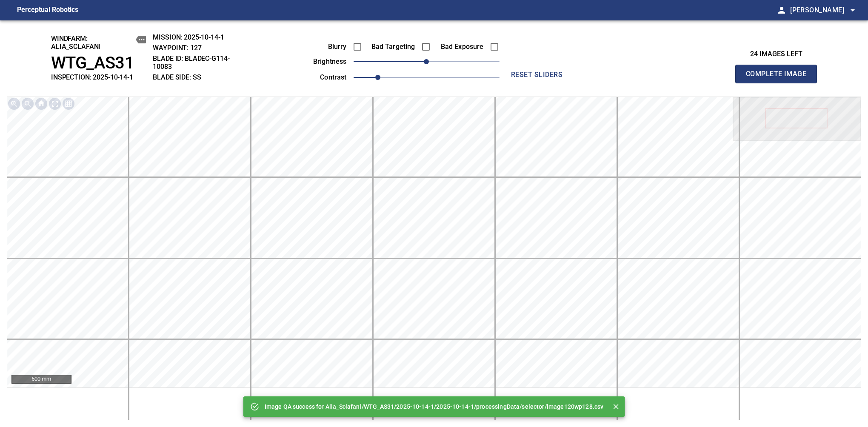
click at [780, 78] on span "Complete Image" at bounding box center [776, 74] width 63 height 12
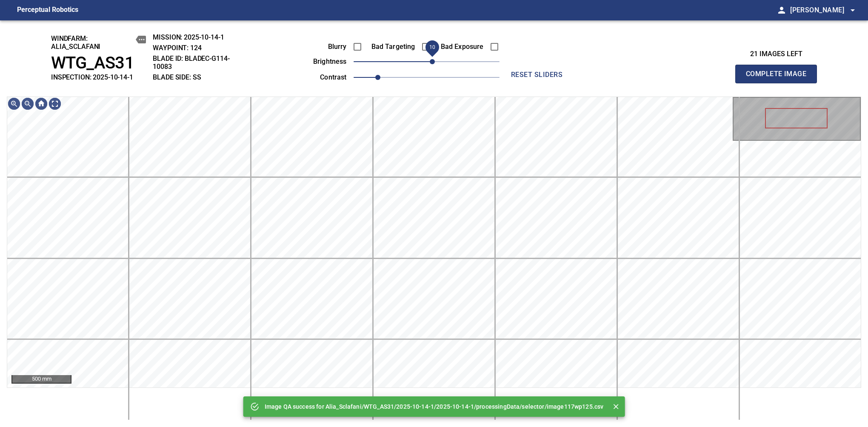
click at [434, 62] on span "10" at bounding box center [427, 62] width 146 height 12
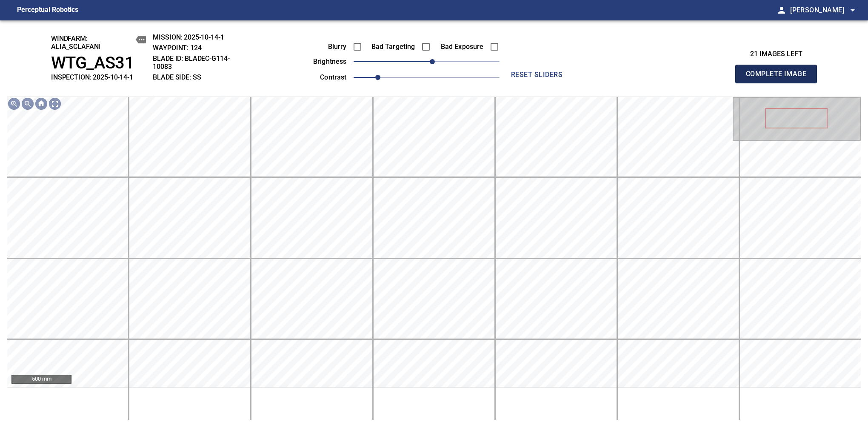
click at [780, 78] on span "Complete Image" at bounding box center [776, 74] width 63 height 12
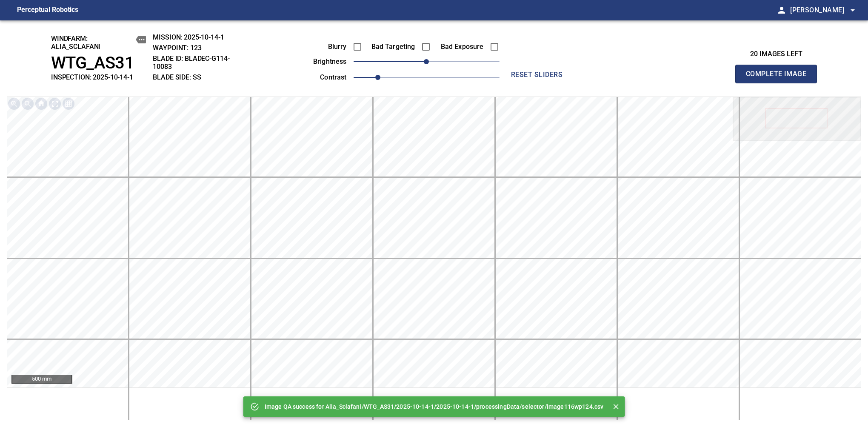
click at [780, 78] on span "Complete Image" at bounding box center [776, 74] width 63 height 12
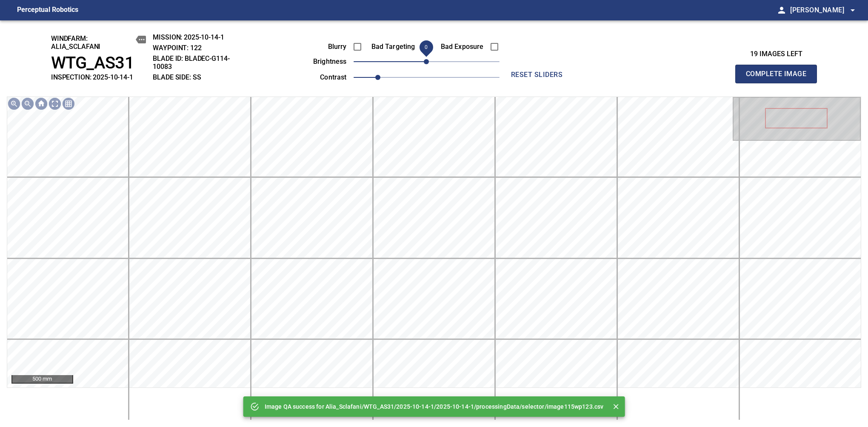
click at [780, 78] on span "Complete Image" at bounding box center [776, 74] width 63 height 12
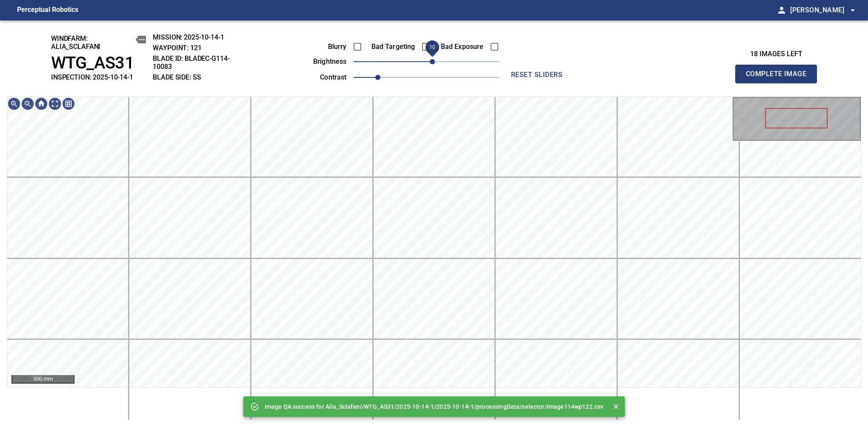
drag, startPoint x: 435, startPoint y: 63, endPoint x: 434, endPoint y: 69, distance: 6.1
click at [434, 64] on span "10" at bounding box center [432, 61] width 5 height 5
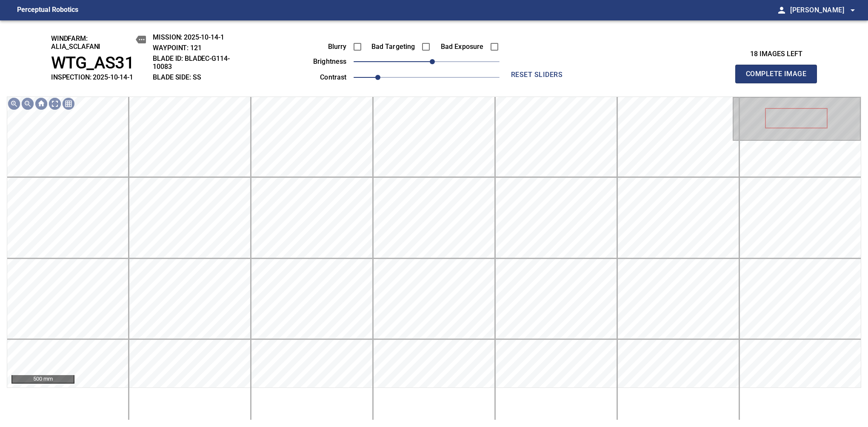
click at [780, 78] on span "Complete Image" at bounding box center [776, 74] width 63 height 12
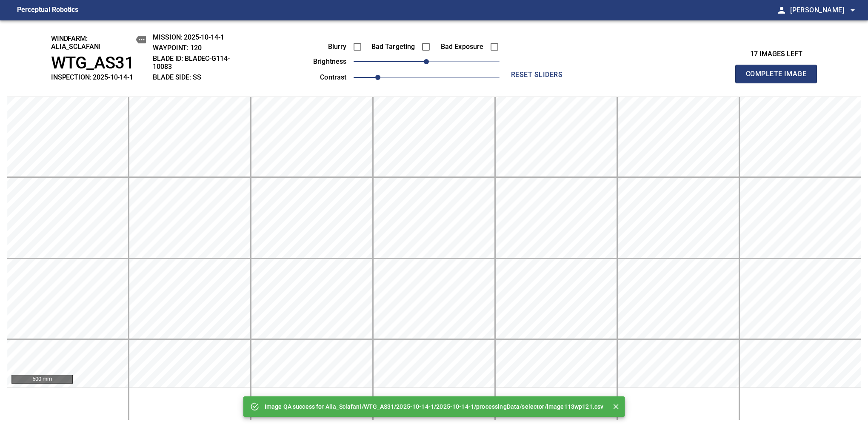
click at [780, 78] on span "Complete Image" at bounding box center [776, 74] width 63 height 12
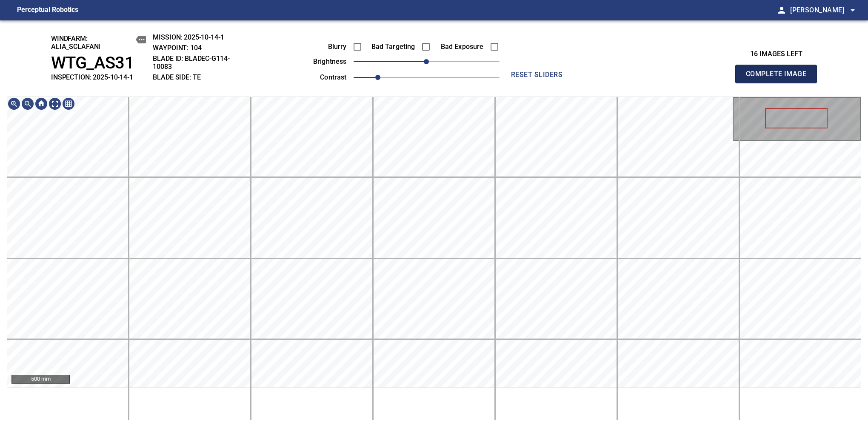
click at [780, 78] on span "Complete Image" at bounding box center [776, 74] width 63 height 12
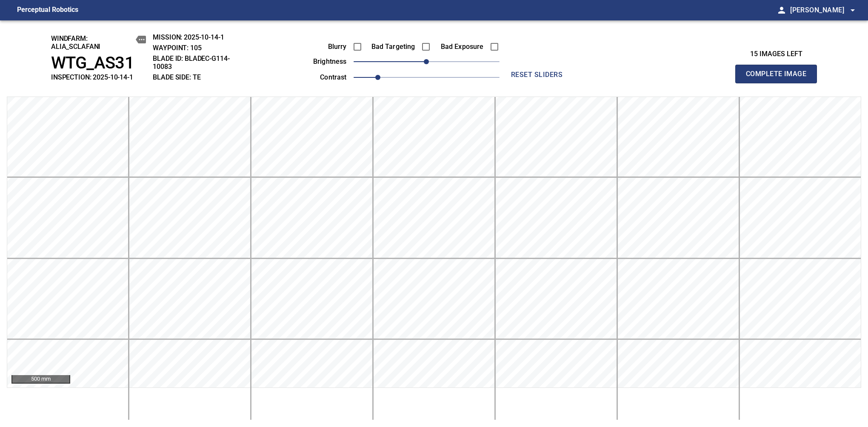
click at [780, 78] on span "Complete Image" at bounding box center [776, 74] width 63 height 12
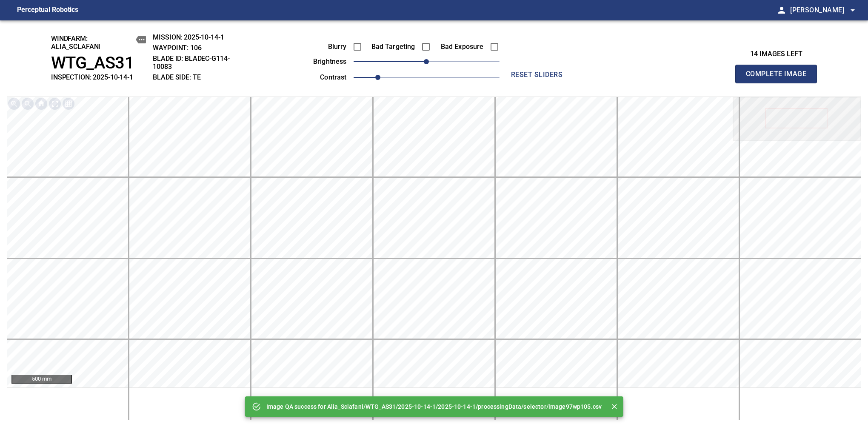
click at [780, 78] on span "Complete Image" at bounding box center [776, 74] width 63 height 12
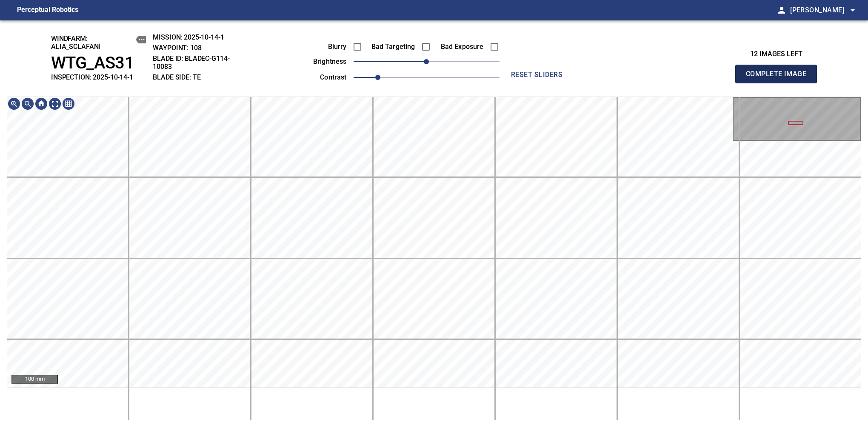
click at [780, 78] on span "Complete Image" at bounding box center [776, 74] width 63 height 12
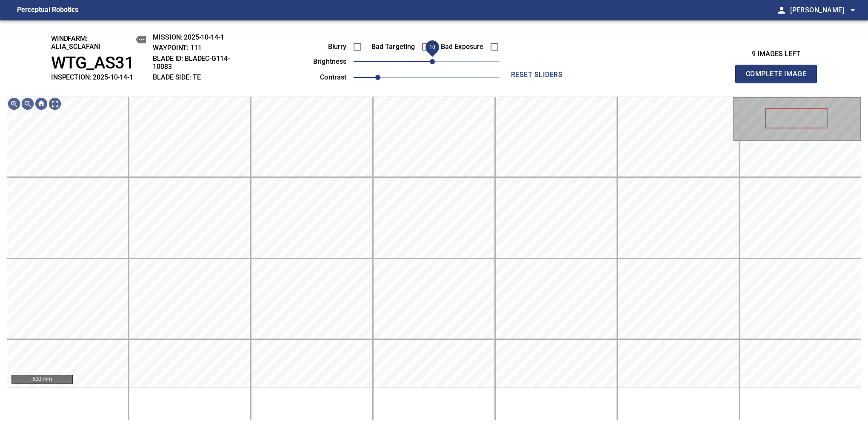
click at [433, 62] on span "10" at bounding box center [432, 61] width 5 height 5
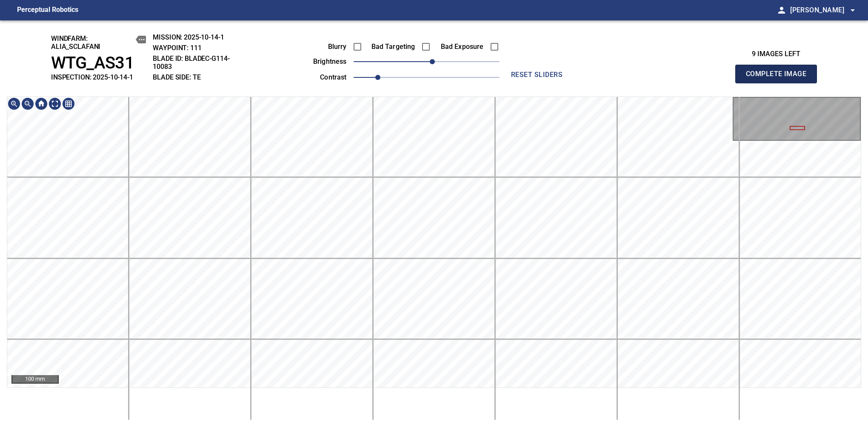
click at [780, 78] on span "Complete Image" at bounding box center [776, 74] width 63 height 12
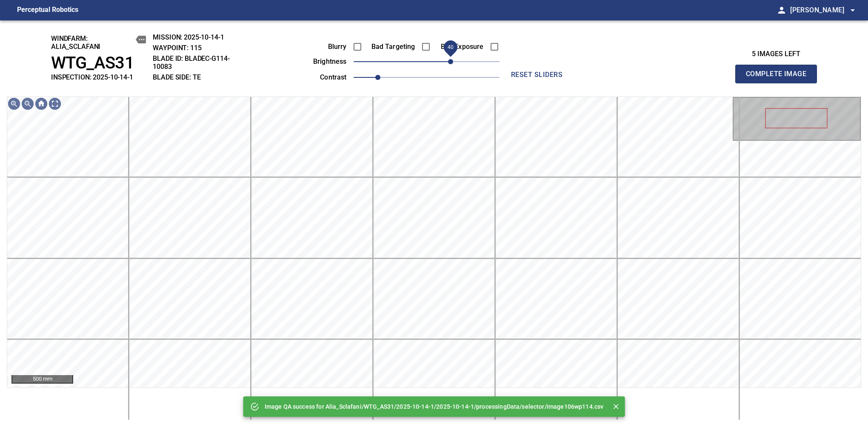
drag, startPoint x: 439, startPoint y: 61, endPoint x: 452, endPoint y: 61, distance: 13.2
click at [452, 61] on span "40" at bounding box center [450, 61] width 5 height 5
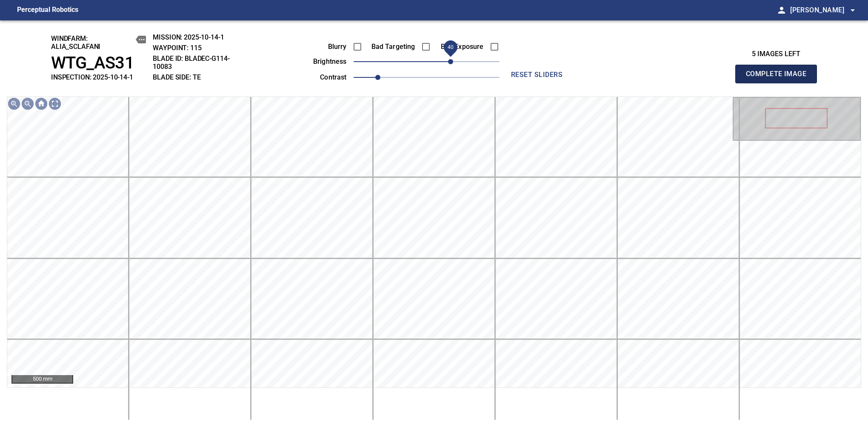
click at [780, 78] on span "Complete Image" at bounding box center [776, 74] width 63 height 12
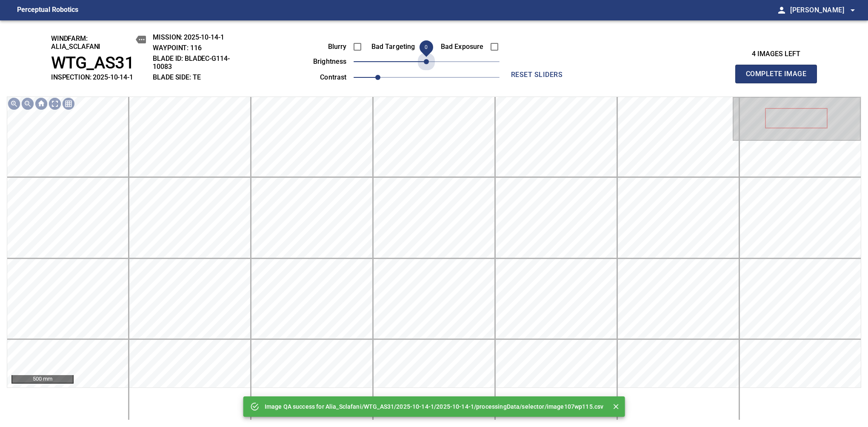
drag, startPoint x: 452, startPoint y: 61, endPoint x: 426, endPoint y: 71, distance: 28.7
click at [426, 71] on div "Blurry Bad Targeting Bad Exposure brightness 0 contrast 1" at bounding box center [397, 61] width 206 height 46
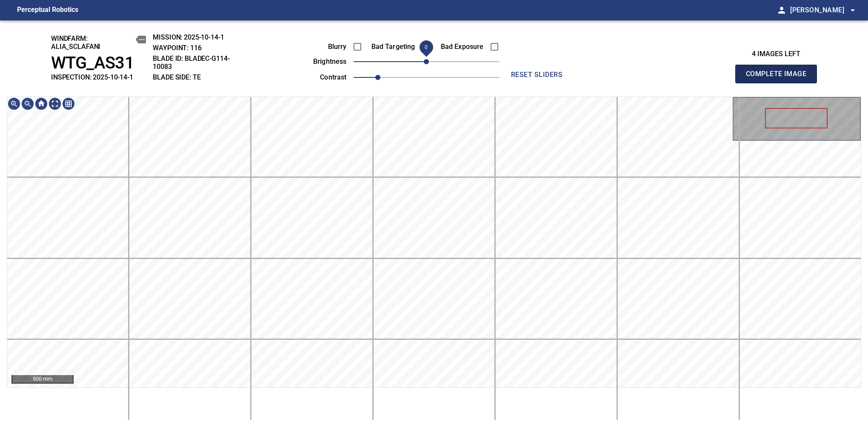
click at [780, 78] on span "Complete Image" at bounding box center [776, 74] width 63 height 12
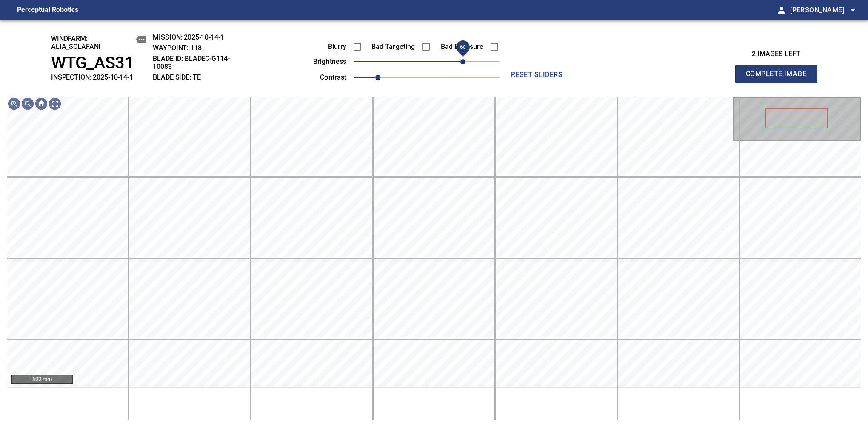
drag, startPoint x: 431, startPoint y: 65, endPoint x: 463, endPoint y: 68, distance: 32.1
click at [463, 64] on span "60" at bounding box center [462, 61] width 5 height 5
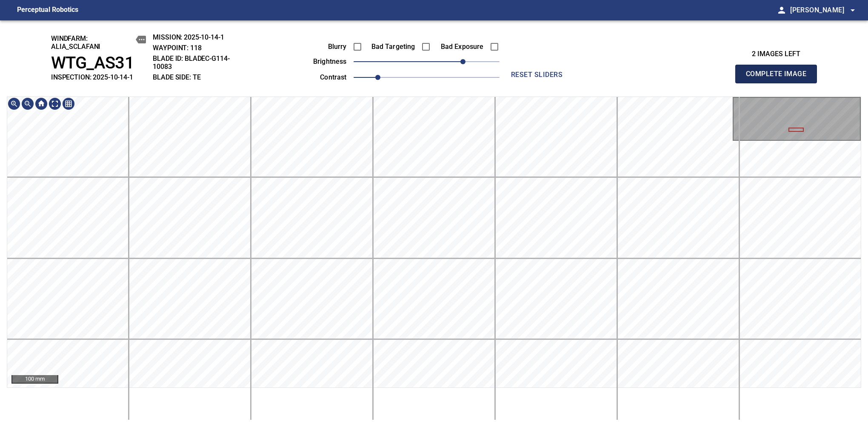
click at [780, 78] on span "Complete Image" at bounding box center [776, 74] width 63 height 12
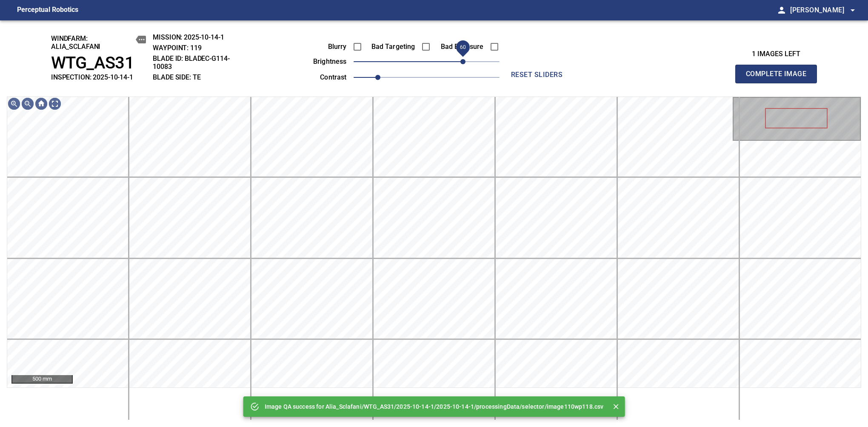
drag, startPoint x: 455, startPoint y: 62, endPoint x: 464, endPoint y: 66, distance: 10.5
click at [464, 66] on span "60" at bounding box center [427, 62] width 146 height 12
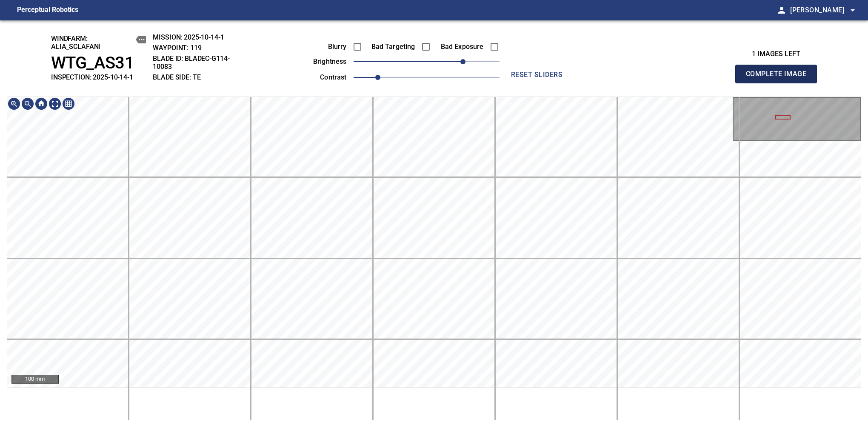
click at [780, 78] on span "Complete Image" at bounding box center [776, 74] width 63 height 12
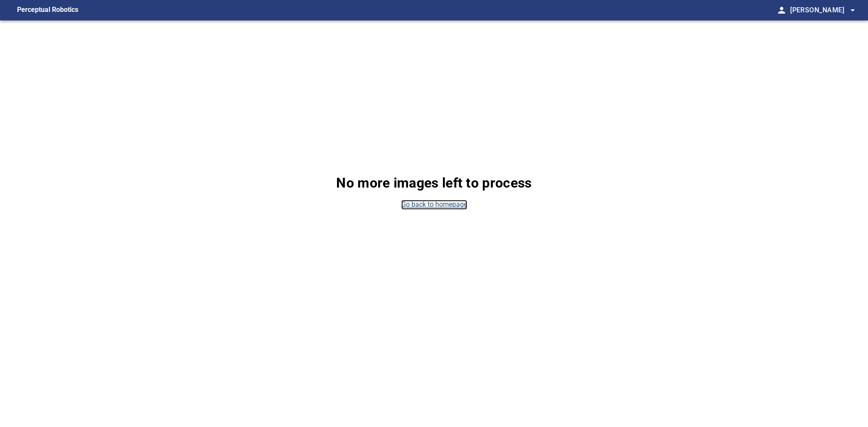
click at [426, 207] on link "Go back to homepage" at bounding box center [434, 205] width 66 height 10
